Goal: Task Accomplishment & Management: Manage account settings

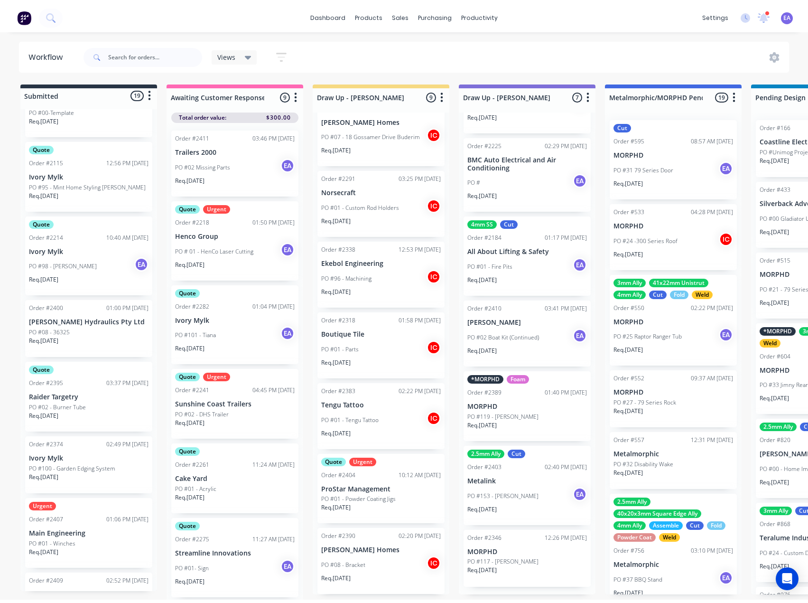
scroll to position [95, 0]
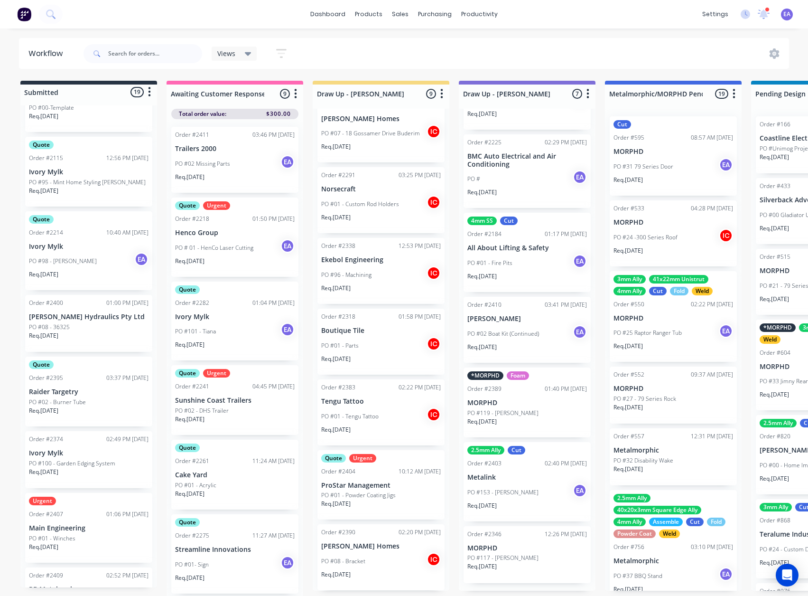
click at [65, 524] on p "Main Engineering" at bounding box center [89, 528] width 120 height 8
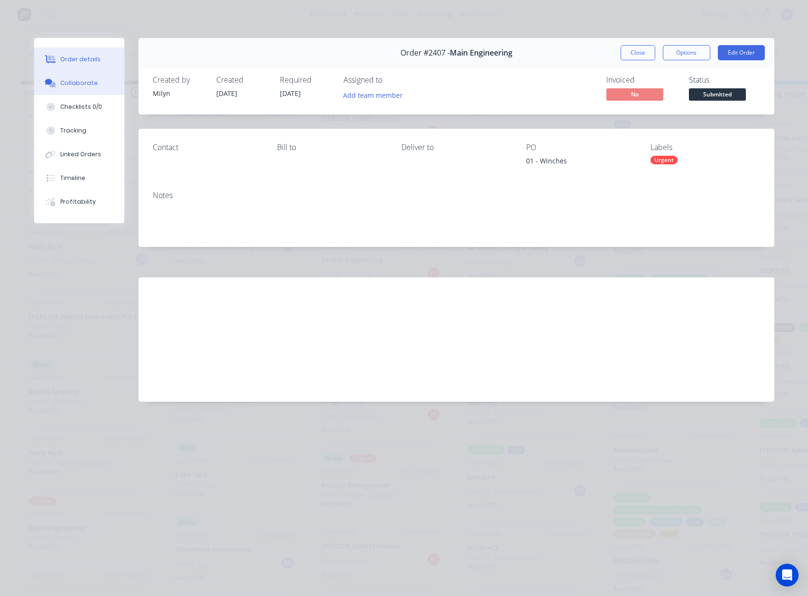
click at [99, 88] on button "Collaborate" at bounding box center [79, 83] width 90 height 24
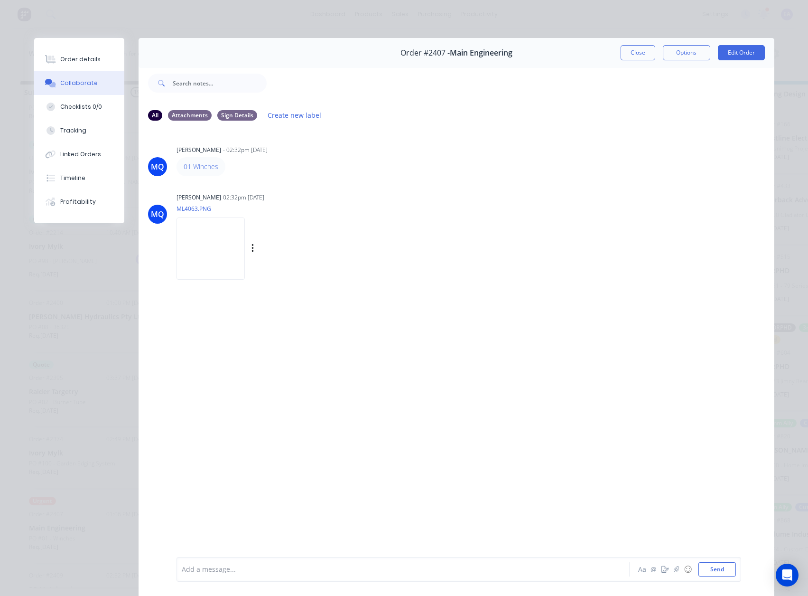
click at [229, 241] on img at bounding box center [211, 248] width 68 height 62
drag, startPoint x: 73, startPoint y: 57, endPoint x: 552, endPoint y: 115, distance: 482.3
click at [73, 57] on div "Order details" at bounding box center [80, 59] width 40 height 9
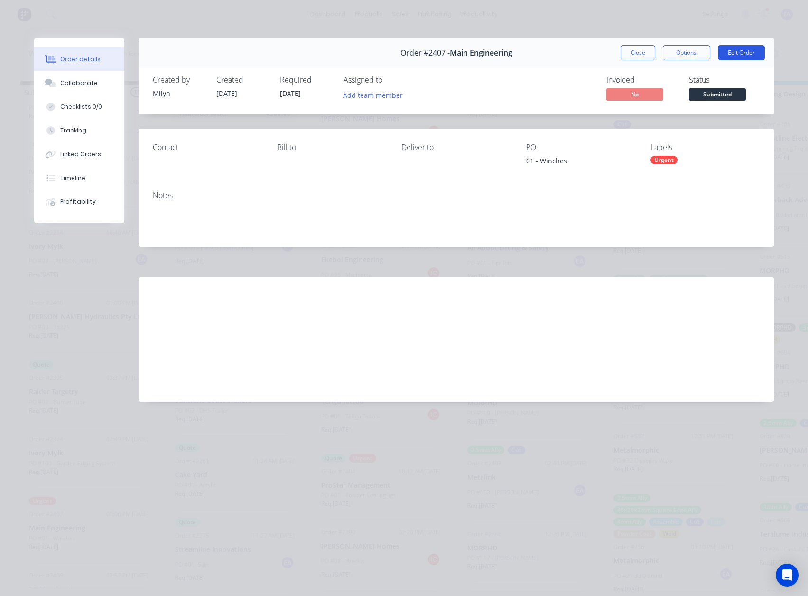
click at [740, 52] on button "Edit Order" at bounding box center [741, 52] width 47 height 15
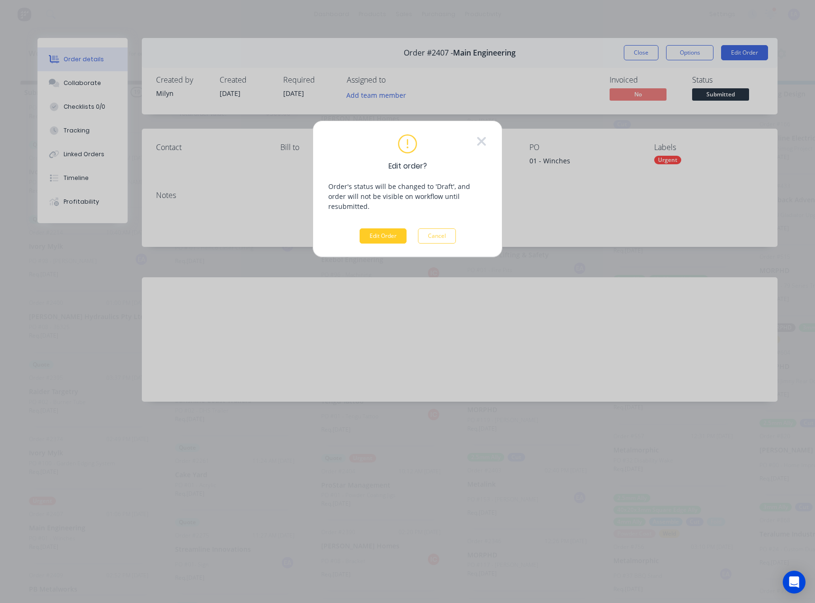
click at [387, 228] on button "Edit Order" at bounding box center [383, 235] width 47 height 15
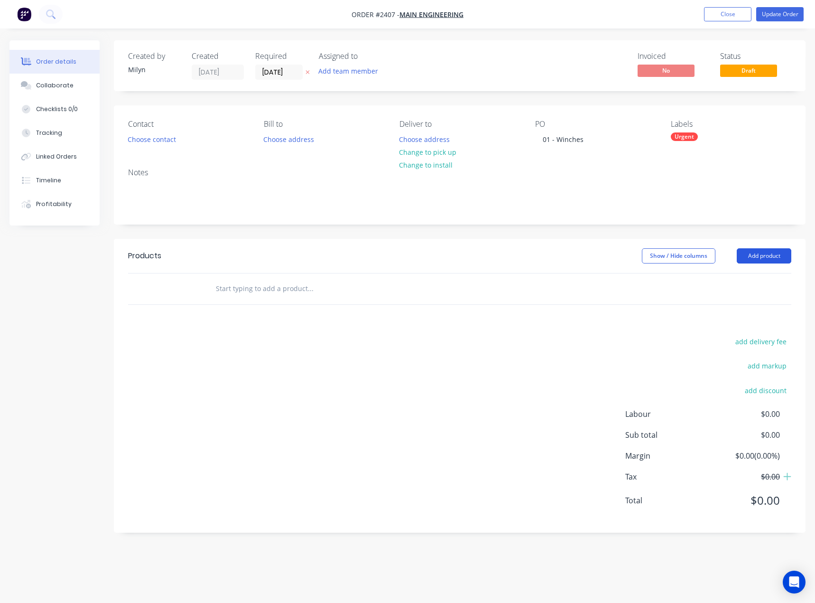
click at [756, 256] on button "Add product" at bounding box center [764, 255] width 55 height 15
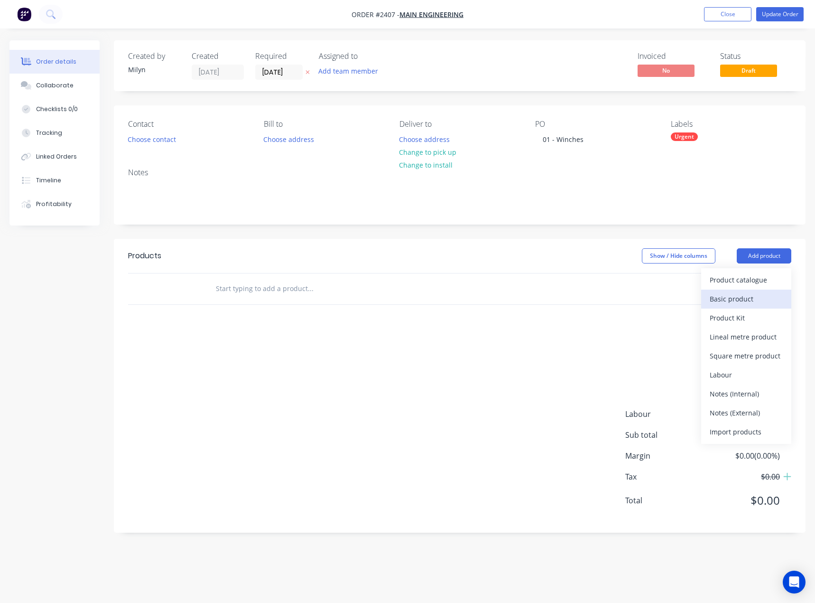
click at [737, 291] on button "Basic product" at bounding box center [746, 298] width 90 height 19
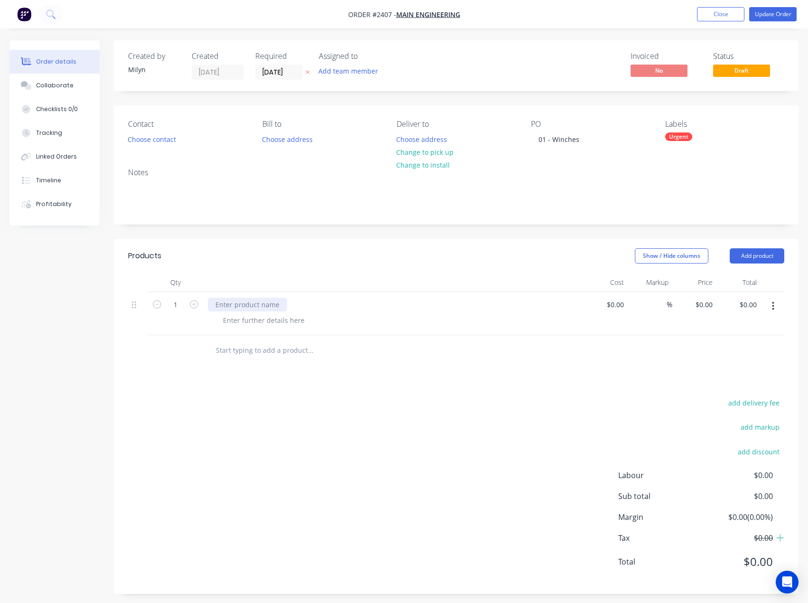
click at [253, 302] on div at bounding box center [247, 305] width 79 height 14
paste div
click at [751, 255] on button "Add product" at bounding box center [757, 255] width 55 height 15
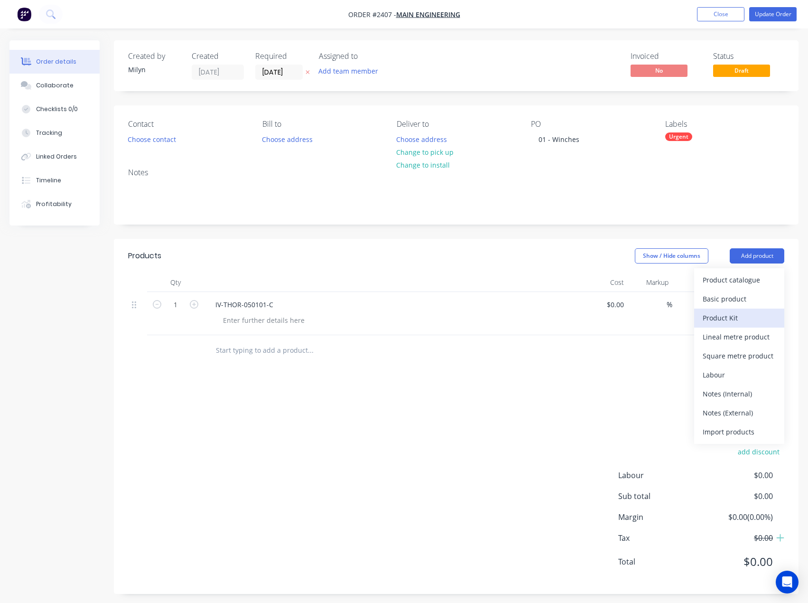
click at [728, 308] on button "Product Kit" at bounding box center [739, 317] width 90 height 19
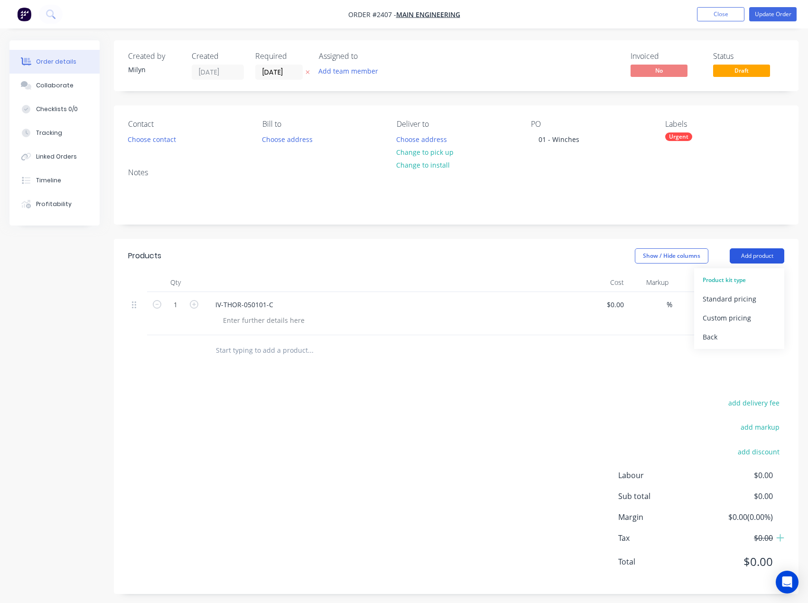
click at [753, 259] on button "Add product" at bounding box center [757, 255] width 55 height 15
click at [751, 258] on button "Add product" at bounding box center [757, 255] width 55 height 15
drag, startPoint x: 632, startPoint y: 383, endPoint x: 713, endPoint y: 285, distance: 127.8
click at [634, 379] on div "Products Show / Hide columns Add product Product kit type Standard pricing Cust…" at bounding box center [456, 416] width 685 height 355
click at [751, 253] on button "Add product" at bounding box center [757, 255] width 55 height 15
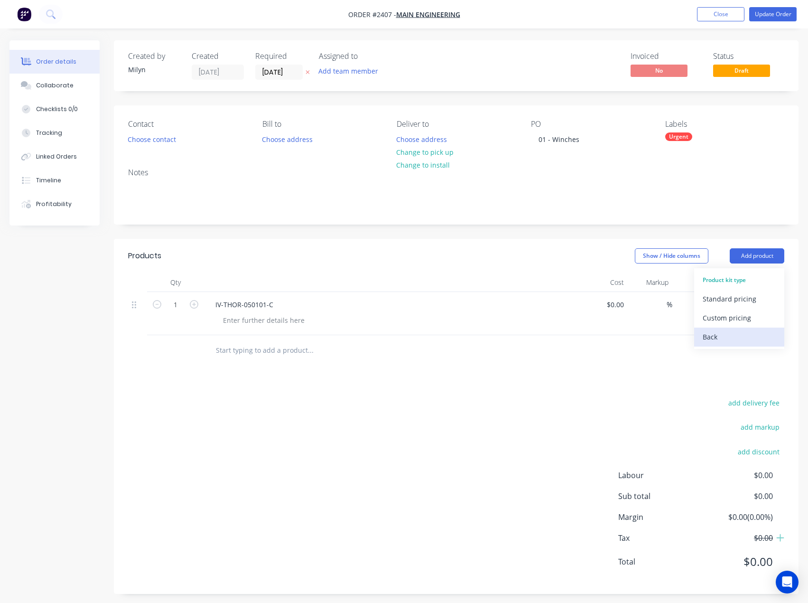
click at [719, 342] on div "Back" at bounding box center [739, 337] width 73 height 14
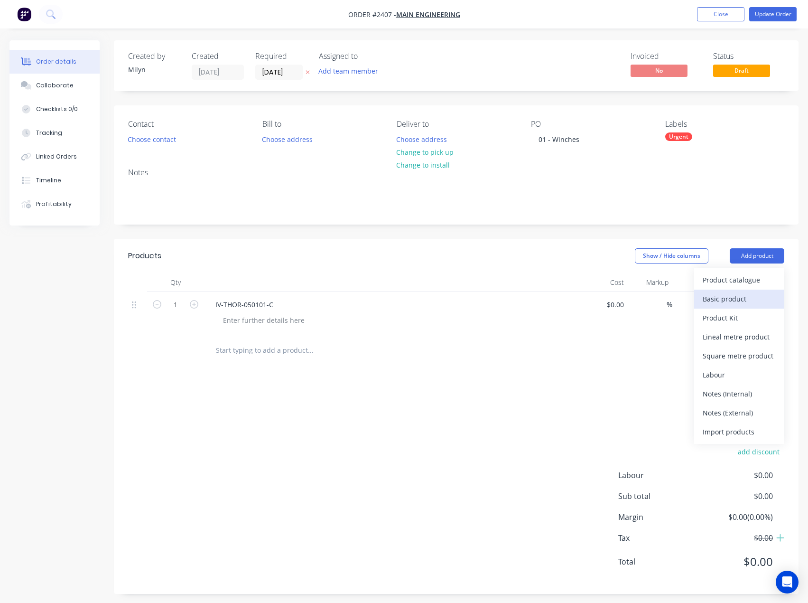
click at [735, 299] on div "Basic product" at bounding box center [739, 299] width 73 height 14
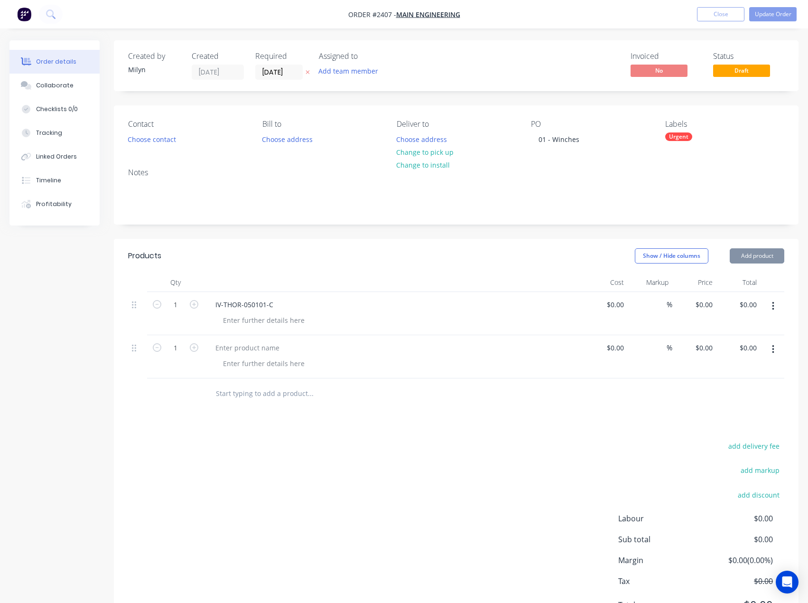
click at [758, 256] on button "Add product" at bounding box center [757, 255] width 55 height 15
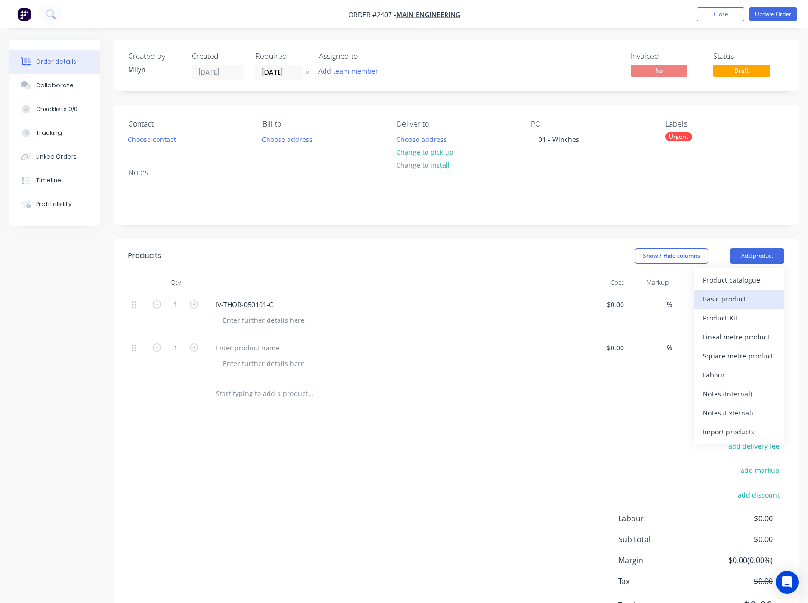
click at [736, 297] on div "Basic product" at bounding box center [739, 299] width 73 height 14
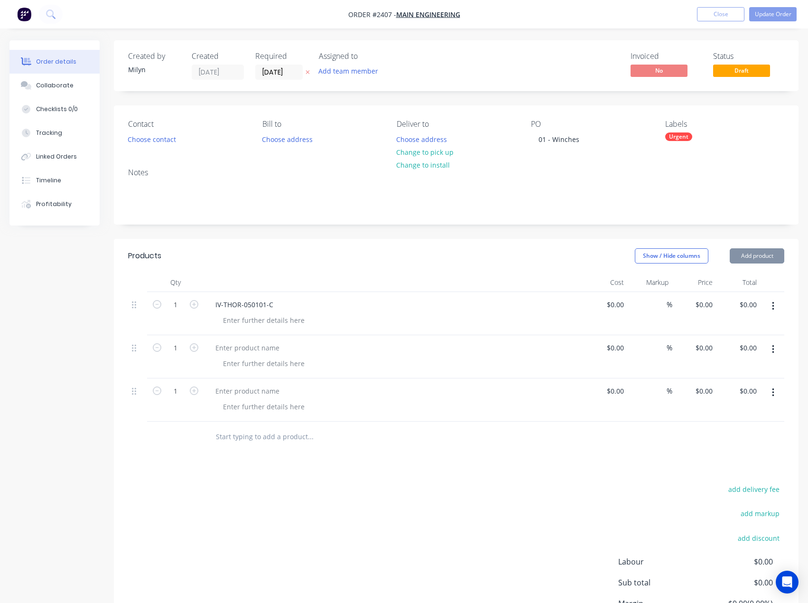
click at [765, 256] on button "Add product" at bounding box center [757, 255] width 55 height 15
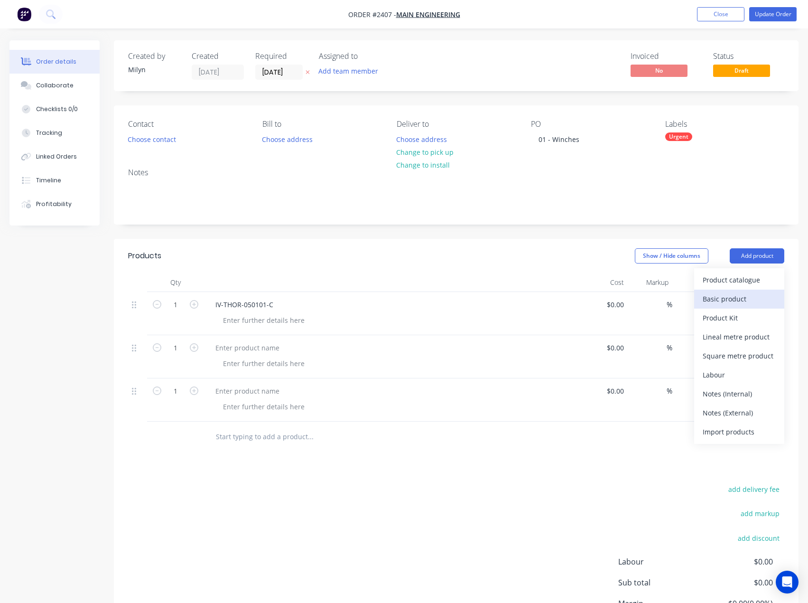
click at [744, 294] on div "Basic product" at bounding box center [739, 299] width 73 height 14
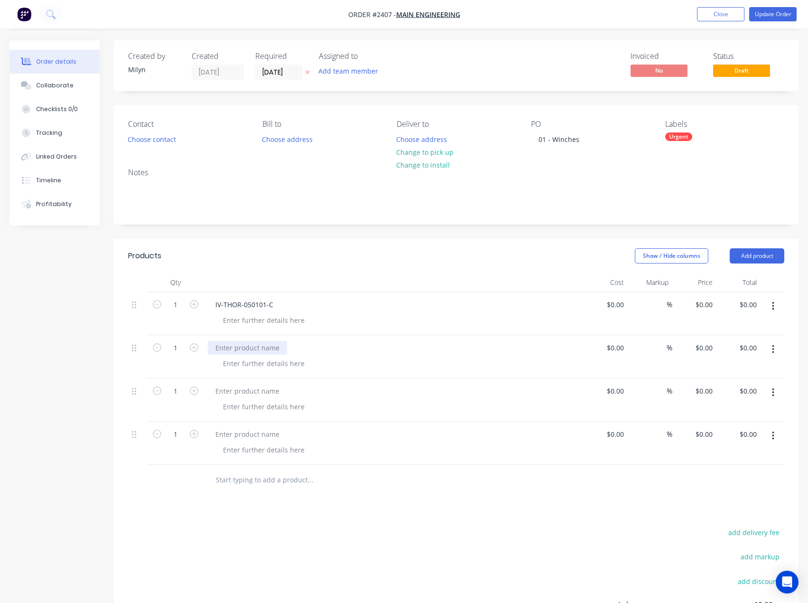
click at [255, 345] on div at bounding box center [247, 348] width 79 height 14
paste div
drag, startPoint x: 252, startPoint y: 388, endPoint x: 192, endPoint y: 388, distance: 59.8
click at [252, 388] on div at bounding box center [247, 391] width 79 height 14
paste div
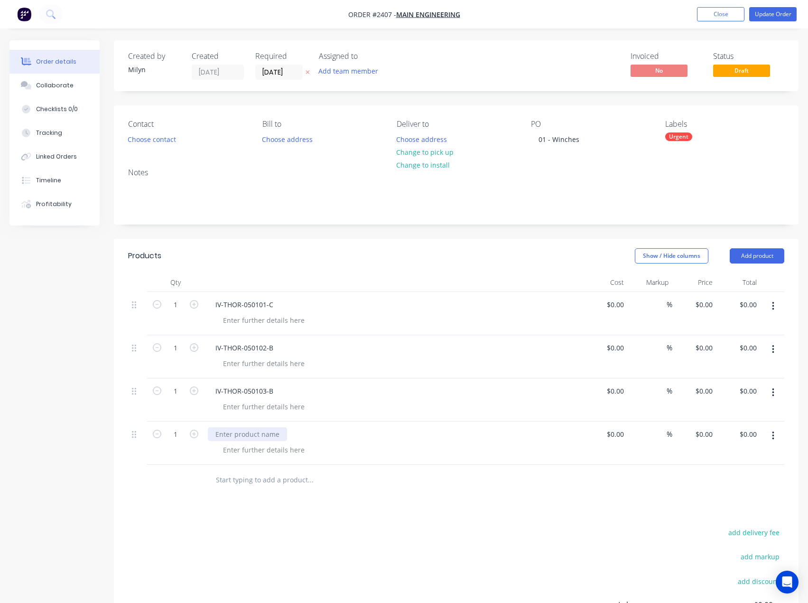
click at [266, 431] on div at bounding box center [247, 434] width 79 height 14
paste div
click at [238, 325] on div at bounding box center [263, 320] width 97 height 14
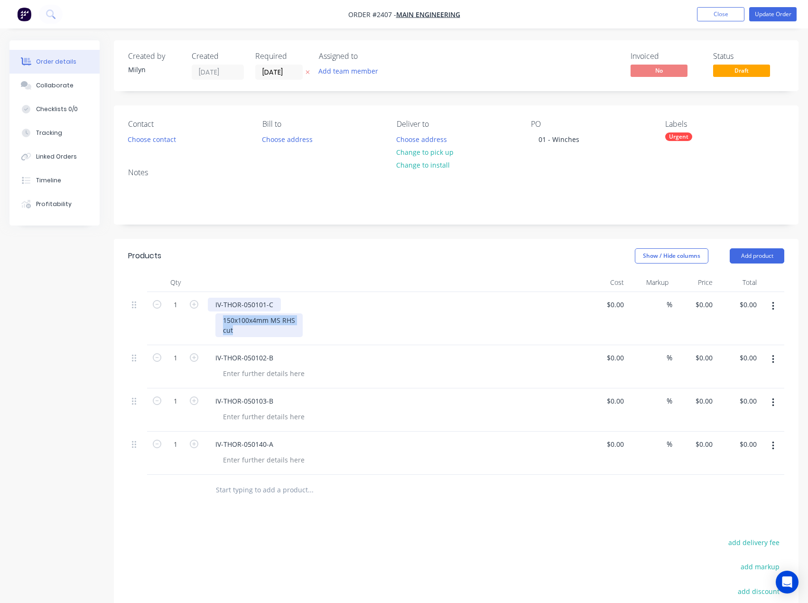
drag, startPoint x: 241, startPoint y: 329, endPoint x: 218, endPoint y: 311, distance: 29.7
click at [218, 311] on div "IV-THOR-050101-C 150x100x4mm MS RHS cut" at bounding box center [394, 318] width 380 height 53
copy div "150x100x4mm MS RHS cut"
click at [250, 376] on div at bounding box center [263, 373] width 97 height 14
paste div
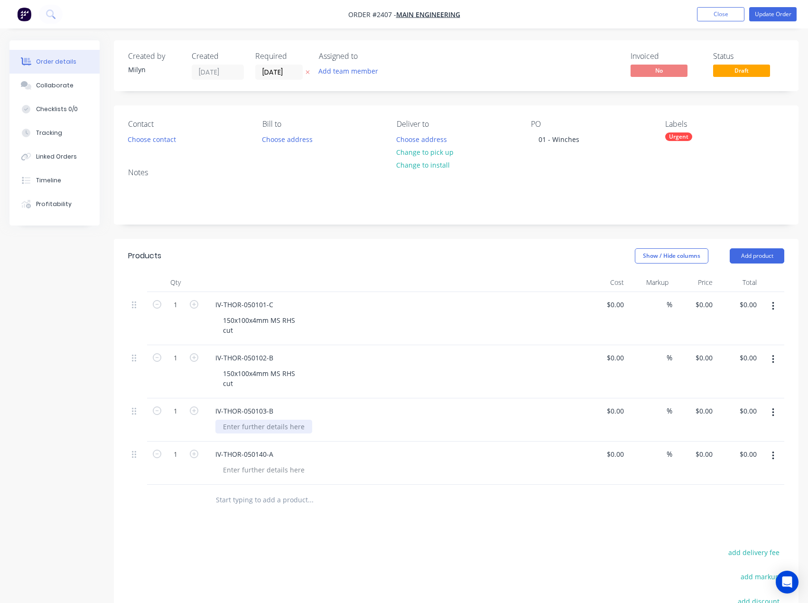
click at [245, 426] on div at bounding box center [263, 427] width 97 height 14
paste div
click at [252, 477] on div at bounding box center [263, 480] width 97 height 14
paste div
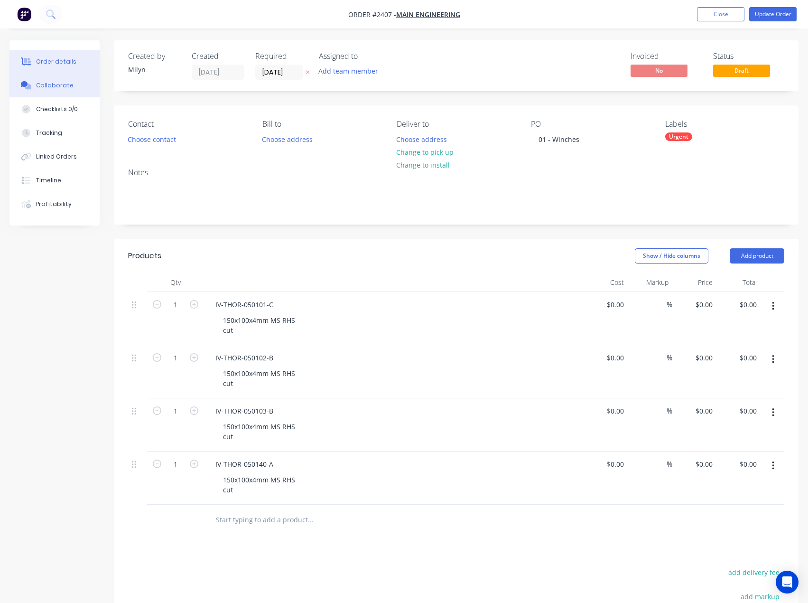
click at [56, 83] on div "Collaborate" at bounding box center [54, 85] width 37 height 9
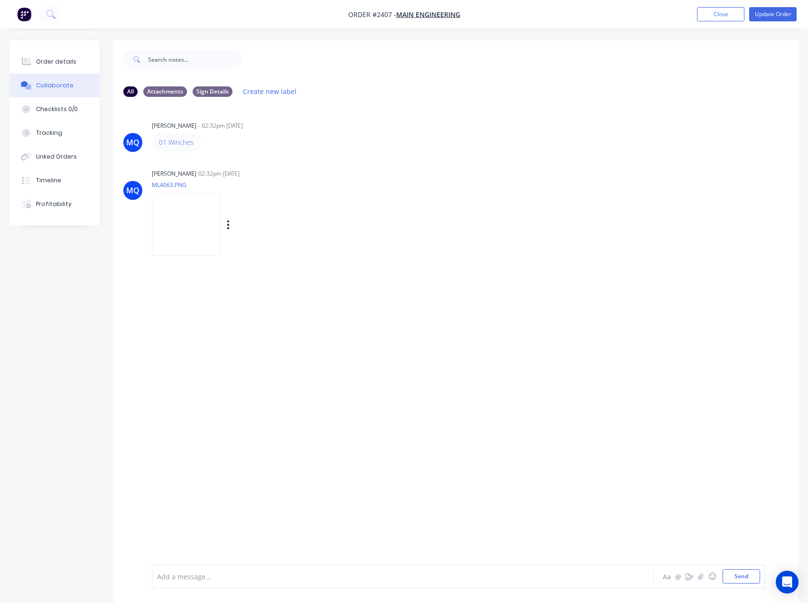
click at [249, 225] on div "Labels Download" at bounding box center [277, 225] width 107 height 14
click at [229, 228] on icon "button" at bounding box center [228, 224] width 2 height 9
click at [271, 252] on button "Download" at bounding box center [290, 249] width 107 height 21
click at [76, 66] on button "Order details" at bounding box center [54, 62] width 90 height 24
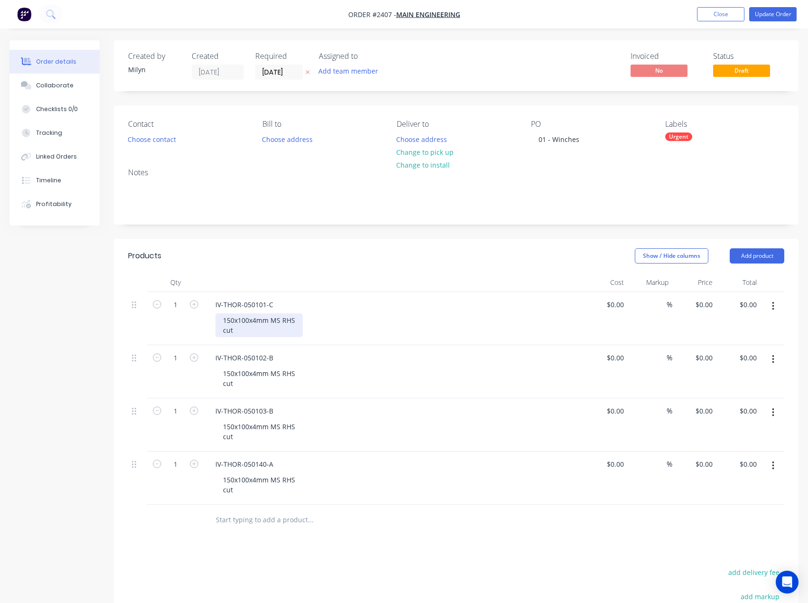
click at [238, 327] on div "150x100x4mm MS RHS cut" at bounding box center [258, 325] width 87 height 24
click at [193, 305] on icon "button" at bounding box center [194, 304] width 9 height 9
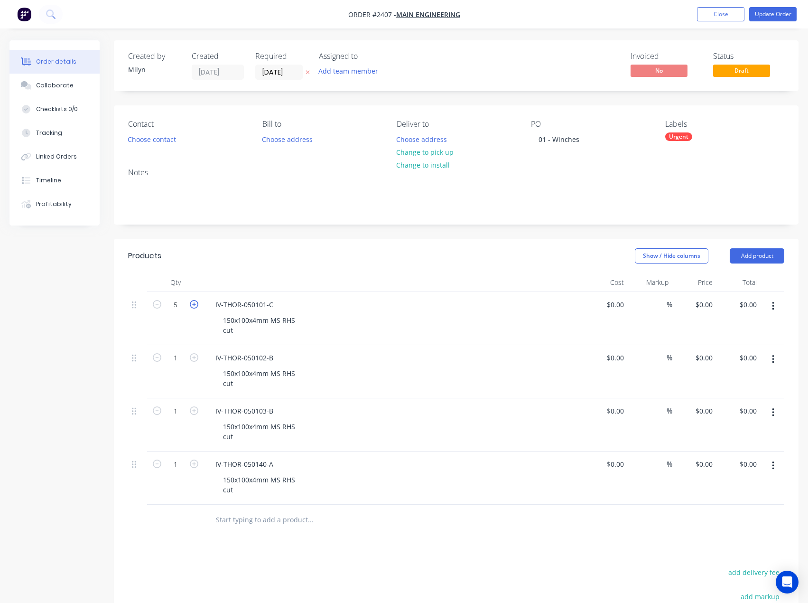
click at [193, 305] on icon "button" at bounding box center [194, 304] width 9 height 9
type input "6"
click at [185, 357] on input "1" at bounding box center [175, 358] width 25 height 14
type input "12"
drag, startPoint x: 167, startPoint y: 547, endPoint x: 184, endPoint y: 504, distance: 45.6
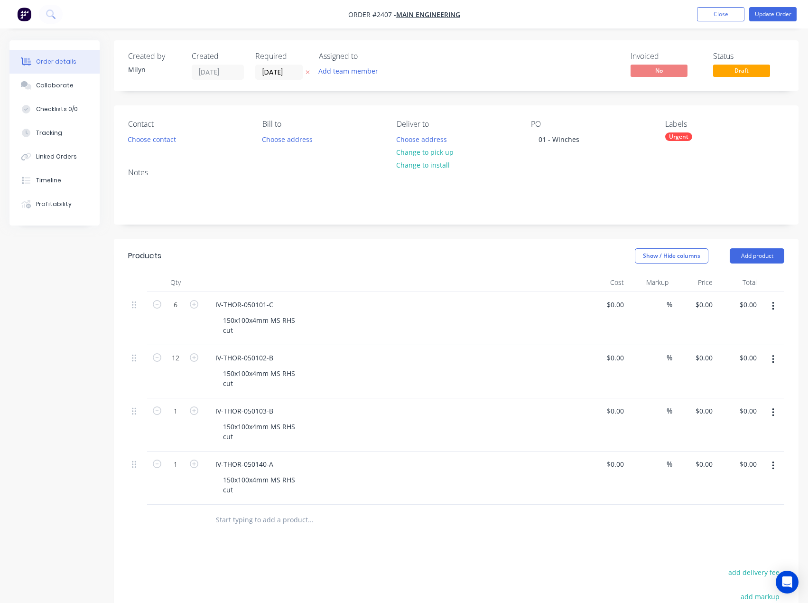
click at [169, 541] on div "Products Show / Hide columns Add product Qty Cost Markup Price Total 6 IV-THOR-…" at bounding box center [456, 501] width 685 height 524
drag, startPoint x: 178, startPoint y: 410, endPoint x: 178, endPoint y: 415, distance: 5.7
click at [178, 410] on input "1" at bounding box center [175, 411] width 25 height 14
type input "6"
drag, startPoint x: 190, startPoint y: 555, endPoint x: 182, endPoint y: 481, distance: 74.5
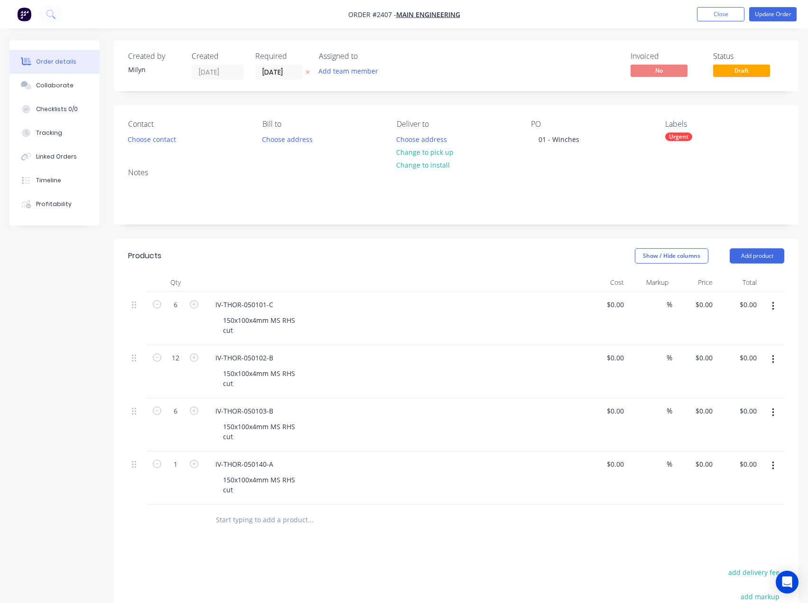
click at [190, 553] on div "Products Show / Hide columns Add product Qty Cost Markup Price Total 6 IV-THOR-…" at bounding box center [456, 501] width 685 height 524
click at [182, 468] on input "1" at bounding box center [175, 464] width 25 height 14
type input "6"
drag, startPoint x: 165, startPoint y: 576, endPoint x: 165, endPoint y: 569, distance: 6.7
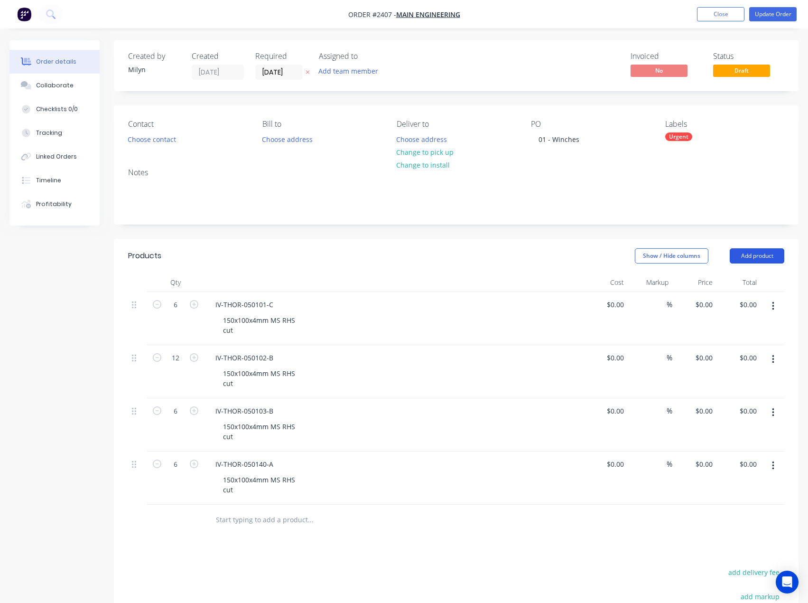
click at [759, 249] on button "Add product" at bounding box center [757, 255] width 55 height 15
click at [259, 522] on input "text" at bounding box center [310, 519] width 190 height 19
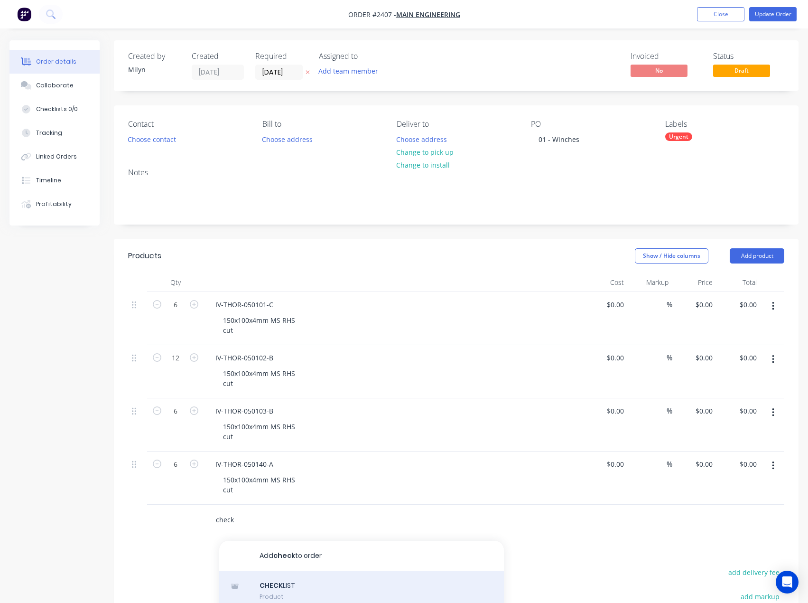
scroll to position [46, 0]
type input "check"
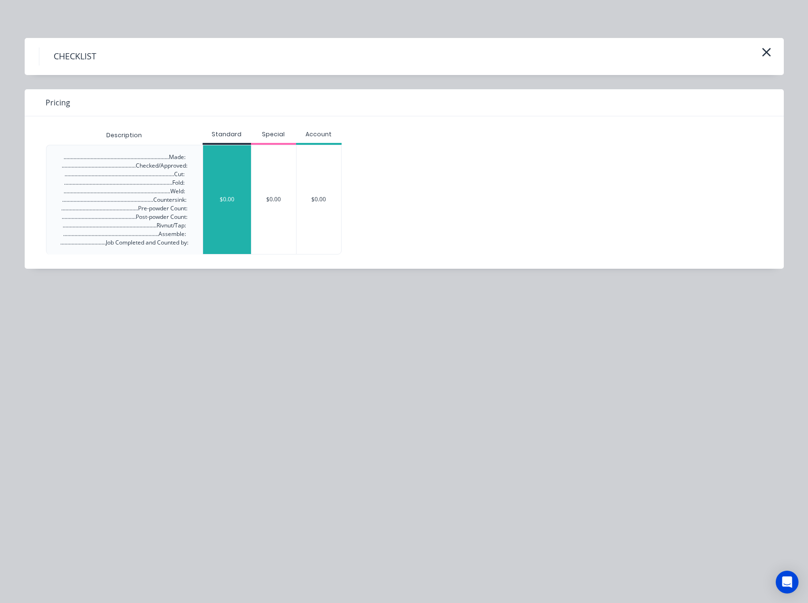
click at [207, 187] on div "$0.00" at bounding box center [227, 199] width 48 height 109
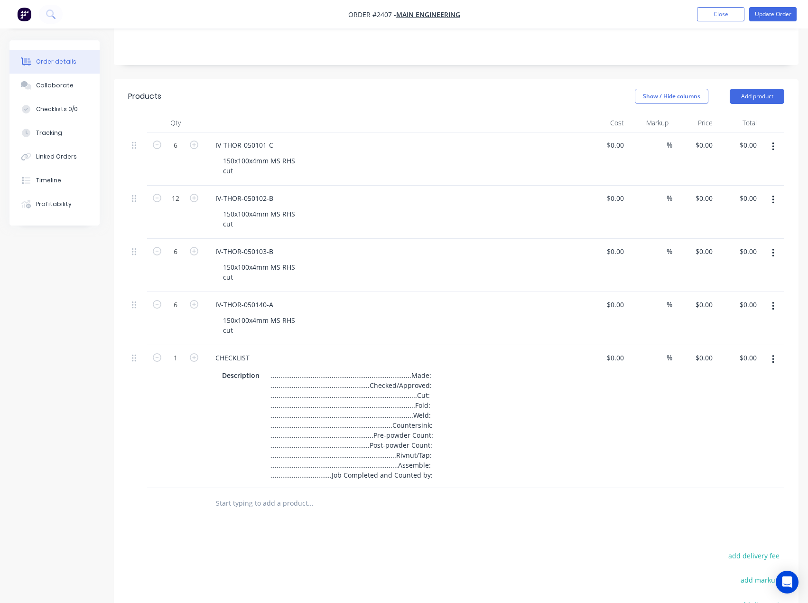
scroll to position [190, 0]
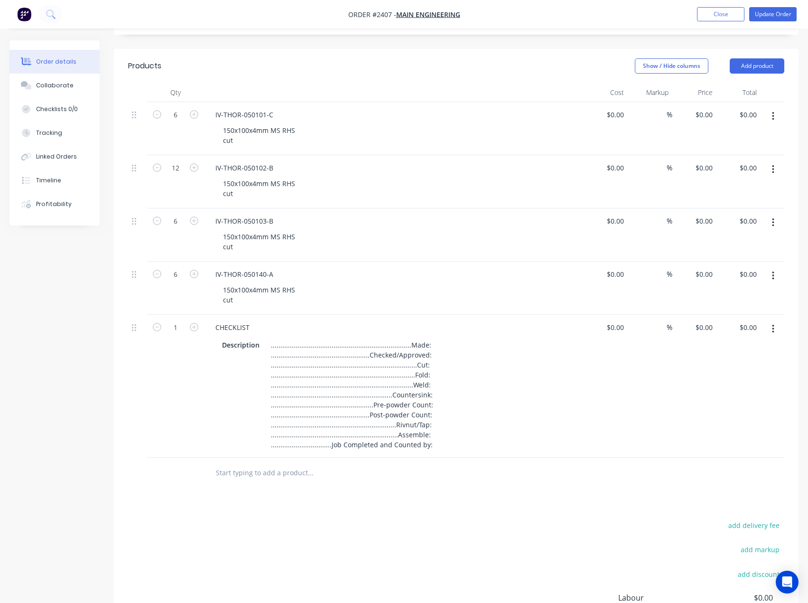
click at [251, 479] on input "text" at bounding box center [310, 472] width 190 height 19
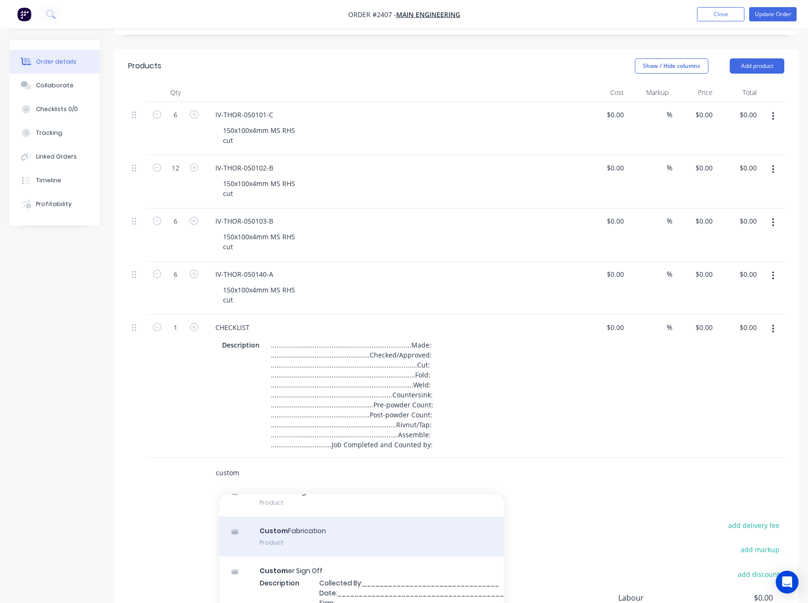
scroll to position [47, 0]
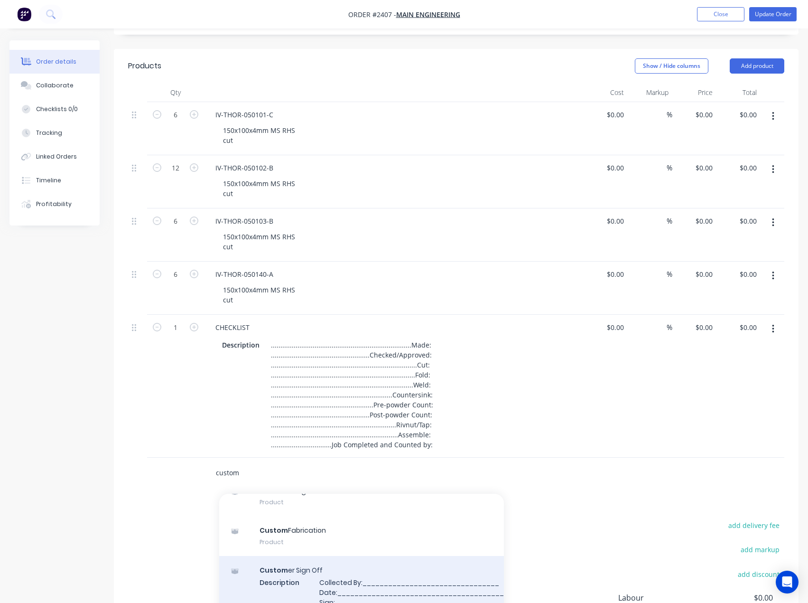
type input "custom"
click at [366, 580] on div "Custom er Sign Off Description Collected By:________________________________ Da…" at bounding box center [361, 592] width 285 height 72
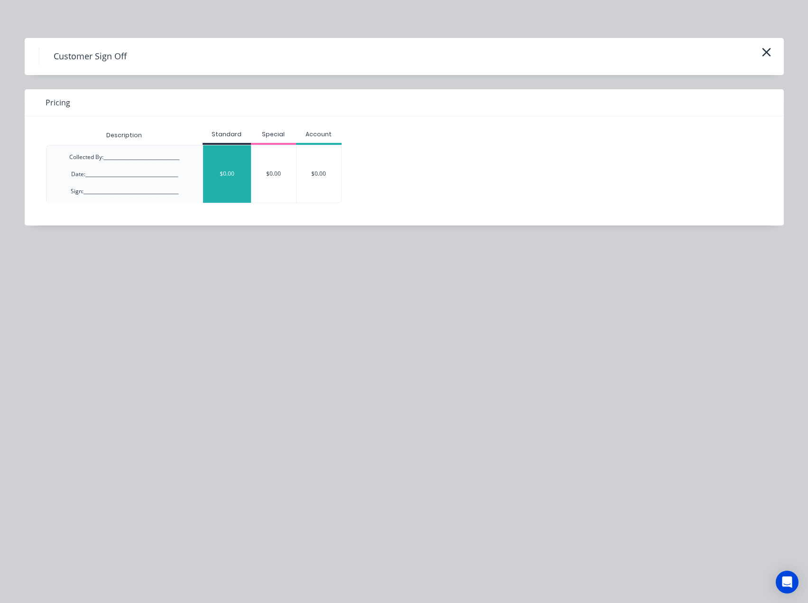
click at [213, 168] on div "$0.00" at bounding box center [227, 173] width 48 height 57
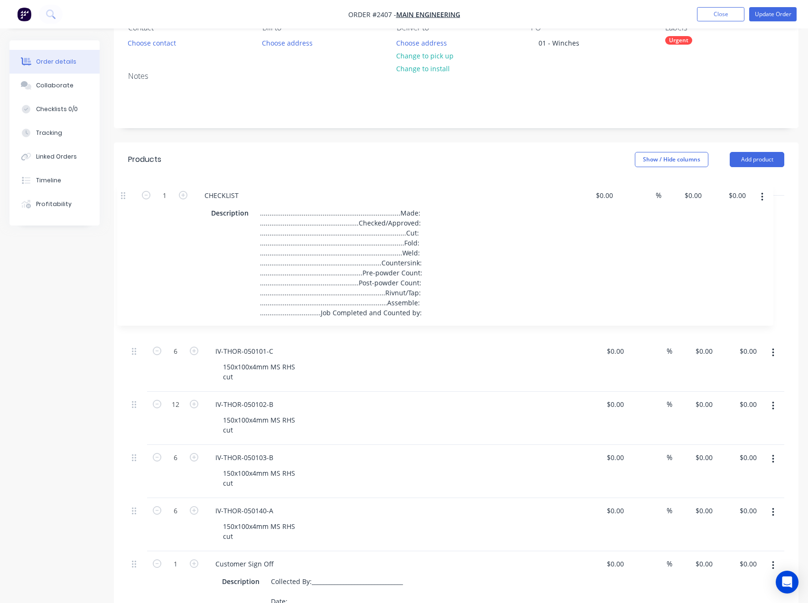
drag, startPoint x: 136, startPoint y: 421, endPoint x: 125, endPoint y: 190, distance: 231.4
click at [125, 190] on div "Qty Cost Markup Price Total 6 IV-THOR-050101-C 150x100x4mm MS RHS cut $0.00 $0.…" at bounding box center [456, 421] width 685 height 488
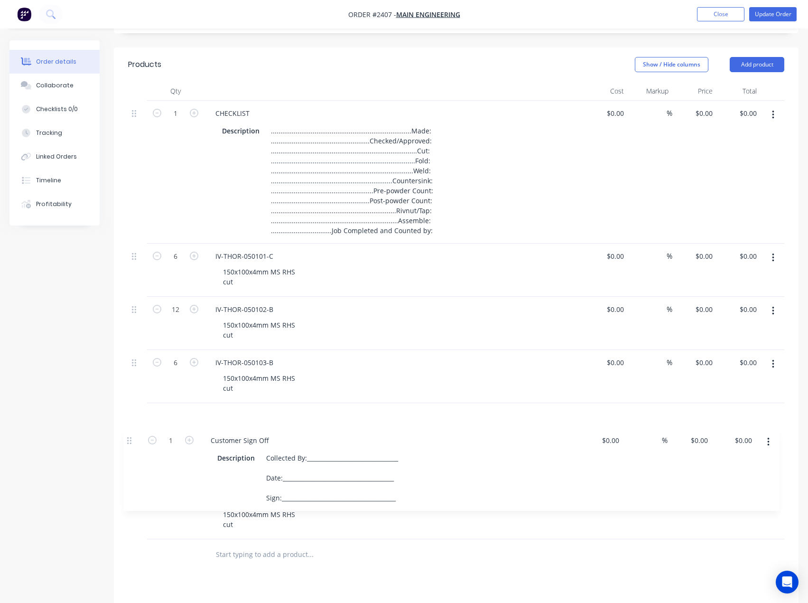
scroll to position [194, 0]
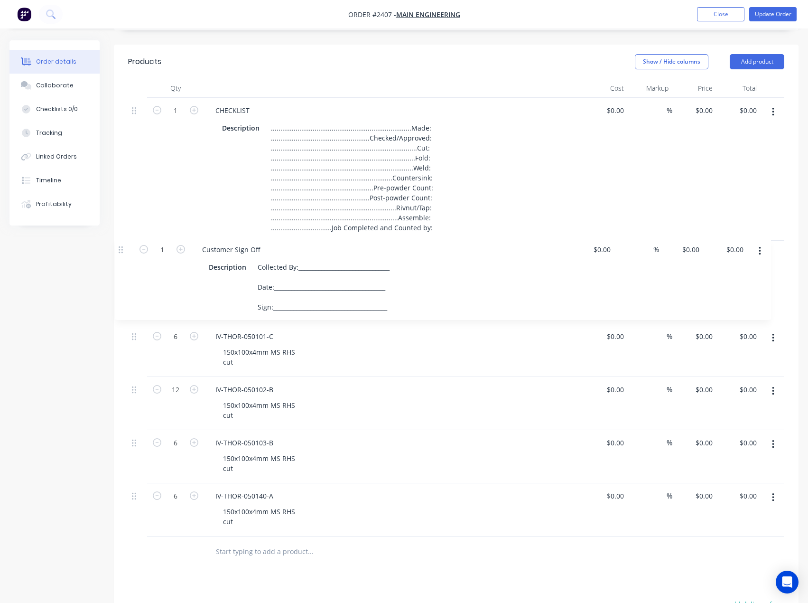
drag, startPoint x: 136, startPoint y: 456, endPoint x: 125, endPoint y: 245, distance: 210.5
click at [125, 245] on div "Qty Cost Markup Price Total 1 CHECKLIST Description ...........................…" at bounding box center [456, 323] width 685 height 488
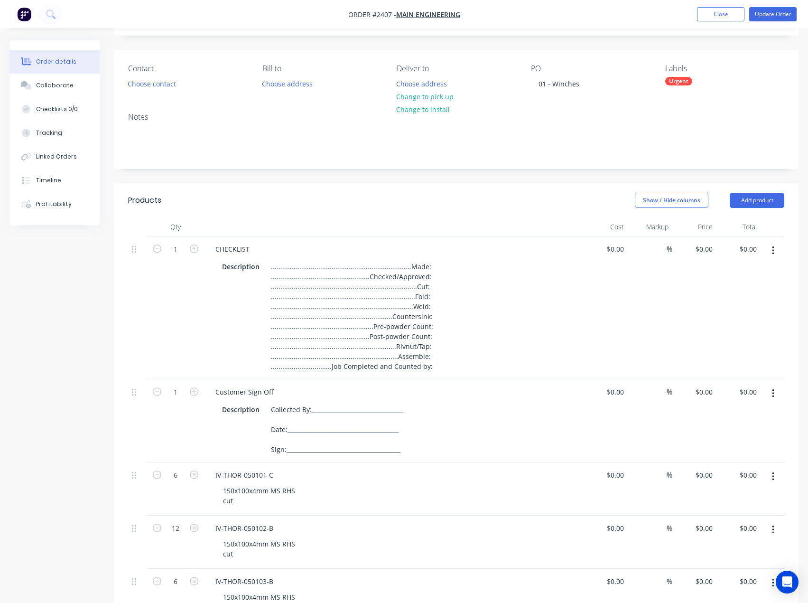
scroll to position [52, 0]
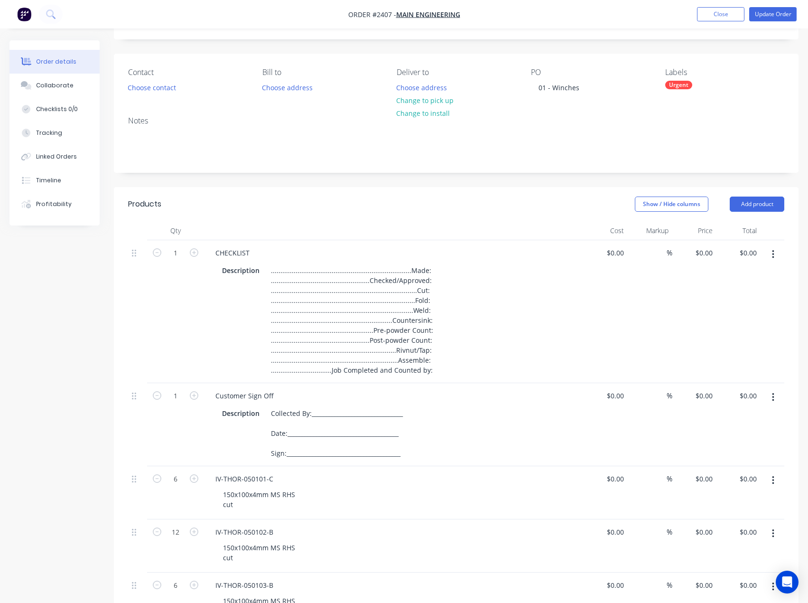
click at [680, 87] on div "Urgent" at bounding box center [678, 85] width 27 height 9
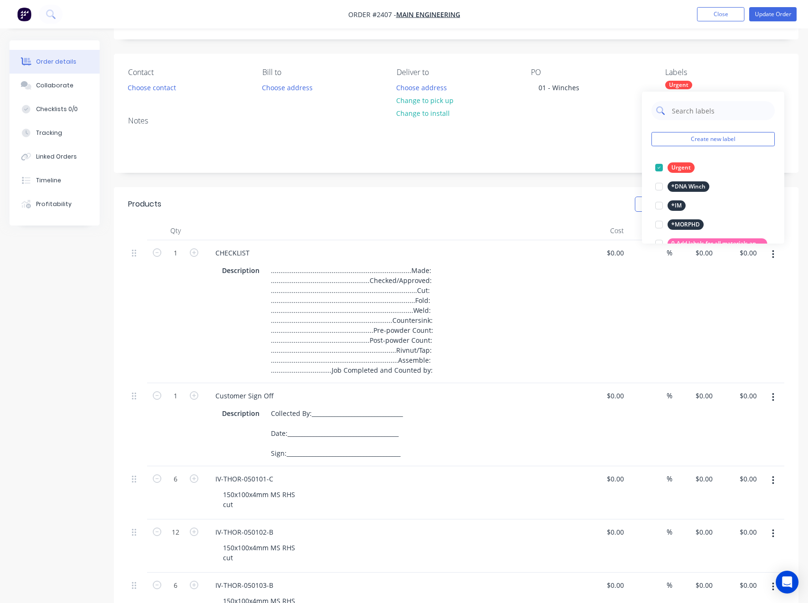
drag, startPoint x: 695, startPoint y: 111, endPoint x: 690, endPoint y: 109, distance: 5.3
click at [692, 109] on input "text" at bounding box center [720, 110] width 99 height 19
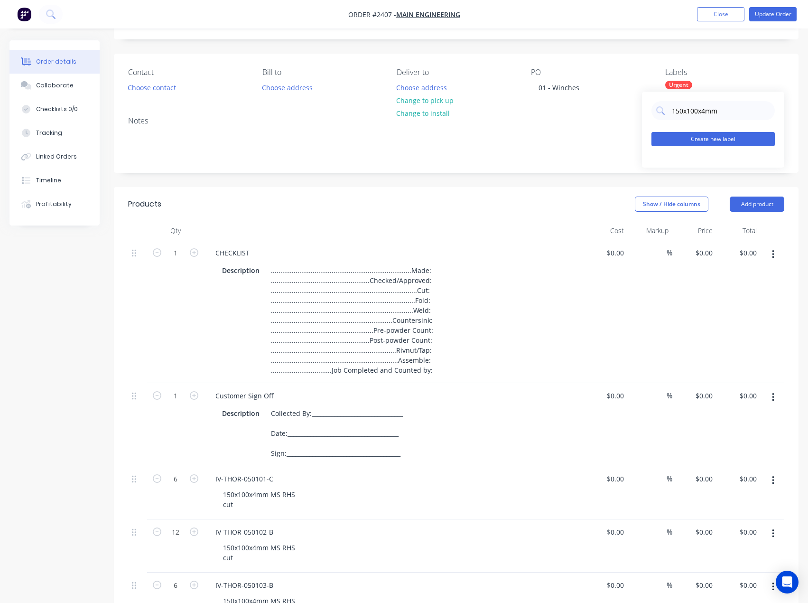
type input "150x100x4mm"
click at [707, 135] on button "Create new label" at bounding box center [713, 139] width 123 height 14
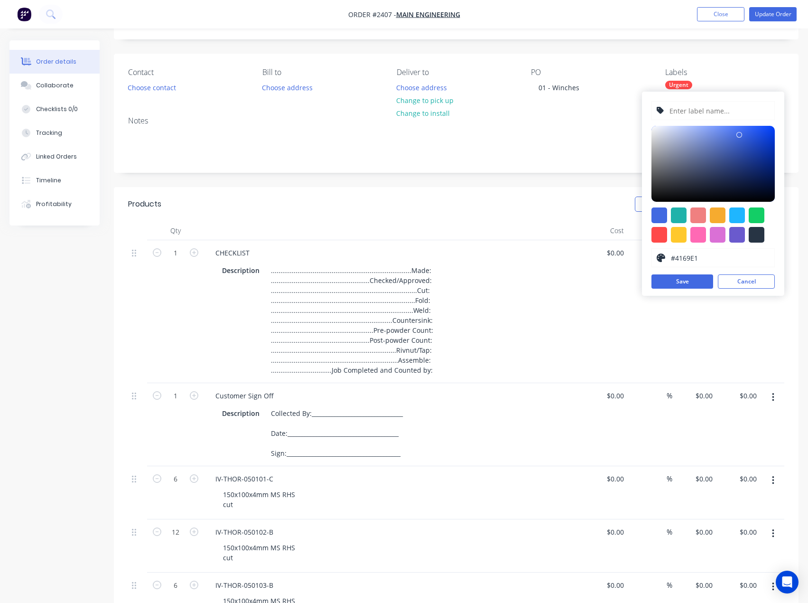
click at [700, 110] on input "text" at bounding box center [719, 111] width 101 height 18
type input "150x100x4mm MS RHS"
drag, startPoint x: 760, startPoint y: 216, endPoint x: 742, endPoint y: 235, distance: 25.9
click at [759, 216] on div at bounding box center [757, 215] width 16 height 16
type input "#13CE66"
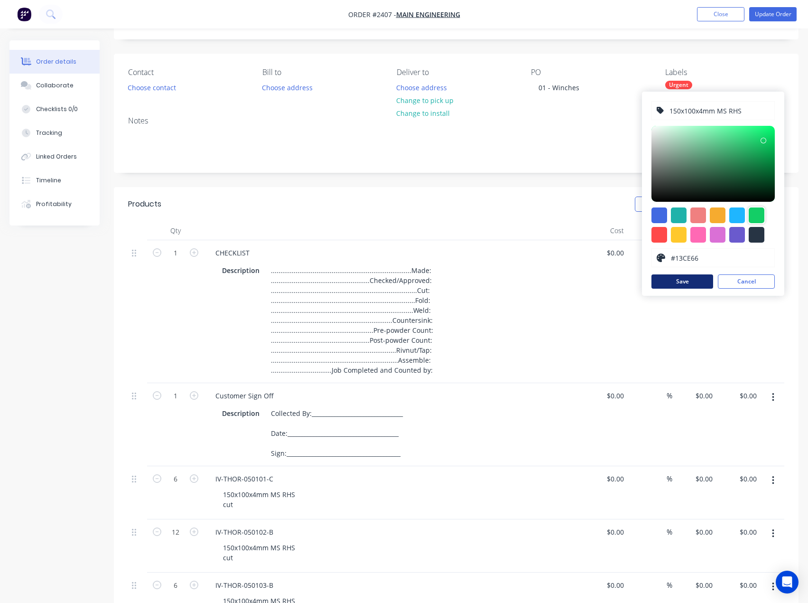
click at [700, 283] on button "Save" at bounding box center [683, 281] width 62 height 14
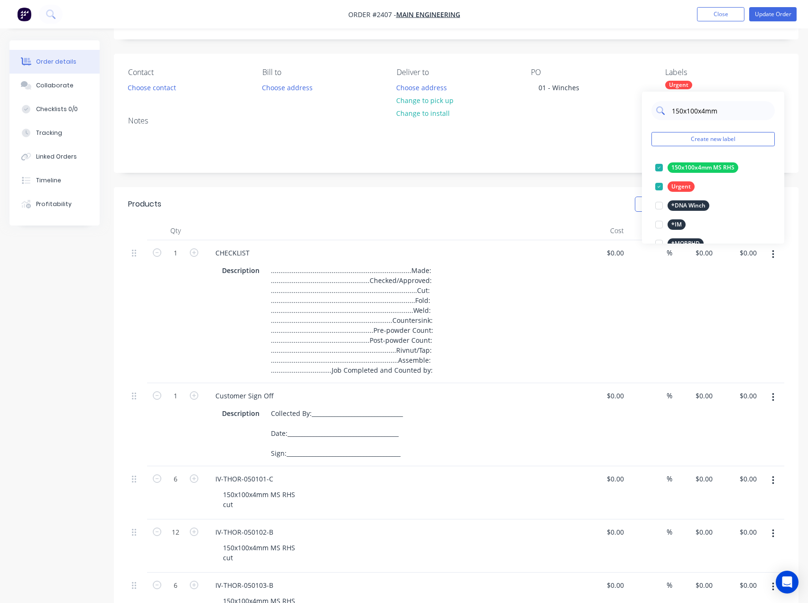
drag, startPoint x: 718, startPoint y: 113, endPoint x: 668, endPoint y: 112, distance: 49.4
click at [668, 112] on div "150x100x4mm" at bounding box center [713, 110] width 123 height 19
type input "cut"
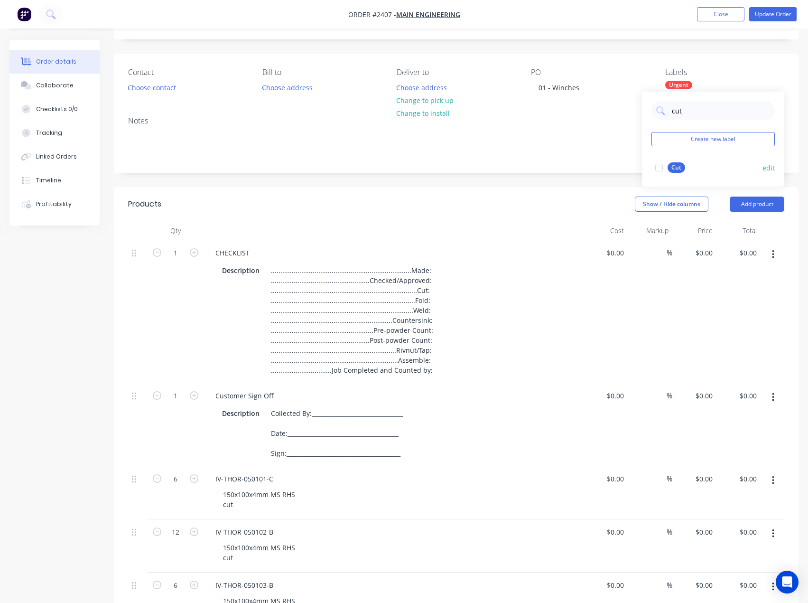
click at [659, 169] on div at bounding box center [659, 167] width 19 height 19
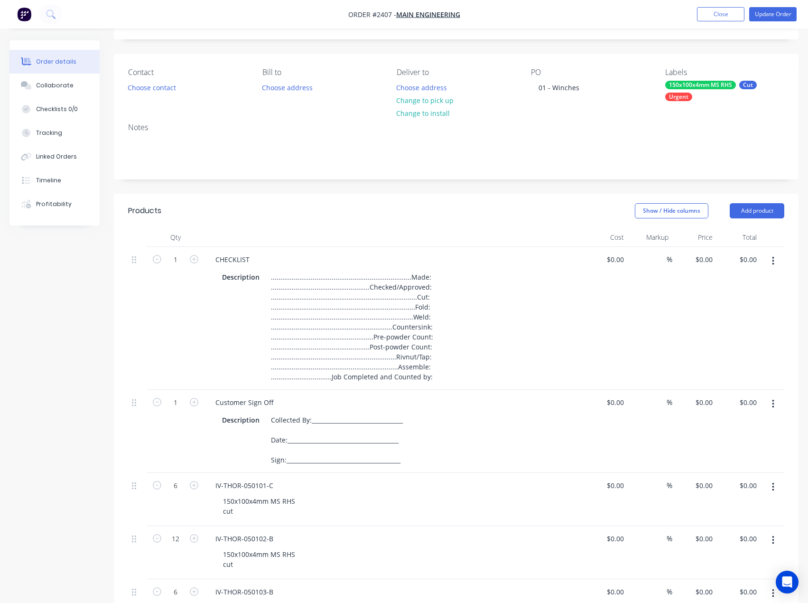
click at [576, 177] on div "Notes" at bounding box center [456, 147] width 685 height 64
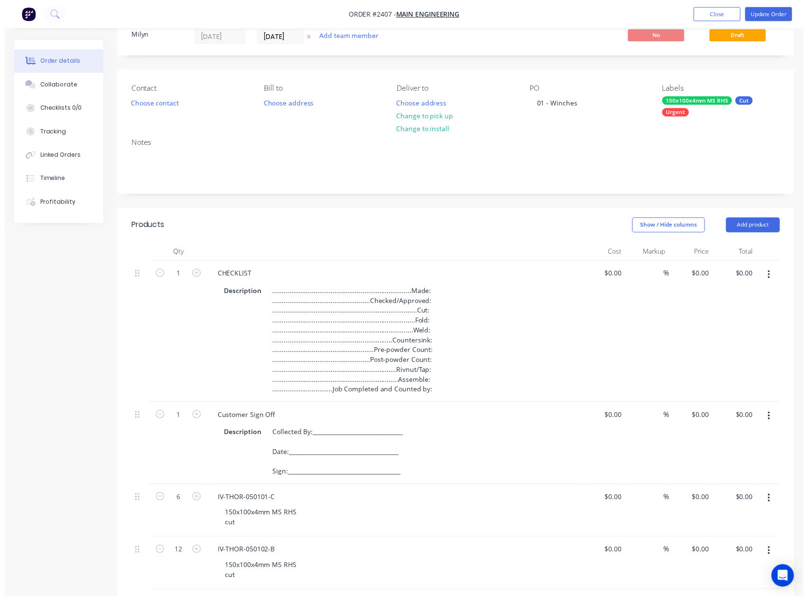
scroll to position [0, 0]
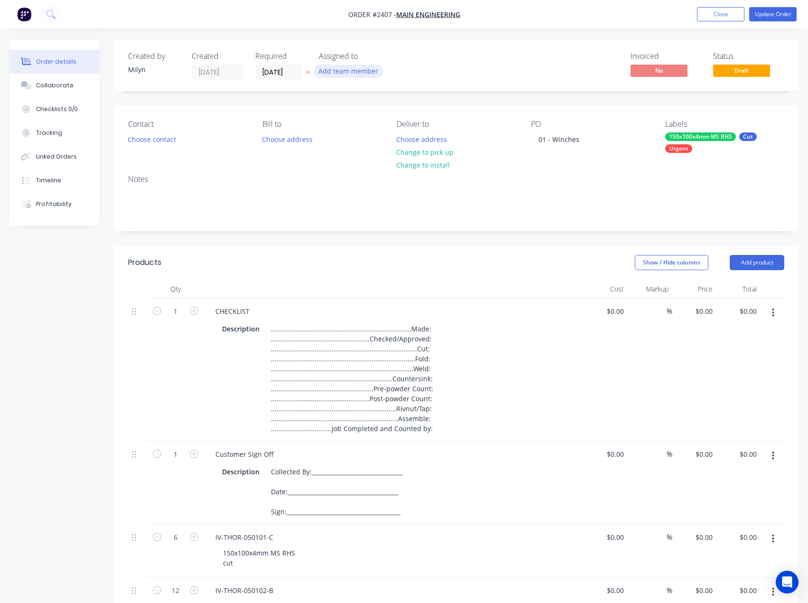
click at [360, 74] on button "Add team member" at bounding box center [349, 71] width 70 height 13
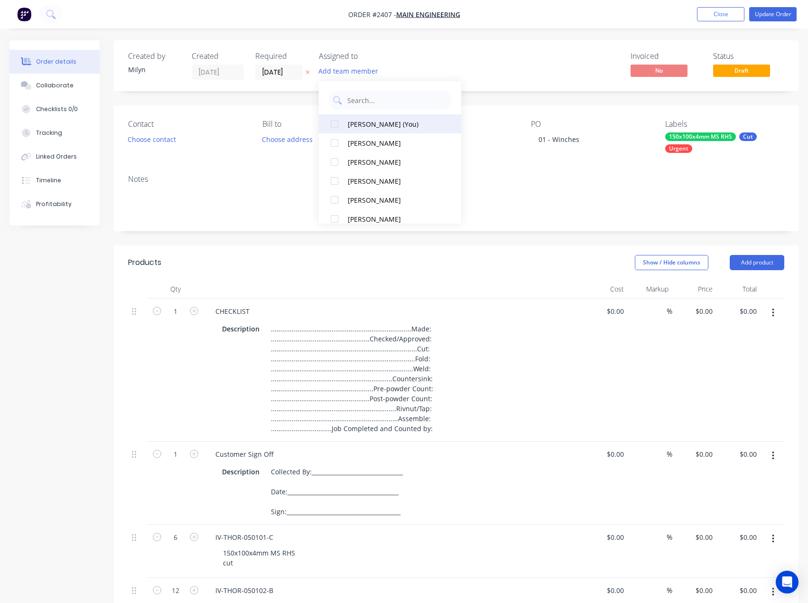
click at [367, 121] on div "Emma Arena (You)" at bounding box center [395, 124] width 95 height 10
click at [781, 18] on button "Update Order" at bounding box center [772, 14] width 47 height 14
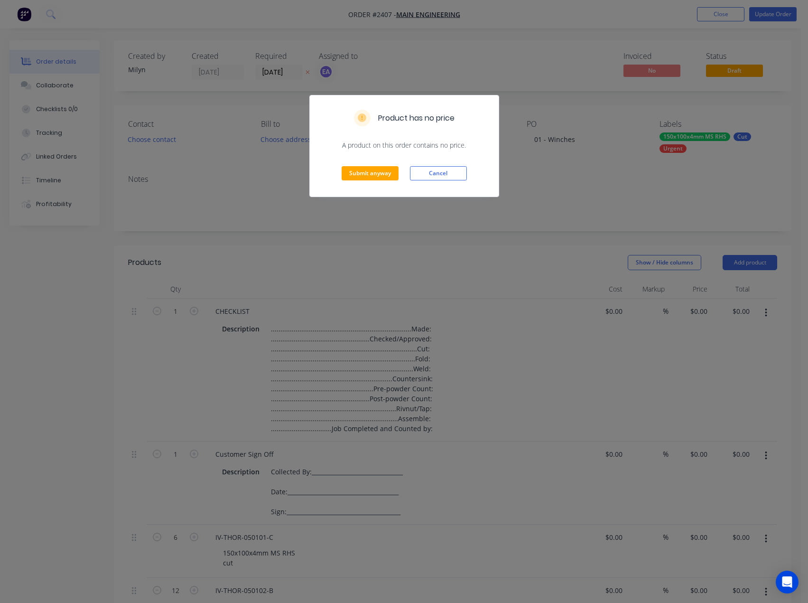
drag, startPoint x: 444, startPoint y: 174, endPoint x: 280, endPoint y: 195, distance: 165.5
click at [443, 174] on button "Cancel" at bounding box center [438, 173] width 57 height 14
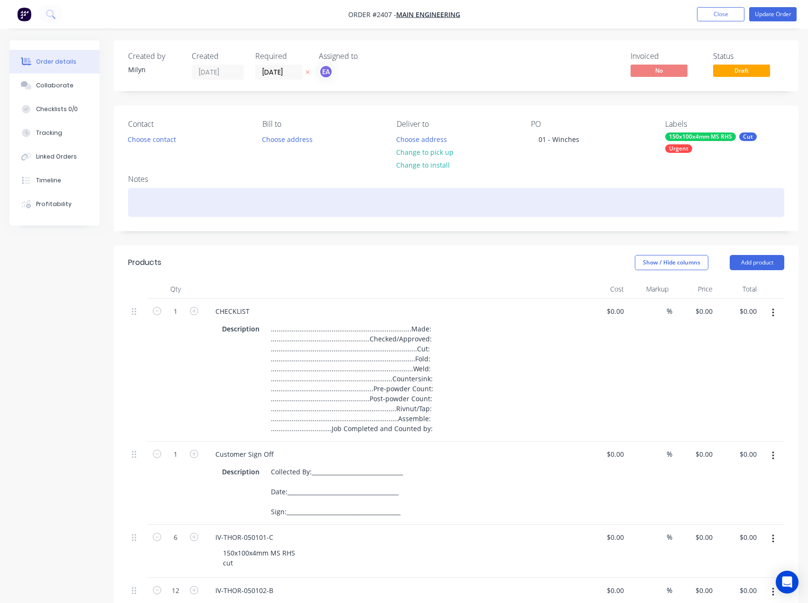
click at [214, 199] on div at bounding box center [456, 202] width 656 height 29
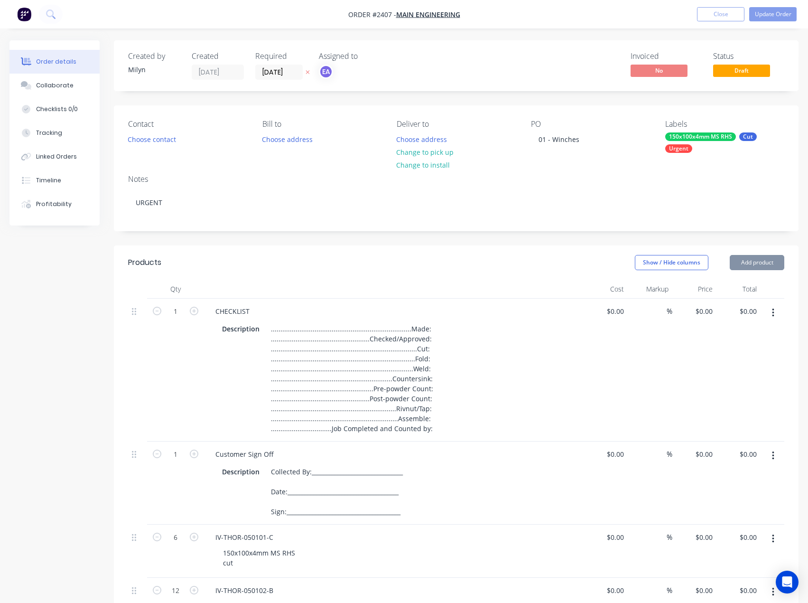
click at [64, 282] on div "Created by Milyn Created 07/10/25 Required 14/10/25 Assigned to EA Invoiced No …" at bounding box center [403, 525] width 789 height 970
click at [43, 84] on div "Collaborate" at bounding box center [54, 85] width 37 height 9
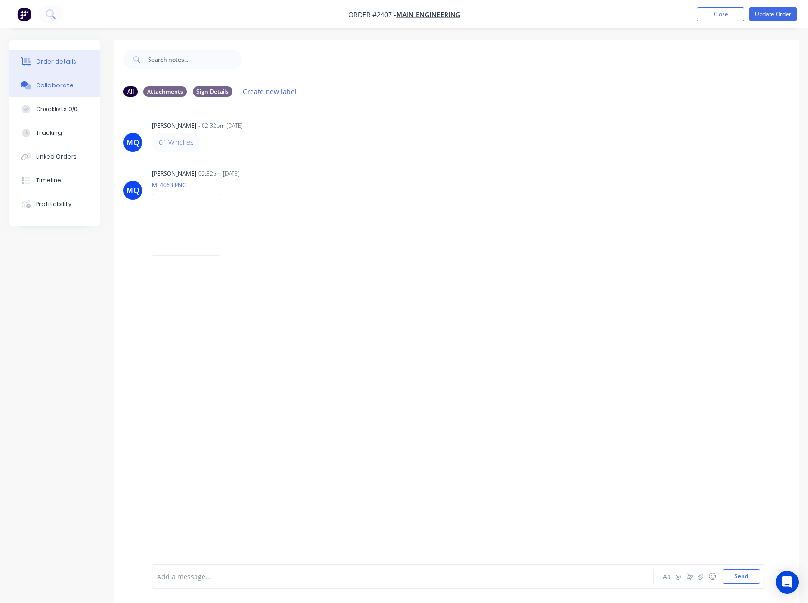
click at [62, 68] on button "Order details" at bounding box center [54, 62] width 90 height 24
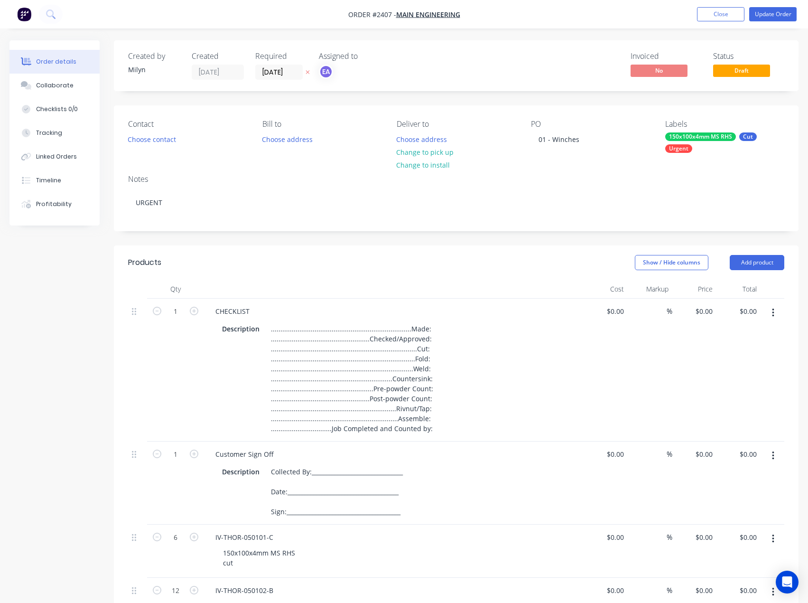
click at [773, 6] on nav "Order #2407 - Main Engineering Add product Close Update Order" at bounding box center [404, 14] width 808 height 28
click at [773, 10] on button "Update Order" at bounding box center [772, 14] width 47 height 14
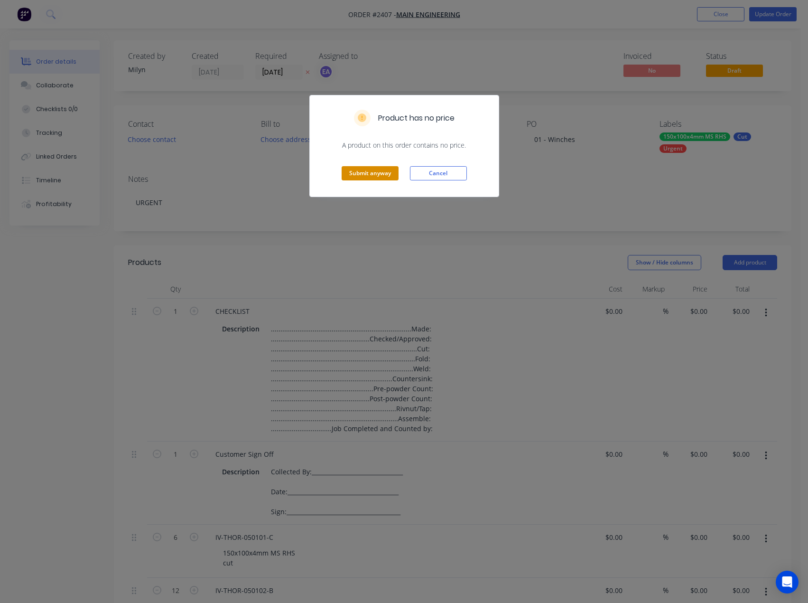
click at [359, 178] on button "Submit anyway" at bounding box center [370, 173] width 57 height 14
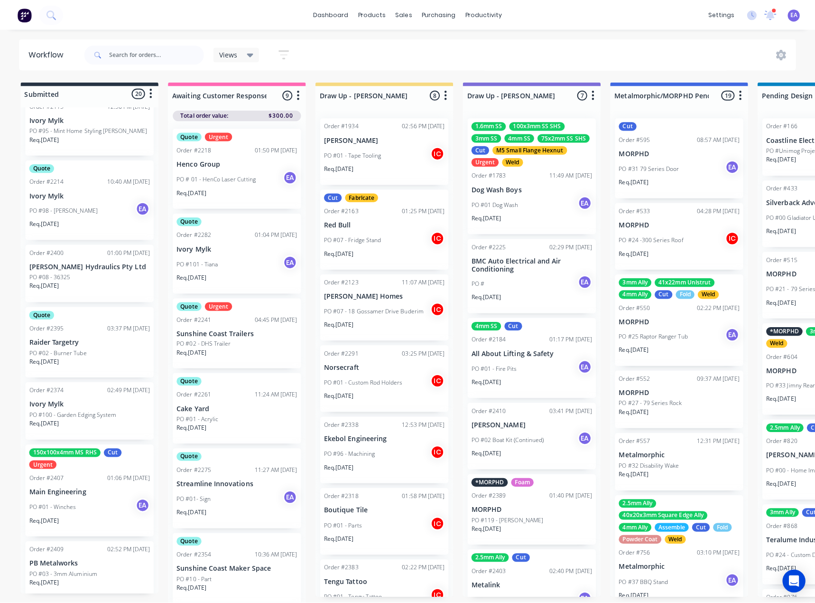
scroll to position [190, 0]
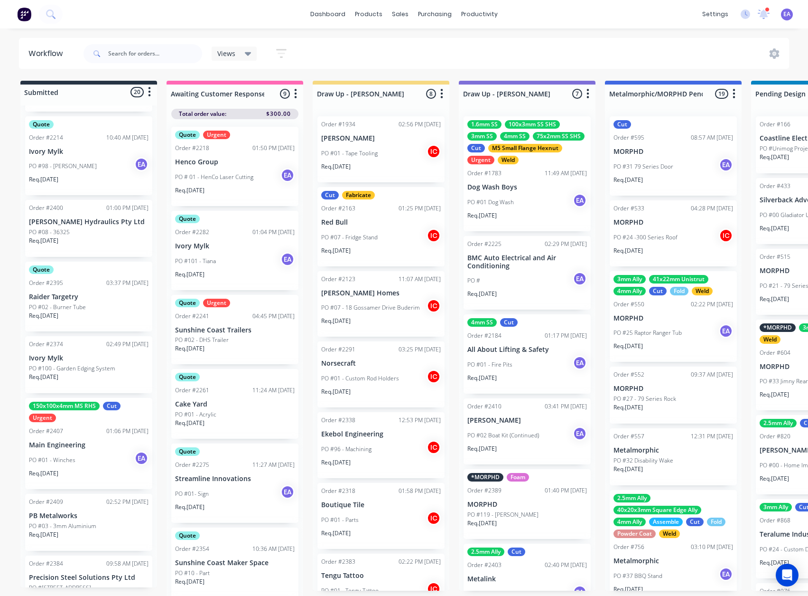
click at [84, 447] on p "Main Engineering" at bounding box center [89, 445] width 120 height 8
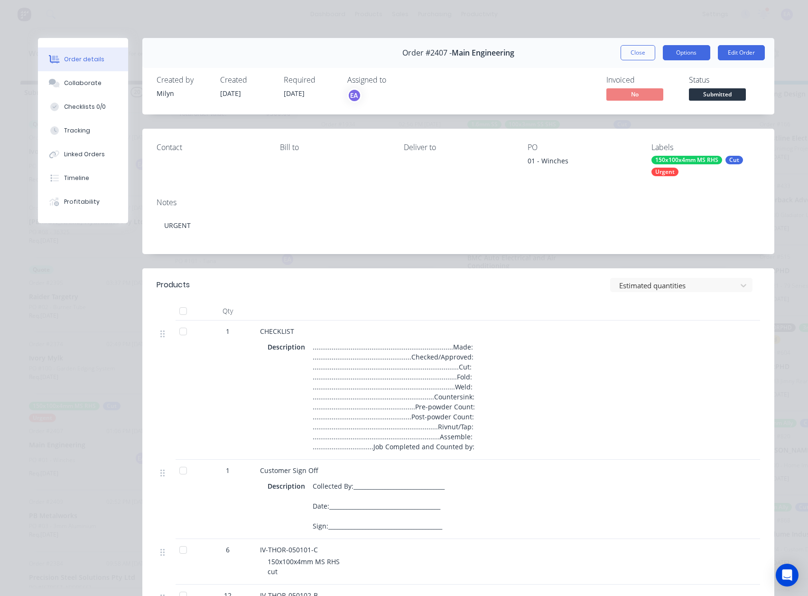
click at [682, 56] on button "Options" at bounding box center [686, 52] width 47 height 15
click at [653, 97] on div "Work Order" at bounding box center [660, 96] width 83 height 14
click at [671, 57] on button "Options" at bounding box center [686, 52] width 47 height 15
click at [650, 92] on div "Back" at bounding box center [660, 96] width 83 height 14
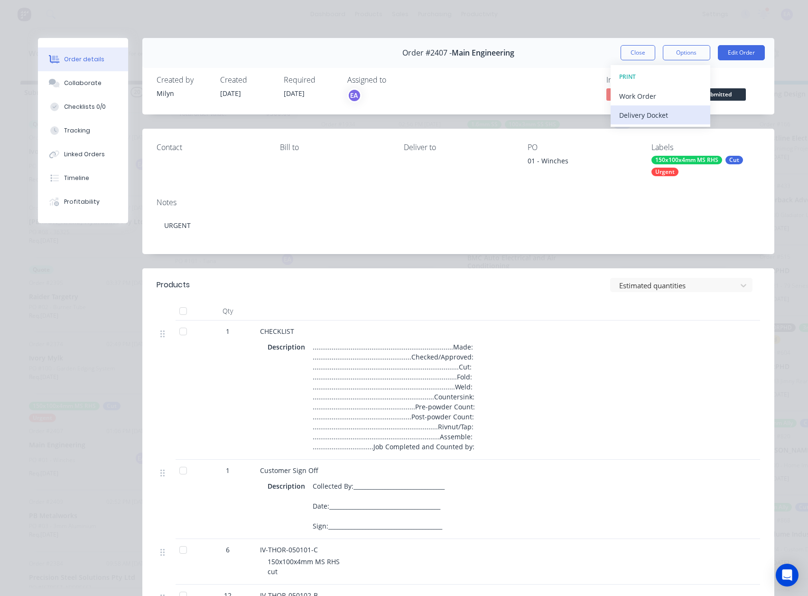
click at [640, 120] on div "Delivery Docket" at bounding box center [660, 115] width 83 height 14
click at [639, 128] on div "Custom" at bounding box center [660, 134] width 83 height 14
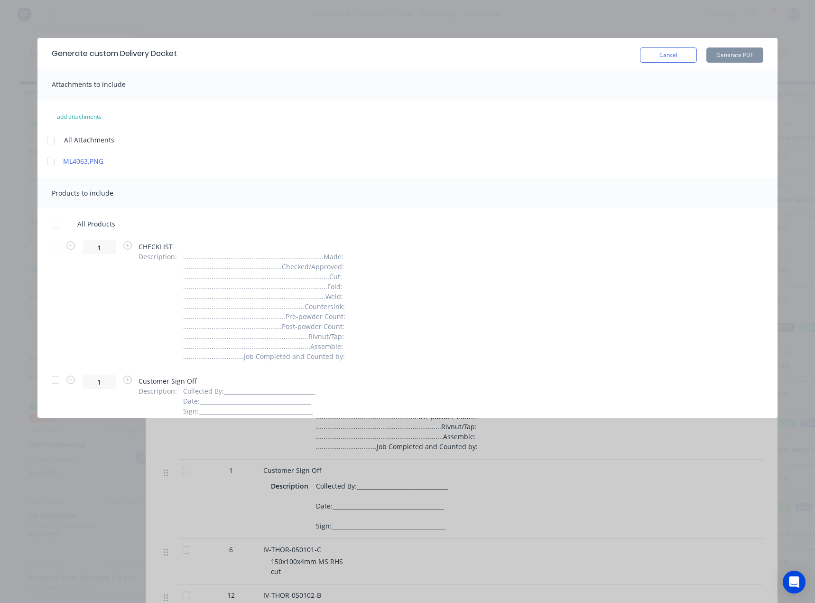
click at [57, 225] on div at bounding box center [55, 224] width 19 height 19
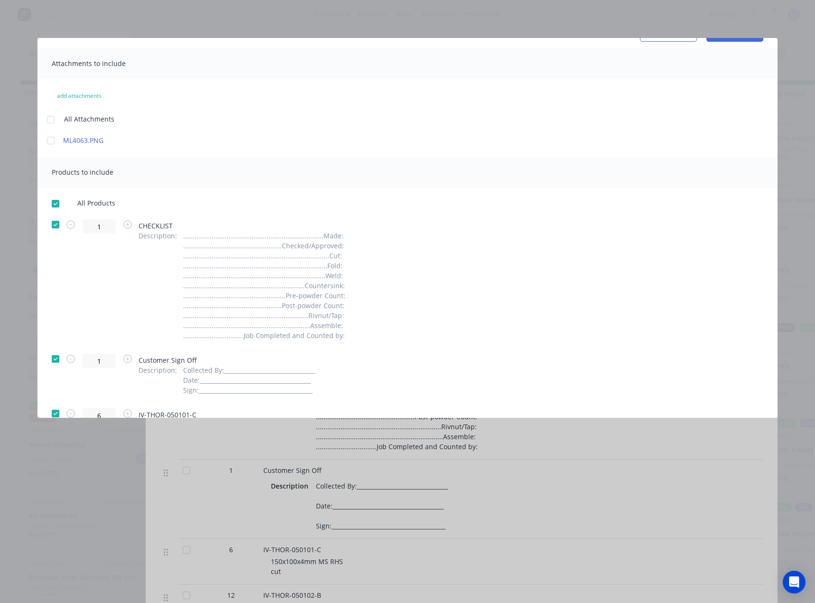
scroll to position [95, 0]
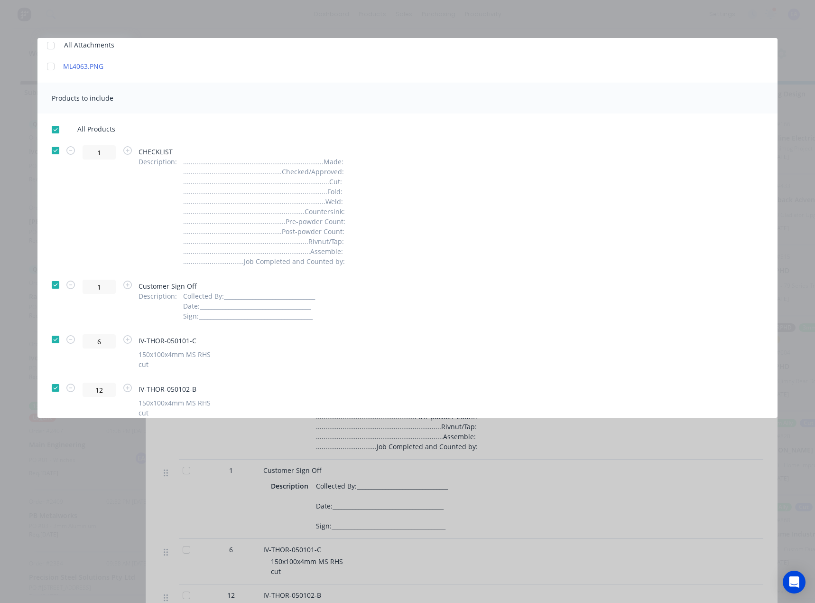
click at [56, 147] on div at bounding box center [55, 150] width 19 height 19
click at [56, 286] on div at bounding box center [55, 284] width 19 height 19
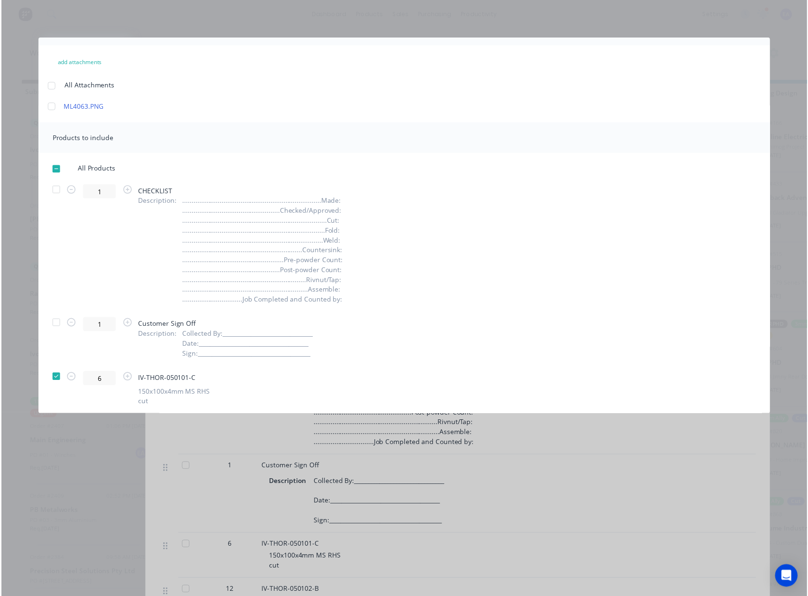
scroll to position [0, 0]
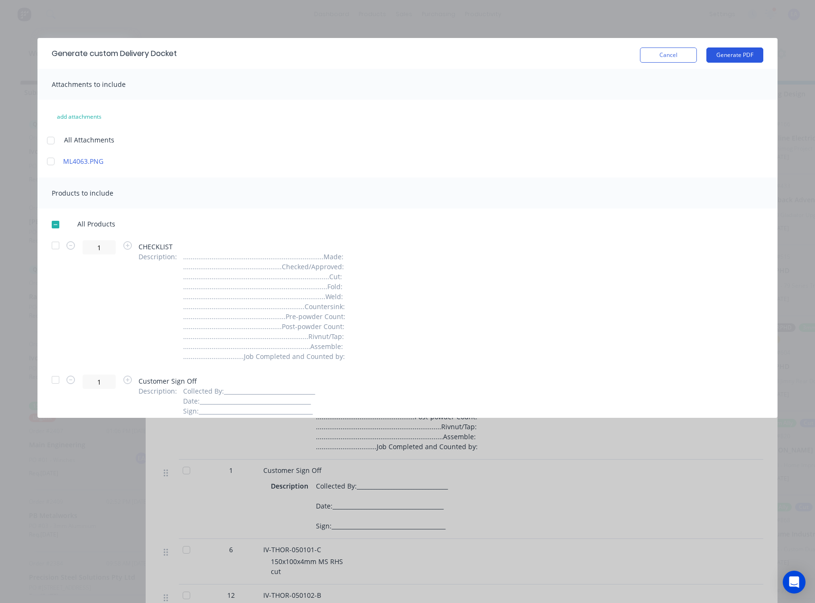
click at [725, 56] on button "Generate PDF" at bounding box center [735, 54] width 57 height 15
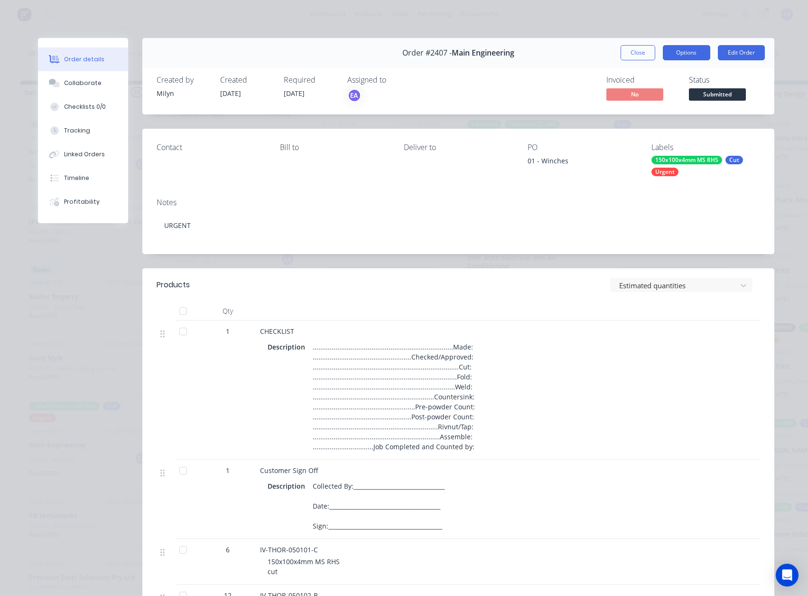
click at [673, 49] on button "Options" at bounding box center [686, 52] width 47 height 15
click at [654, 100] on div "Work Order" at bounding box center [660, 96] width 83 height 14
click at [647, 120] on div "Standard" at bounding box center [660, 115] width 83 height 14
click at [715, 89] on span "Submitted" at bounding box center [717, 94] width 57 height 12
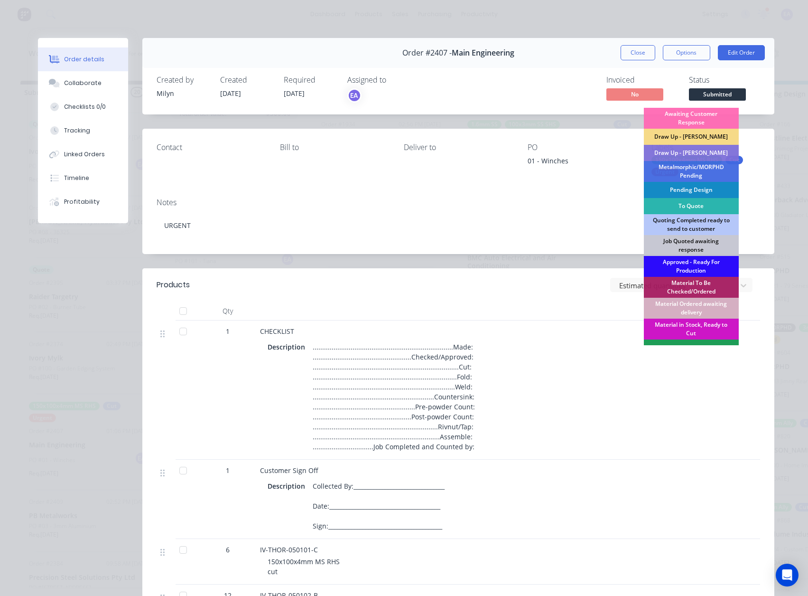
click at [694, 259] on div "Approved - Ready For Production" at bounding box center [691, 266] width 95 height 21
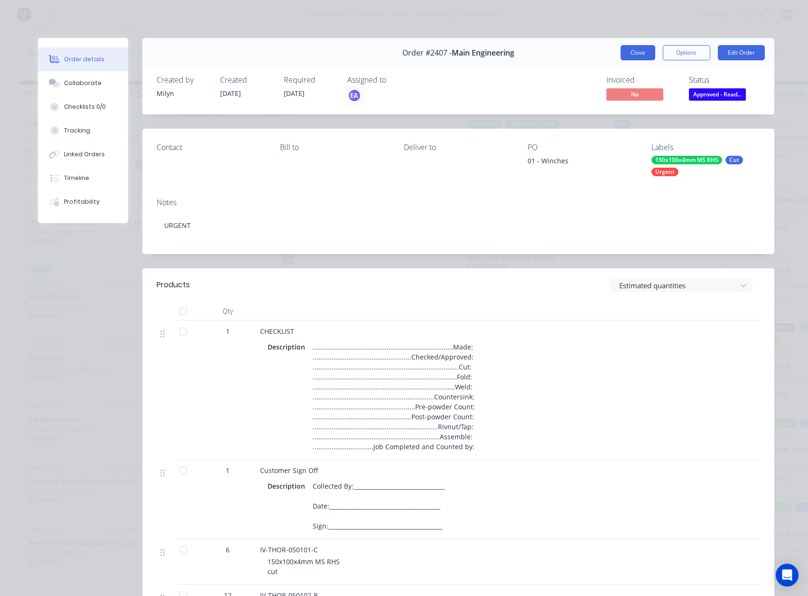
click at [635, 56] on button "Close" at bounding box center [638, 52] width 35 height 15
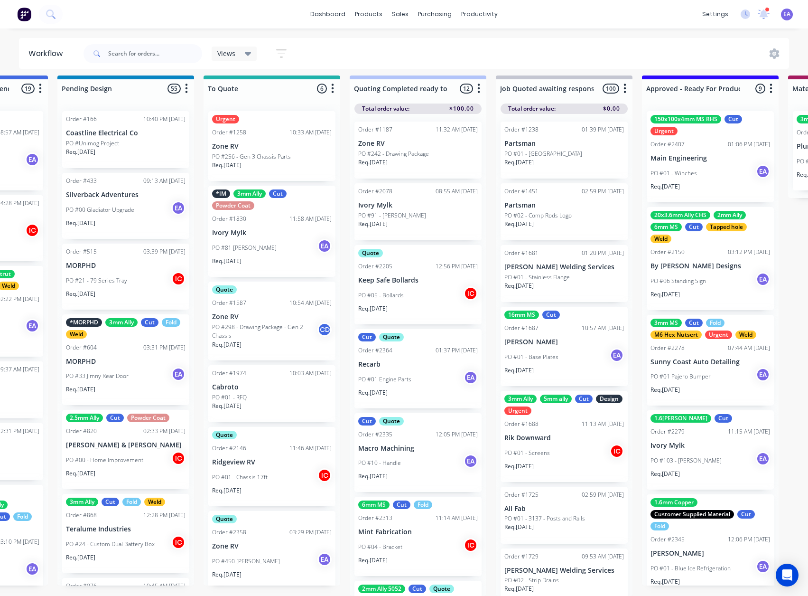
drag, startPoint x: 461, startPoint y: 381, endPoint x: 568, endPoint y: 390, distance: 107.1
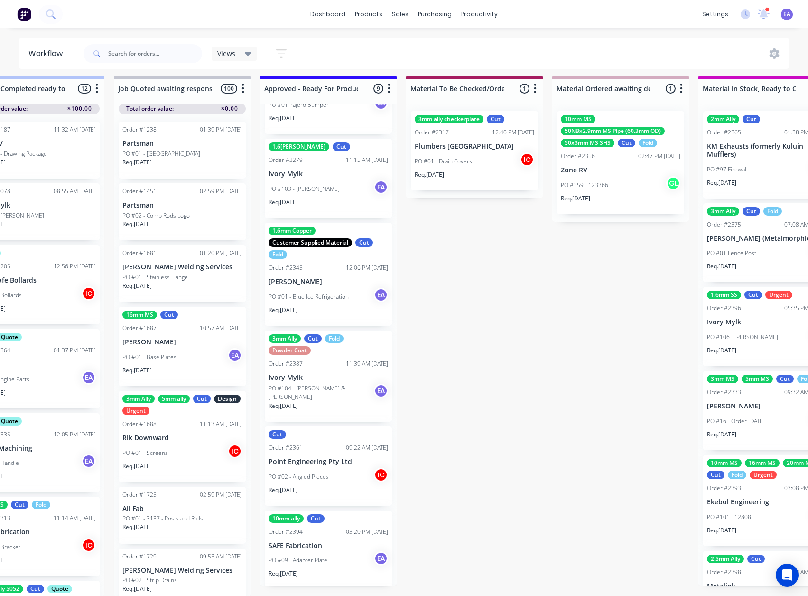
scroll to position [265, 0]
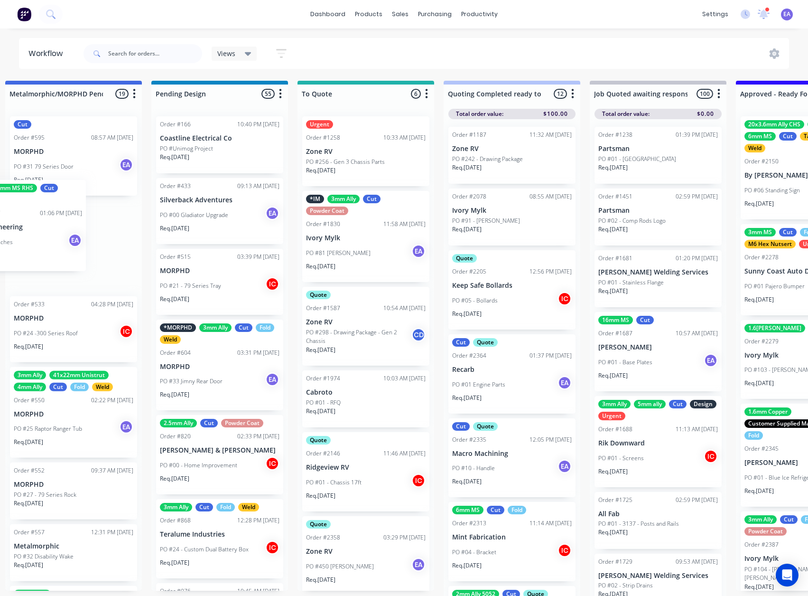
scroll to position [0, 595]
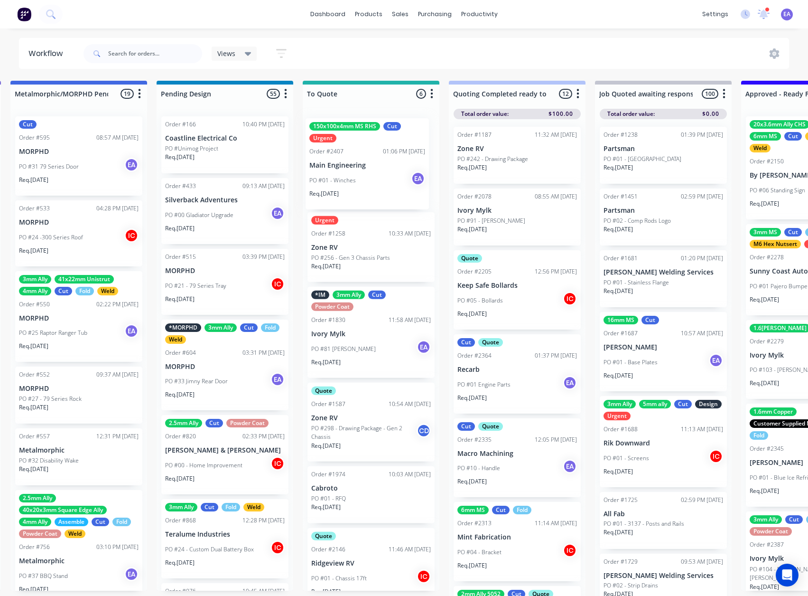
drag, startPoint x: 327, startPoint y: 169, endPoint x: 365, endPoint y: 171, distance: 37.5
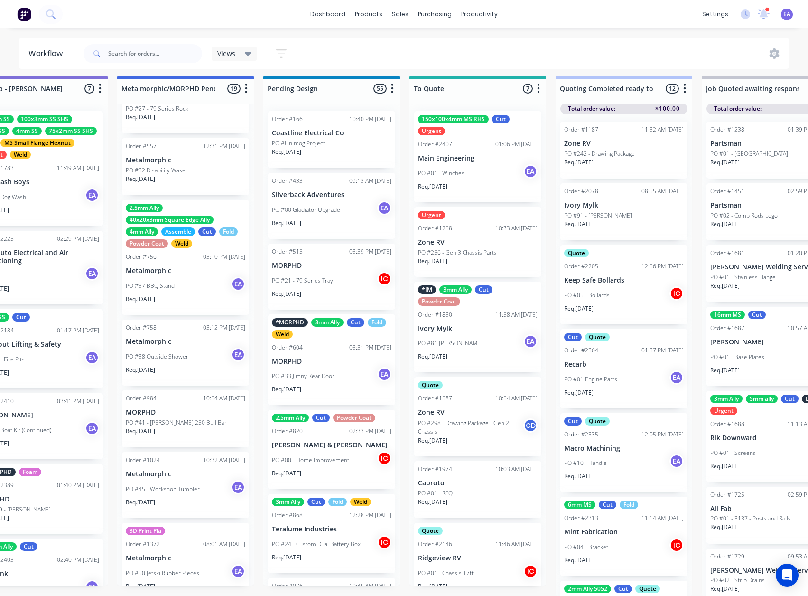
scroll to position [12, 32]
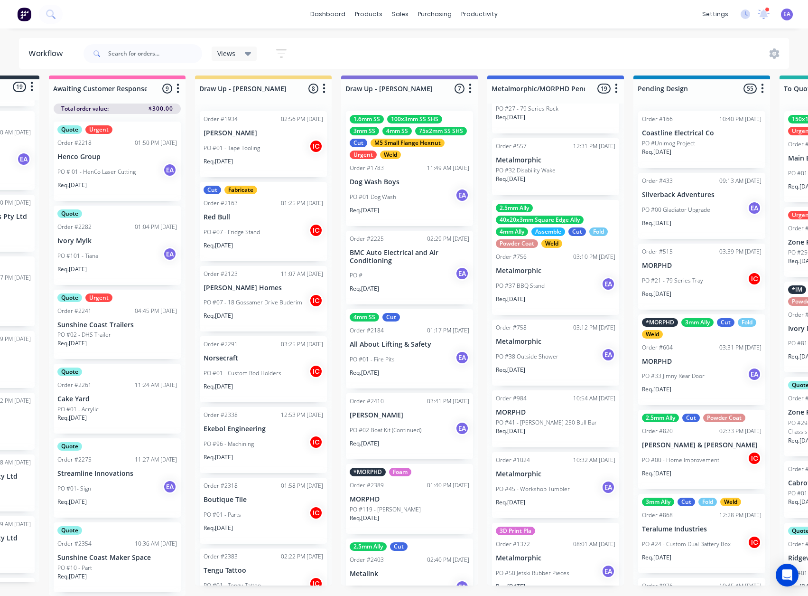
drag, startPoint x: 214, startPoint y: 378, endPoint x: 110, endPoint y: 409, distance: 108.4
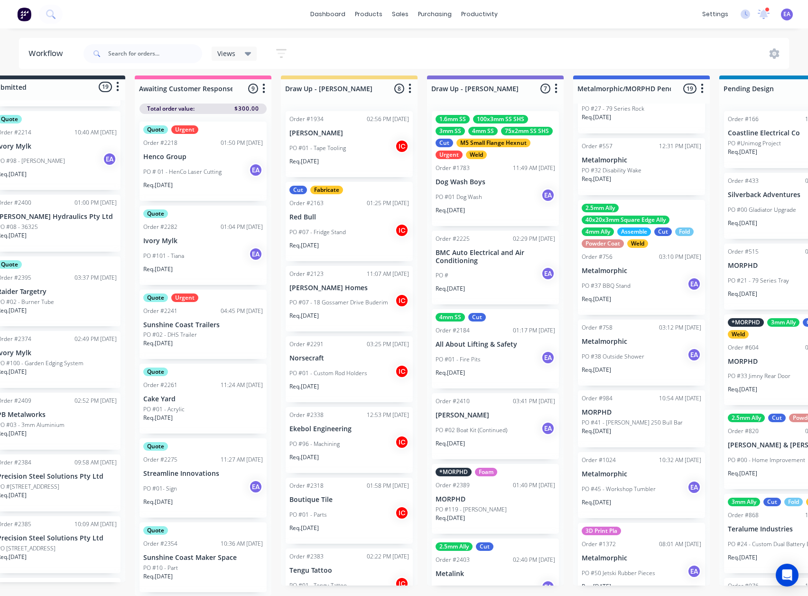
scroll to position [12, 0]
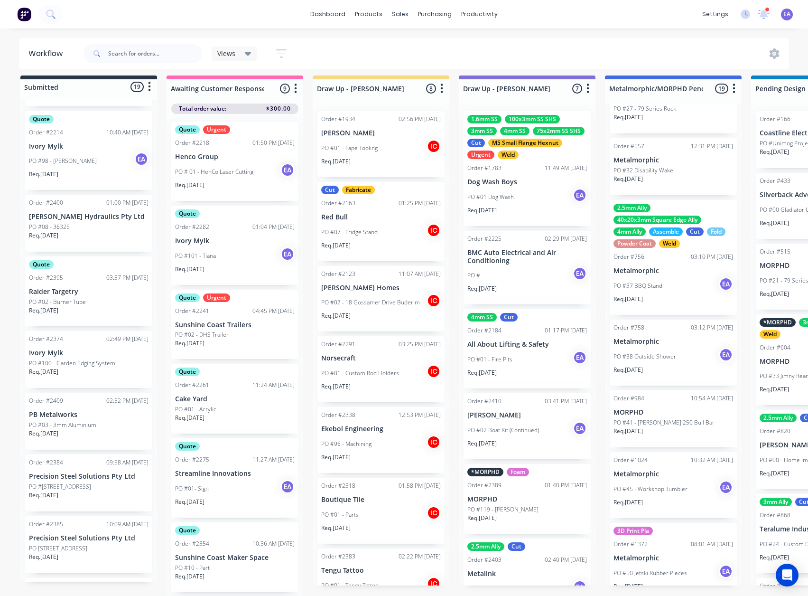
drag, startPoint x: 176, startPoint y: 355, endPoint x: 33, endPoint y: 364, distance: 143.1
click at [176, 20] on div "dashboard products sales purchasing productivity dashboard products Product Cat…" at bounding box center [404, 14] width 808 height 28
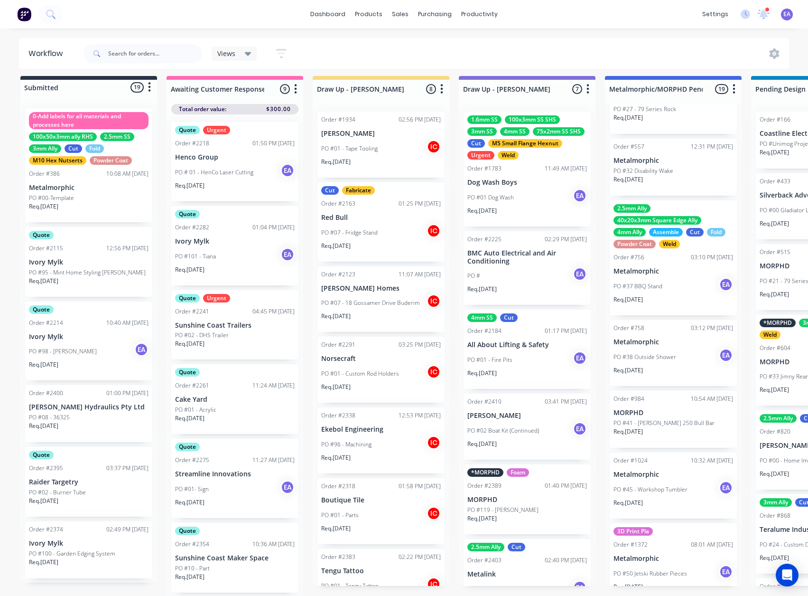
scroll to position [0, 0]
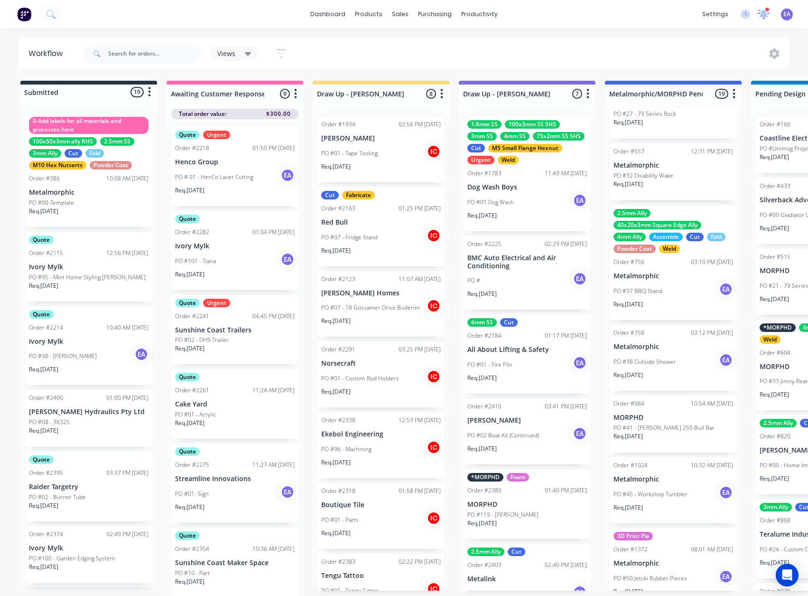
click at [764, 12] on icon at bounding box center [763, 13] width 9 height 9
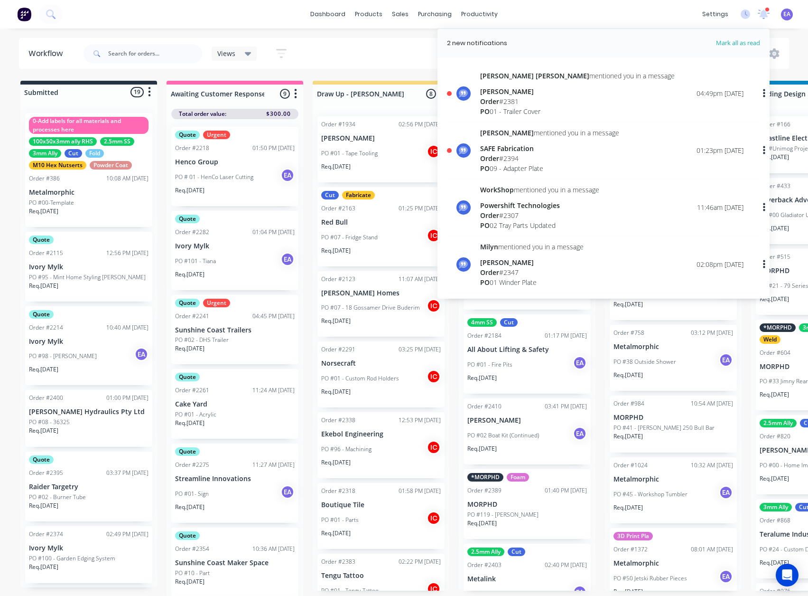
click at [537, 159] on div "Order # 2394" at bounding box center [549, 158] width 139 height 10
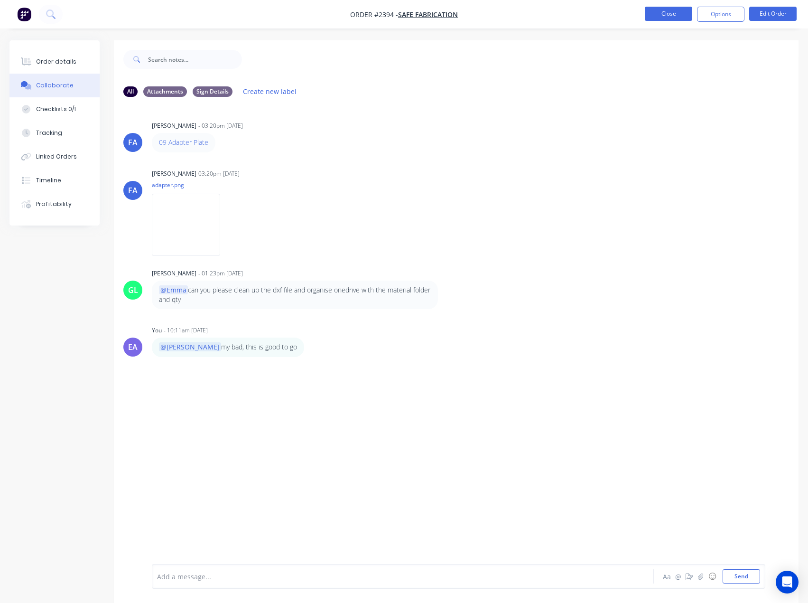
click at [682, 13] on button "Close" at bounding box center [668, 14] width 47 height 14
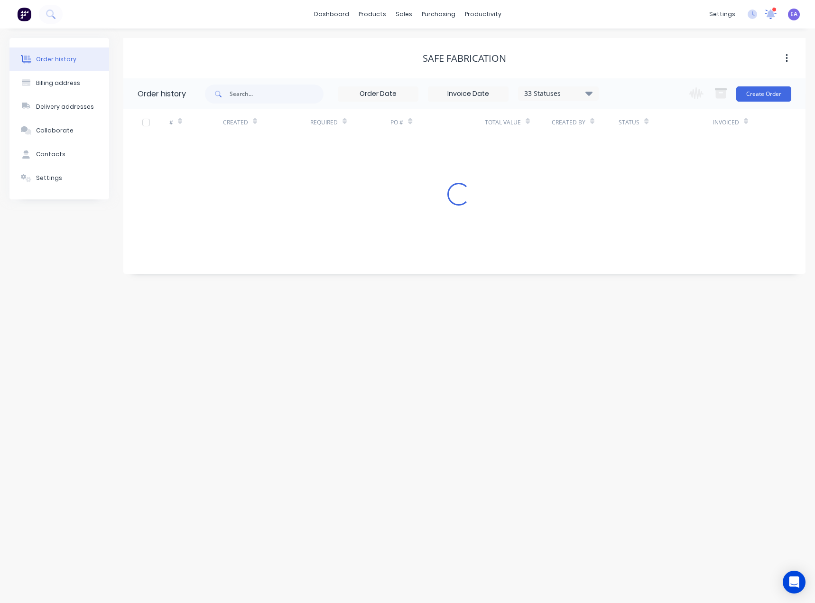
click at [772, 14] on icon at bounding box center [770, 13] width 9 height 9
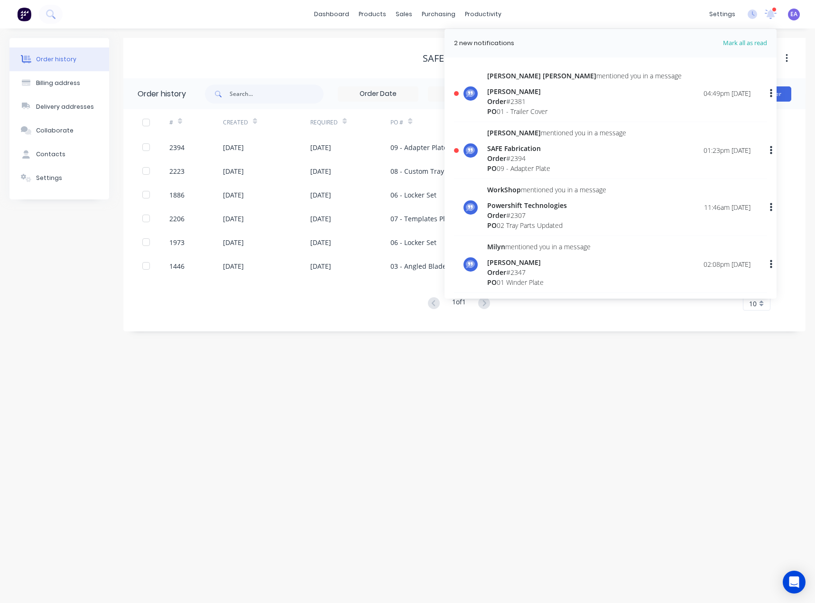
click at [529, 99] on div "Order # 2381" at bounding box center [584, 101] width 195 height 10
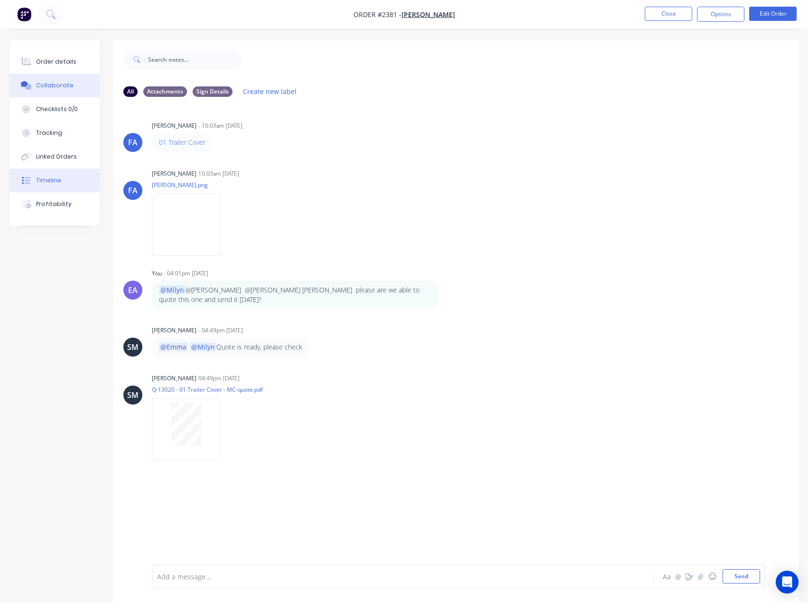
click at [65, 184] on button "Timeline" at bounding box center [54, 180] width 90 height 24
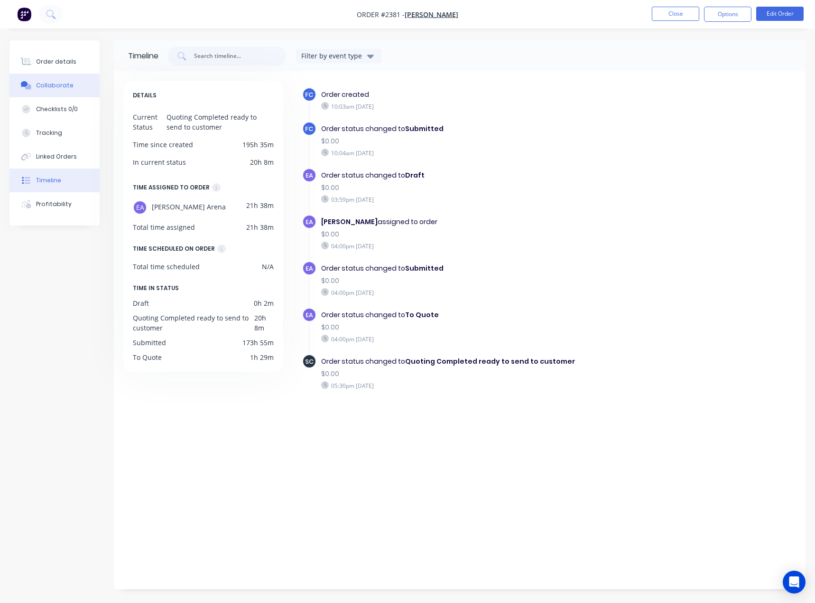
click at [51, 85] on div "Collaborate" at bounding box center [54, 85] width 37 height 9
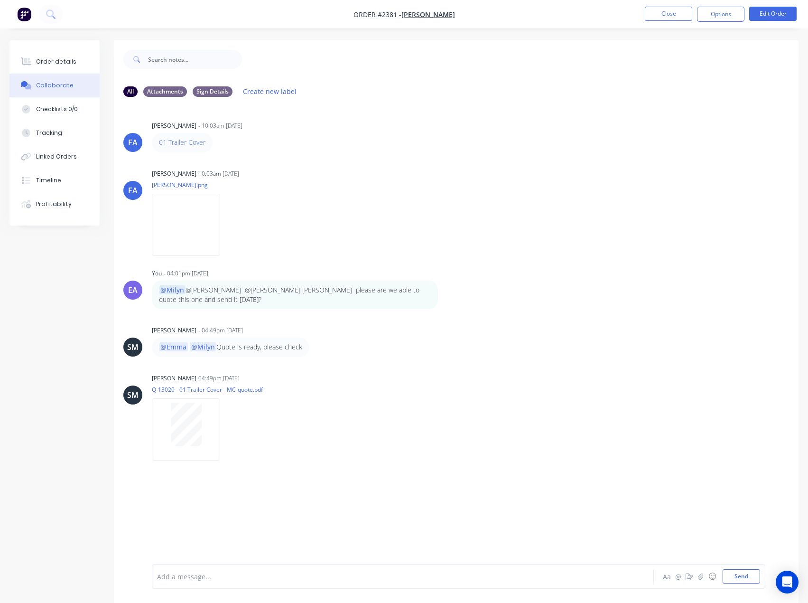
click at [224, 577] on div at bounding box center [384, 576] width 452 height 10
click at [184, 395] on div "Labels Download" at bounding box center [239, 429] width 174 height 71
click at [191, 585] on div "Add a message... Aa @ ☺ Send" at bounding box center [459, 576] width 614 height 25
click at [190, 579] on div at bounding box center [384, 576] width 452 height 10
click at [681, 20] on button "Close" at bounding box center [668, 14] width 47 height 14
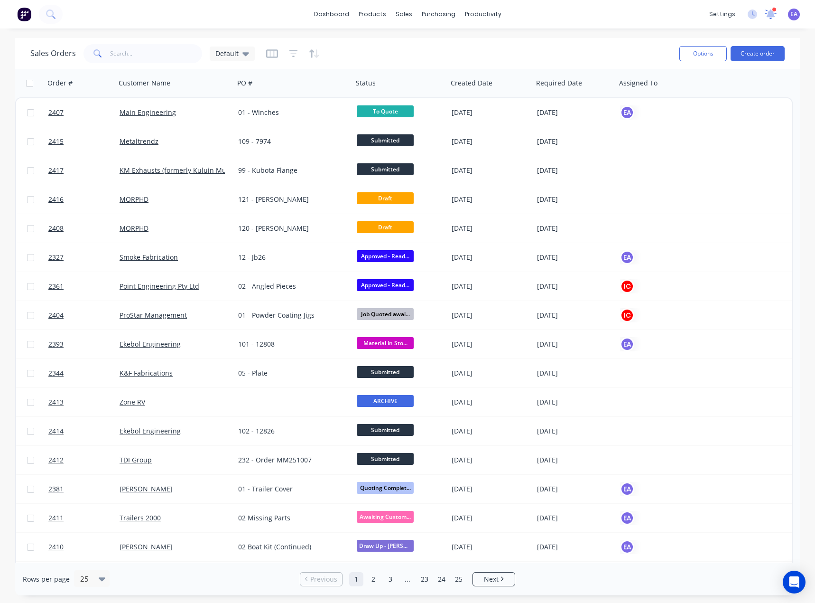
click at [770, 11] on icon at bounding box center [770, 13] width 9 height 9
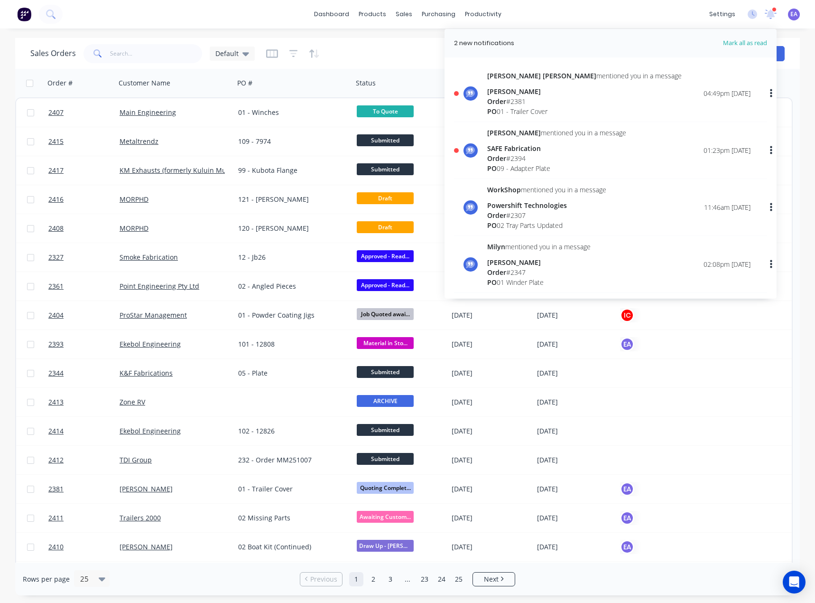
click at [376, 47] on div "Sales Orders Default" at bounding box center [351, 53] width 642 height 23
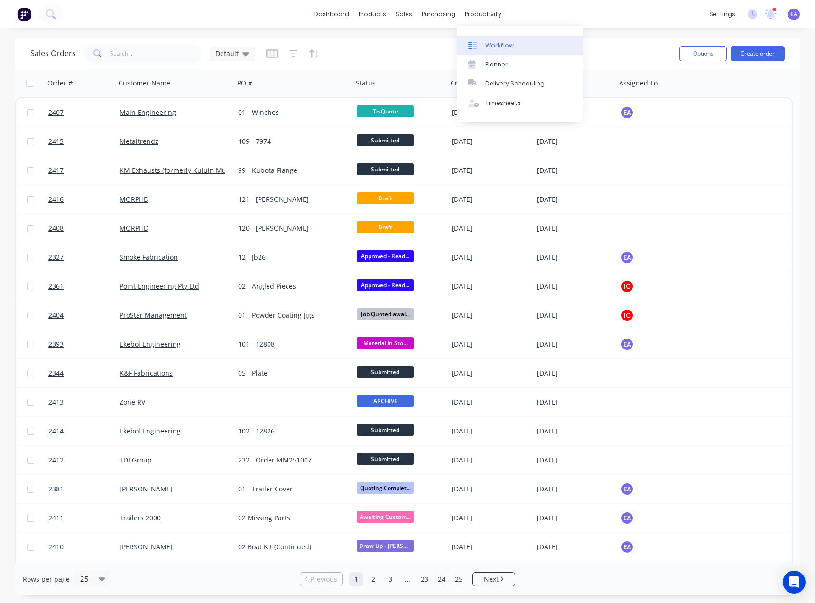
click at [498, 47] on div "Workflow" at bounding box center [499, 45] width 28 height 9
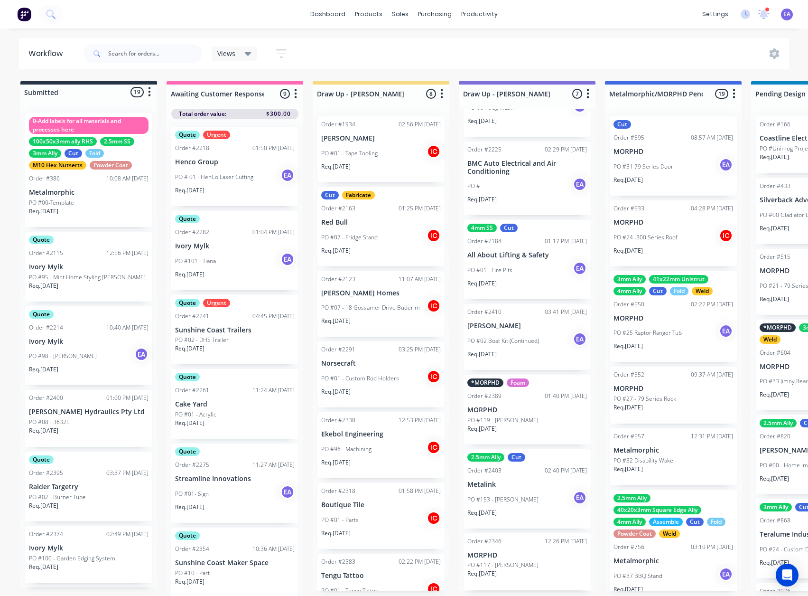
scroll to position [106, 0]
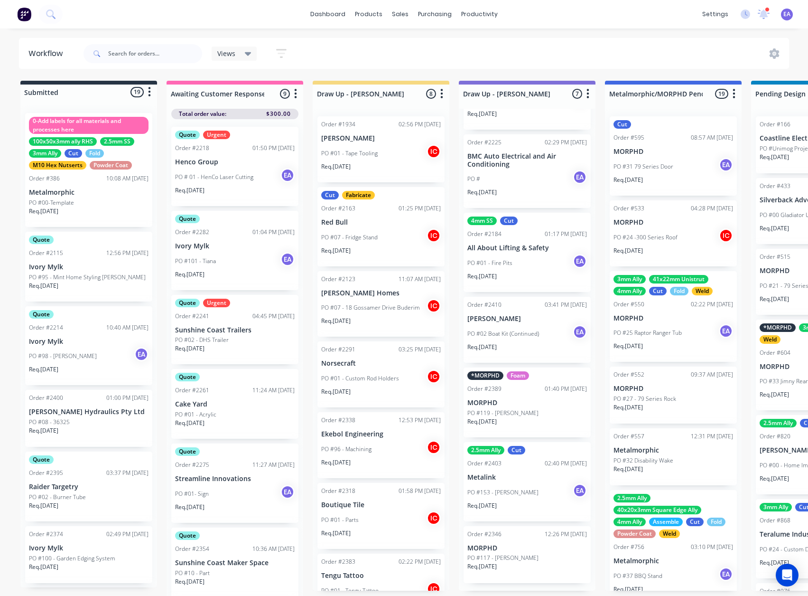
click at [515, 489] on div "2.5mm Ally Cut Order #2403 02:40 PM 03/10/25 Metalink PO #153 - Michael Donalds…" at bounding box center [527, 481] width 127 height 79
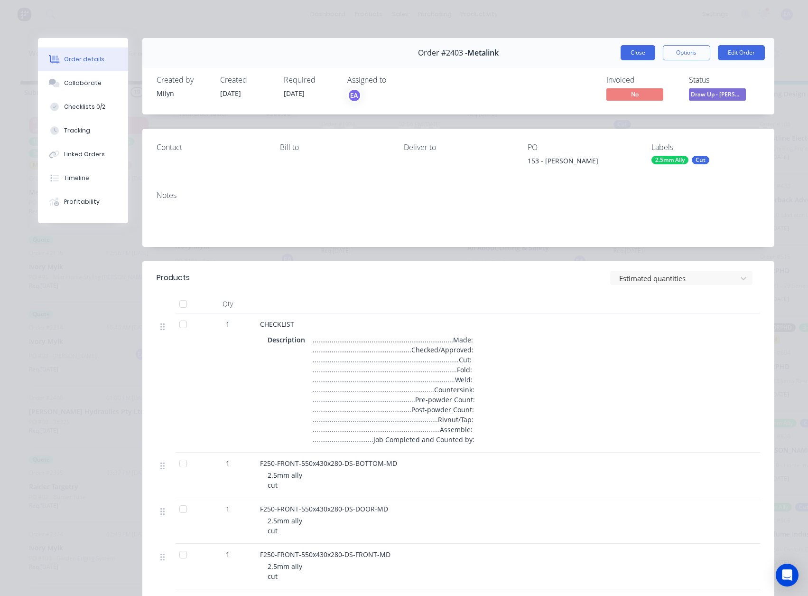
click at [625, 56] on button "Close" at bounding box center [638, 52] width 35 height 15
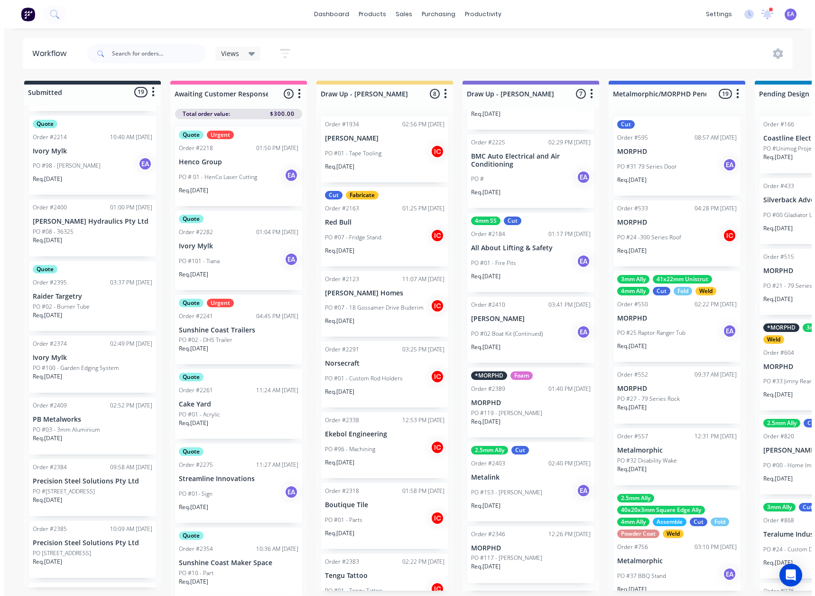
scroll to position [190, 0]
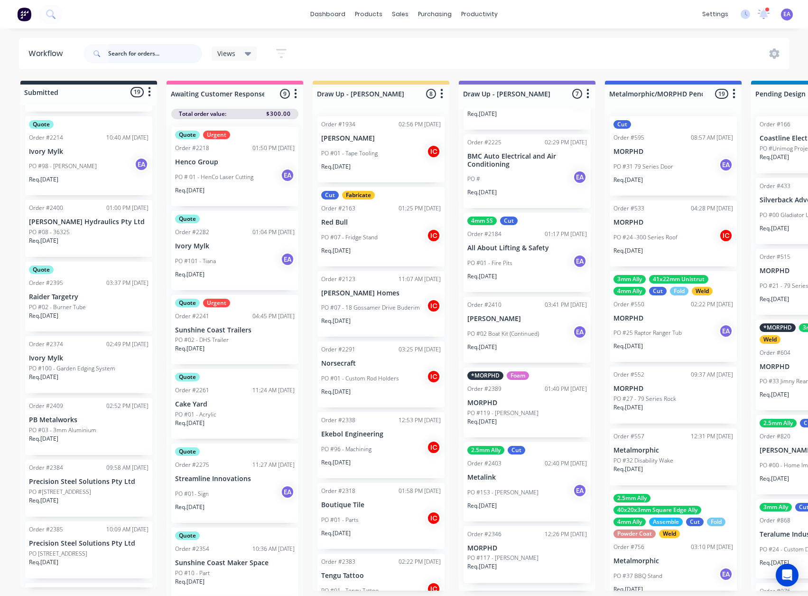
click at [136, 58] on input "text" at bounding box center [155, 53] width 94 height 19
type input "m"
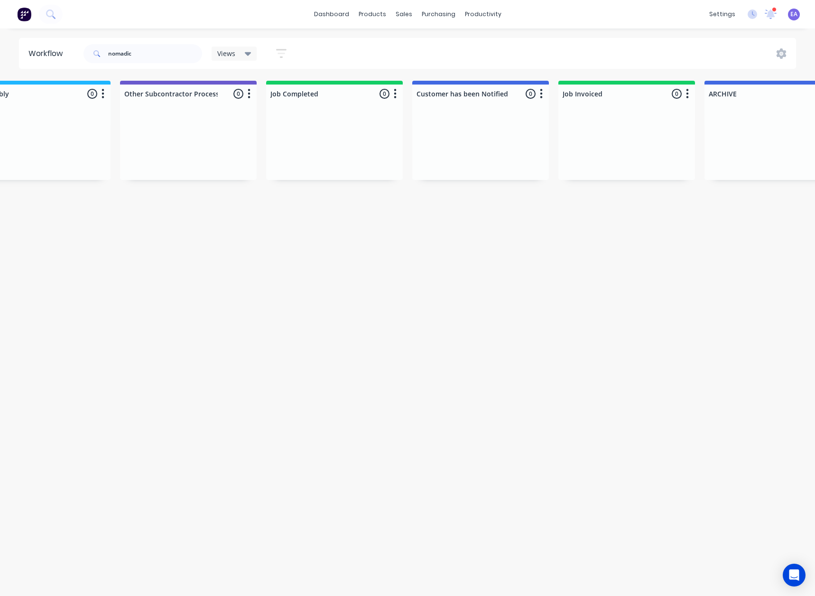
scroll to position [0, 3142]
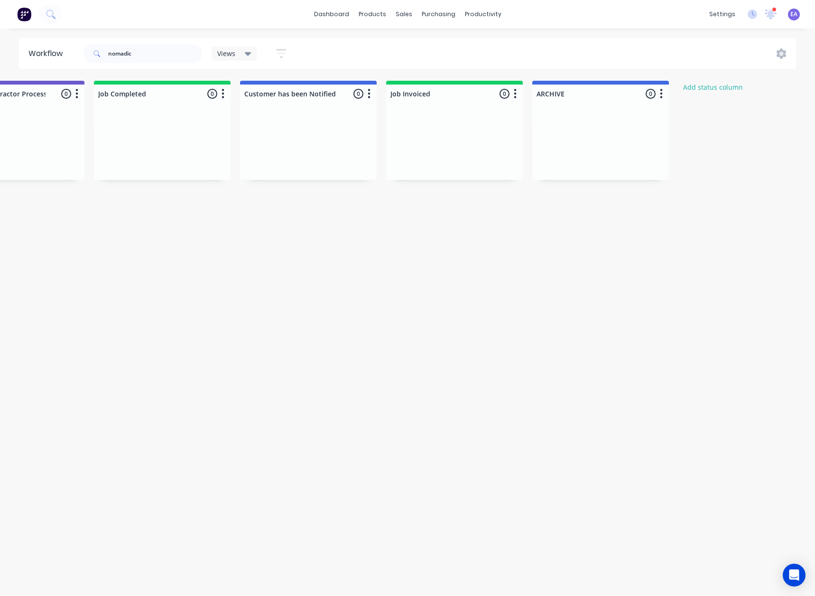
drag, startPoint x: 248, startPoint y: 269, endPoint x: 379, endPoint y: 270, distance: 131.5
drag, startPoint x: 151, startPoint y: 56, endPoint x: 78, endPoint y: 64, distance: 73.4
click at [78, 64] on header "Workflow nomadic Views Save new view None (Default) edit Greg edit Greg edit Sh…" at bounding box center [408, 53] width 778 height 31
type input "peter"
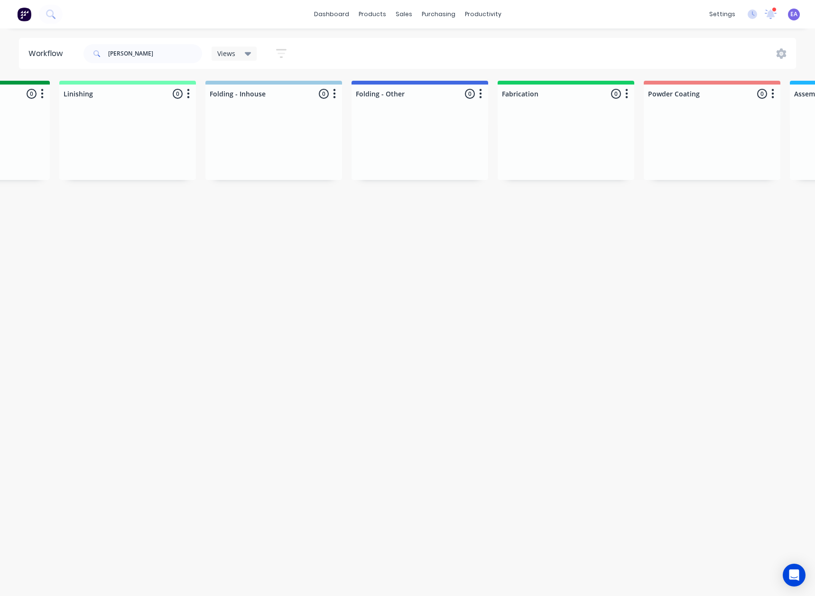
drag, startPoint x: 468, startPoint y: 420, endPoint x: 495, endPoint y: 416, distance: 27.8
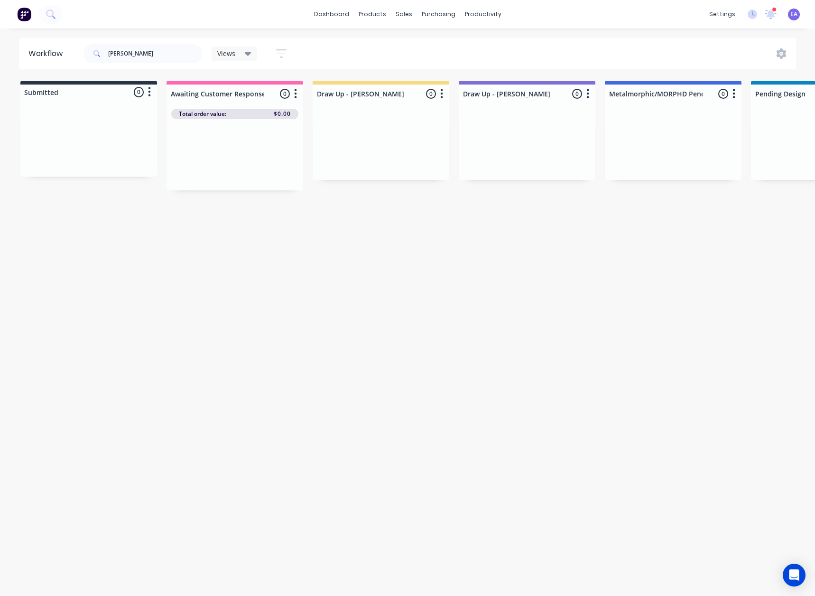
drag, startPoint x: 440, startPoint y: 426, endPoint x: 348, endPoint y: 441, distance: 92.8
click at [137, 50] on input "peter" at bounding box center [155, 53] width 94 height 19
drag, startPoint x: 137, startPoint y: 50, endPoint x: 35, endPoint y: 85, distance: 107.8
click at [38, 45] on header "Workflow peter Views Save new view None (Default) edit Greg edit Greg edit Show…" at bounding box center [408, 53] width 778 height 31
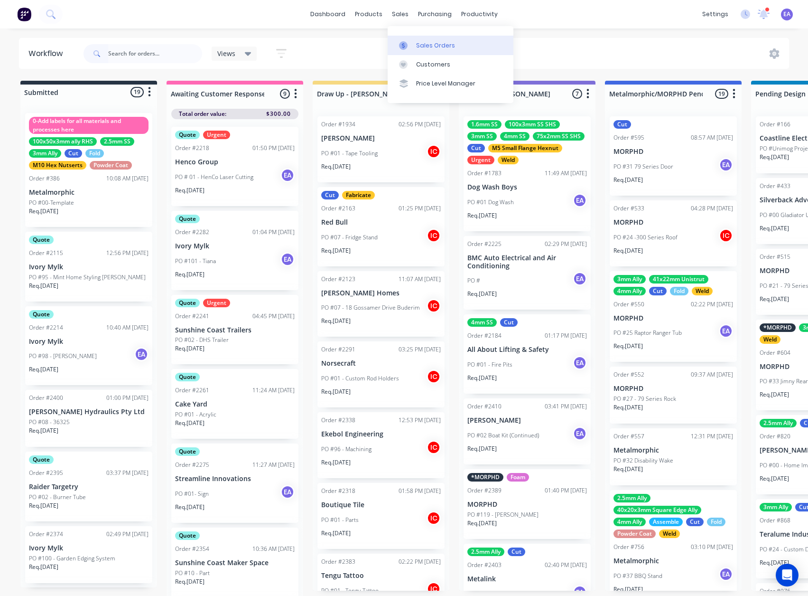
click at [422, 40] on link "Sales Orders" at bounding box center [451, 45] width 126 height 19
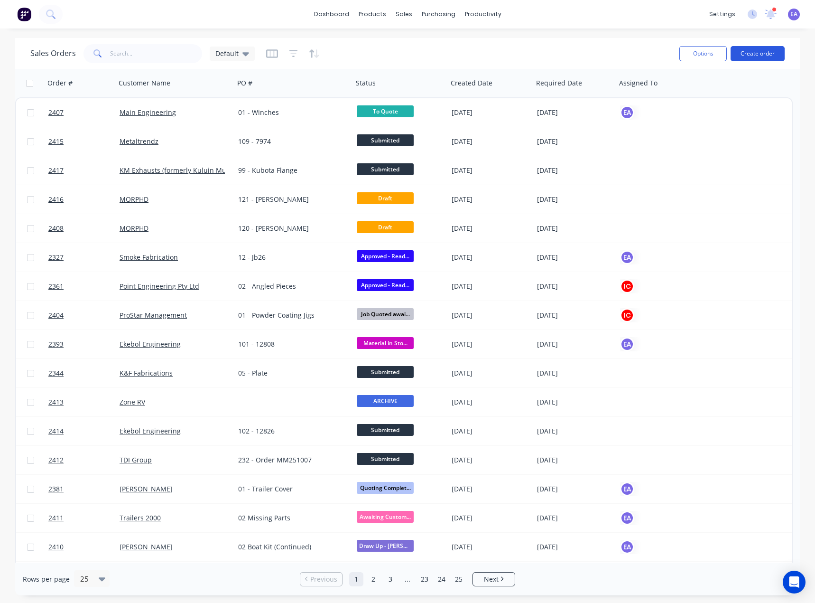
click at [773, 55] on button "Create order" at bounding box center [758, 53] width 54 height 15
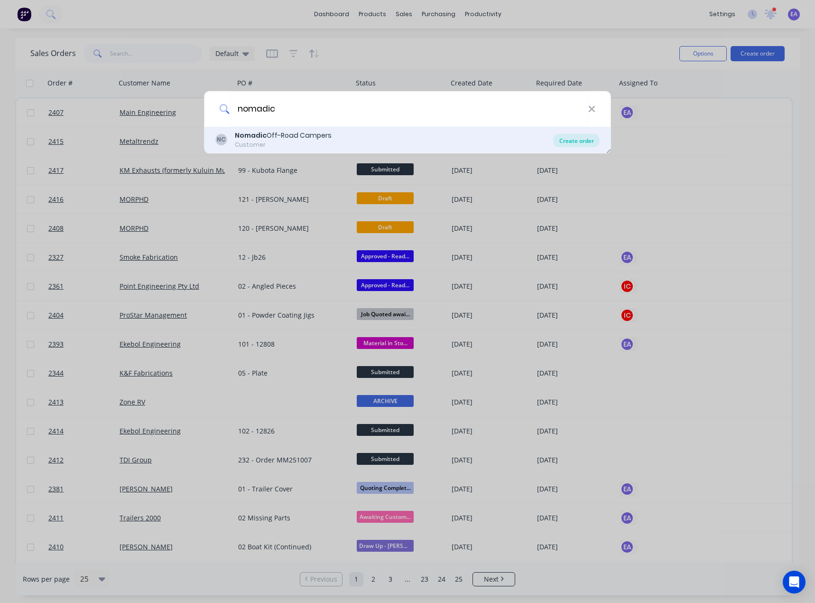
type input "nomadic"
click at [572, 144] on div "Create order" at bounding box center [577, 140] width 46 height 13
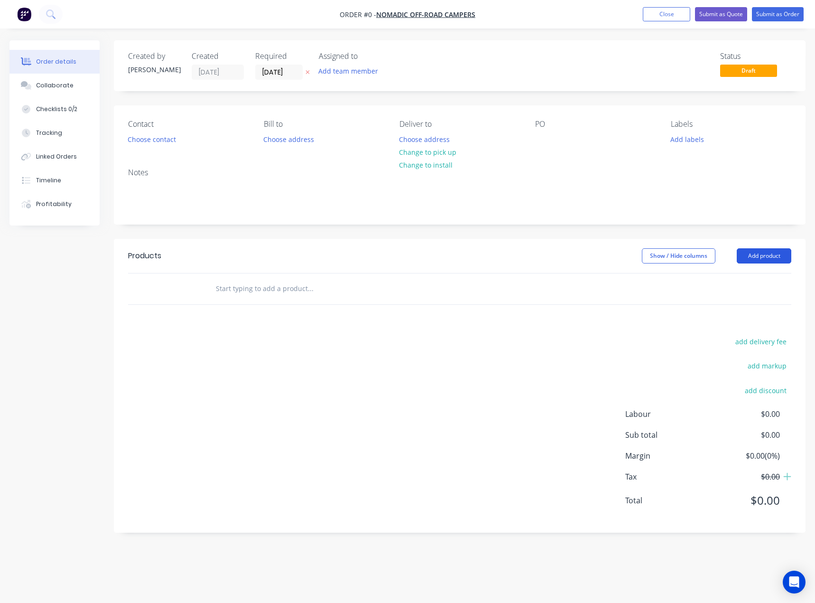
click at [772, 259] on button "Add product" at bounding box center [764, 255] width 55 height 15
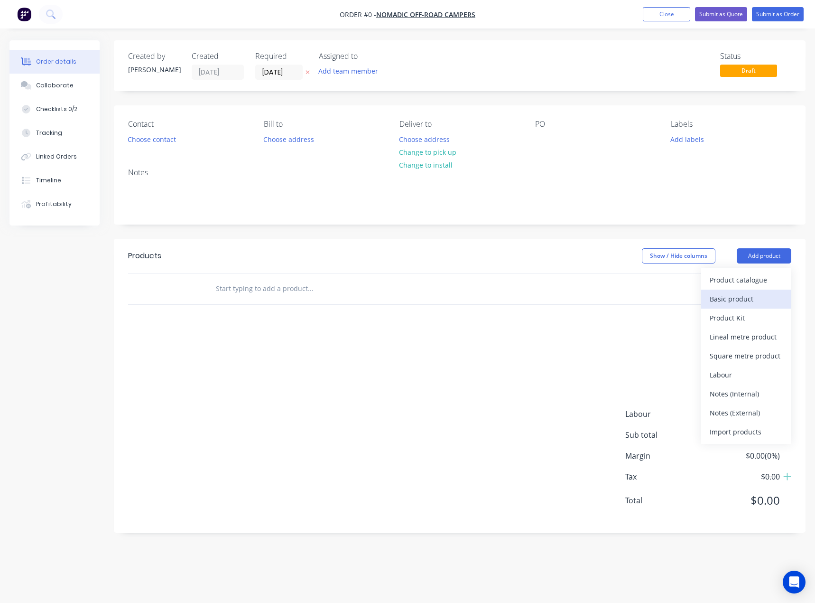
click at [746, 295] on div "Basic product" at bounding box center [746, 299] width 73 height 14
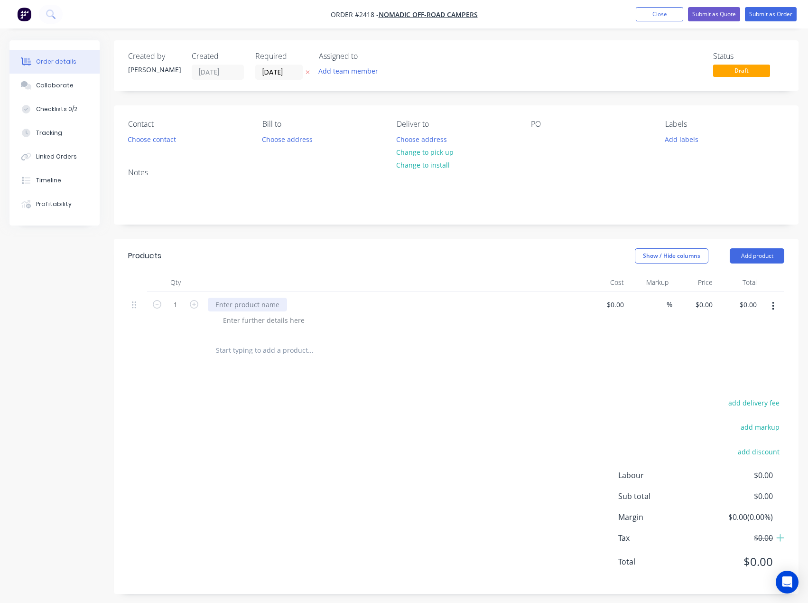
click at [236, 304] on div at bounding box center [247, 305] width 79 height 14
paste div
click at [251, 322] on div at bounding box center [263, 320] width 97 height 14
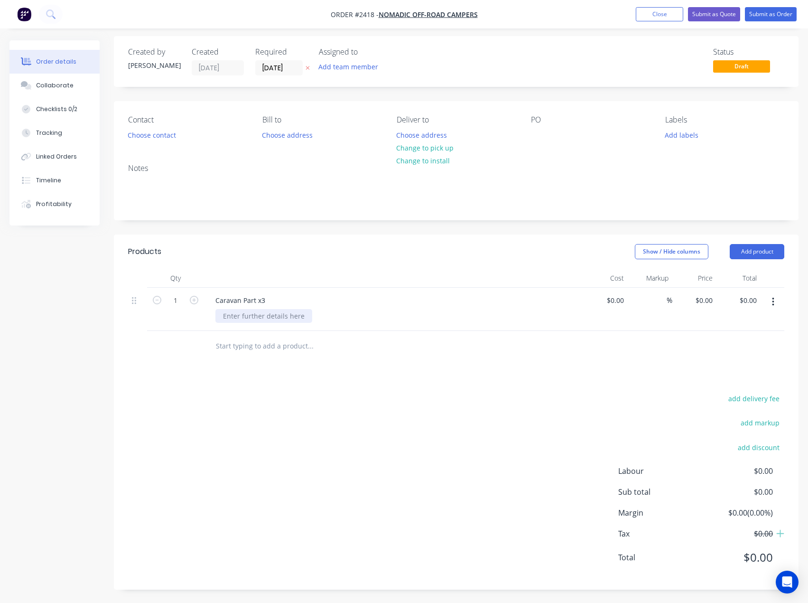
scroll to position [5, 0]
click at [242, 311] on div at bounding box center [263, 315] width 97 height 14
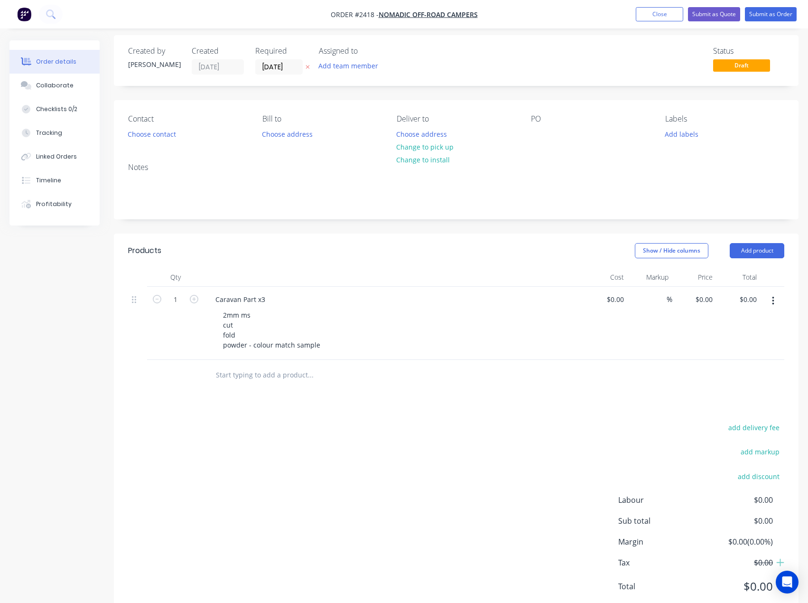
click at [252, 469] on div "add delivery fee add markup add discount Labour $0.00 Sub total $0.00 Margin $0…" at bounding box center [456, 512] width 656 height 183
click at [321, 345] on div "2mm ms cut fold powder - colour match sample" at bounding box center [271, 330] width 112 height 44
click at [249, 347] on div "2mm ms cut fold powder - colour match sample" at bounding box center [271, 330] width 112 height 44
click at [193, 302] on icon "button" at bounding box center [194, 299] width 9 height 9
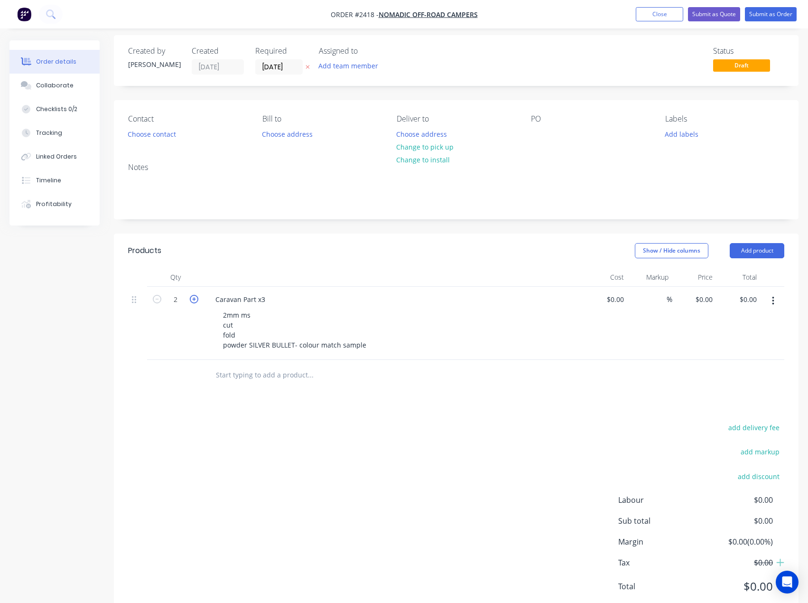
type input "3"
click at [336, 64] on button "Add team member" at bounding box center [349, 65] width 70 height 13
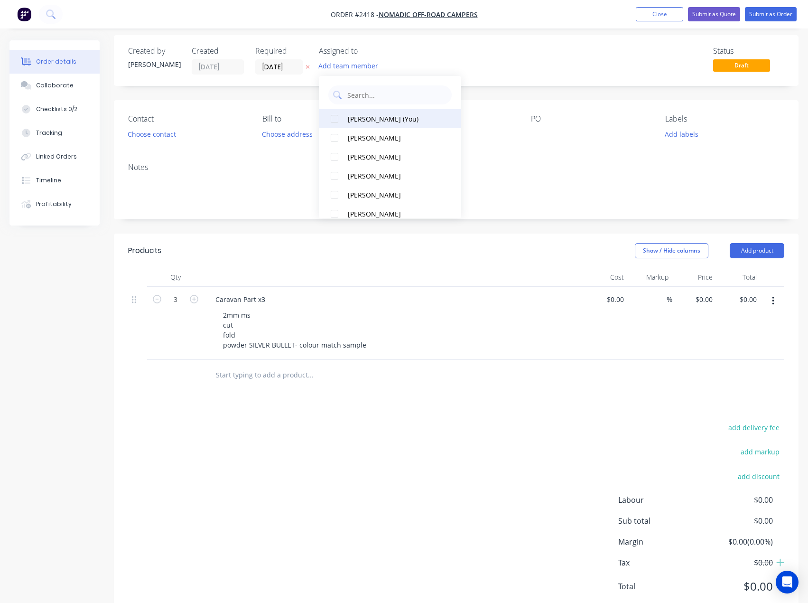
click at [380, 116] on div "Emma Arena (You)" at bounding box center [395, 119] width 95 height 10
click at [474, 62] on div "Status Draft" at bounding box center [599, 61] width 371 height 28
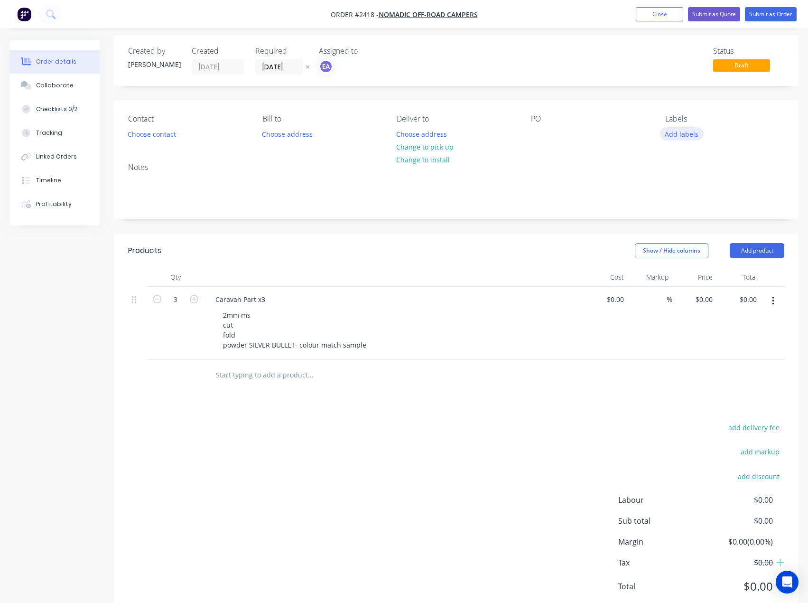
click at [677, 136] on button "Add labels" at bounding box center [682, 133] width 44 height 13
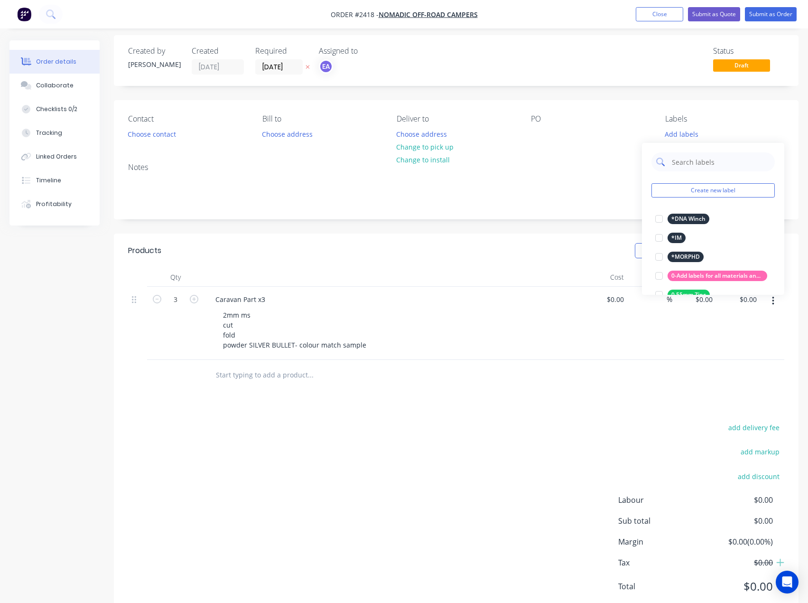
click at [705, 162] on input "text" at bounding box center [720, 161] width 99 height 19
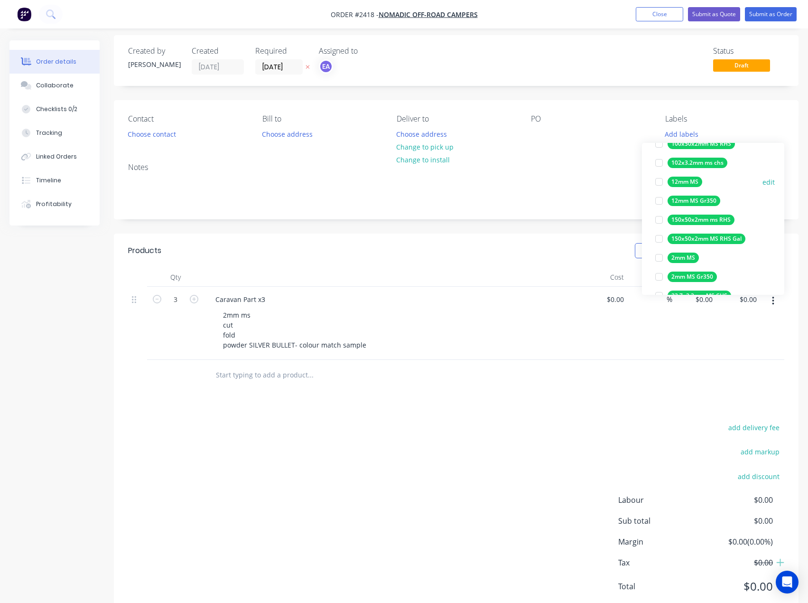
scroll to position [95, 0]
click at [655, 258] on div at bounding box center [659, 256] width 19 height 19
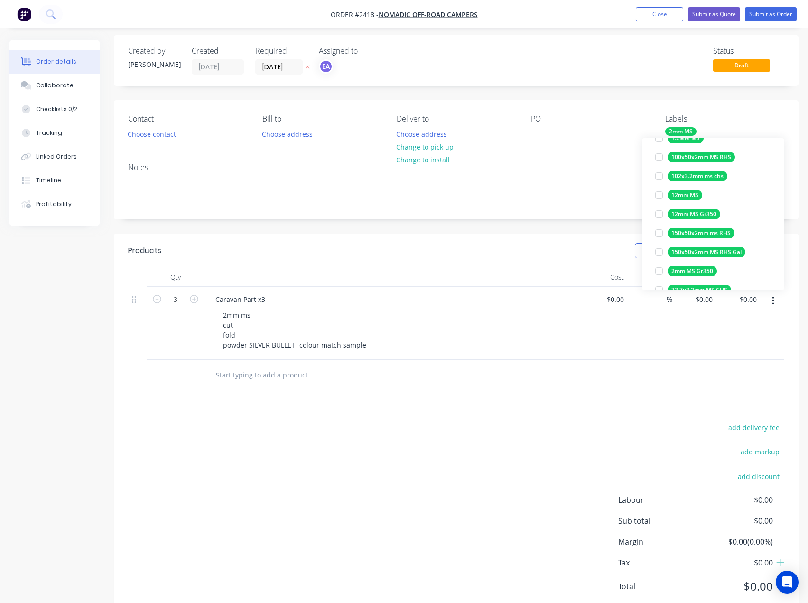
scroll to position [0, 0]
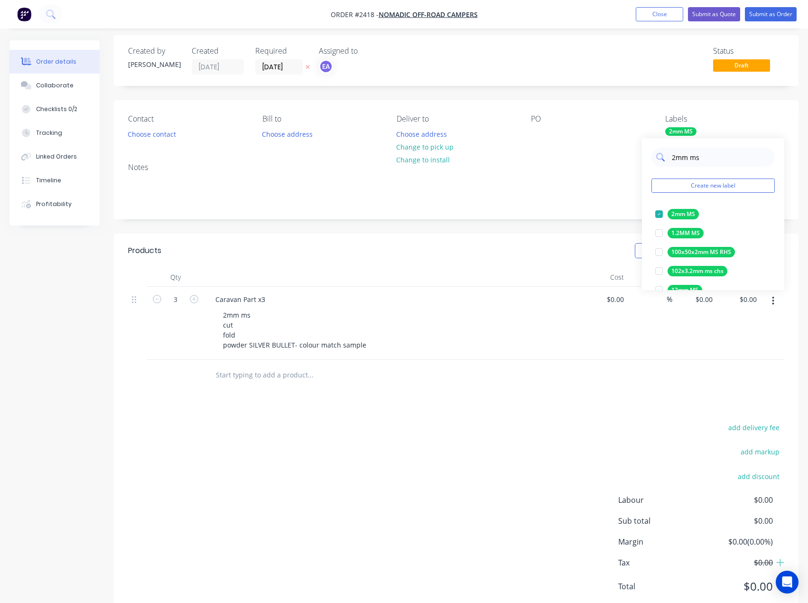
drag, startPoint x: 696, startPoint y: 156, endPoint x: 652, endPoint y: 155, distance: 44.1
click at [652, 155] on div "2mm ms" at bounding box center [713, 157] width 123 height 19
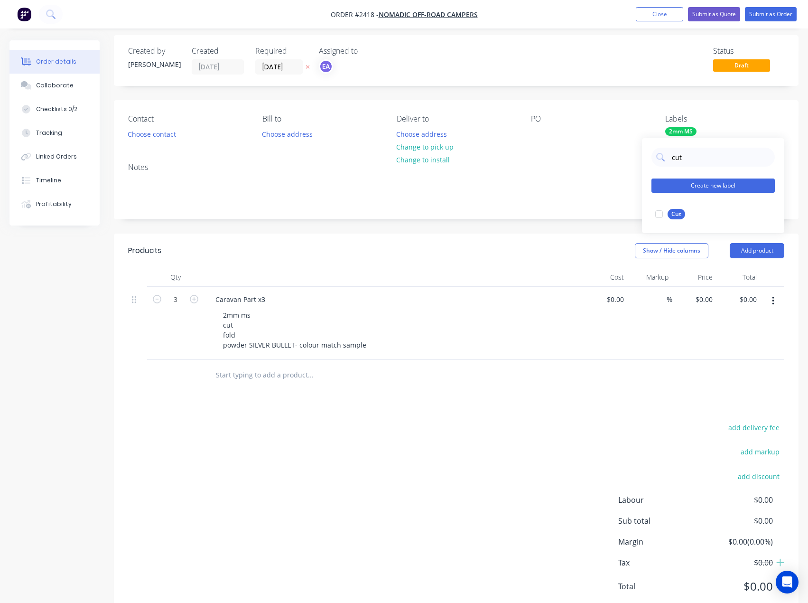
drag, startPoint x: 660, startPoint y: 215, endPoint x: 674, endPoint y: 187, distance: 30.6
click at [660, 215] on div at bounding box center [659, 214] width 19 height 19
drag, startPoint x: 678, startPoint y: 158, endPoint x: 669, endPoint y: 158, distance: 9.0
click at [669, 158] on div "cut" at bounding box center [713, 157] width 123 height 19
drag, startPoint x: 658, startPoint y: 215, endPoint x: 666, endPoint y: 202, distance: 14.9
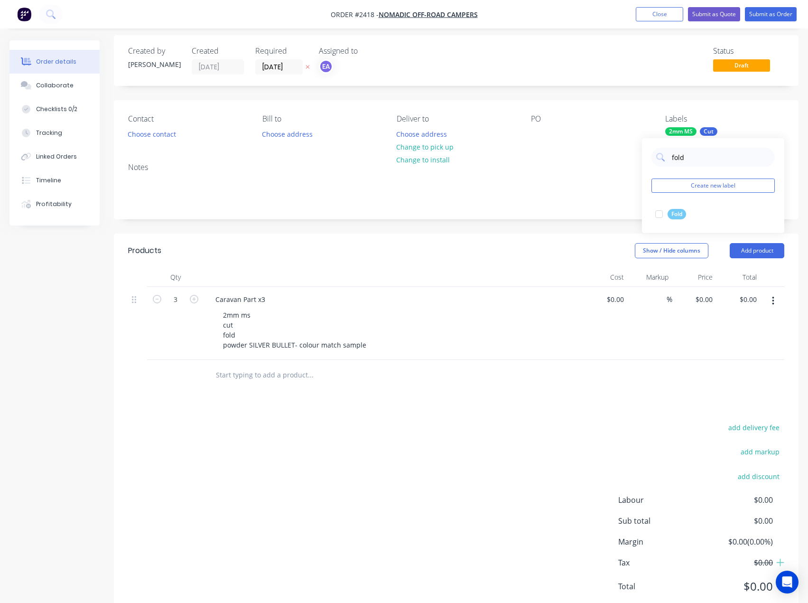
click at [658, 215] on div at bounding box center [659, 214] width 19 height 19
drag, startPoint x: 683, startPoint y: 157, endPoint x: 672, endPoint y: 157, distance: 10.9
click at [672, 157] on input "fold" at bounding box center [720, 157] width 99 height 19
drag, startPoint x: 660, startPoint y: 216, endPoint x: 691, endPoint y: 170, distance: 55.4
click at [660, 214] on div at bounding box center [659, 214] width 19 height 19
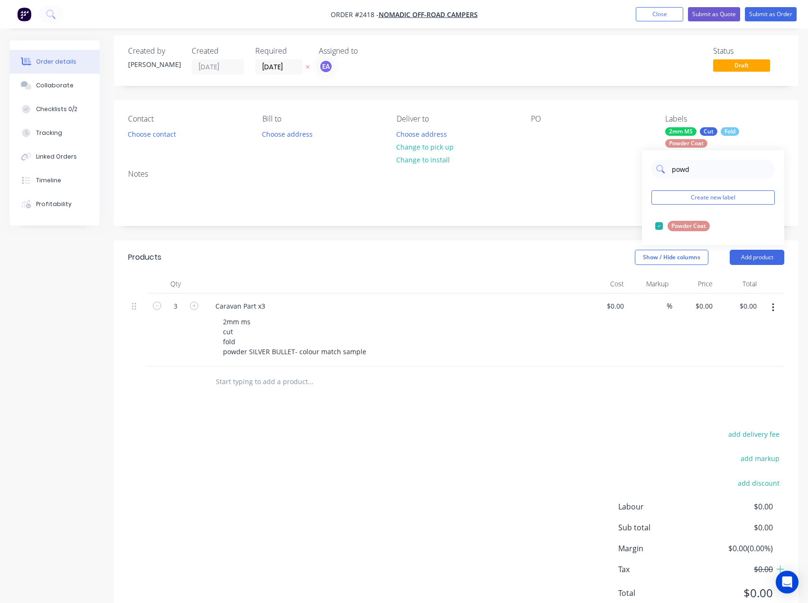
drag, startPoint x: 683, startPoint y: 168, endPoint x: 667, endPoint y: 169, distance: 16.2
click at [667, 169] on div "powd" at bounding box center [713, 168] width 123 height 19
type input "urgen"
click at [660, 226] on div at bounding box center [659, 225] width 19 height 19
click at [593, 216] on div "Notes" at bounding box center [456, 194] width 685 height 64
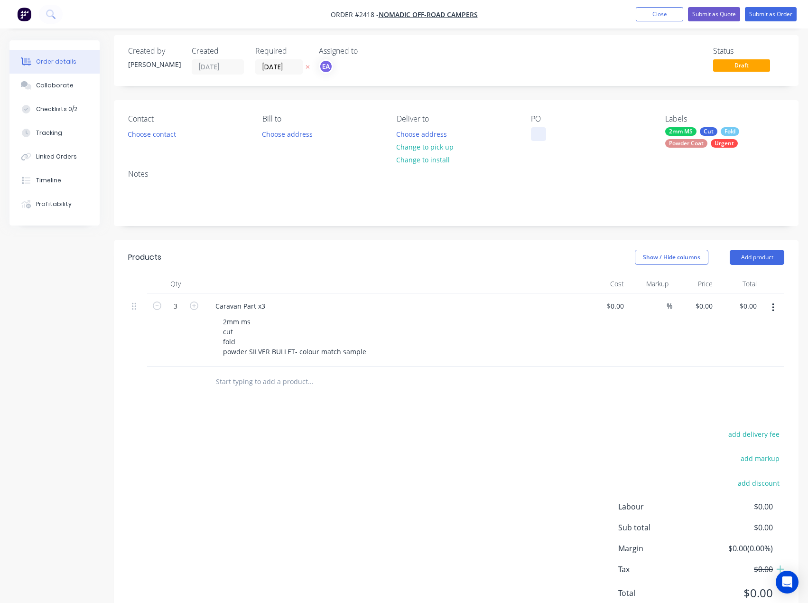
click at [537, 138] on div at bounding box center [538, 134] width 15 height 14
paste div
drag, startPoint x: 361, startPoint y: 441, endPoint x: 344, endPoint y: 418, distance: 28.2
click at [361, 438] on div "add delivery fee add markup add discount Labour $0.00 Sub total $0.00 Margin $0…" at bounding box center [456, 519] width 656 height 183
click at [65, 78] on button "Collaborate" at bounding box center [54, 86] width 90 height 24
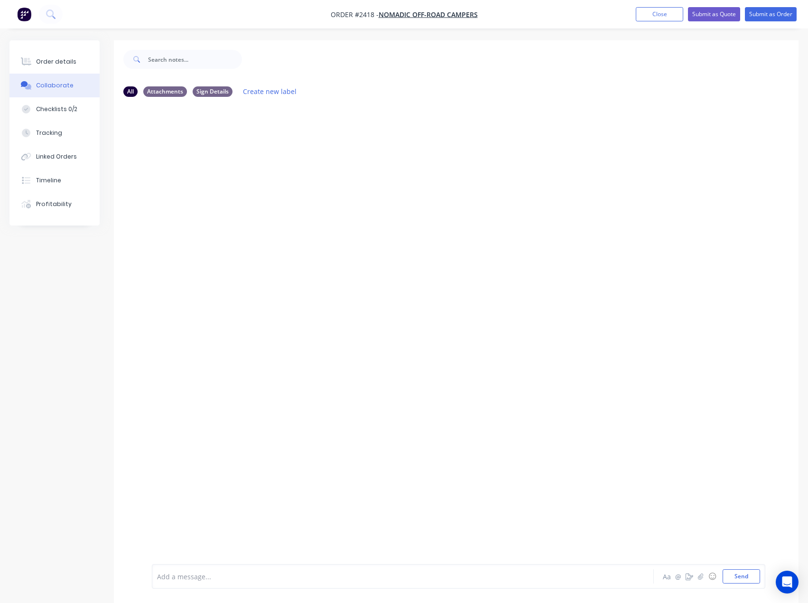
click at [220, 579] on div at bounding box center [384, 576] width 452 height 10
click at [747, 577] on button "Send" at bounding box center [741, 576] width 37 height 14
click at [63, 59] on div "Order details" at bounding box center [56, 61] width 40 height 9
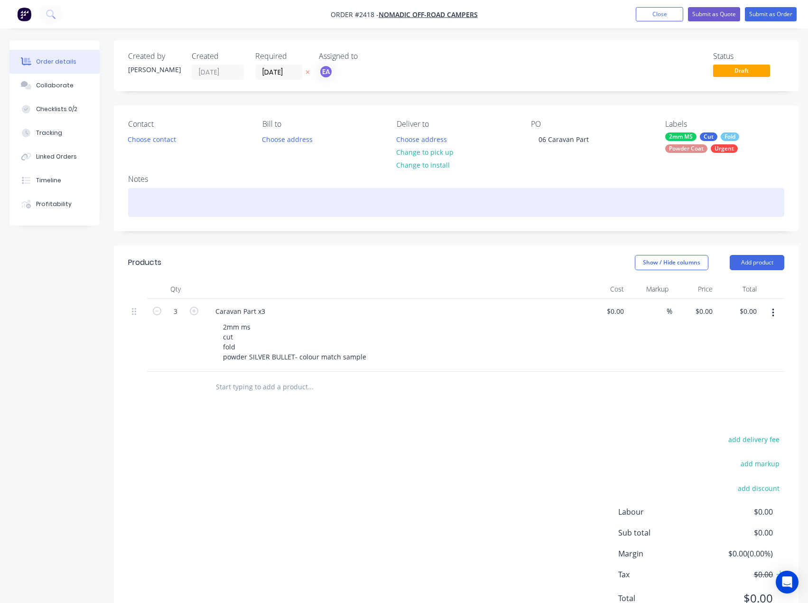
click at [166, 214] on div at bounding box center [456, 202] width 656 height 29
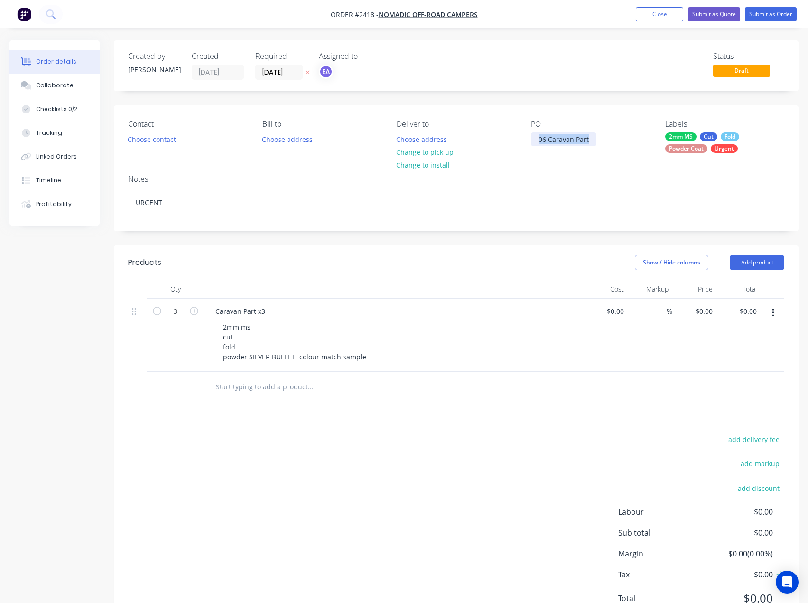
drag, startPoint x: 592, startPoint y: 139, endPoint x: 504, endPoint y: 140, distance: 88.3
click at [504, 140] on div "Contact Choose contact Bill to Choose address Deliver to Choose address Change …" at bounding box center [456, 136] width 685 height 62
copy div "06 Caravan Part"
drag, startPoint x: 271, startPoint y: 312, endPoint x: 187, endPoint y: 316, distance: 83.6
click at [187, 316] on div "3 Caravan Part x3 2mm ms cut fold powder SILVER BULLET- colour match sample $0.…" at bounding box center [456, 335] width 656 height 73
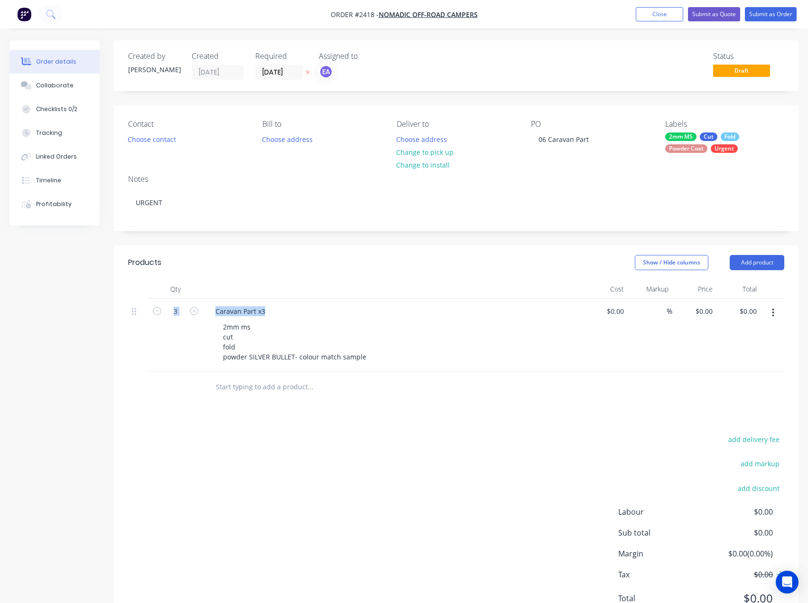
copy div "Caravan Part x3"
click at [68, 108] on div "Checklists 0/2" at bounding box center [56, 109] width 41 height 9
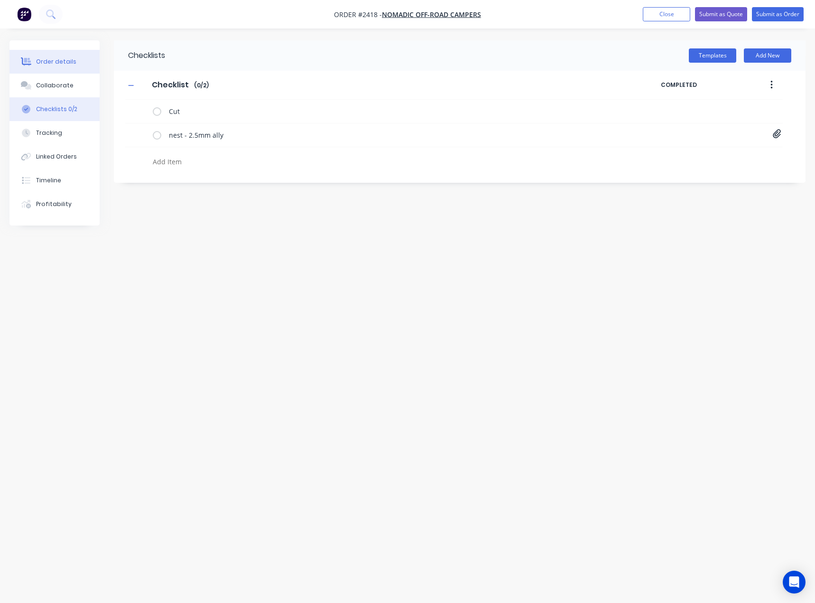
click at [44, 61] on div "Order details" at bounding box center [56, 61] width 40 height 9
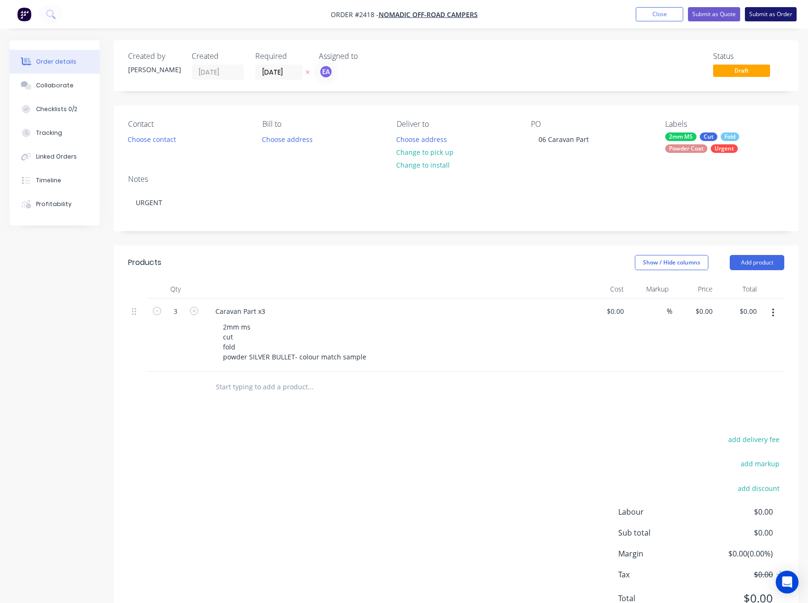
click at [781, 17] on button "Submit as Order" at bounding box center [771, 14] width 52 height 14
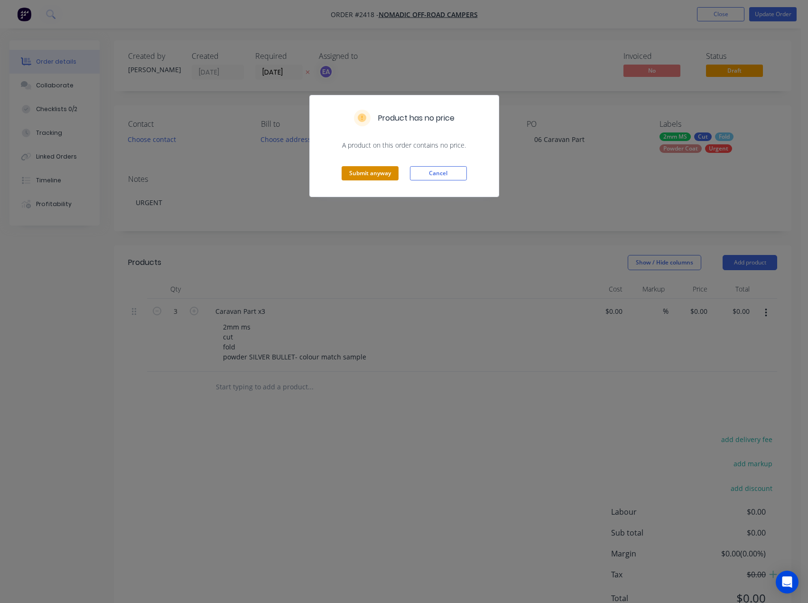
click at [389, 177] on button "Submit anyway" at bounding box center [370, 173] width 57 height 14
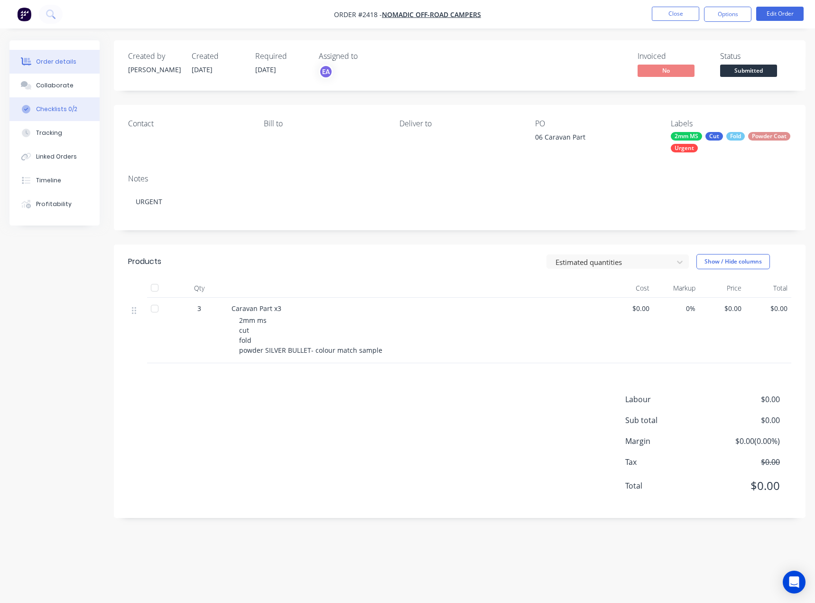
click at [61, 104] on button "Checklists 0/2" at bounding box center [54, 109] width 90 height 24
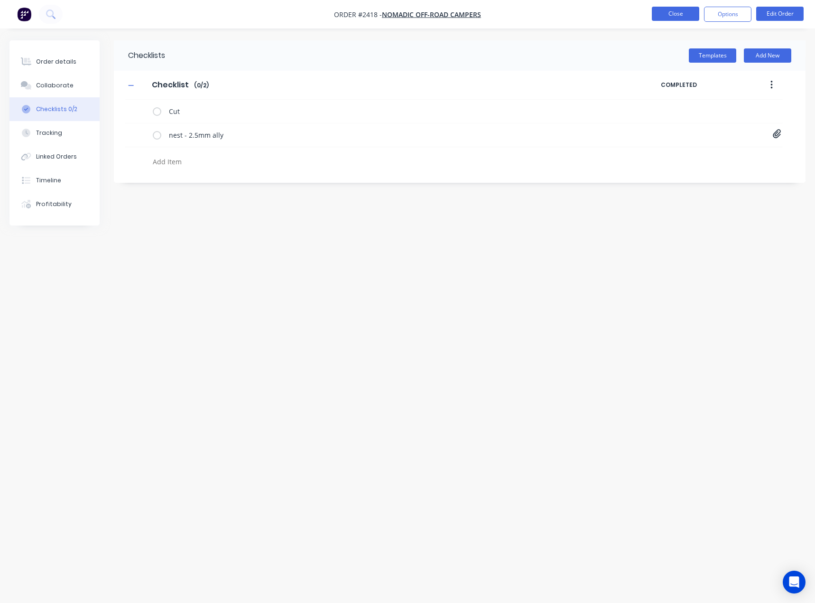
click at [688, 10] on button "Close" at bounding box center [675, 14] width 47 height 14
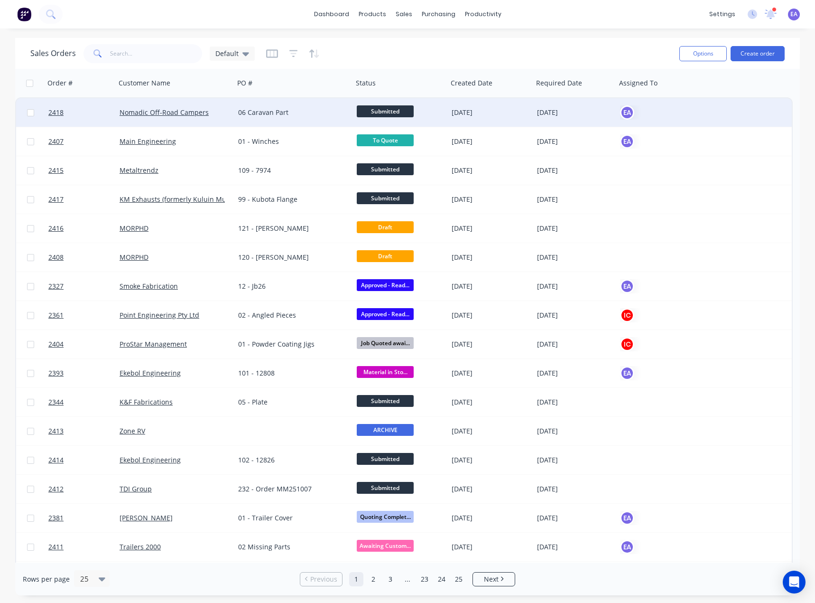
click at [236, 112] on div "06 Caravan Part" at bounding box center [293, 112] width 119 height 28
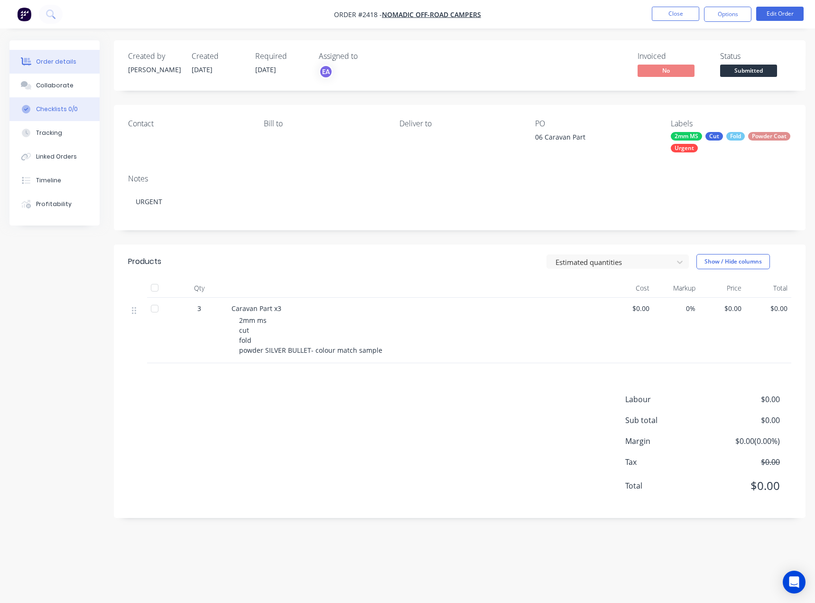
click at [54, 101] on button "Checklists 0/0" at bounding box center [54, 109] width 90 height 24
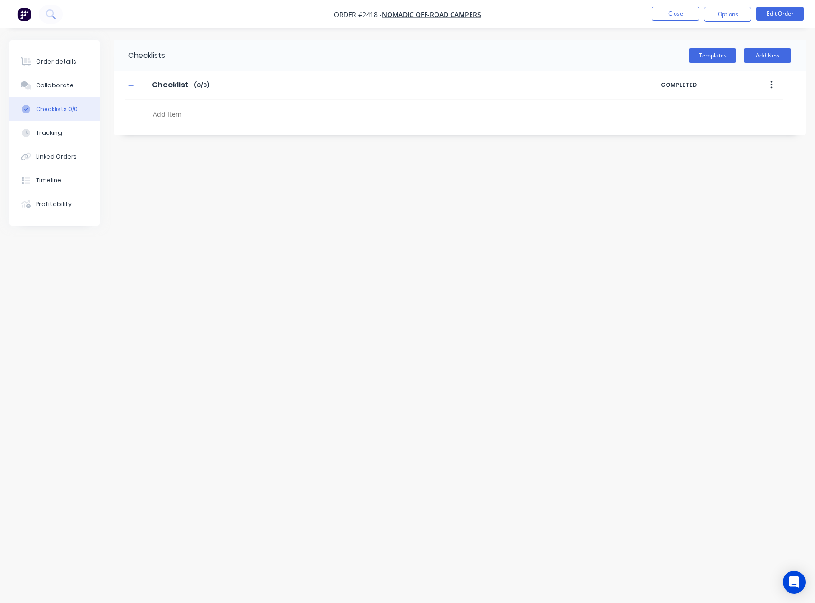
click at [172, 117] on textarea at bounding box center [360, 114] width 423 height 14
type textarea "x"
type textarea "C"
type textarea "x"
type textarea "CU"
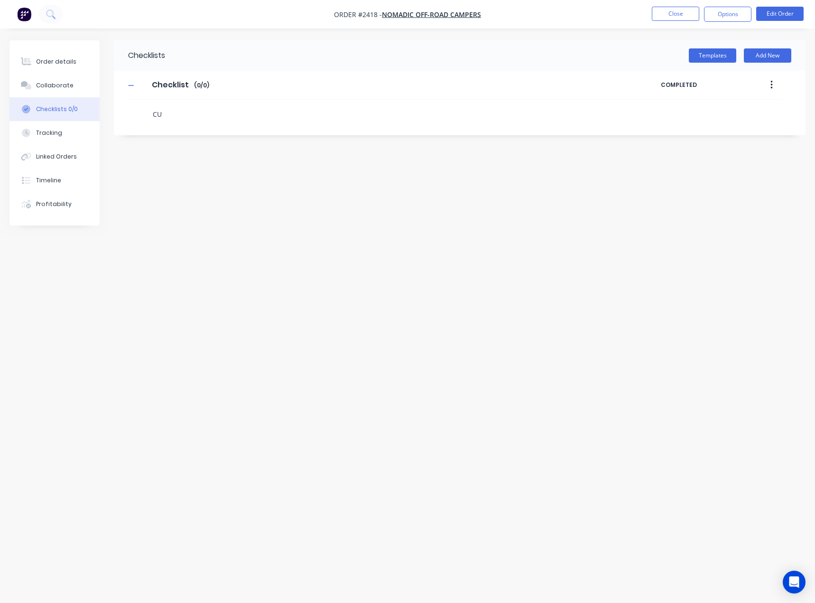
type textarea "x"
type textarea "CUT"
type textarea "x"
type textarea "F"
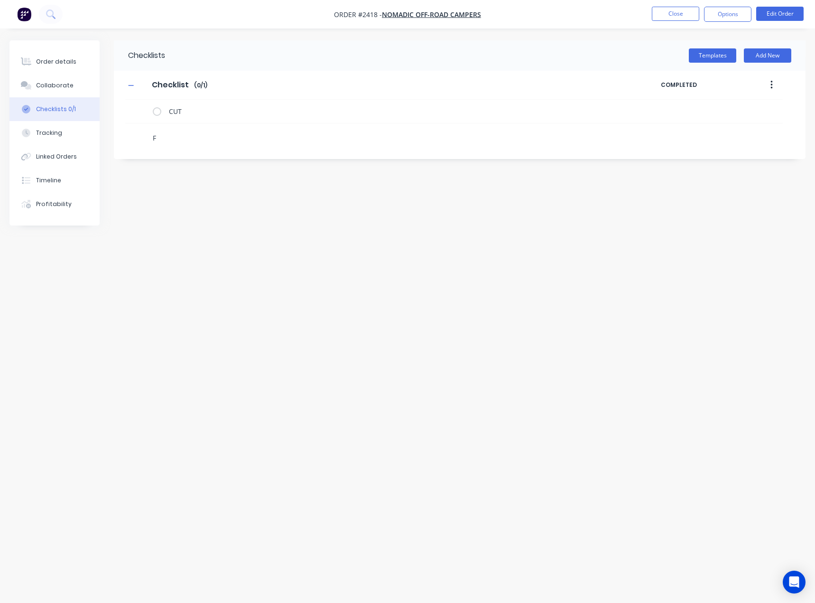
type textarea "x"
type textarea "FO"
type textarea "x"
type textarea "FOL"
type textarea "x"
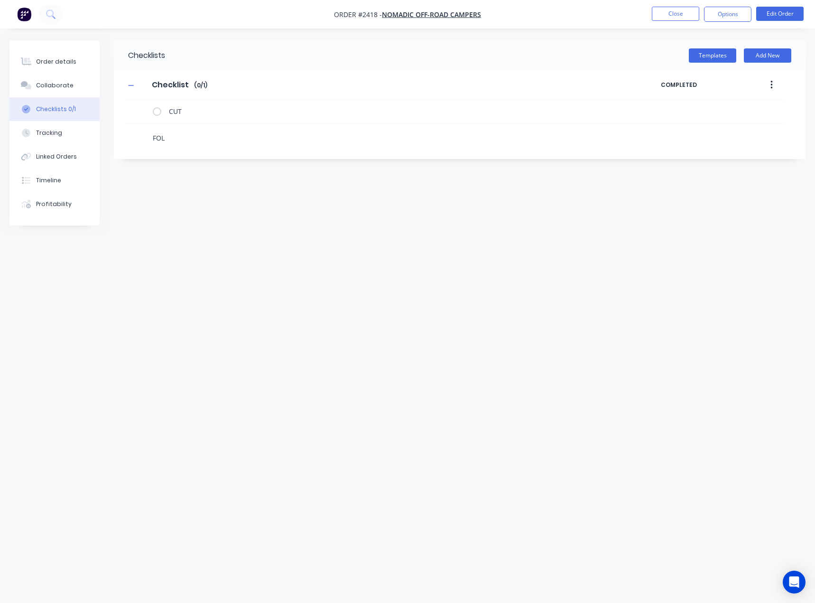
type textarea "FOLD"
type textarea "x"
type textarea "FOL"
type textarea "x"
type textarea "FO"
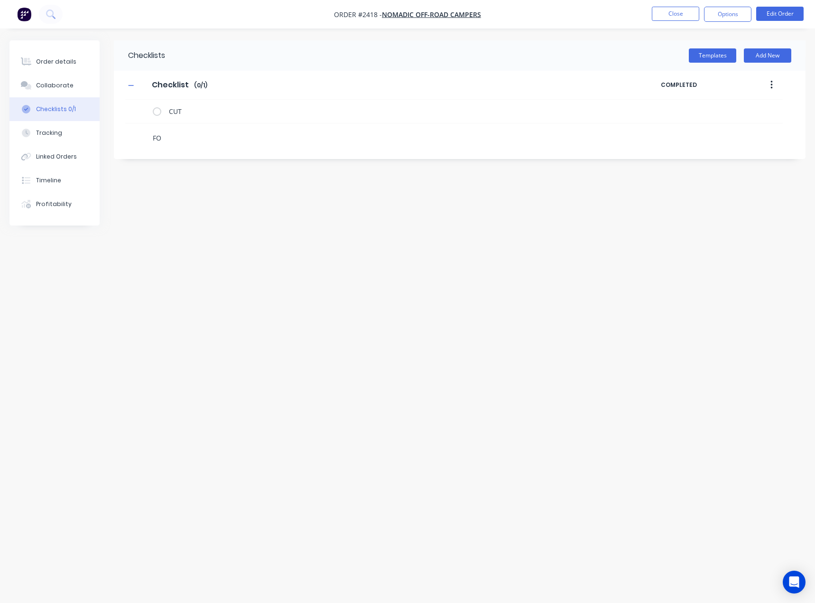
type textarea "x"
type textarea "F"
type textarea "x"
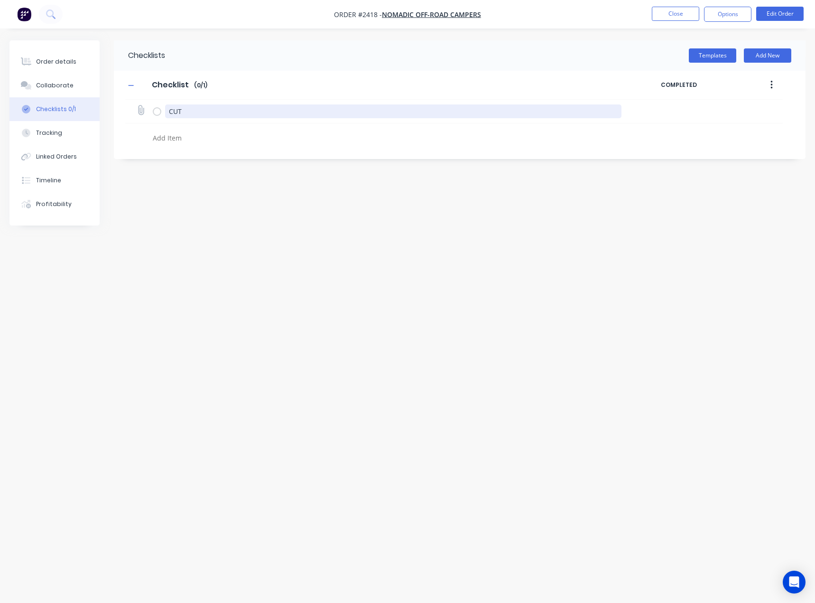
click at [191, 112] on textarea "CUT" at bounding box center [393, 111] width 457 height 14
type textarea "x"
type textarea "CU"
type textarea "x"
type textarea "C"
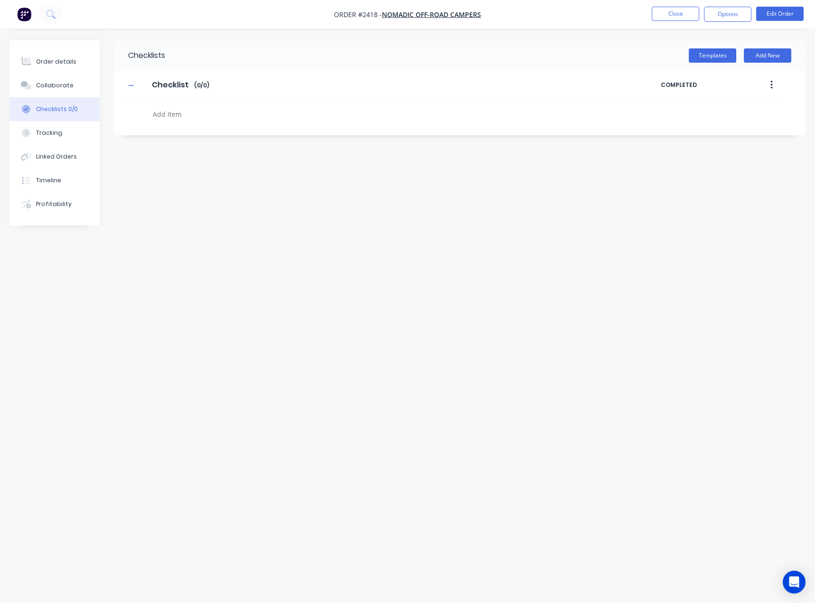
click at [164, 118] on textarea at bounding box center [360, 114] width 423 height 14
type textarea "x"
type textarea "c"
type textarea "x"
type textarea "cu"
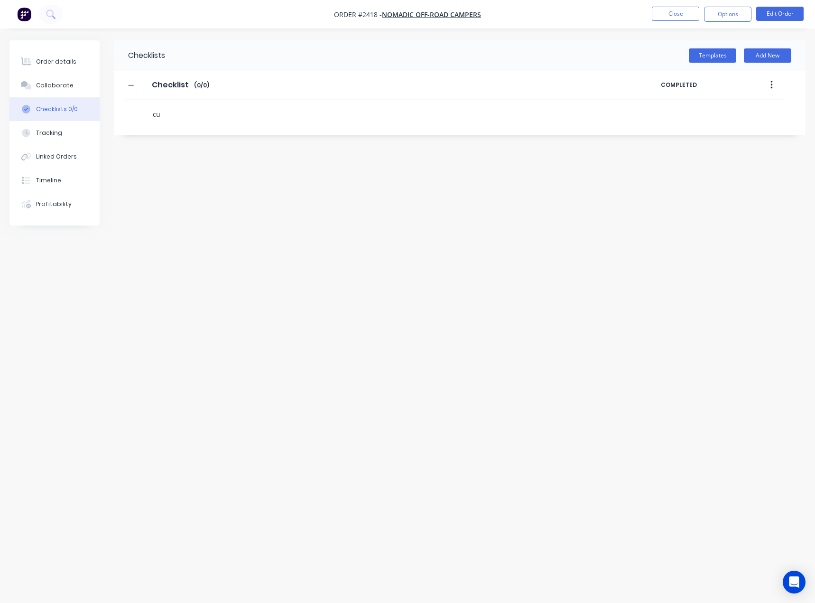
type textarea "x"
type textarea "cut"
type textarea "x"
type textarea "f"
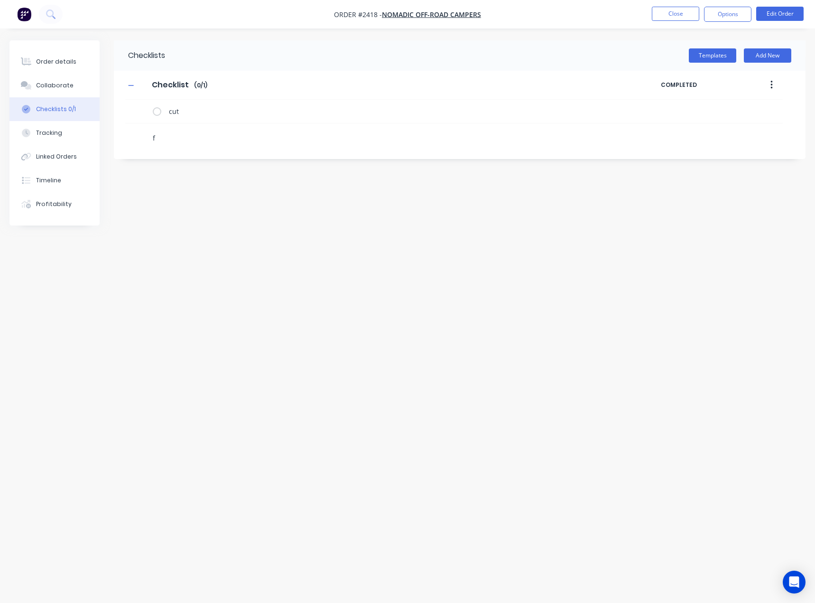
type textarea "x"
type textarea "fo"
type textarea "x"
type textarea "fol"
type textarea "x"
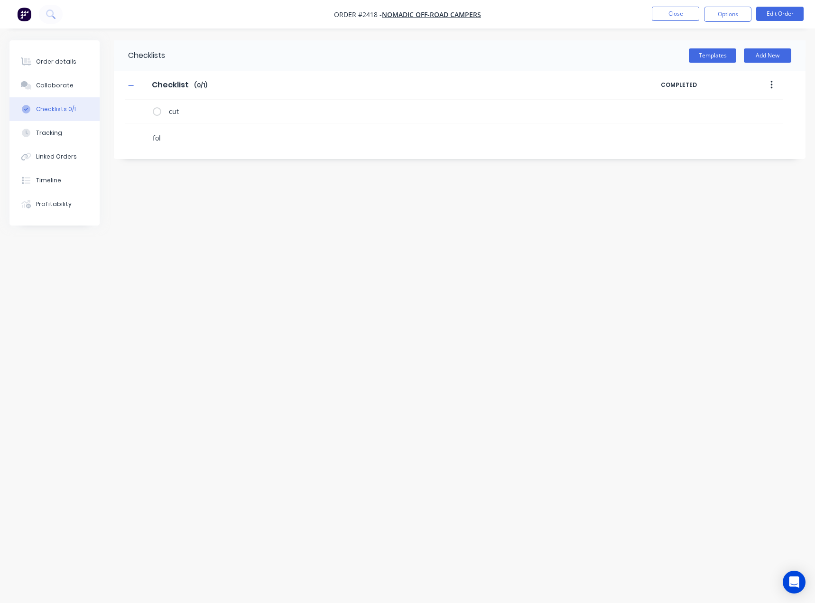
type textarea "fold"
type textarea "x"
type textarea "p"
type textarea "x"
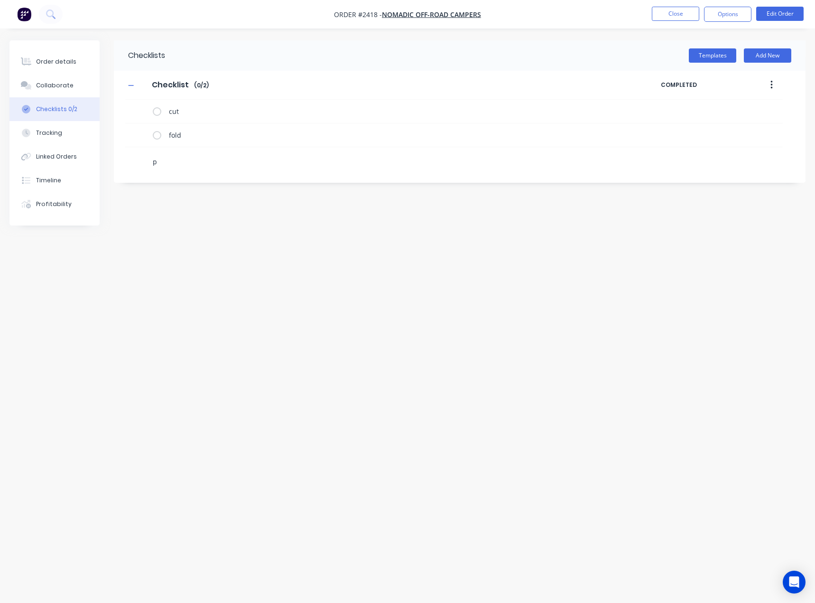
type textarea "po"
type textarea "x"
type textarea "powd"
type textarea "x"
type textarea "powde"
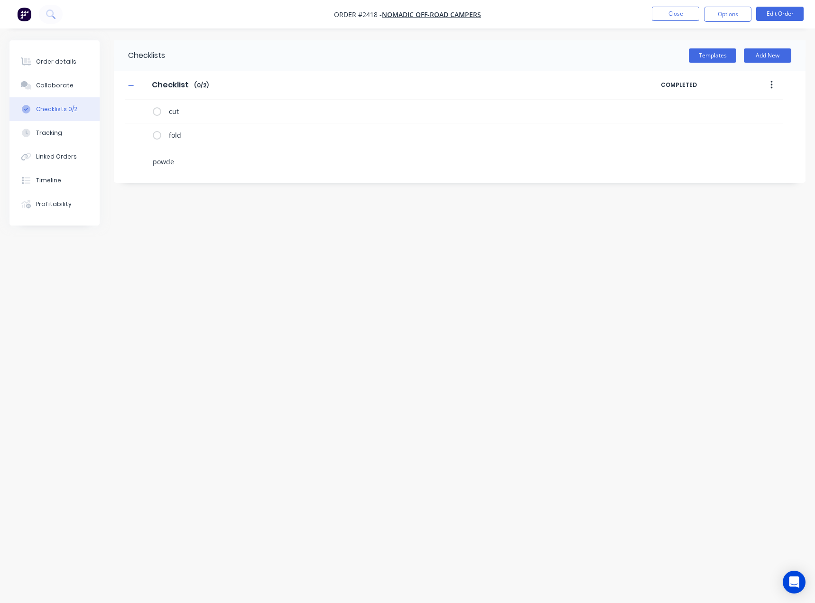
type textarea "x"
type textarea "powder"
type textarea "x"
click at [140, 156] on icon at bounding box center [141, 157] width 12 height 12
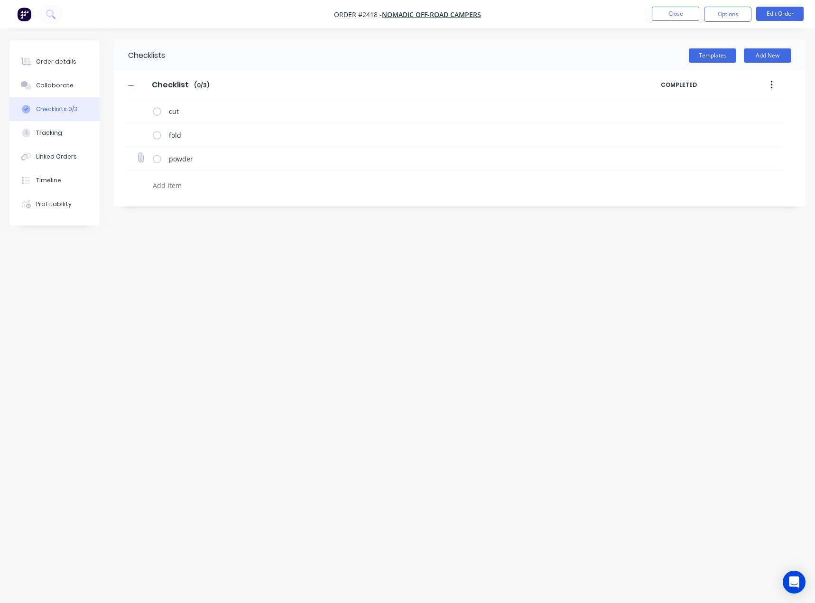
click at [137, 153] on input "file" at bounding box center [137, 153] width 0 height 0
type input "C:\fakepath\Purchase Order PO0512.pdf"
type textarea "x"
click at [51, 64] on div "Order details" at bounding box center [56, 61] width 40 height 9
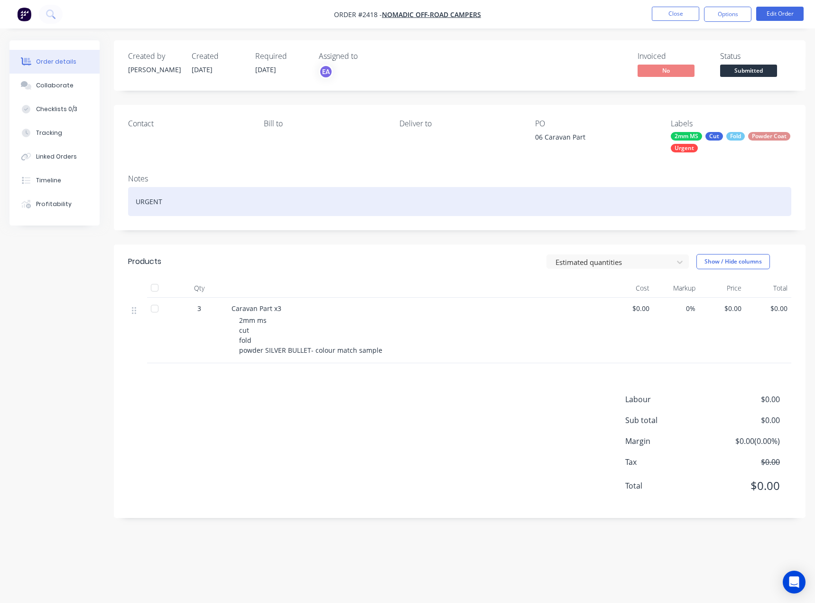
click at [205, 213] on div "URGENT" at bounding box center [459, 201] width 663 height 29
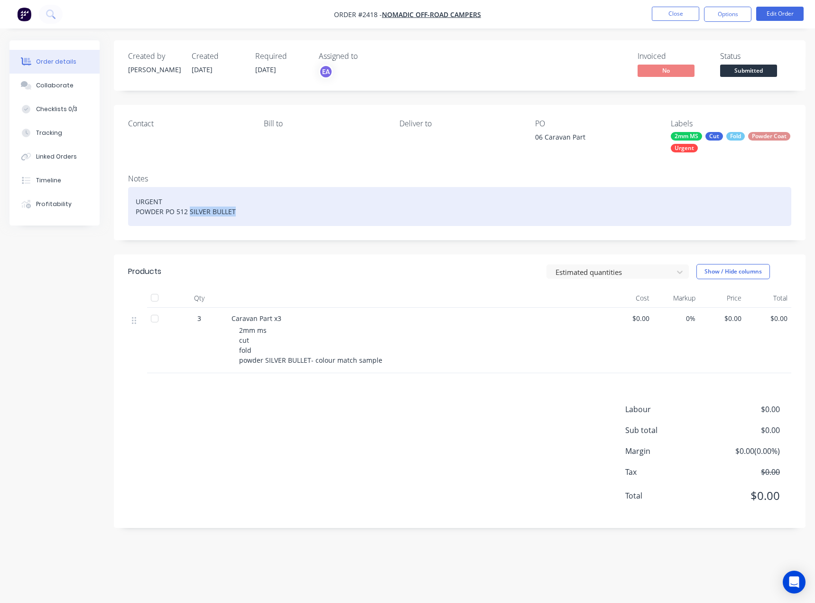
drag, startPoint x: 190, startPoint y: 212, endPoint x: 235, endPoint y: 213, distance: 44.6
click at [235, 213] on div "URGENT POWDER PO 512 SILVER BULLET" at bounding box center [459, 206] width 663 height 39
click at [273, 201] on div "URGENT POWDER PO 512 SILVER BULLET" at bounding box center [459, 206] width 663 height 39
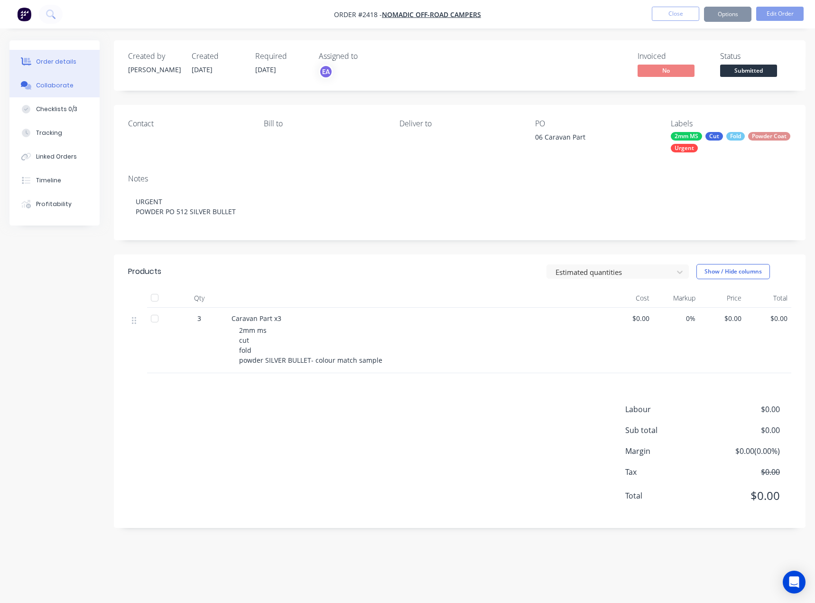
click at [69, 90] on button "Collaborate" at bounding box center [54, 86] width 90 height 24
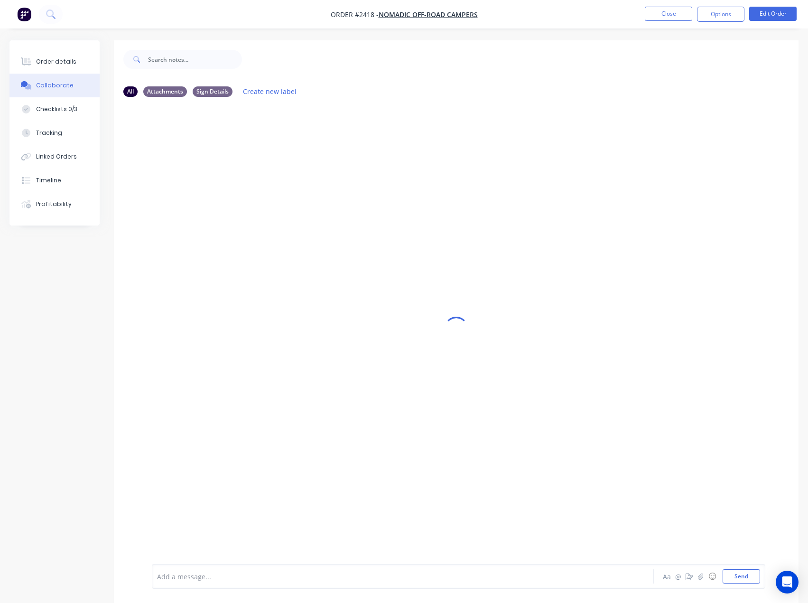
click at [201, 577] on div at bounding box center [384, 576] width 452 height 10
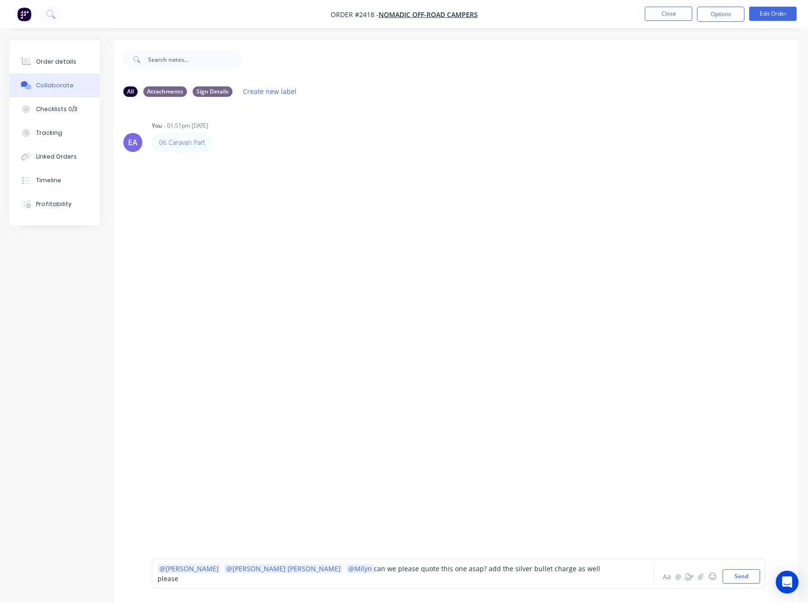
click at [487, 572] on span "can we please quote this one asap? add the silver bullet charge as well please" at bounding box center [380, 573] width 445 height 19
click at [730, 575] on button "Send" at bounding box center [741, 576] width 37 height 14
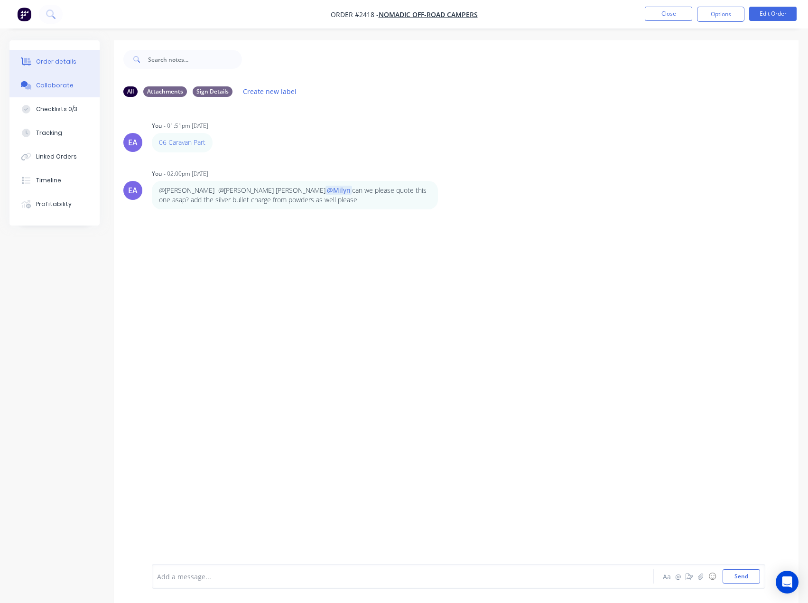
click at [52, 64] on div "Order details" at bounding box center [56, 61] width 40 height 9
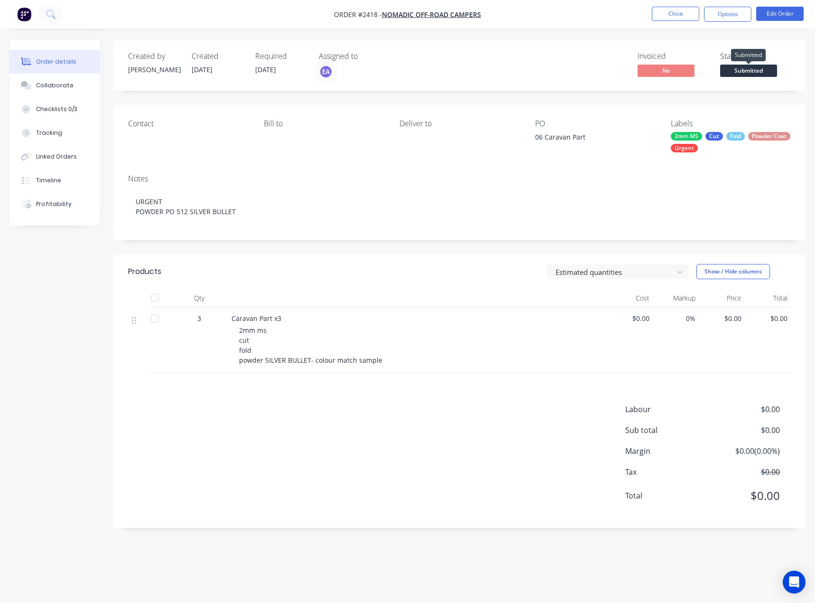
click at [738, 73] on span "Submitted" at bounding box center [748, 71] width 57 height 12
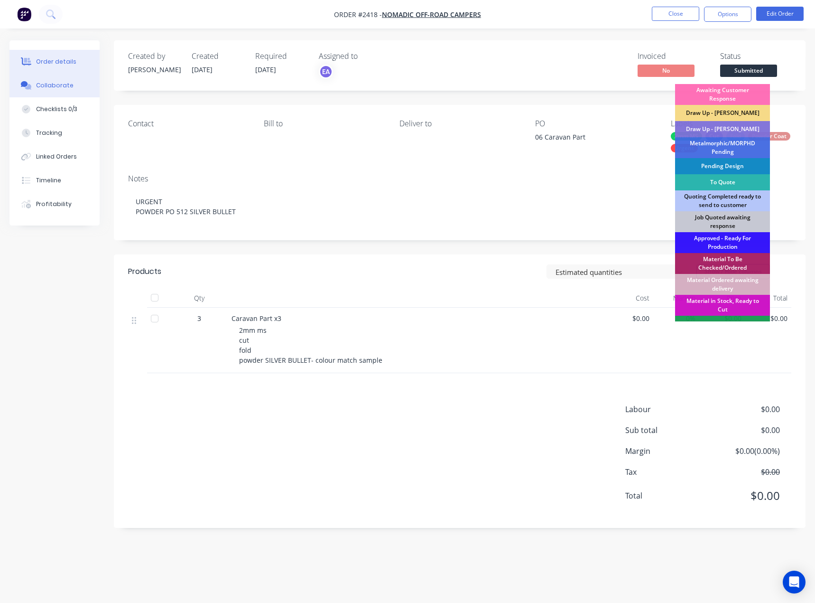
click at [46, 85] on div "Collaborate" at bounding box center [54, 85] width 37 height 9
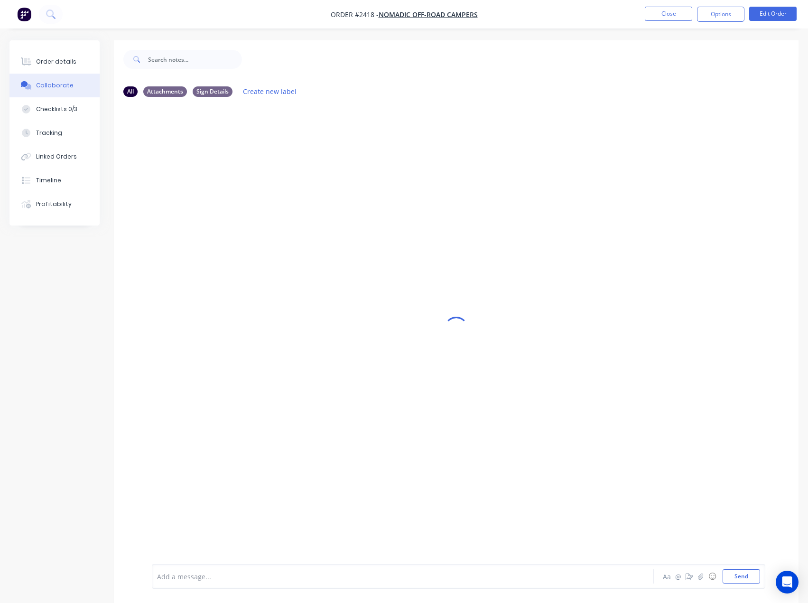
click at [167, 574] on div at bounding box center [384, 576] width 452 height 10
click at [205, 577] on div at bounding box center [384, 576] width 452 height 10
click at [55, 63] on div "Order details" at bounding box center [56, 61] width 40 height 9
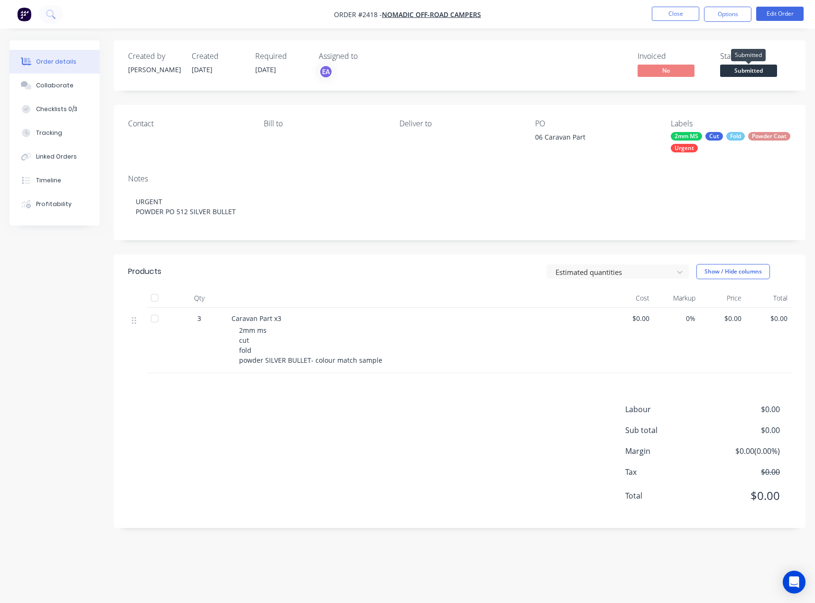
click at [732, 70] on span "Submitted" at bounding box center [748, 71] width 57 height 12
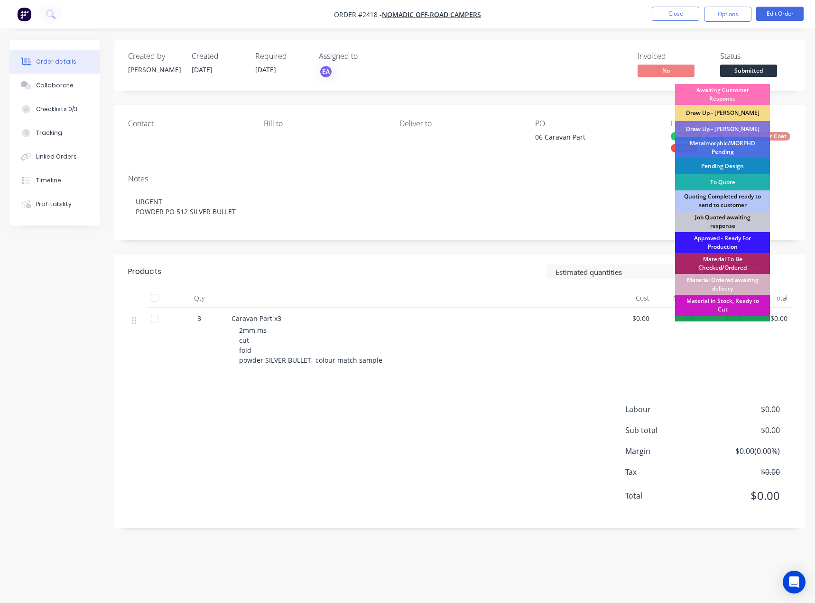
click at [728, 184] on div "To Quote" at bounding box center [722, 182] width 95 height 16
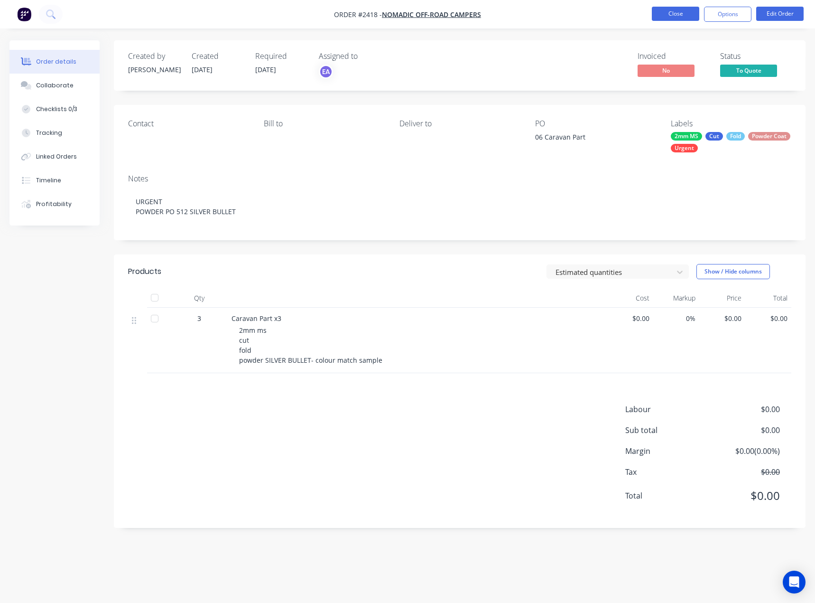
click at [680, 15] on button "Close" at bounding box center [675, 14] width 47 height 14
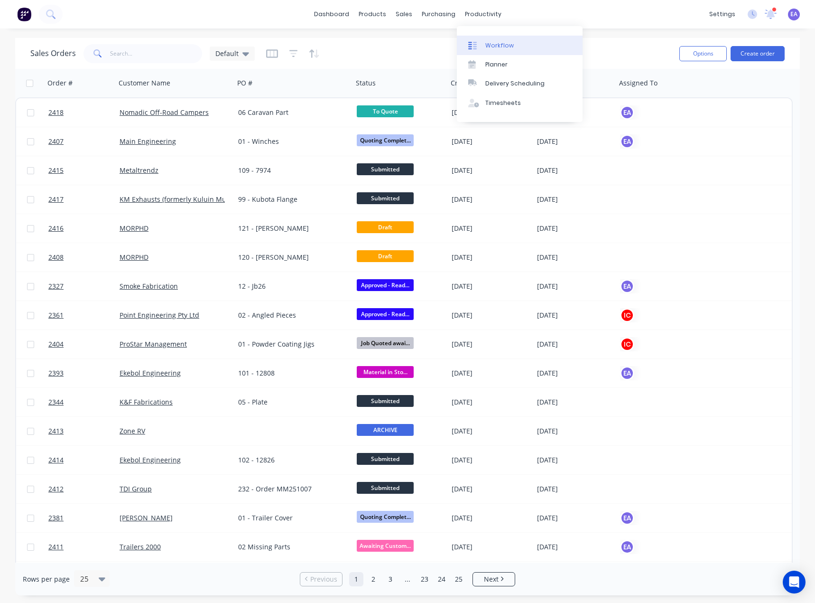
click at [496, 43] on div "Workflow" at bounding box center [499, 45] width 28 height 9
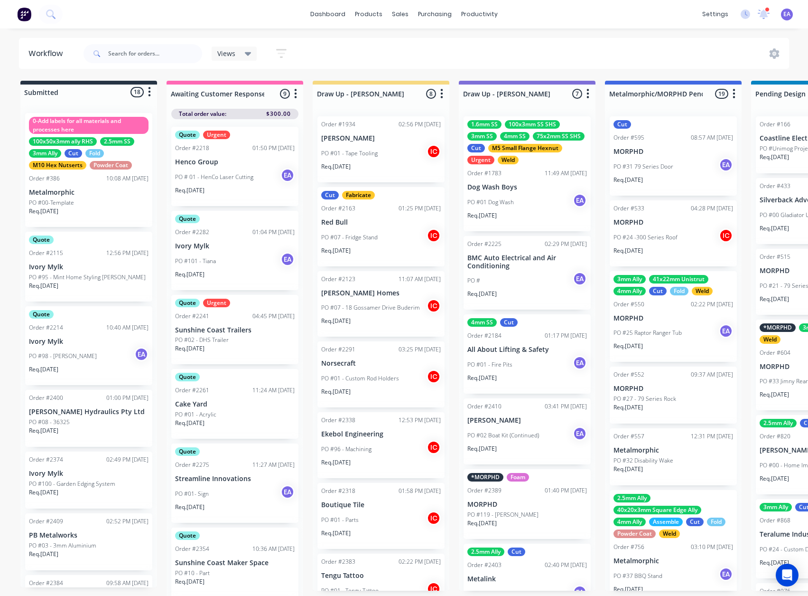
click at [86, 270] on p "Ivory Mylk" at bounding box center [89, 267] width 120 height 8
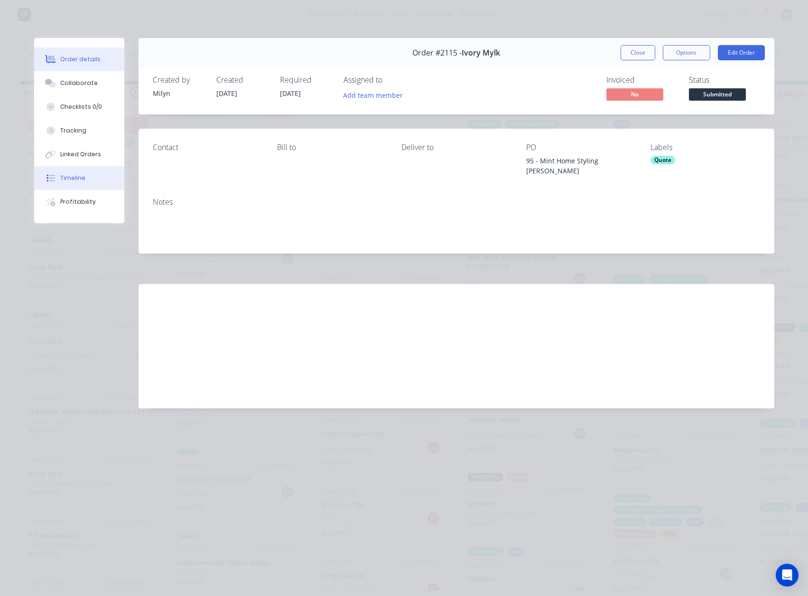
click at [72, 182] on button "Timeline" at bounding box center [79, 178] width 90 height 24
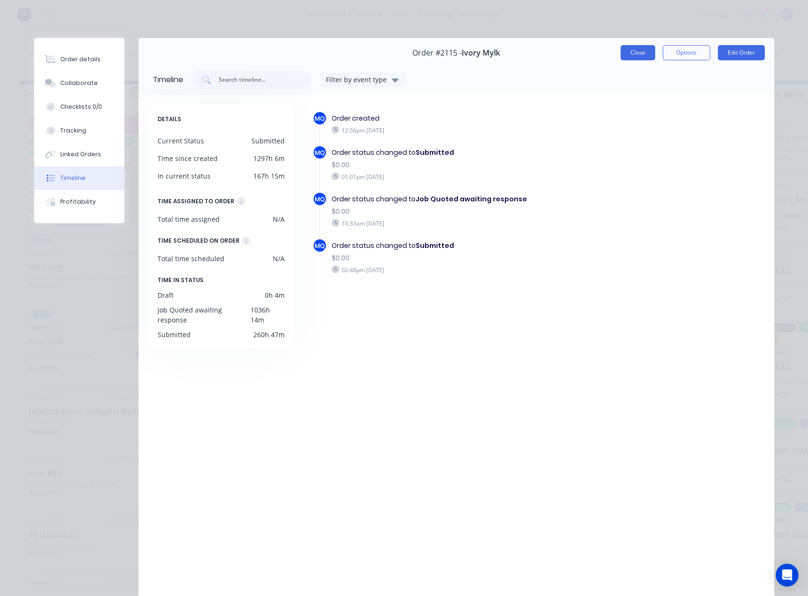
click at [621, 55] on button "Close" at bounding box center [638, 52] width 35 height 15
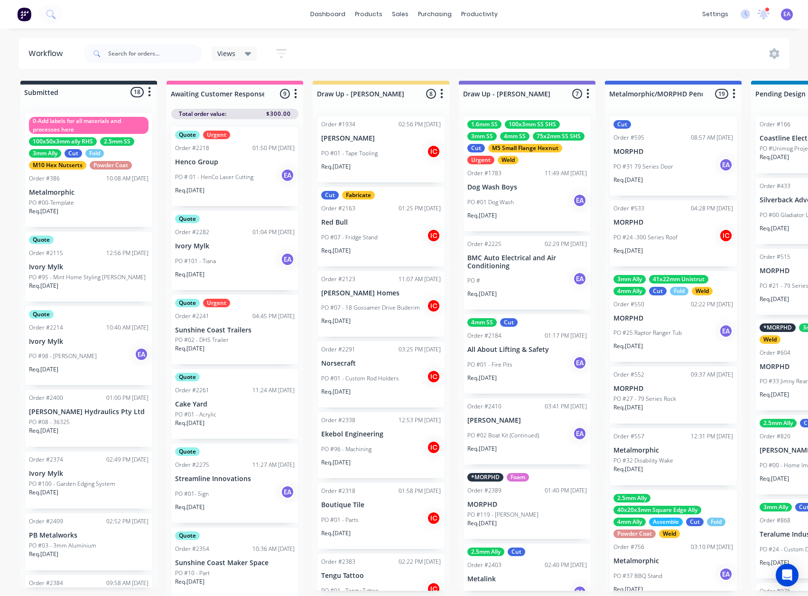
click at [91, 355] on p "PO #98 - [PERSON_NAME]" at bounding box center [63, 356] width 68 height 9
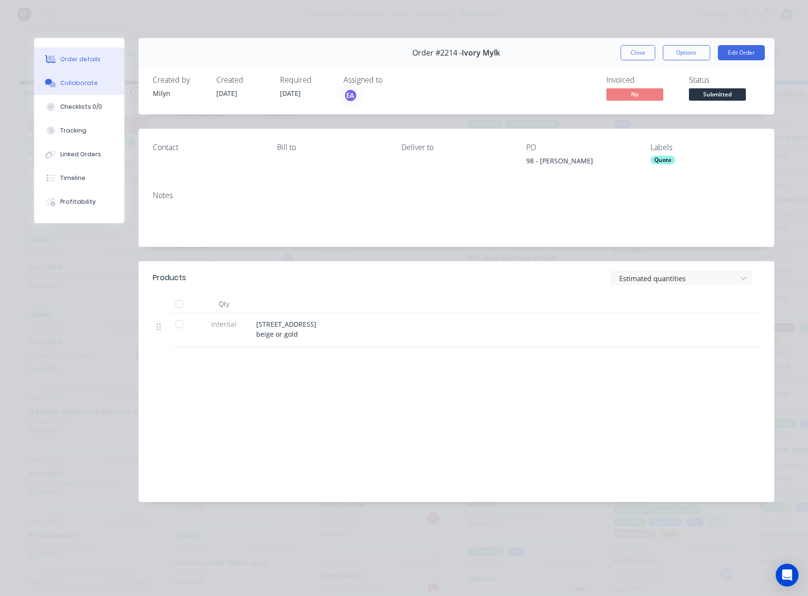
click at [90, 79] on div "Collaborate" at bounding box center [78, 83] width 37 height 9
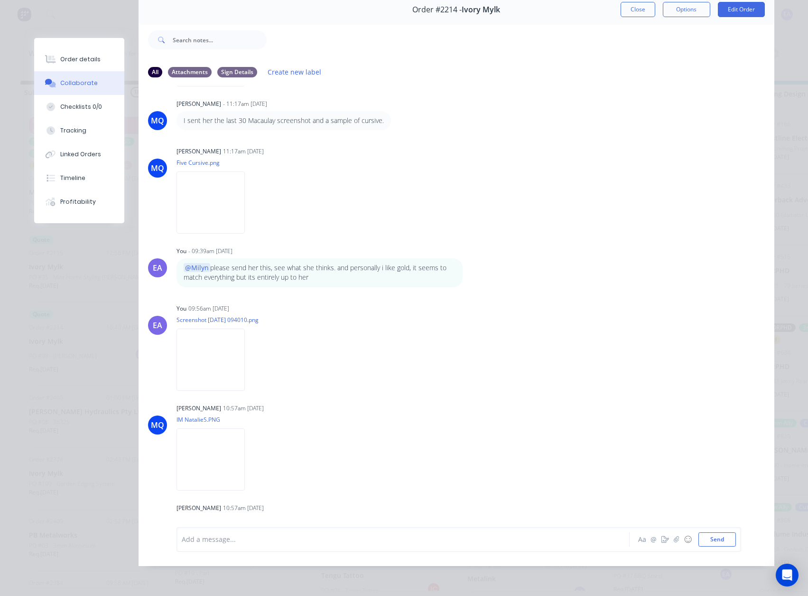
scroll to position [1400, 0]
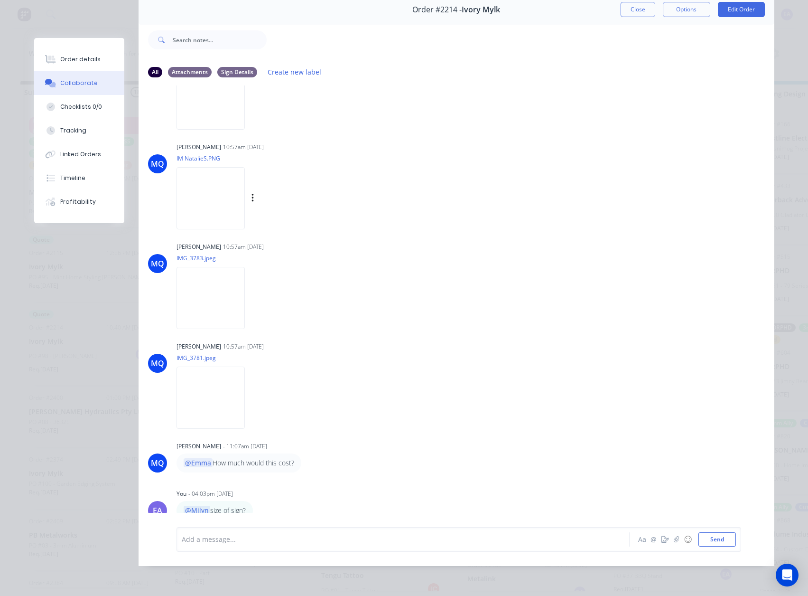
click at [227, 189] on img at bounding box center [211, 198] width 68 height 62
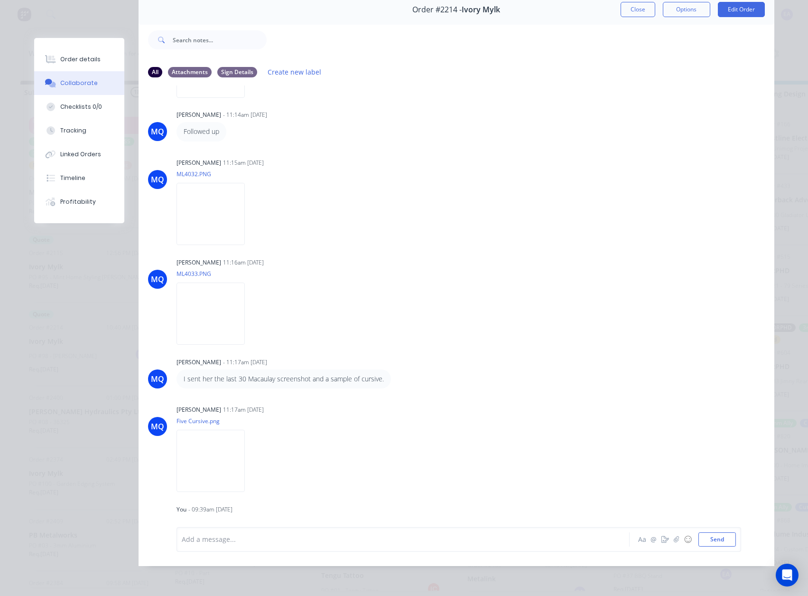
scroll to position [878, 0]
click at [219, 323] on img at bounding box center [211, 316] width 68 height 62
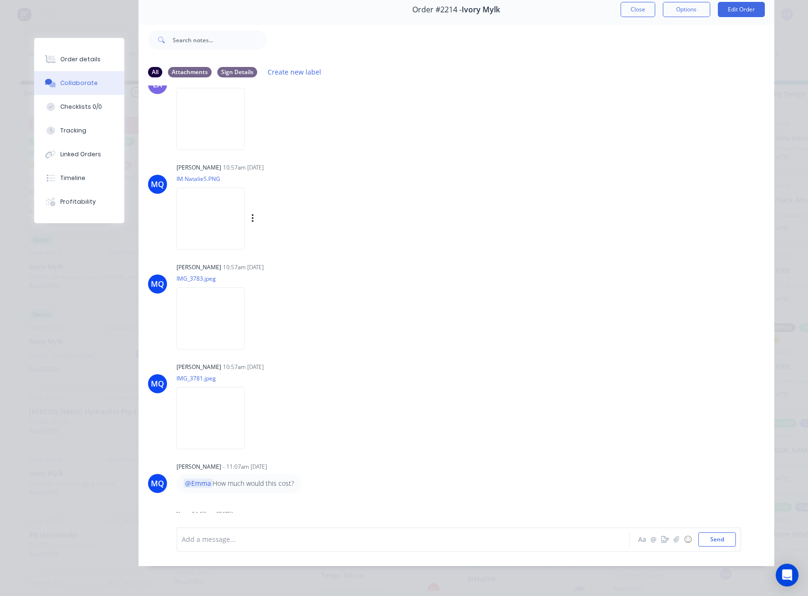
scroll to position [1353, 0]
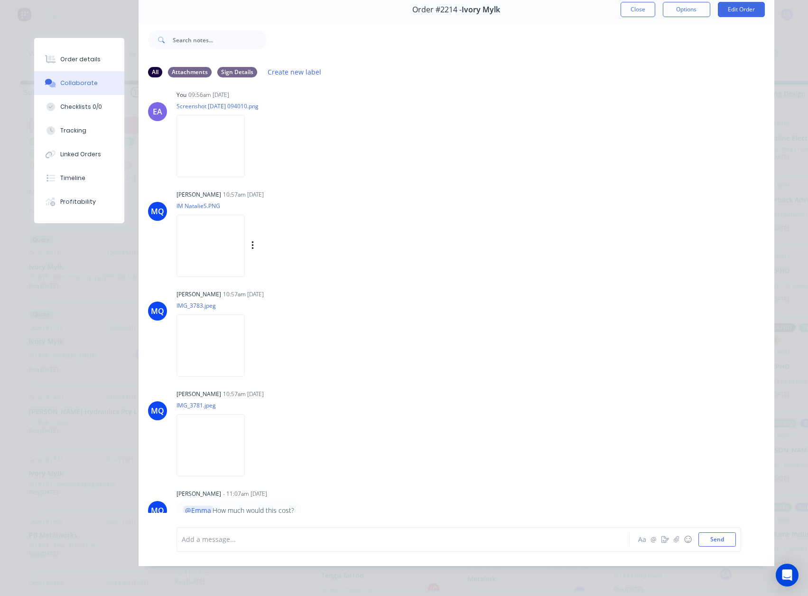
click at [233, 255] on img at bounding box center [211, 246] width 68 height 62
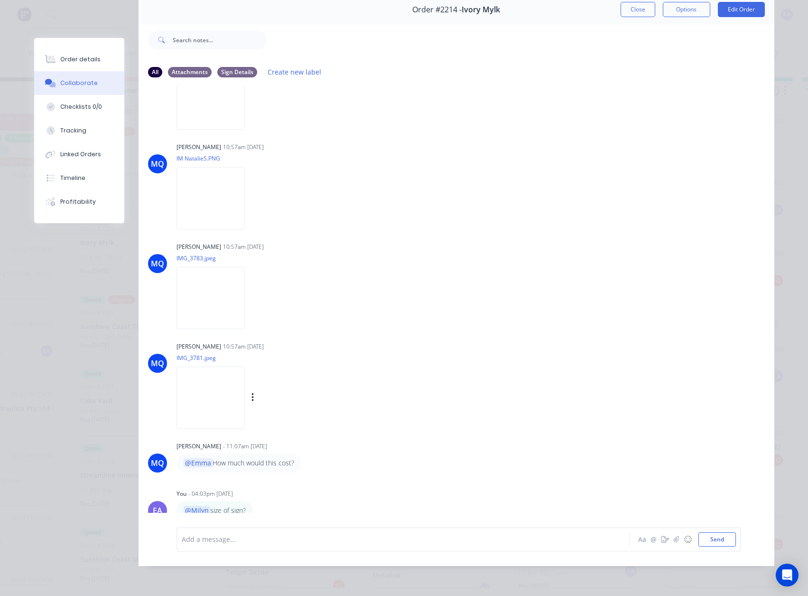
scroll to position [12, 95]
drag, startPoint x: 624, startPoint y: 7, endPoint x: 9, endPoint y: 397, distance: 727.8
click at [624, 7] on button "Close" at bounding box center [638, 9] width 35 height 15
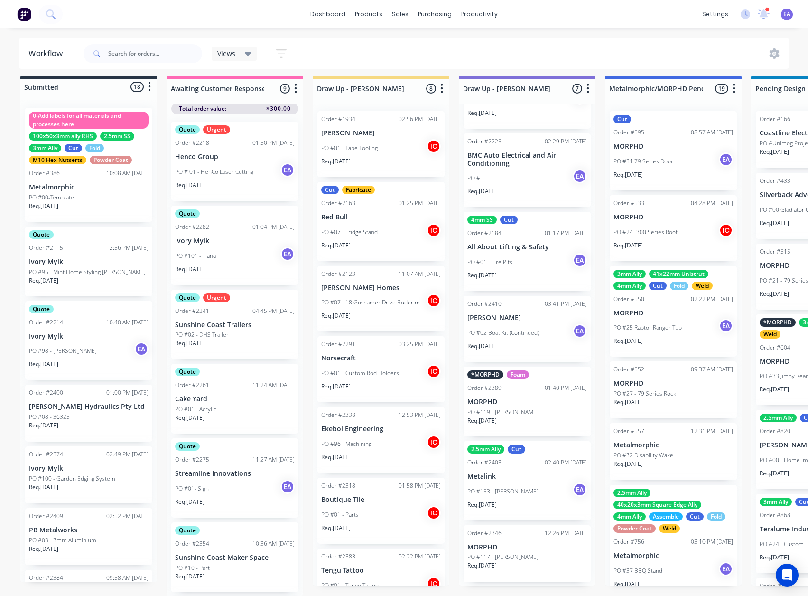
scroll to position [106, 0]
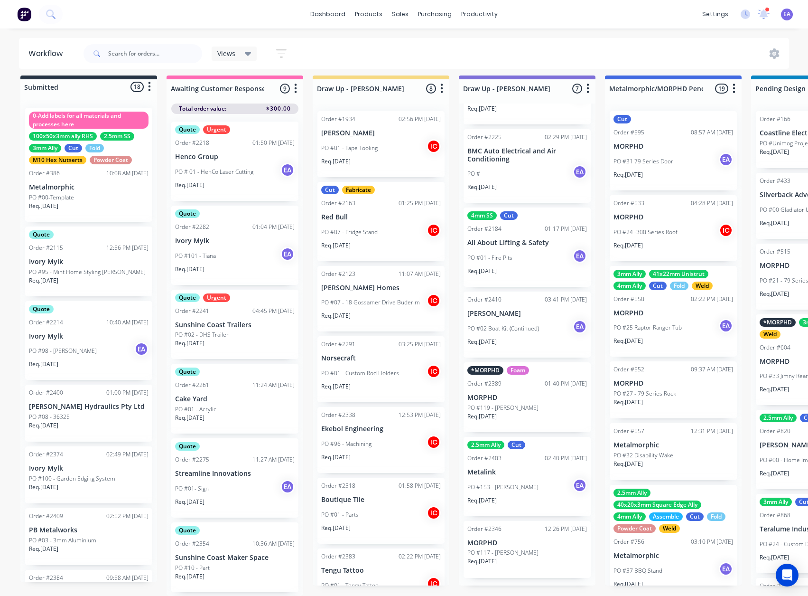
click at [535, 481] on div "PO #153 - Michael Donaldson EA" at bounding box center [527, 487] width 120 height 18
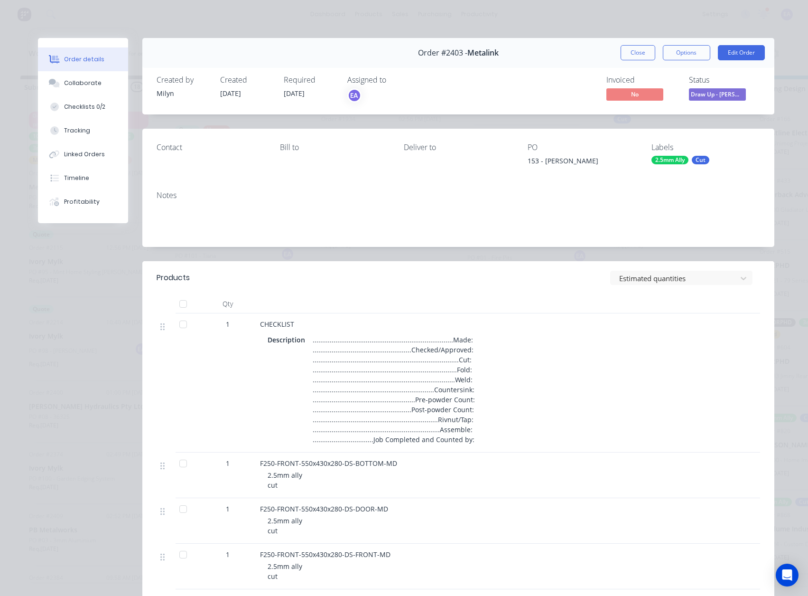
scroll to position [0, 0]
click at [630, 47] on button "Close" at bounding box center [638, 52] width 35 height 15
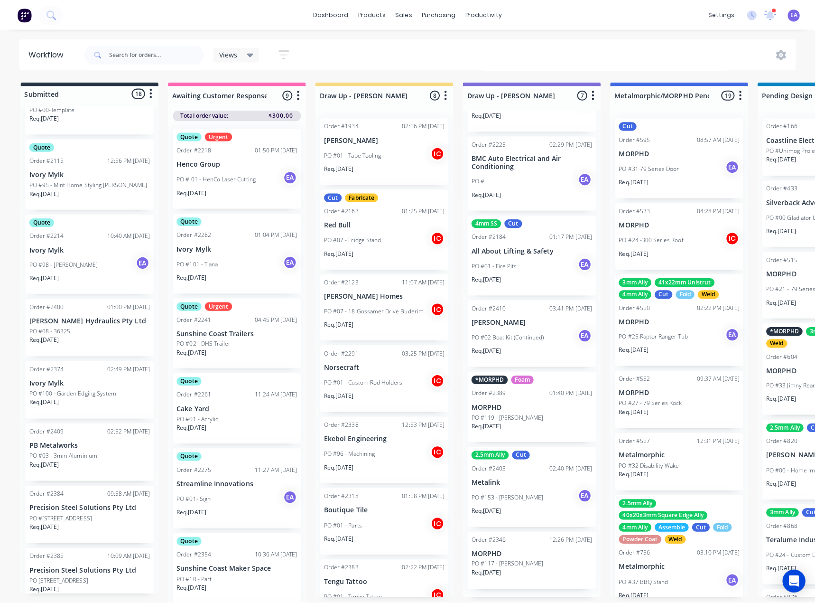
scroll to position [95, 0]
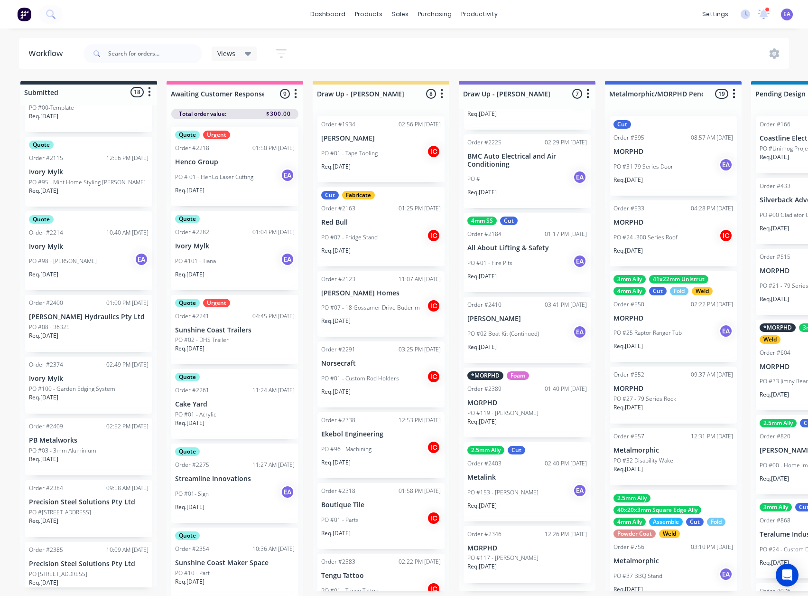
click at [105, 337] on div "Req. 02/10/25" at bounding box center [89, 339] width 120 height 16
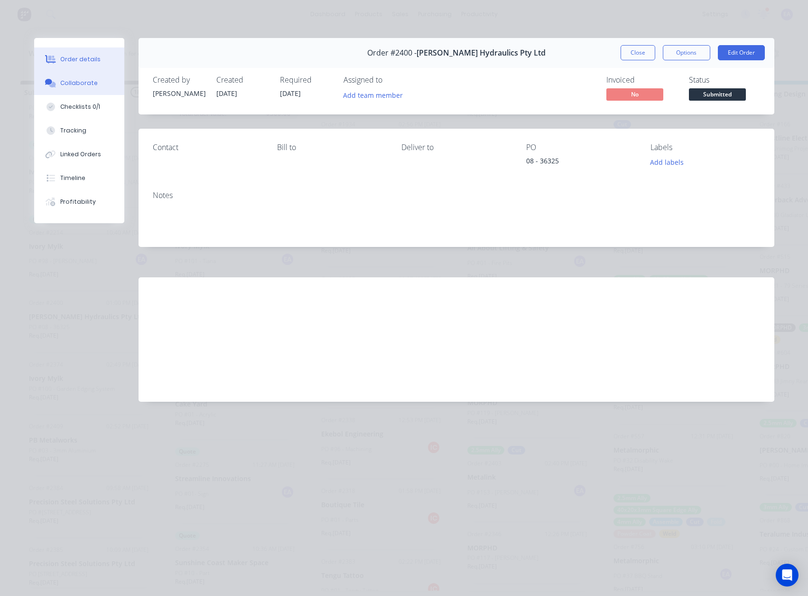
click at [80, 86] on div "Collaborate" at bounding box center [78, 83] width 37 height 9
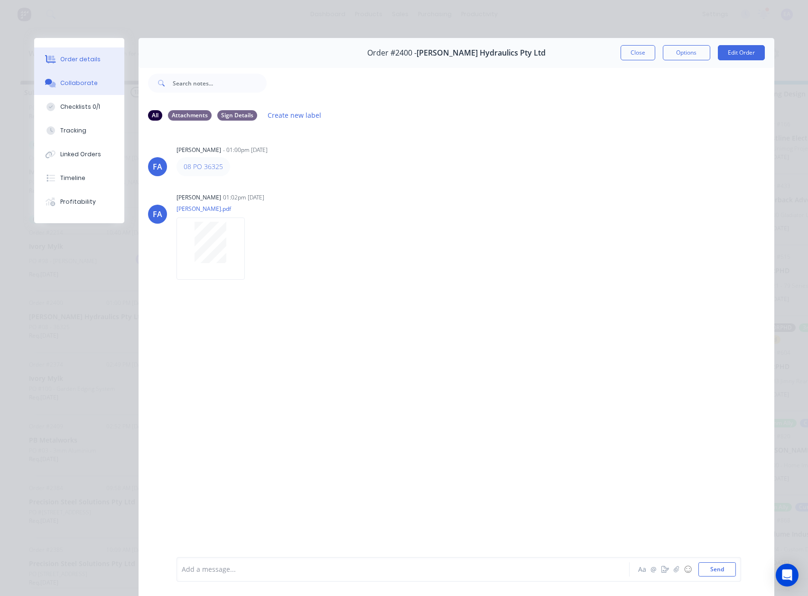
click at [82, 61] on div "Order details" at bounding box center [80, 59] width 40 height 9
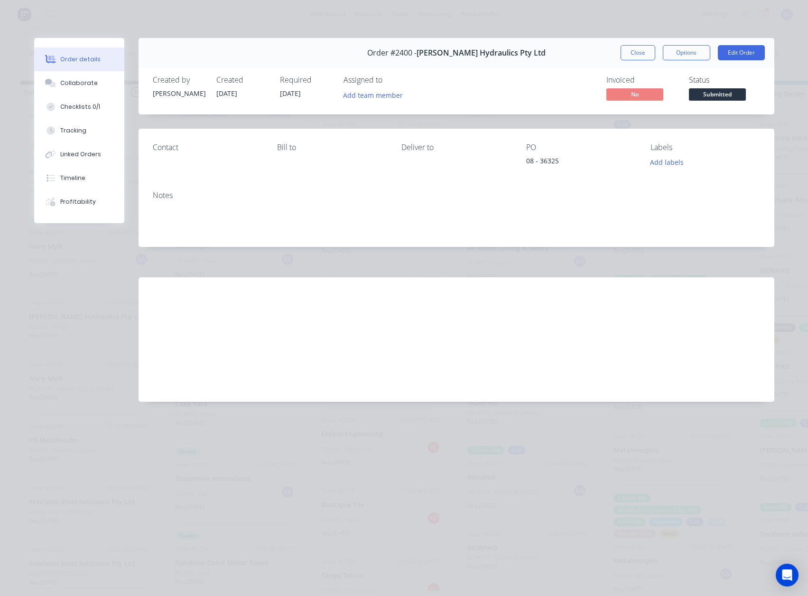
drag, startPoint x: 632, startPoint y: 52, endPoint x: 381, endPoint y: 55, distance: 251.1
click at [632, 52] on button "Close" at bounding box center [638, 52] width 35 height 15
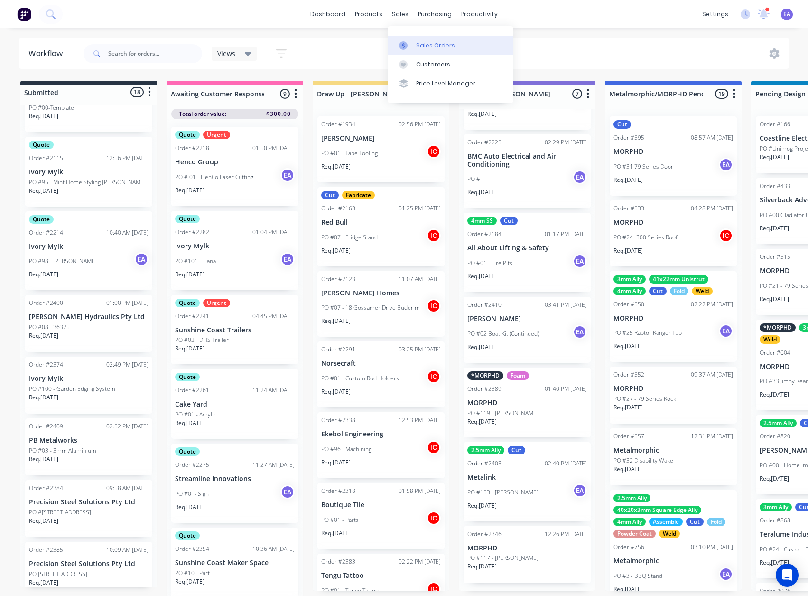
click at [412, 46] on div at bounding box center [406, 45] width 14 height 9
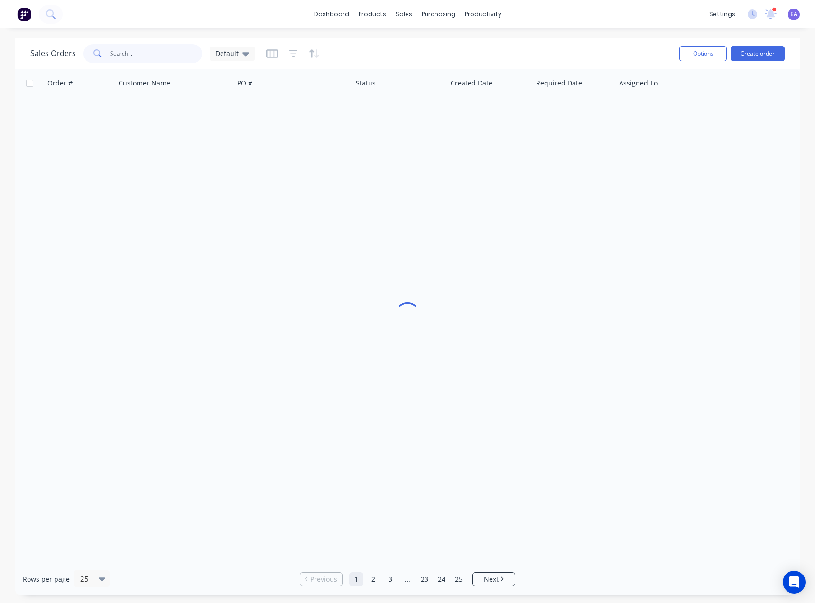
click at [137, 56] on input "text" at bounding box center [156, 53] width 93 height 19
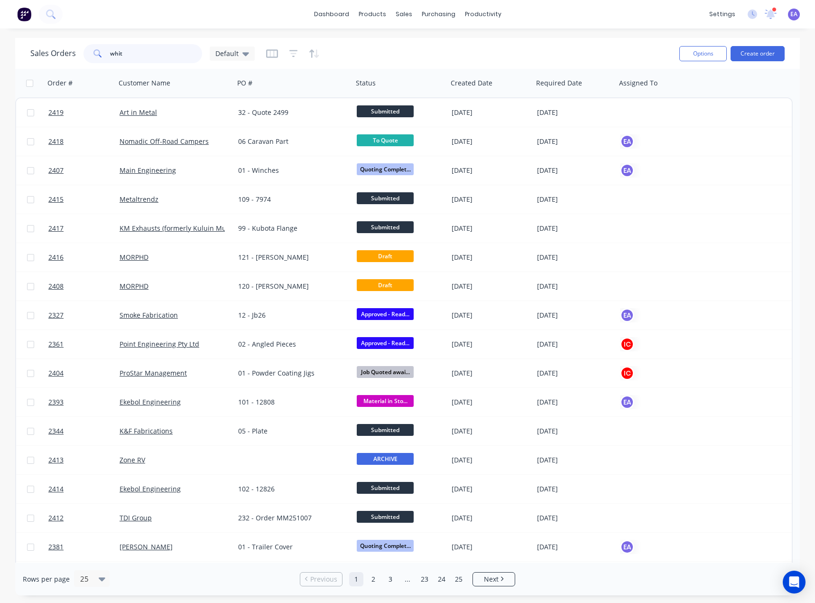
type input "white"
type input "[PERSON_NAME]"
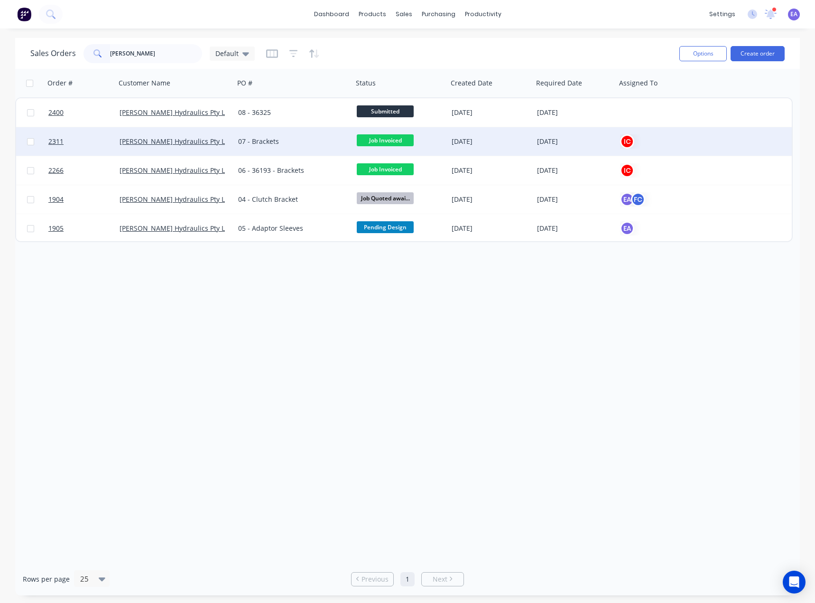
click at [282, 143] on div "07 - Brackets" at bounding box center [290, 141] width 105 height 9
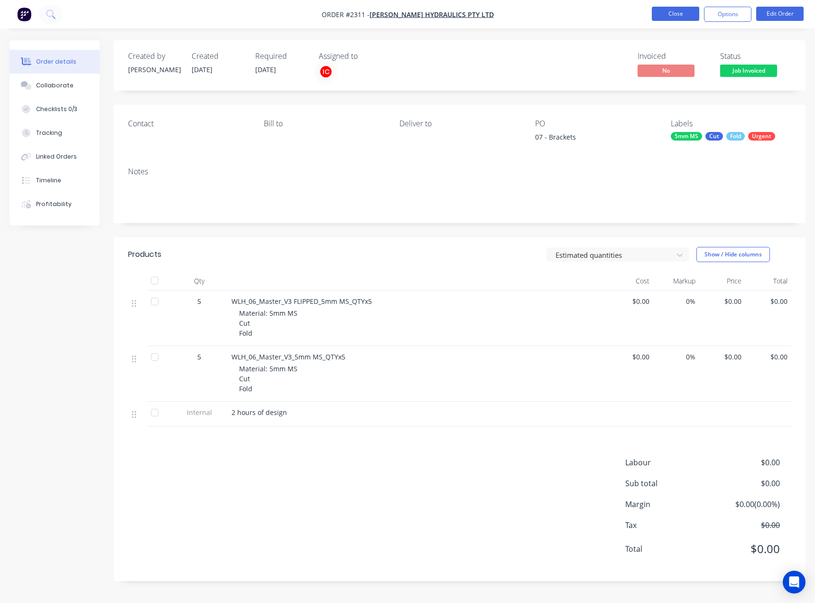
click at [676, 12] on button "Close" at bounding box center [675, 14] width 47 height 14
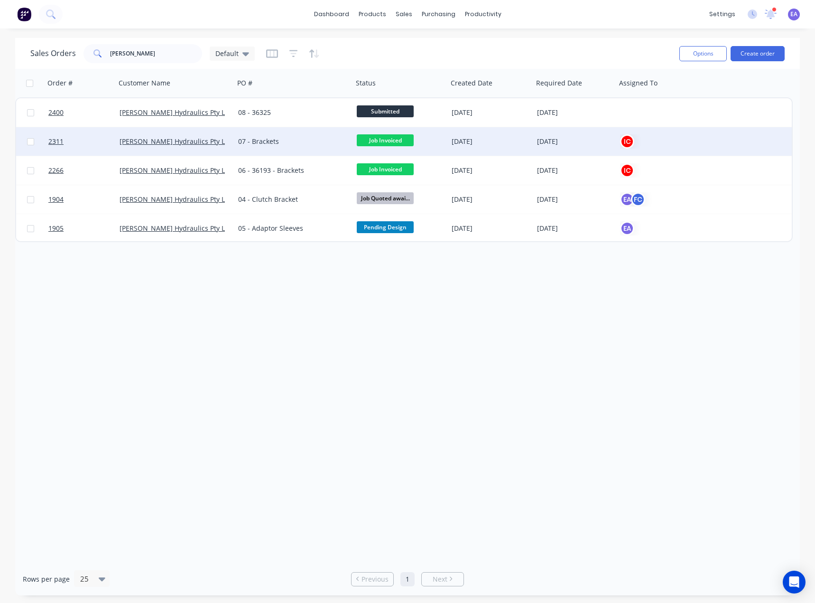
click at [292, 131] on div "07 - Brackets" at bounding box center [293, 141] width 119 height 28
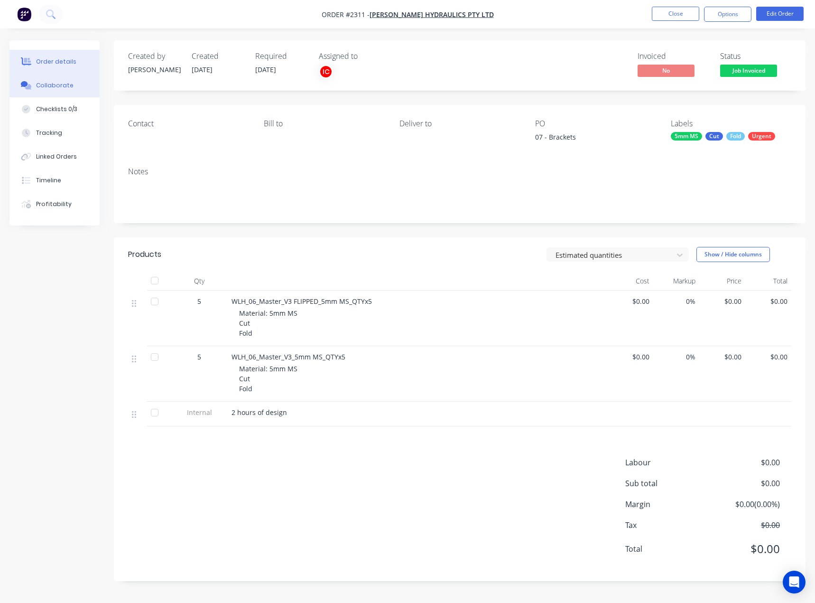
click at [65, 81] on button "Collaborate" at bounding box center [54, 86] width 90 height 24
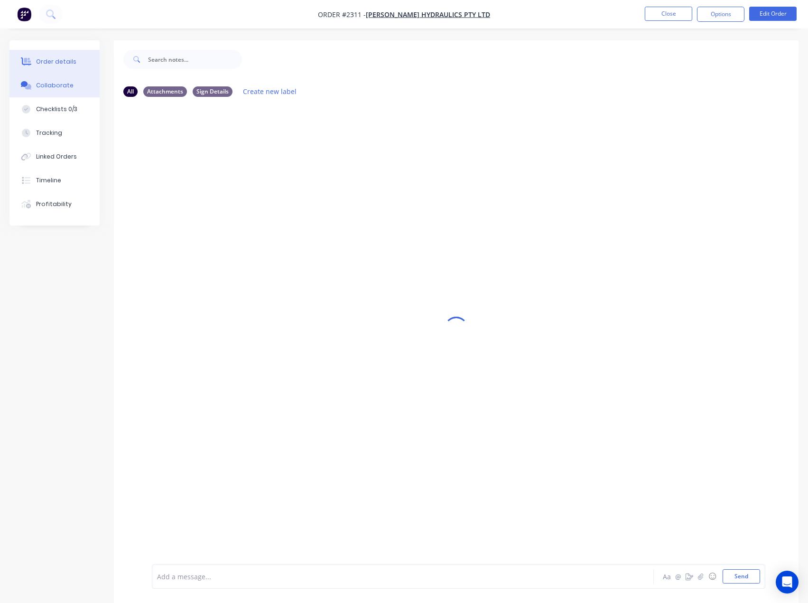
click at [50, 57] on button "Order details" at bounding box center [54, 62] width 90 height 24
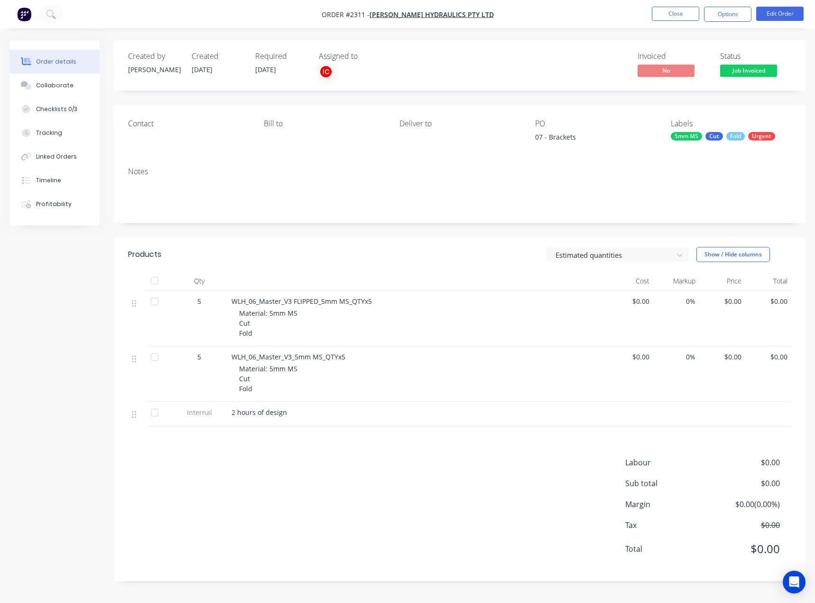
click at [297, 470] on div "Labour $0.00 Sub total $0.00 Margin $0.00 ( 0.00 %) Tax $0.00 Total $0.00" at bounding box center [459, 512] width 663 height 110
click at [658, 14] on button "Close" at bounding box center [675, 14] width 47 height 14
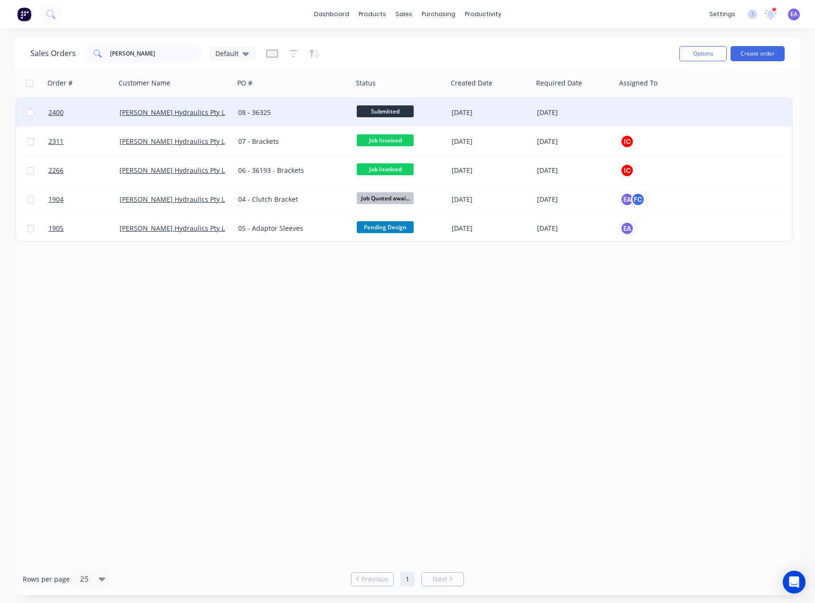
click at [268, 122] on div "08 - 36325" at bounding box center [293, 112] width 119 height 28
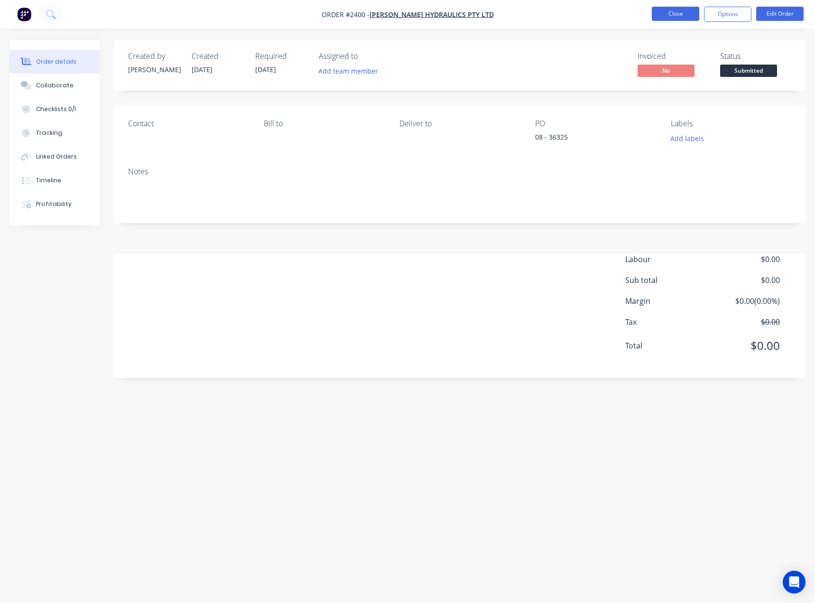
click at [667, 15] on button "Close" at bounding box center [675, 14] width 47 height 14
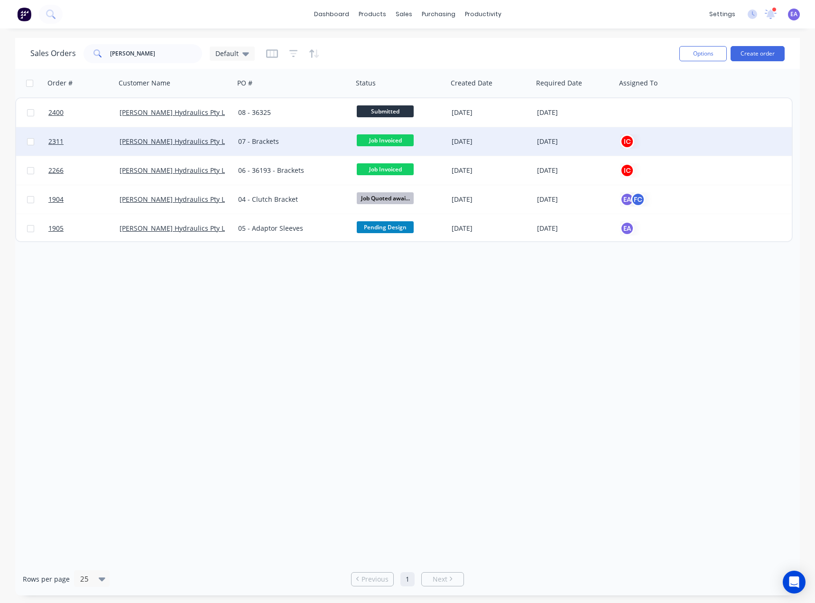
click at [291, 148] on div "07 - Brackets" at bounding box center [293, 141] width 119 height 28
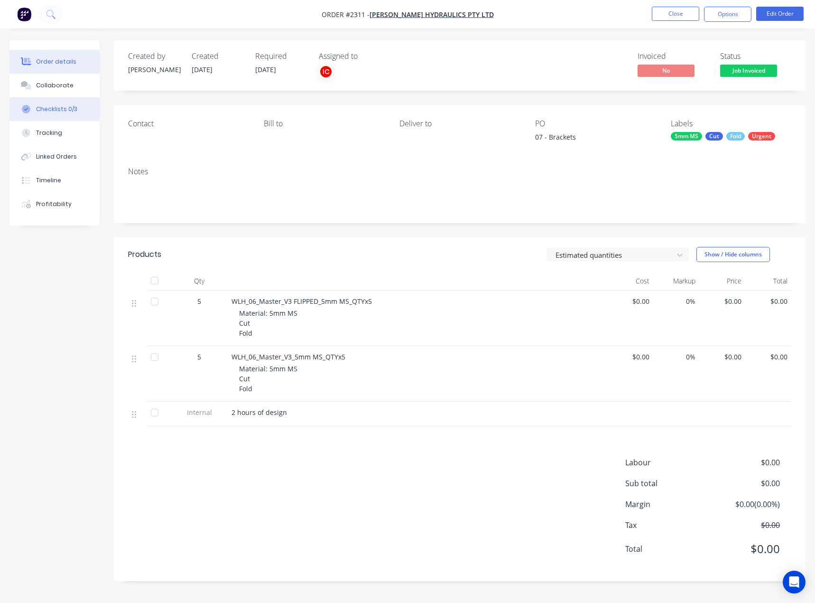
click at [52, 107] on div "Checklists 0/3" at bounding box center [56, 109] width 41 height 9
type textarea "x"
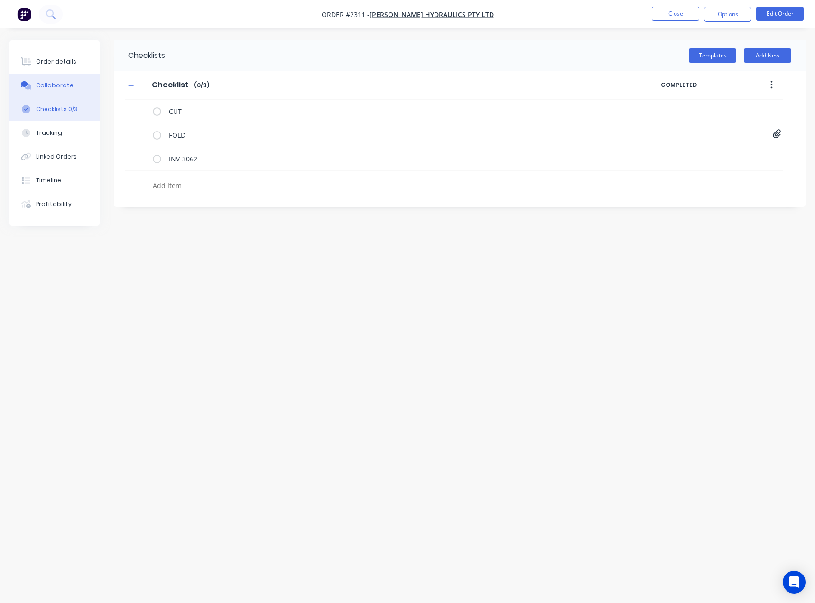
click at [67, 85] on div "Collaborate" at bounding box center [54, 85] width 37 height 9
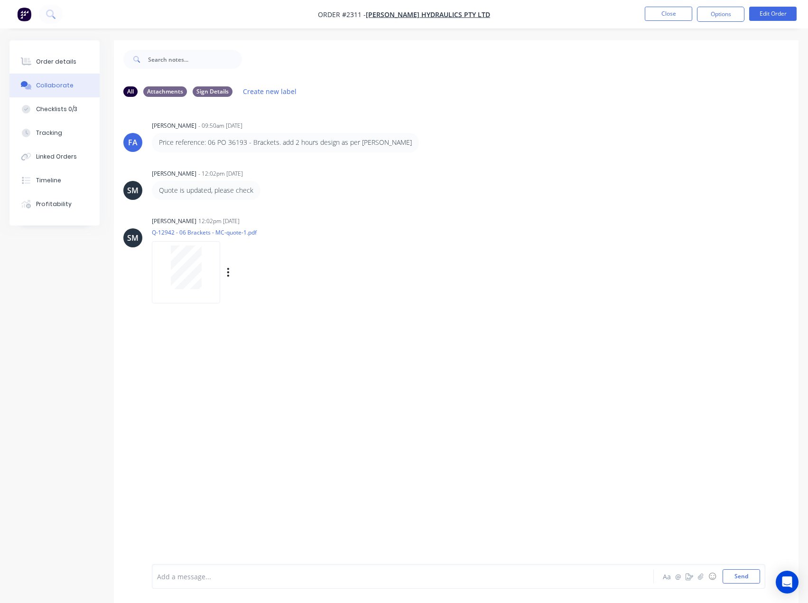
click at [202, 260] on div at bounding box center [186, 267] width 60 height 44
click at [68, 64] on div "Order details" at bounding box center [56, 61] width 40 height 9
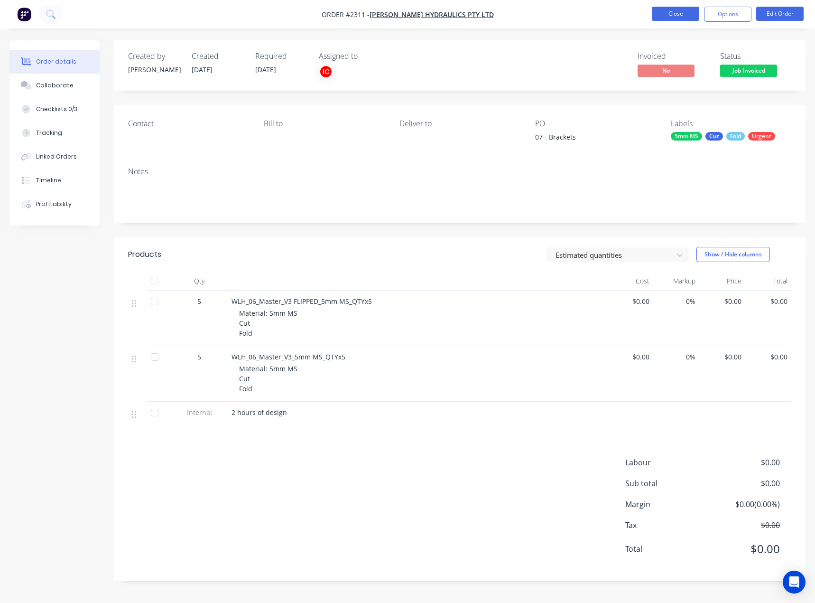
click at [672, 16] on button "Close" at bounding box center [675, 14] width 47 height 14
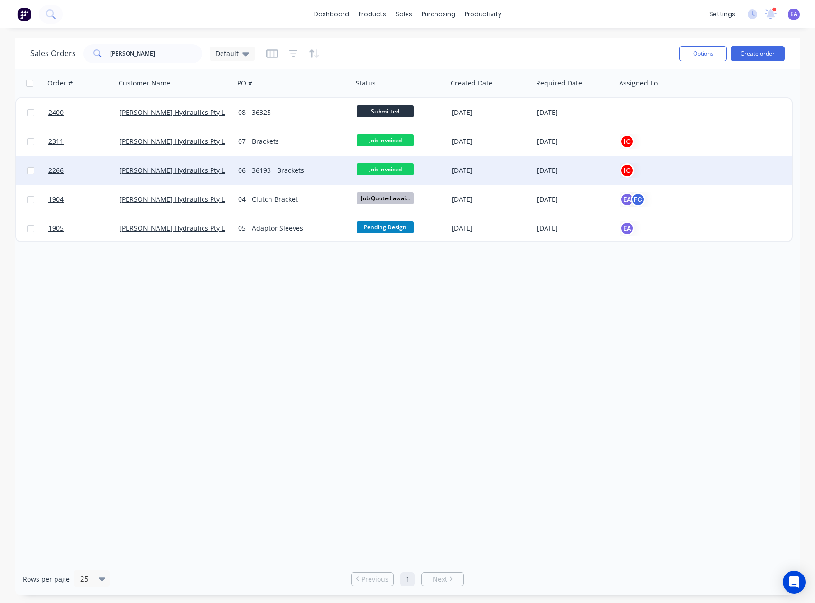
click at [256, 172] on div "06 - 36193 - Brackets" at bounding box center [290, 170] width 105 height 9
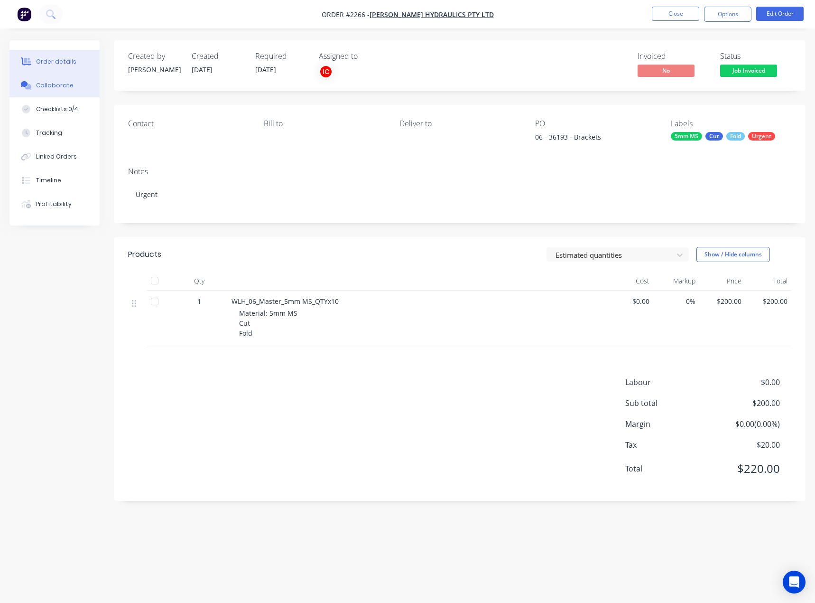
click at [57, 92] on button "Collaborate" at bounding box center [54, 86] width 90 height 24
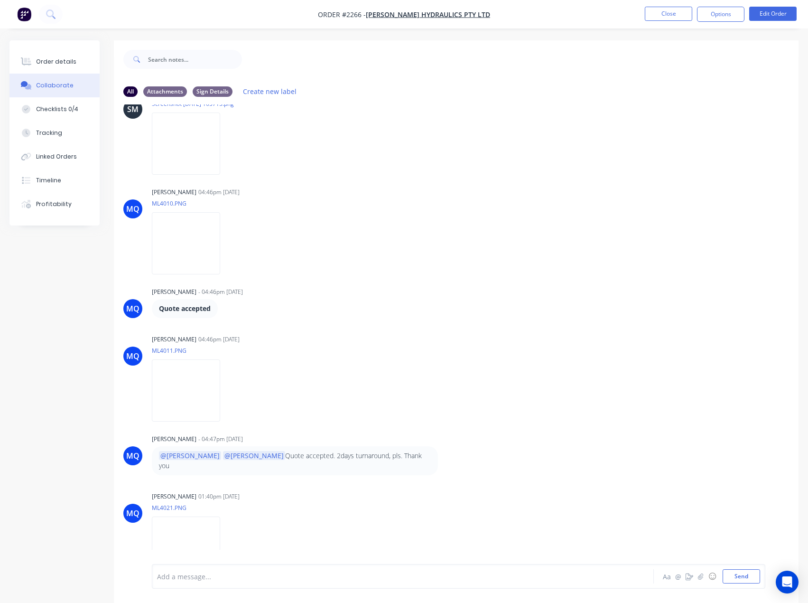
scroll to position [337, 0]
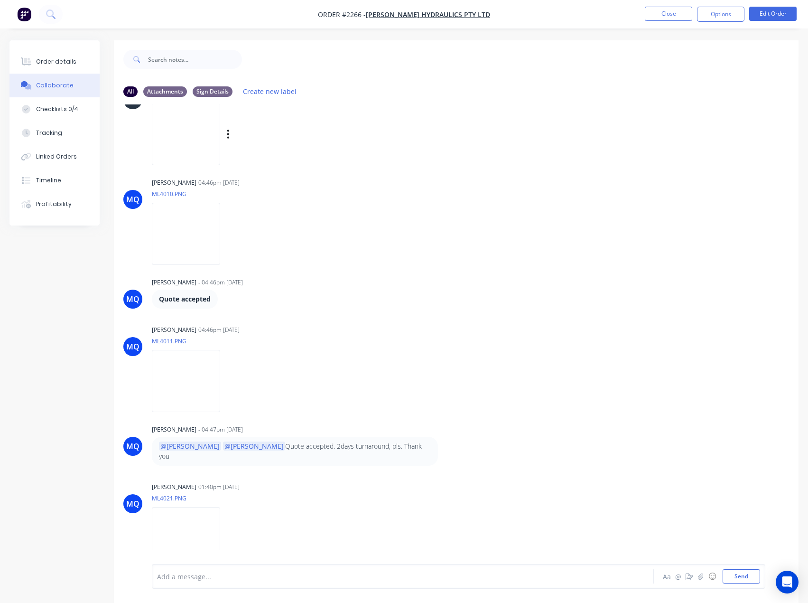
click at [205, 132] on img at bounding box center [186, 134] width 68 height 62
click at [169, 377] on img at bounding box center [186, 381] width 68 height 62
click at [215, 507] on img at bounding box center [186, 538] width 68 height 62
click at [665, 13] on button "Close" at bounding box center [668, 14] width 47 height 14
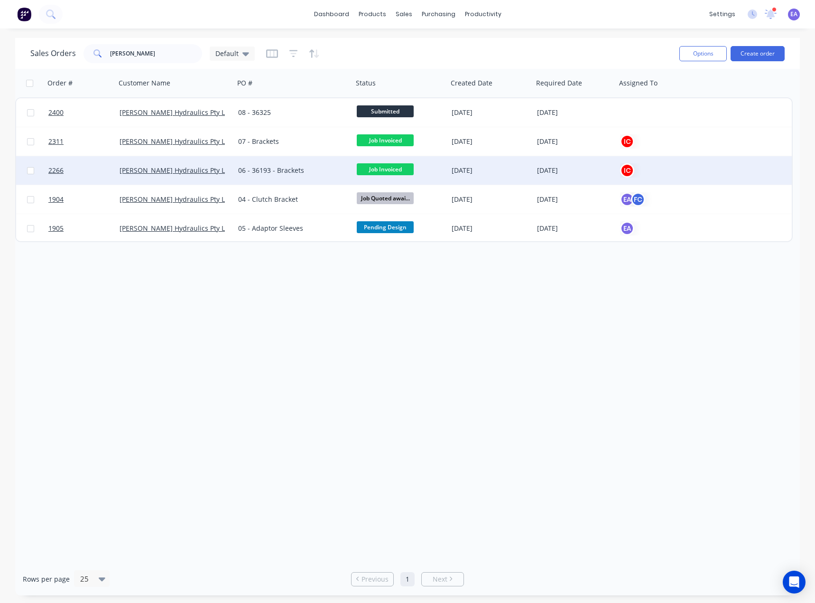
click at [222, 169] on div "[PERSON_NAME] Hydraulics Pty Ltd" at bounding box center [172, 170] width 105 height 9
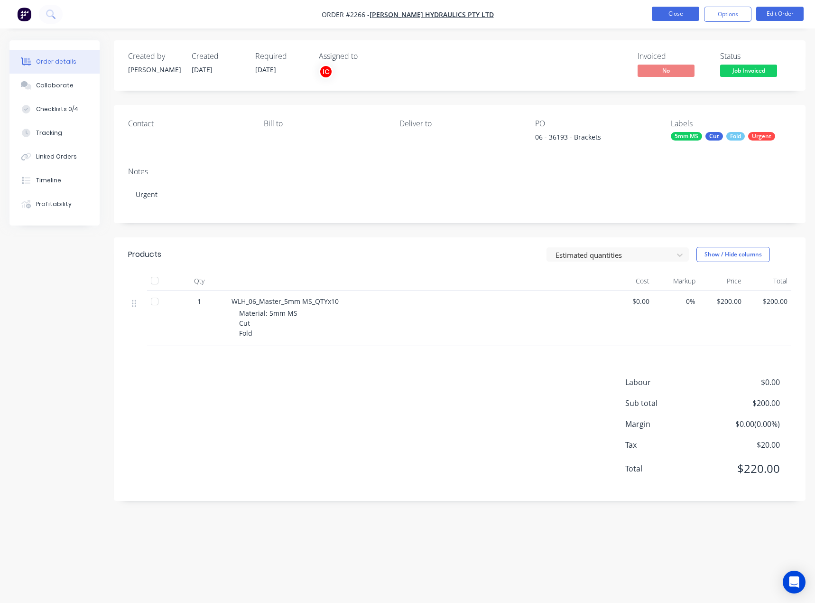
click at [664, 16] on button "Close" at bounding box center [675, 14] width 47 height 14
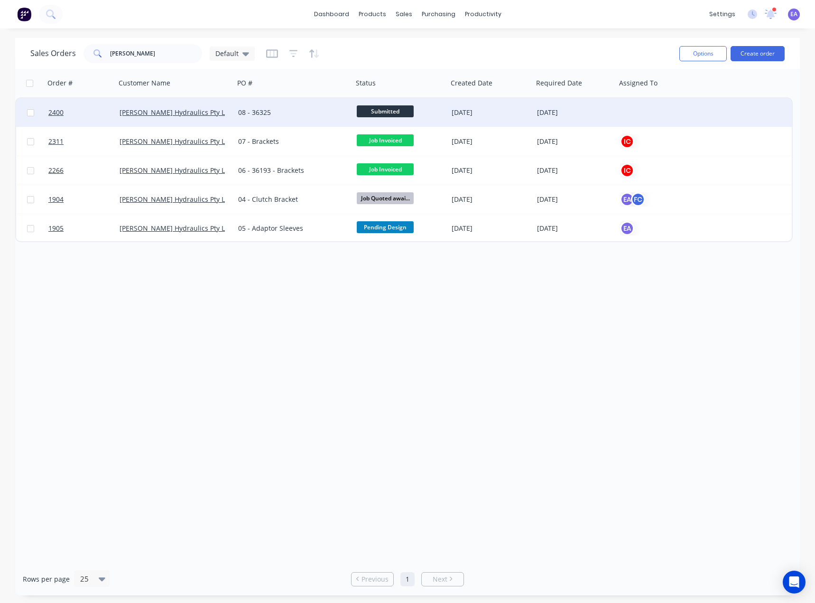
click at [278, 114] on div "08 - 36325" at bounding box center [290, 112] width 105 height 9
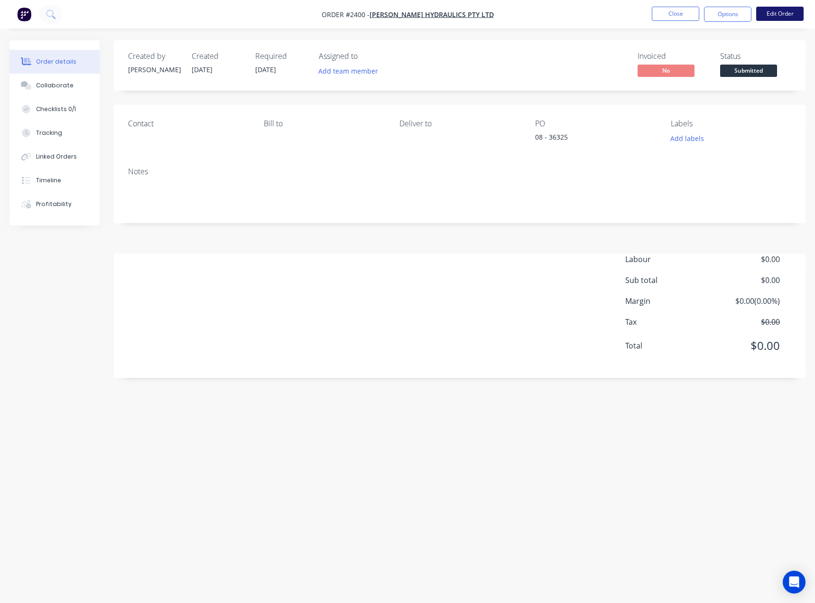
click at [787, 11] on button "Edit Order" at bounding box center [779, 14] width 47 height 14
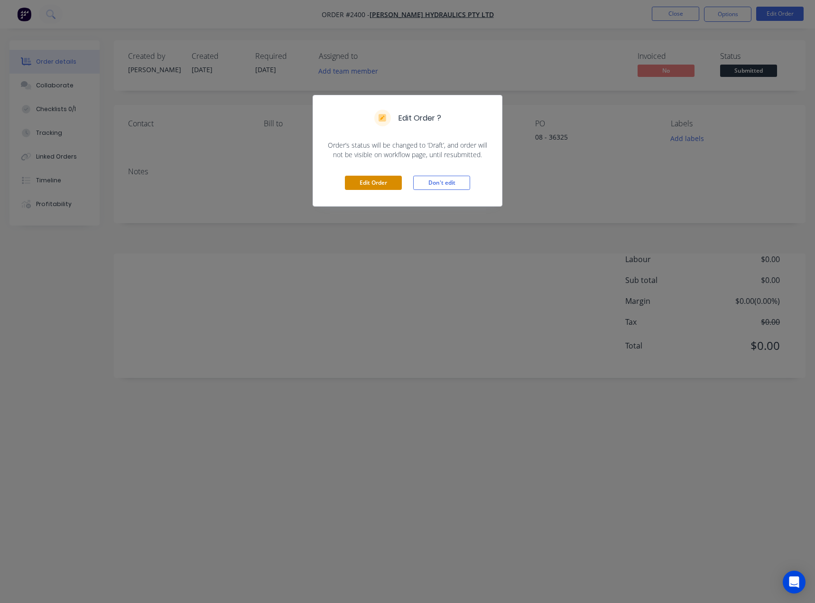
click at [373, 185] on button "Edit Order" at bounding box center [373, 183] width 57 height 14
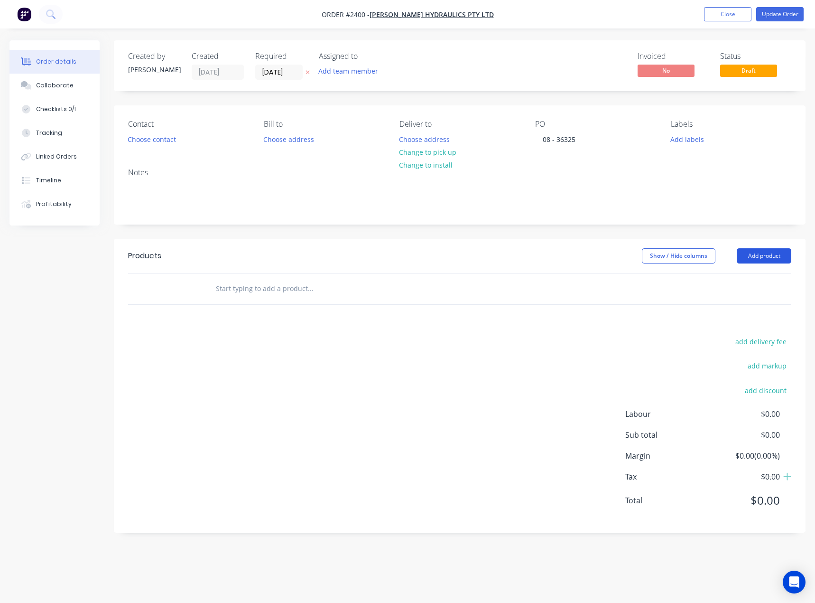
click at [751, 259] on button "Add product" at bounding box center [764, 255] width 55 height 15
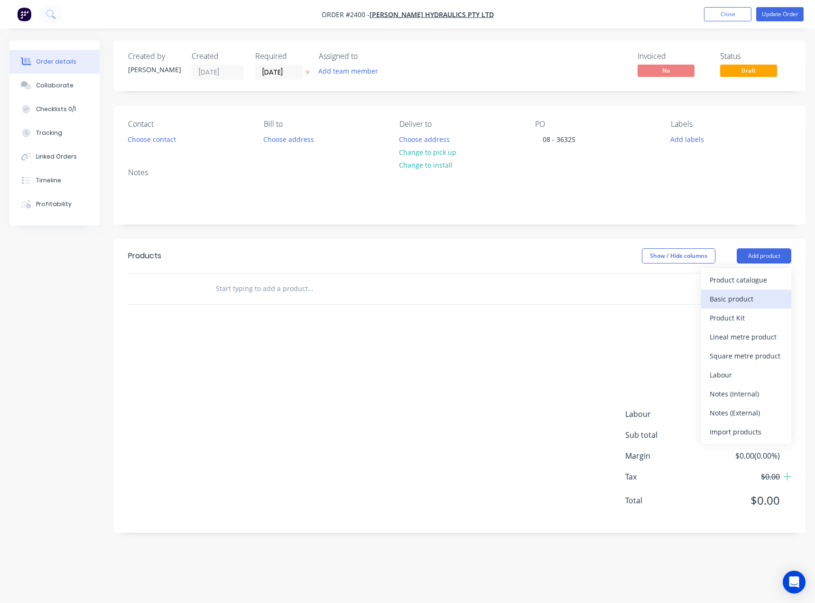
click at [725, 300] on div "Basic product" at bounding box center [746, 299] width 73 height 14
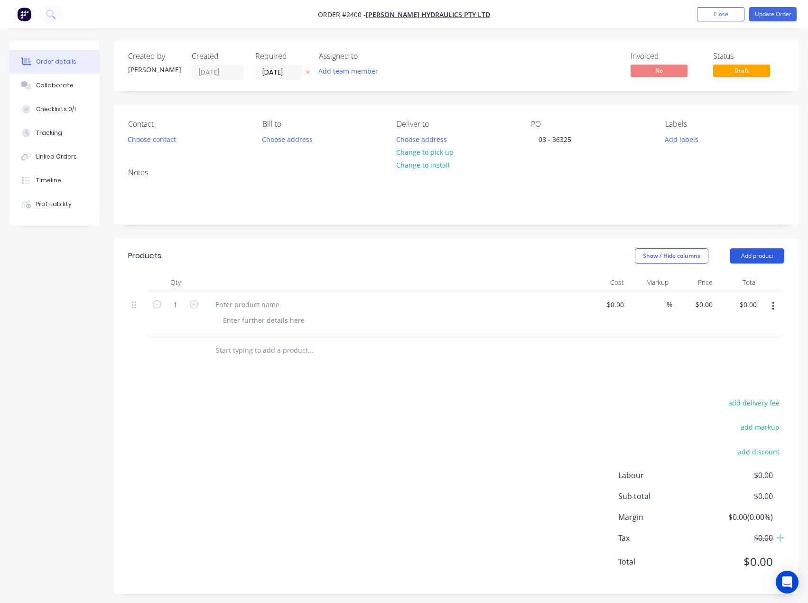
click at [767, 258] on button "Add product" at bounding box center [757, 255] width 55 height 15
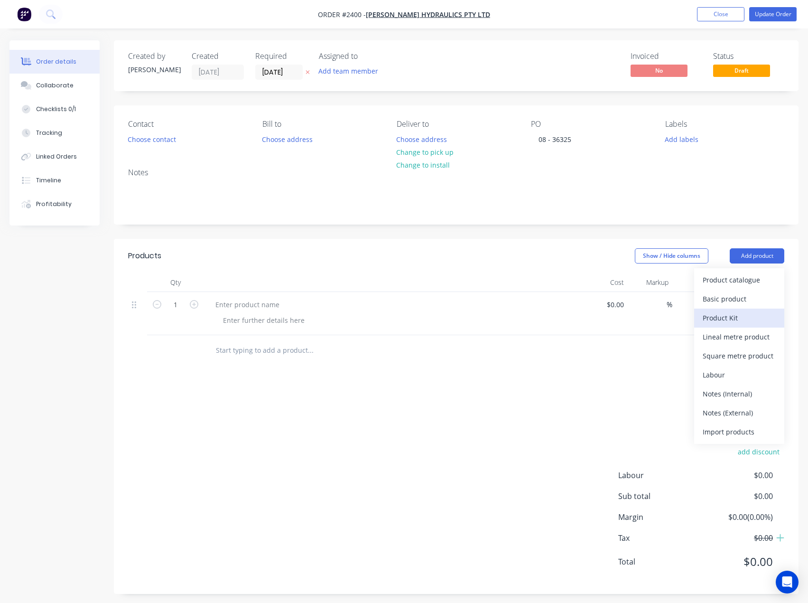
click at [729, 311] on div "Product Kit" at bounding box center [739, 318] width 73 height 14
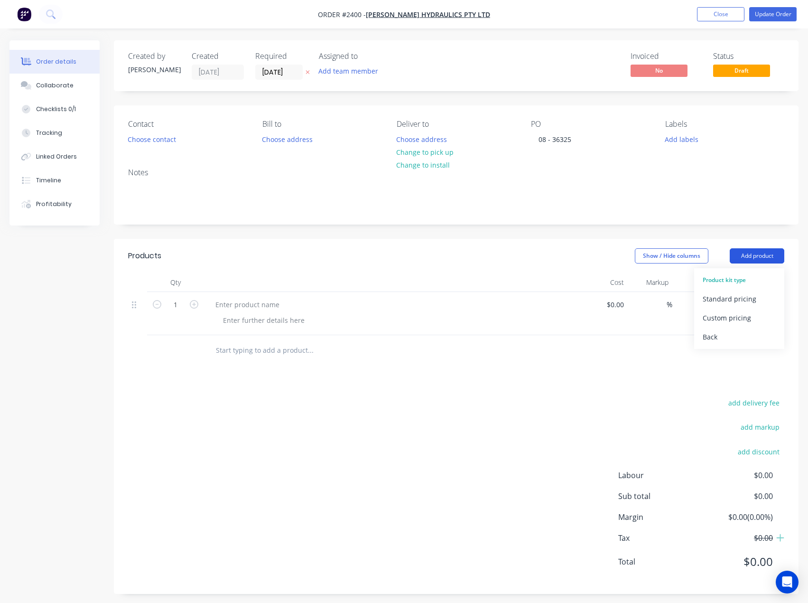
click at [757, 258] on button "Add product" at bounding box center [757, 255] width 55 height 15
click at [758, 255] on button "Add product" at bounding box center [757, 255] width 55 height 15
click at [727, 333] on div "Back" at bounding box center [739, 337] width 73 height 14
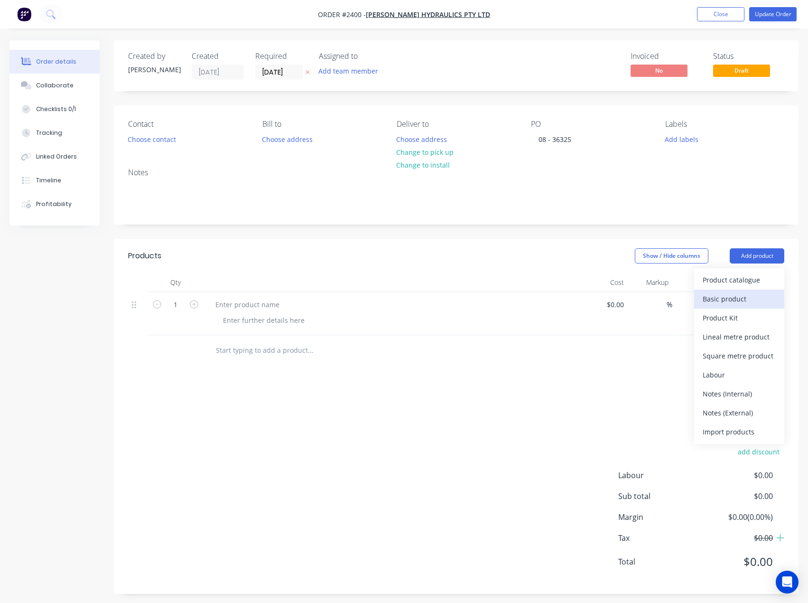
click at [725, 301] on div "Basic product" at bounding box center [739, 299] width 73 height 14
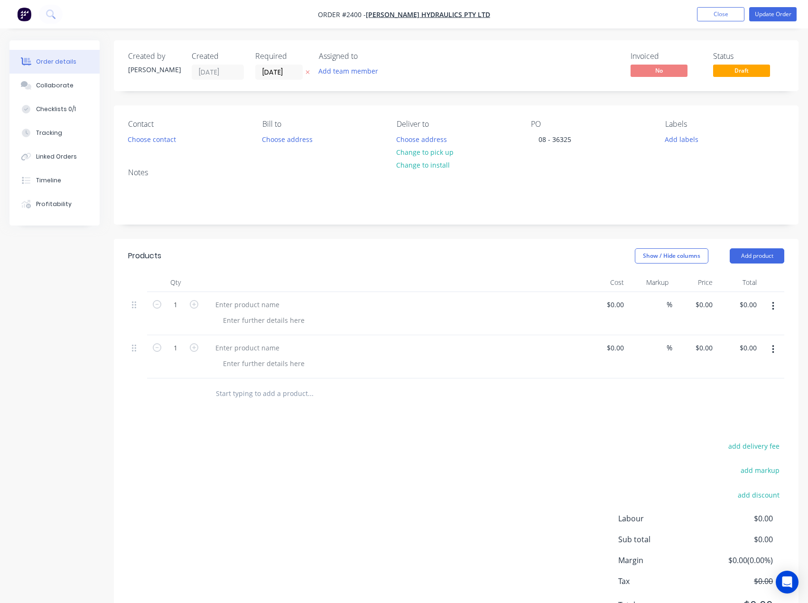
click at [254, 387] on input "text" at bounding box center [310, 393] width 190 height 19
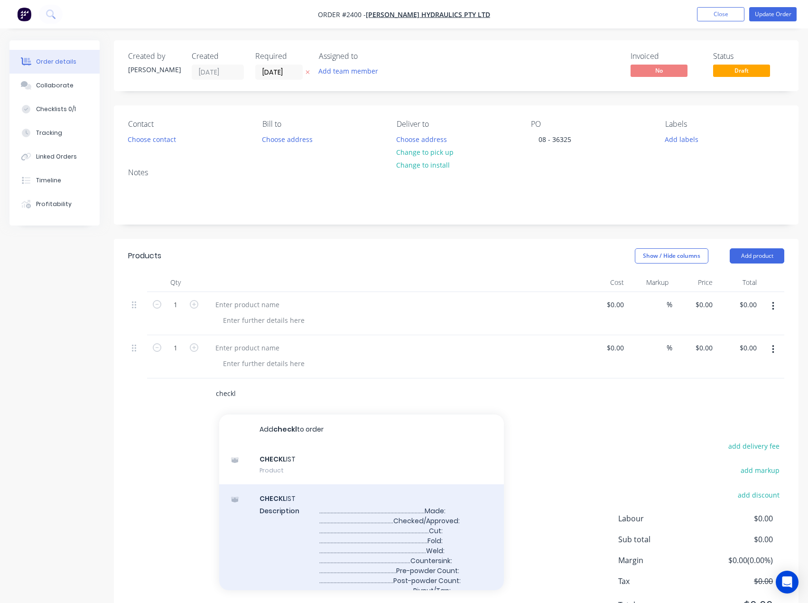
type input "checkl"
click at [308, 506] on div "CHECKL IST Description ........................................................…" at bounding box center [361, 560] width 285 height 152
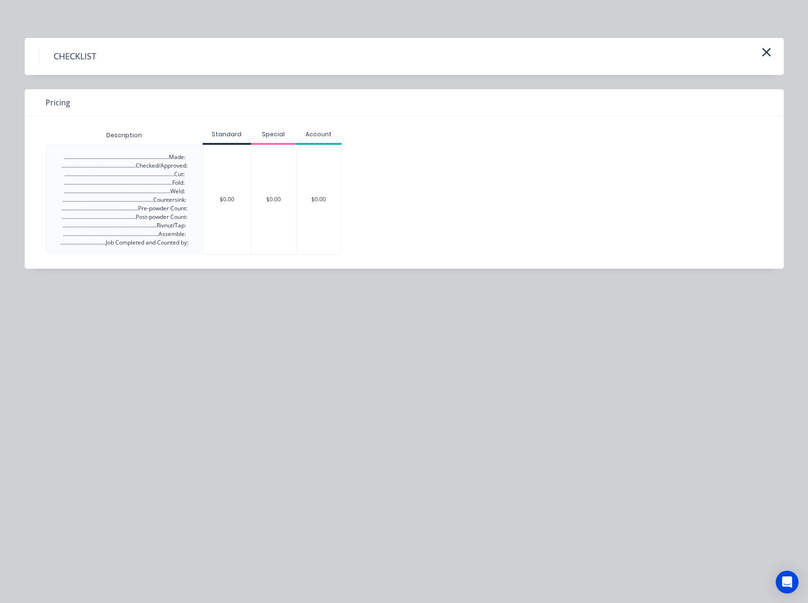
drag, startPoint x: 209, startPoint y: 174, endPoint x: 213, endPoint y: 179, distance: 6.2
click at [210, 175] on div "$0.00" at bounding box center [227, 199] width 48 height 109
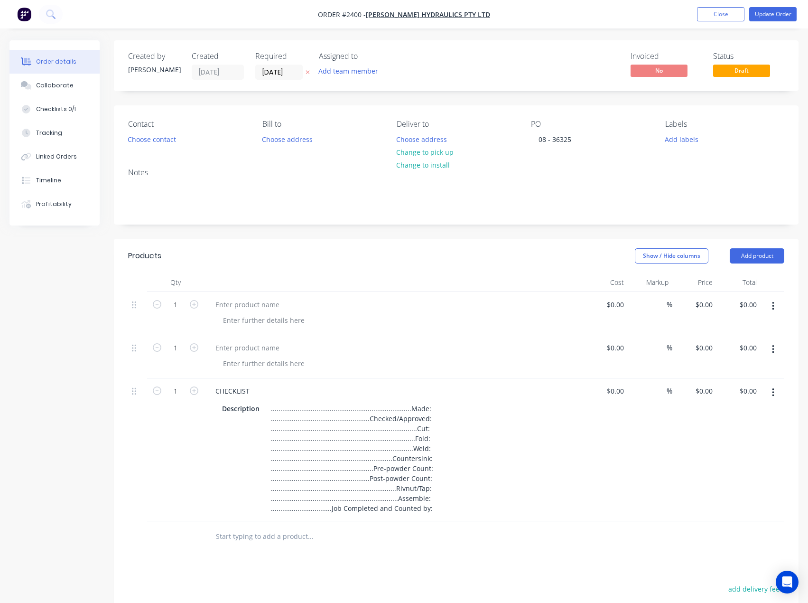
click at [244, 538] on input "text" at bounding box center [310, 536] width 190 height 19
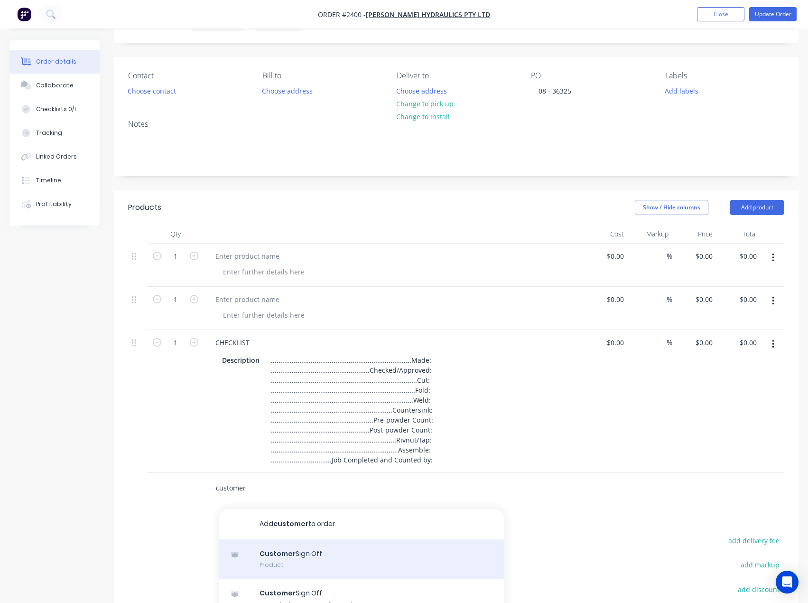
scroll to position [95, 0]
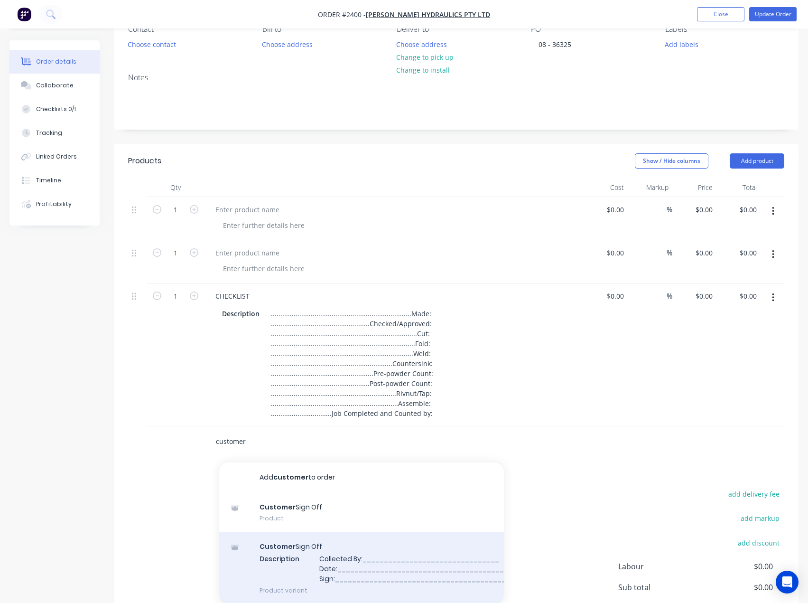
type input "customer"
click at [335, 569] on div "Customer Sign Off Description Collected By:________________________________ Dat…" at bounding box center [361, 568] width 285 height 72
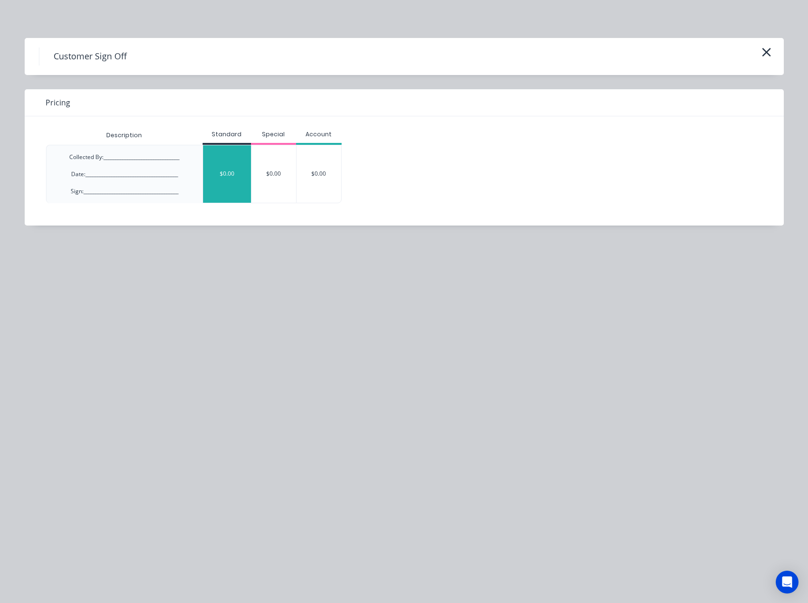
click at [243, 175] on div "$0.00" at bounding box center [227, 173] width 48 height 57
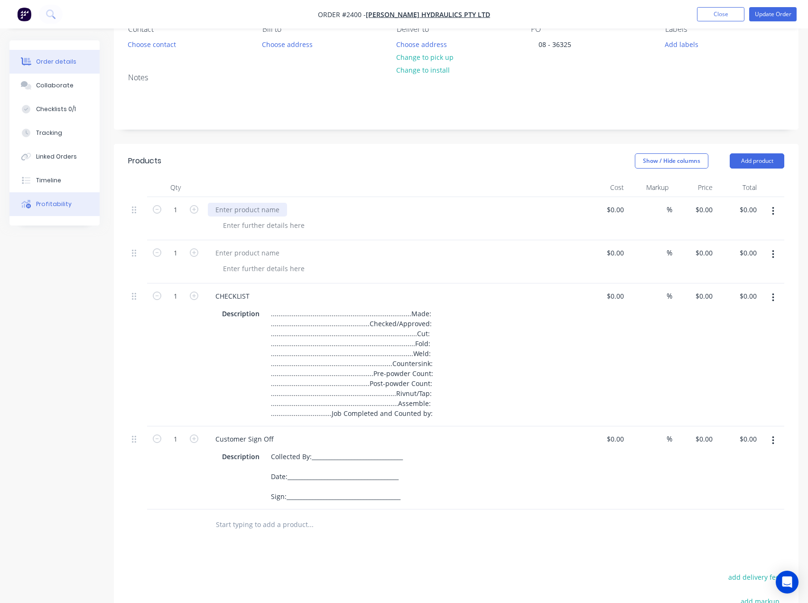
drag, startPoint x: 248, startPoint y: 208, endPoint x: 10, endPoint y: 208, distance: 237.3
click at [248, 208] on div at bounding box center [247, 210] width 79 height 14
paste div
click at [266, 255] on div at bounding box center [247, 253] width 79 height 14
paste div
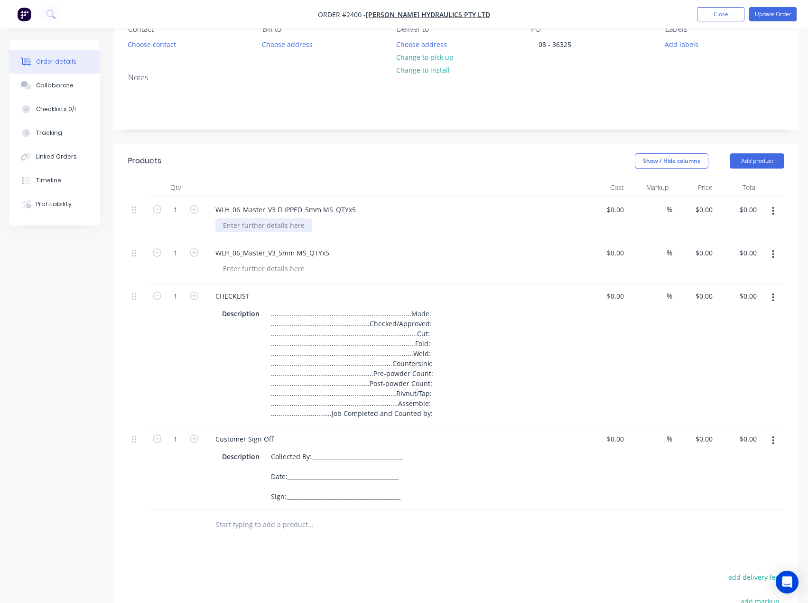
click at [257, 223] on div at bounding box center [263, 225] width 97 height 14
click at [281, 224] on div at bounding box center [263, 225] width 97 height 14
click at [176, 213] on input "1" at bounding box center [175, 210] width 25 height 14
type input "5"
click at [110, 336] on div "Created by Francis Adrian Created 02/10/25 Required 02/10/25 Assigned to Add te…" at bounding box center [403, 363] width 789 height 837
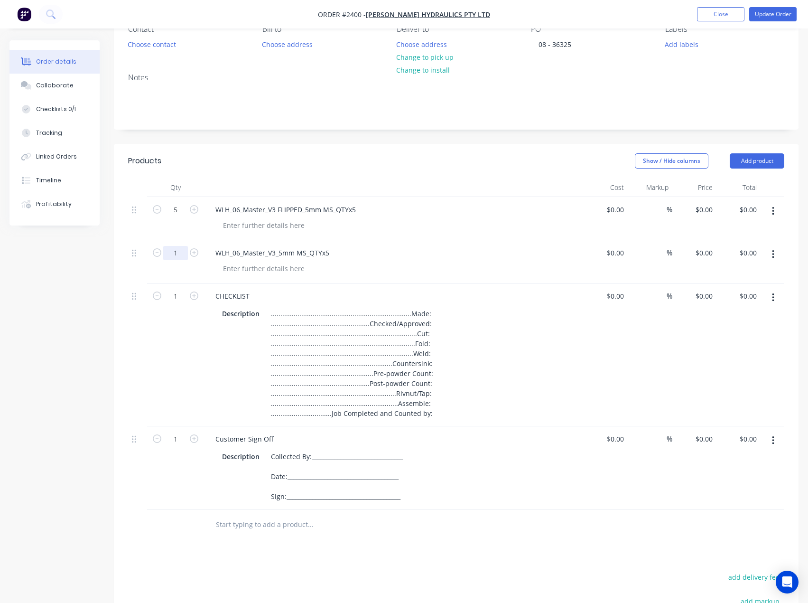
click at [180, 257] on input "1" at bounding box center [175, 253] width 25 height 14
type input "5"
drag, startPoint x: 20, startPoint y: 357, endPoint x: 51, endPoint y: 341, distance: 34.8
click at [21, 357] on div "Created by Francis Adrian Created 02/10/25 Required 02/10/25 Assigned to Add te…" at bounding box center [403, 363] width 789 height 837
click at [251, 265] on div at bounding box center [263, 268] width 97 height 14
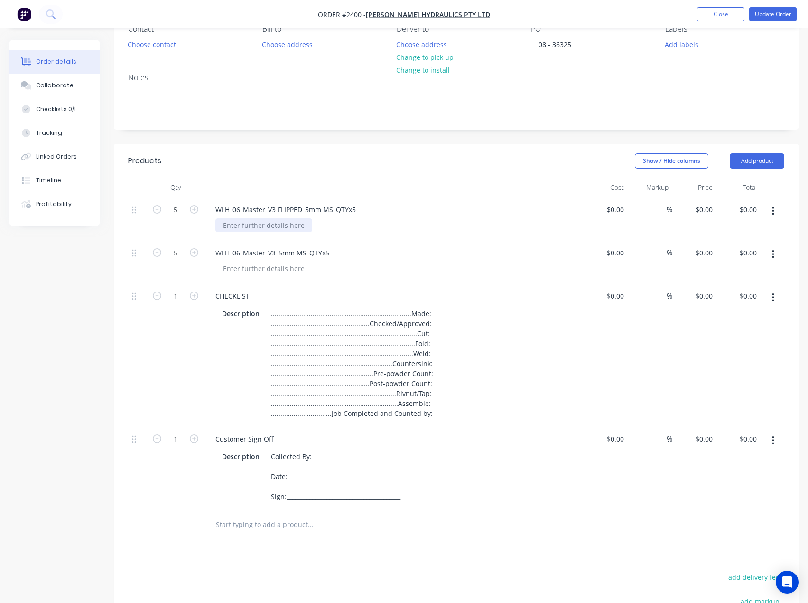
click at [256, 224] on div at bounding box center [263, 225] width 97 height 14
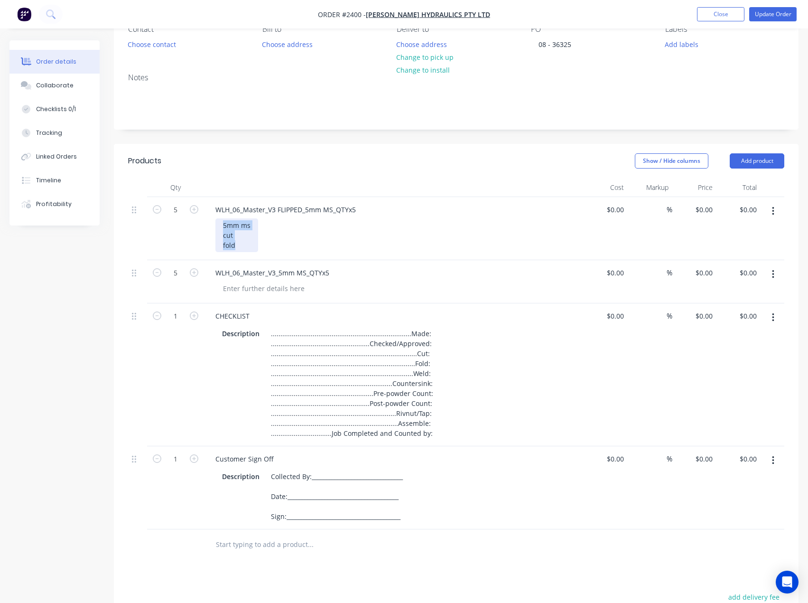
drag, startPoint x: 239, startPoint y: 243, endPoint x: 216, endPoint y: 225, distance: 28.4
click at [216, 225] on div "5mm ms cut fold" at bounding box center [236, 235] width 43 height 34
copy div "5mm ms cut fold"
click at [258, 289] on div at bounding box center [263, 288] width 97 height 14
paste div
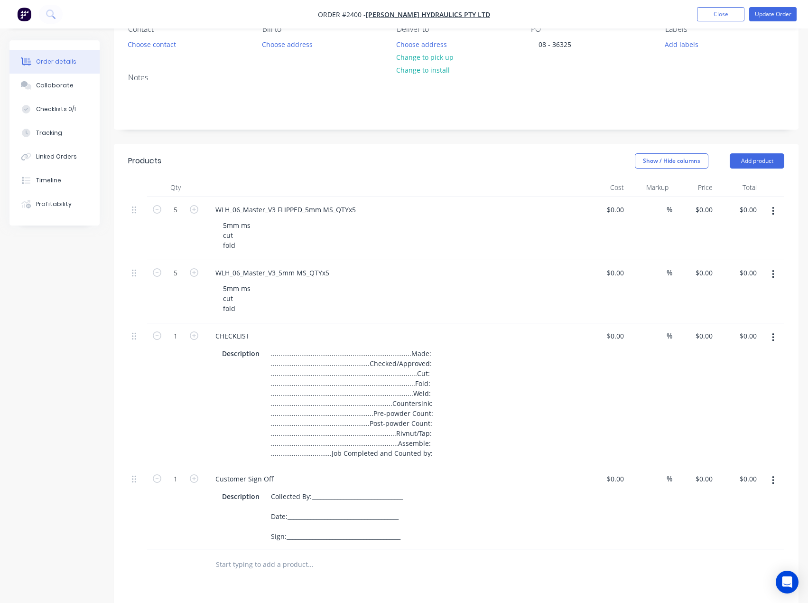
click at [87, 365] on div "Created by Francis Adrian Created 02/10/25 Required 02/10/25 Assigned to Add te…" at bounding box center [403, 383] width 789 height 877
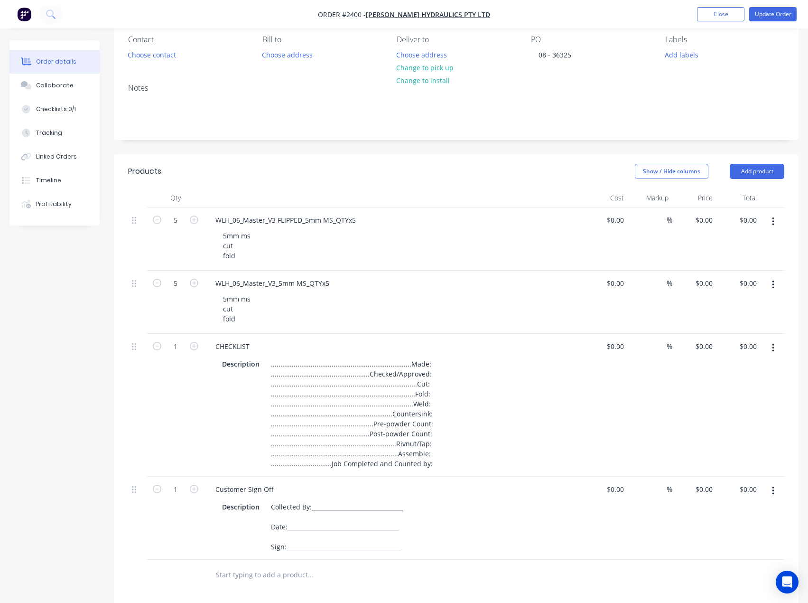
scroll to position [0, 0]
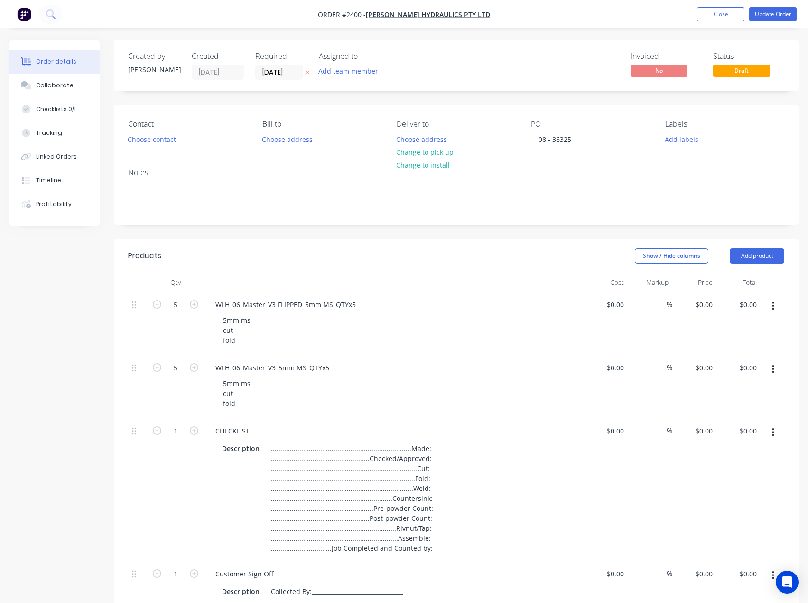
click at [344, 81] on div "Created by Francis Adrian Created 02/10/25 Required 02/10/25 Assigned to Add te…" at bounding box center [456, 65] width 685 height 51
click at [347, 75] on button "Add team member" at bounding box center [349, 71] width 70 height 13
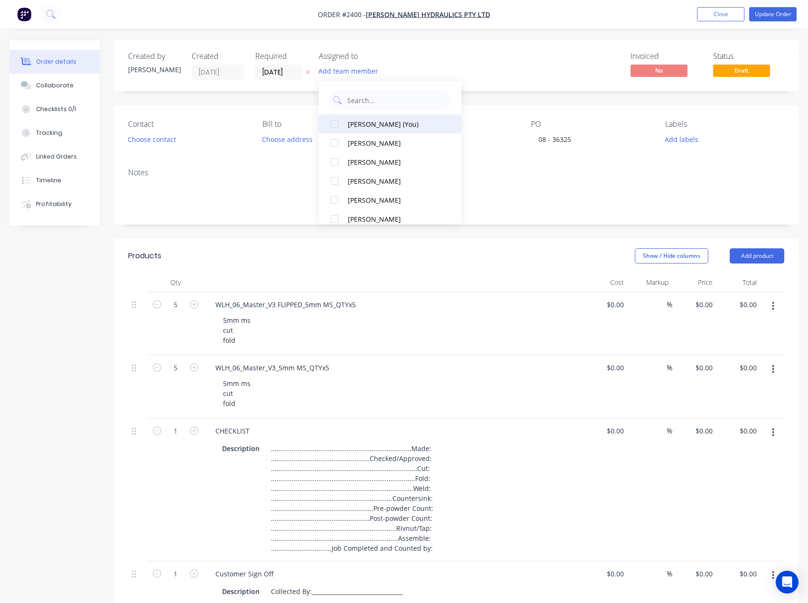
click at [379, 124] on div "Emma Arena (You)" at bounding box center [395, 124] width 95 height 10
click at [486, 64] on div "Invoiced No Status Draft" at bounding box center [599, 66] width 371 height 28
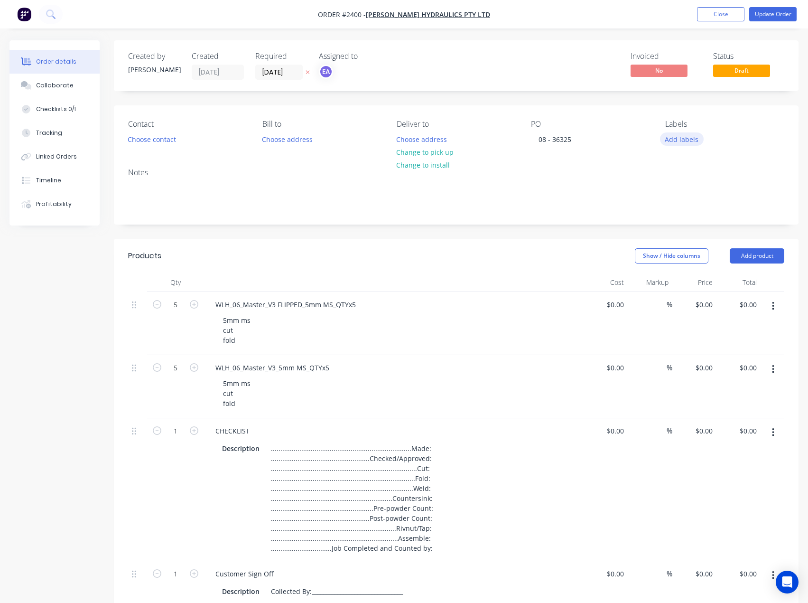
click at [681, 139] on button "Add labels" at bounding box center [682, 138] width 44 height 13
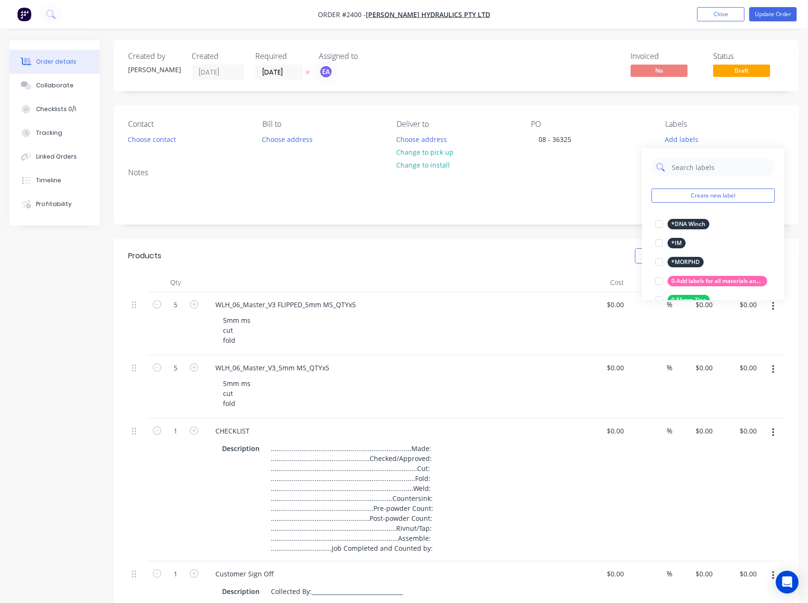
click at [694, 164] on input "text" at bounding box center [720, 167] width 99 height 19
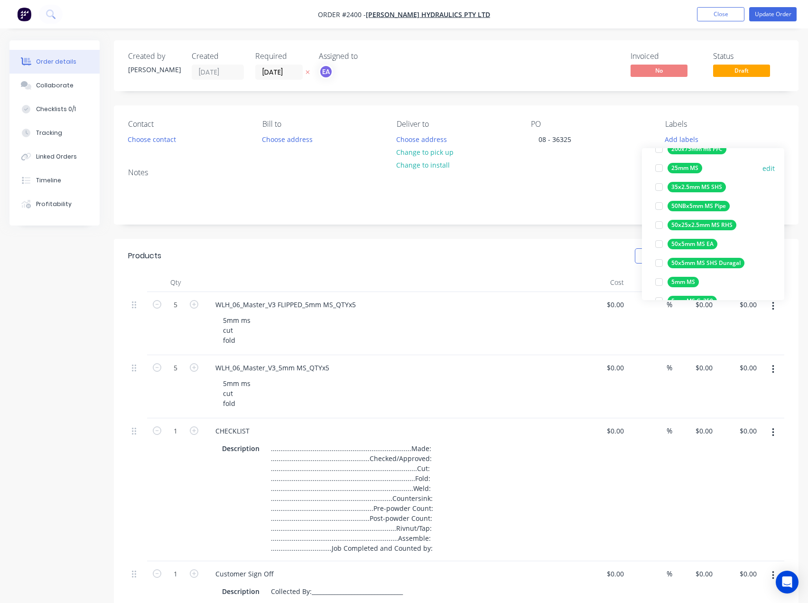
scroll to position [190, 0]
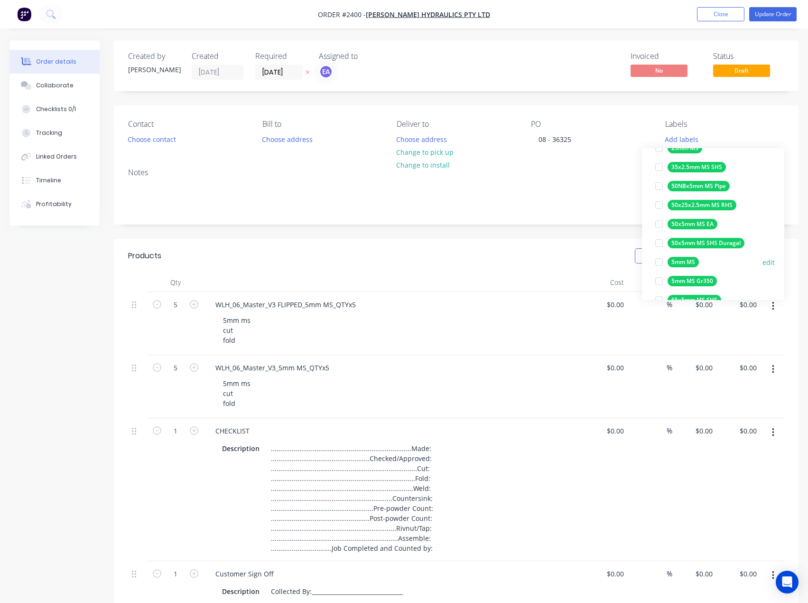
click at [658, 262] on div at bounding box center [659, 261] width 19 height 19
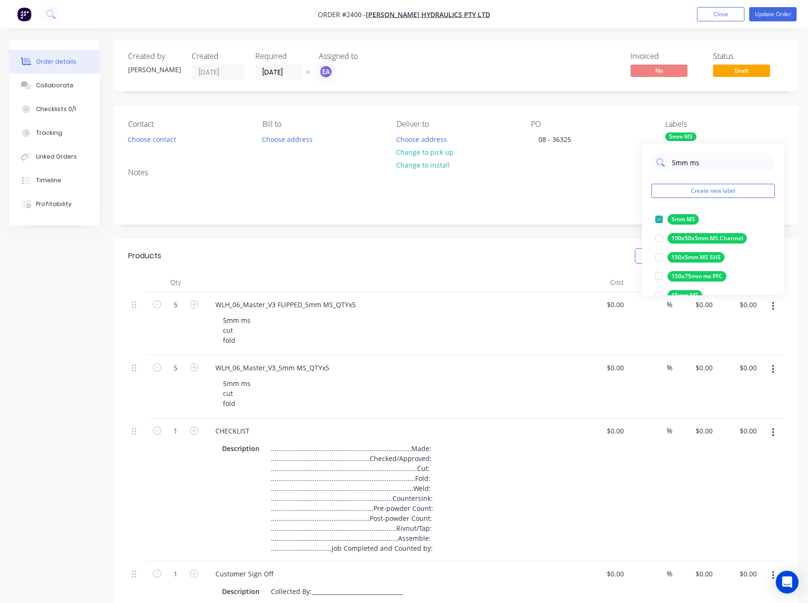
drag, startPoint x: 707, startPoint y: 165, endPoint x: 671, endPoint y: 165, distance: 36.1
click at [671, 165] on div "5mm ms" at bounding box center [713, 162] width 123 height 19
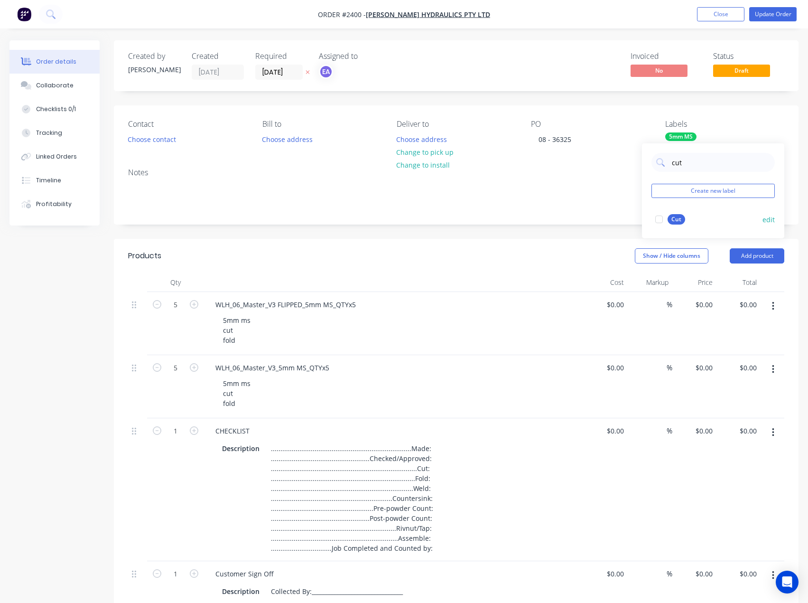
click at [659, 219] on div at bounding box center [659, 219] width 19 height 19
drag, startPoint x: 683, startPoint y: 163, endPoint x: 670, endPoint y: 163, distance: 13.3
click at [670, 163] on div "cut" at bounding box center [713, 162] width 123 height 19
type input "fold"
click at [658, 221] on div at bounding box center [659, 219] width 19 height 19
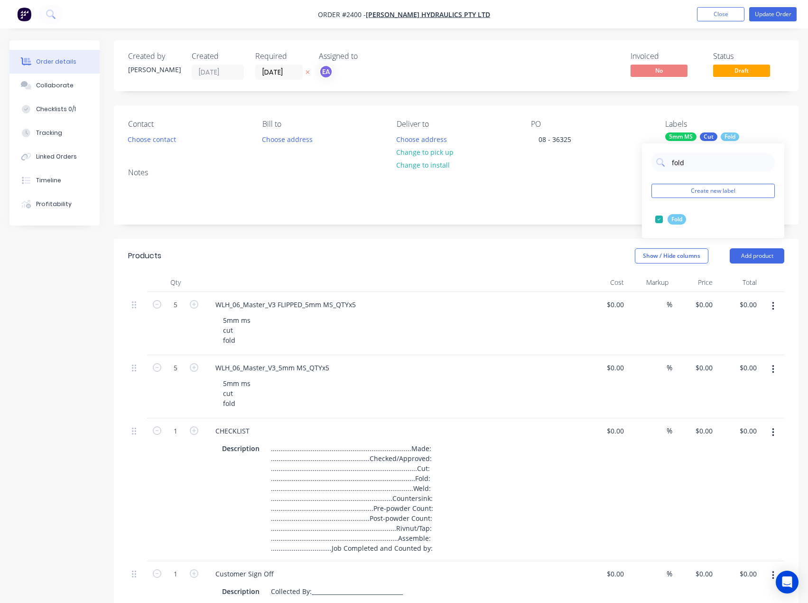
click at [590, 224] on div "Created by Francis Adrian Created 02/10/25 Required 02/10/25 Assigned to EA Inv…" at bounding box center [456, 471] width 685 height 862
click at [773, 12] on button "Update Order" at bounding box center [772, 14] width 47 height 14
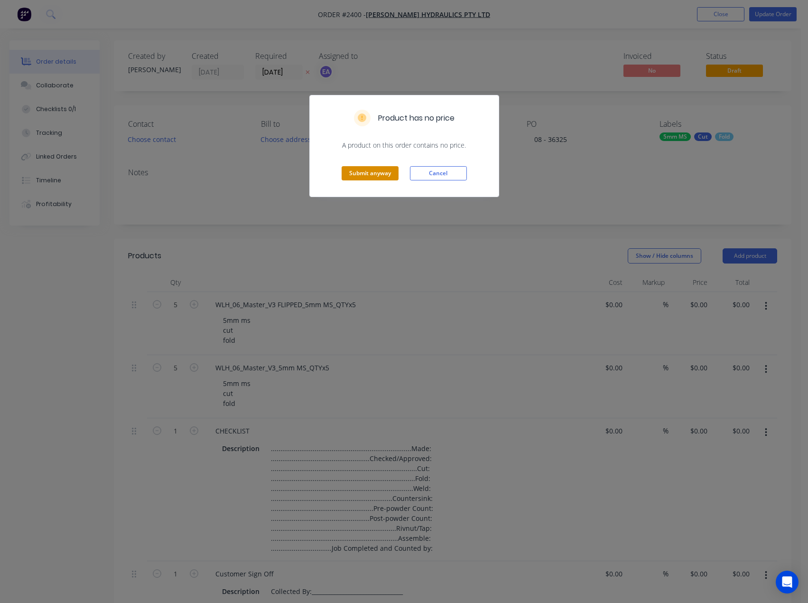
click at [368, 172] on button "Submit anyway" at bounding box center [370, 173] width 57 height 14
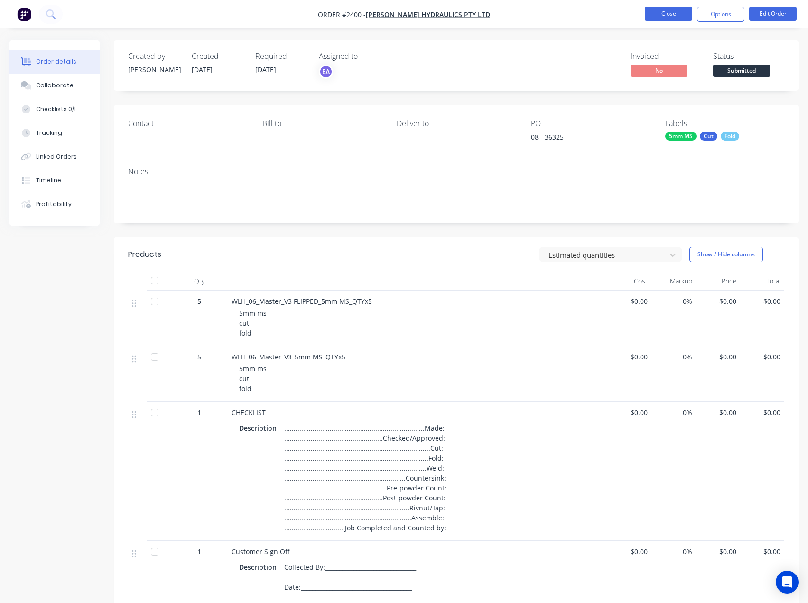
click at [683, 13] on button "Close" at bounding box center [668, 14] width 47 height 14
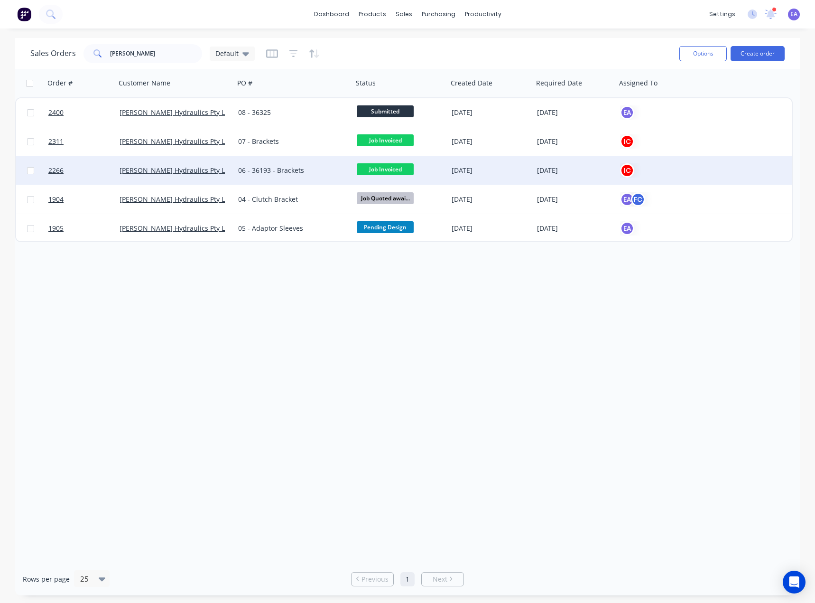
click at [282, 166] on div "06 - 36193 - Brackets" at bounding box center [290, 170] width 105 height 9
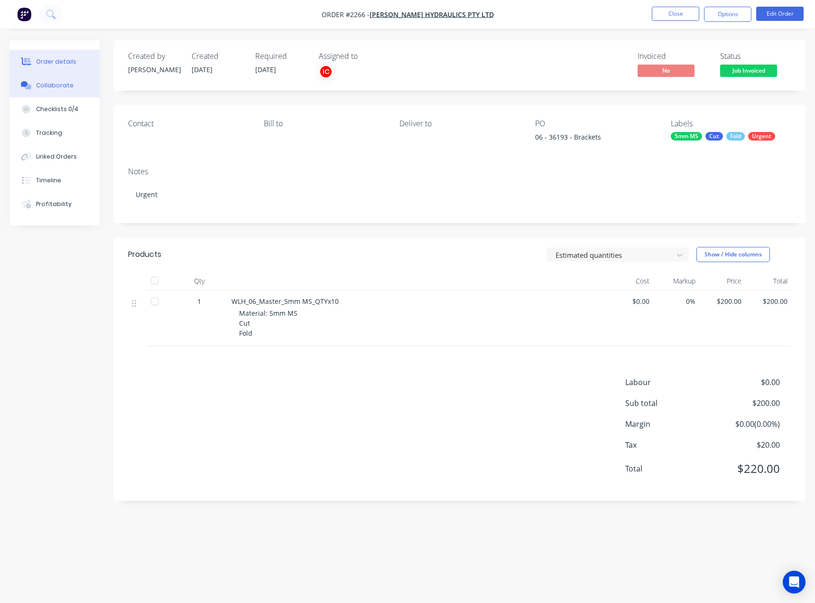
click at [60, 95] on button "Collaborate" at bounding box center [54, 86] width 90 height 24
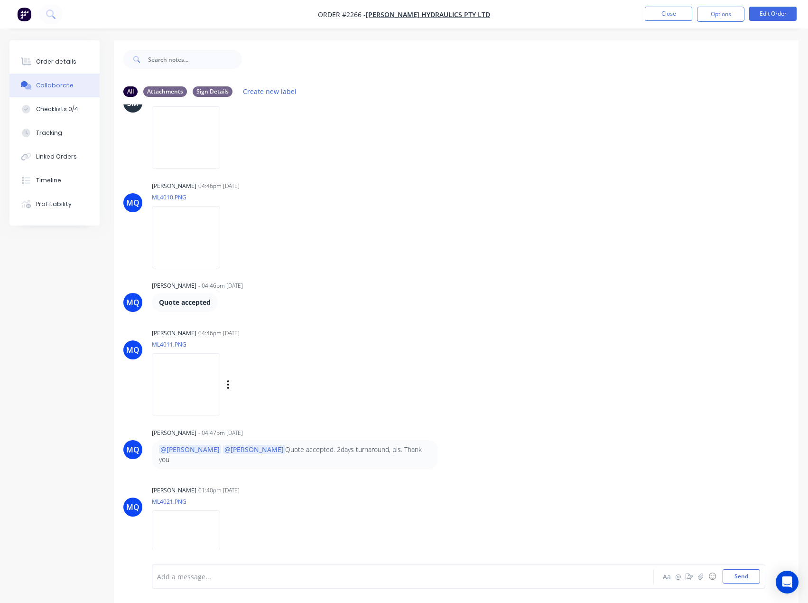
scroll to position [337, 0]
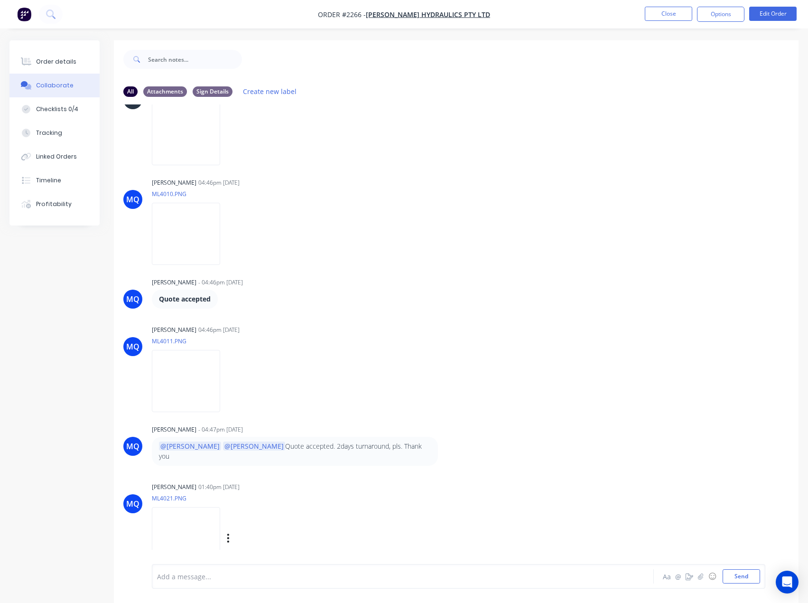
click at [220, 507] on img at bounding box center [186, 538] width 68 height 62
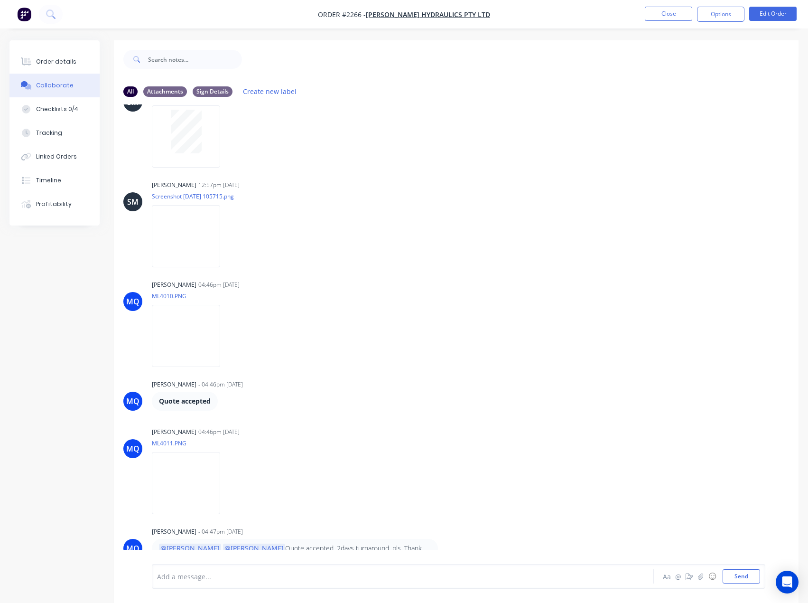
scroll to position [0, 0]
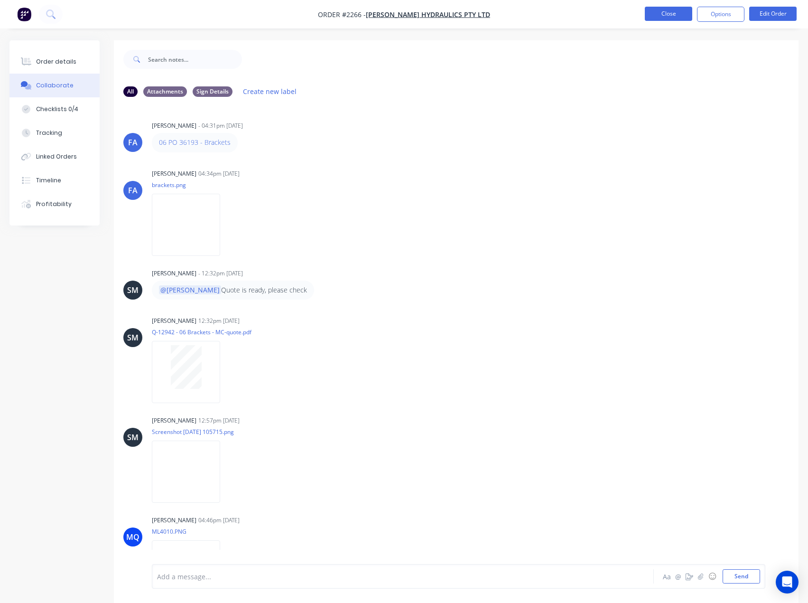
click at [669, 13] on button "Close" at bounding box center [668, 14] width 47 height 14
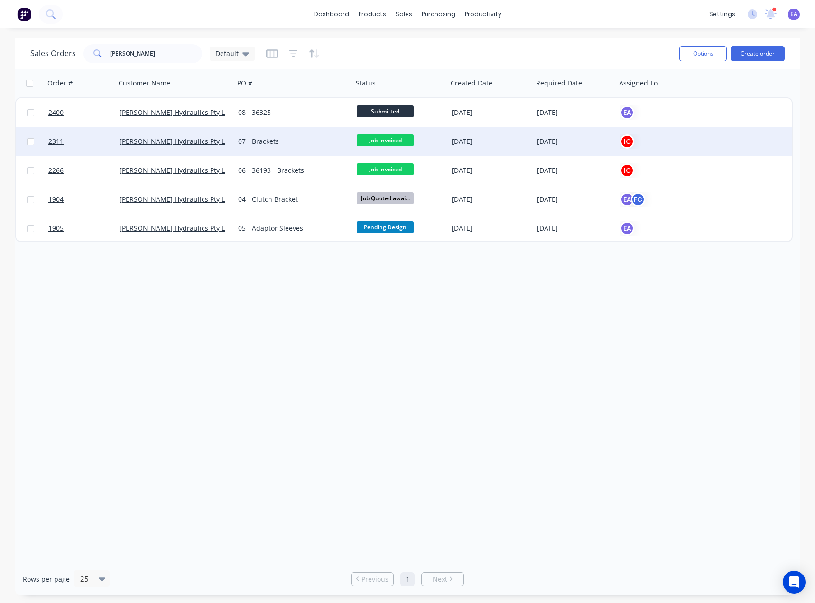
click at [299, 136] on div "07 - Brackets" at bounding box center [293, 141] width 119 height 28
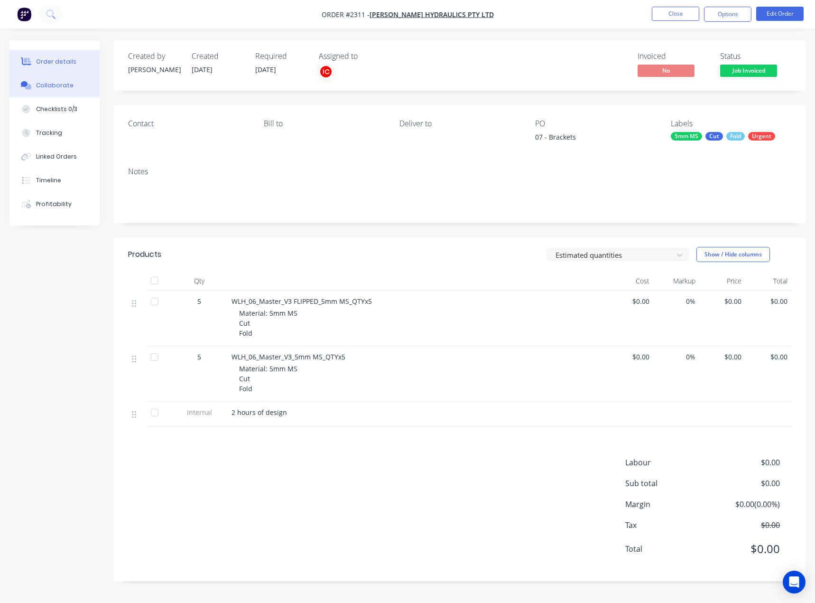
click at [64, 93] on button "Collaborate" at bounding box center [54, 86] width 90 height 24
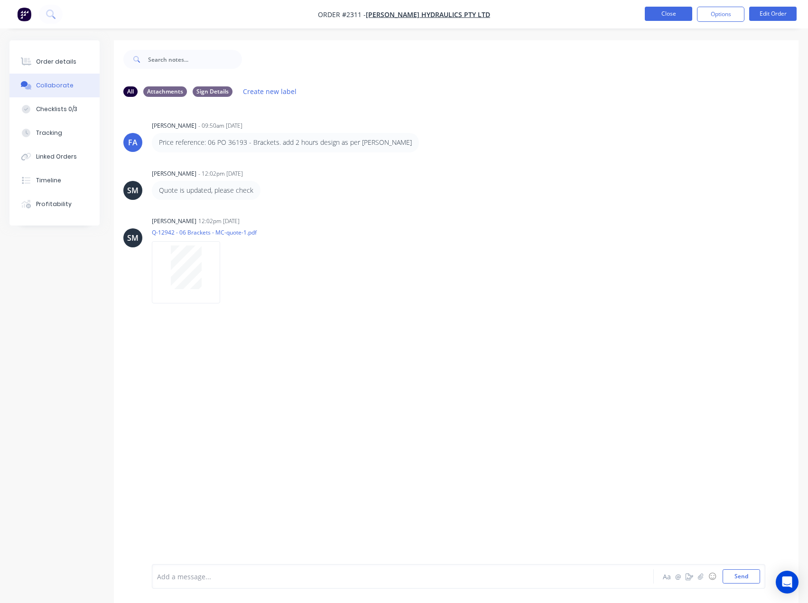
click at [654, 14] on button "Close" at bounding box center [668, 14] width 47 height 14
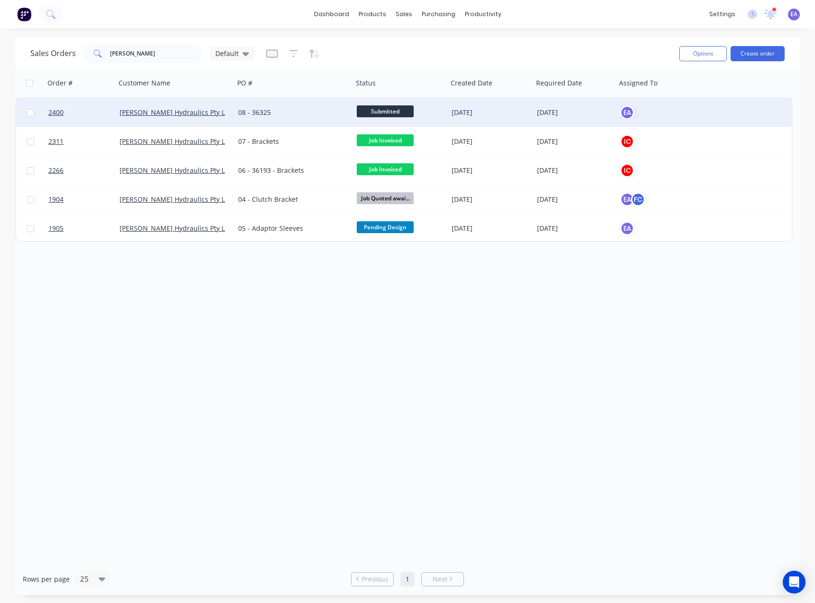
click at [325, 109] on div "08 - 36325" at bounding box center [290, 112] width 105 height 9
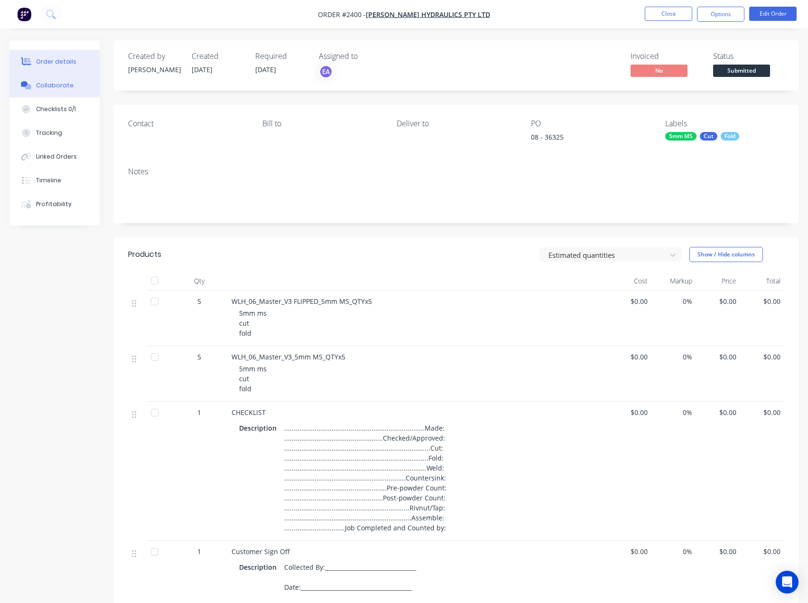
click at [65, 92] on button "Collaborate" at bounding box center [54, 86] width 90 height 24
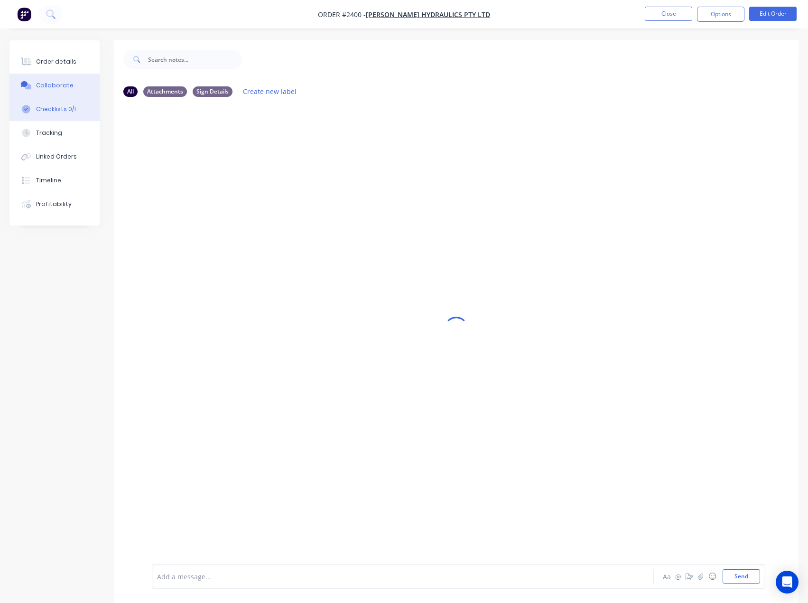
click at [60, 110] on div "Checklists 0/1" at bounding box center [56, 109] width 40 height 9
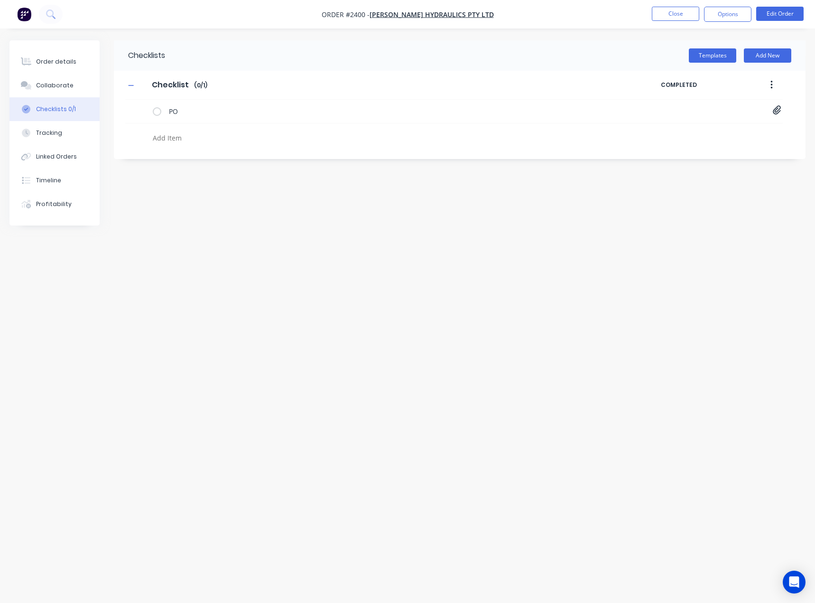
click at [177, 138] on textarea at bounding box center [360, 138] width 423 height 14
type textarea "x"
type textarea "c"
type textarea "x"
type textarea "cu"
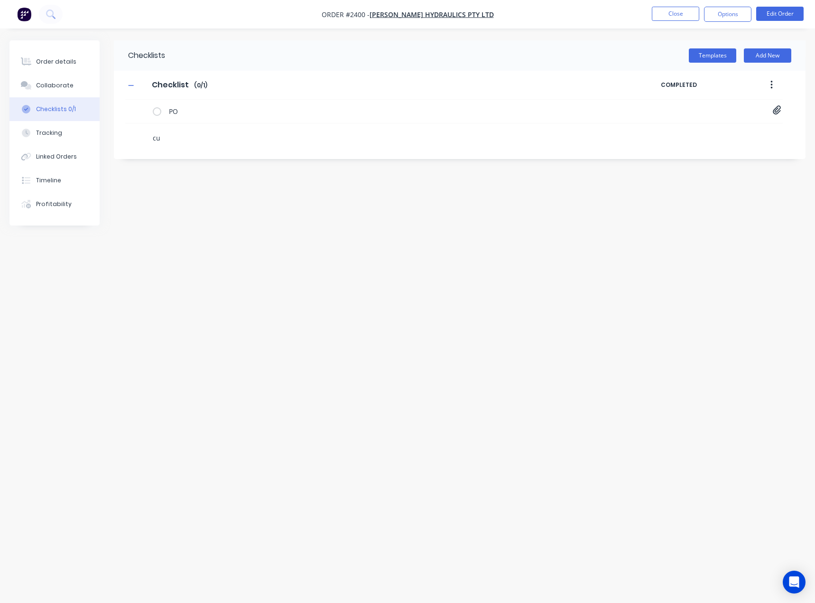
type textarea "x"
type textarea "cut"
type textarea "x"
type textarea "f"
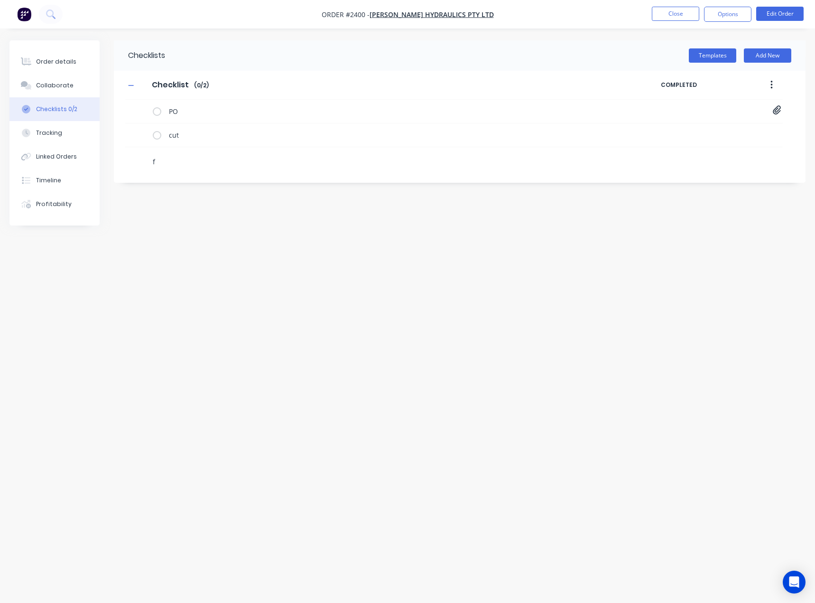
type textarea "x"
type textarea "fo"
type textarea "x"
type textarea "fold"
type textarea "x"
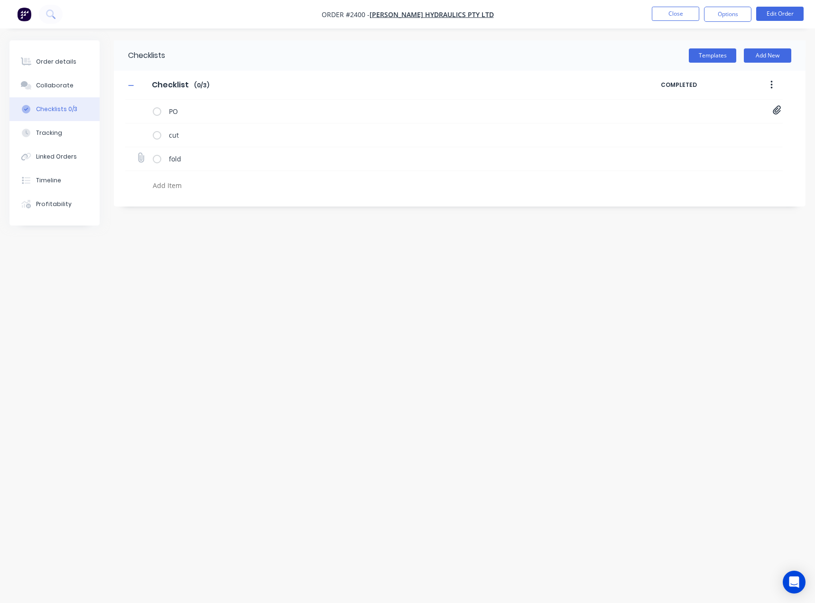
type textarea "x"
click at [140, 158] on icon at bounding box center [141, 157] width 12 height 12
click at [137, 153] on input "file" at bounding box center [137, 153] width 0 height 0
type input "C:\fakepath\wlh_06_master_v3 DWG[A].PDF"
type textarea "x"
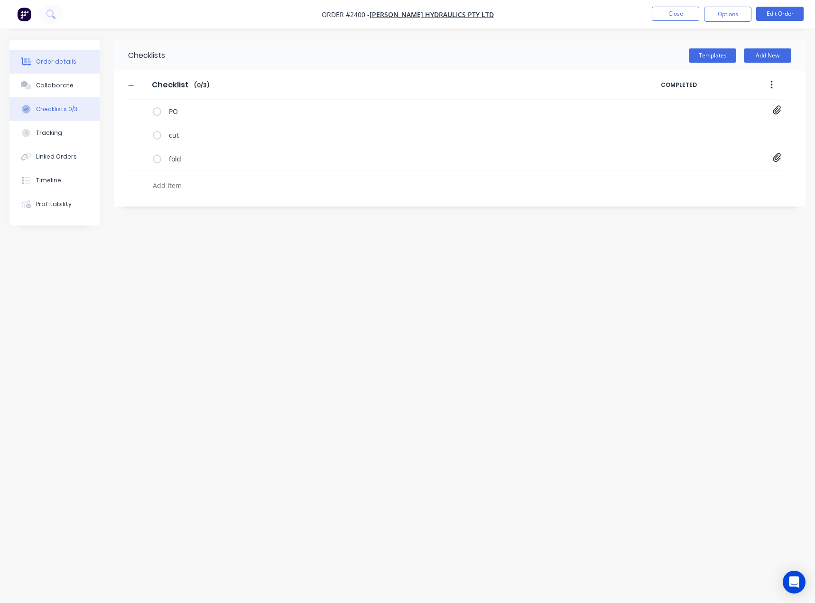
drag, startPoint x: 58, startPoint y: 66, endPoint x: 59, endPoint y: 71, distance: 5.3
click at [57, 66] on button "Order details" at bounding box center [54, 62] width 90 height 24
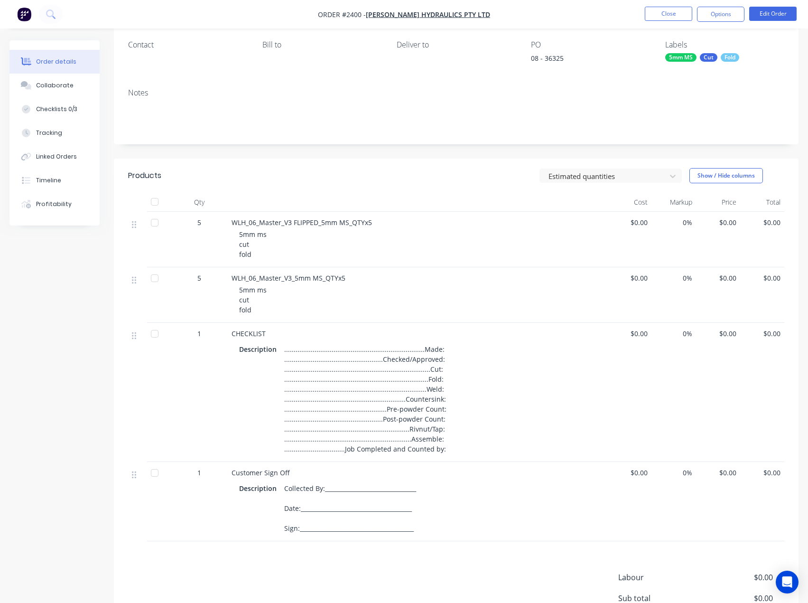
scroll to position [95, 0]
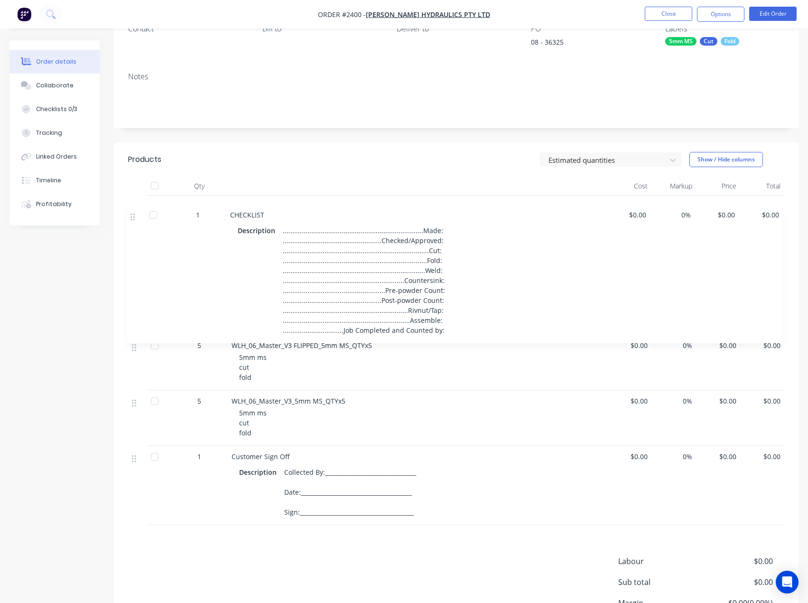
drag, startPoint x: 133, startPoint y: 319, endPoint x: 132, endPoint y: 212, distance: 107.3
click at [132, 212] on div "5 WLH_06_Master_V3 FLIPPED_5mm MS_QTYx5 5mm ms cut fold $0.00 0% $0.00 $0.00 5 …" at bounding box center [456, 360] width 656 height 329
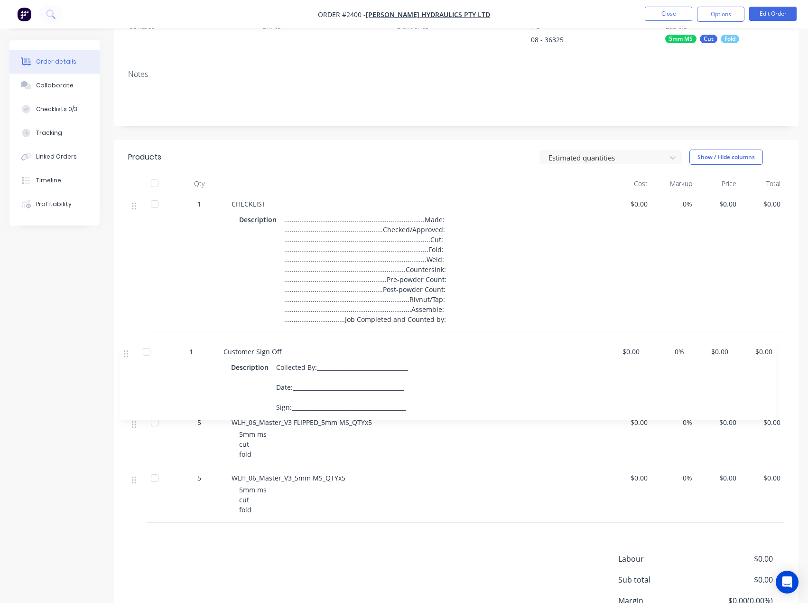
drag, startPoint x: 137, startPoint y: 459, endPoint x: 128, endPoint y: 344, distance: 115.2
click at [128, 344] on div "Qty Cost Markup Price Total 1 CHECKLIST Description ...........................…" at bounding box center [456, 348] width 685 height 348
click at [434, 220] on div "..........................................................................Made:…" at bounding box center [365, 269] width 170 height 113
click at [432, 221] on div "..........................................................................Made:…" at bounding box center [365, 269] width 170 height 113
click at [765, 15] on button "Edit Order" at bounding box center [772, 14] width 47 height 14
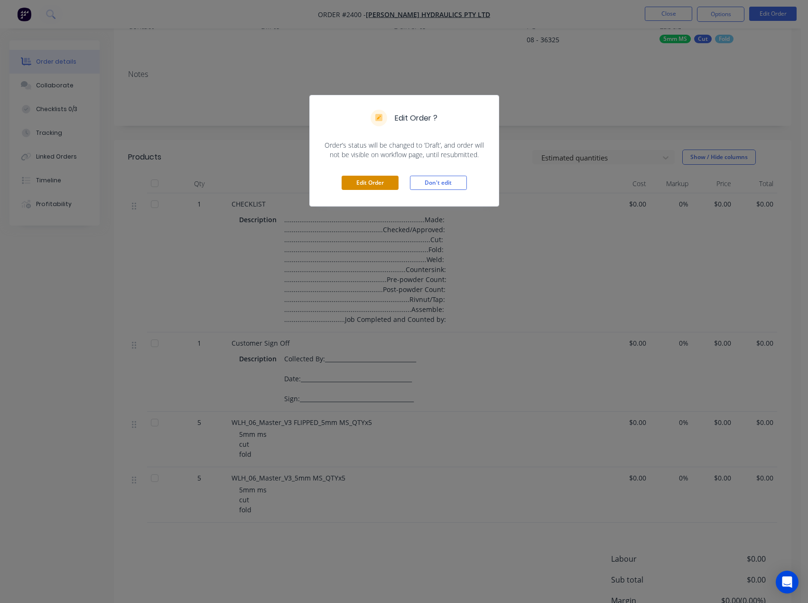
click at [365, 184] on button "Edit Order" at bounding box center [370, 183] width 57 height 14
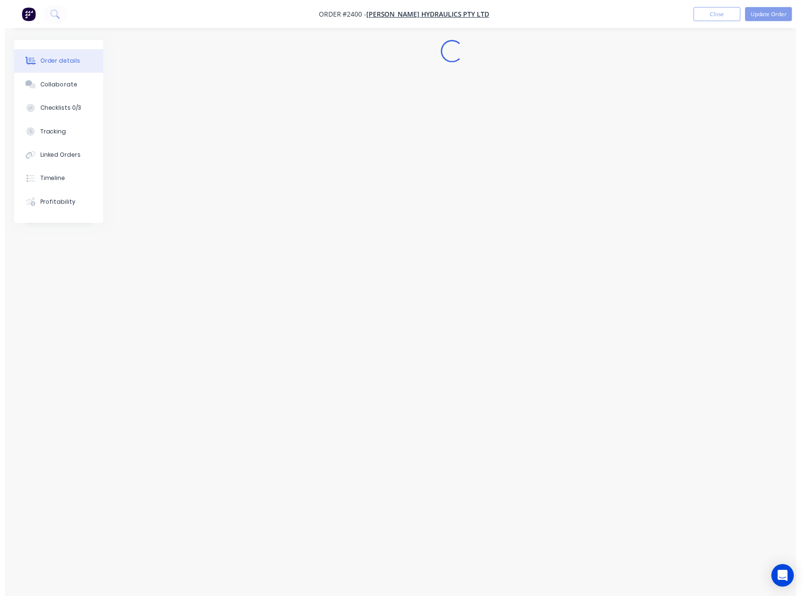
scroll to position [0, 0]
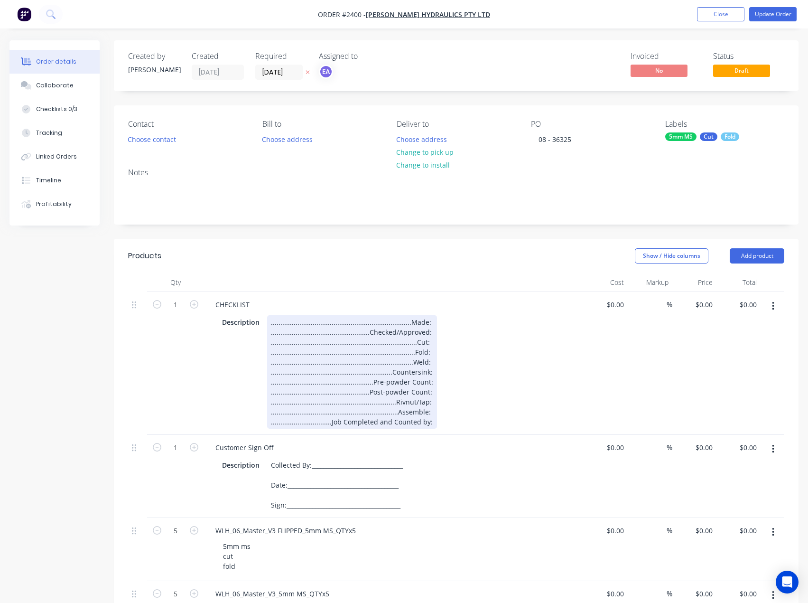
click at [426, 322] on div "..........................................................................Made:…" at bounding box center [352, 371] width 170 height 113
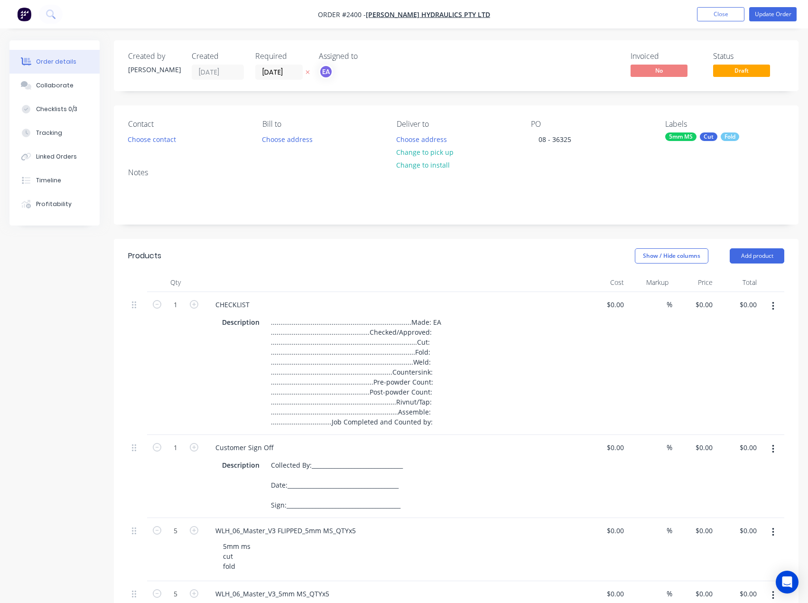
click at [587, 212] on div "Notes" at bounding box center [456, 192] width 685 height 64
click at [772, 10] on button "Update Order" at bounding box center [772, 14] width 47 height 14
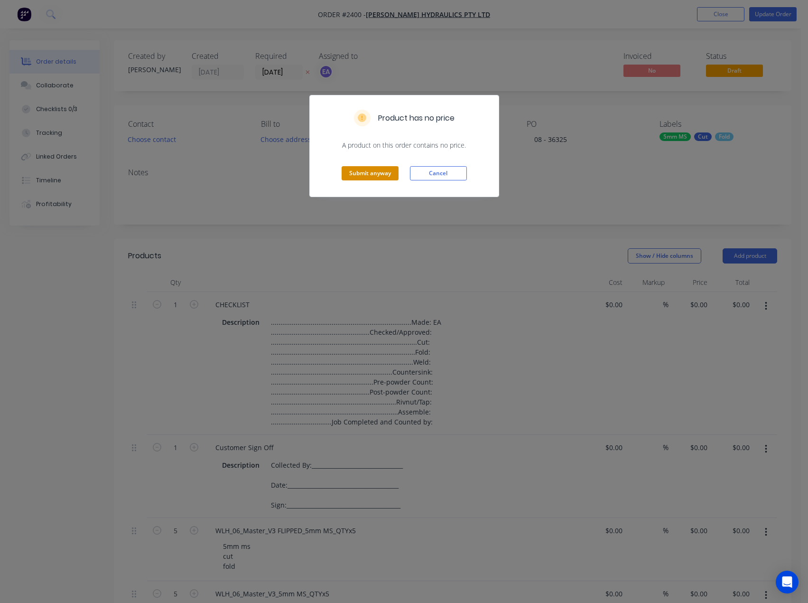
click at [356, 169] on button "Submit anyway" at bounding box center [370, 173] width 57 height 14
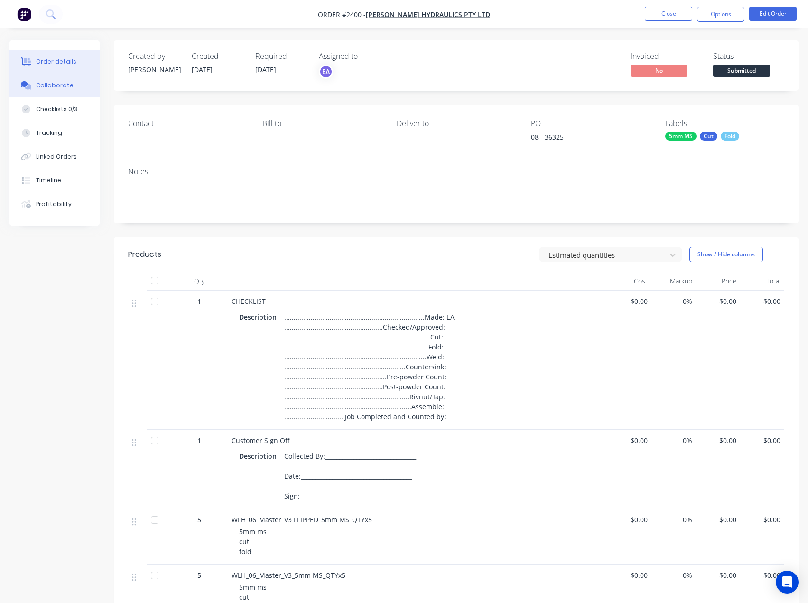
click at [63, 94] on button "Collaborate" at bounding box center [54, 86] width 90 height 24
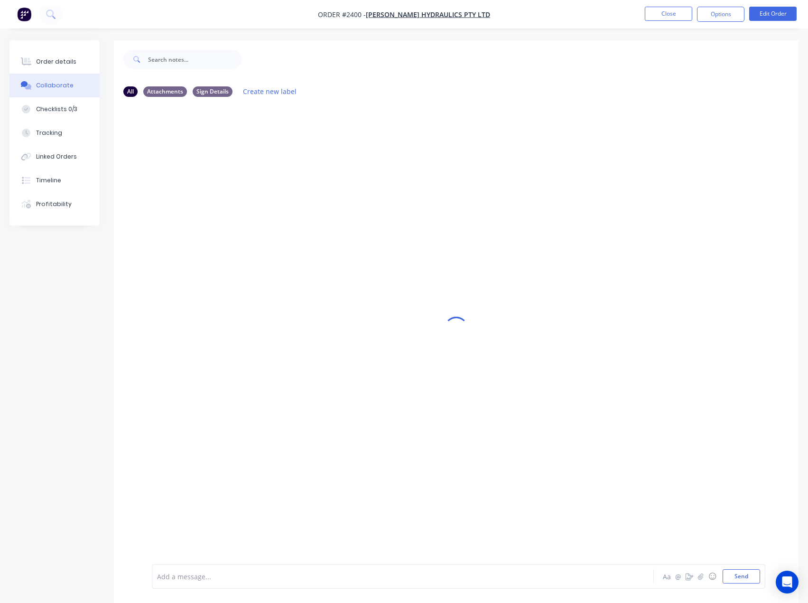
click at [190, 583] on div "Add a message..." at bounding box center [383, 576] width 452 height 14
click at [43, 57] on button "Order details" at bounding box center [54, 62] width 90 height 24
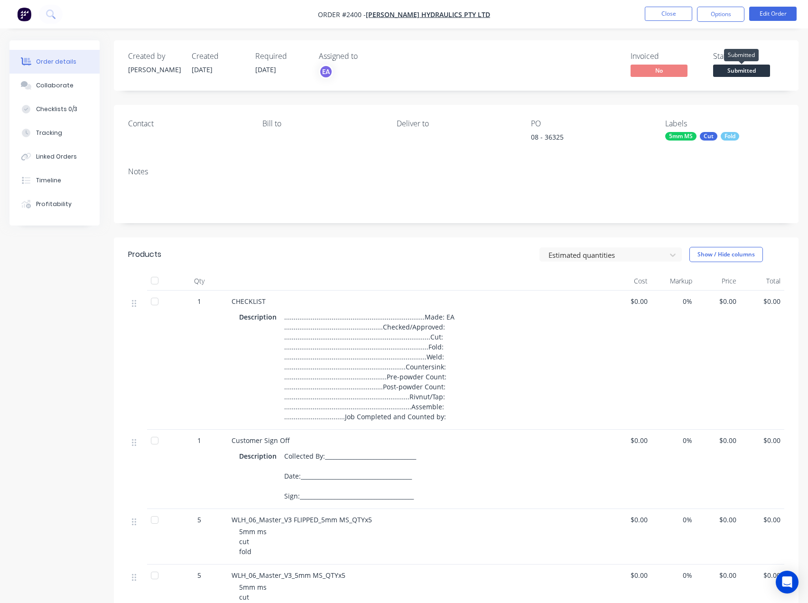
click at [740, 69] on span "Submitted" at bounding box center [741, 71] width 57 height 12
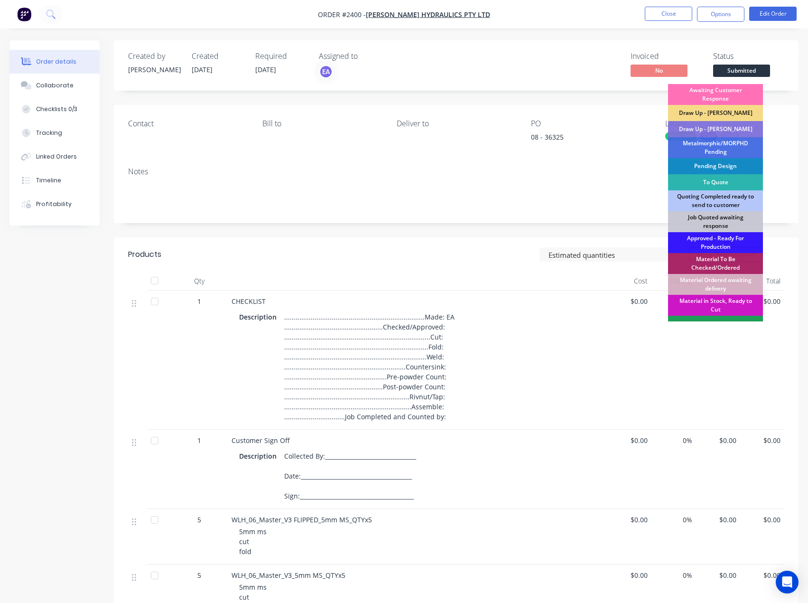
drag, startPoint x: 706, startPoint y: 247, endPoint x: 700, endPoint y: 245, distance: 6.3
click at [707, 247] on div "Approved - Ready For Production" at bounding box center [715, 242] width 95 height 21
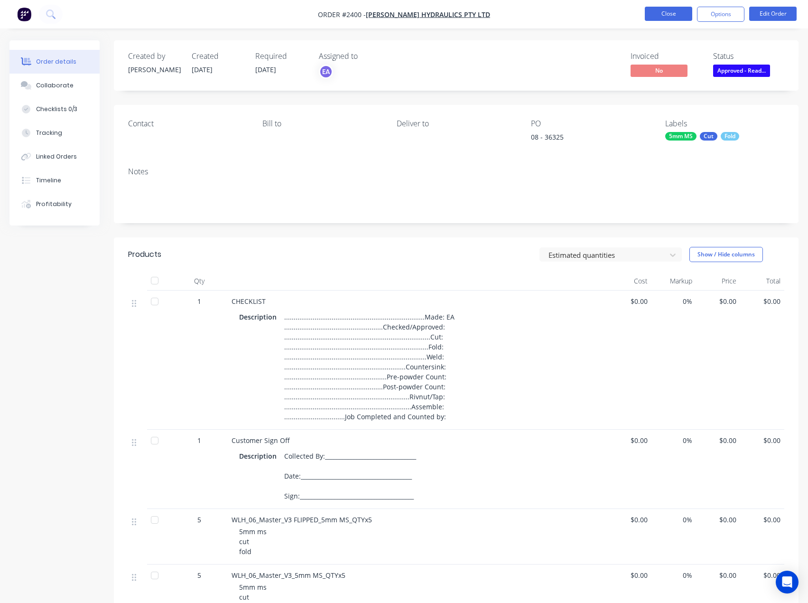
click at [662, 17] on button "Close" at bounding box center [668, 14] width 47 height 14
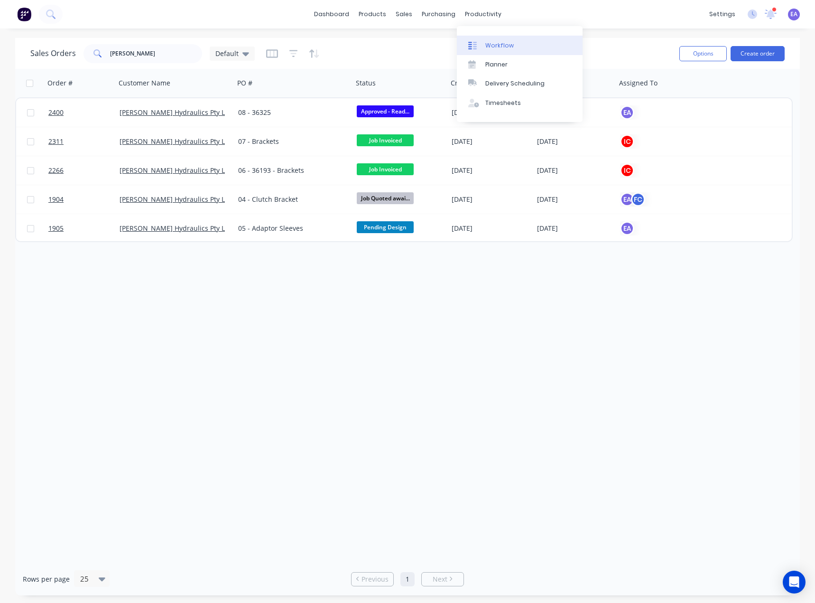
click at [491, 44] on div "Workflow" at bounding box center [499, 45] width 28 height 9
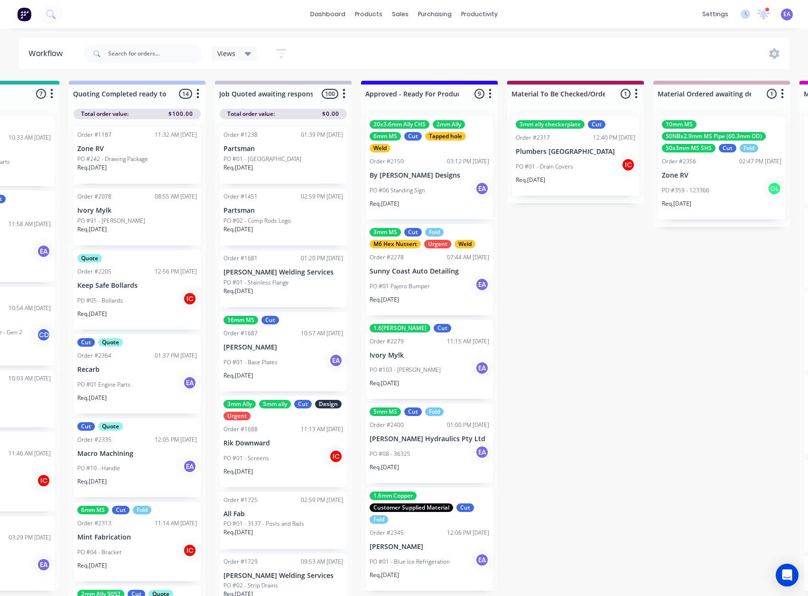
drag, startPoint x: 287, startPoint y: 372, endPoint x: 358, endPoint y: 371, distance: 70.7
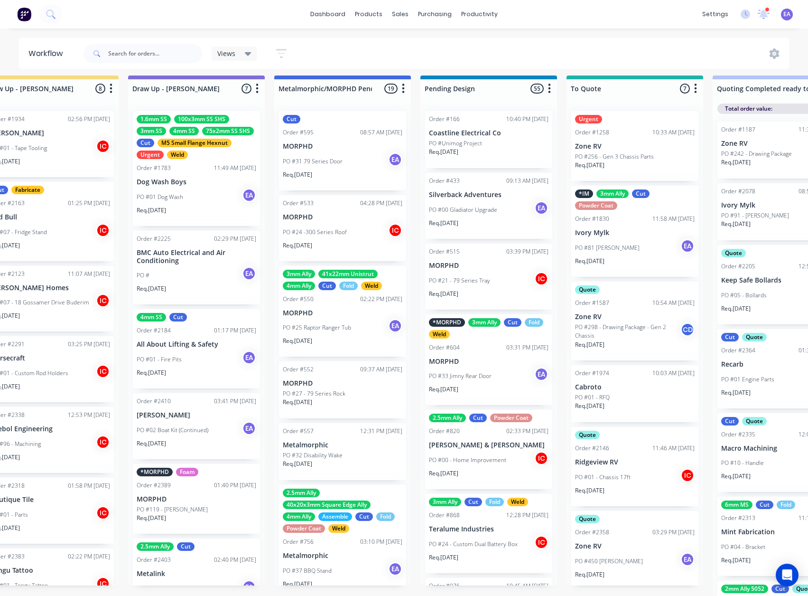
scroll to position [12, 0]
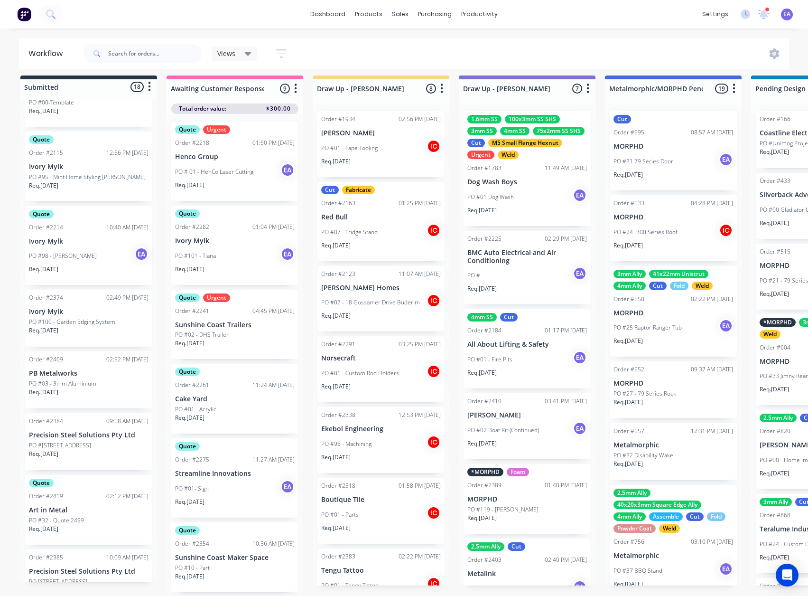
drag, startPoint x: 468, startPoint y: 386, endPoint x: 414, endPoint y: 396, distance: 54.5
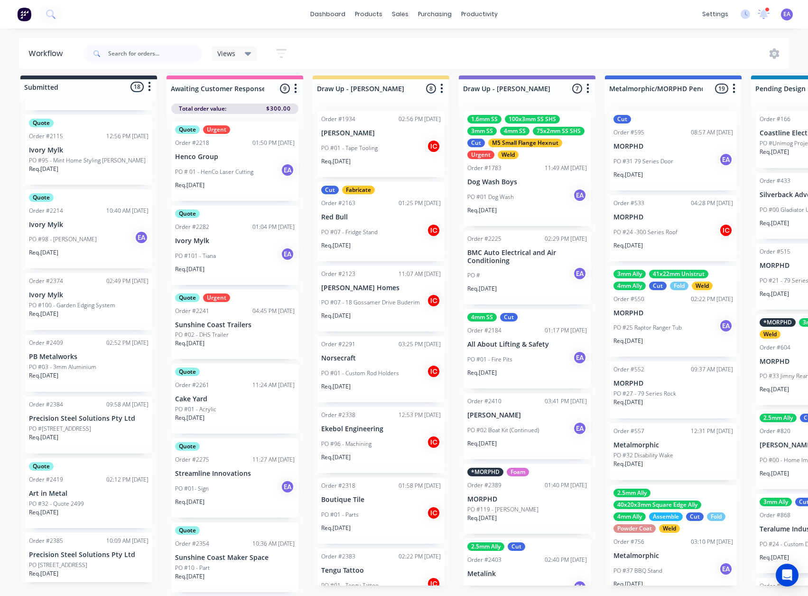
scroll to position [190, 0]
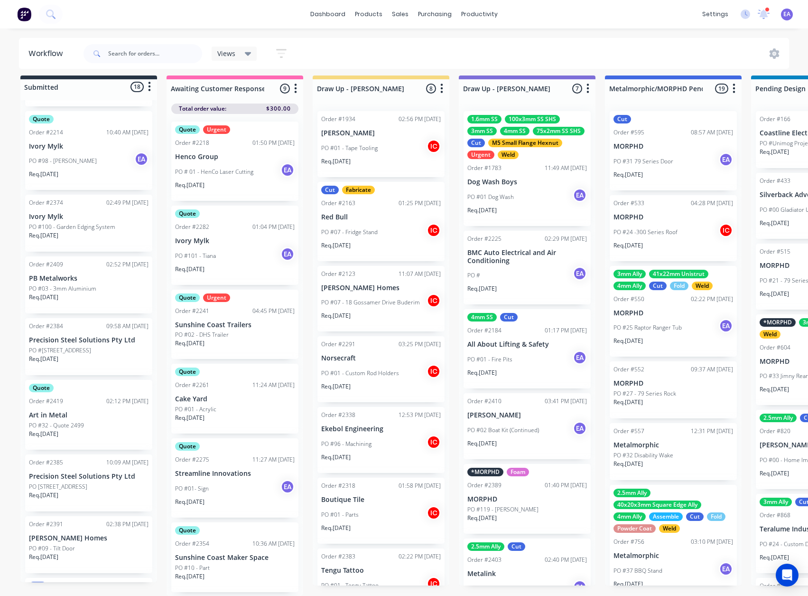
click at [86, 346] on p "PO #[STREET_ADDRESS]" at bounding box center [60, 350] width 62 height 9
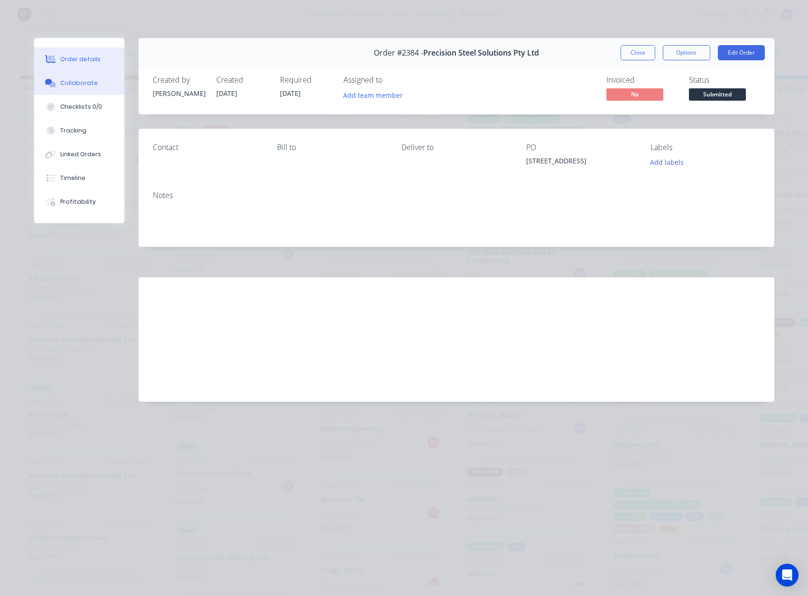
click at [98, 81] on button "Collaborate" at bounding box center [79, 83] width 90 height 24
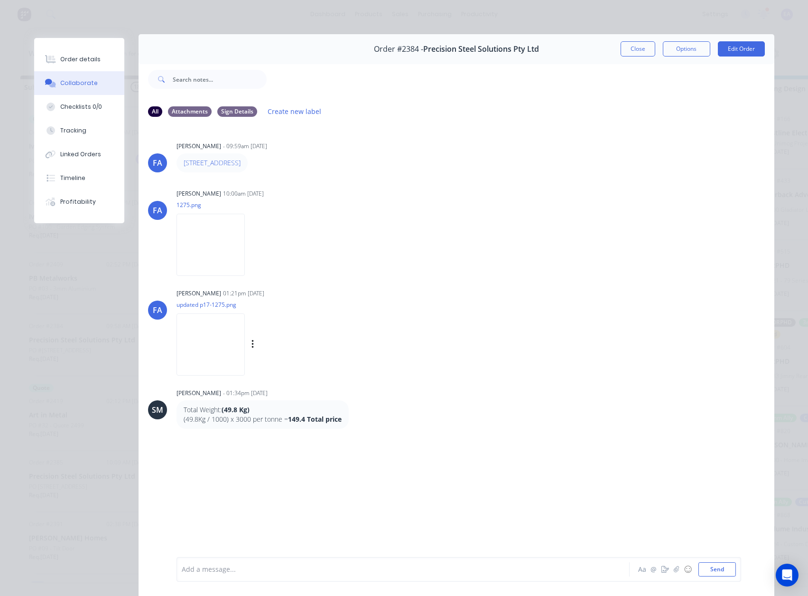
scroll to position [3, 0]
click at [221, 250] on img at bounding box center [211, 246] width 68 height 62
click at [245, 361] on img at bounding box center [211, 345] width 68 height 62
click at [73, 69] on button "Order details" at bounding box center [79, 59] width 90 height 24
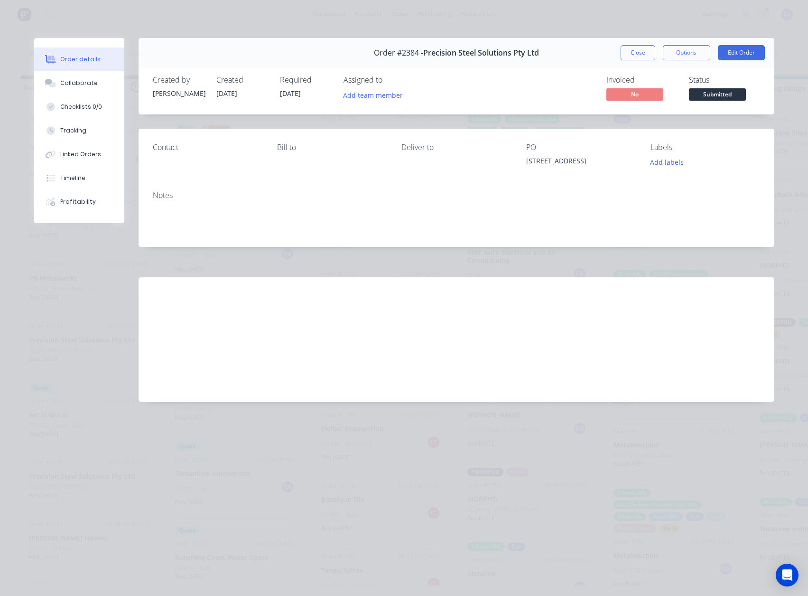
scroll to position [0, 0]
drag, startPoint x: 636, startPoint y: 52, endPoint x: 181, endPoint y: 68, distance: 455.4
click at [636, 52] on button "Close" at bounding box center [638, 52] width 35 height 15
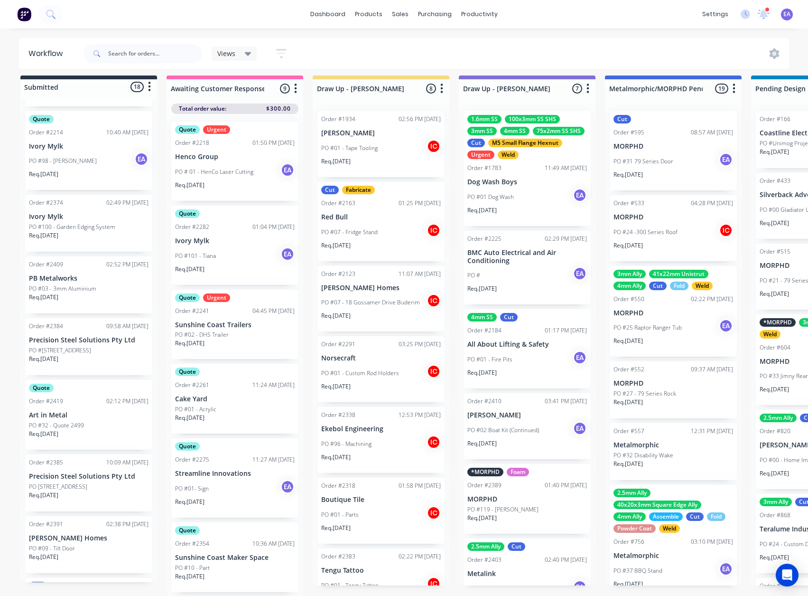
click at [154, 43] on div at bounding box center [143, 53] width 119 height 28
click at [154, 47] on input "text" at bounding box center [155, 53] width 94 height 19
type input "PRECISION STEEL"
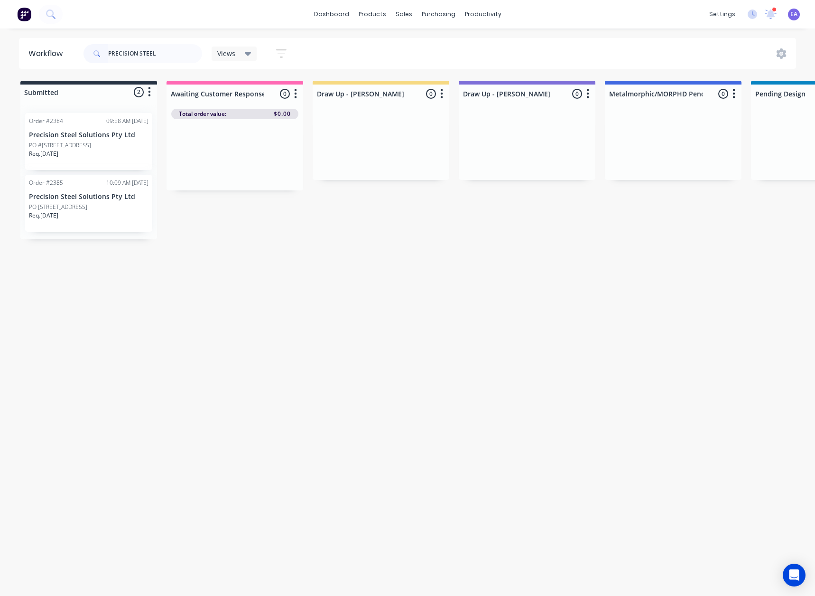
click at [86, 213] on div "Req. 15/10/25" at bounding box center [89, 219] width 120 height 16
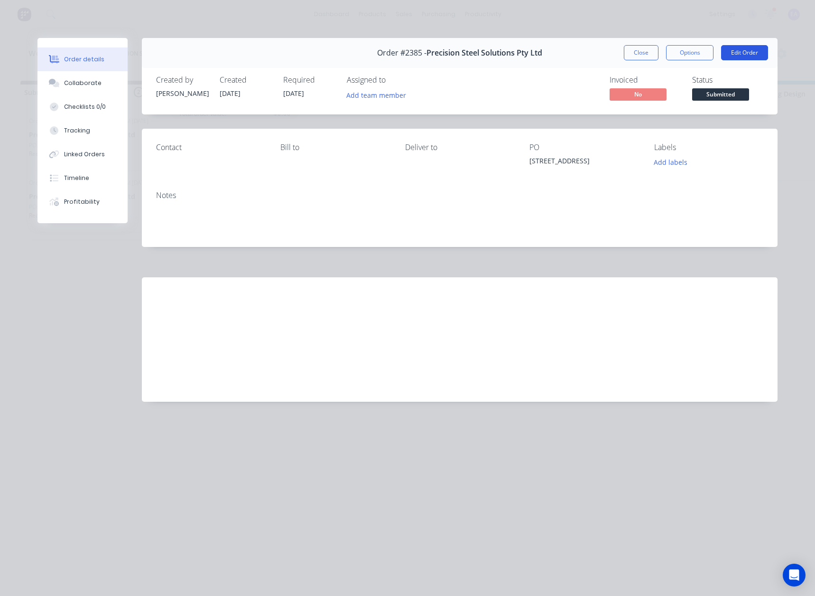
click at [750, 53] on button "Edit Order" at bounding box center [744, 52] width 47 height 15
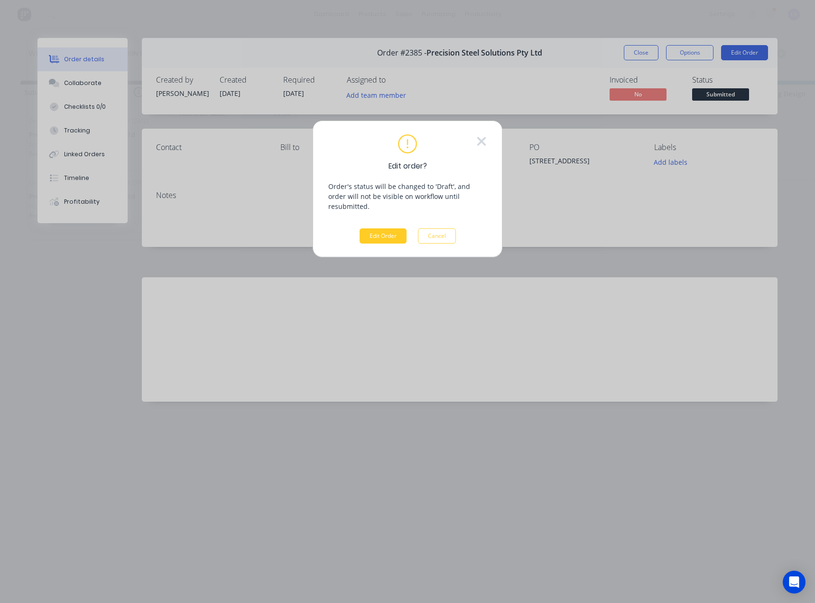
click at [391, 228] on button "Edit Order" at bounding box center [383, 235] width 47 height 15
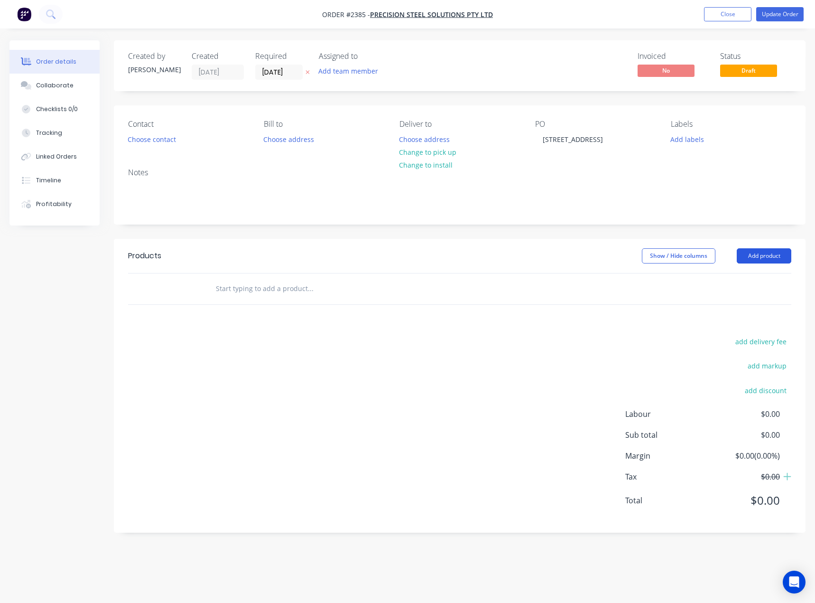
click at [767, 251] on button "Add product" at bounding box center [764, 255] width 55 height 15
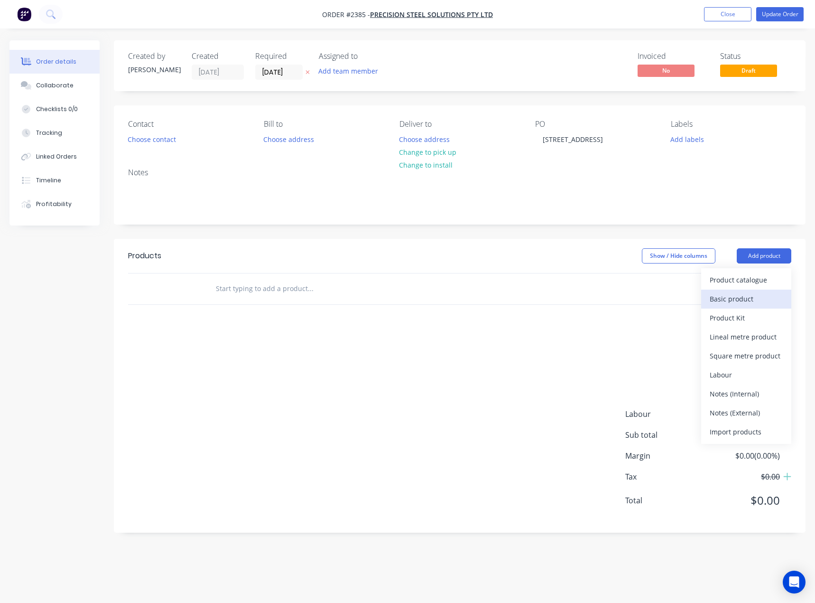
click at [746, 303] on div "Basic product" at bounding box center [746, 299] width 73 height 14
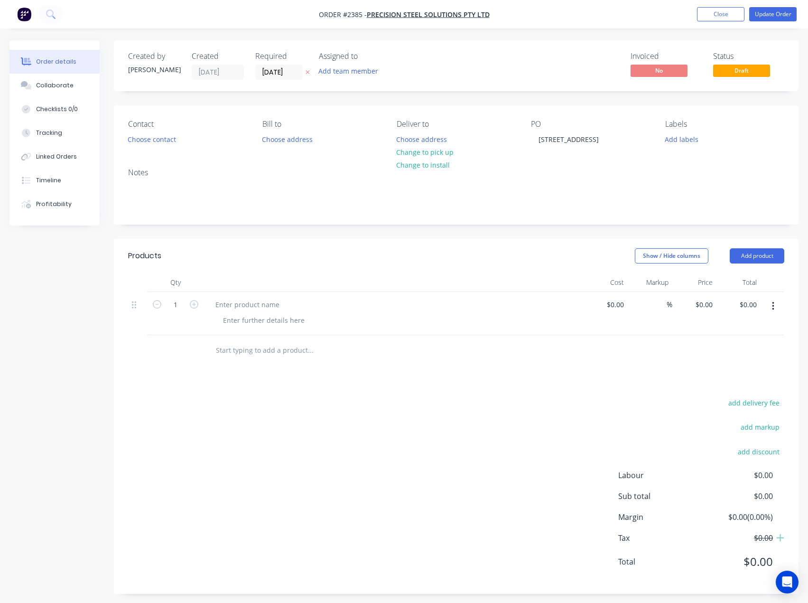
click at [280, 344] on input "text" at bounding box center [310, 350] width 190 height 19
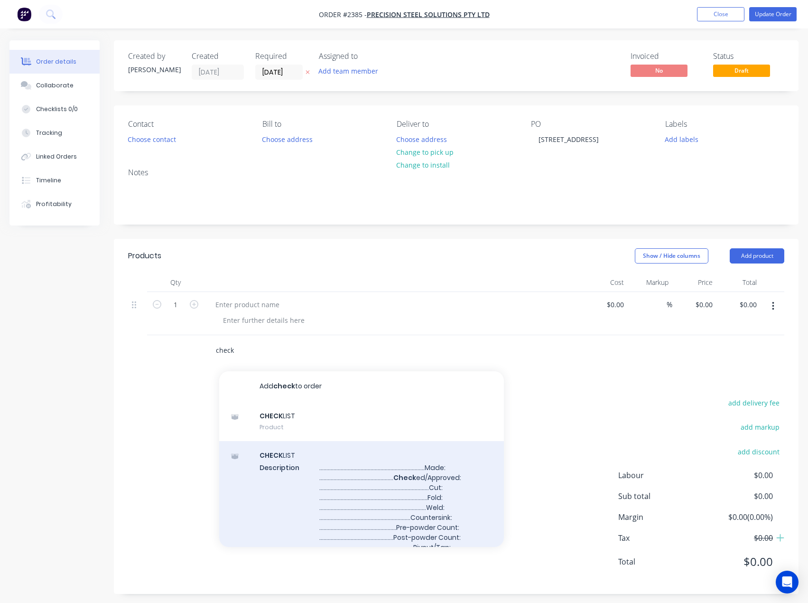
type input "check"
click at [306, 483] on div "CHECK LIST Description ........................................................…" at bounding box center [361, 517] width 285 height 152
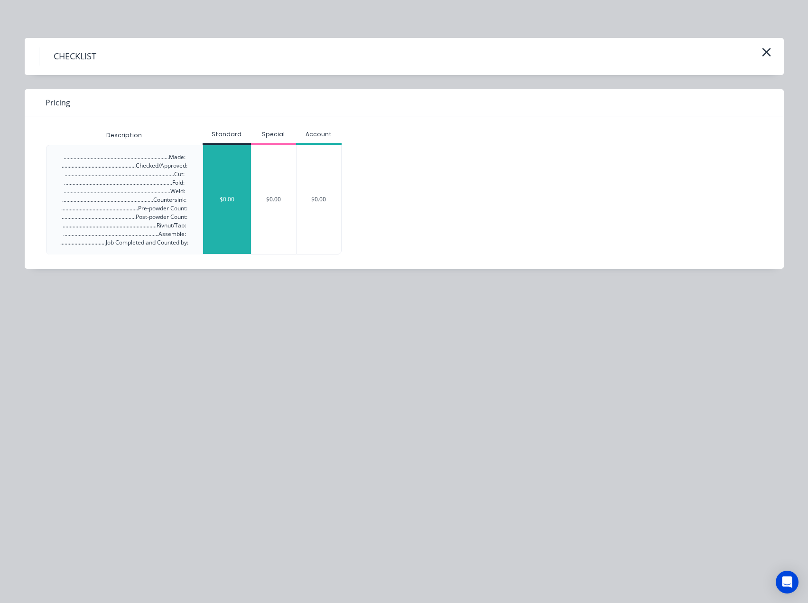
click at [210, 203] on div "$0.00" at bounding box center [227, 199] width 48 height 109
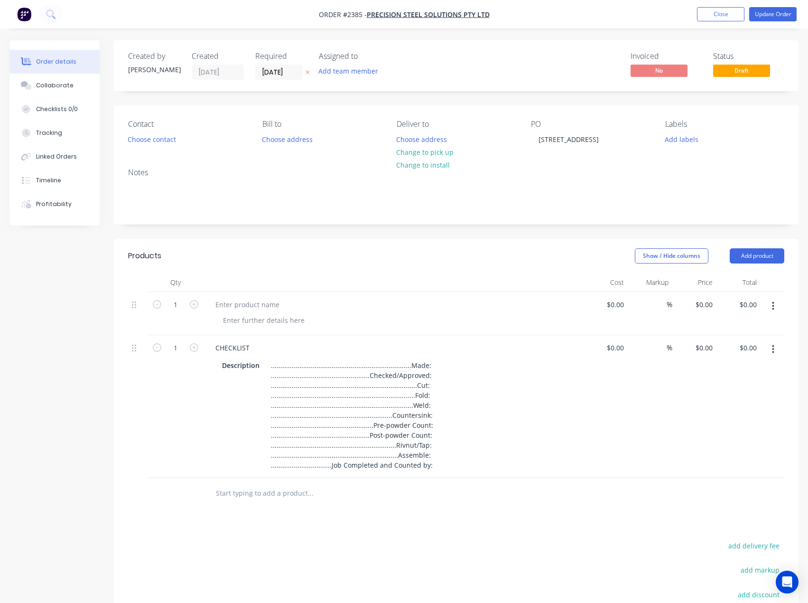
click at [248, 498] on input "text" at bounding box center [310, 493] width 190 height 19
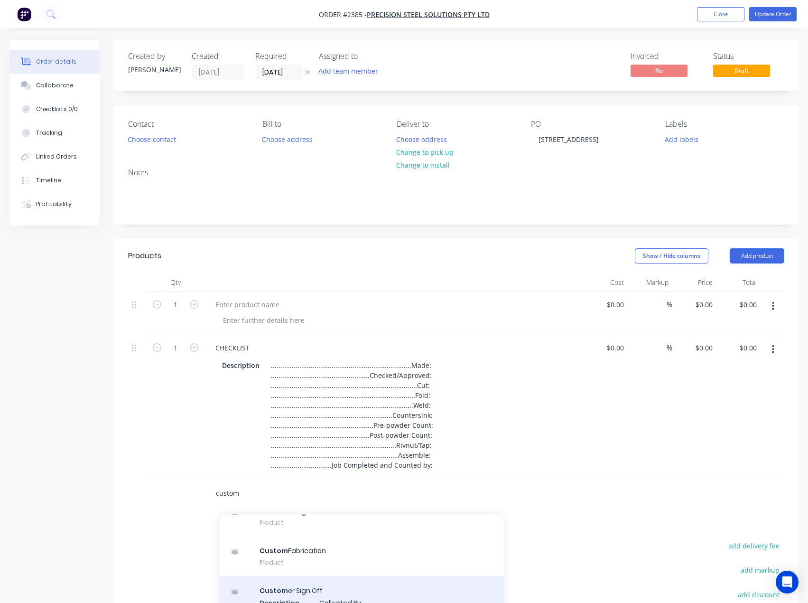
type input "custom"
click at [308, 590] on div "Custom er Sign Off Description Collected By:________________________________ Da…" at bounding box center [361, 612] width 285 height 72
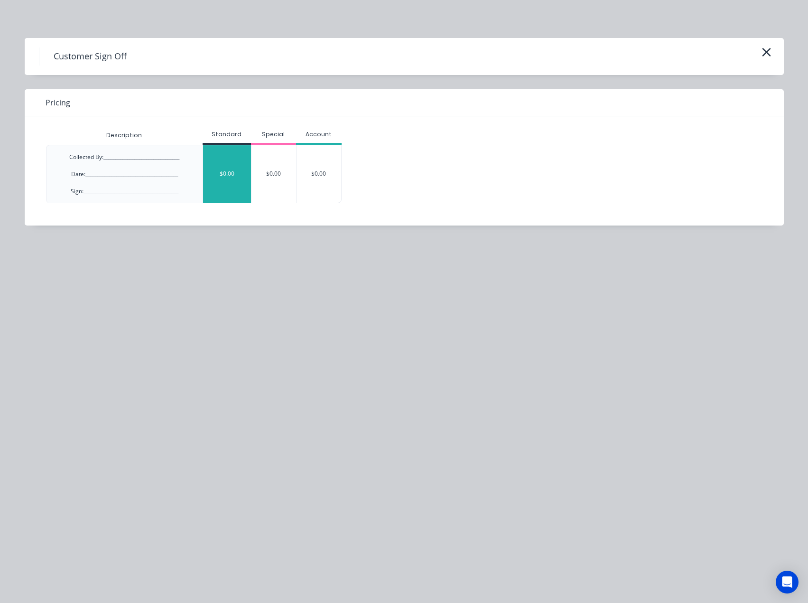
click at [233, 170] on div "$0.00" at bounding box center [227, 173] width 48 height 57
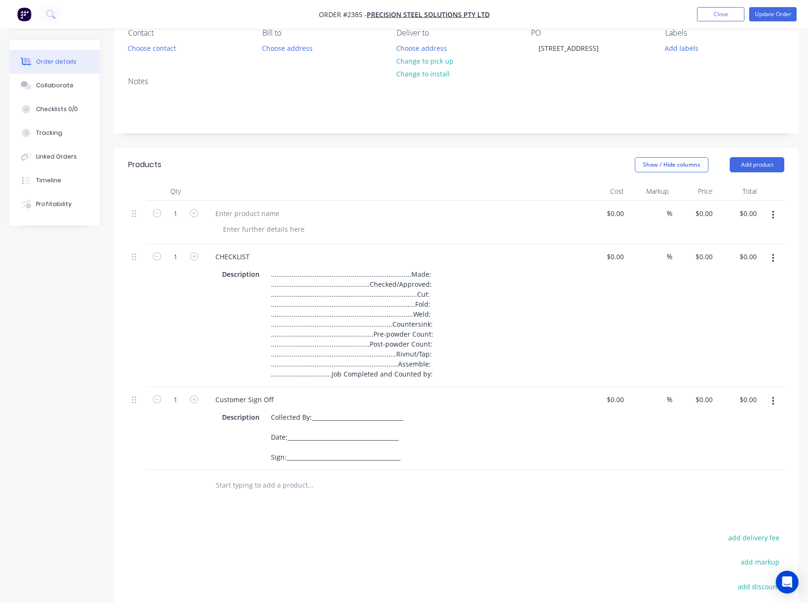
scroll to position [95, 0]
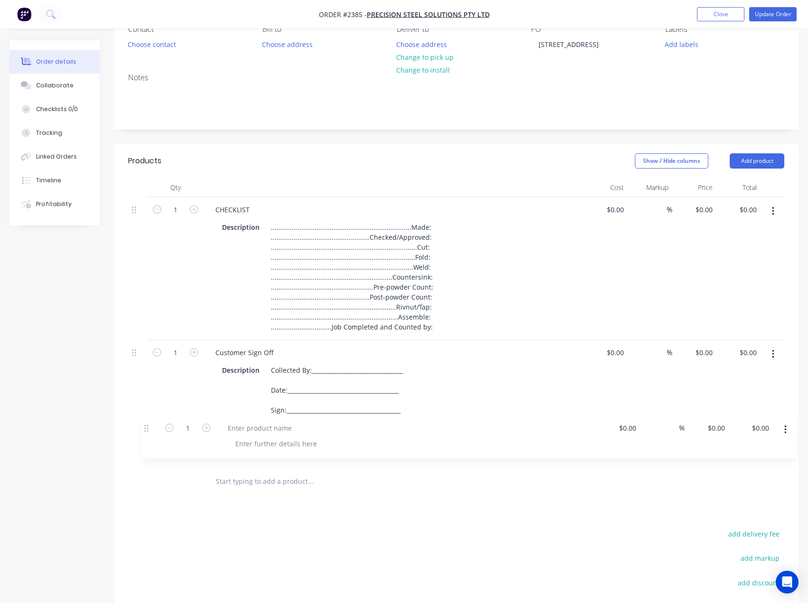
drag, startPoint x: 132, startPoint y: 213, endPoint x: 145, endPoint y: 426, distance: 213.0
click at [145, 426] on div "1 $0.00 $0.00 % $0.00 $0.00 $0.00 $0.00 1 CHECKLIST Description ...............…" at bounding box center [456, 331] width 656 height 269
click at [773, 437] on icon "button" at bounding box center [773, 437] width 2 height 9
click at [743, 476] on div "Duplicate" at bounding box center [739, 481] width 73 height 14
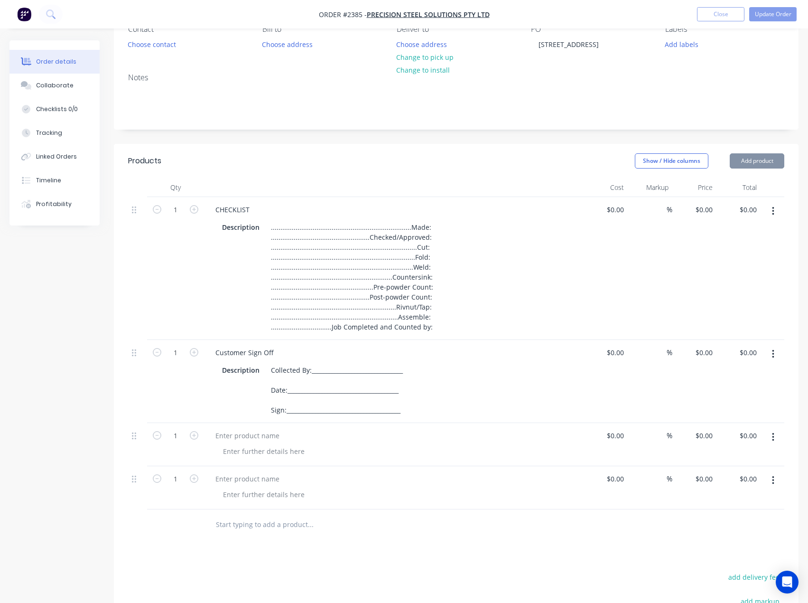
click at [771, 437] on button "button" at bounding box center [773, 437] width 22 height 17
click at [751, 485] on div "Duplicate" at bounding box center [739, 481] width 73 height 14
click at [774, 439] on button "button" at bounding box center [773, 437] width 22 height 17
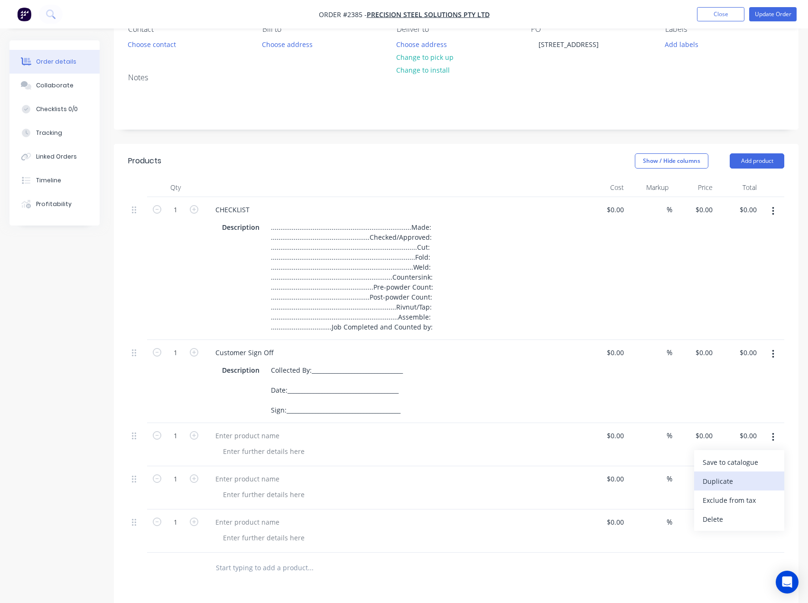
click at [747, 487] on div "Duplicate" at bounding box center [739, 481] width 73 height 14
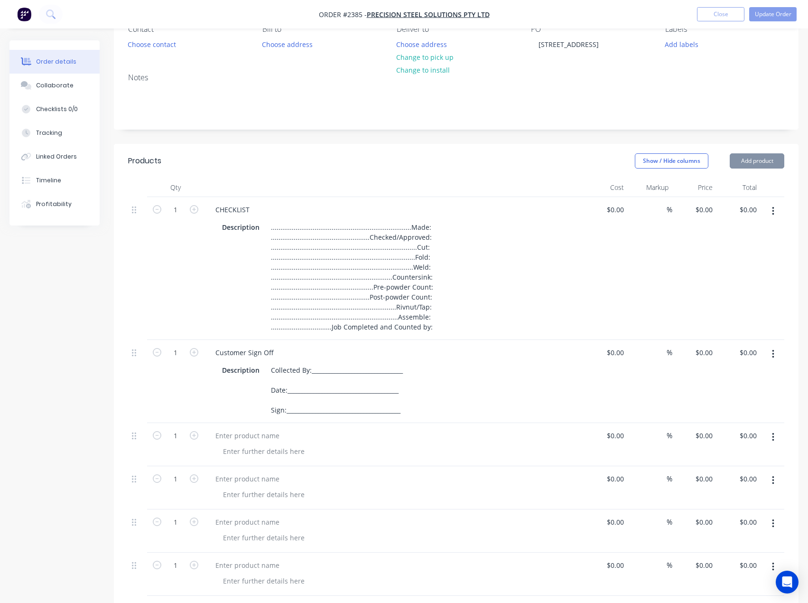
click at [773, 437] on icon "button" at bounding box center [773, 437] width 2 height 9
click at [734, 484] on div "Duplicate" at bounding box center [739, 481] width 73 height 14
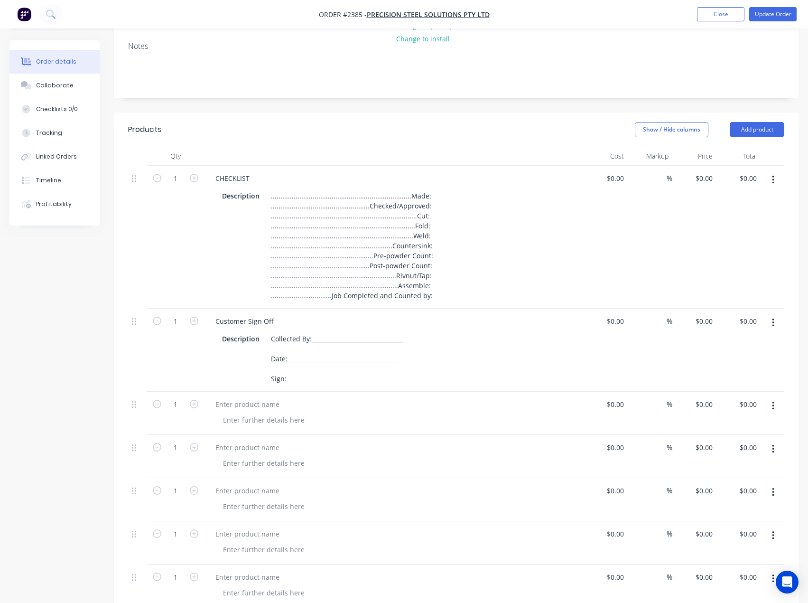
scroll to position [0, 0]
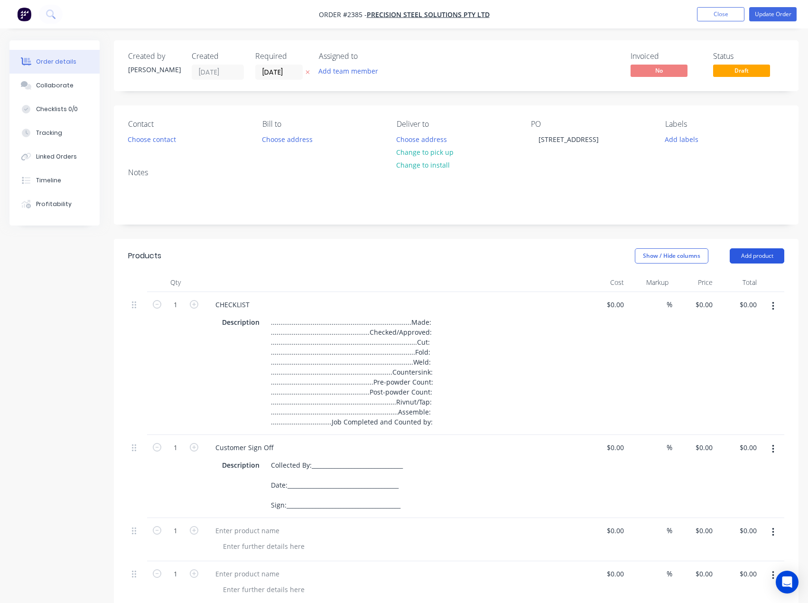
click at [752, 258] on button "Add product" at bounding box center [757, 255] width 55 height 15
click at [754, 302] on div "Basic product" at bounding box center [739, 299] width 73 height 14
click at [757, 255] on button "Add product" at bounding box center [757, 255] width 55 height 15
click at [732, 297] on div "Basic product" at bounding box center [739, 299] width 73 height 14
click at [762, 253] on button "Add product" at bounding box center [757, 255] width 55 height 15
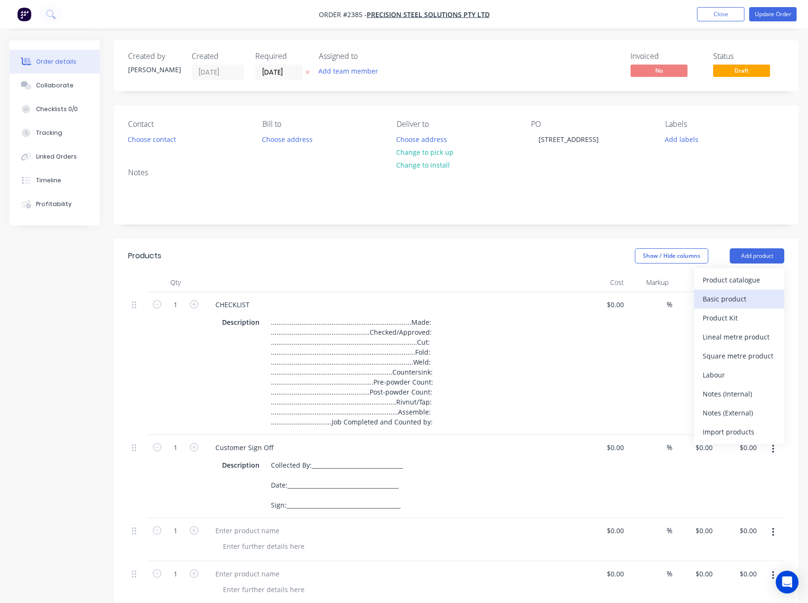
click at [739, 290] on button "Basic product" at bounding box center [739, 298] width 90 height 19
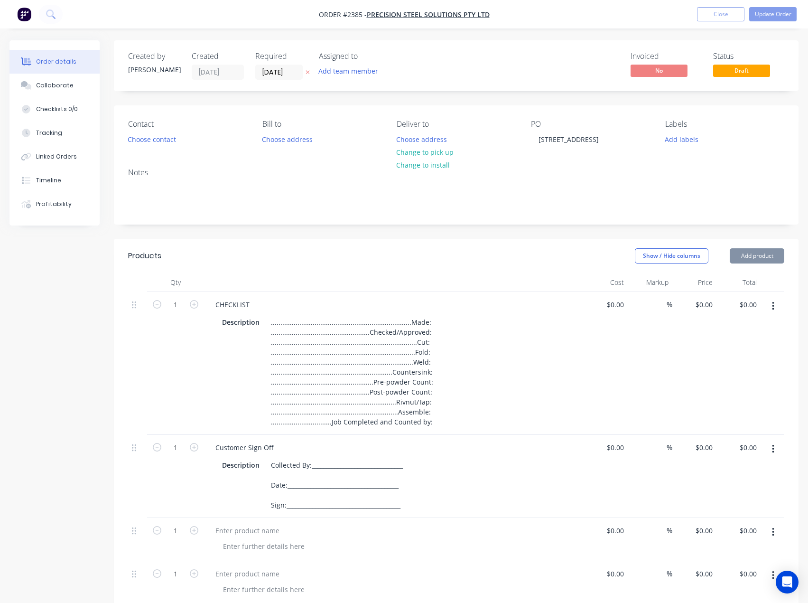
click at [761, 252] on button "Add product" at bounding box center [757, 255] width 55 height 15
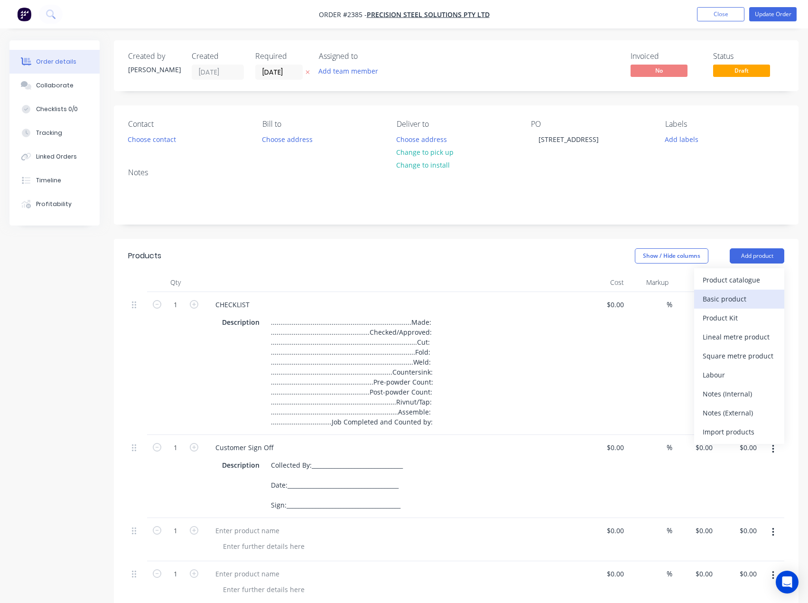
click at [738, 295] on div "Basic product" at bounding box center [739, 299] width 73 height 14
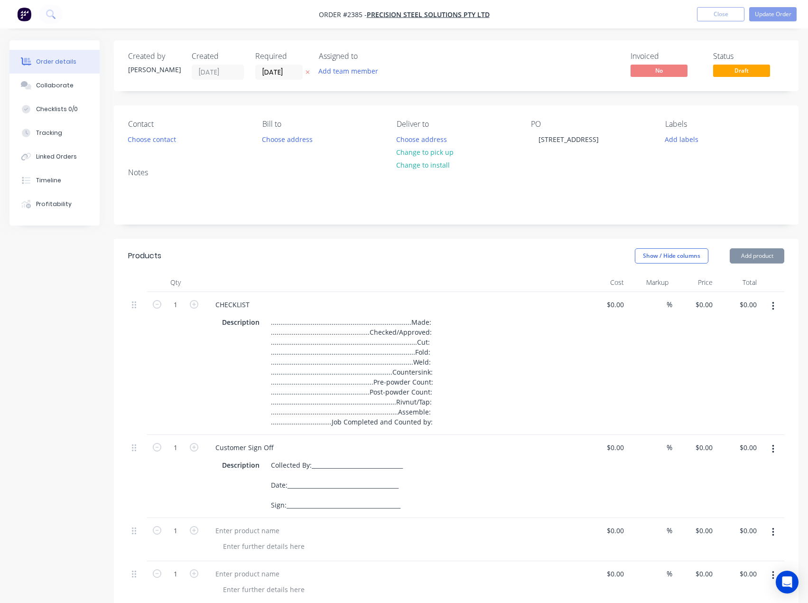
click at [759, 252] on button "Add product" at bounding box center [757, 255] width 55 height 15
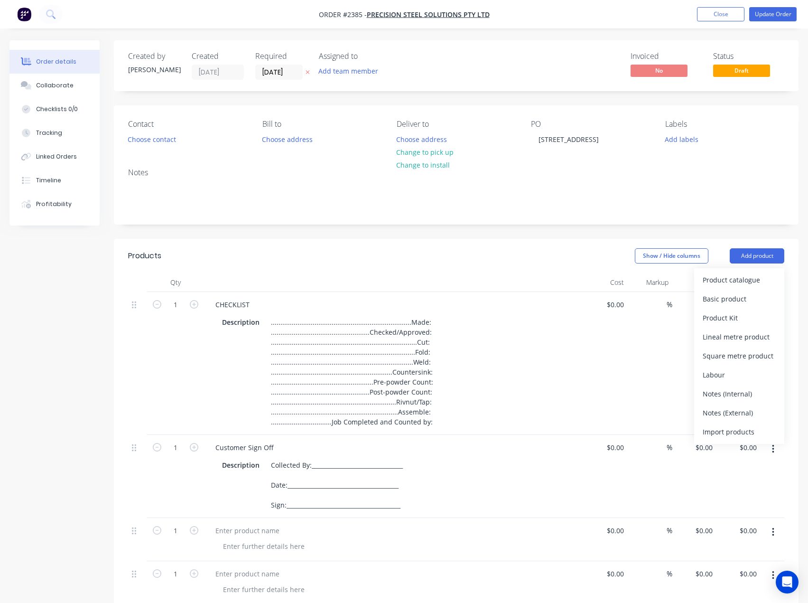
click at [742, 295] on div "Basic product" at bounding box center [739, 299] width 73 height 14
click at [762, 257] on button "Add product" at bounding box center [757, 255] width 55 height 15
click at [748, 295] on div "Basic product" at bounding box center [739, 299] width 73 height 14
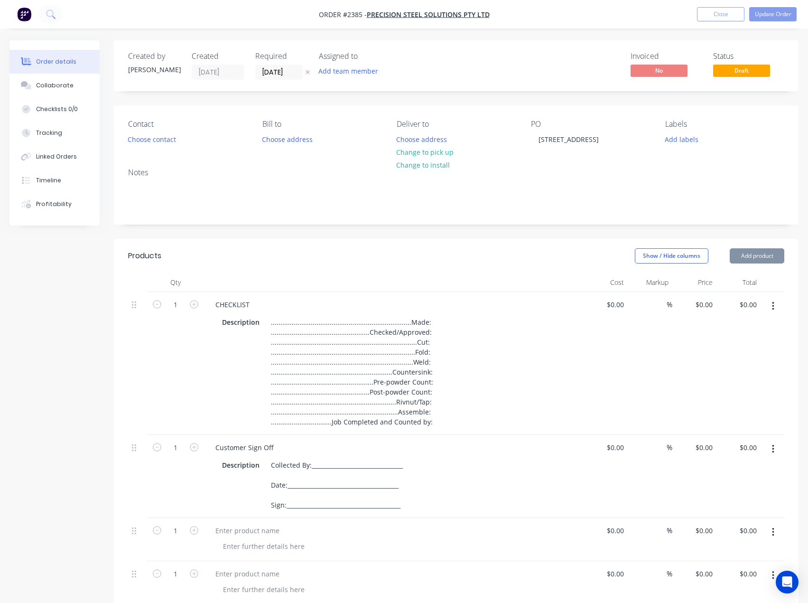
click at [765, 256] on button "Add product" at bounding box center [757, 255] width 55 height 15
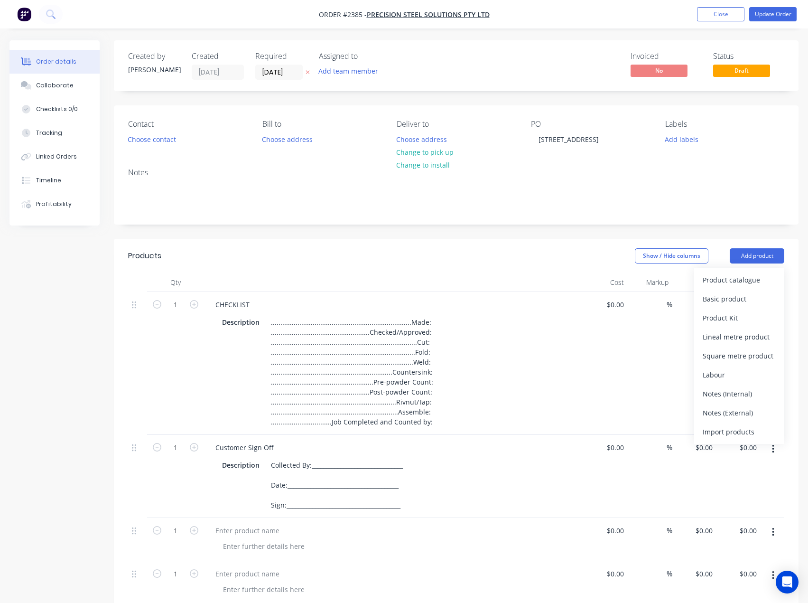
click at [742, 294] on div "Basic product" at bounding box center [739, 299] width 73 height 14
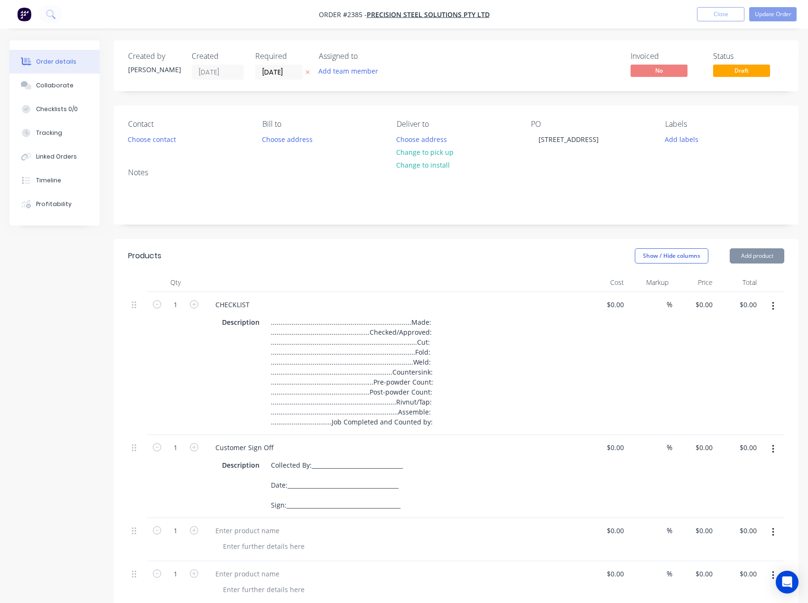
click at [757, 262] on header "Products Show / Hide columns Add product" at bounding box center [456, 256] width 685 height 34
click at [760, 256] on button "Add product" at bounding box center [757, 255] width 55 height 15
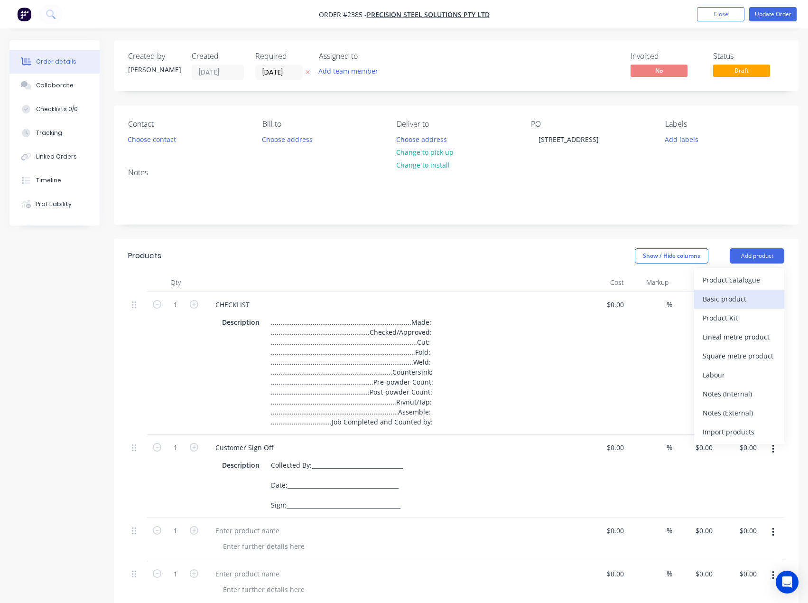
click at [736, 302] on div "Basic product" at bounding box center [739, 299] width 73 height 14
click at [758, 258] on button "Add product" at bounding box center [757, 255] width 55 height 15
click at [737, 297] on div "Basic product" at bounding box center [739, 299] width 73 height 14
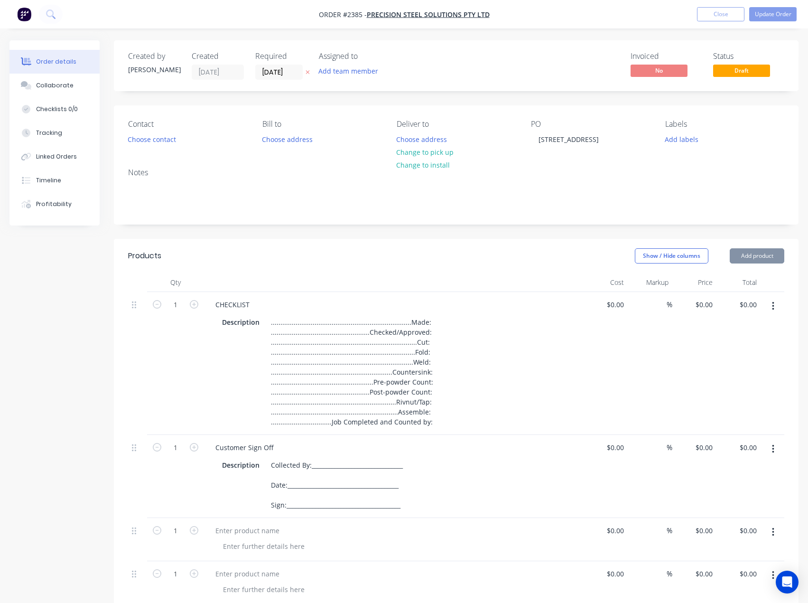
click at [759, 260] on button "Add product" at bounding box center [757, 255] width 55 height 15
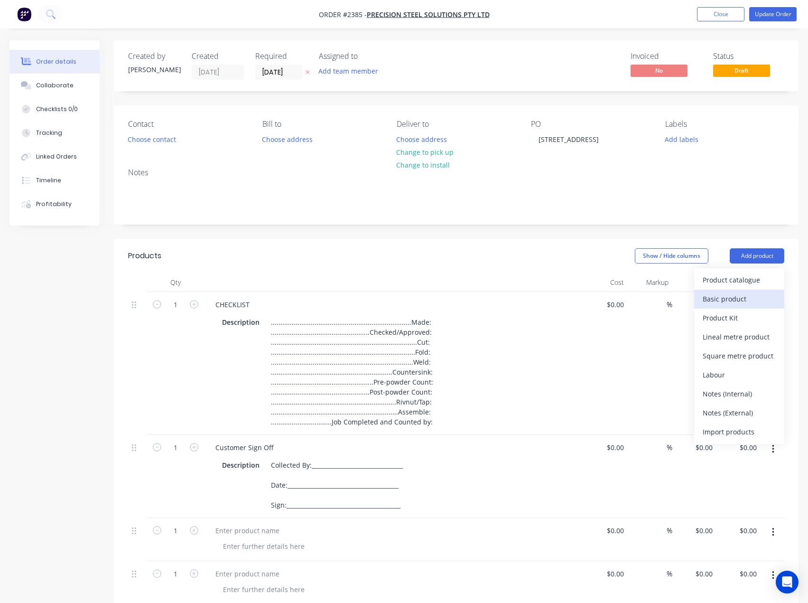
click at [736, 298] on div "Basic product" at bounding box center [739, 299] width 73 height 14
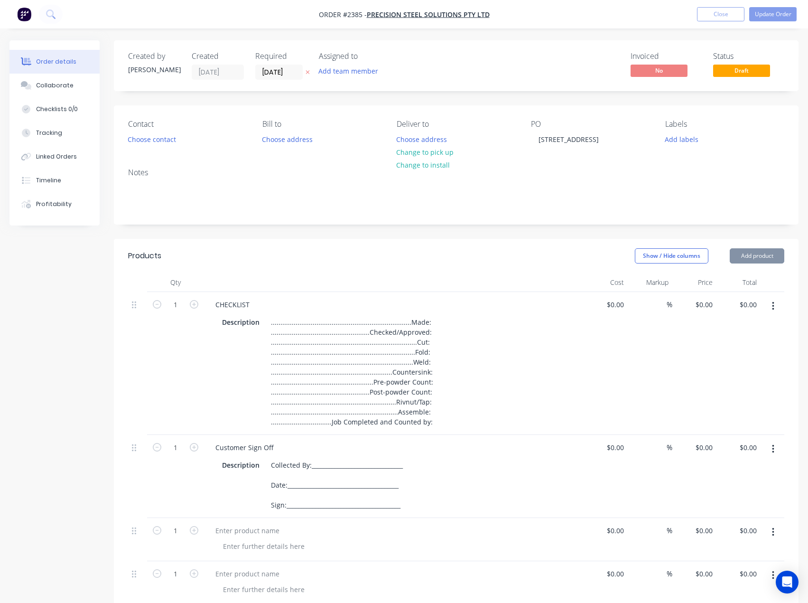
click at [754, 259] on button "Add product" at bounding box center [757, 255] width 55 height 15
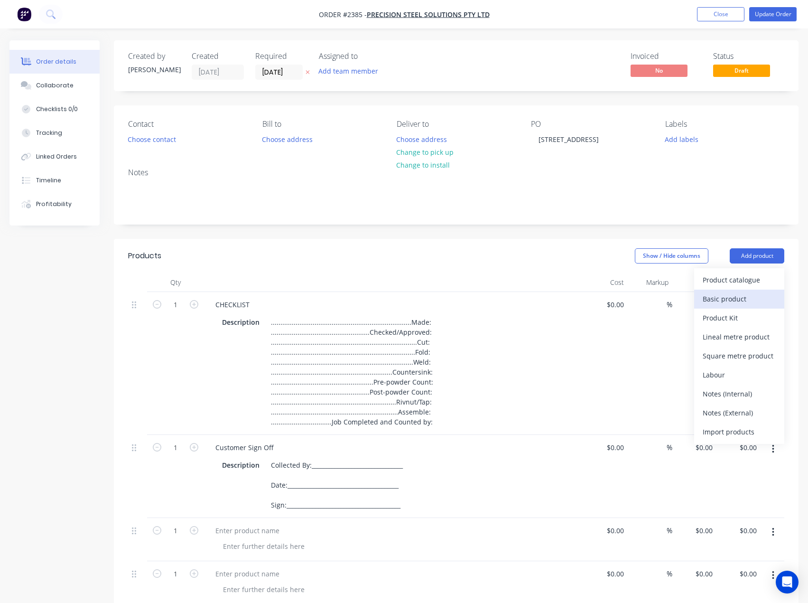
click at [733, 294] on div "Basic product" at bounding box center [739, 299] width 73 height 14
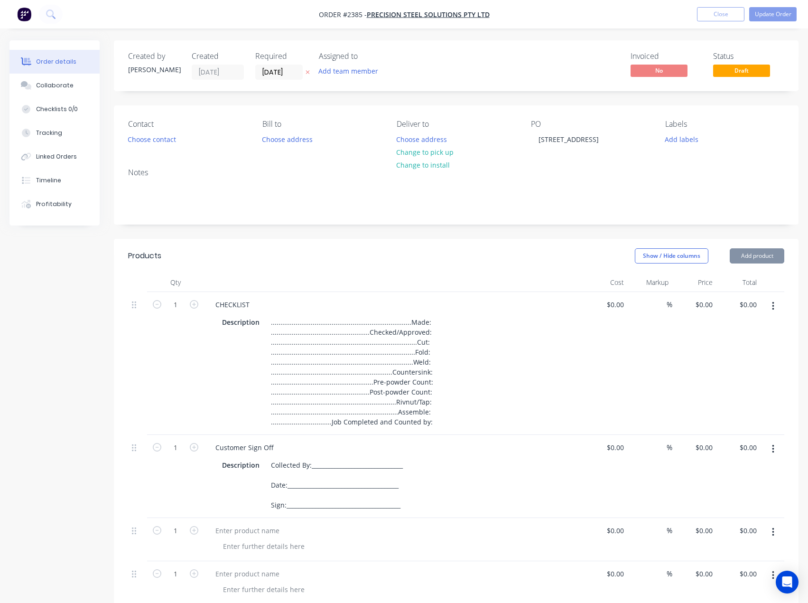
click at [753, 258] on button "Add product" at bounding box center [757, 255] width 55 height 15
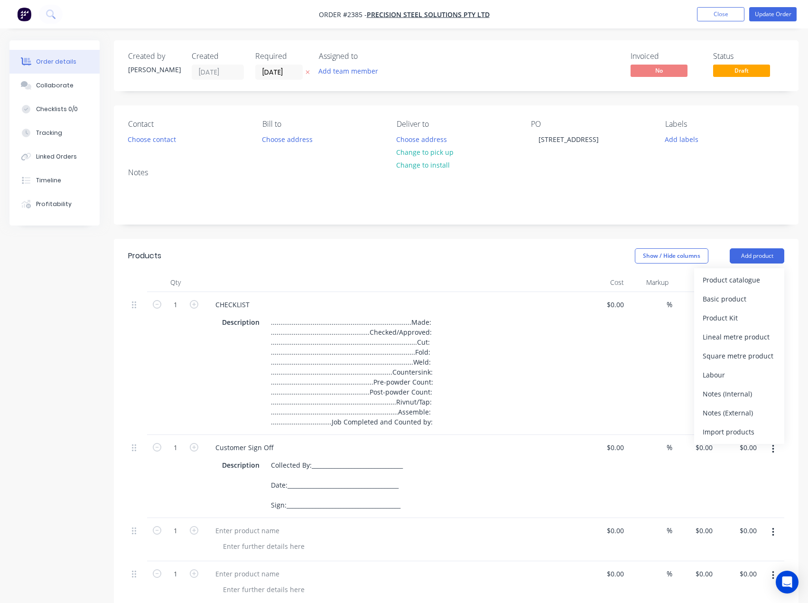
drag, startPoint x: 730, startPoint y: 297, endPoint x: 734, endPoint y: 289, distance: 8.7
click at [730, 297] on div "Basic product" at bounding box center [739, 299] width 73 height 14
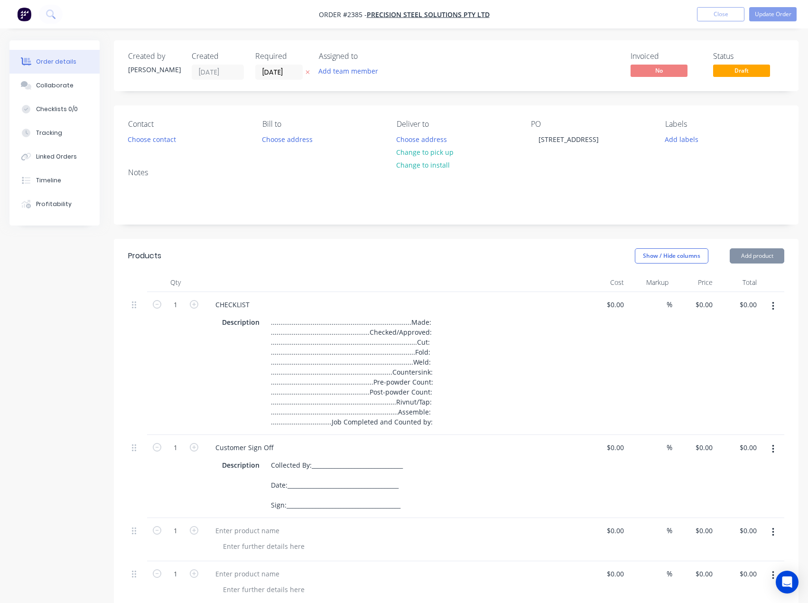
click at [755, 258] on button "Add product" at bounding box center [757, 255] width 55 height 15
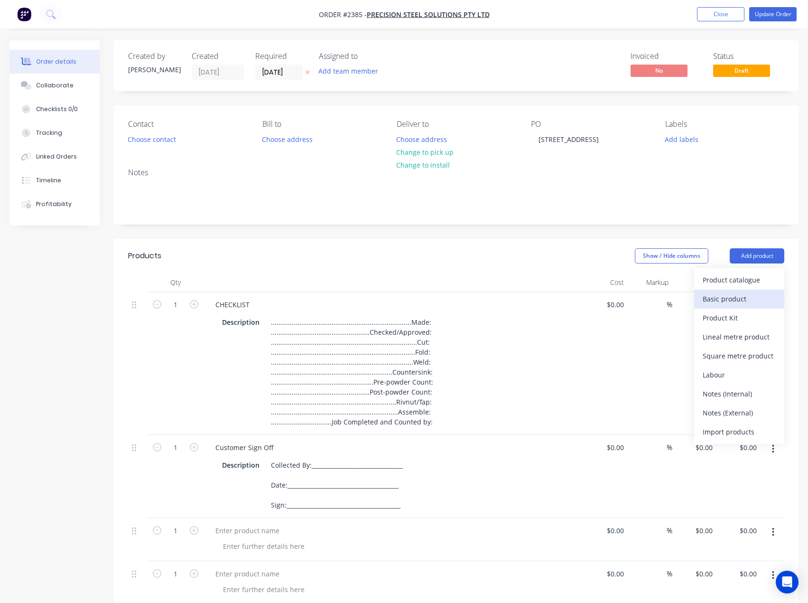
click at [730, 298] on div "Basic product" at bounding box center [739, 299] width 73 height 14
click at [758, 256] on button "Add product" at bounding box center [757, 255] width 55 height 15
click at [732, 295] on div "Basic product" at bounding box center [739, 299] width 73 height 14
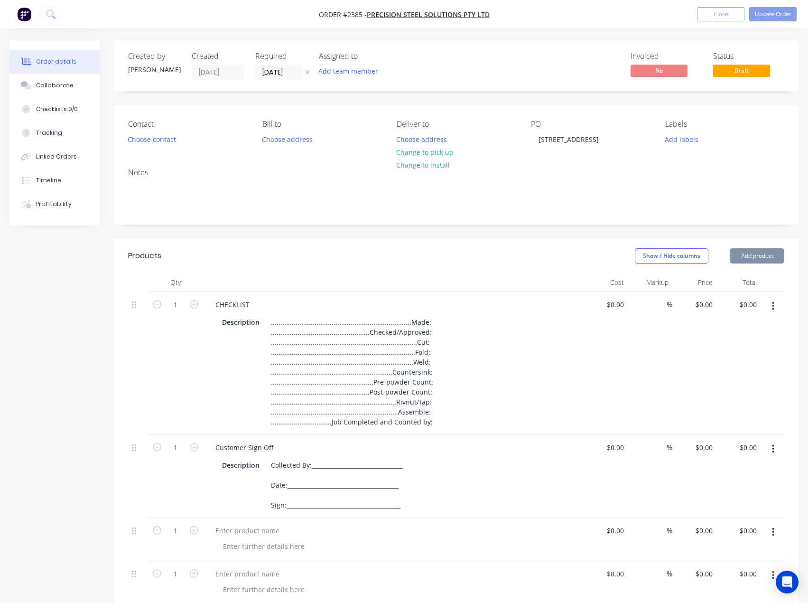
click at [753, 257] on button "Add product" at bounding box center [757, 255] width 55 height 15
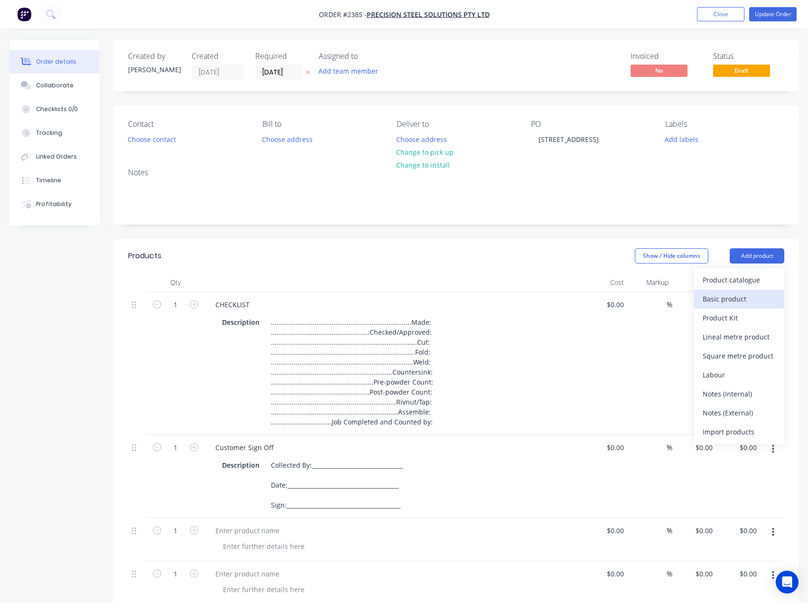
click at [728, 298] on div "Basic product" at bounding box center [739, 299] width 73 height 14
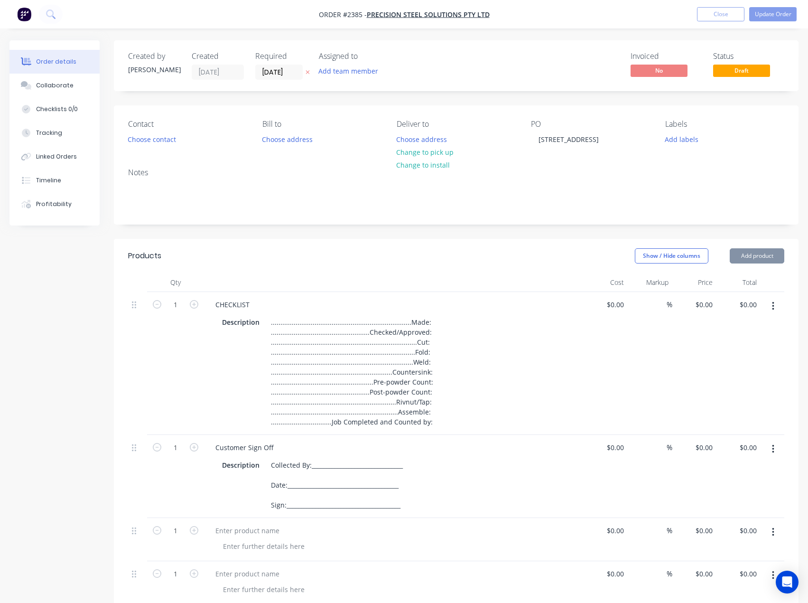
click at [746, 261] on button "Add product" at bounding box center [757, 255] width 55 height 15
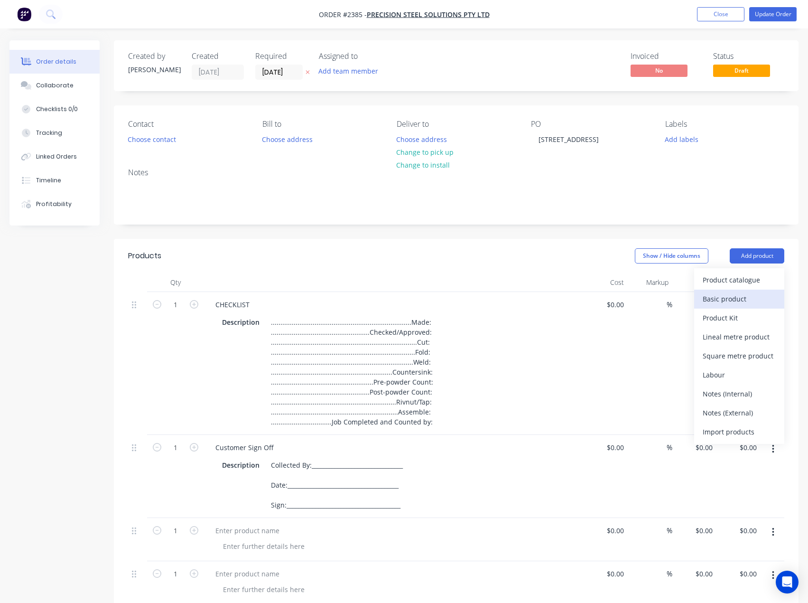
click at [726, 299] on div "Basic product" at bounding box center [739, 299] width 73 height 14
click at [749, 264] on header "Products Show / Hide columns Add product" at bounding box center [456, 256] width 685 height 34
click at [755, 260] on button "Add product" at bounding box center [757, 255] width 55 height 15
click at [727, 304] on div "Basic product" at bounding box center [739, 299] width 73 height 14
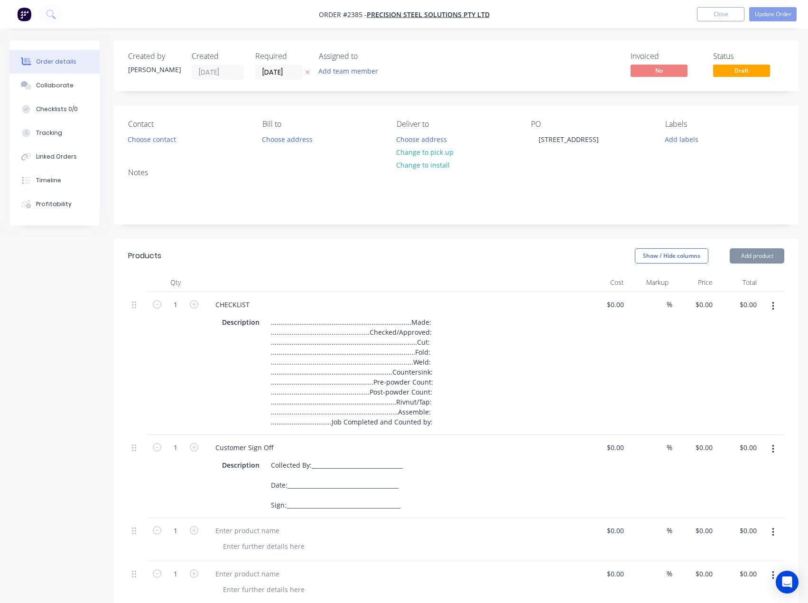
click at [754, 261] on button "Add product" at bounding box center [757, 255] width 55 height 15
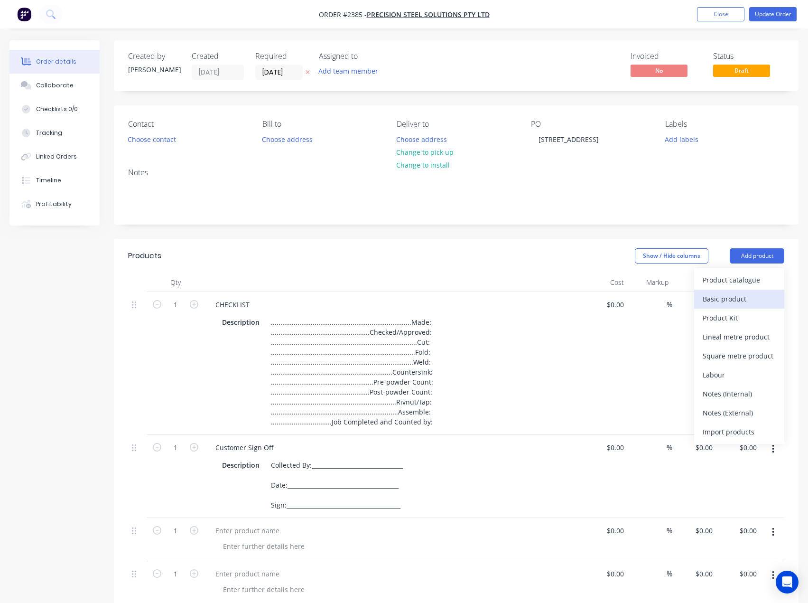
click at [734, 298] on div "Basic product" at bounding box center [739, 299] width 73 height 14
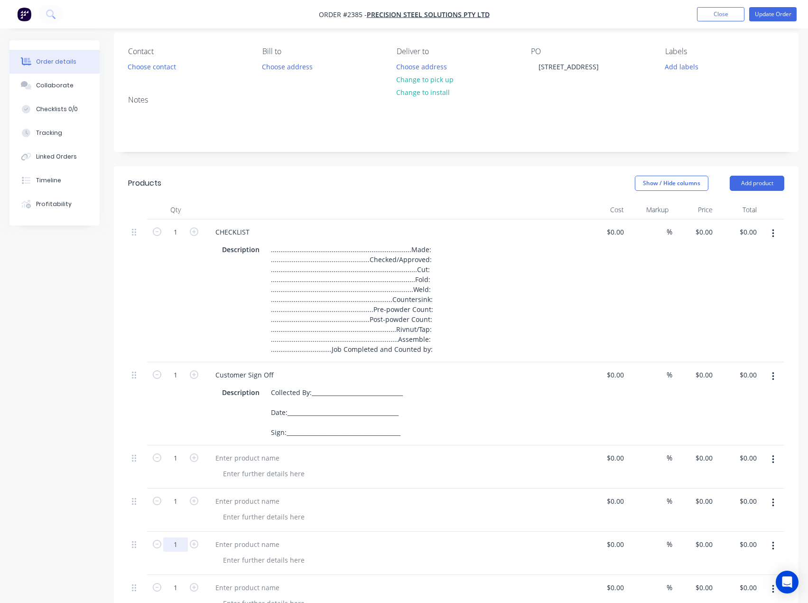
scroll to position [285, 0]
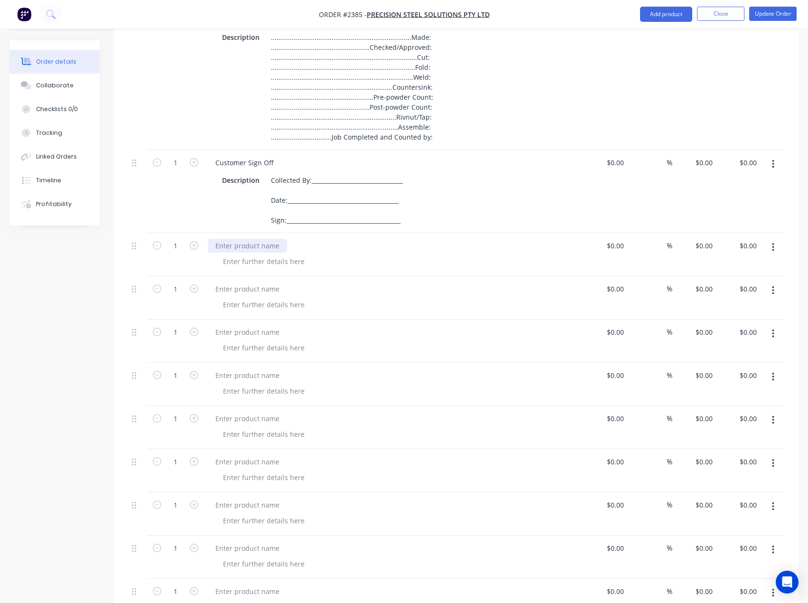
click at [246, 249] on div at bounding box center [247, 246] width 79 height 14
paste div
drag, startPoint x: 229, startPoint y: 289, endPoint x: 1, endPoint y: 244, distance: 232.7
click at [229, 289] on div at bounding box center [247, 289] width 79 height 14
paste div
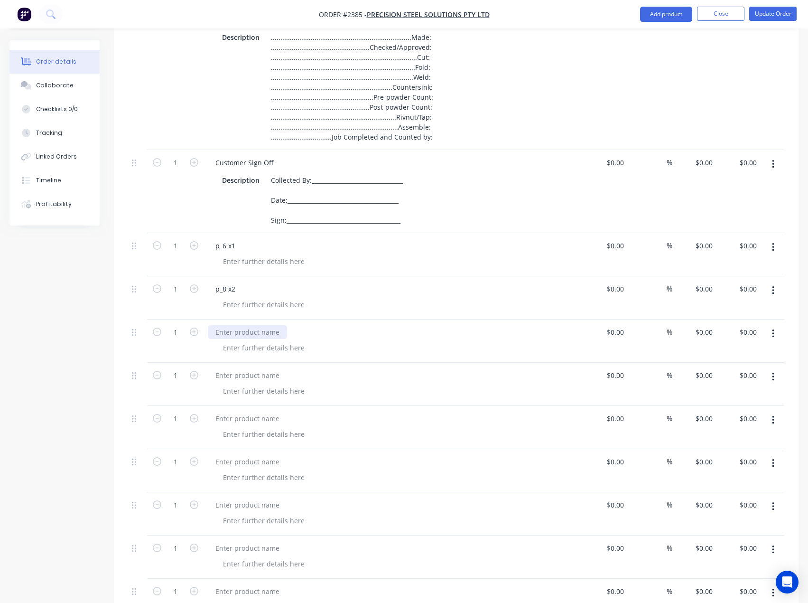
drag, startPoint x: 232, startPoint y: 336, endPoint x: 93, endPoint y: 290, distance: 146.3
click at [232, 334] on div at bounding box center [247, 332] width 79 height 14
paste div
click at [242, 373] on div at bounding box center [247, 375] width 79 height 14
paste div
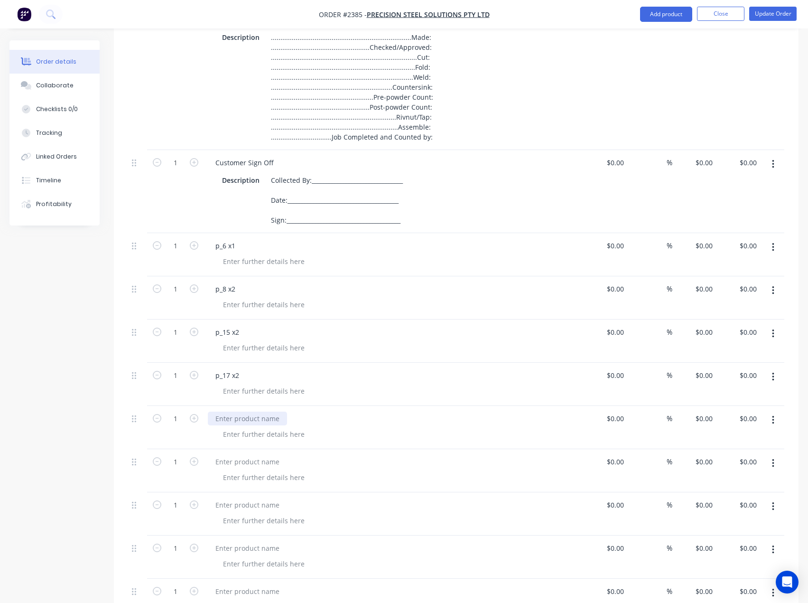
click at [250, 417] on div at bounding box center [247, 418] width 79 height 14
paste div
click at [191, 285] on icon "button" at bounding box center [194, 288] width 9 height 9
type input "2"
drag, startPoint x: 191, startPoint y: 329, endPoint x: 200, endPoint y: 355, distance: 27.5
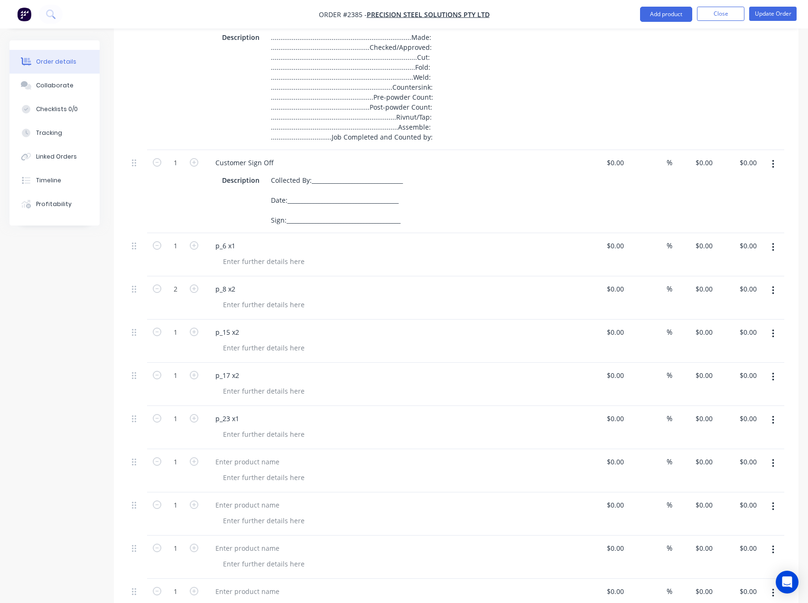
click at [191, 329] on icon "button" at bounding box center [194, 331] width 9 height 9
type input "2"
drag, startPoint x: 189, startPoint y: 374, endPoint x: 131, endPoint y: 366, distance: 59.4
click at [189, 375] on button "button" at bounding box center [194, 374] width 12 height 10
type input "2"
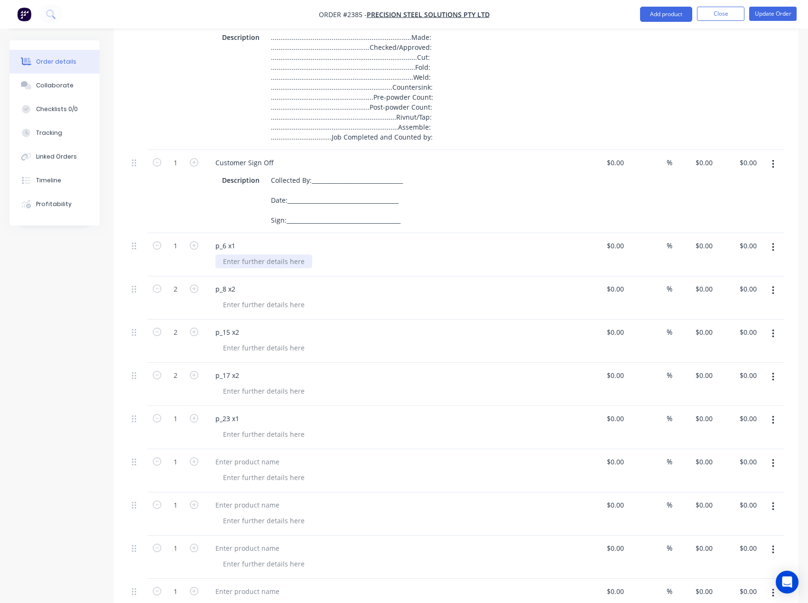
click at [244, 264] on div at bounding box center [263, 261] width 97 height 14
paste div
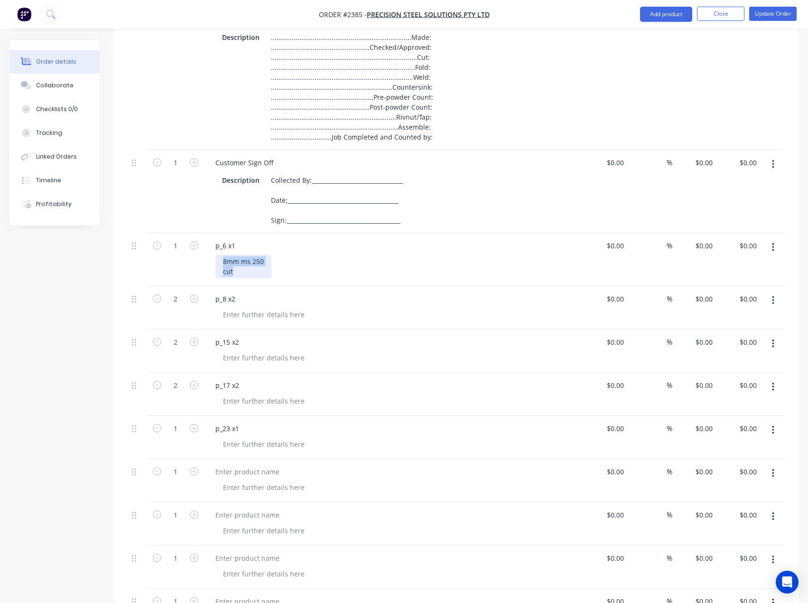
drag, startPoint x: 240, startPoint y: 275, endPoint x: 210, endPoint y: 260, distance: 34.0
click at [210, 260] on div "p_6 x1 8mm ms 250 cut" at bounding box center [394, 259] width 380 height 53
copy div "8mm ms 250 cut"
click at [237, 316] on div at bounding box center [263, 315] width 97 height 14
paste div
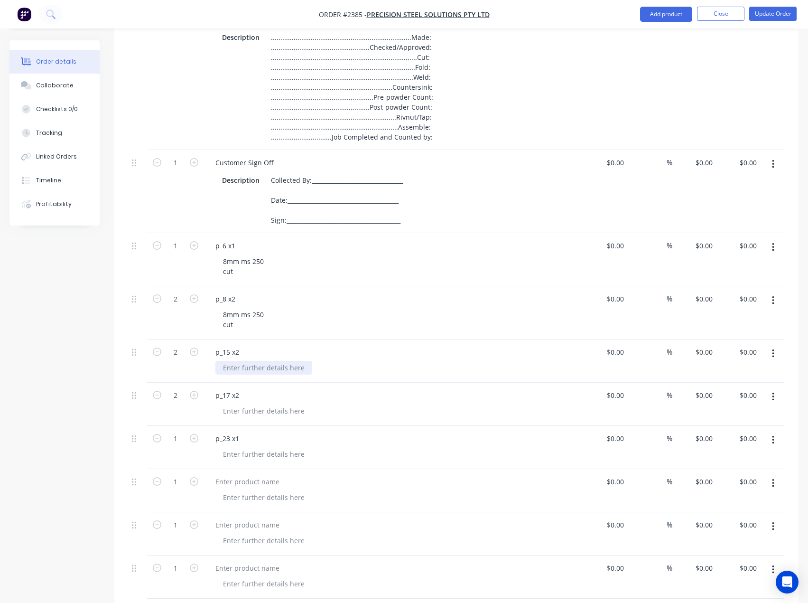
click at [257, 367] on div at bounding box center [263, 368] width 97 height 14
paste div
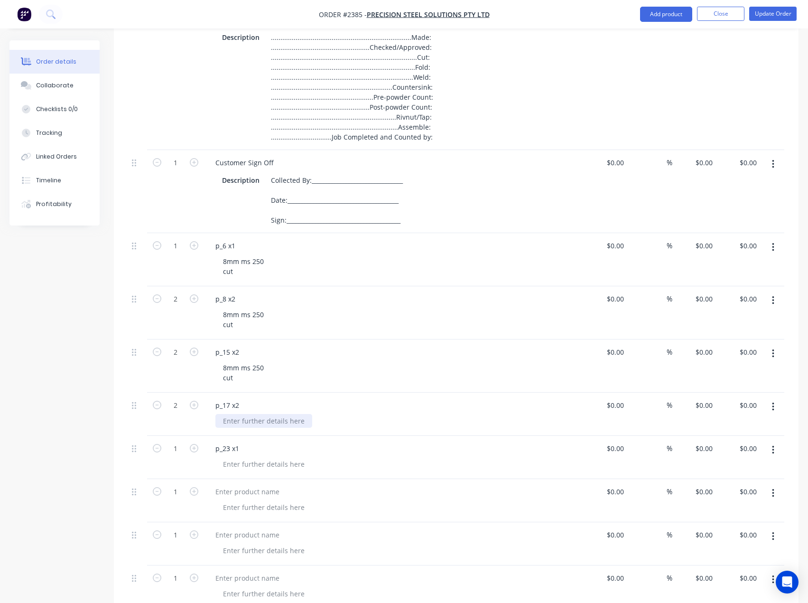
click at [259, 420] on div at bounding box center [263, 421] width 97 height 14
paste div
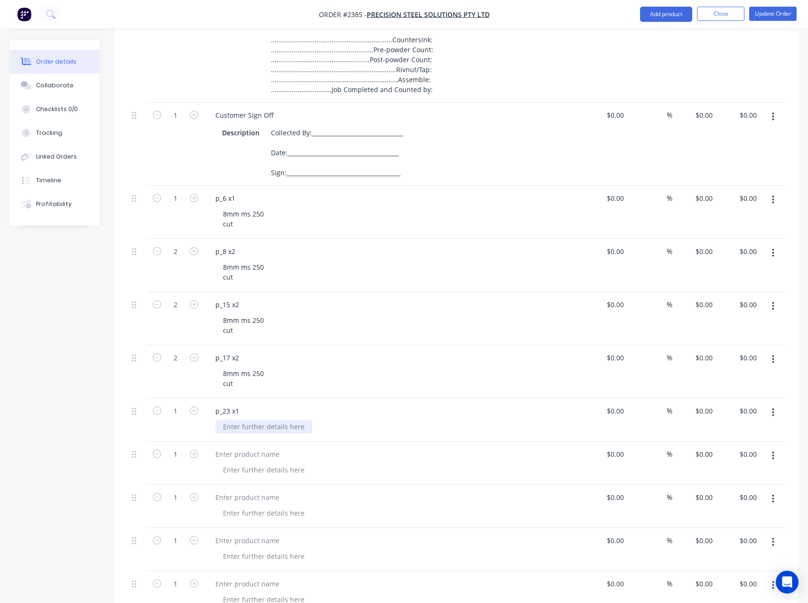
click at [269, 425] on div at bounding box center [263, 427] width 97 height 14
paste div
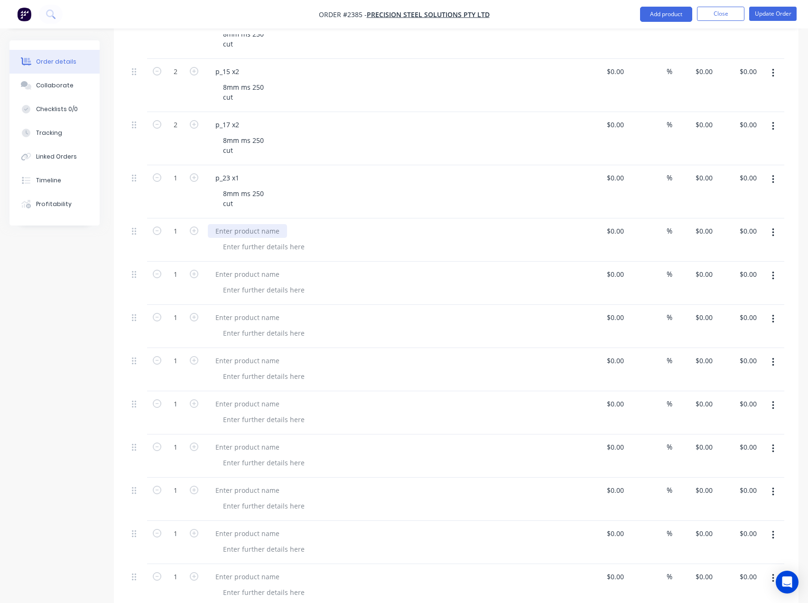
scroll to position [569, 0]
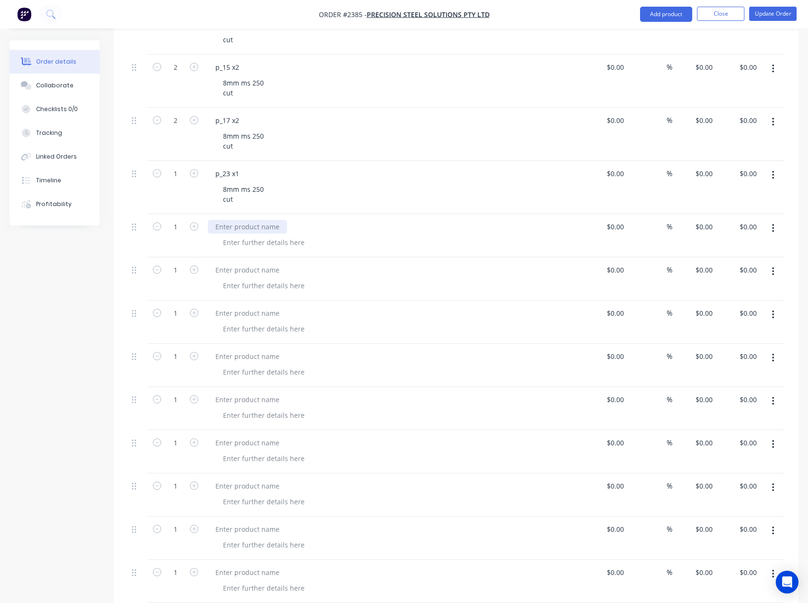
click at [247, 226] on div at bounding box center [247, 227] width 79 height 14
paste div
click at [241, 270] on div at bounding box center [247, 270] width 79 height 14
paste div
click at [226, 319] on div at bounding box center [247, 313] width 79 height 14
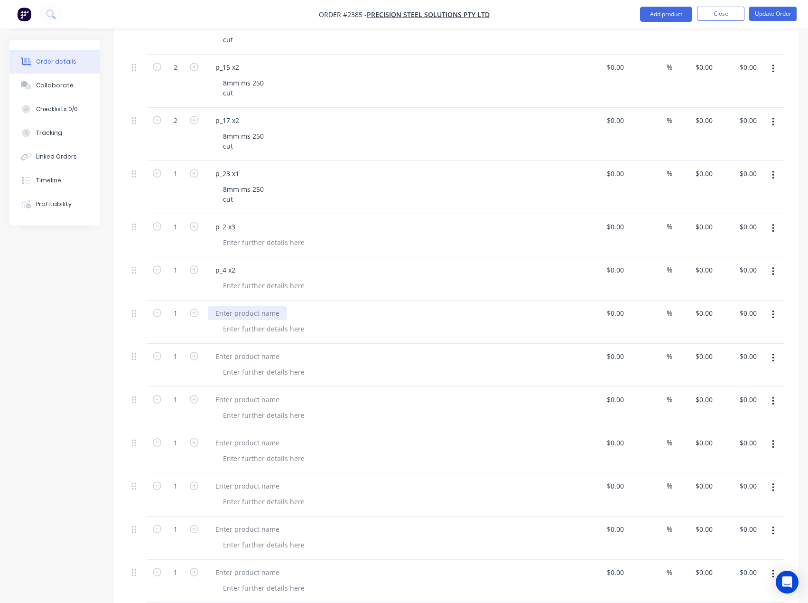
paste div
drag, startPoint x: 228, startPoint y: 356, endPoint x: 19, endPoint y: 308, distance: 214.9
click at [228, 355] on div at bounding box center [247, 356] width 79 height 14
paste div
drag, startPoint x: 240, startPoint y: 398, endPoint x: 109, endPoint y: 363, distance: 135.5
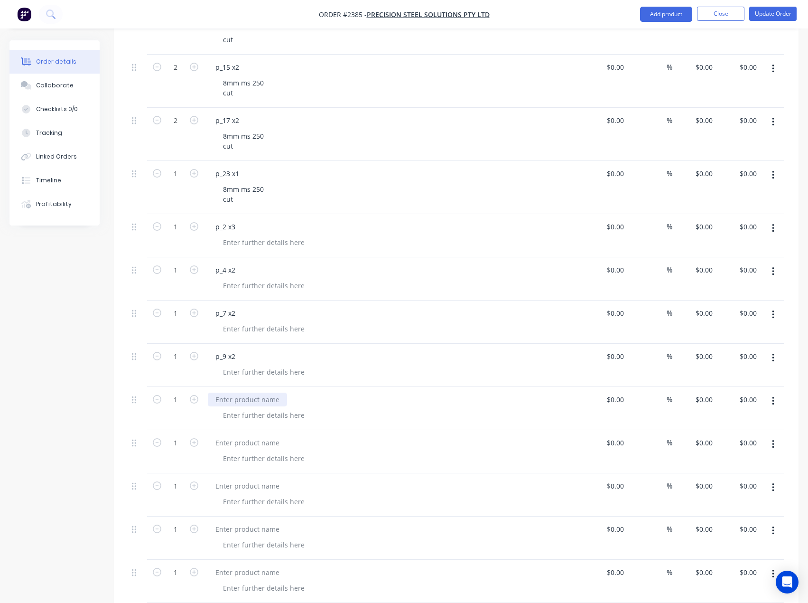
click at [240, 398] on div at bounding box center [247, 399] width 79 height 14
paste div
drag, startPoint x: 233, startPoint y: 439, endPoint x: 122, endPoint y: 391, distance: 120.7
click at [233, 439] on div at bounding box center [247, 443] width 79 height 14
paste div
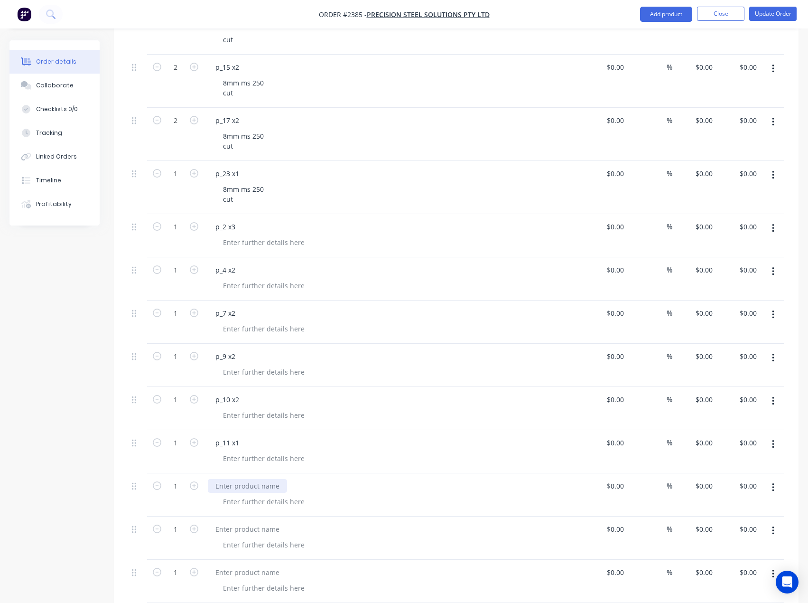
drag, startPoint x: 242, startPoint y: 485, endPoint x: 161, endPoint y: 456, distance: 85.9
click at [242, 485] on div at bounding box center [247, 486] width 79 height 14
paste div
drag, startPoint x: 243, startPoint y: 526, endPoint x: 181, endPoint y: 498, distance: 67.3
click at [243, 526] on div at bounding box center [247, 529] width 79 height 14
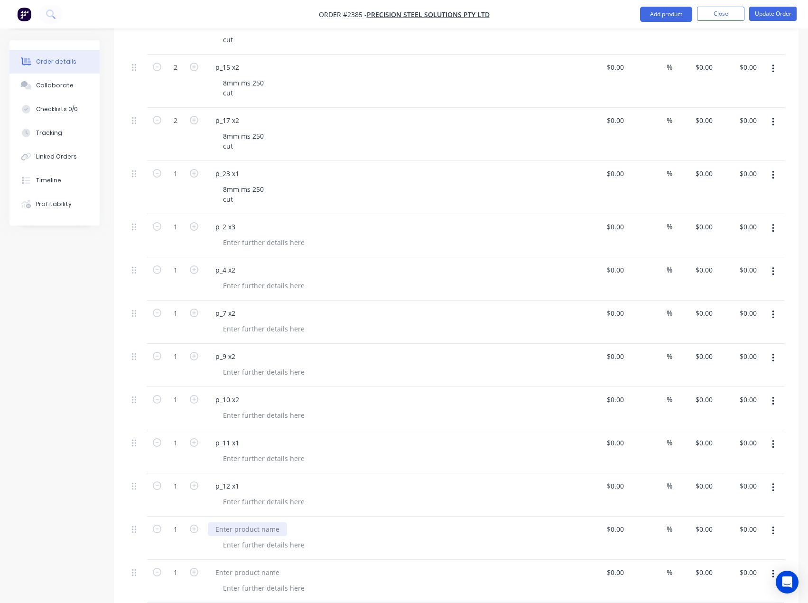
paste div
click at [236, 572] on div at bounding box center [247, 572] width 79 height 14
paste div
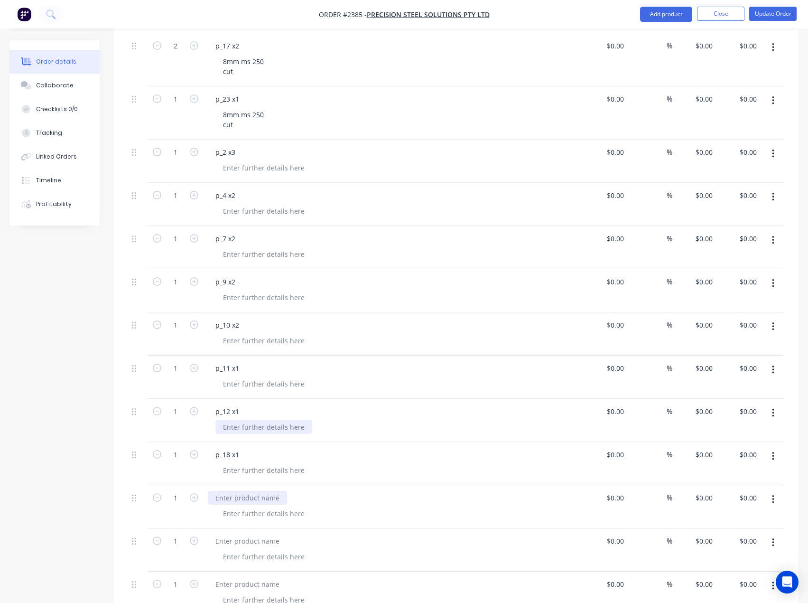
scroll to position [664, 0]
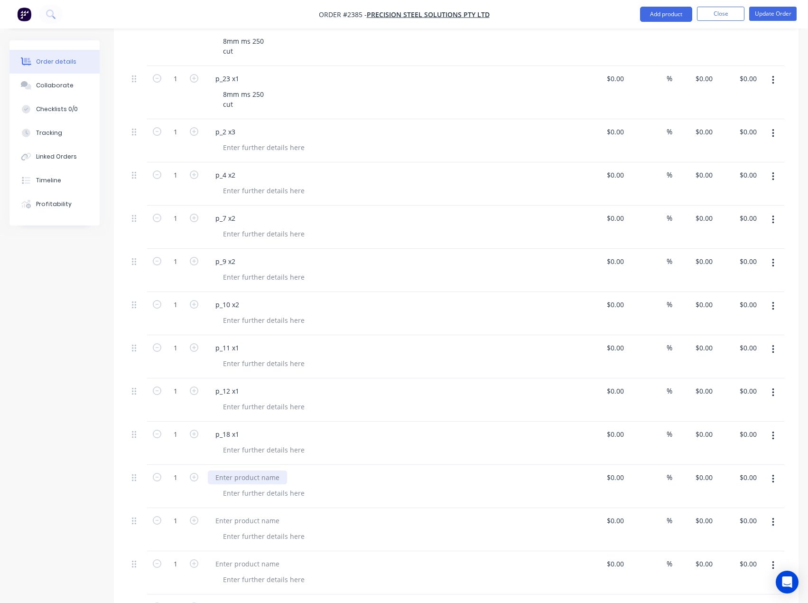
drag, startPoint x: 233, startPoint y: 480, endPoint x: 205, endPoint y: 474, distance: 28.7
click at [233, 480] on div at bounding box center [247, 477] width 79 height 14
drag, startPoint x: 242, startPoint y: 526, endPoint x: 22, endPoint y: 430, distance: 240.2
click at [242, 526] on div at bounding box center [247, 520] width 79 height 14
paste div
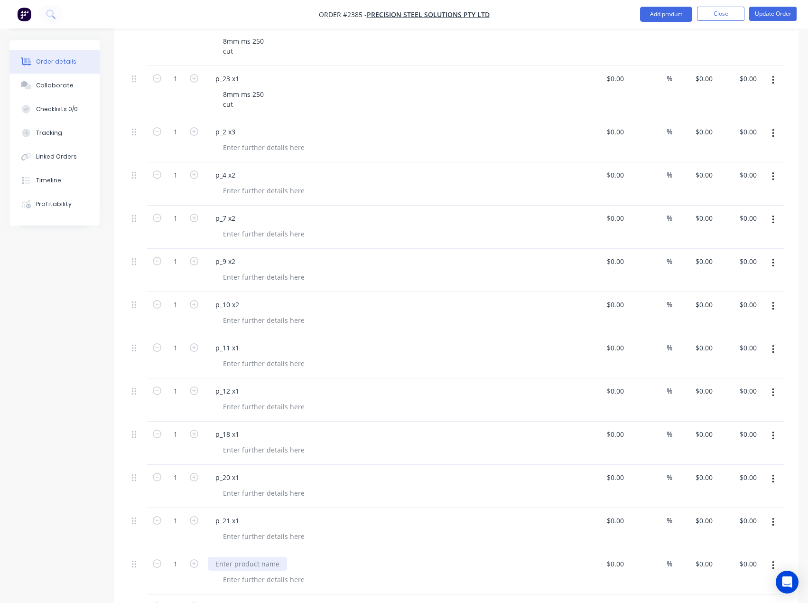
click at [263, 565] on div at bounding box center [247, 564] width 79 height 14
paste div
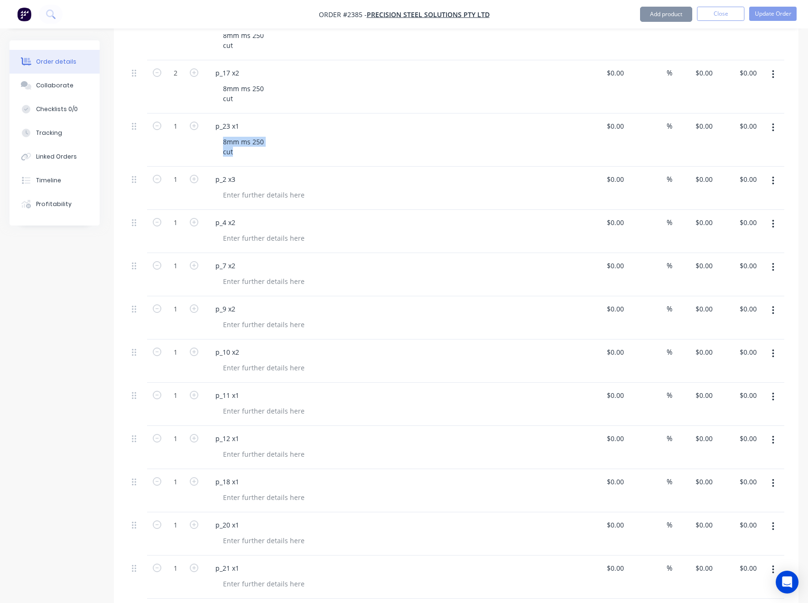
drag, startPoint x: 235, startPoint y: 153, endPoint x: 207, endPoint y: 139, distance: 31.4
click at [207, 139] on div "p_23 x1 8mm ms 250 cut" at bounding box center [394, 139] width 380 height 53
copy div "8mm ms 250 cut"
click at [238, 195] on div at bounding box center [263, 195] width 97 height 14
paste div
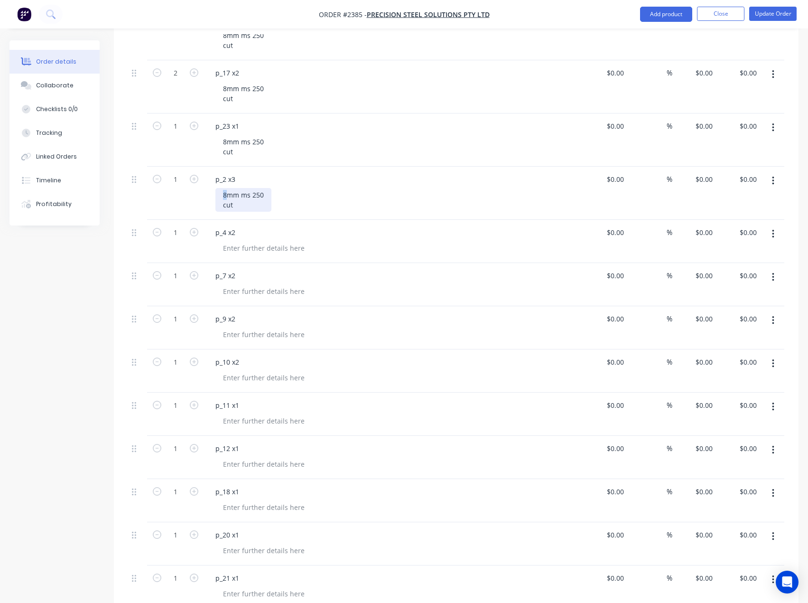
drag, startPoint x: 226, startPoint y: 193, endPoint x: 207, endPoint y: 192, distance: 18.6
click at [212, 193] on div "p_2 x3 8mm ms 250 cut" at bounding box center [394, 193] width 380 height 53
drag, startPoint x: 241, startPoint y: 206, endPoint x: 221, endPoint y: 195, distance: 23.0
click at [221, 195] on div "10mm ms 250 cut" at bounding box center [245, 200] width 60 height 24
copy div "10mm ms 250 cut"
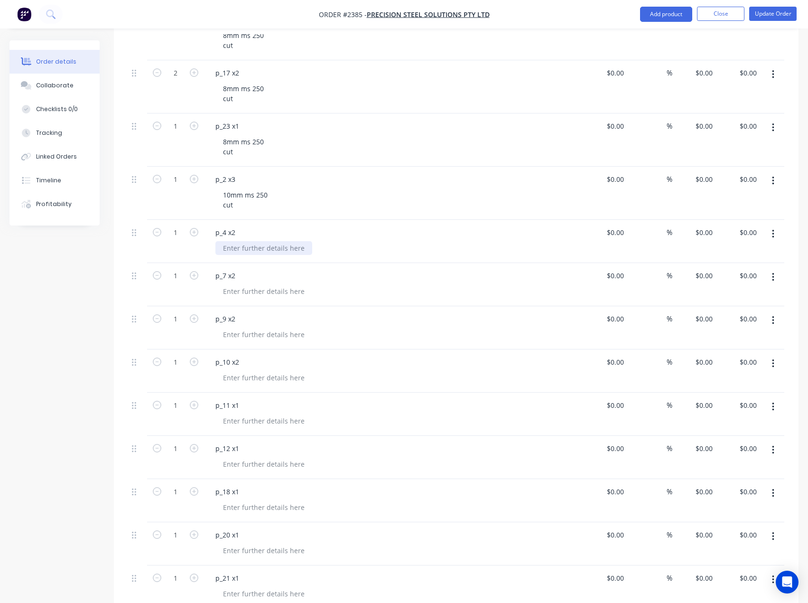
click at [254, 246] on div at bounding box center [263, 248] width 97 height 14
paste div
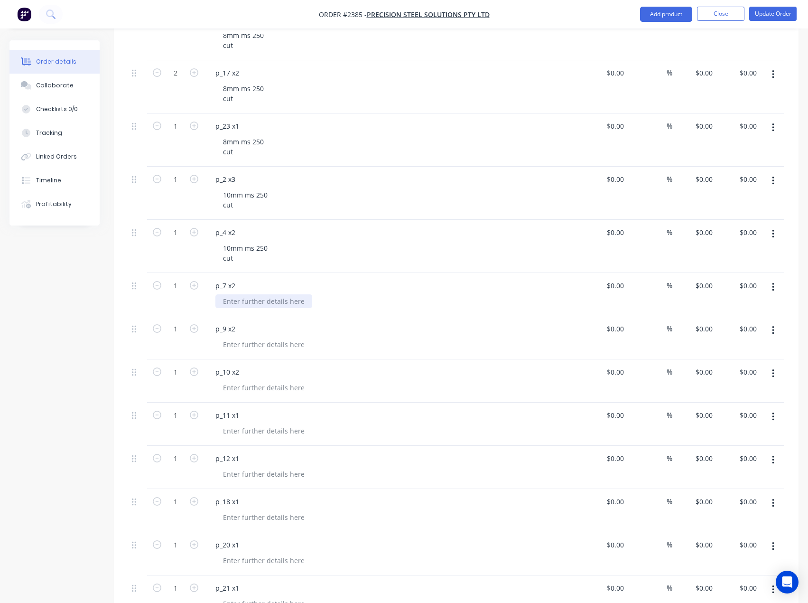
click at [251, 299] on div at bounding box center [263, 301] width 97 height 14
paste div
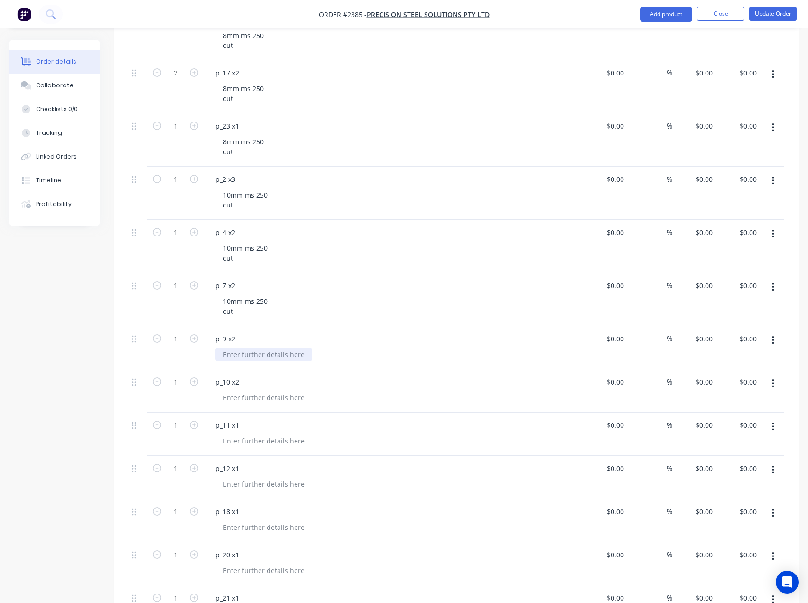
click at [258, 351] on div at bounding box center [263, 354] width 97 height 14
paste div
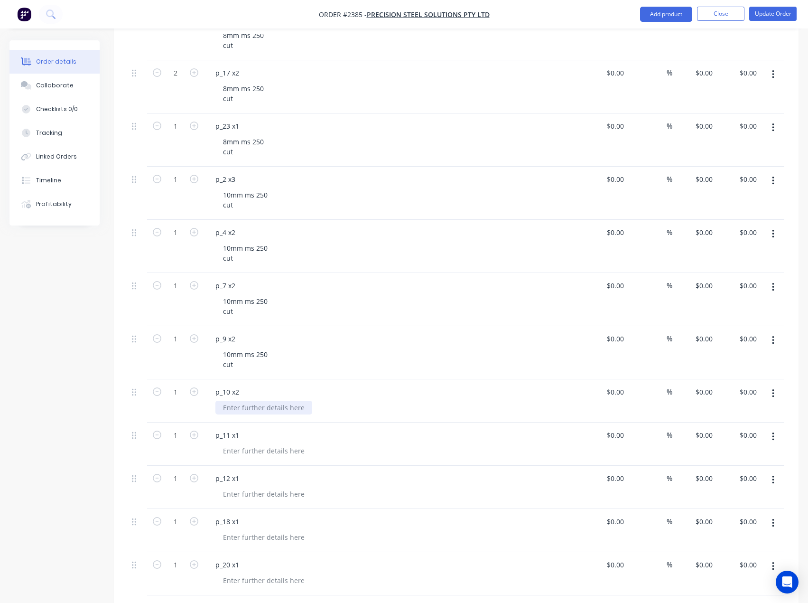
click at [268, 403] on div at bounding box center [263, 408] width 97 height 14
paste div
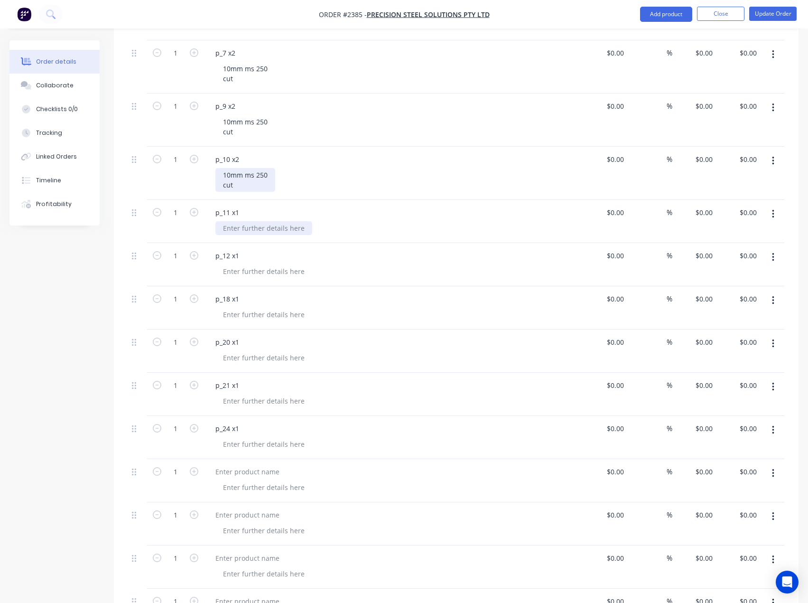
scroll to position [854, 0]
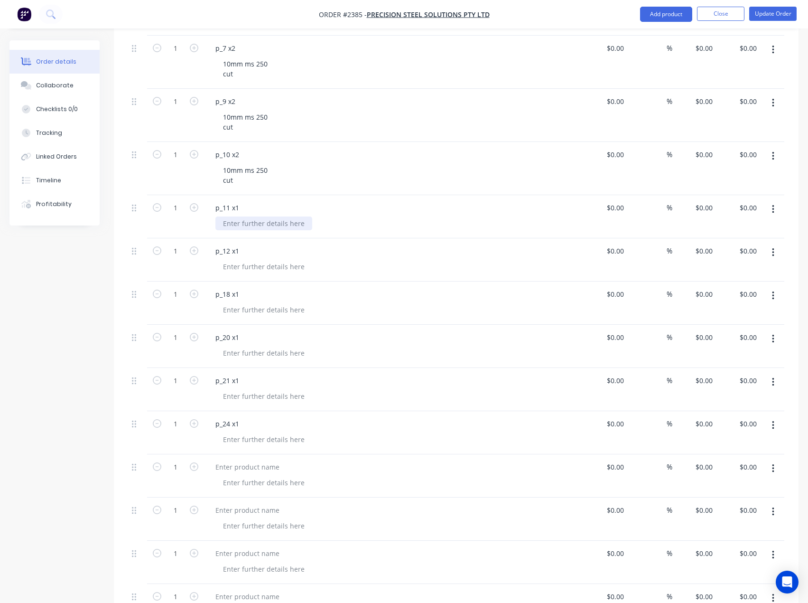
click at [244, 223] on div at bounding box center [263, 223] width 97 height 14
paste div
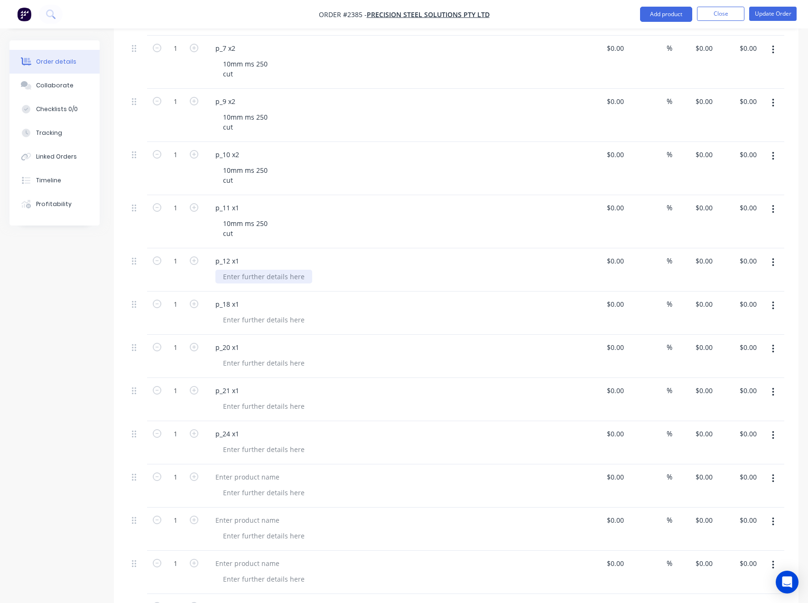
click at [254, 277] on div at bounding box center [263, 277] width 97 height 14
paste div
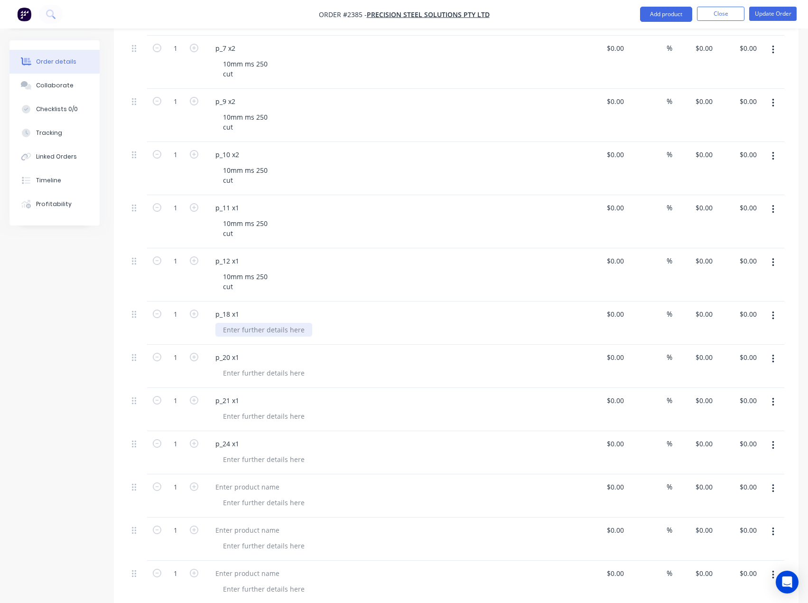
click at [252, 326] on div at bounding box center [263, 330] width 97 height 14
paste div
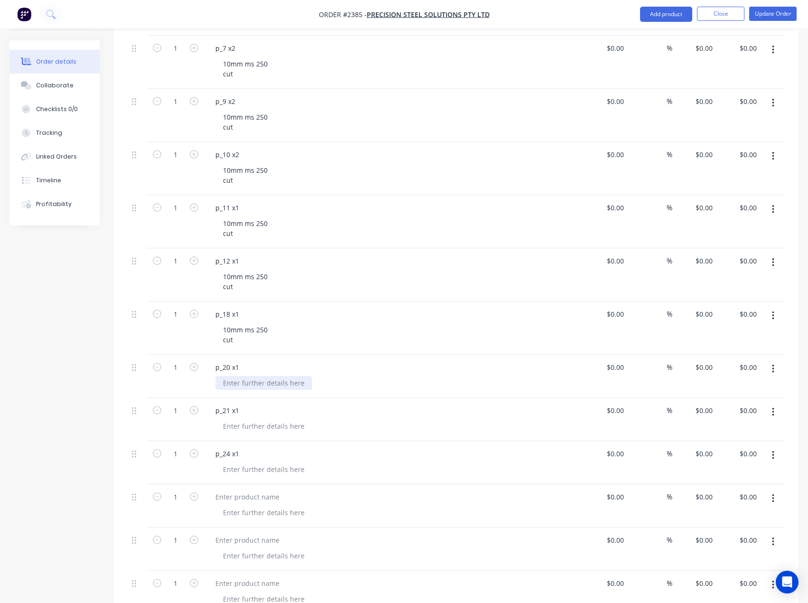
click at [255, 387] on div at bounding box center [263, 383] width 97 height 14
paste div
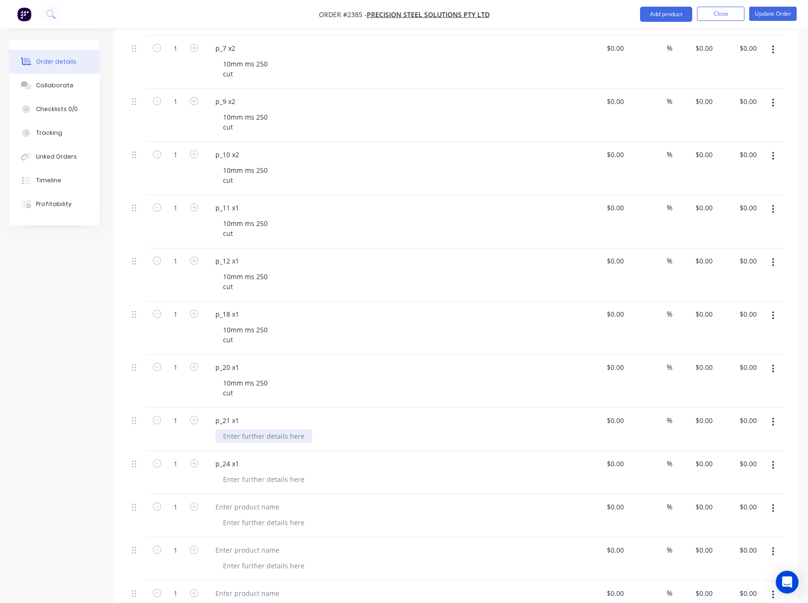
click at [263, 439] on div at bounding box center [263, 436] width 97 height 14
paste div
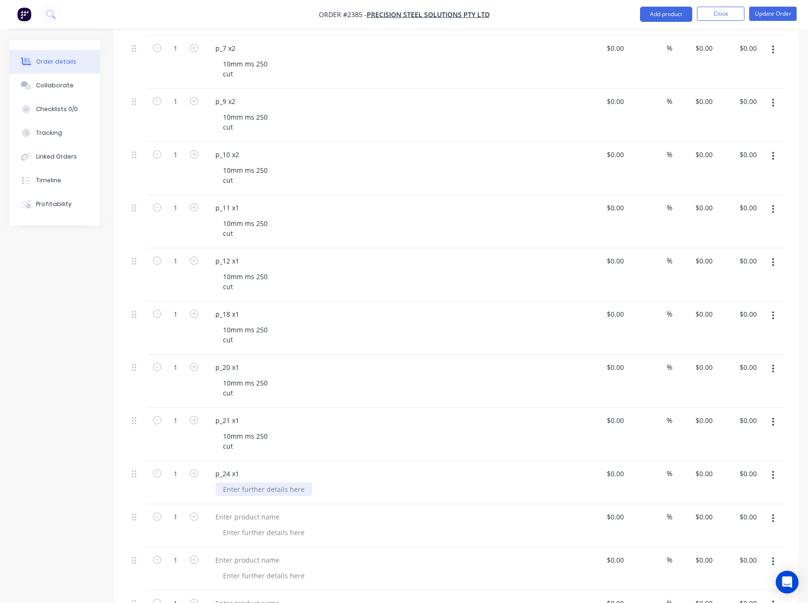
click at [249, 493] on div at bounding box center [263, 489] width 97 height 14
paste div
click at [194, 151] on icon "button" at bounding box center [194, 154] width 9 height 9
type input "2"
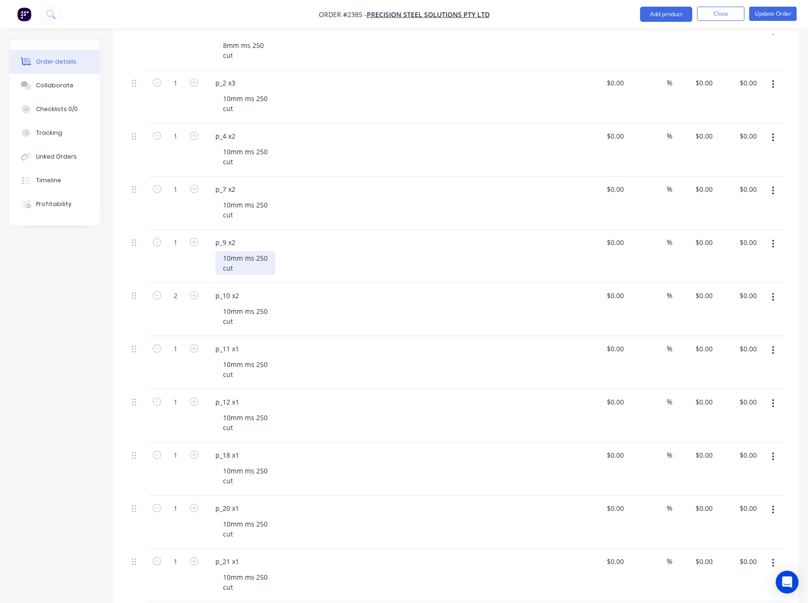
scroll to position [712, 0]
click at [197, 244] on icon "button" at bounding box center [194, 243] width 9 height 9
type input "2"
click at [194, 190] on icon "button" at bounding box center [194, 190] width 9 height 9
type input "2"
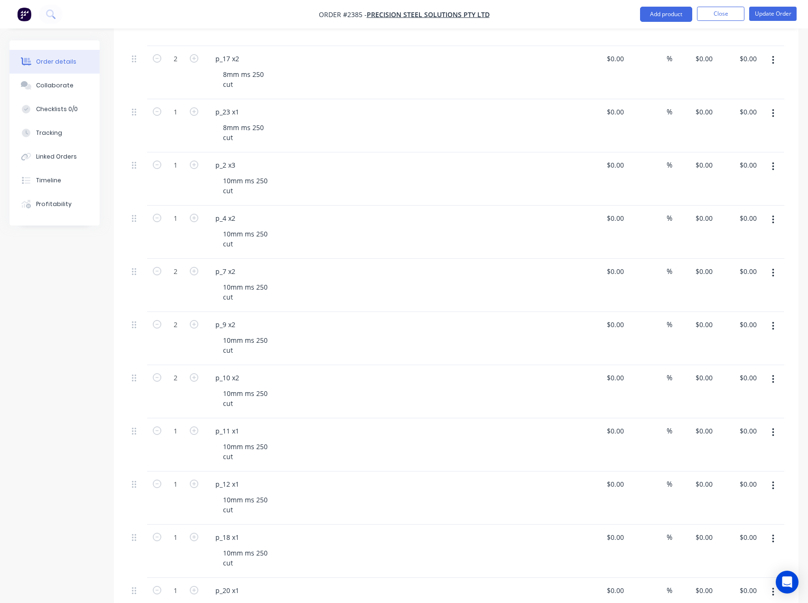
scroll to position [617, 0]
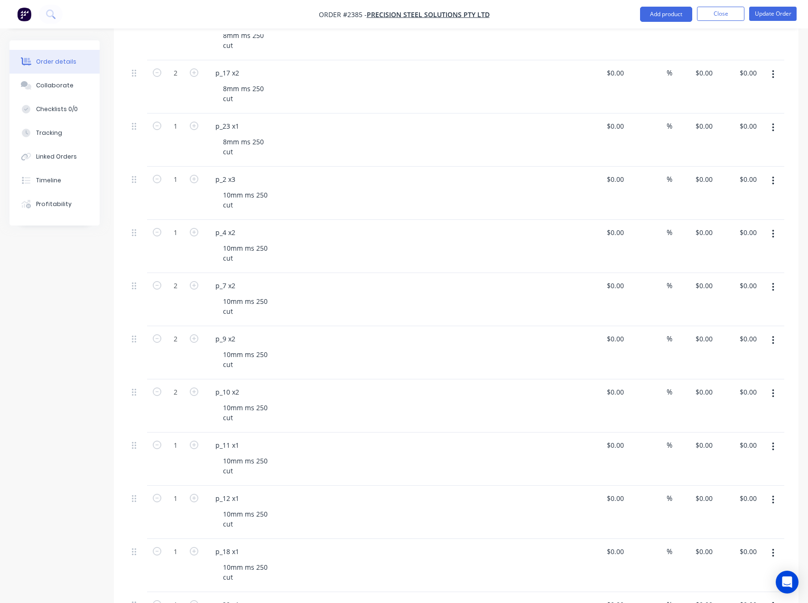
drag, startPoint x: 195, startPoint y: 231, endPoint x: 192, endPoint y: 193, distance: 38.1
click at [194, 226] on button "button" at bounding box center [194, 231] width 12 height 10
type input "2"
click at [192, 179] on icon "button" at bounding box center [194, 179] width 9 height 9
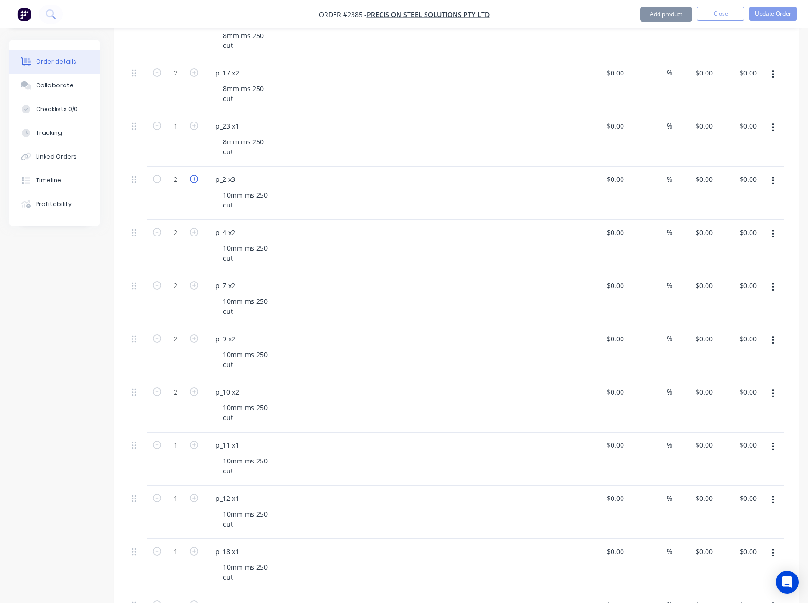
type input "3"
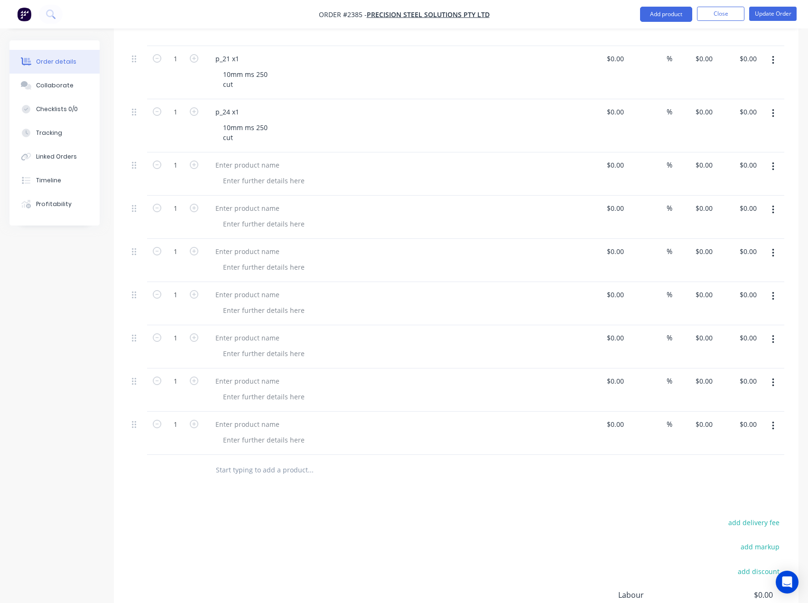
scroll to position [1234, 0]
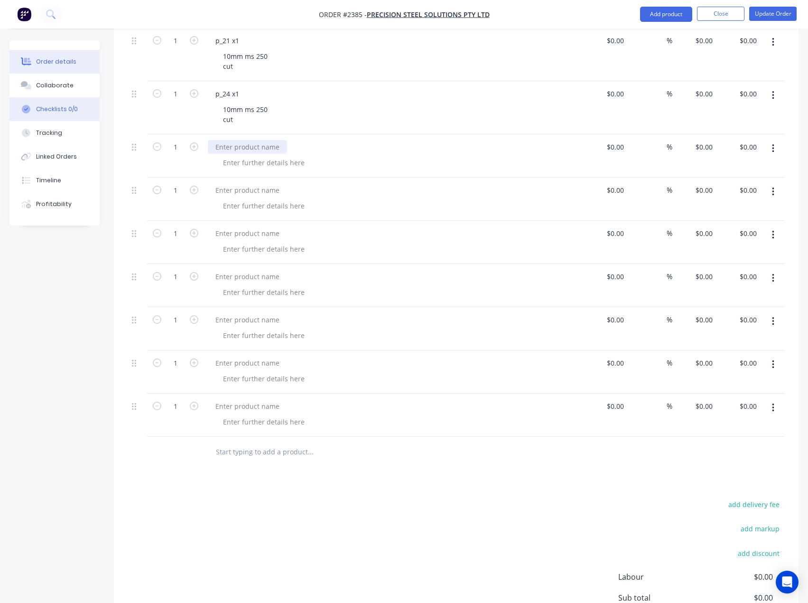
drag, startPoint x: 247, startPoint y: 146, endPoint x: 85, endPoint y: 121, distance: 163.8
click at [247, 146] on div at bounding box center [247, 147] width 79 height 14
paste div
click at [231, 192] on div at bounding box center [247, 190] width 79 height 14
paste div
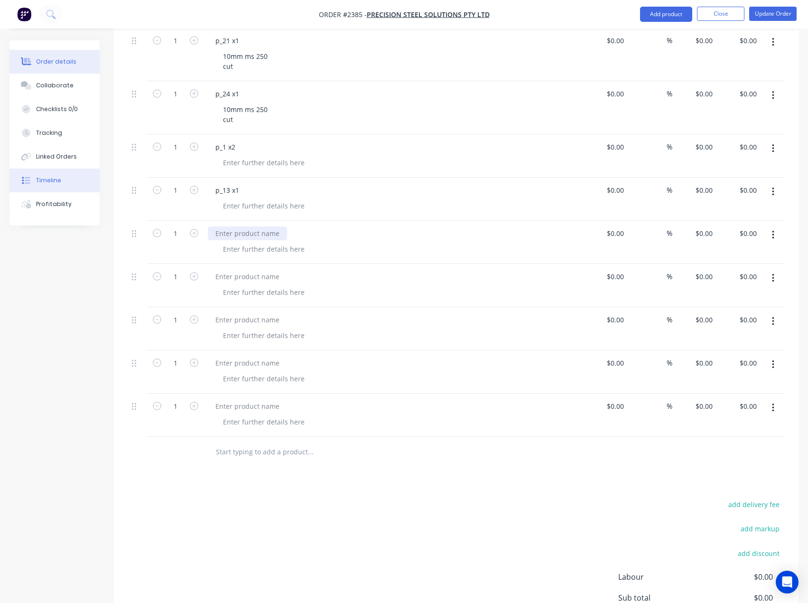
drag, startPoint x: 243, startPoint y: 234, endPoint x: 21, endPoint y: 182, distance: 227.7
click at [239, 233] on div at bounding box center [247, 233] width 79 height 14
paste div
drag, startPoint x: 224, startPoint y: 233, endPoint x: 12, endPoint y: 193, distance: 215.8
click at [224, 233] on div at bounding box center [247, 233] width 79 height 14
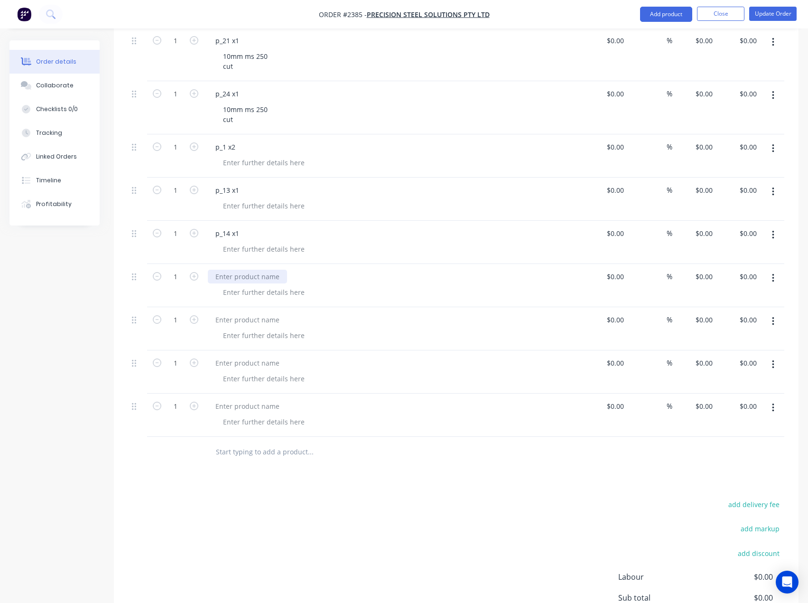
drag, startPoint x: 234, startPoint y: 275, endPoint x: 16, endPoint y: 227, distance: 223.5
click at [234, 275] on div at bounding box center [247, 277] width 79 height 14
paste div
click at [245, 323] on div at bounding box center [247, 320] width 79 height 14
paste div
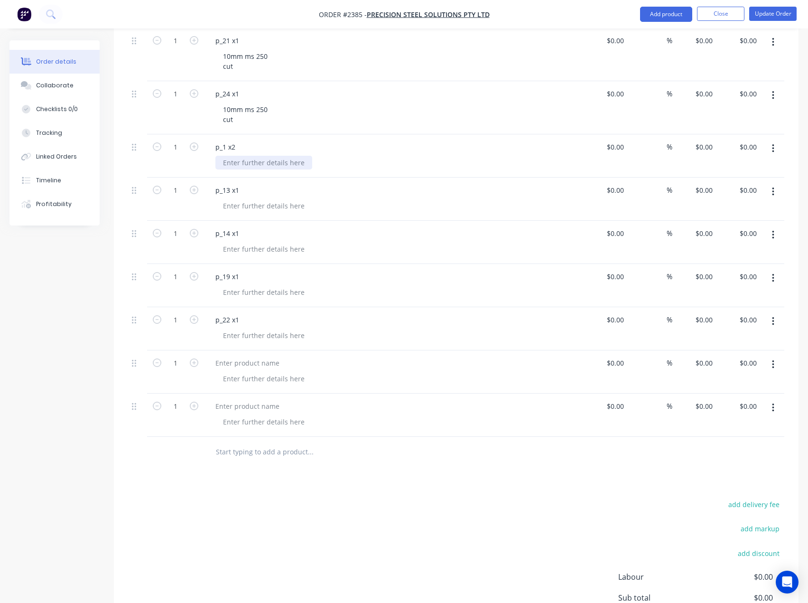
drag, startPoint x: 231, startPoint y: 158, endPoint x: 238, endPoint y: 158, distance: 7.1
click at [231, 158] on div at bounding box center [263, 163] width 97 height 14
paste div
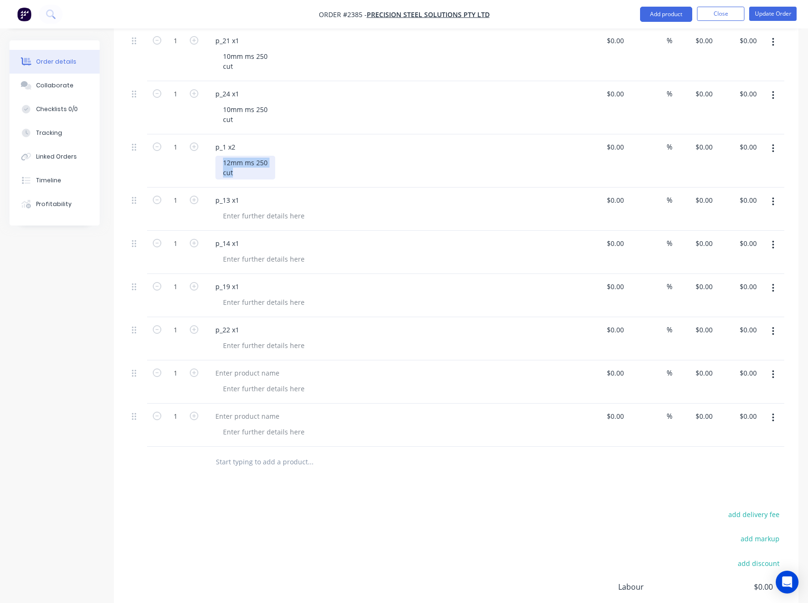
drag, startPoint x: 251, startPoint y: 173, endPoint x: 199, endPoint y: 155, distance: 54.8
click at [199, 155] on div "1 p_1 x2 12mm ms 250 cut $0.00 $0.00 % $0.00 $0.00 $0.00 $0.00" at bounding box center [456, 160] width 656 height 53
copy div "12mm ms 250 cut"
click at [246, 214] on div at bounding box center [263, 216] width 97 height 14
paste div
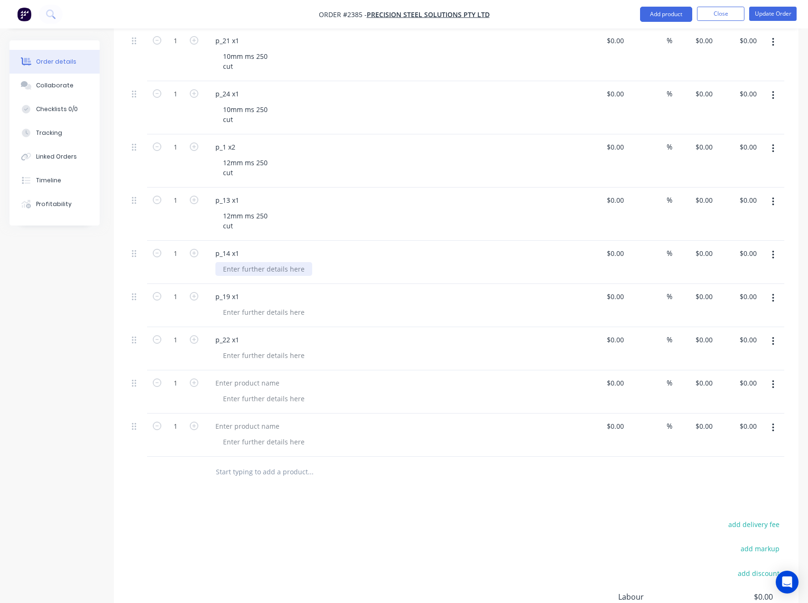
click at [253, 272] on div at bounding box center [263, 269] width 97 height 14
paste div
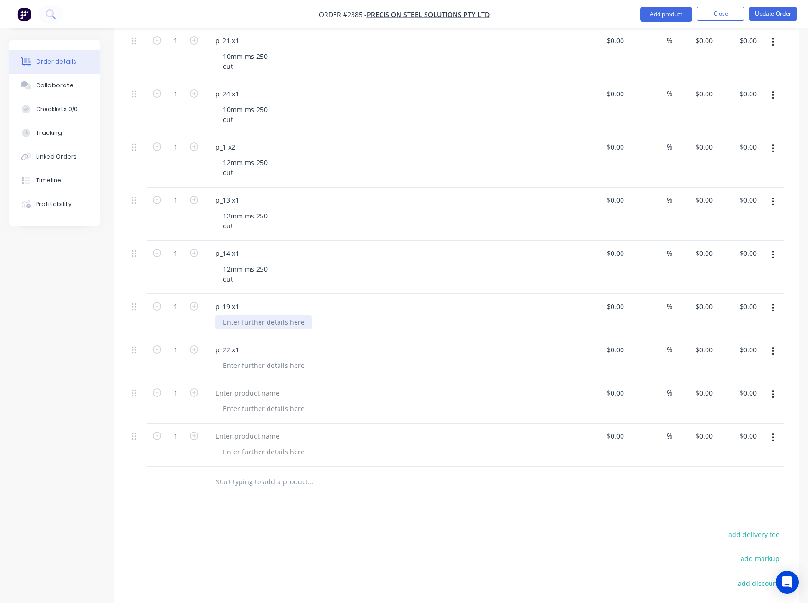
click at [261, 323] on div at bounding box center [263, 322] width 97 height 14
paste div
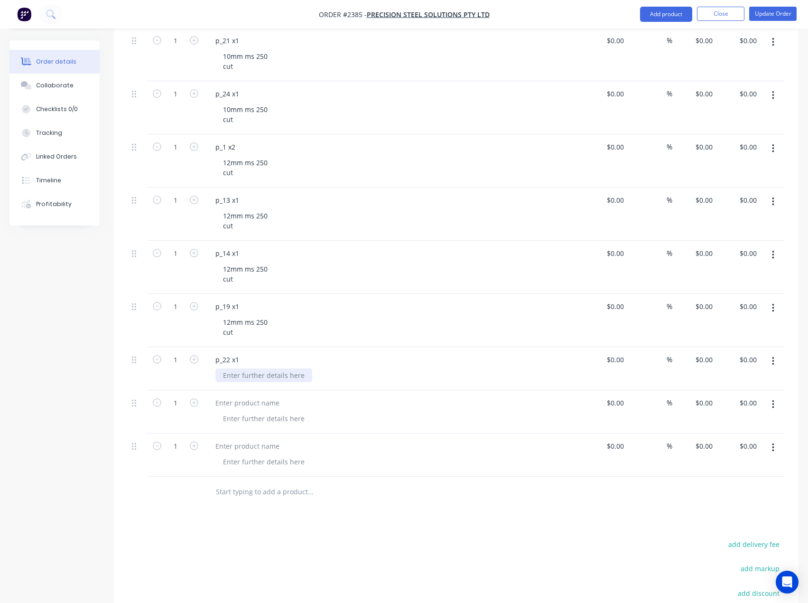
click at [269, 380] on div at bounding box center [263, 375] width 97 height 14
paste div
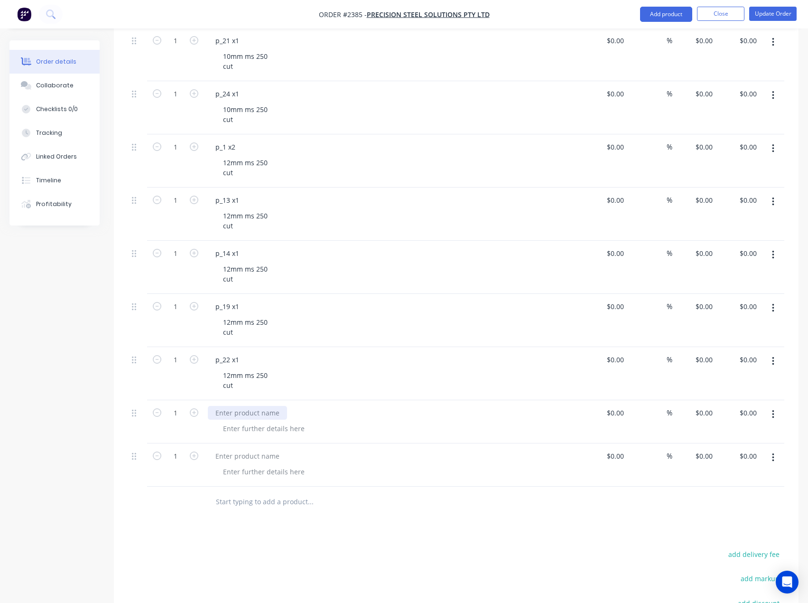
click at [238, 414] on div at bounding box center [247, 413] width 79 height 14
paste div
drag, startPoint x: 238, startPoint y: 457, endPoint x: 130, endPoint y: 402, distance: 121.6
click at [238, 457] on div at bounding box center [247, 456] width 79 height 14
paste div
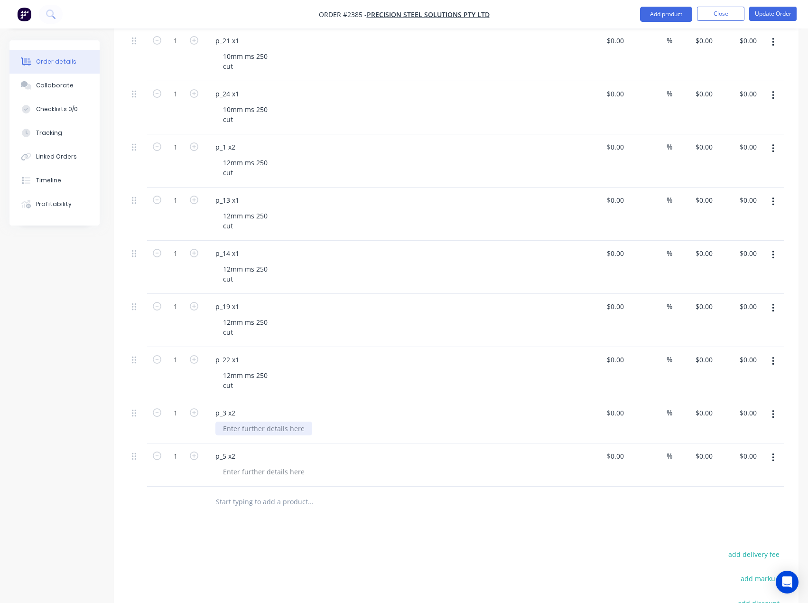
click at [255, 426] on div at bounding box center [263, 428] width 97 height 14
paste div
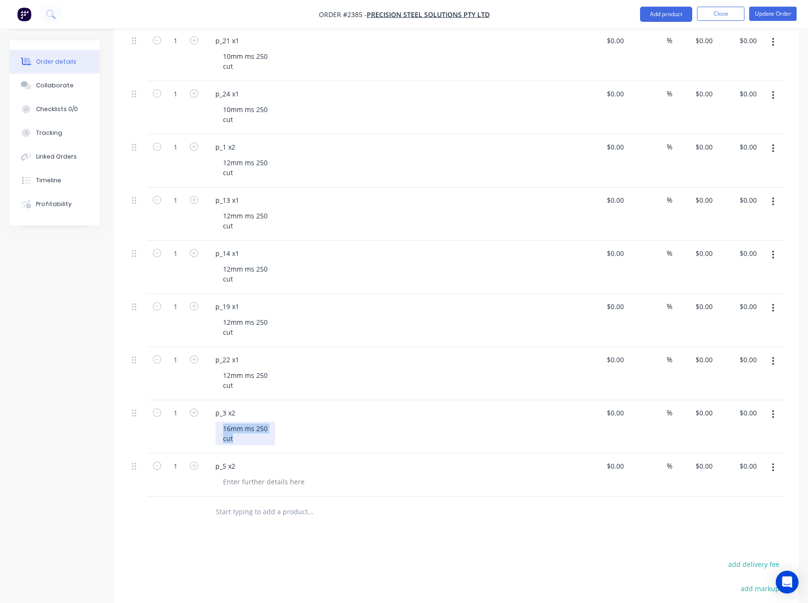
drag, startPoint x: 241, startPoint y: 440, endPoint x: 216, endPoint y: 425, distance: 29.2
click at [216, 425] on div "16mm ms 250 cut" at bounding box center [245, 433] width 60 height 24
copy div "16mm ms 250 cut"
click at [247, 477] on div at bounding box center [263, 482] width 97 height 14
paste div
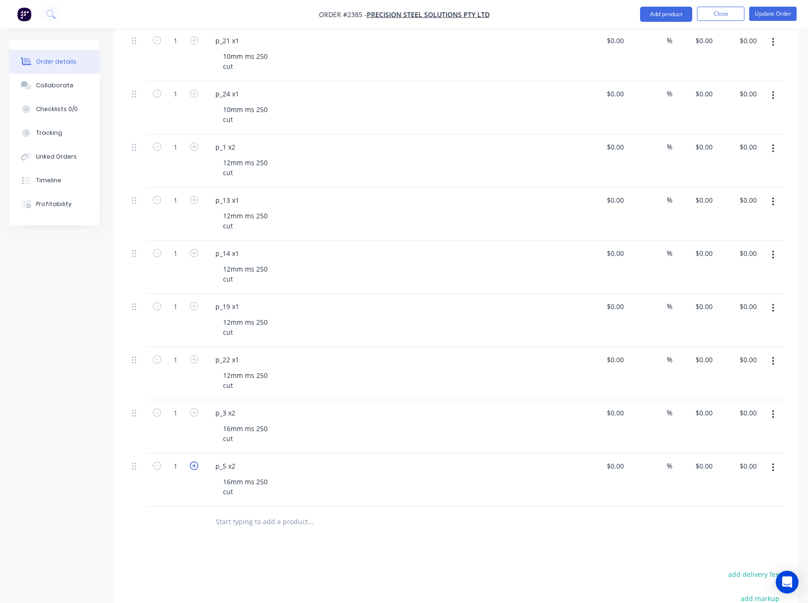
click at [196, 466] on icon "button" at bounding box center [194, 465] width 9 height 9
type input "2"
click at [193, 411] on icon "button" at bounding box center [194, 412] width 9 height 9
type input "2"
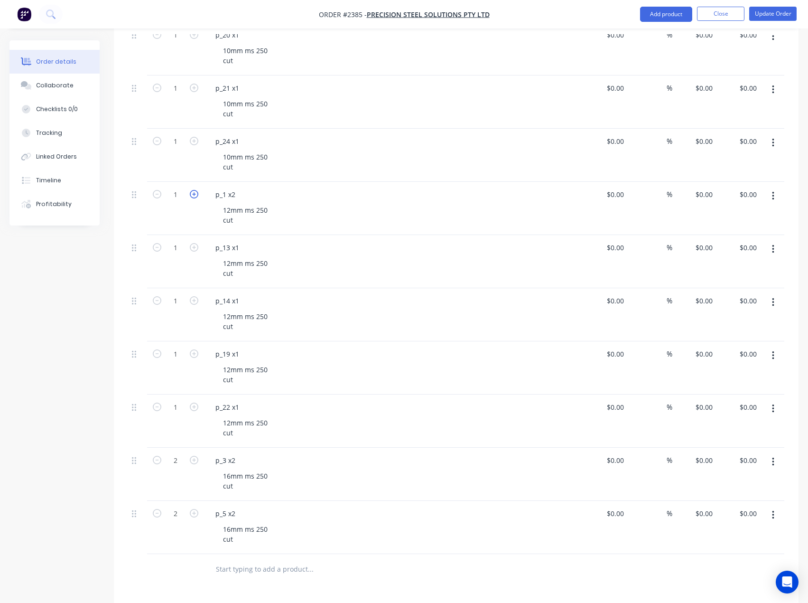
click at [194, 196] on icon "button" at bounding box center [194, 194] width 9 height 9
type input "2"
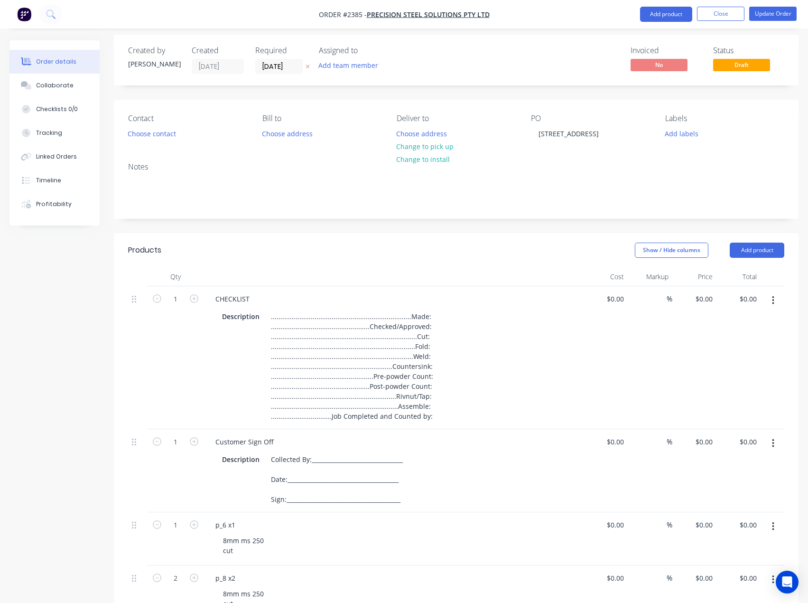
scroll to position [0, 0]
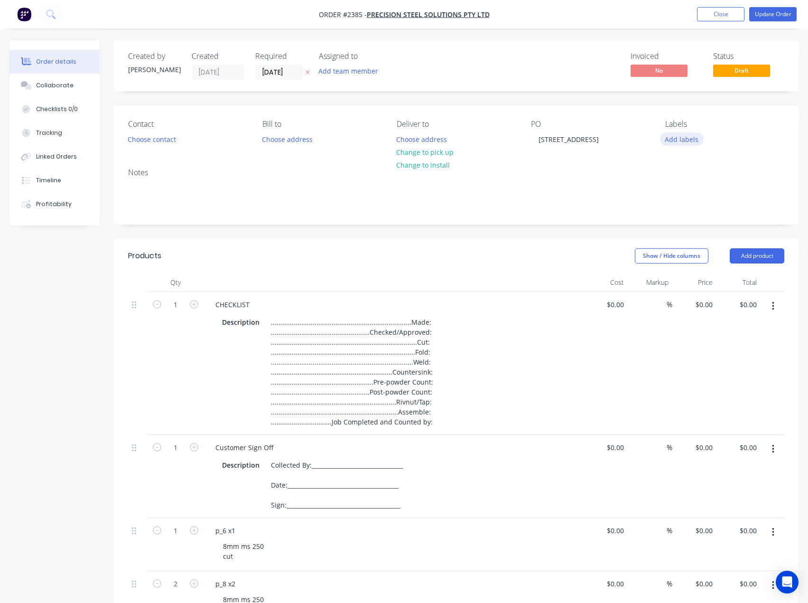
click at [683, 140] on button "Add labels" at bounding box center [682, 138] width 44 height 13
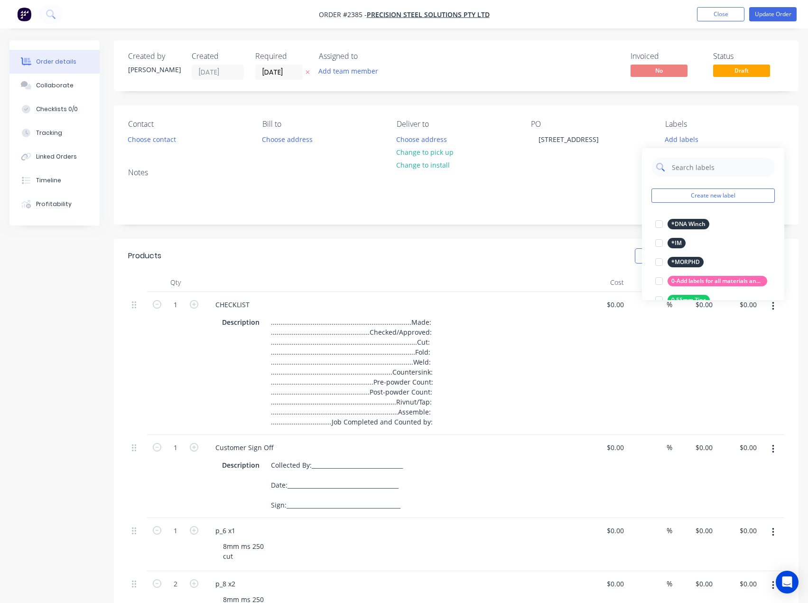
click at [694, 166] on input "text" at bounding box center [720, 167] width 99 height 19
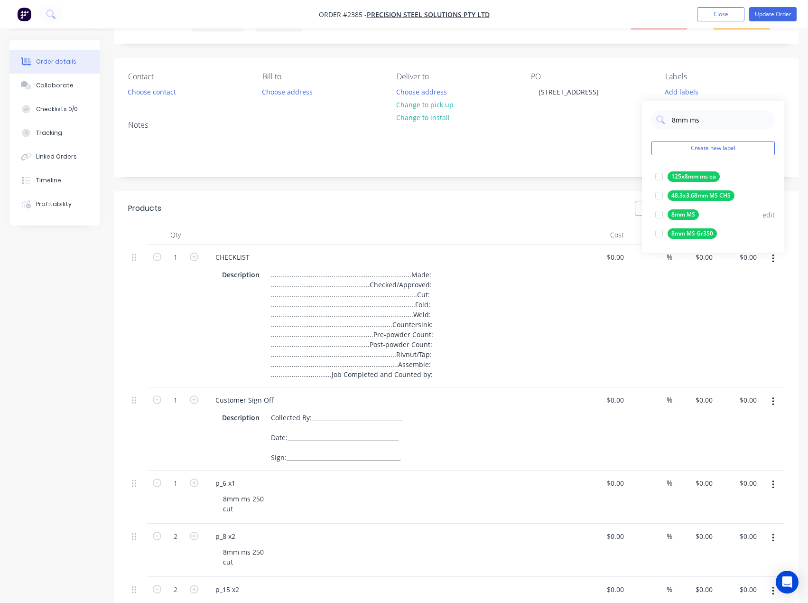
click at [660, 213] on div at bounding box center [659, 214] width 19 height 19
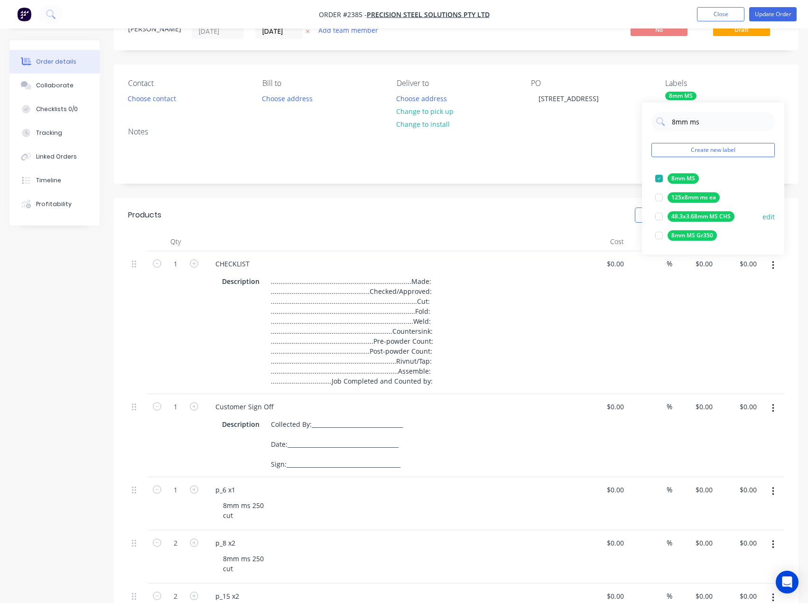
scroll to position [0, 0]
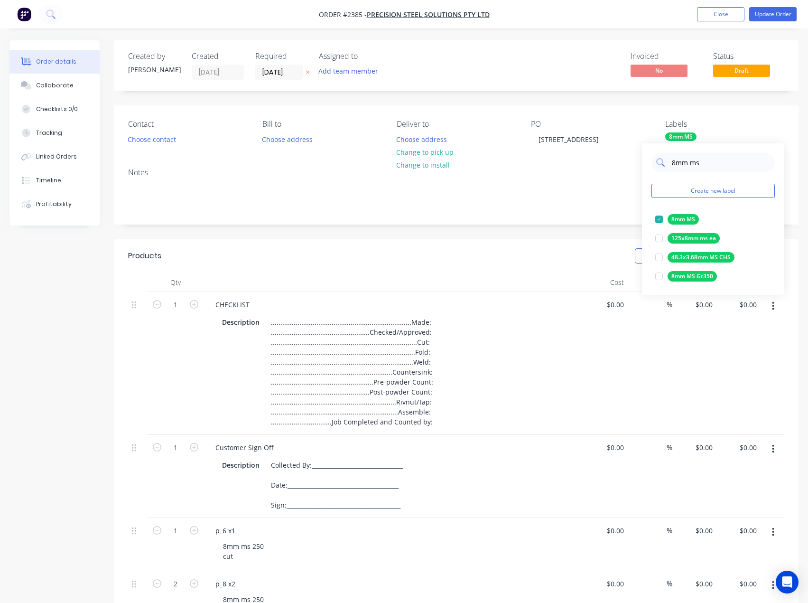
drag, startPoint x: 704, startPoint y: 167, endPoint x: 672, endPoint y: 167, distance: 31.3
click at [672, 167] on input "8mm ms" at bounding box center [720, 162] width 99 height 19
click at [674, 162] on input "8mm ms" at bounding box center [720, 162] width 99 height 19
drag, startPoint x: 674, startPoint y: 160, endPoint x: 671, endPoint y: 164, distance: 5.4
click at [671, 164] on div "8mm ms" at bounding box center [713, 162] width 123 height 19
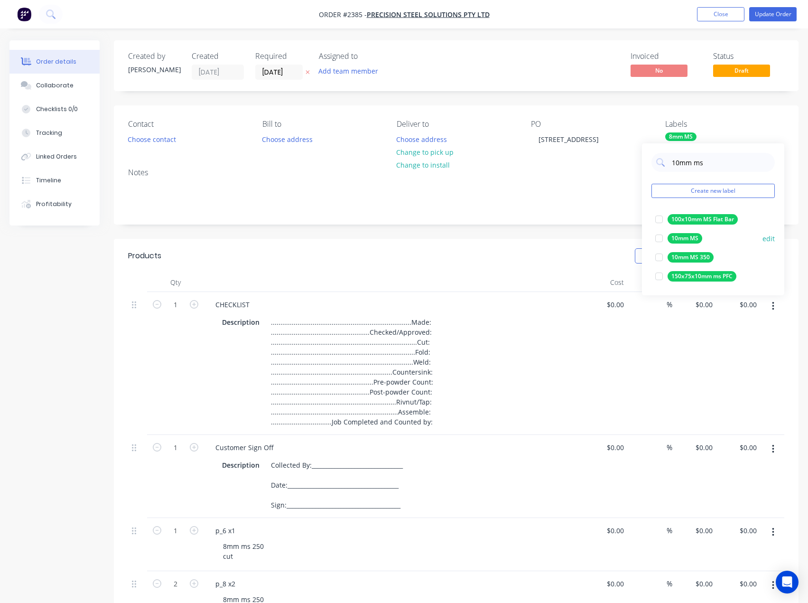
click at [662, 237] on div at bounding box center [659, 238] width 19 height 19
drag, startPoint x: 675, startPoint y: 165, endPoint x: 680, endPoint y: 164, distance: 5.3
click at [680, 164] on input "10mm ms" at bounding box center [720, 162] width 99 height 19
click at [659, 221] on div at bounding box center [659, 219] width 19 height 19
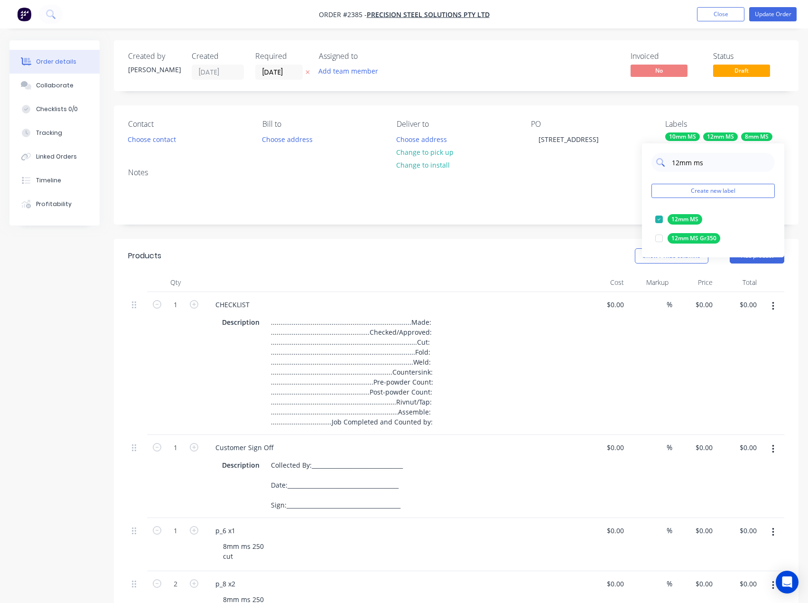
click at [679, 161] on input "12mm ms" at bounding box center [720, 162] width 99 height 19
click at [680, 162] on input "15mm ms" at bounding box center [720, 162] width 99 height 19
click at [662, 219] on div at bounding box center [659, 219] width 19 height 19
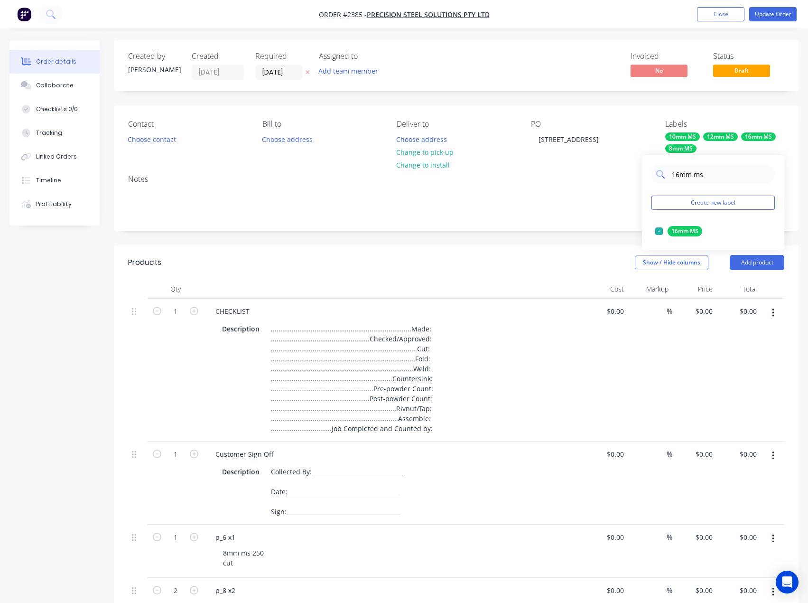
drag, startPoint x: 718, startPoint y: 176, endPoint x: 671, endPoint y: 175, distance: 47.0
click at [671, 175] on input "16mm ms" at bounding box center [720, 174] width 99 height 19
type input "cut"
click at [659, 232] on div at bounding box center [659, 231] width 19 height 19
click at [371, 69] on button "Add team member" at bounding box center [349, 71] width 70 height 13
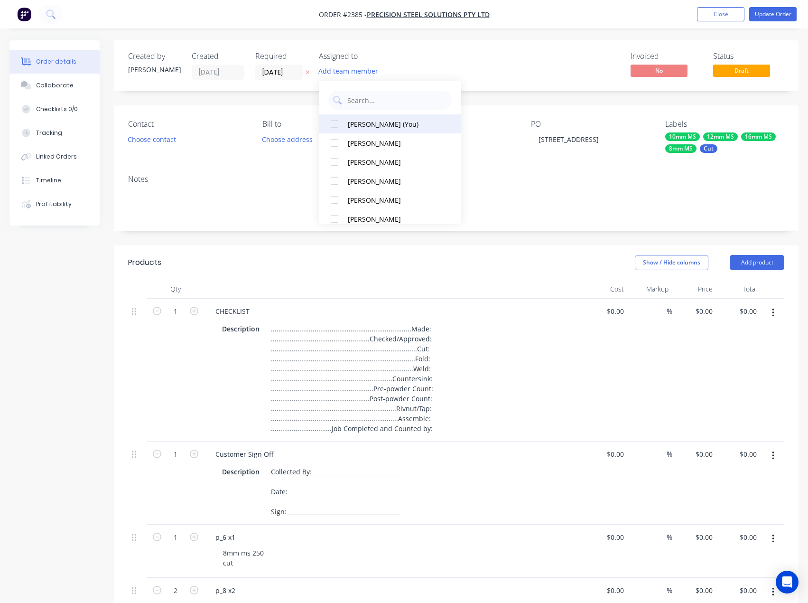
click at [400, 126] on div "Emma Arena (You)" at bounding box center [395, 124] width 95 height 10
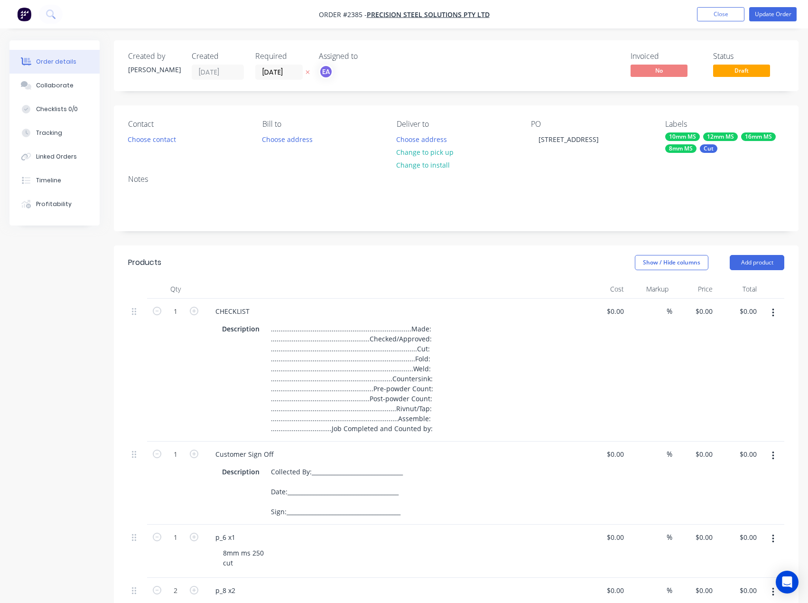
click at [479, 75] on div "Invoiced No Status Draft" at bounding box center [599, 66] width 371 height 28
drag, startPoint x: 289, startPoint y: 106, endPoint x: 271, endPoint y: 133, distance: 32.5
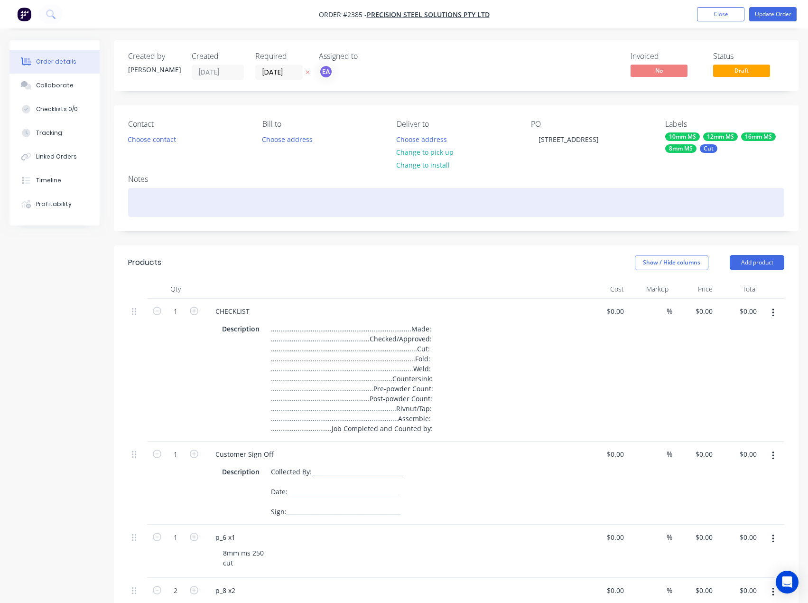
click at [275, 188] on div at bounding box center [456, 202] width 656 height 29
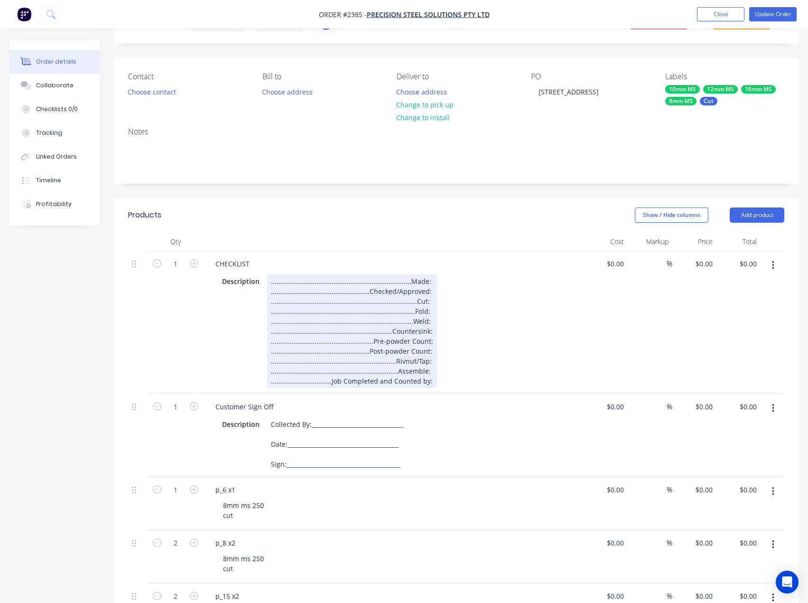
click at [423, 278] on div "..........................................................................Made:…" at bounding box center [352, 330] width 170 height 113
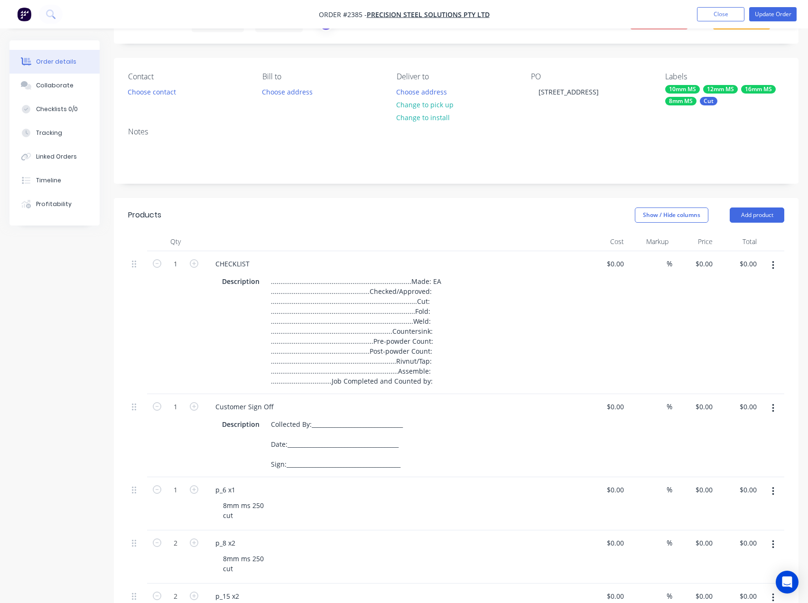
click at [456, 207] on div "Show / Hide columns Add product" at bounding box center [526, 214] width 517 height 15
click at [783, 11] on button "Update Order" at bounding box center [772, 14] width 47 height 14
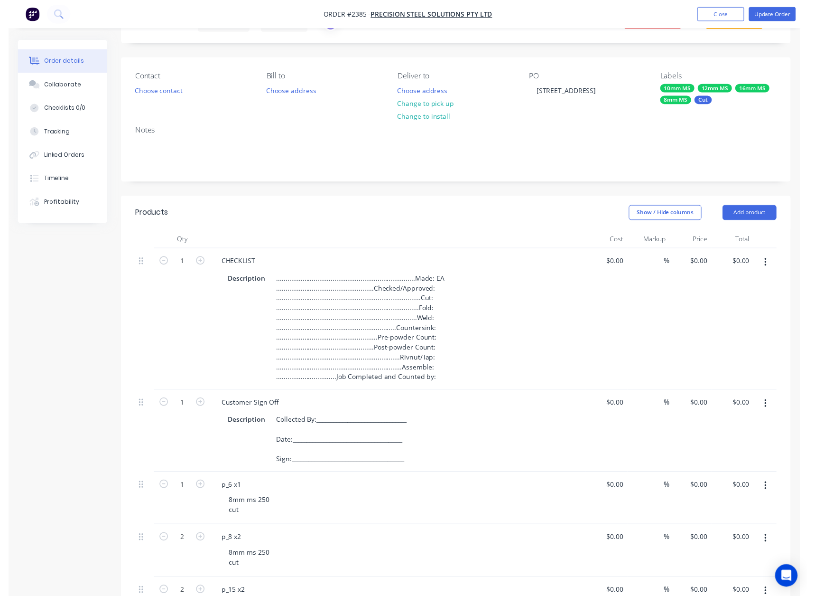
scroll to position [0, 0]
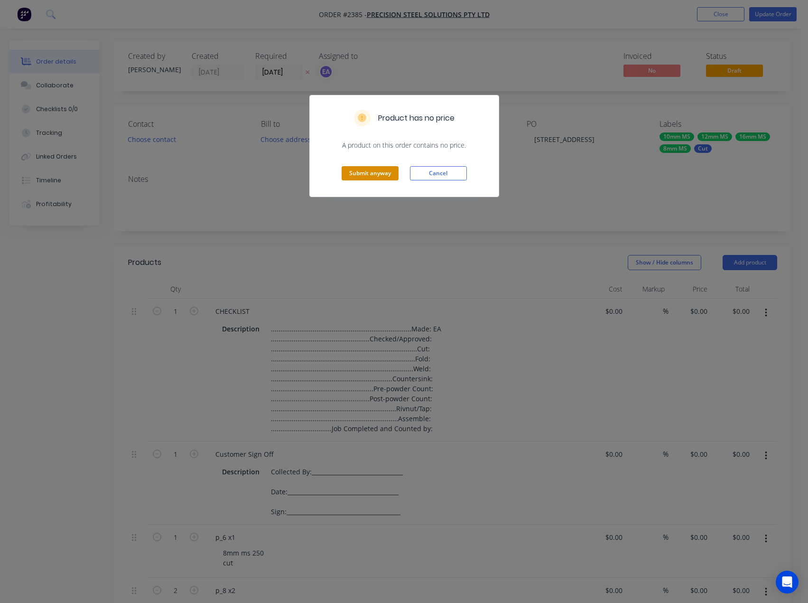
click at [377, 174] on button "Submit anyway" at bounding box center [370, 173] width 57 height 14
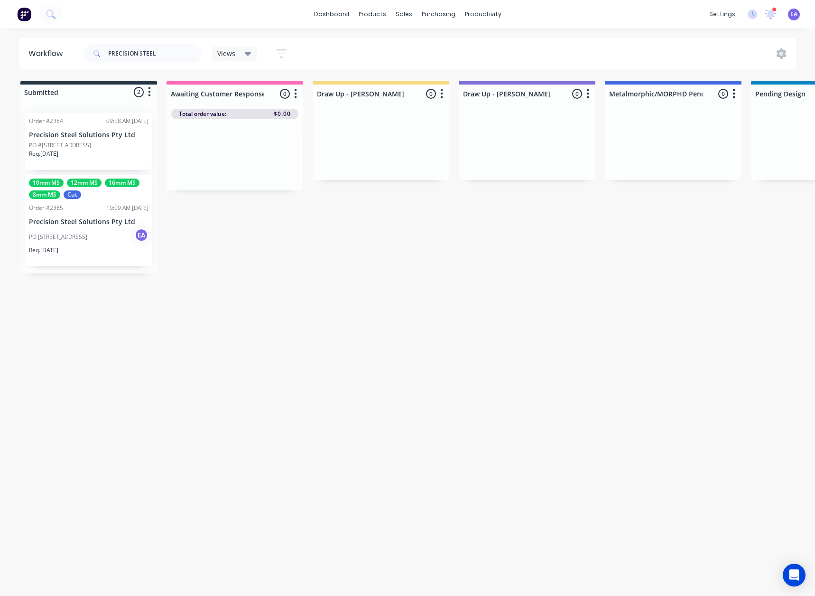
click at [91, 142] on p "PO #[STREET_ADDRESS]" at bounding box center [60, 145] width 62 height 9
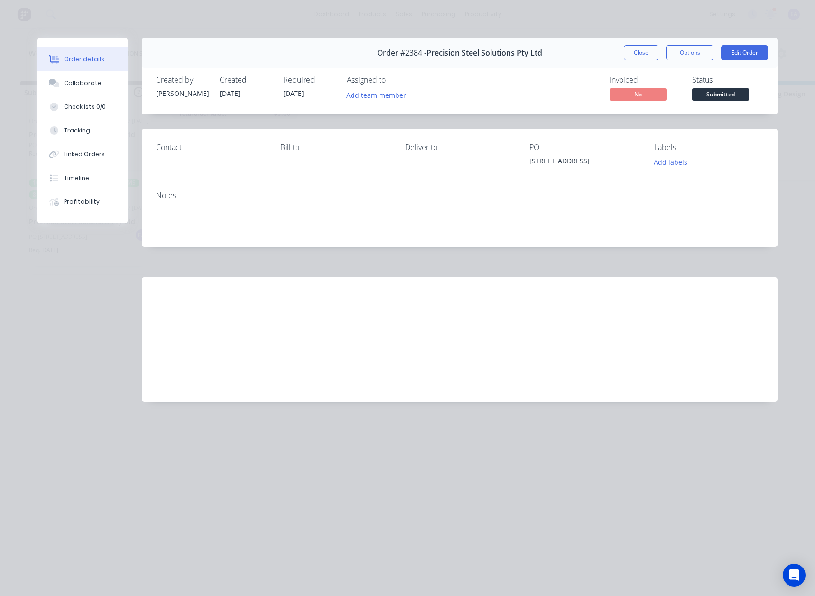
drag, startPoint x: 653, startPoint y: 56, endPoint x: 361, endPoint y: 263, distance: 358.4
click at [653, 56] on button "Close" at bounding box center [641, 52] width 35 height 15
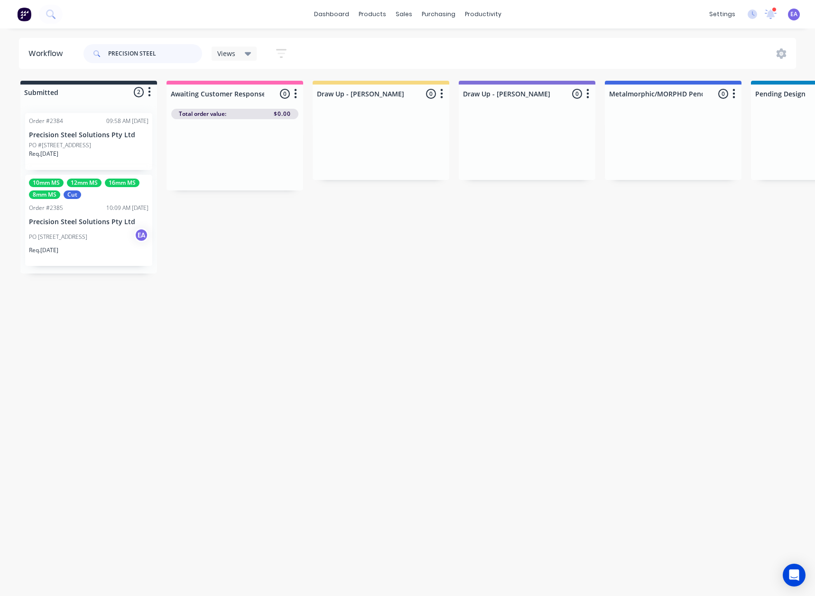
drag, startPoint x: 167, startPoint y: 52, endPoint x: 66, endPoint y: 55, distance: 101.1
click at [66, 55] on header "Workflow PRECISION STEEL Views Save new view None (Default) edit Greg edit Greg…" at bounding box center [408, 53] width 778 height 31
click at [96, 235] on div "PO #15 - 1274 Sunny Way EA" at bounding box center [89, 237] width 120 height 18
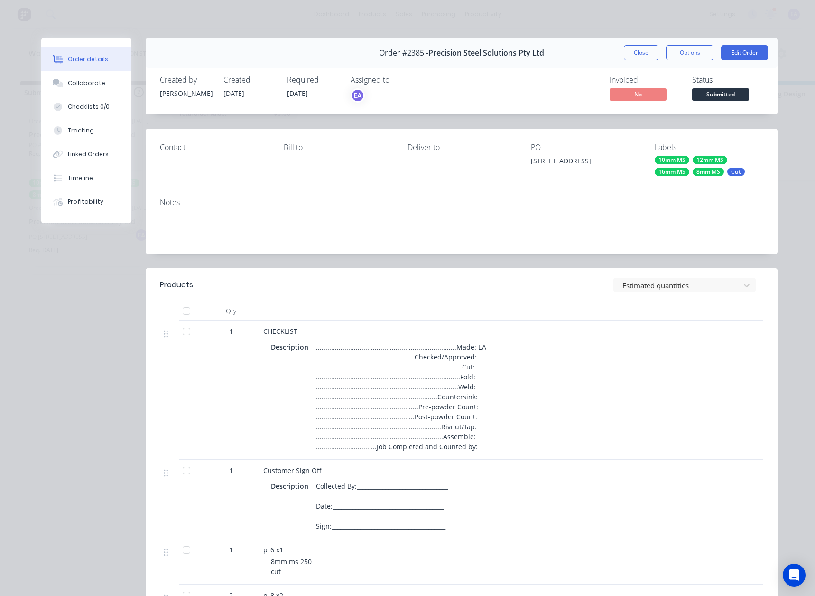
drag, startPoint x: 645, startPoint y: 56, endPoint x: 4, endPoint y: 285, distance: 680.7
click at [645, 56] on button "Close" at bounding box center [641, 52] width 35 height 15
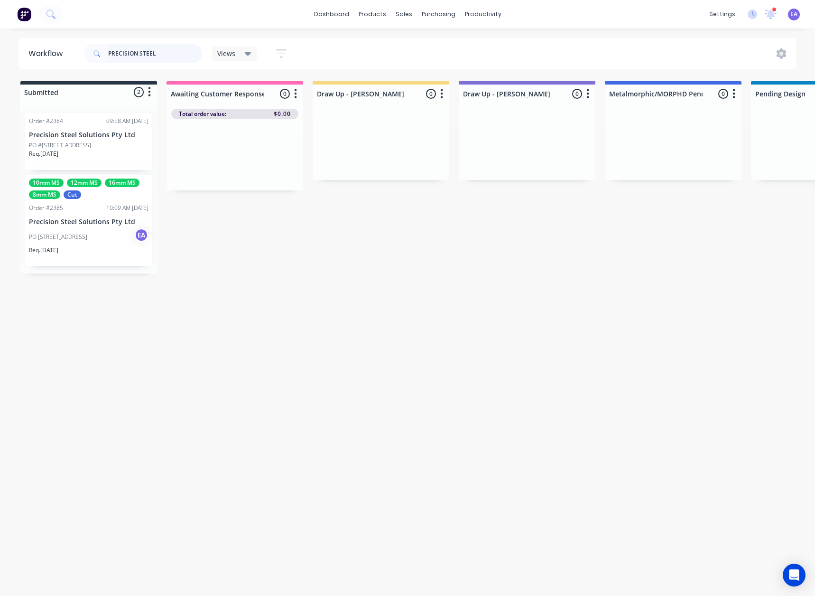
click at [179, 55] on input "PRECISION STEEL" at bounding box center [155, 53] width 94 height 19
drag, startPoint x: 130, startPoint y: 54, endPoint x: 56, endPoint y: 59, distance: 74.7
click at [56, 54] on header "Workflow PRECISION STEEL Views Save new view None (Default) edit Greg edit Greg…" at bounding box center [408, 53] width 778 height 31
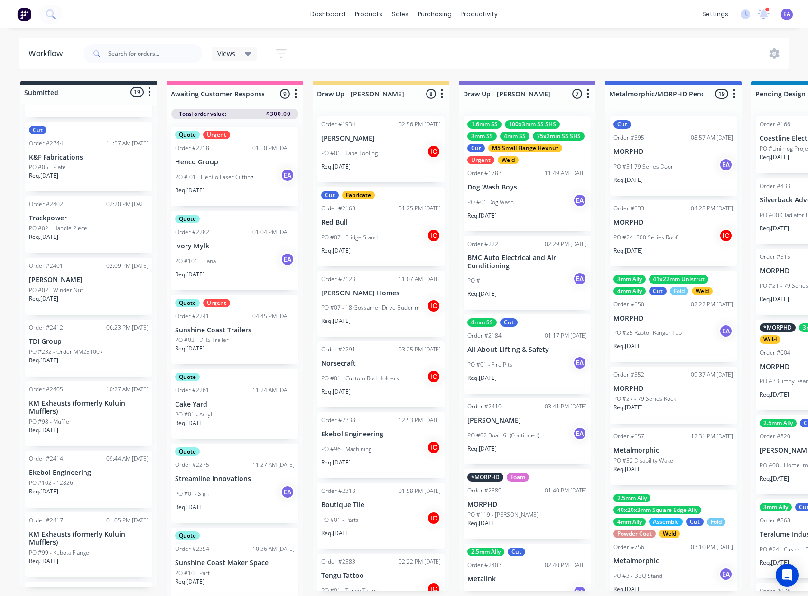
scroll to position [854, 0]
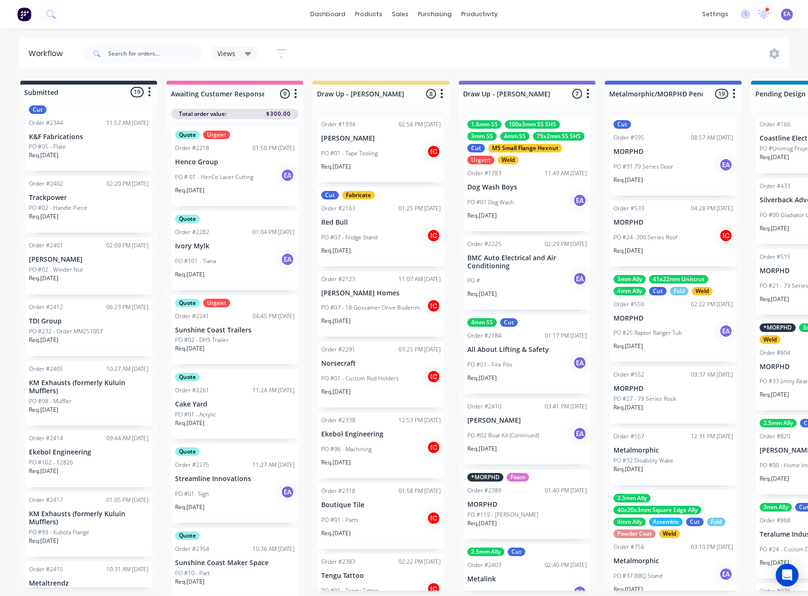
click at [94, 270] on div "PO #02 - Winder Nut" at bounding box center [89, 269] width 120 height 9
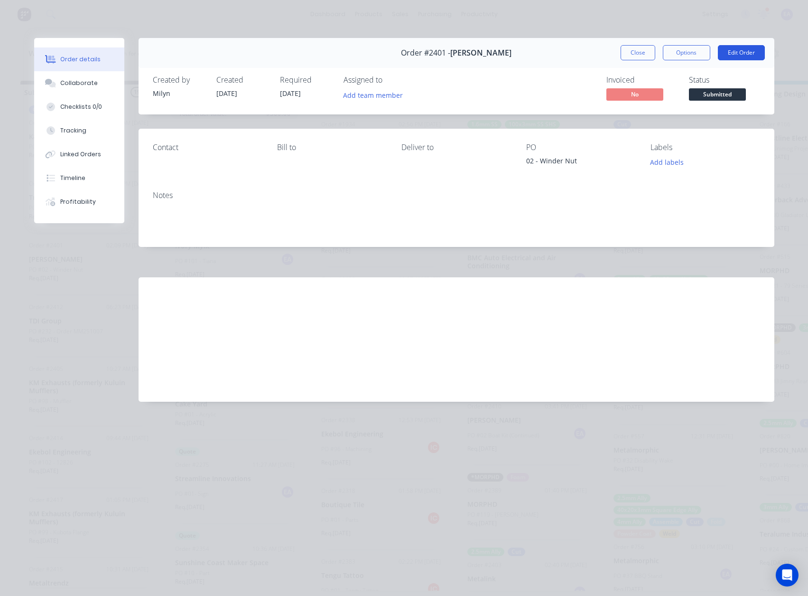
click at [735, 55] on button "Edit Order" at bounding box center [741, 52] width 47 height 15
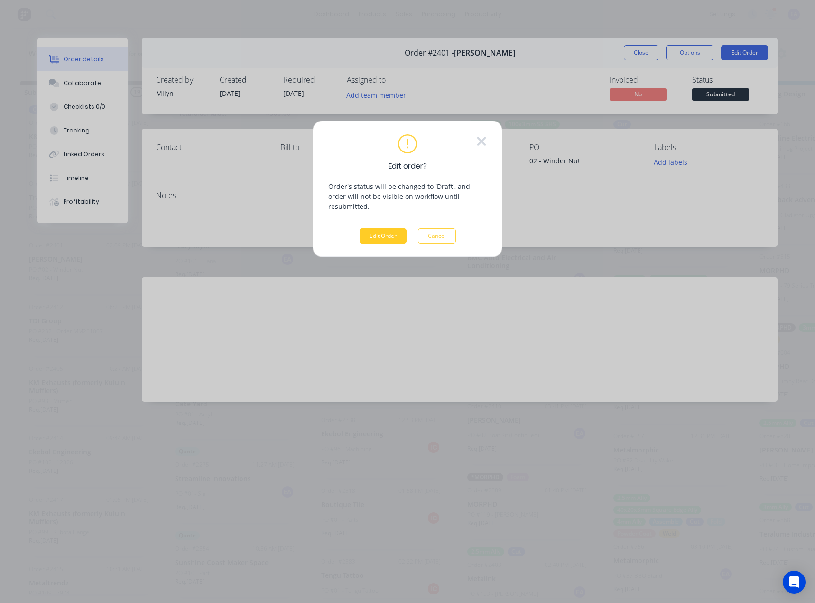
click at [374, 228] on button "Edit Order" at bounding box center [383, 235] width 47 height 15
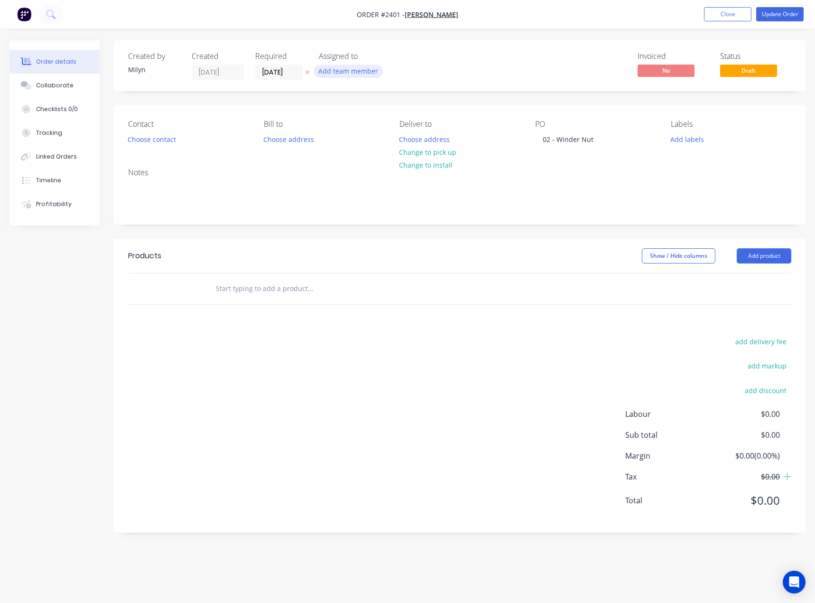
click at [355, 73] on button "Add team member" at bounding box center [349, 71] width 70 height 13
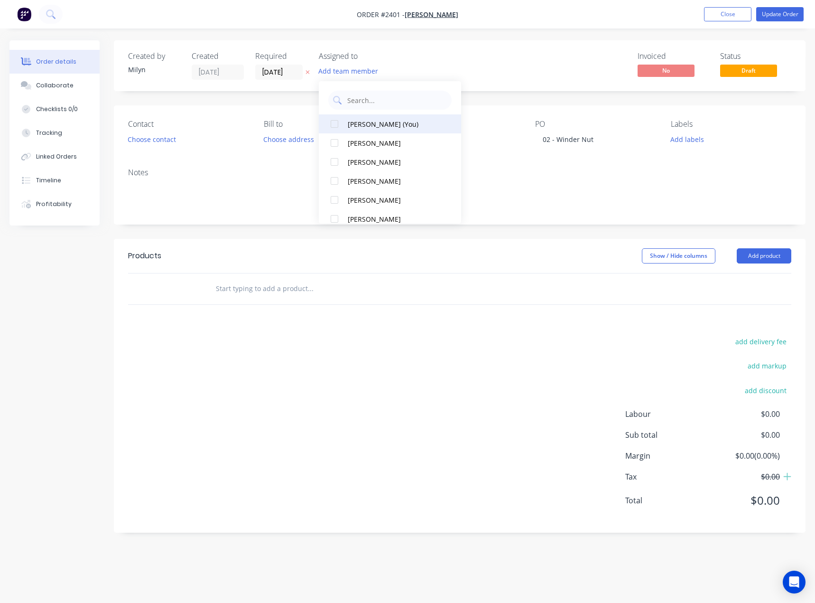
click at [373, 120] on div "Emma Arena (You)" at bounding box center [395, 124] width 95 height 10
drag, startPoint x: 756, startPoint y: 259, endPoint x: 756, endPoint y: 265, distance: 5.7
click at [756, 259] on button "Add product" at bounding box center [764, 255] width 55 height 15
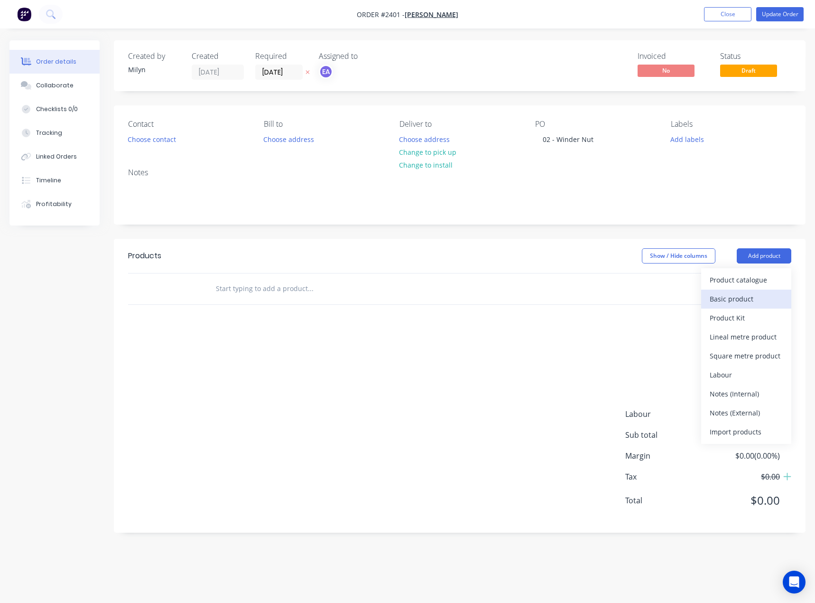
click at [748, 298] on div "Basic product" at bounding box center [746, 299] width 73 height 14
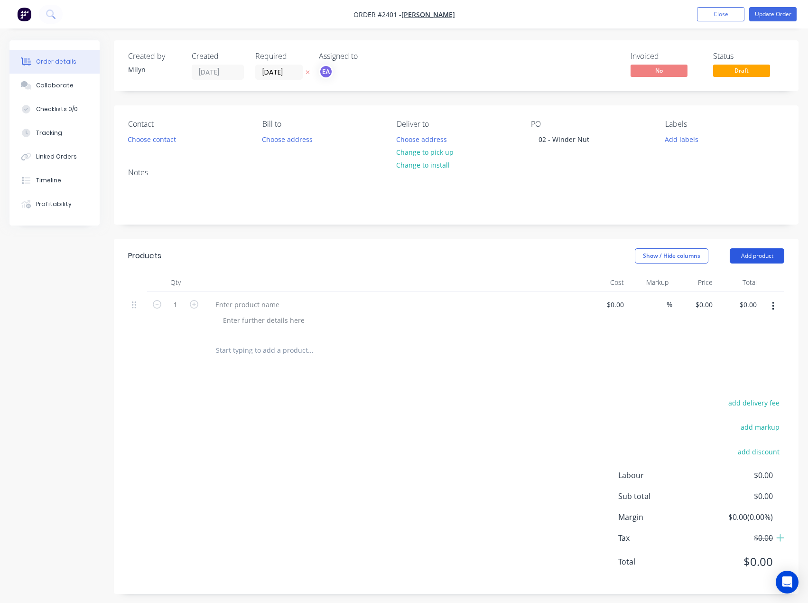
click at [765, 257] on button "Add product" at bounding box center [757, 255] width 55 height 15
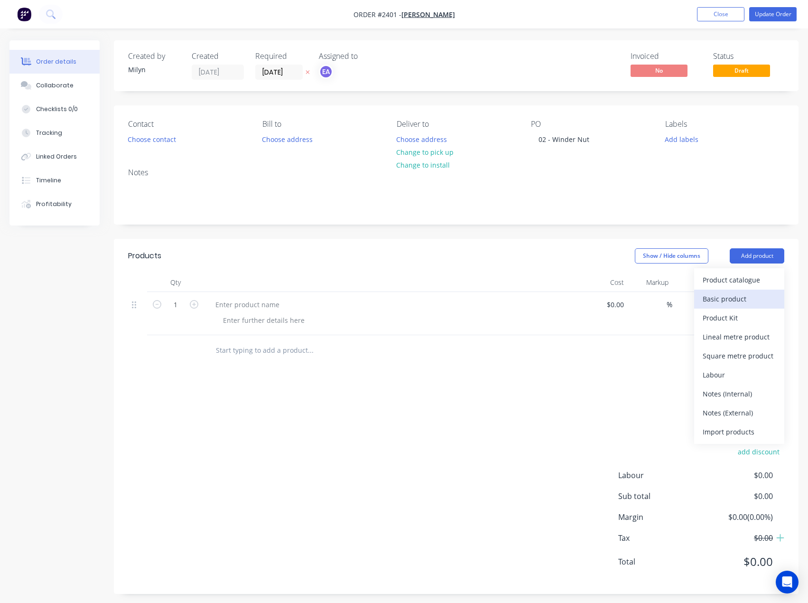
click at [737, 299] on div "Basic product" at bounding box center [739, 299] width 73 height 14
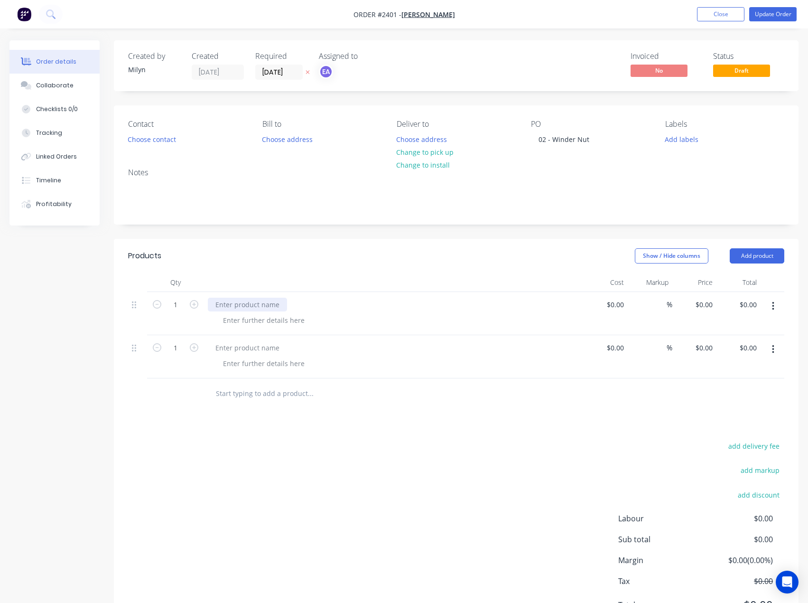
click at [236, 300] on div at bounding box center [247, 305] width 79 height 14
drag, startPoint x: 274, startPoint y: 305, endPoint x: 234, endPoint y: 306, distance: 40.3
click at [234, 306] on div "Small Winder Nut" at bounding box center [244, 305] width 72 height 14
copy div "Winder Nut"
click at [220, 353] on div at bounding box center [247, 348] width 79 height 14
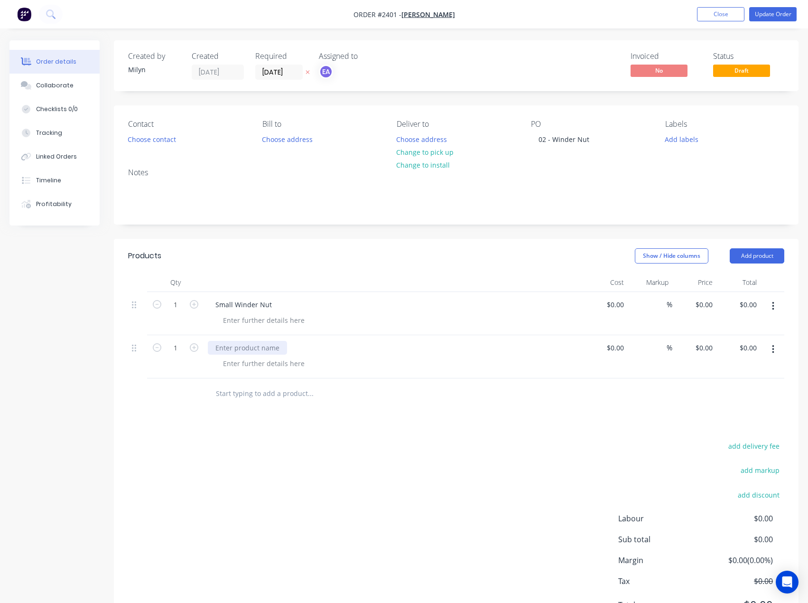
click at [220, 353] on div at bounding box center [247, 348] width 79 height 14
click at [181, 347] on input "1" at bounding box center [175, 348] width 25 height 14
type input "20"
click at [179, 309] on input "1" at bounding box center [175, 305] width 25 height 14
type input "20"
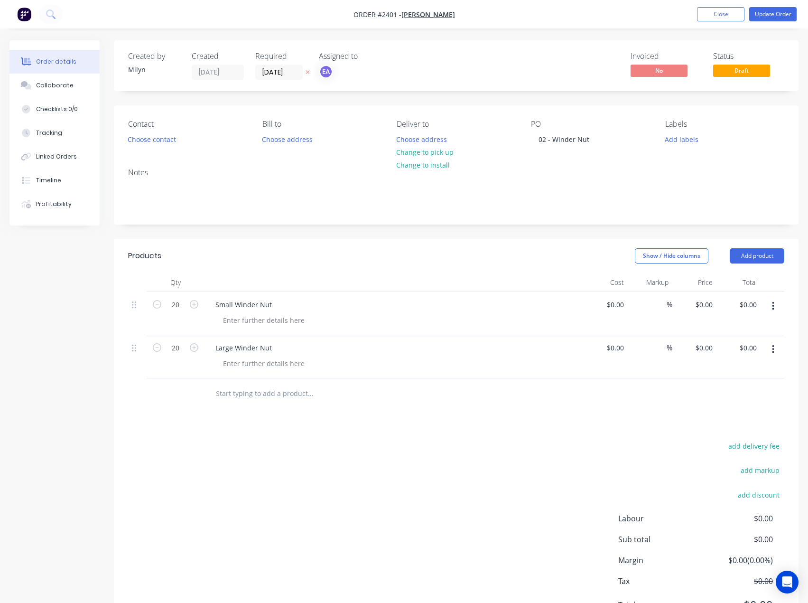
click at [252, 499] on div "add delivery fee add markup add discount Labour $0.00 Sub total $0.00 Margin $0…" at bounding box center [456, 530] width 656 height 183
click at [271, 317] on div at bounding box center [263, 320] width 97 height 14
drag, startPoint x: 325, startPoint y: 435, endPoint x: 255, endPoint y: 319, distance: 135.4
click at [255, 319] on div "Machine" at bounding box center [236, 320] width 43 height 14
drag, startPoint x: 243, startPoint y: 322, endPoint x: 217, endPoint y: 322, distance: 25.6
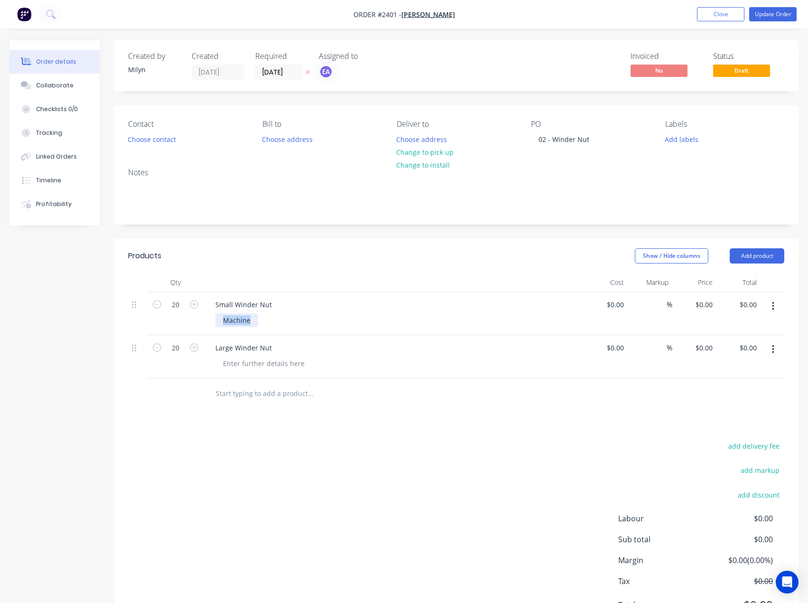
click at [217, 322] on div "Machine" at bounding box center [236, 320] width 43 height 14
copy div "Machine"
click at [245, 362] on div at bounding box center [263, 363] width 97 height 14
paste div
click at [278, 439] on div "add delivery fee add markup add discount Labour $0.00 Sub total $0.00 Margin $0…" at bounding box center [456, 530] width 656 height 183
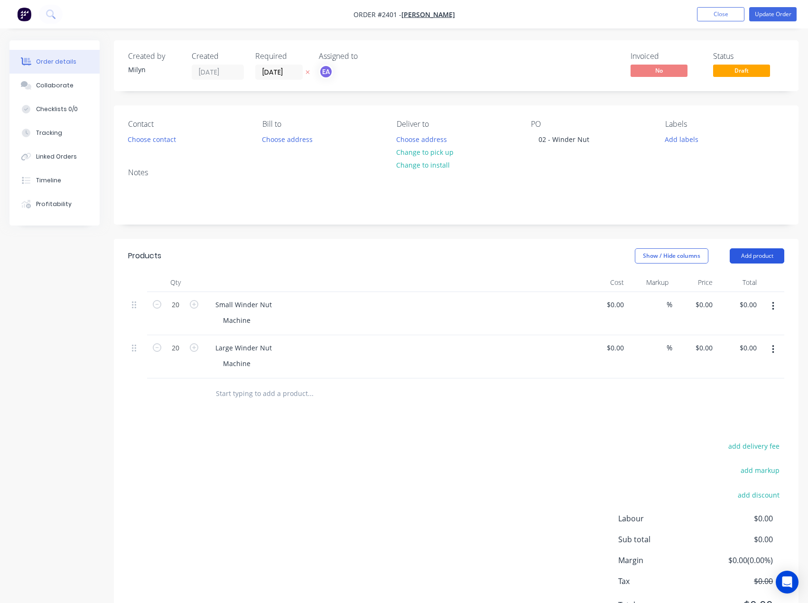
click at [769, 258] on button "Add product" at bounding box center [757, 255] width 55 height 15
click at [286, 401] on input "text" at bounding box center [310, 393] width 190 height 19
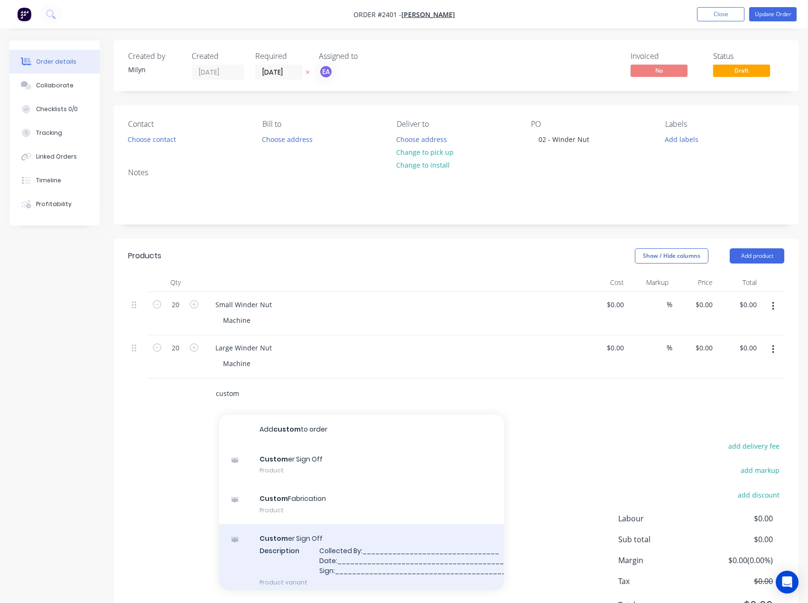
type input "custom"
click at [305, 560] on div "Custom er Sign Off Description Collected By:________________________________ Da…" at bounding box center [361, 560] width 285 height 72
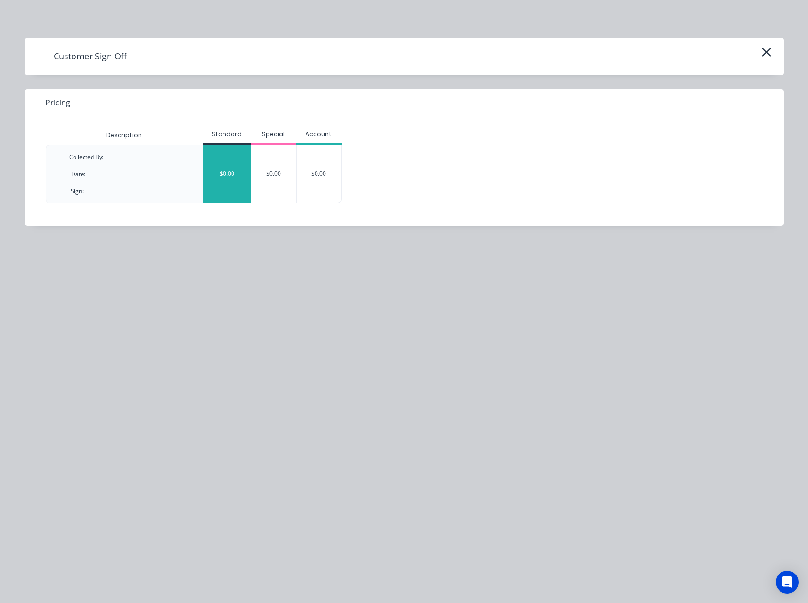
click at [240, 166] on div "$0.00" at bounding box center [227, 173] width 48 height 57
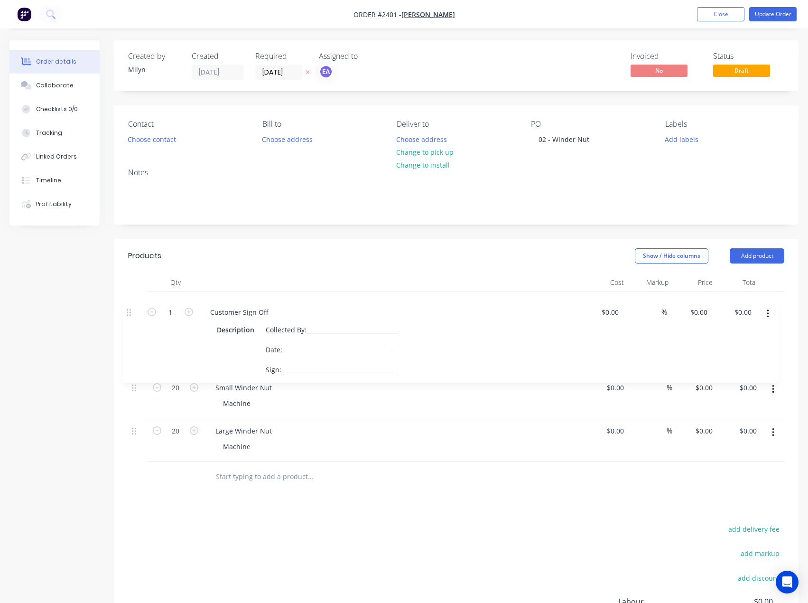
drag, startPoint x: 133, startPoint y: 394, endPoint x: 123, endPoint y: 303, distance: 91.6
click at [123, 303] on div "Qty Cost Markup Price Total 20 Small Winder Nut Machine $0.00 $0.00 % $0.00 $0.…" at bounding box center [456, 382] width 685 height 219
click at [671, 140] on button "Add labels" at bounding box center [682, 138] width 44 height 13
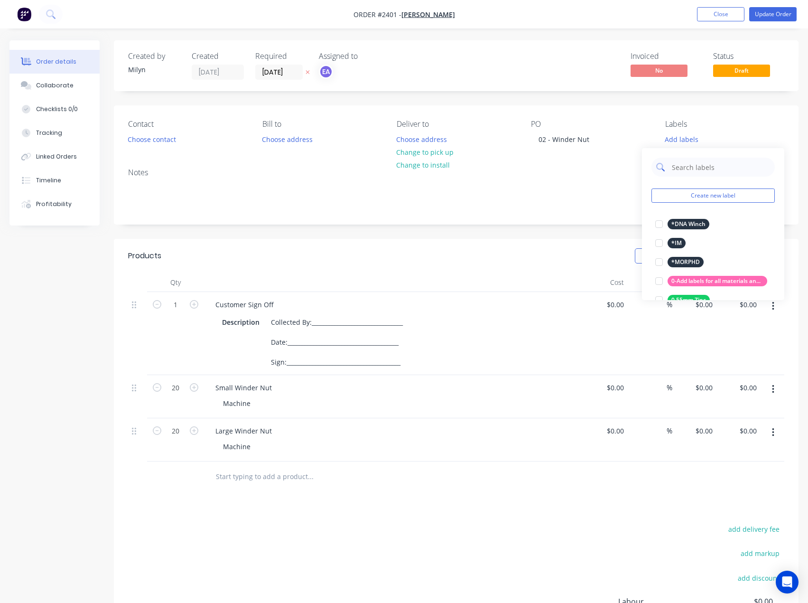
click at [693, 163] on input "text" at bounding box center [720, 167] width 99 height 19
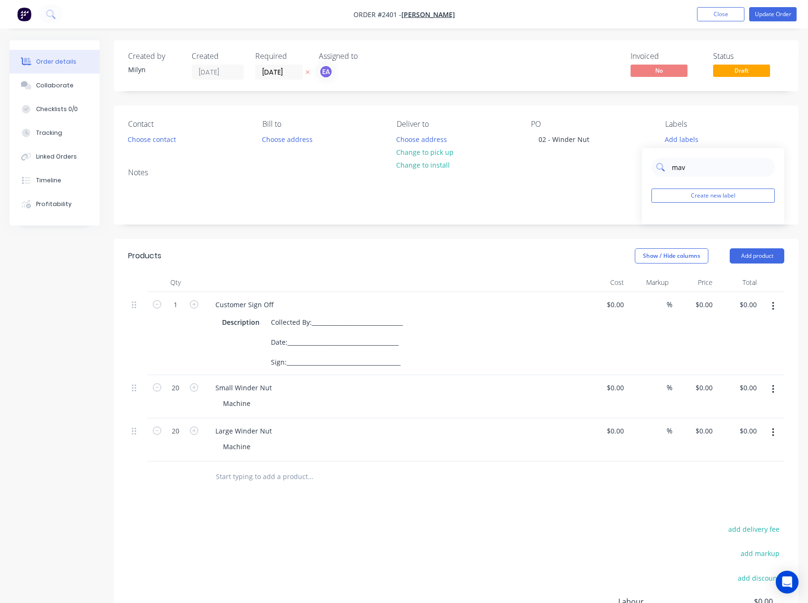
drag, startPoint x: 682, startPoint y: 169, endPoint x: 690, endPoint y: 169, distance: 7.6
click at [690, 169] on input "mav" at bounding box center [720, 167] width 99 height 19
type input "machin"
click at [658, 222] on div at bounding box center [659, 224] width 19 height 19
drag, startPoint x: 669, startPoint y: 164, endPoint x: 662, endPoint y: 164, distance: 6.2
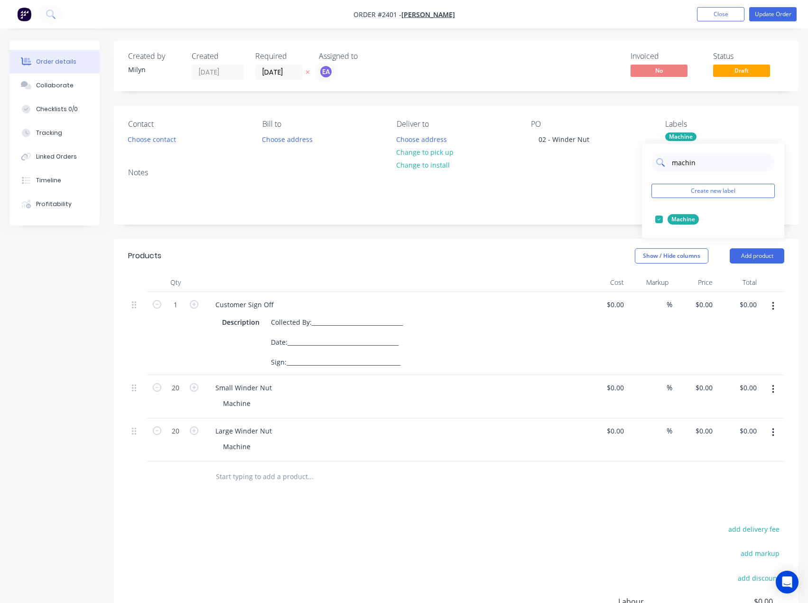
click at [662, 164] on div "machin" at bounding box center [713, 162] width 123 height 19
click at [451, 539] on div "add delivery fee add markup add discount Labour $0.00 Sub total $0.00 Margin $0…" at bounding box center [456, 613] width 656 height 183
click at [764, 17] on button "Update Order" at bounding box center [772, 14] width 47 height 14
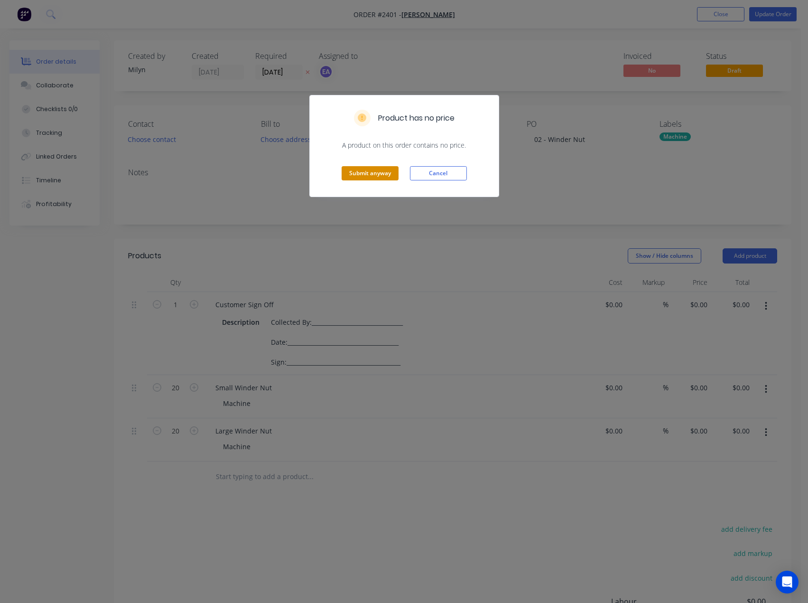
click at [369, 175] on button "Submit anyway" at bounding box center [370, 173] width 57 height 14
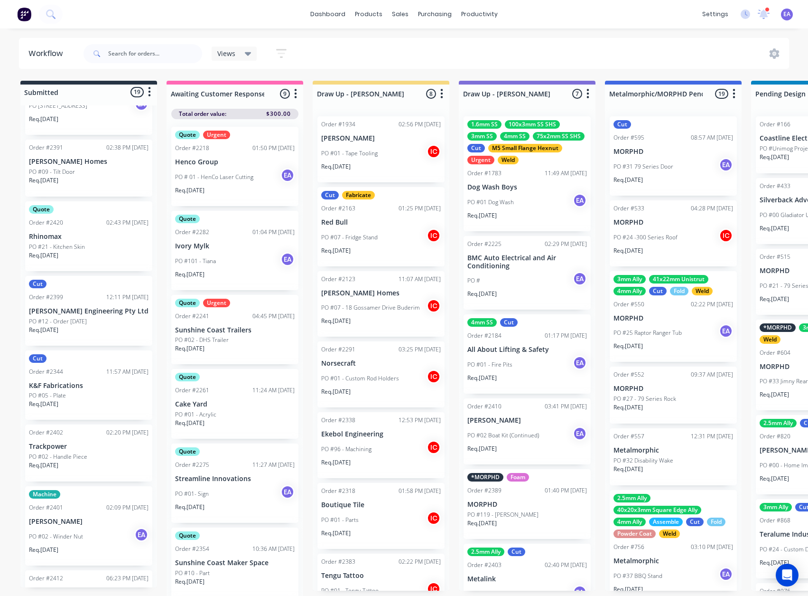
scroll to position [617, 0]
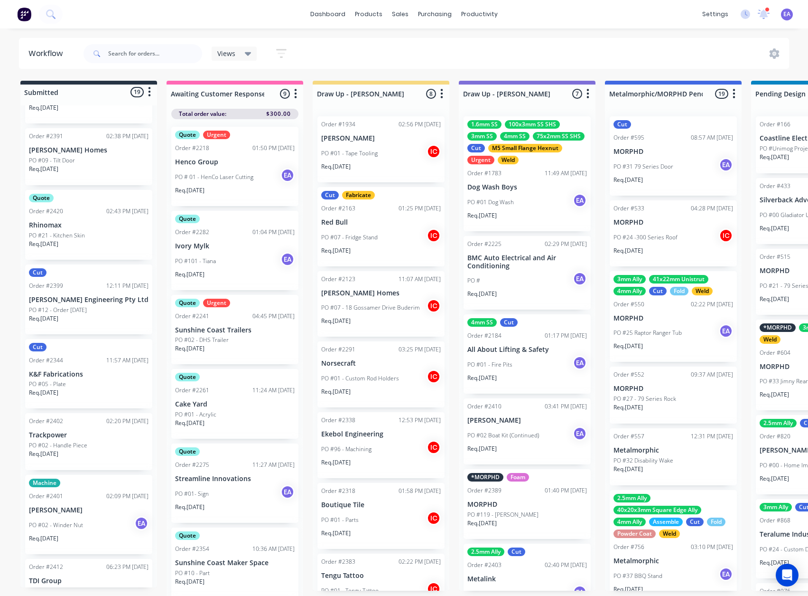
click at [61, 523] on p "PO #02 - Winder Nut" at bounding box center [56, 525] width 54 height 9
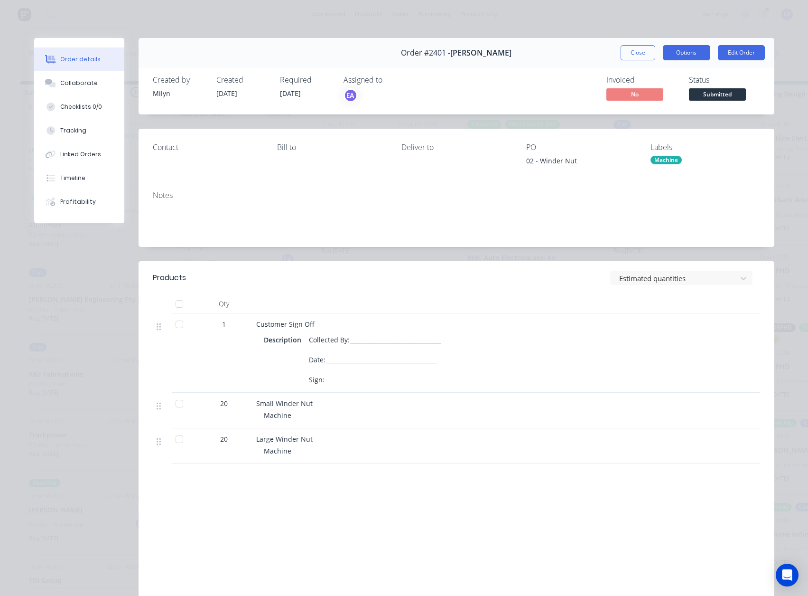
click at [668, 56] on button "Options" at bounding box center [686, 52] width 47 height 15
click at [673, 91] on div "Work Order" at bounding box center [660, 96] width 83 height 14
click at [658, 118] on div "Standard" at bounding box center [660, 115] width 83 height 14
click at [631, 56] on button "Close" at bounding box center [638, 52] width 35 height 15
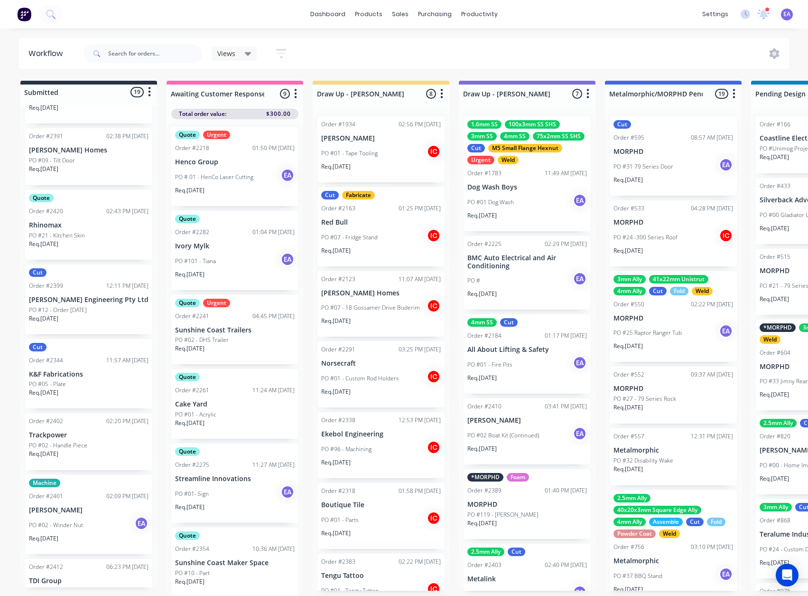
click at [65, 510] on p "[PERSON_NAME]" at bounding box center [89, 510] width 120 height 8
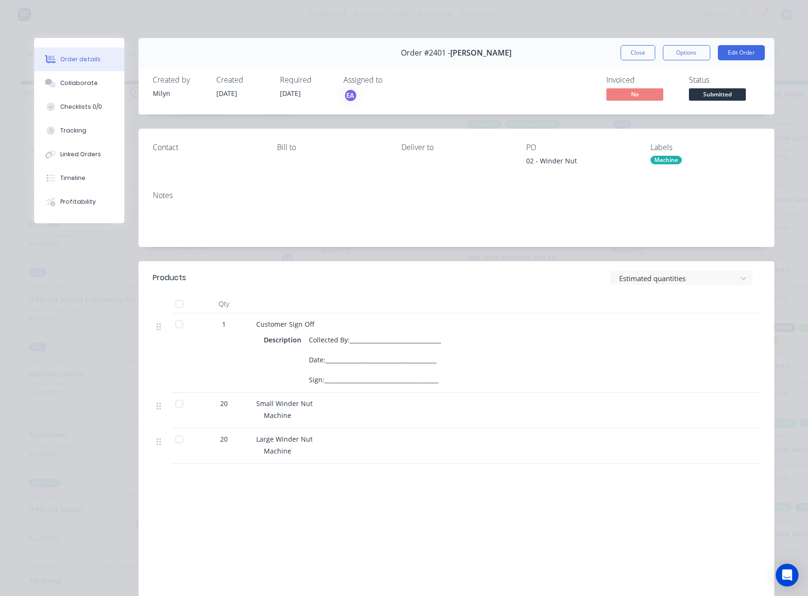
click at [703, 95] on span "Submitted" at bounding box center [717, 94] width 57 height 12
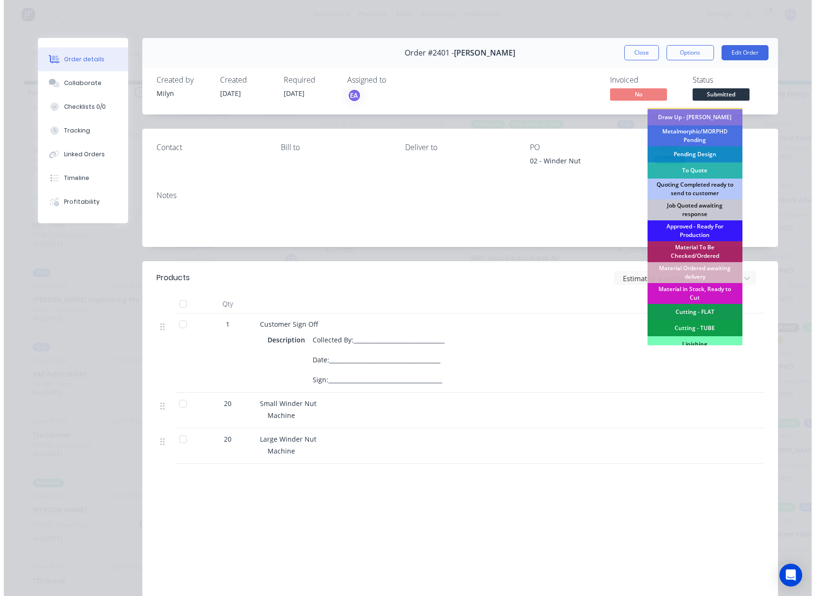
scroll to position [236, 0]
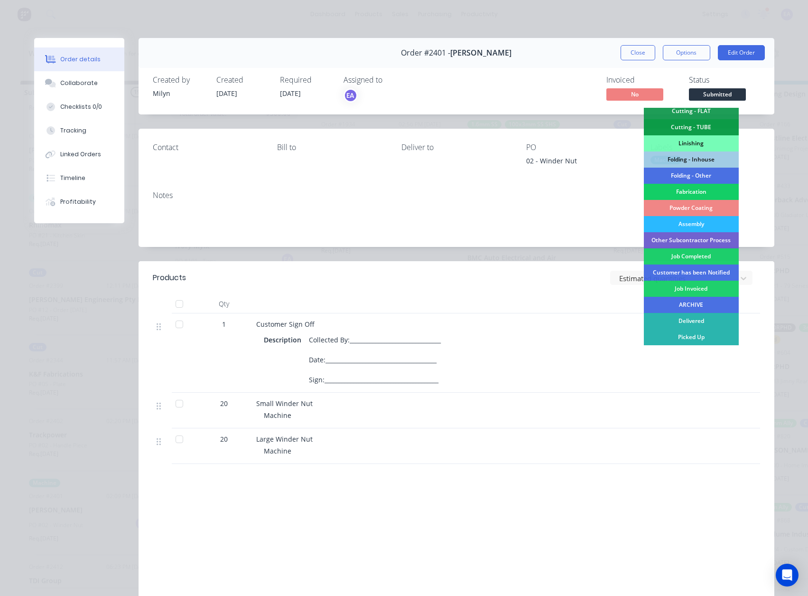
click at [704, 189] on div "Fabrication" at bounding box center [691, 192] width 95 height 16
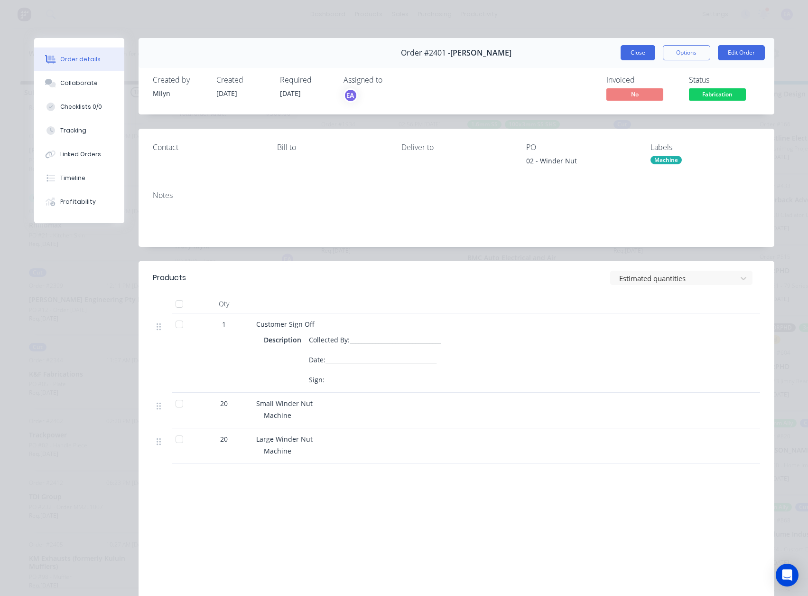
click at [649, 54] on button "Close" at bounding box center [638, 52] width 35 height 15
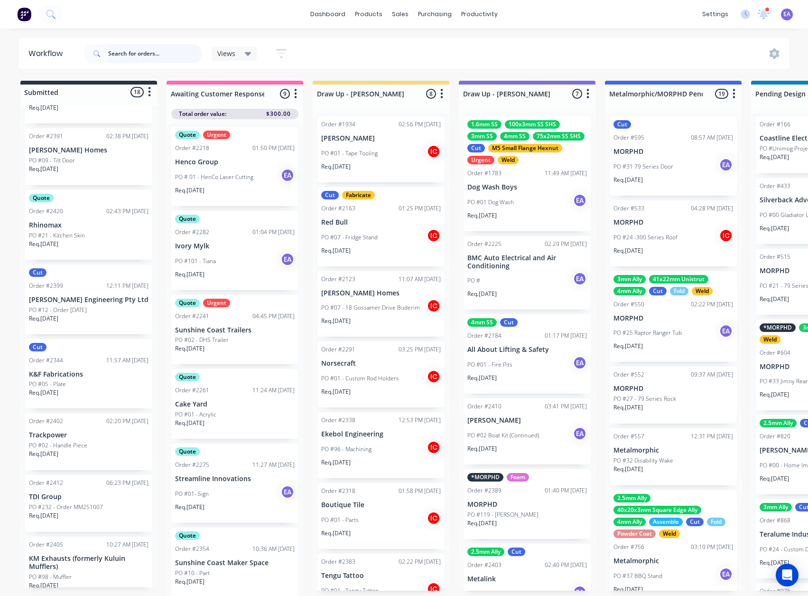
click at [152, 49] on input "text" at bounding box center [155, 53] width 94 height 19
type input "carlos"
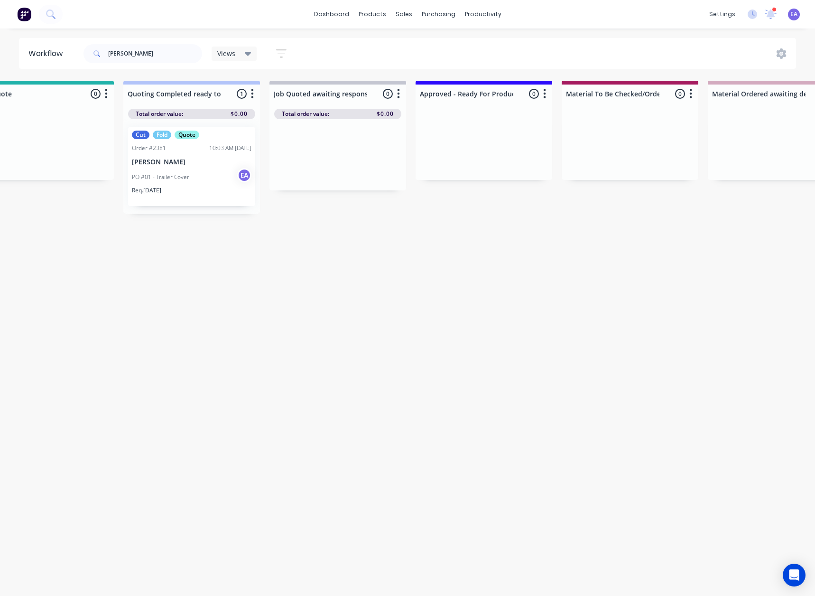
drag, startPoint x: 433, startPoint y: 282, endPoint x: 470, endPoint y: 283, distance: 37.5
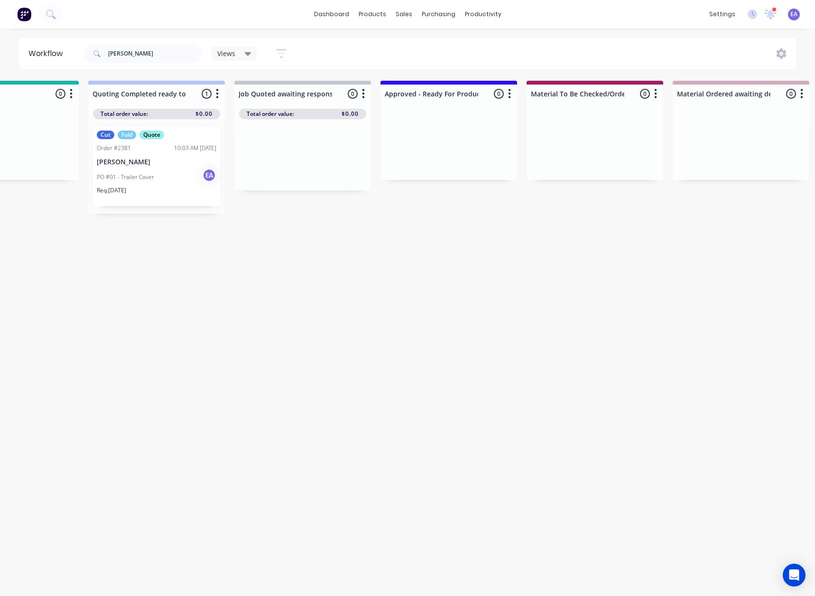
click at [170, 165] on p "[PERSON_NAME]" at bounding box center [157, 162] width 120 height 8
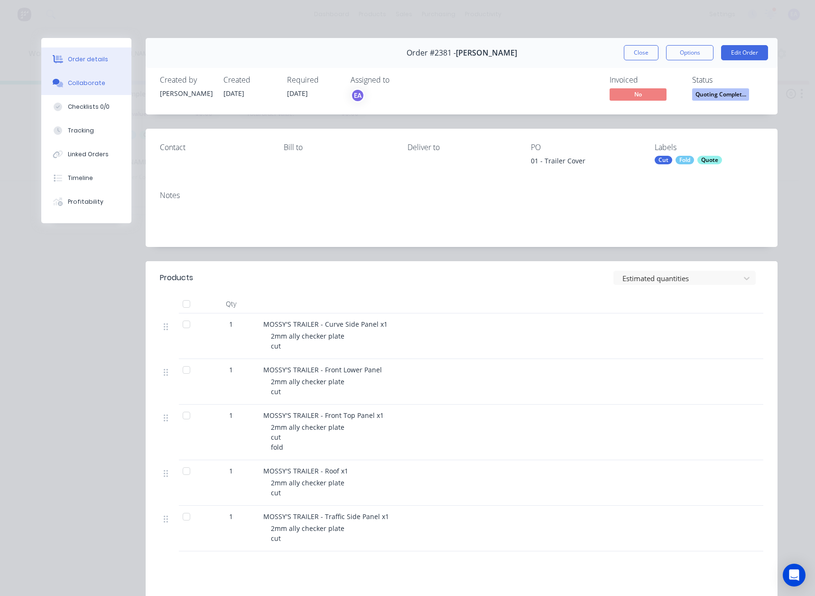
click at [84, 71] on button "Collaborate" at bounding box center [86, 83] width 90 height 24
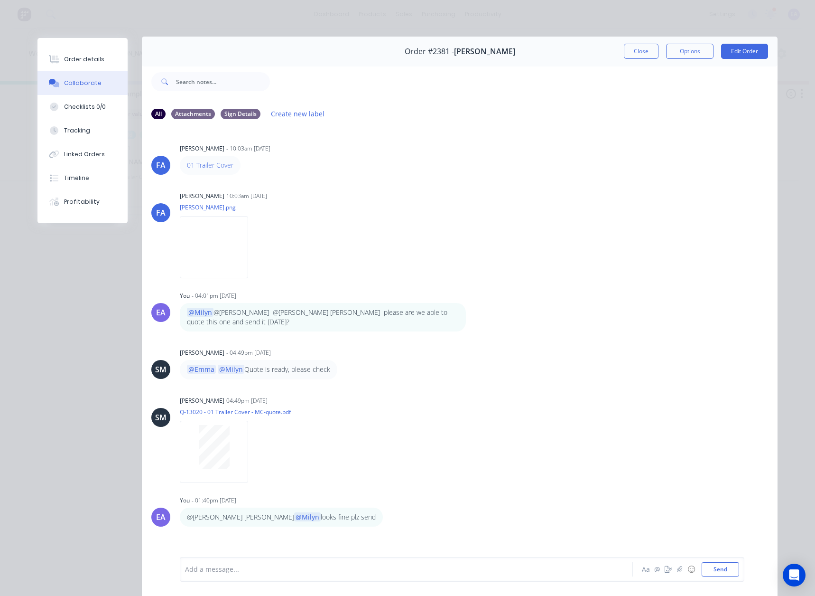
scroll to position [0, 0]
drag, startPoint x: 653, startPoint y: 50, endPoint x: 318, endPoint y: 417, distance: 496.8
click at [653, 50] on button "Close" at bounding box center [641, 52] width 35 height 15
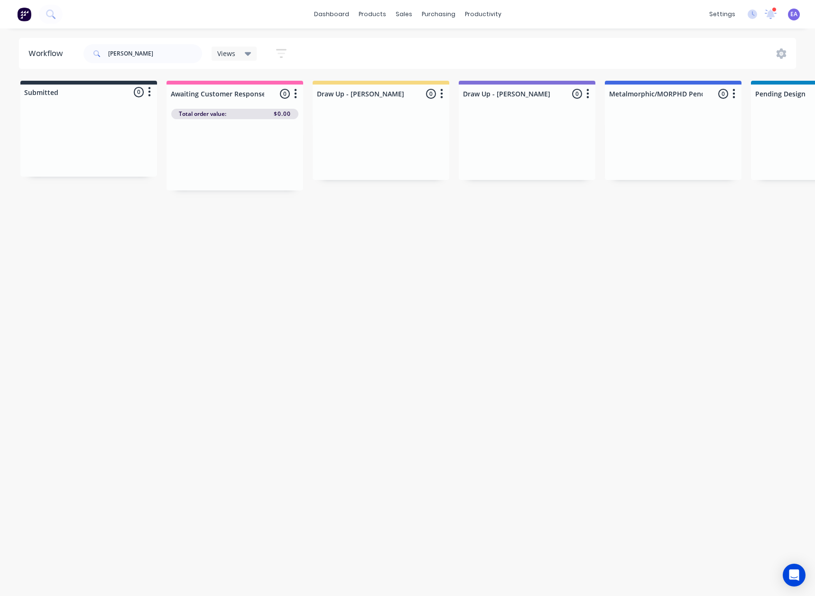
drag, startPoint x: 347, startPoint y: 401, endPoint x: 97, endPoint y: 213, distance: 313.1
drag, startPoint x: 129, startPoint y: 55, endPoint x: 74, endPoint y: 57, distance: 55.1
click at [87, 53] on div "carlos" at bounding box center [143, 53] width 119 height 19
click at [194, 306] on div "Workflow Views Save new view None (Default) edit Greg edit Greg edit Show/Hide …" at bounding box center [407, 307] width 815 height 539
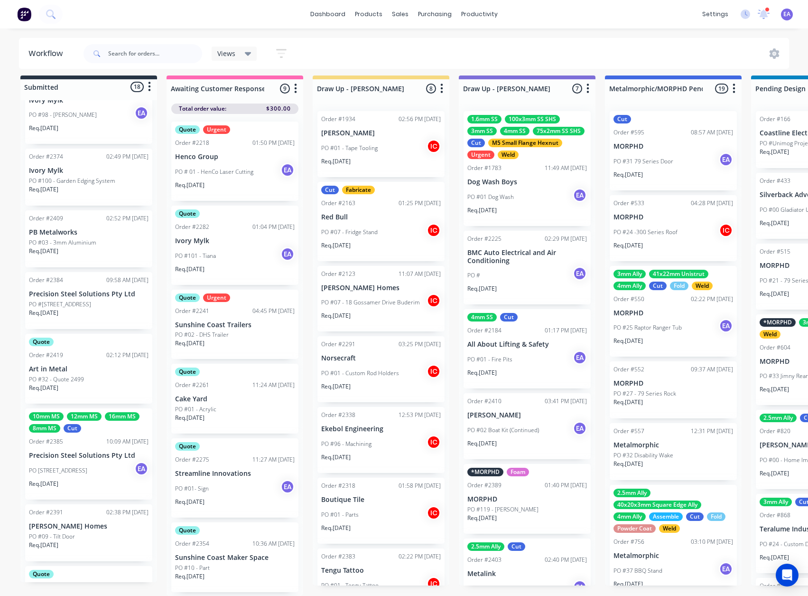
scroll to position [237, 0]
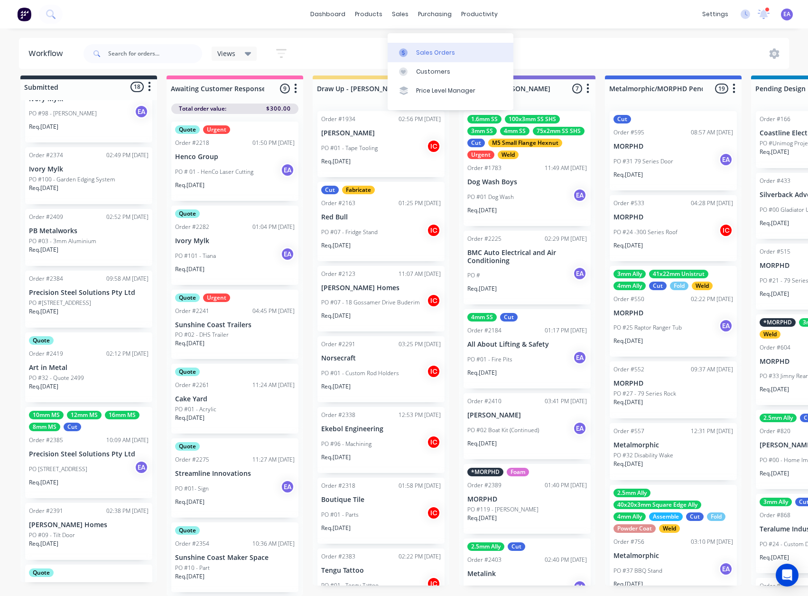
click at [418, 48] on div "Sales Orders" at bounding box center [435, 52] width 39 height 9
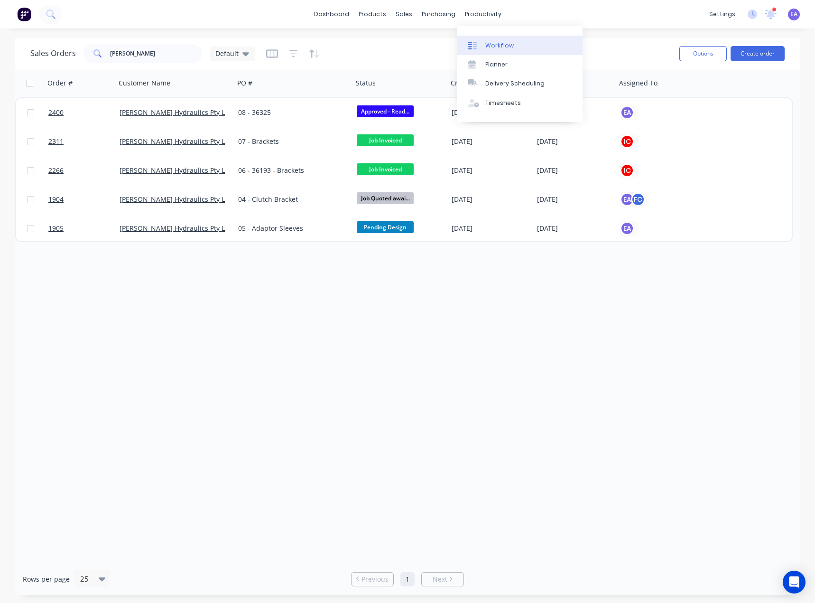
click at [502, 45] on div "Workflow" at bounding box center [499, 45] width 28 height 9
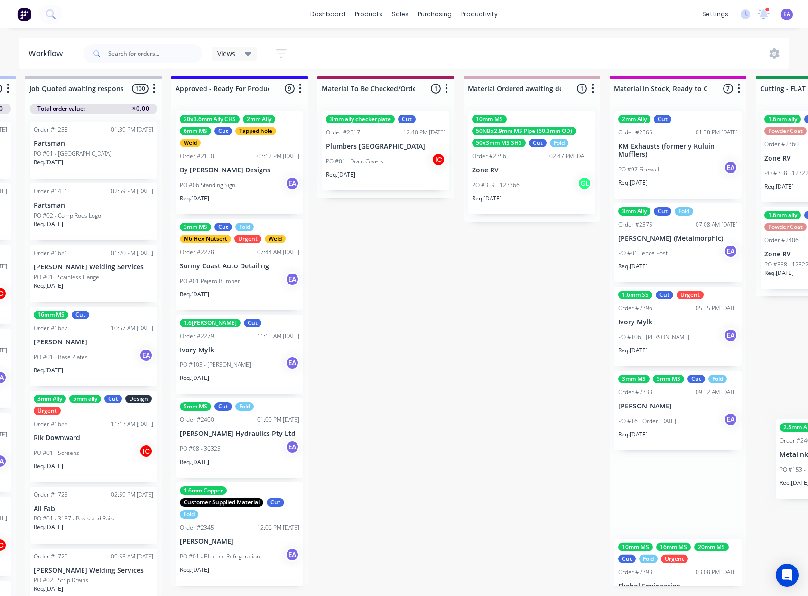
scroll to position [12, 1271]
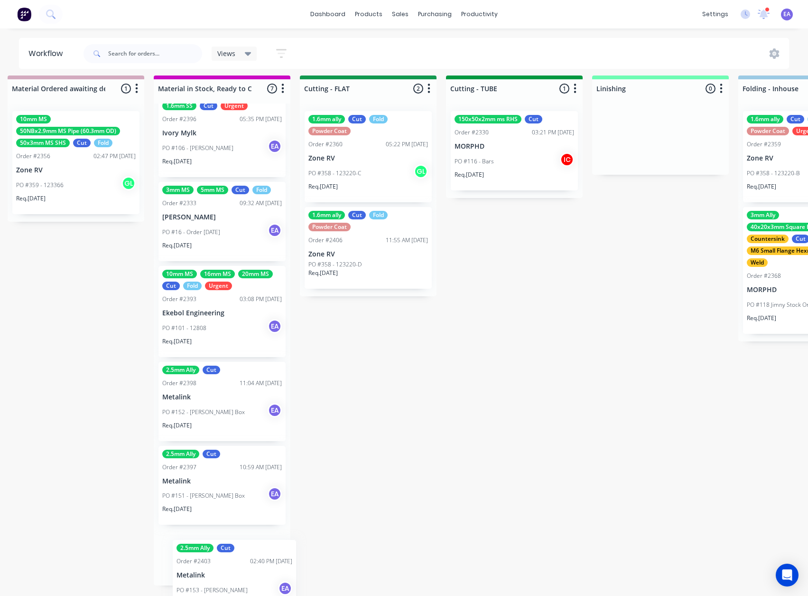
scroll to position [215, 0]
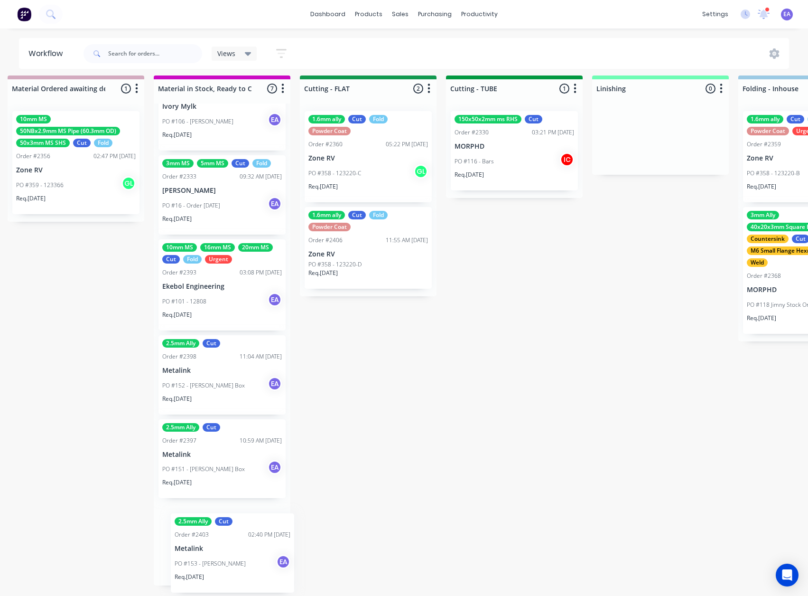
click at [206, 560] on div "Submitted 18 Status colour #273444 hex #273444 Save Cancel Summaries Total orde…" at bounding box center [333, 335] width 3922 height 520
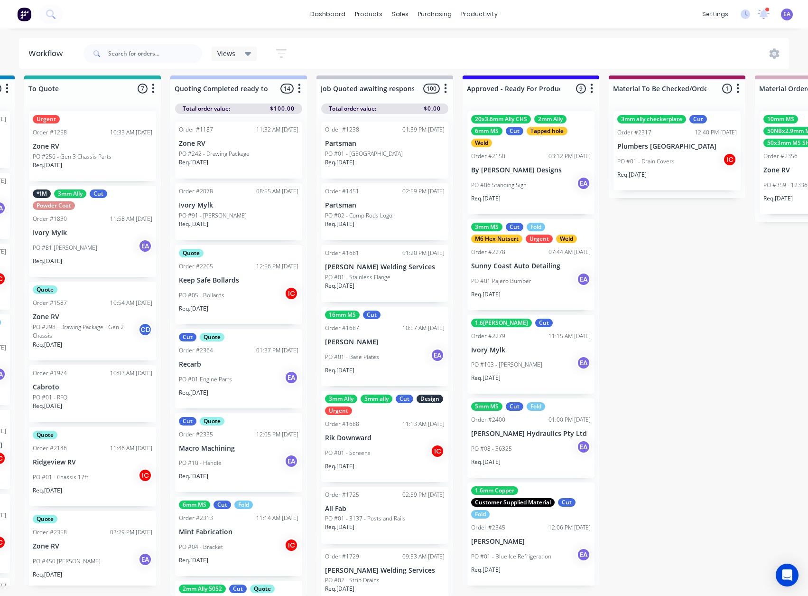
scroll to position [12, 0]
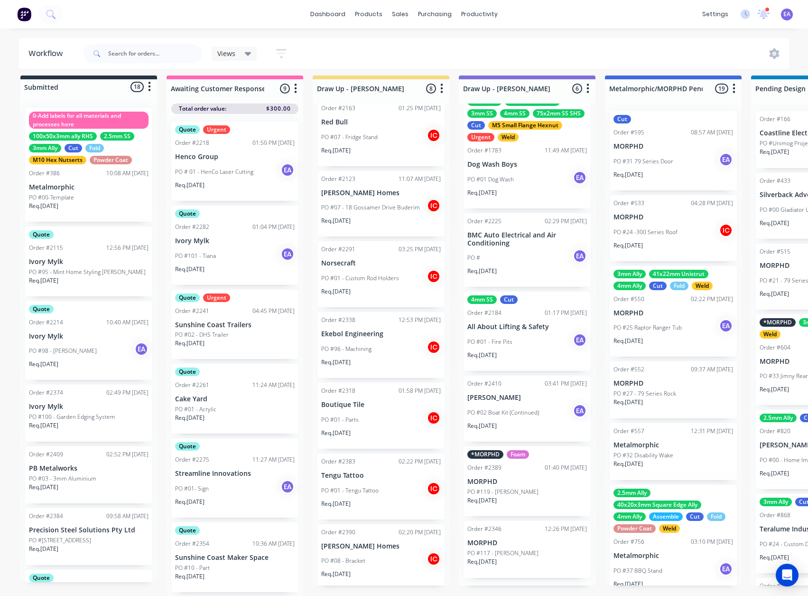
drag, startPoint x: 336, startPoint y: 484, endPoint x: 28, endPoint y: 455, distance: 309.3
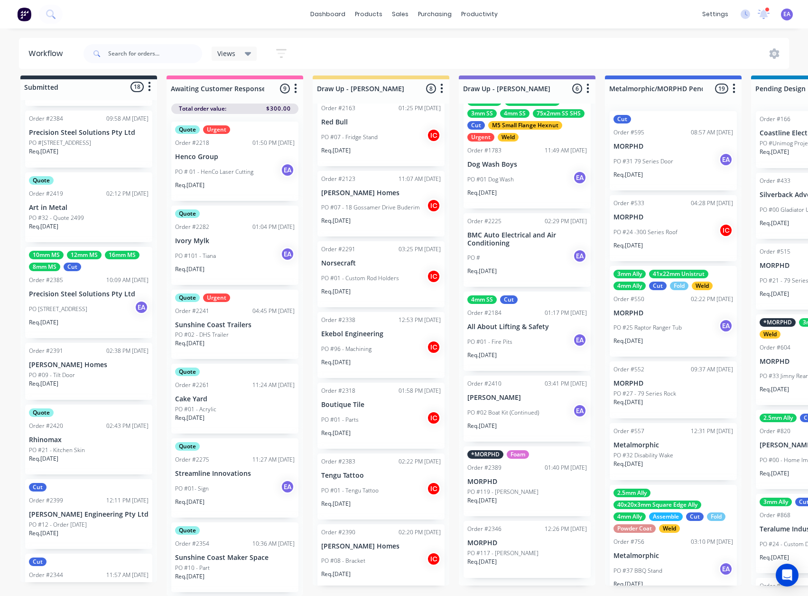
scroll to position [522, 0]
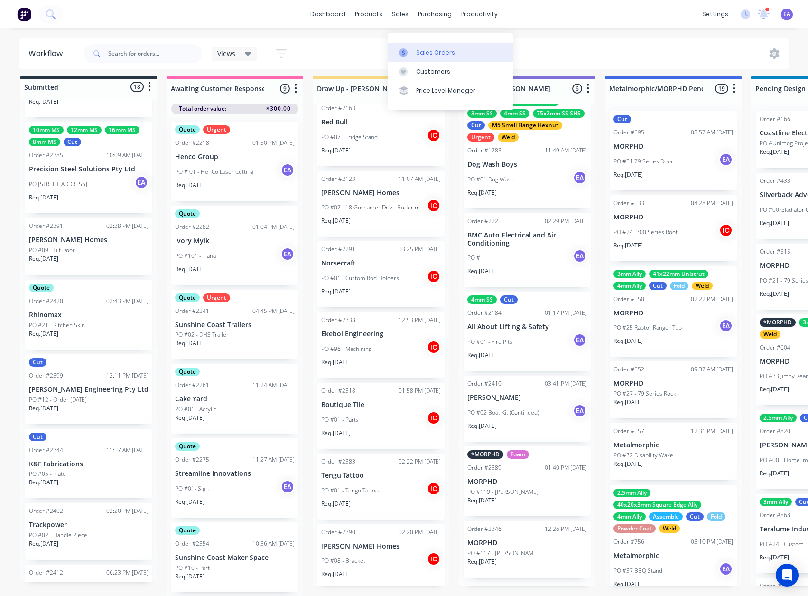
click at [414, 43] on link "Sales Orders" at bounding box center [451, 52] width 126 height 19
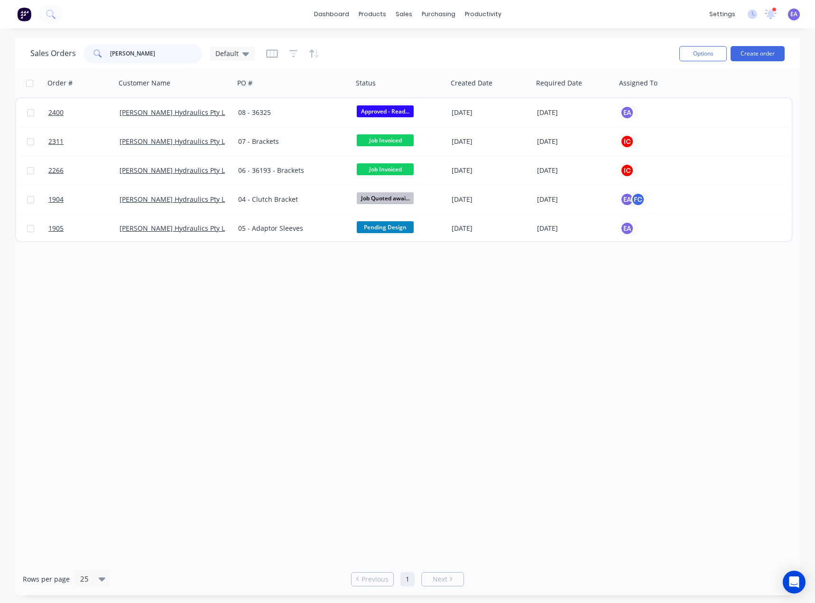
drag, startPoint x: 136, startPoint y: 57, endPoint x: 96, endPoint y: 58, distance: 39.4
click at [96, 58] on div "[PERSON_NAME]" at bounding box center [143, 53] width 119 height 19
type input "precision"
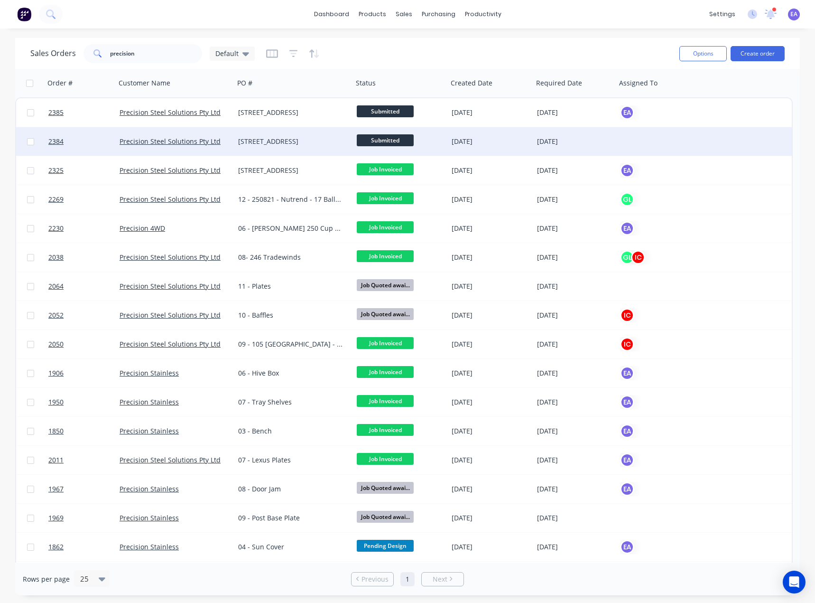
click at [278, 136] on div "[STREET_ADDRESS]" at bounding box center [293, 141] width 119 height 28
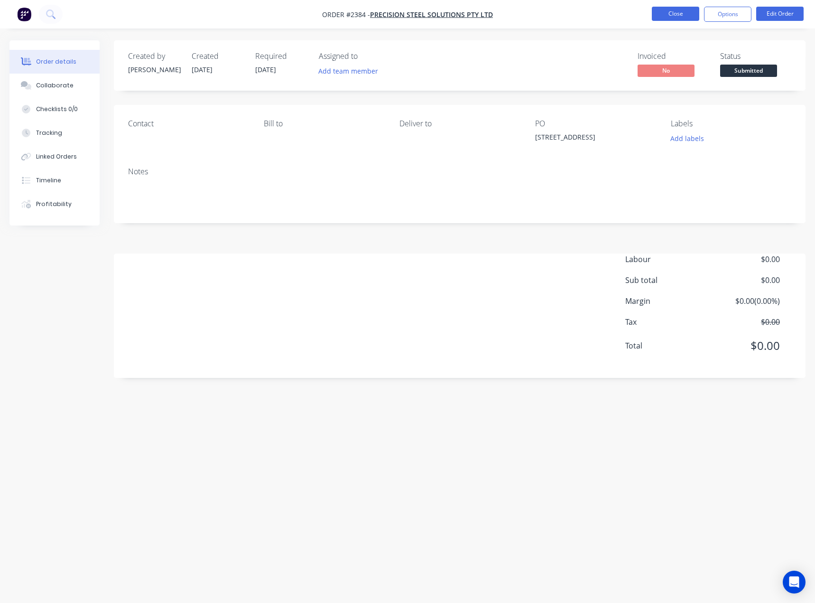
click at [671, 16] on button "Close" at bounding box center [675, 14] width 47 height 14
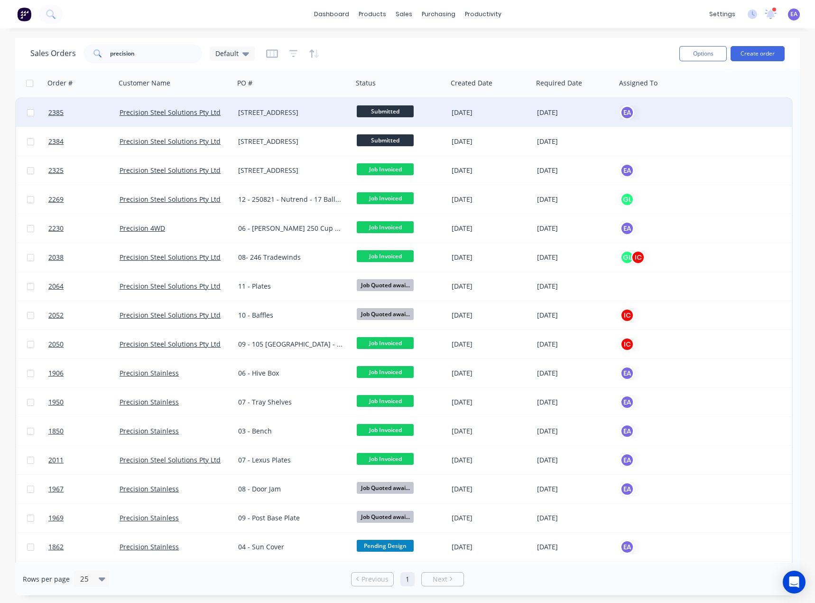
click at [279, 116] on div "[STREET_ADDRESS]" at bounding box center [290, 112] width 105 height 9
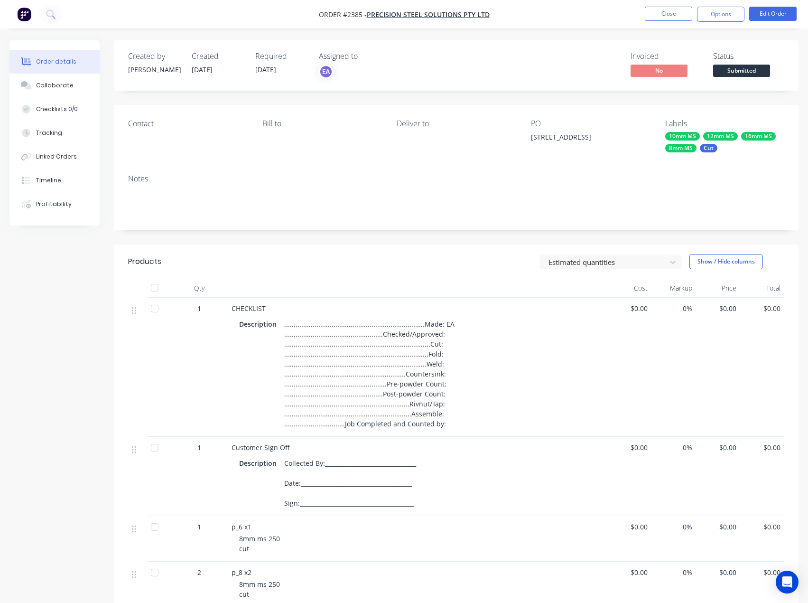
drag, startPoint x: 597, startPoint y: 137, endPoint x: 529, endPoint y: 136, distance: 67.9
click at [529, 136] on div "Contact Bill to Deliver to PO 15 - 1274 Sunny Way Labels 10mm MS 12mm MS 16mm M…" at bounding box center [456, 136] width 685 height 62
click at [717, 19] on button "Options" at bounding box center [720, 14] width 47 height 15
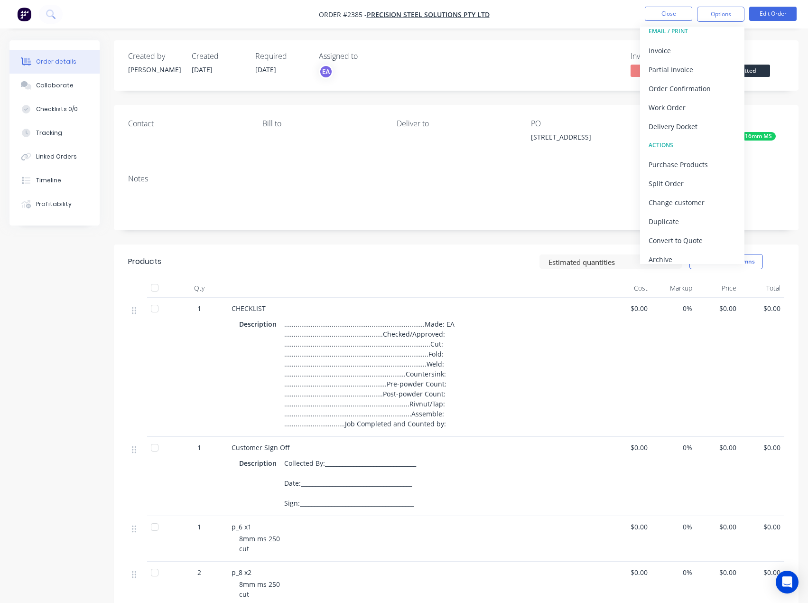
scroll to position [14, 0]
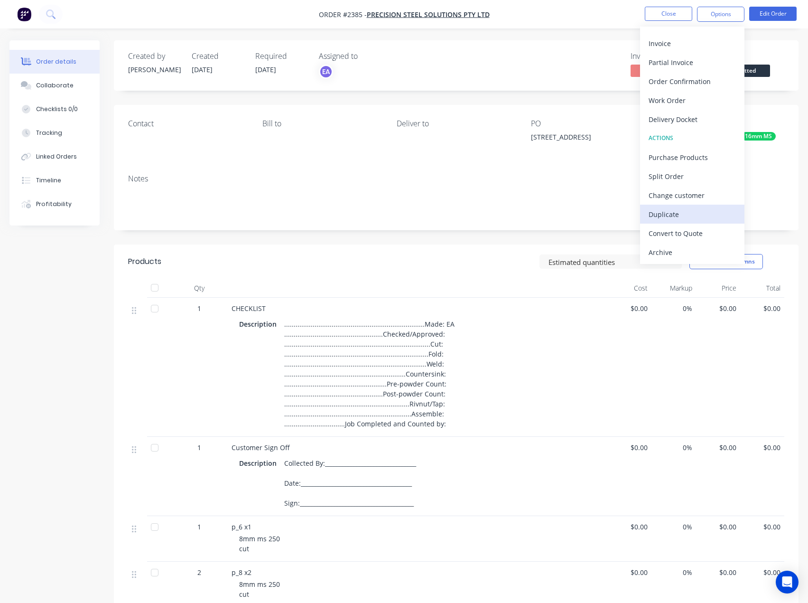
click at [682, 217] on div "Duplicate" at bounding box center [692, 214] width 87 height 14
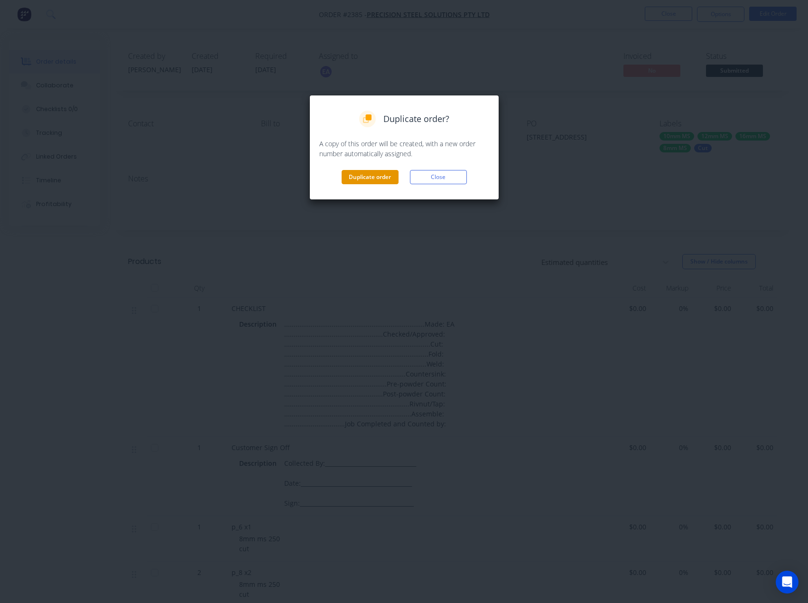
click at [372, 177] on button "Duplicate order" at bounding box center [370, 177] width 57 height 14
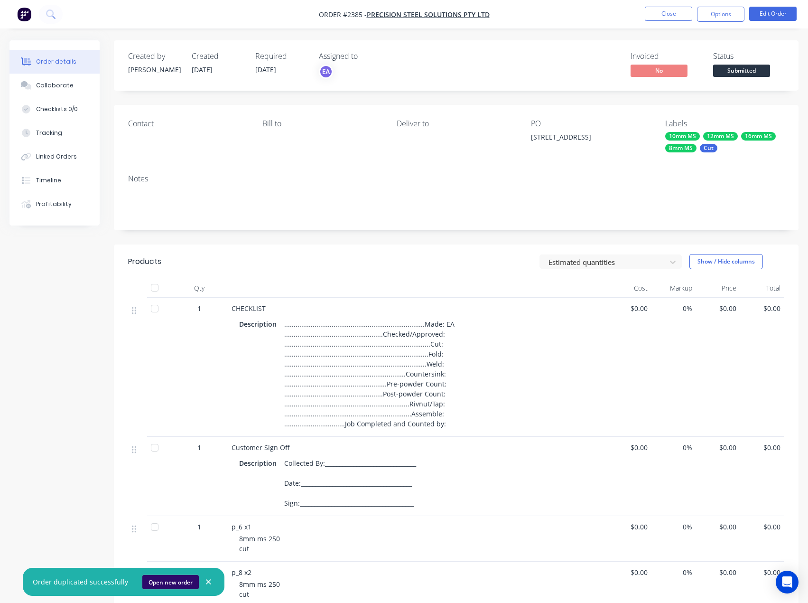
click at [142, 585] on button "Open new order" at bounding box center [170, 582] width 56 height 14
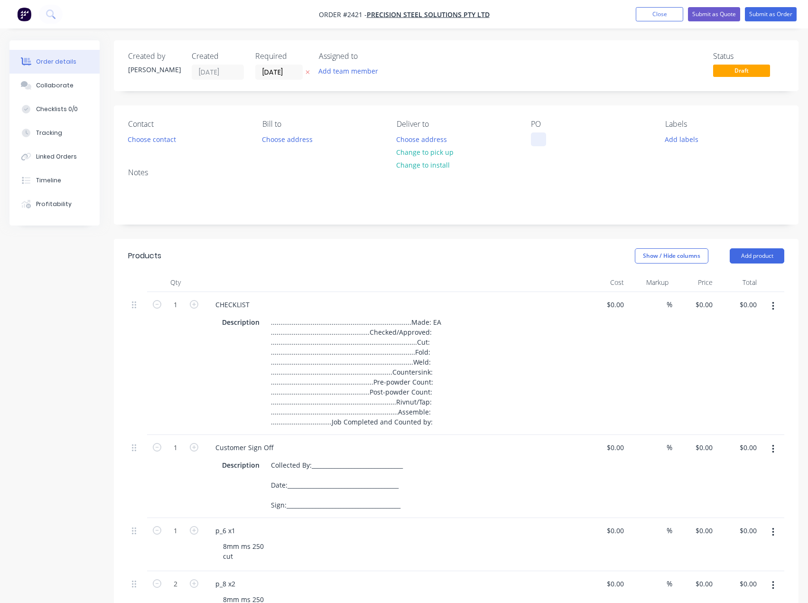
click at [534, 140] on div at bounding box center [538, 139] width 15 height 14
paste div
click at [688, 139] on button "Add labels" at bounding box center [682, 138] width 44 height 13
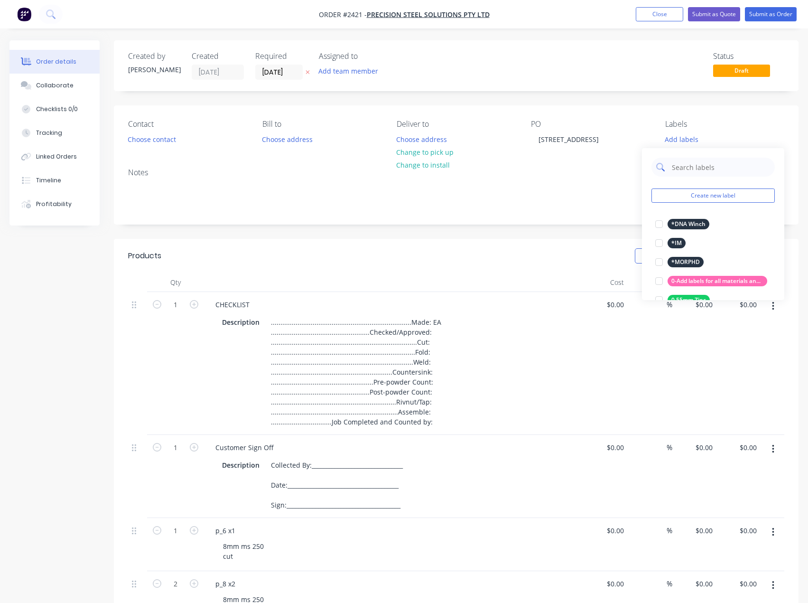
click at [686, 164] on input "text" at bounding box center [720, 167] width 99 height 19
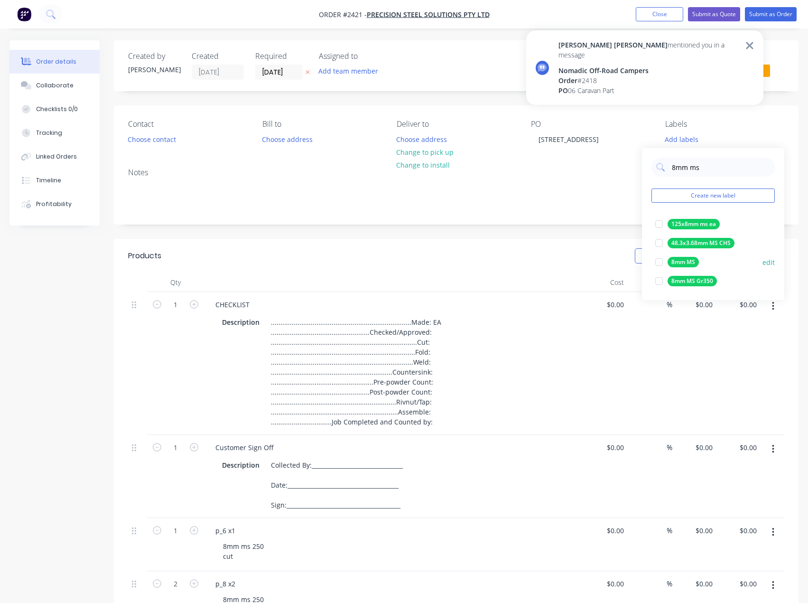
click at [656, 263] on div at bounding box center [659, 261] width 19 height 19
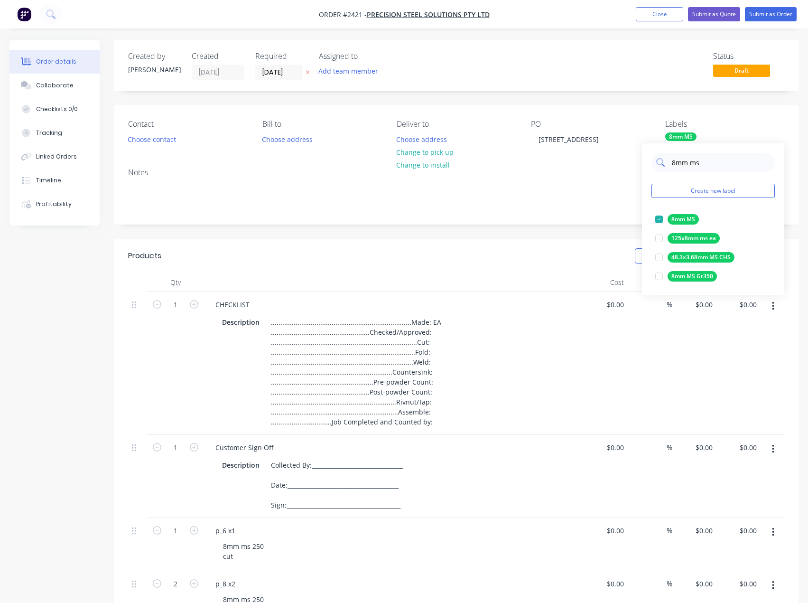
click at [671, 166] on div "8mm ms" at bounding box center [713, 162] width 123 height 19
drag, startPoint x: 658, startPoint y: 237, endPoint x: 680, endPoint y: 177, distance: 63.5
click at [661, 236] on div at bounding box center [659, 238] width 19 height 19
click at [675, 166] on input "10mm ms" at bounding box center [720, 162] width 99 height 19
drag, startPoint x: 680, startPoint y: 164, endPoint x: 670, endPoint y: 168, distance: 10.8
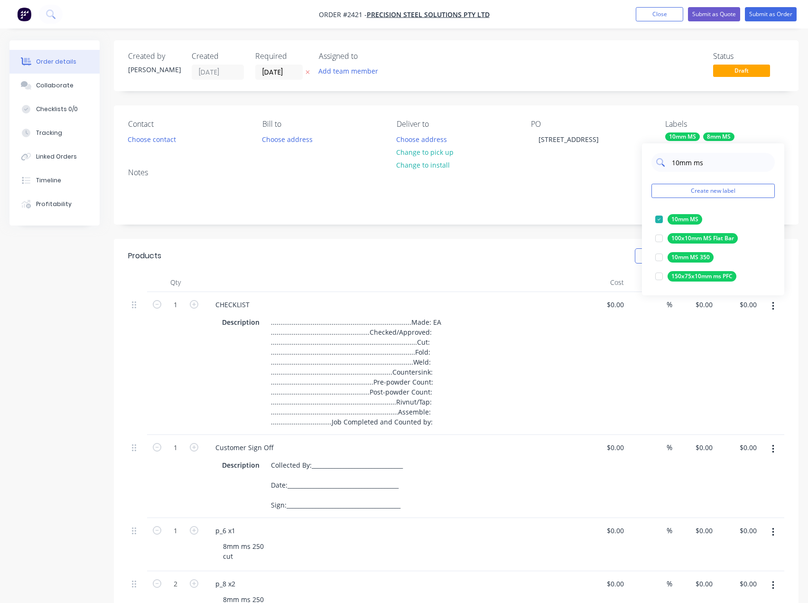
click at [670, 168] on div "10mm ms" at bounding box center [713, 162] width 123 height 19
click at [658, 219] on div at bounding box center [659, 219] width 19 height 19
drag, startPoint x: 679, startPoint y: 161, endPoint x: 672, endPoint y: 167, distance: 9.5
click at [672, 167] on input "12mm ms" at bounding box center [720, 162] width 99 height 19
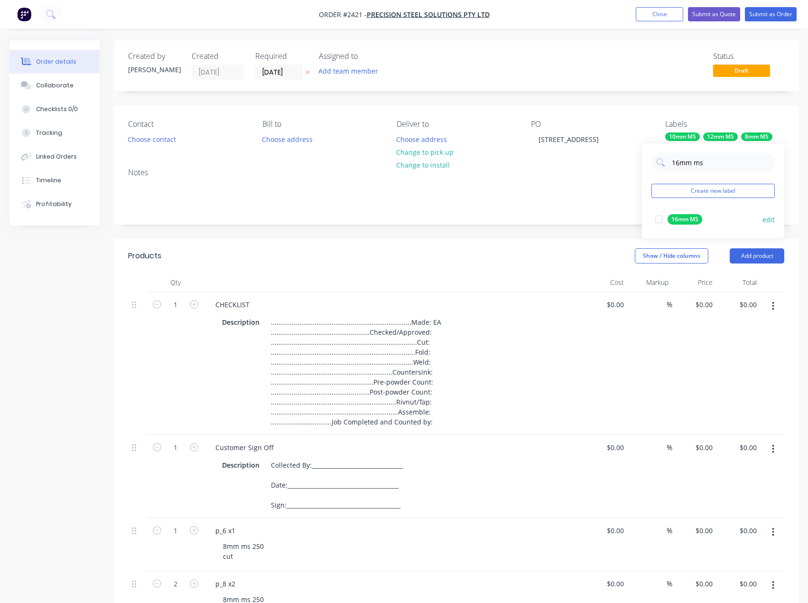
click at [659, 219] on div at bounding box center [659, 219] width 19 height 19
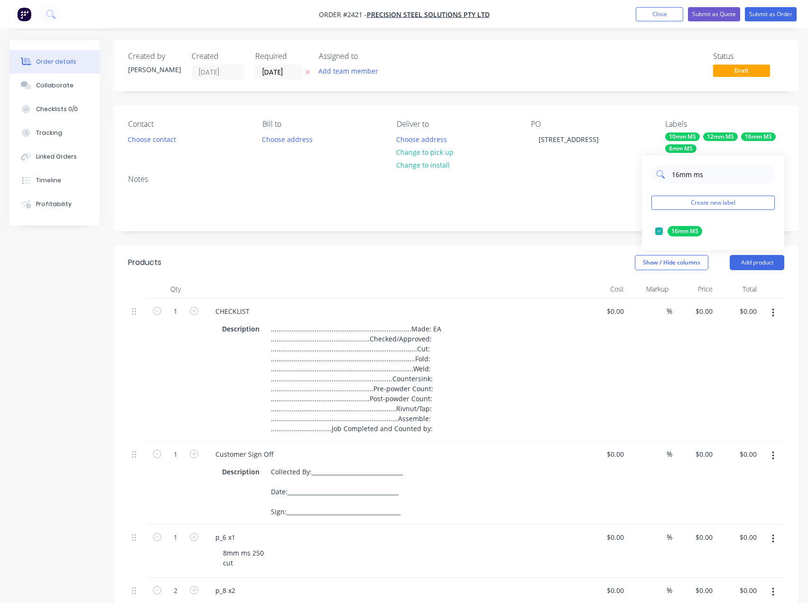
drag, startPoint x: 720, startPoint y: 173, endPoint x: 672, endPoint y: 178, distance: 48.7
click at [672, 178] on input "16mm ms" at bounding box center [720, 174] width 99 height 19
type input "cut"
click at [658, 228] on div at bounding box center [659, 231] width 19 height 19
drag, startPoint x: 685, startPoint y: 176, endPoint x: 671, endPoint y: 177, distance: 14.7
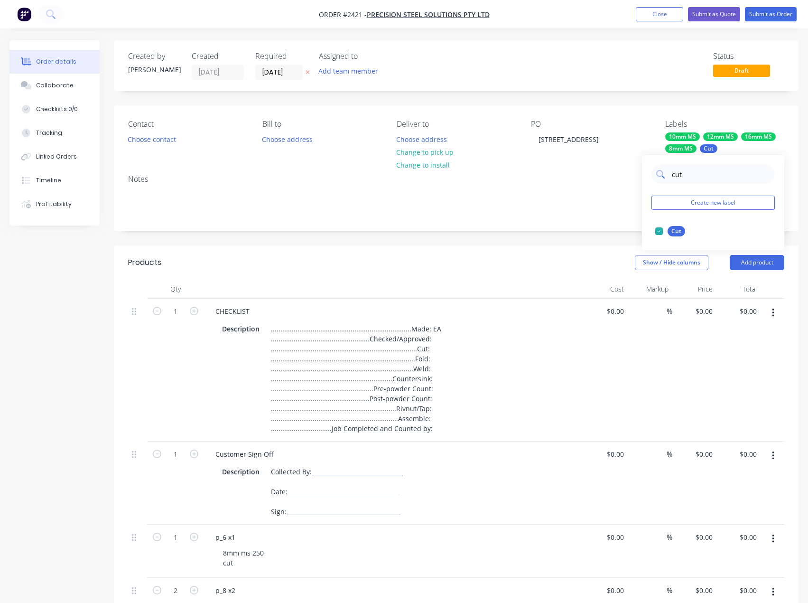
click at [671, 177] on div "cut" at bounding box center [713, 174] width 123 height 19
click at [592, 229] on div "Notes" at bounding box center [456, 199] width 685 height 64
click at [355, 69] on button "Add team member" at bounding box center [349, 71] width 70 height 13
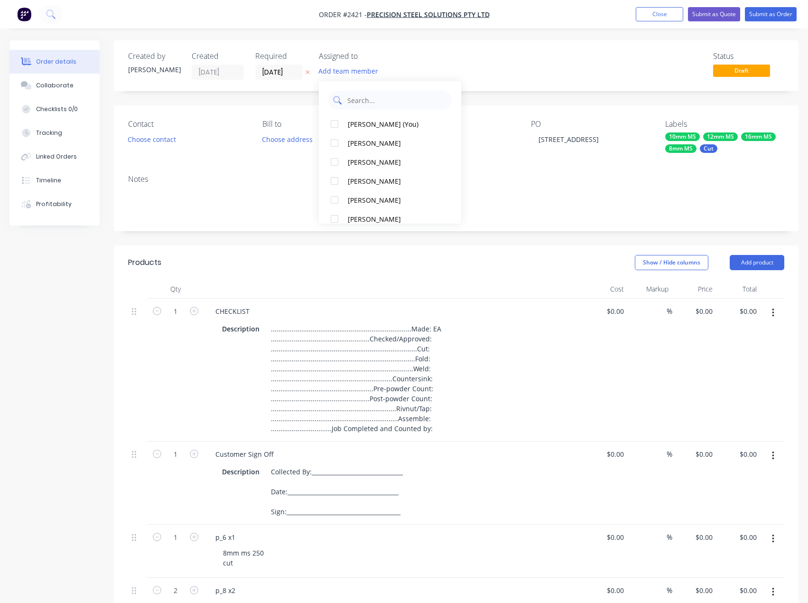
drag, startPoint x: 369, startPoint y: 123, endPoint x: 434, endPoint y: 105, distance: 66.9
click at [370, 123] on div "[PERSON_NAME] (You)" at bounding box center [395, 124] width 95 height 10
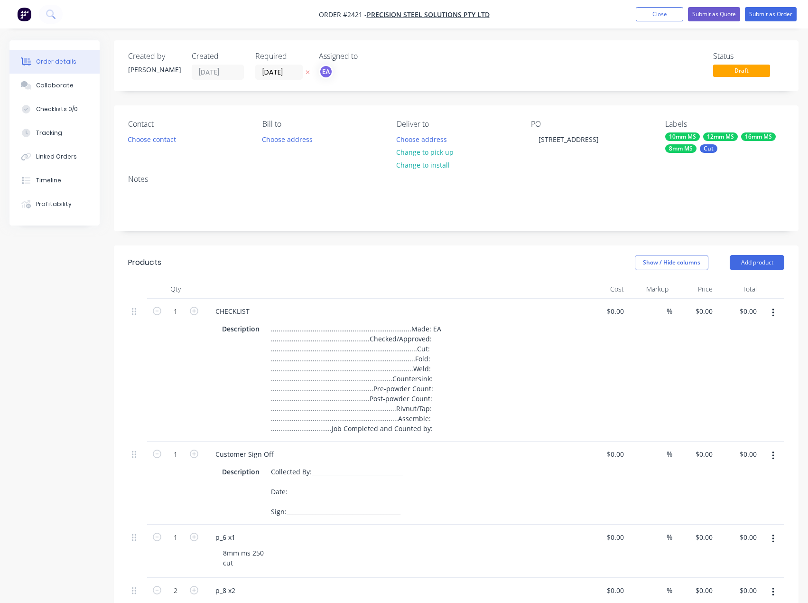
click at [502, 78] on div "Status Draft" at bounding box center [599, 66] width 371 height 28
click at [766, 263] on button "Add product" at bounding box center [757, 262] width 55 height 15
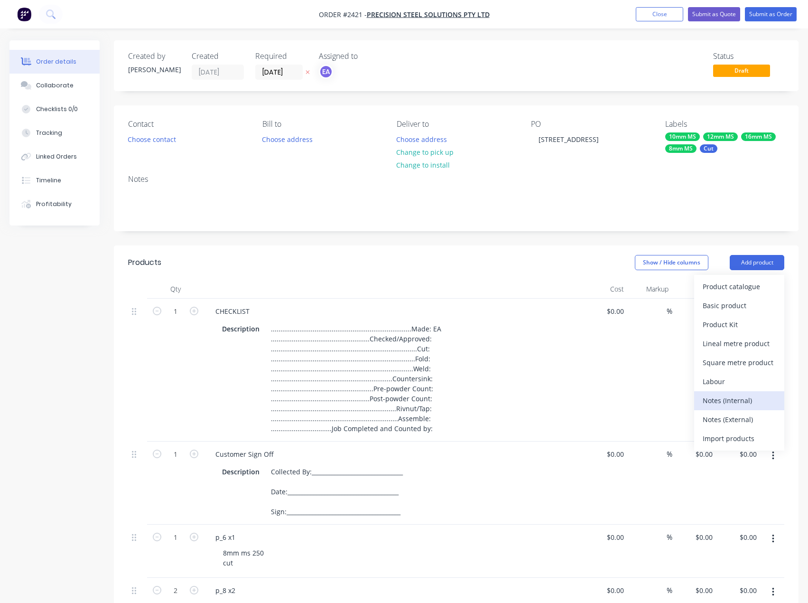
click at [749, 395] on div "Notes (Internal)" at bounding box center [739, 400] width 73 height 14
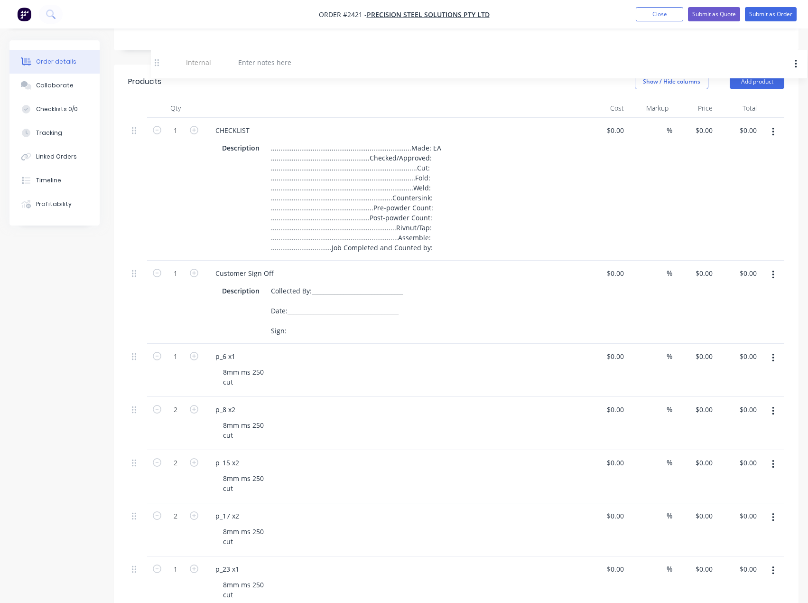
scroll to position [145, 0]
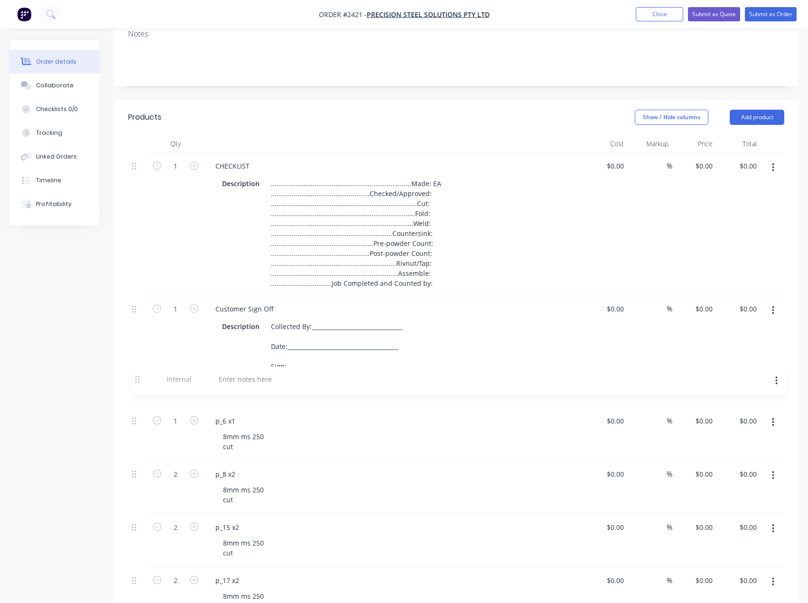
drag, startPoint x: 133, startPoint y: 315, endPoint x: 136, endPoint y: 377, distance: 62.7
click at [230, 392] on div at bounding box center [242, 392] width 68 height 14
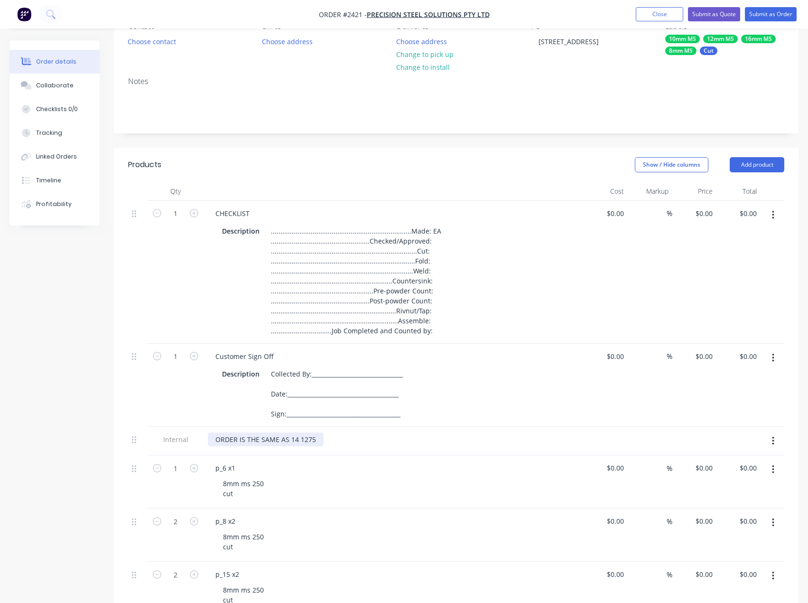
click at [289, 439] on div "ORDER IS THE SAME AS 14 1275" at bounding box center [266, 439] width 116 height 14
click at [329, 438] on div "ORDER IS THE SAME AS JOB 14 1275" at bounding box center [272, 439] width 129 height 14
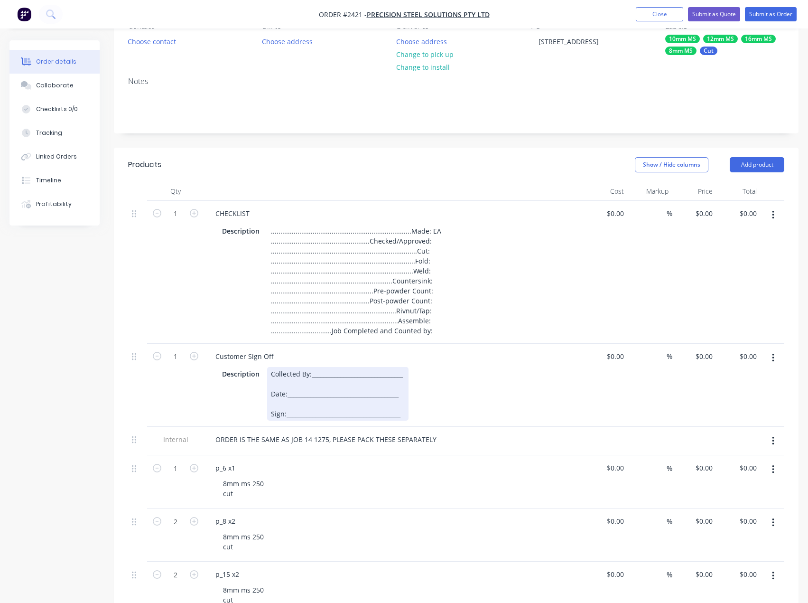
click at [473, 395] on div "Description Collected By:________________________________ Date:________________…" at bounding box center [391, 394] width 347 height 54
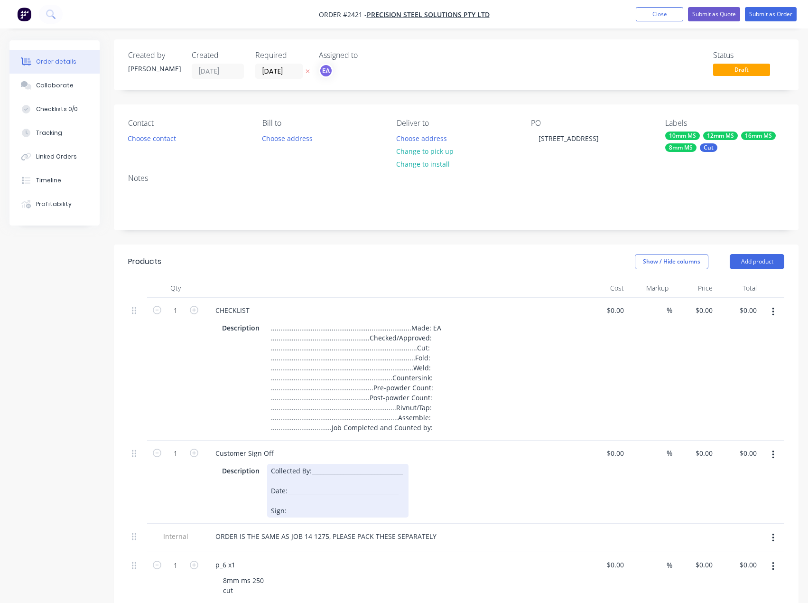
scroll to position [0, 0]
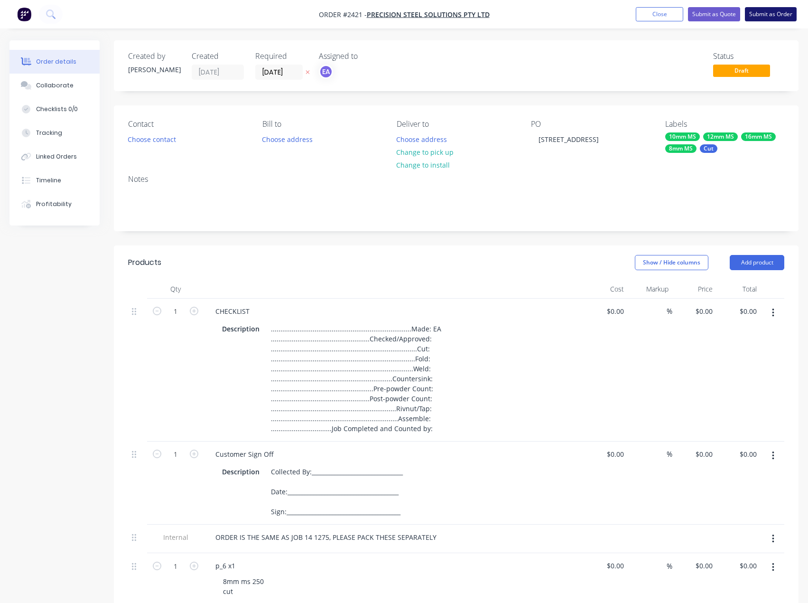
click at [779, 13] on button "Submit as Order" at bounding box center [771, 14] width 52 height 14
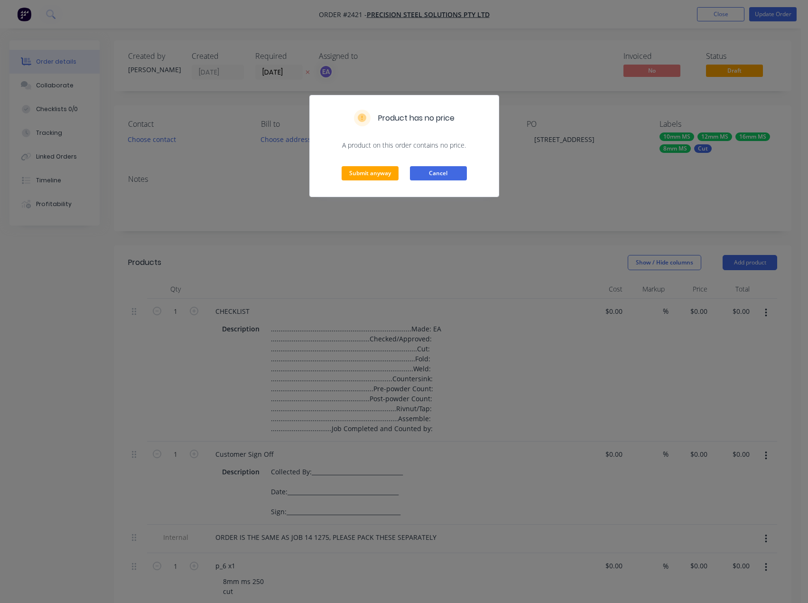
click at [438, 169] on button "Cancel" at bounding box center [438, 173] width 57 height 14
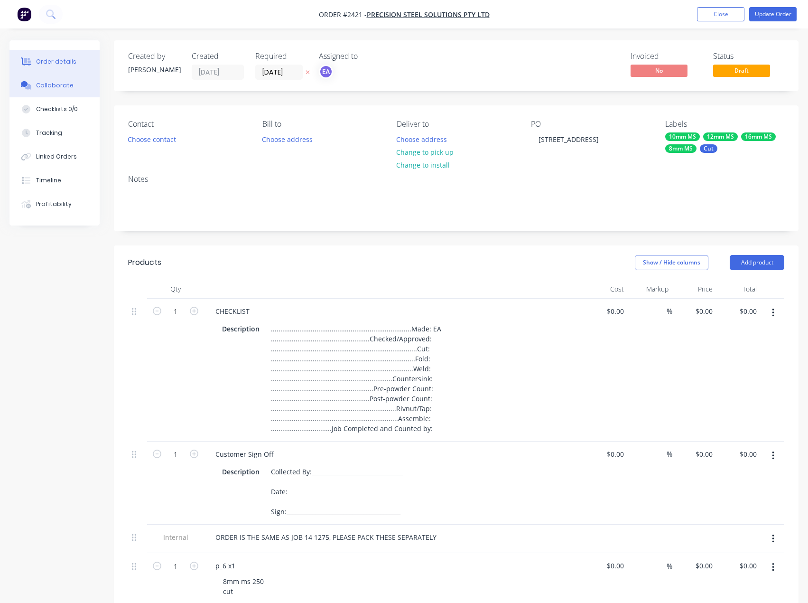
click at [65, 85] on div "Collaborate" at bounding box center [54, 85] width 37 height 9
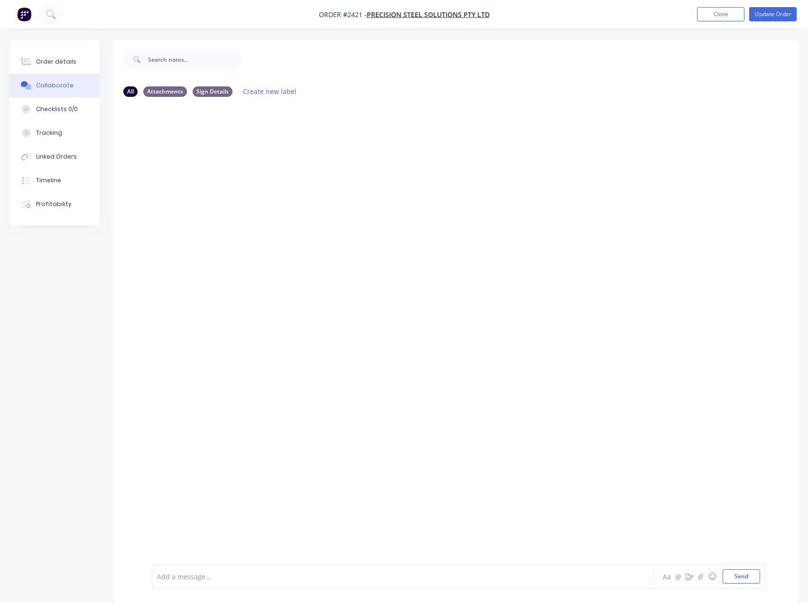
click at [188, 573] on div at bounding box center [384, 576] width 452 height 10
click at [751, 573] on button "Send" at bounding box center [741, 576] width 37 height 14
click at [72, 65] on div "Order details" at bounding box center [56, 61] width 40 height 9
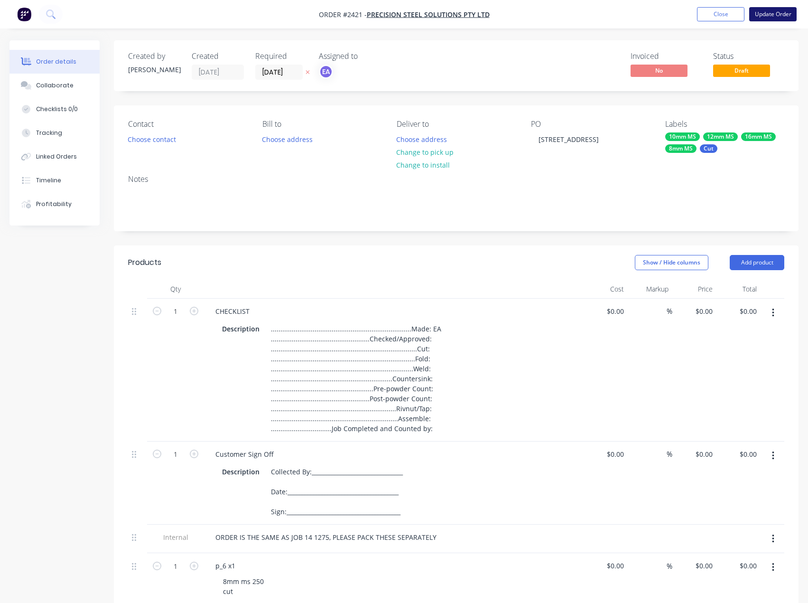
click at [777, 15] on button "Update Order" at bounding box center [772, 14] width 47 height 14
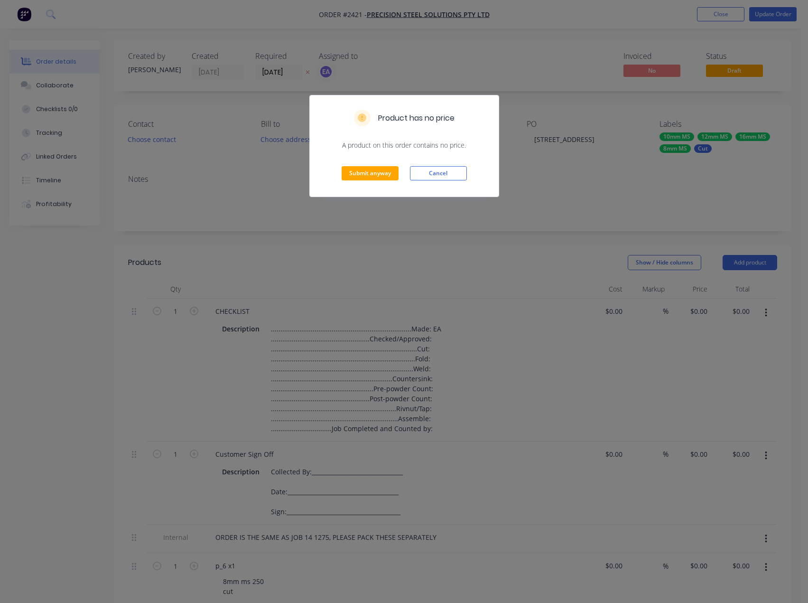
drag, startPoint x: 435, startPoint y: 165, endPoint x: 461, endPoint y: 388, distance: 225.0
click at [435, 165] on div "Submit anyway Cancel" at bounding box center [404, 173] width 189 height 47
click at [437, 173] on button "Cancel" at bounding box center [438, 173] width 57 height 14
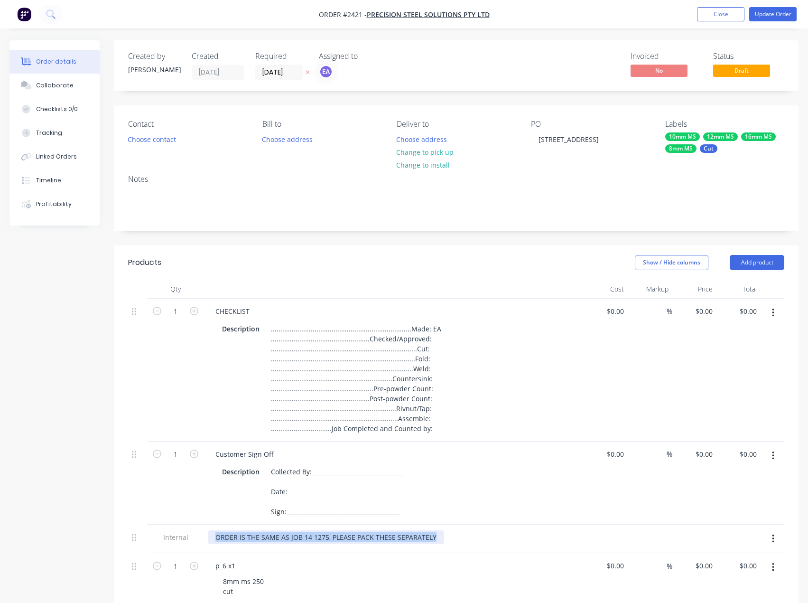
drag, startPoint x: 438, startPoint y: 536, endPoint x: 190, endPoint y: 536, distance: 248.2
click at [190, 536] on div "Internal ORDER IS THE SAME AS JOB 14 1275, PLEASE PACK THESE SEPARATELY" at bounding box center [456, 538] width 656 height 29
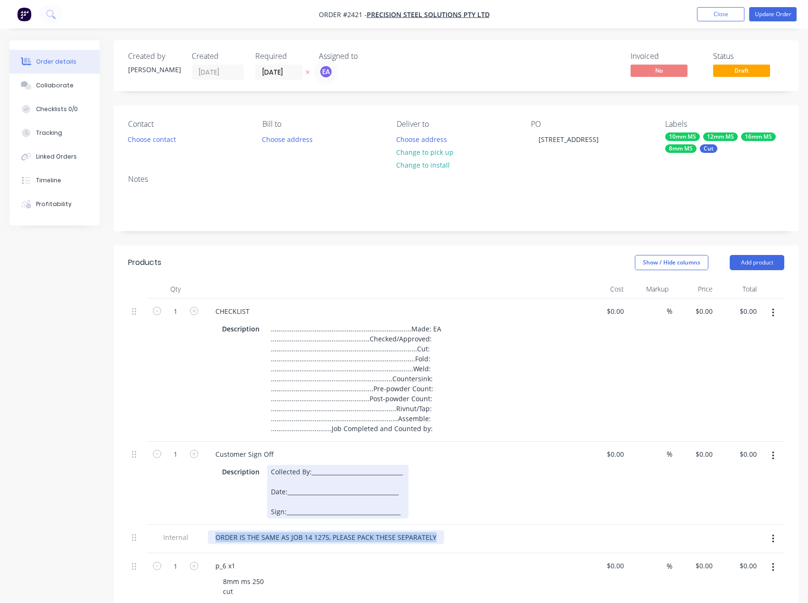
copy div "ORDER IS THE SAME AS JOB 14 1275, PLEASE PACK THESE SEPARATELY"
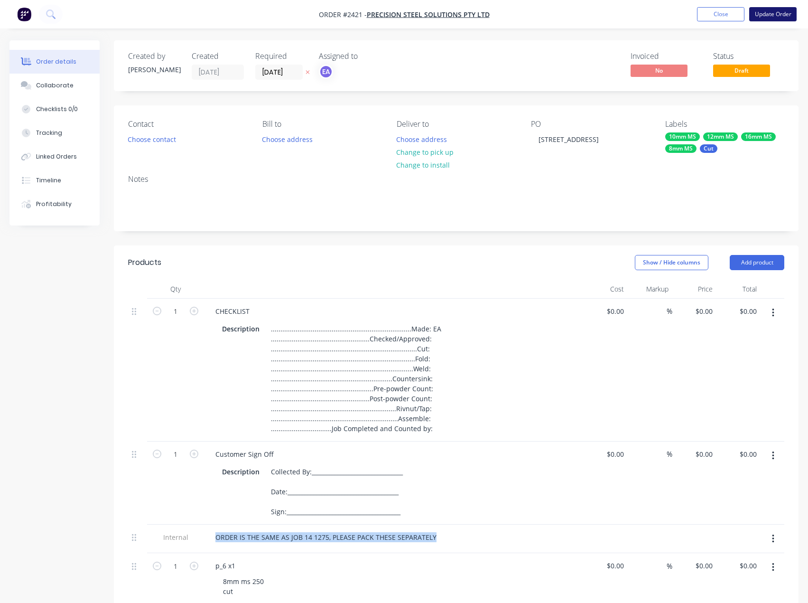
click at [774, 18] on button "Update Order" at bounding box center [772, 14] width 47 height 14
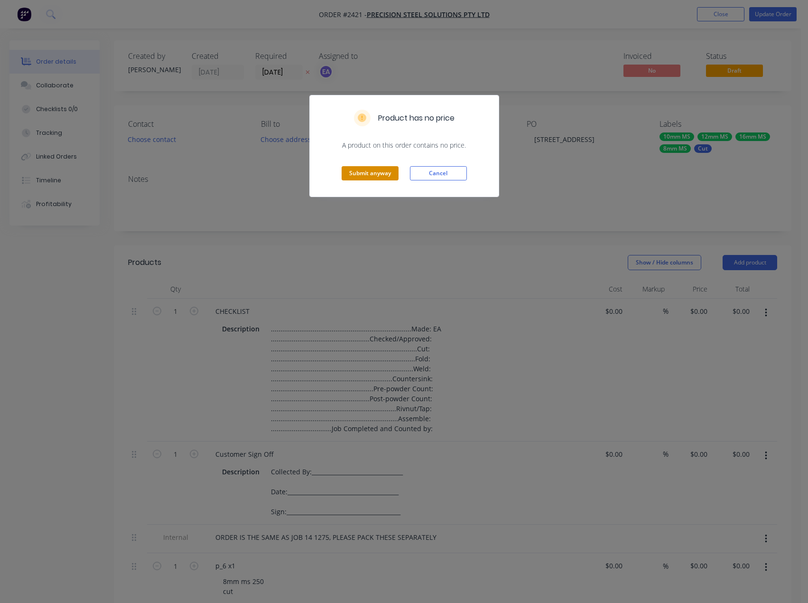
click at [372, 173] on button "Submit anyway" at bounding box center [370, 173] width 57 height 14
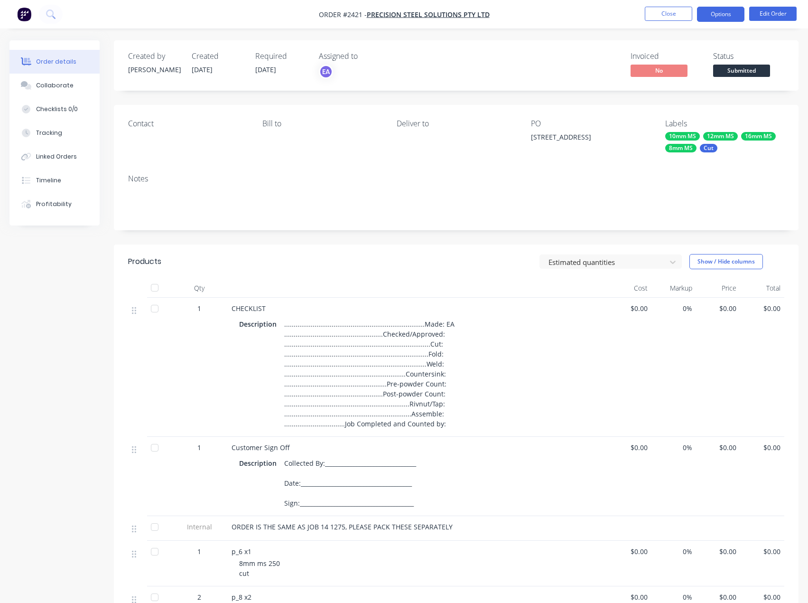
click at [730, 15] on button "Options" at bounding box center [720, 14] width 47 height 15
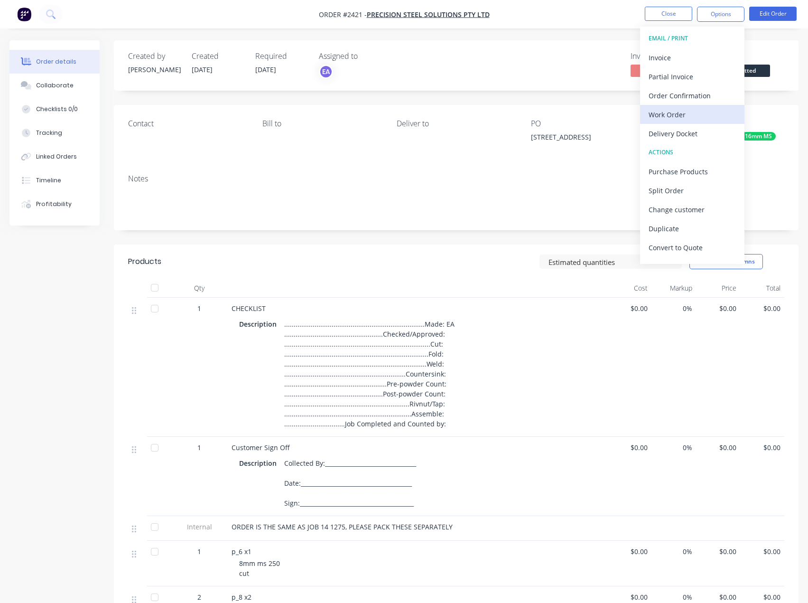
click at [700, 110] on div "Work Order" at bounding box center [692, 115] width 87 height 14
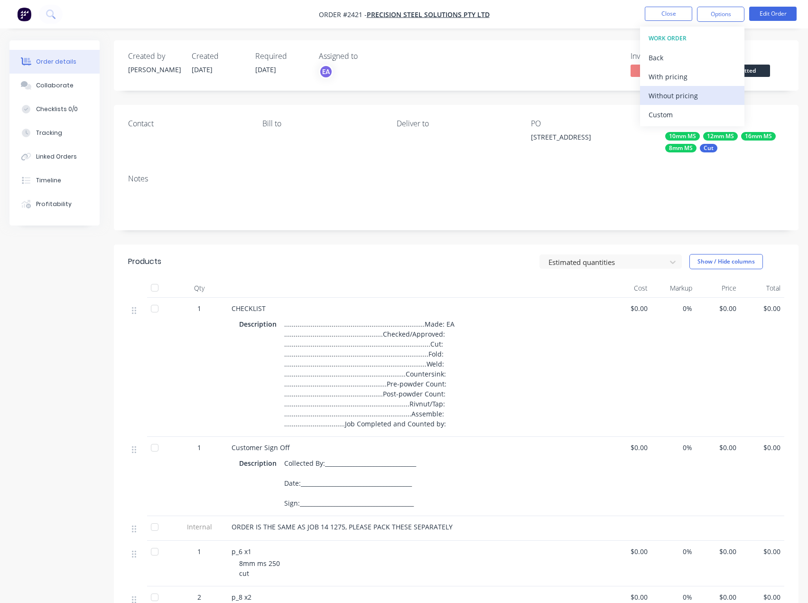
click at [686, 92] on div "Without pricing" at bounding box center [692, 96] width 87 height 14
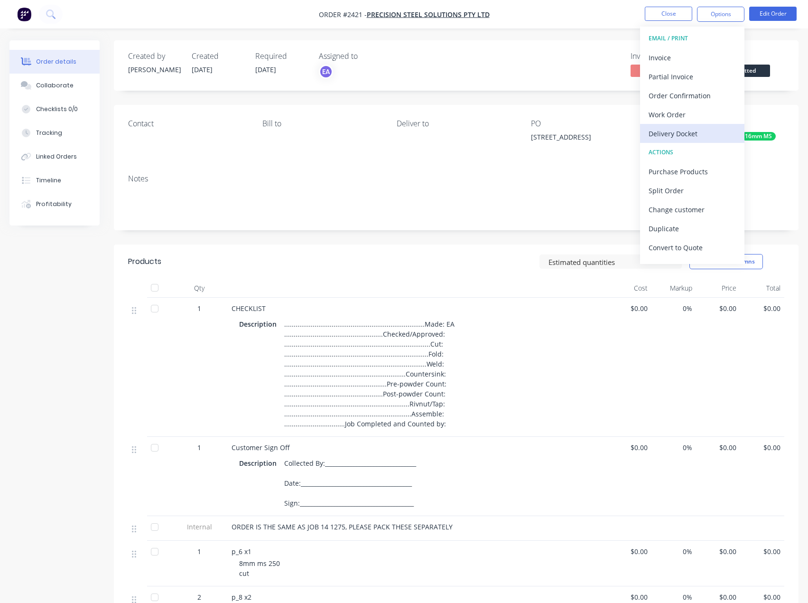
click at [687, 138] on div "Delivery Docket" at bounding box center [692, 134] width 87 height 14
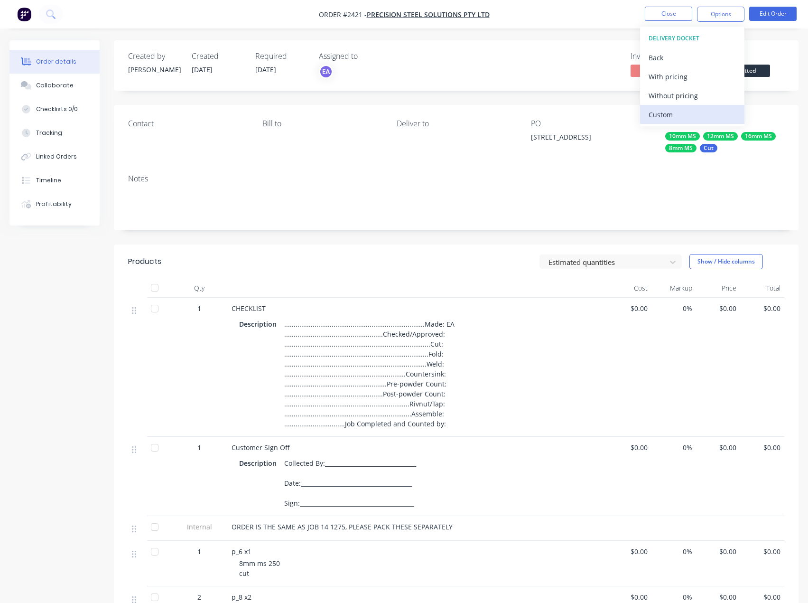
click at [669, 109] on div "Custom" at bounding box center [692, 115] width 87 height 14
click at [681, 95] on div "Without pricing" at bounding box center [692, 96] width 87 height 14
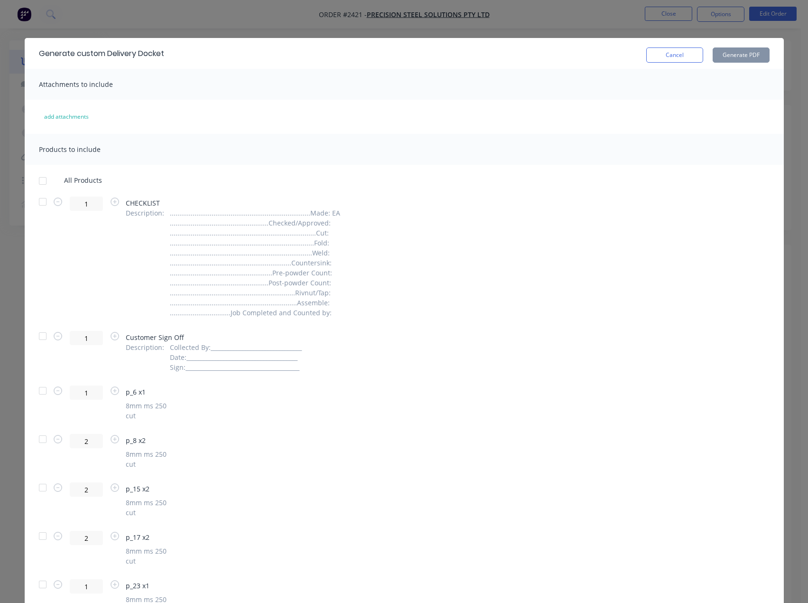
click at [38, 179] on div at bounding box center [42, 180] width 19 height 19
click at [39, 200] on div at bounding box center [42, 201] width 19 height 19
click at [35, 335] on div at bounding box center [42, 336] width 19 height 19
click at [749, 52] on button "Generate PDF" at bounding box center [741, 54] width 57 height 15
click at [655, 56] on button "Cancel" at bounding box center [674, 54] width 57 height 15
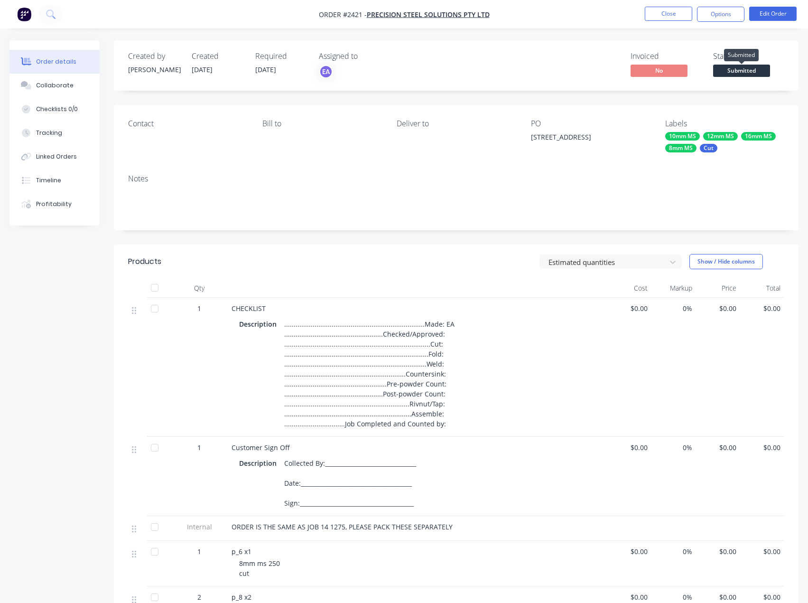
click at [738, 68] on span "Submitted" at bounding box center [741, 71] width 57 height 12
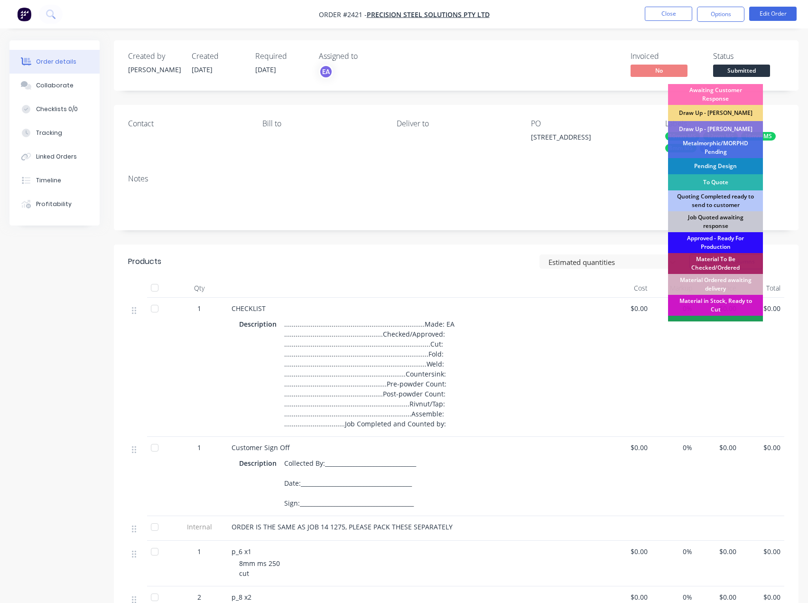
click at [712, 243] on div "Approved - Ready For Production" at bounding box center [715, 242] width 95 height 21
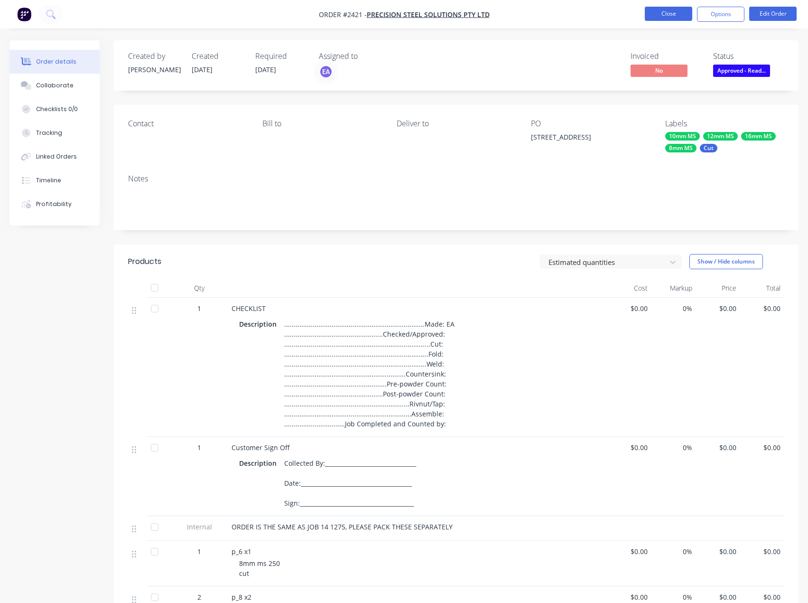
click at [674, 17] on button "Close" at bounding box center [668, 14] width 47 height 14
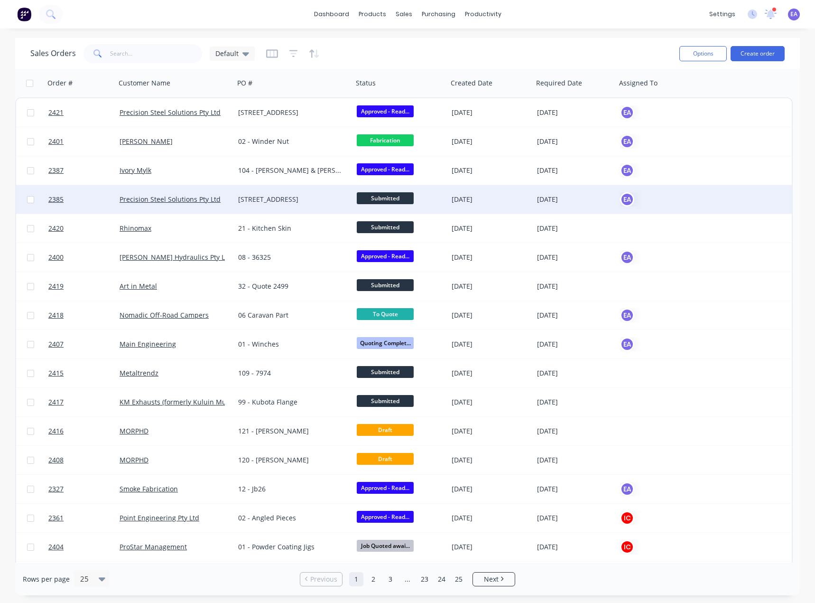
click at [300, 202] on div "[STREET_ADDRESS]" at bounding box center [290, 199] width 105 height 9
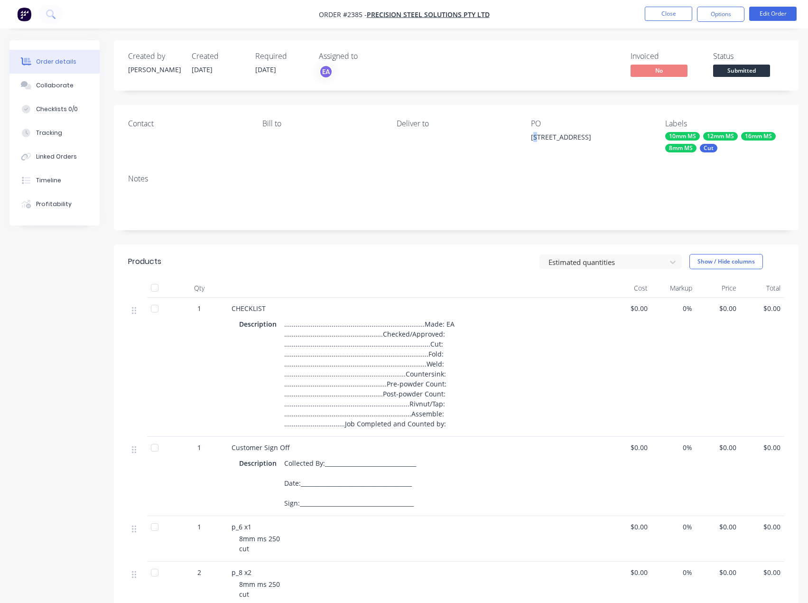
click at [539, 137] on div "[STREET_ADDRESS]" at bounding box center [590, 138] width 119 height 13
click at [781, 16] on button "Edit Order" at bounding box center [772, 14] width 47 height 14
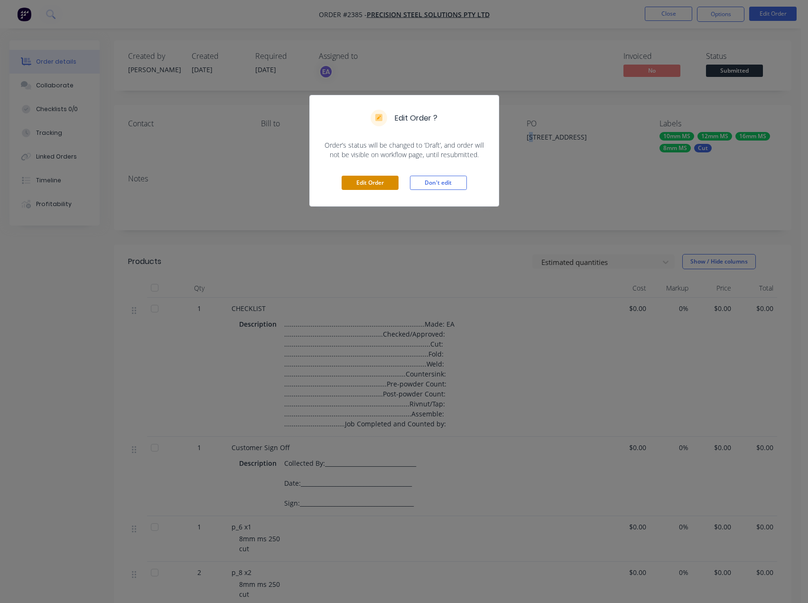
click at [373, 179] on button "Edit Order" at bounding box center [370, 183] width 57 height 14
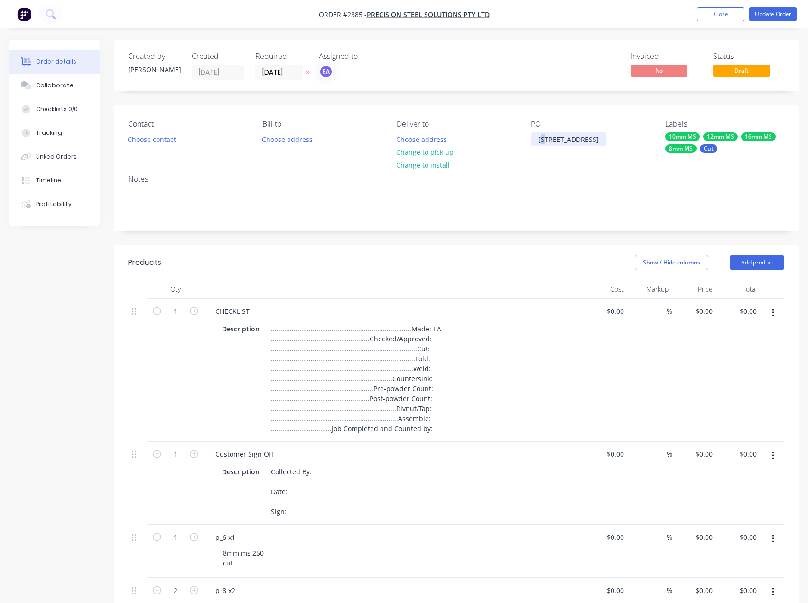
click at [545, 139] on div "15 - 1274 Sunny Way" at bounding box center [568, 139] width 75 height 14
click at [567, 138] on div "14 - 1274 Sunny Way" at bounding box center [568, 139] width 75 height 14
click at [760, 264] on button "Add product" at bounding box center [757, 262] width 55 height 15
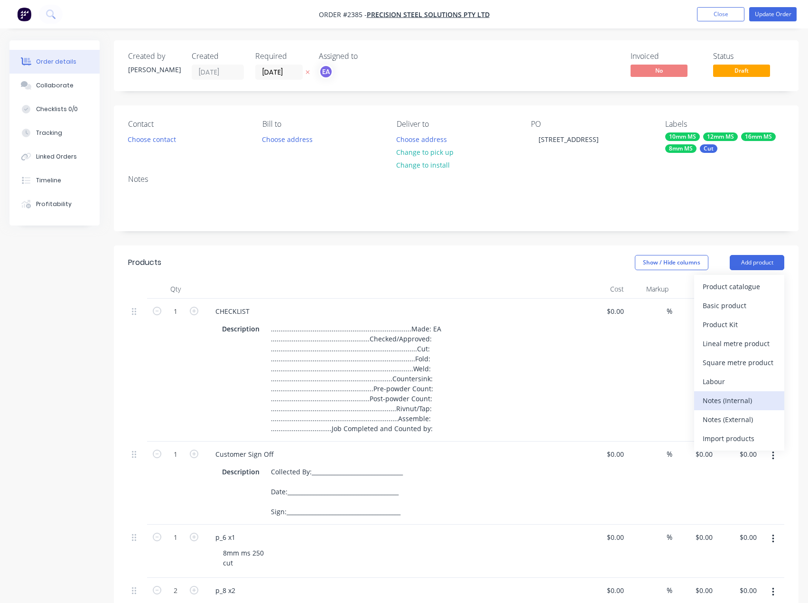
click at [746, 394] on div "Notes (Internal)" at bounding box center [739, 400] width 73 height 14
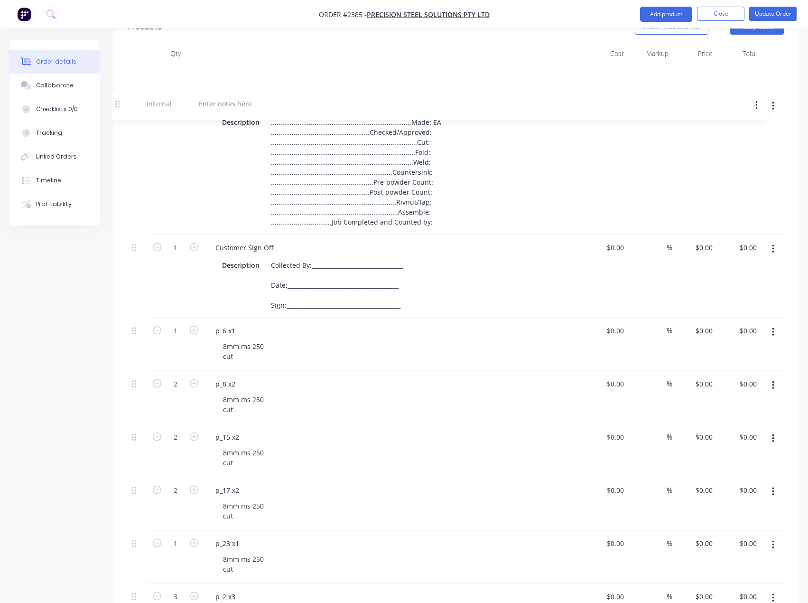
scroll to position [227, 0]
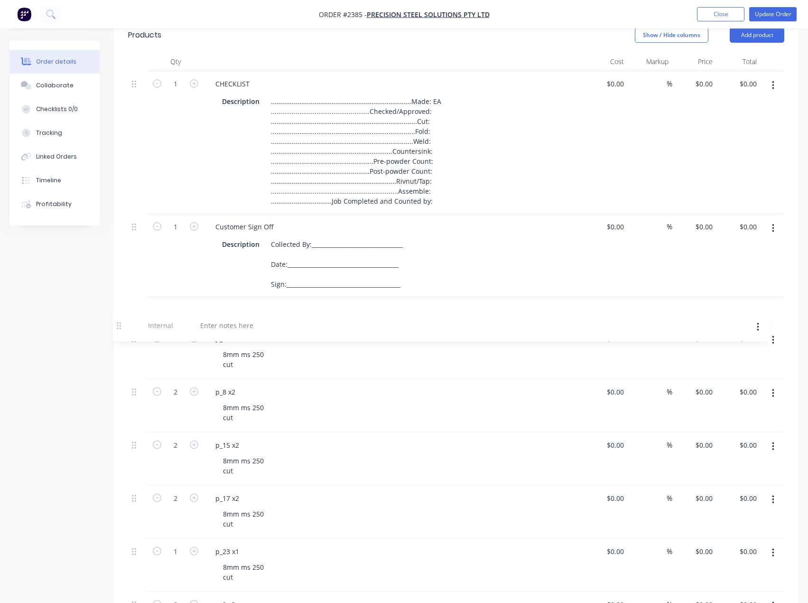
drag, startPoint x: 134, startPoint y: 525, endPoint x: 158, endPoint y: 325, distance: 201.7
click at [238, 310] on div at bounding box center [242, 310] width 68 height 14
paste div
click at [466, 310] on div "ORDER IS THE SAME AS JOB 14 1275, PLEASE PACK THESE SEPARATELY" at bounding box center [394, 310] width 372 height 14
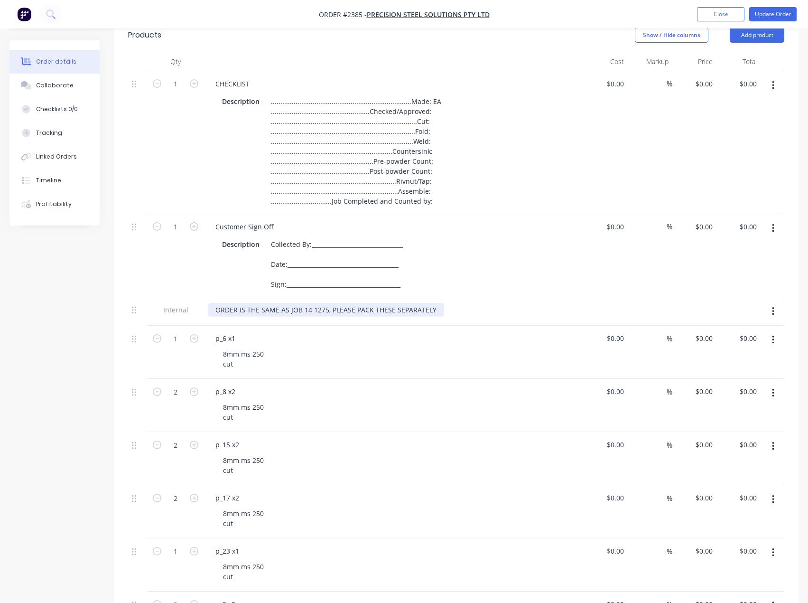
click at [305, 312] on div "ORDER IS THE SAME AS JOB 14 1275, PLEASE PACK THESE SEPARATELY" at bounding box center [326, 310] width 236 height 14
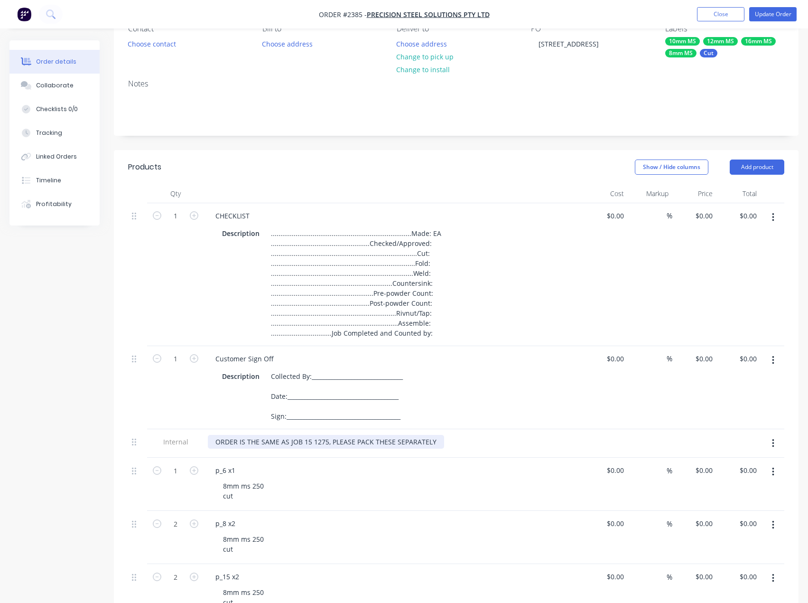
scroll to position [85, 0]
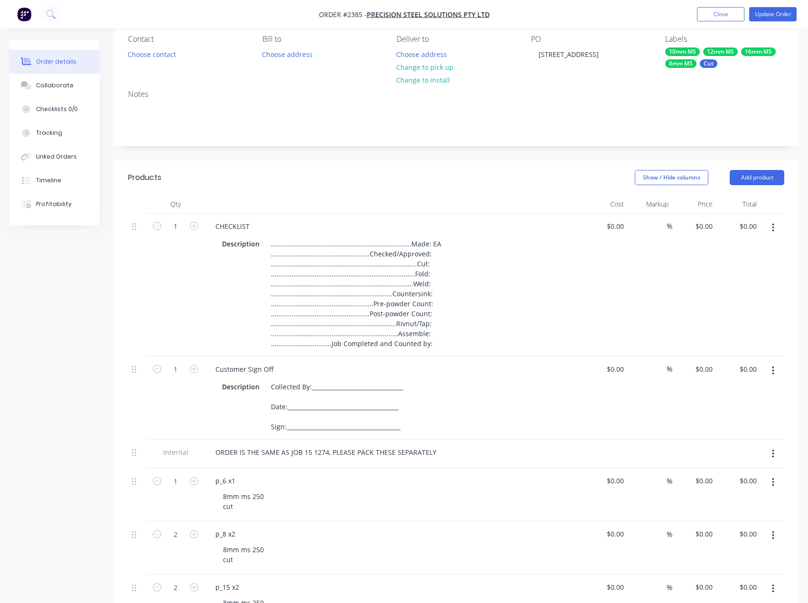
click at [779, 14] on button "Update Order" at bounding box center [772, 14] width 47 height 14
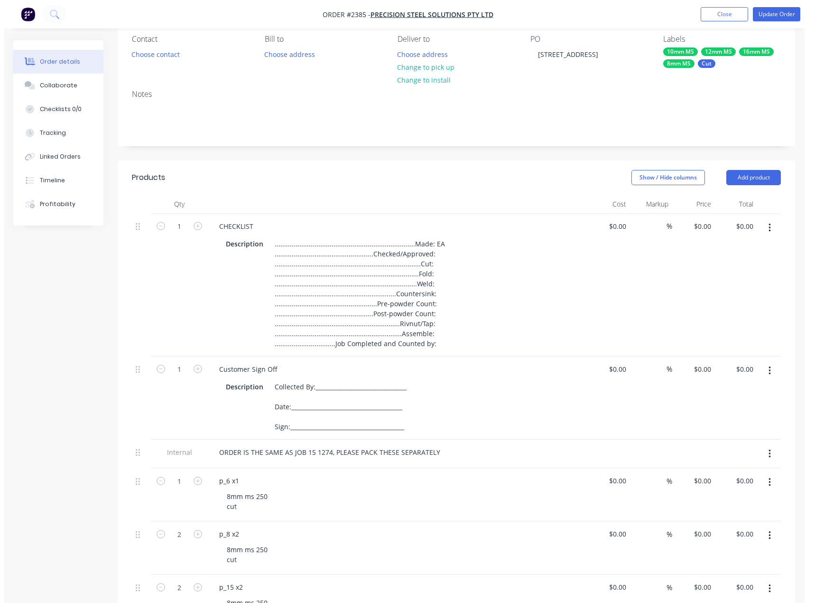
scroll to position [0, 0]
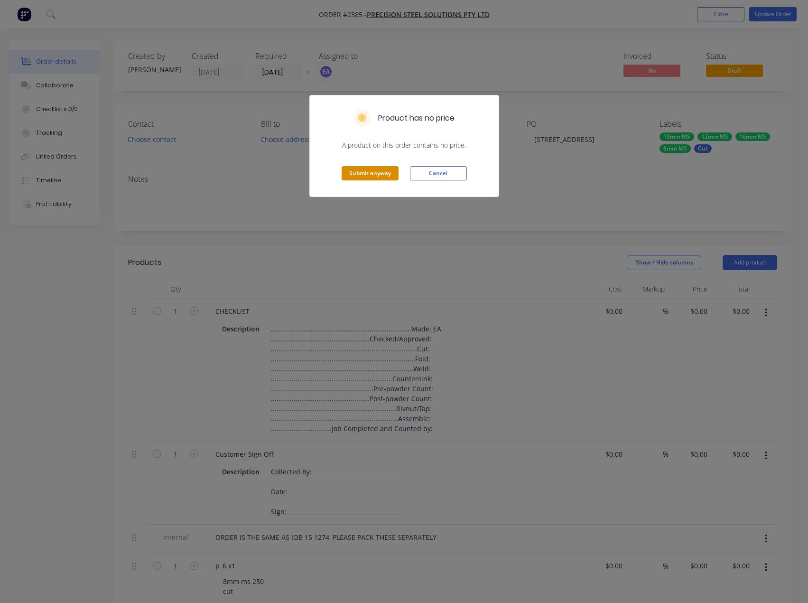
click at [385, 173] on button "Submit anyway" at bounding box center [370, 173] width 57 height 14
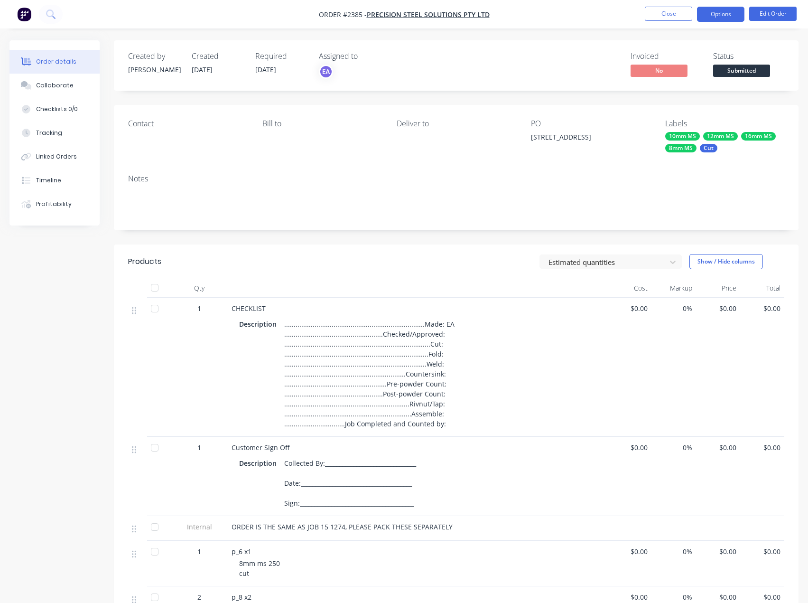
click at [734, 13] on button "Options" at bounding box center [720, 14] width 47 height 15
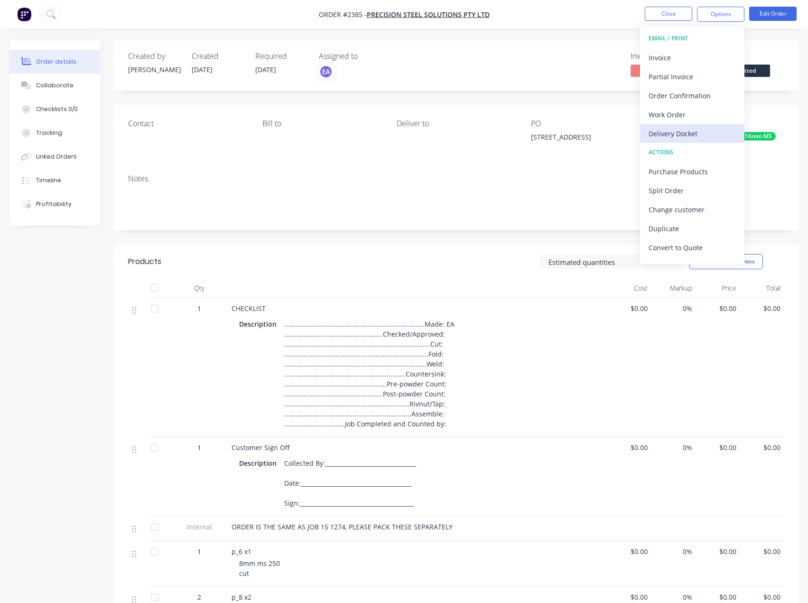
click at [685, 134] on div "Delivery Docket" at bounding box center [692, 134] width 87 height 14
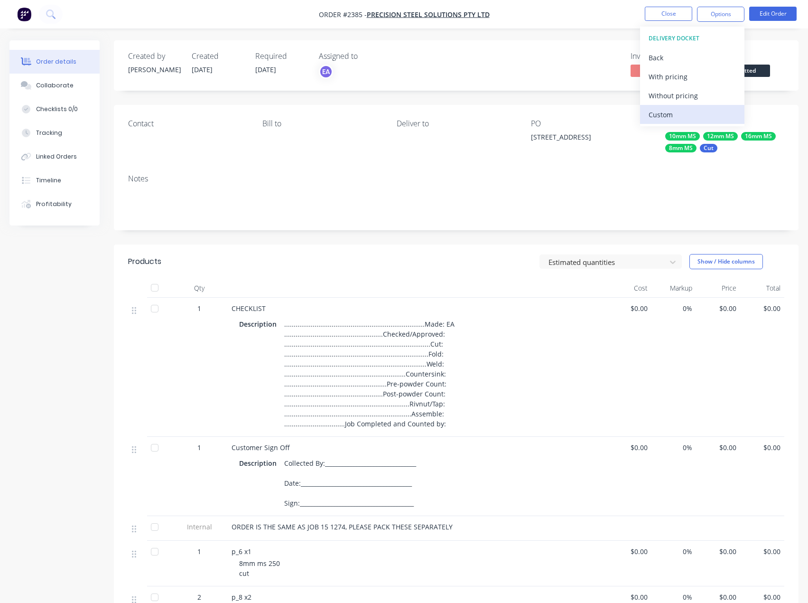
click at [679, 105] on button "Custom" at bounding box center [692, 114] width 104 height 19
click at [678, 98] on div "Without pricing" at bounding box center [692, 96] width 87 height 14
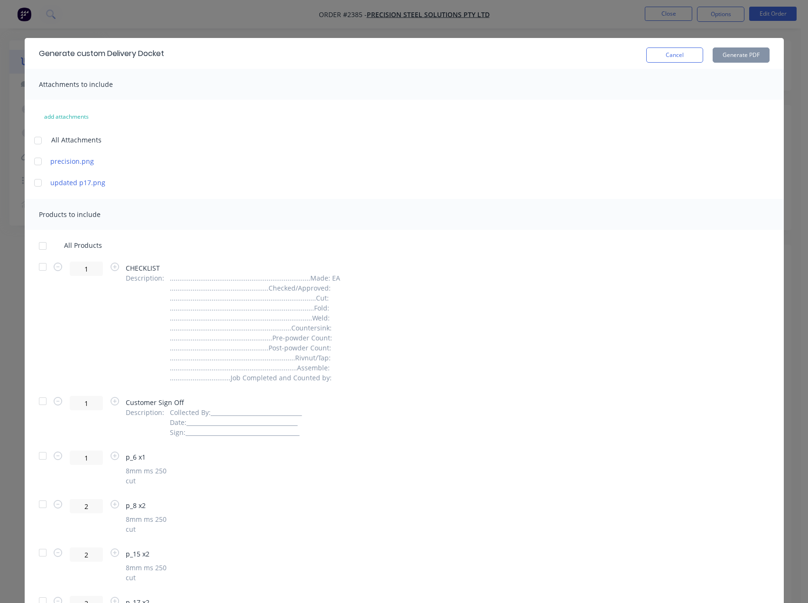
click at [37, 246] on div at bounding box center [42, 245] width 19 height 19
click at [37, 268] on div at bounding box center [42, 266] width 19 height 19
drag, startPoint x: 39, startPoint y: 403, endPoint x: 46, endPoint y: 370, distance: 33.9
click at [39, 402] on div at bounding box center [42, 401] width 19 height 19
click at [750, 54] on button "Generate PDF" at bounding box center [741, 54] width 57 height 15
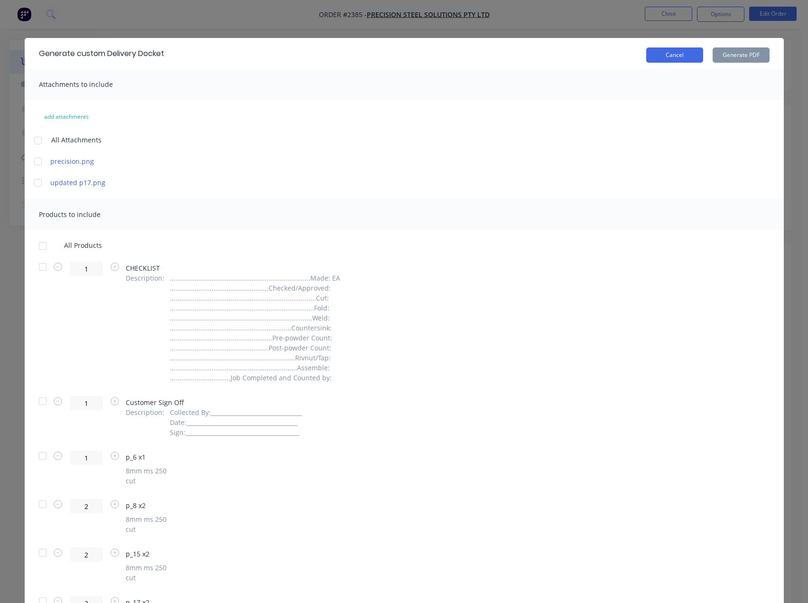
click at [673, 55] on button "Cancel" at bounding box center [674, 54] width 57 height 15
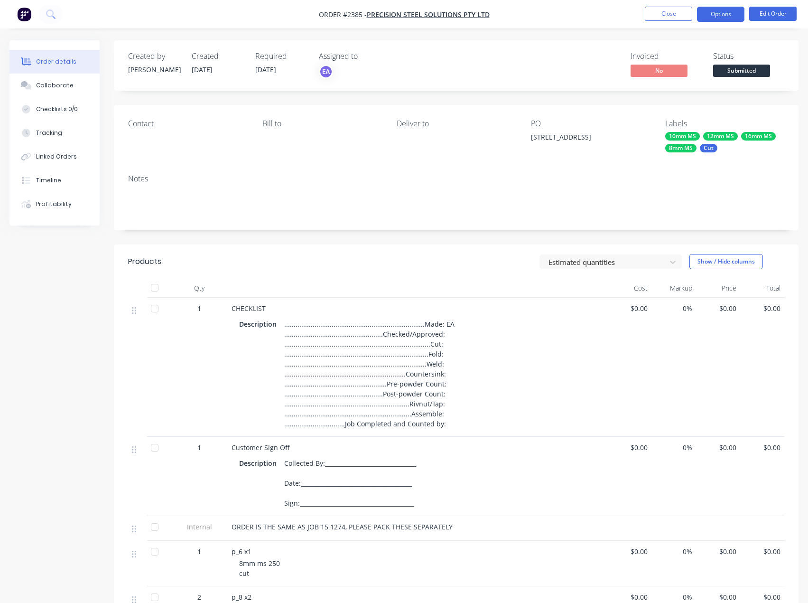
click at [720, 13] on button "Options" at bounding box center [720, 14] width 47 height 15
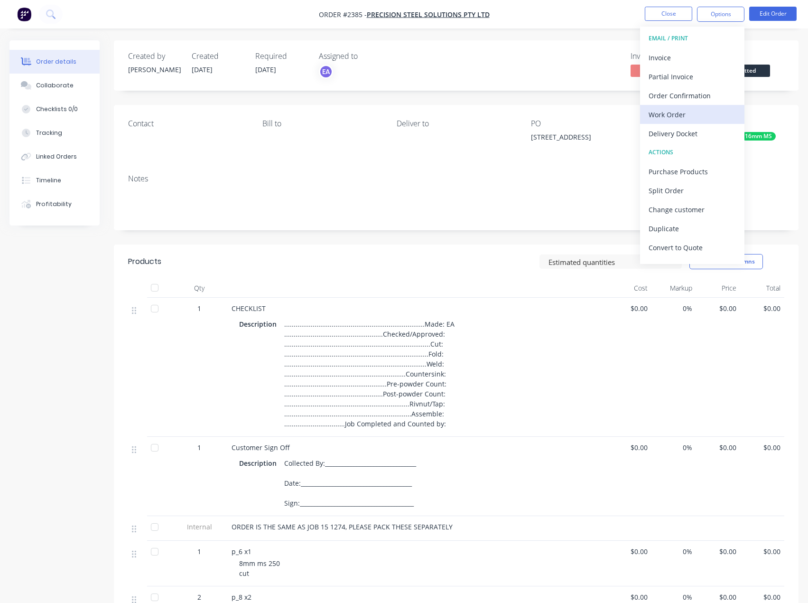
click at [693, 116] on div "Work Order" at bounding box center [692, 115] width 87 height 14
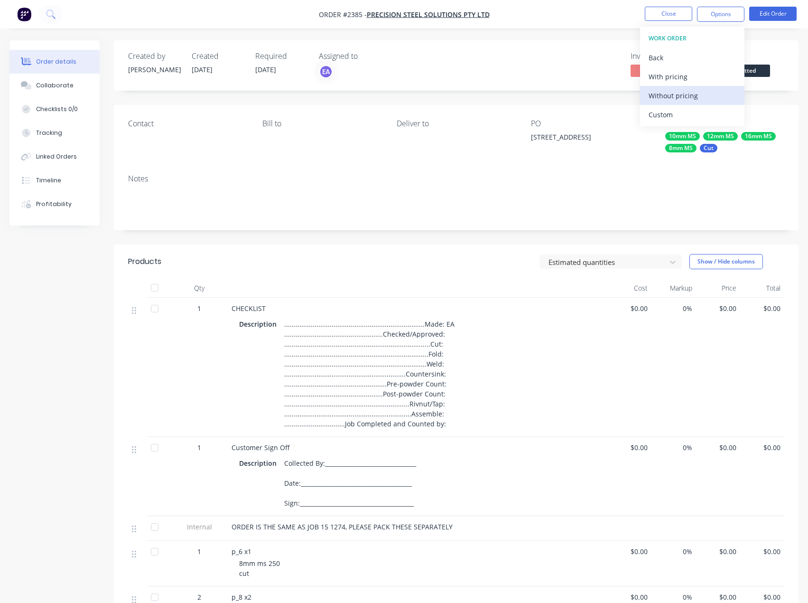
click at [686, 98] on div "Without pricing" at bounding box center [692, 96] width 87 height 14
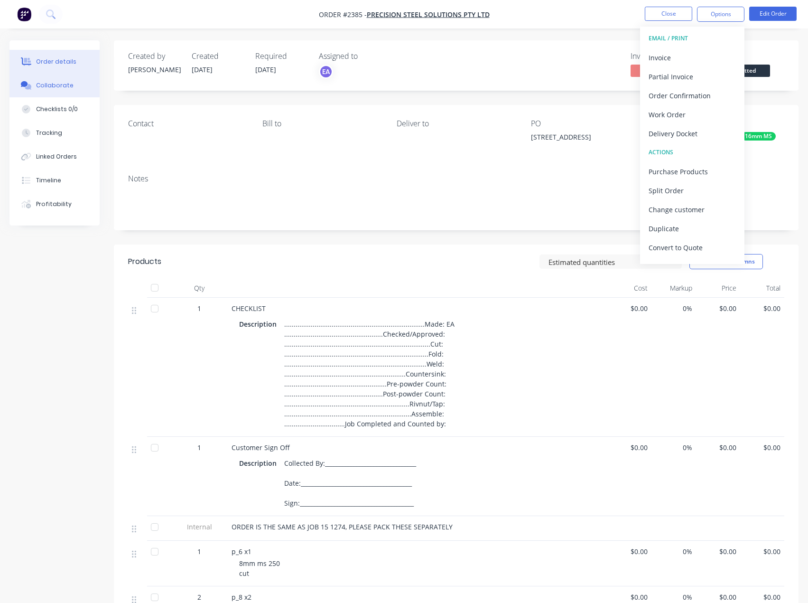
click at [60, 81] on button "Collaborate" at bounding box center [54, 86] width 90 height 24
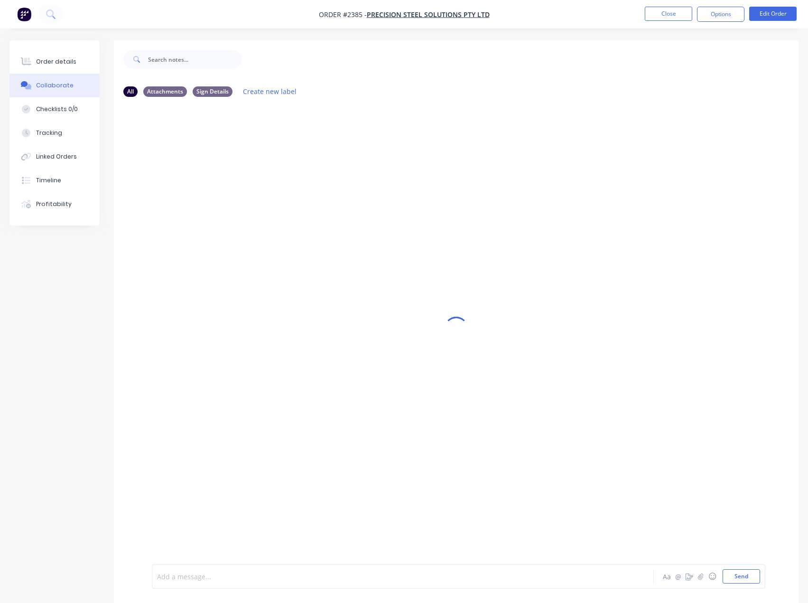
click at [211, 577] on div at bounding box center [384, 576] width 452 height 10
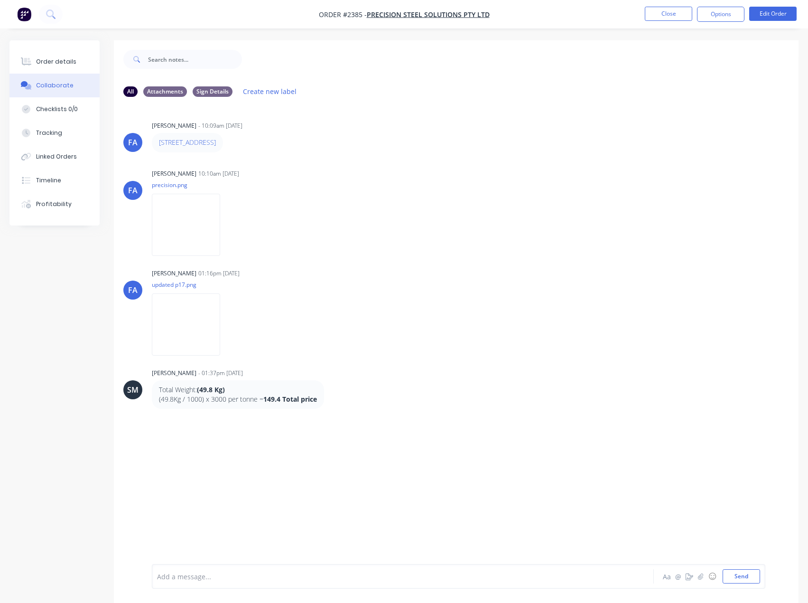
click at [199, 578] on div at bounding box center [384, 576] width 452 height 10
click at [734, 577] on button "Send" at bounding box center [741, 576] width 37 height 14
click at [192, 577] on div at bounding box center [384, 576] width 452 height 10
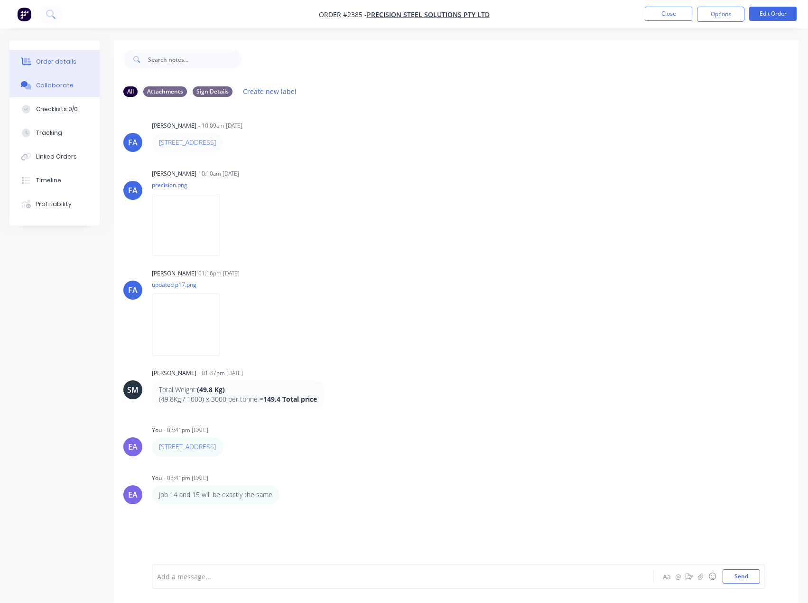
click at [46, 57] on button "Order details" at bounding box center [54, 62] width 90 height 24
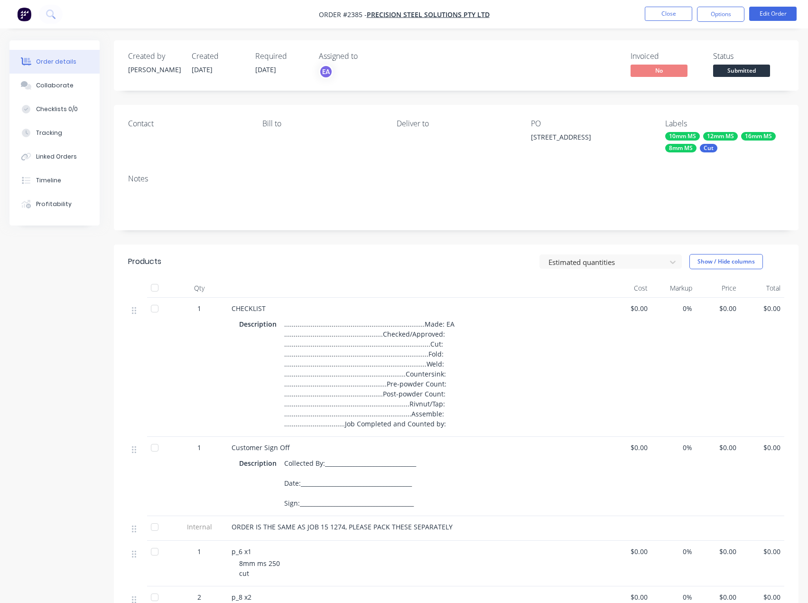
click at [739, 71] on span "Submitted" at bounding box center [741, 71] width 57 height 12
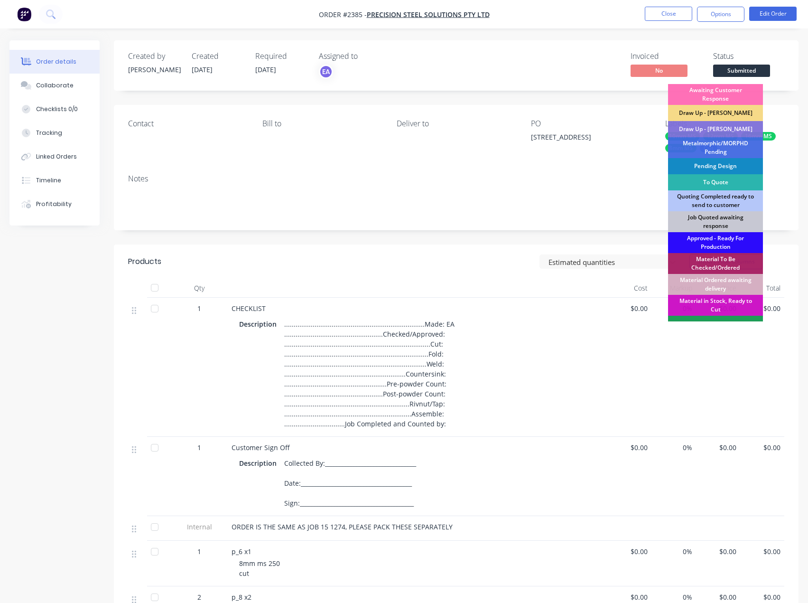
click at [718, 241] on div "Approved - Ready For Production" at bounding box center [715, 242] width 95 height 21
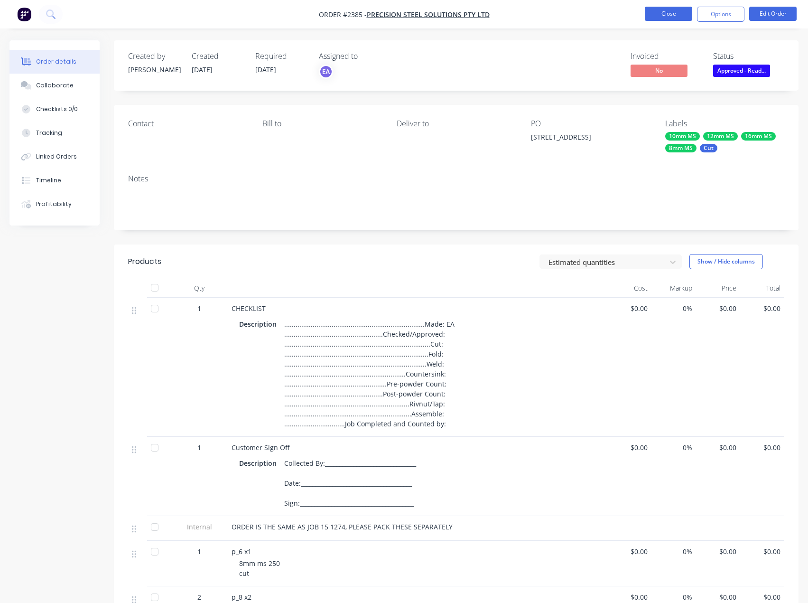
click at [662, 17] on button "Close" at bounding box center [668, 14] width 47 height 14
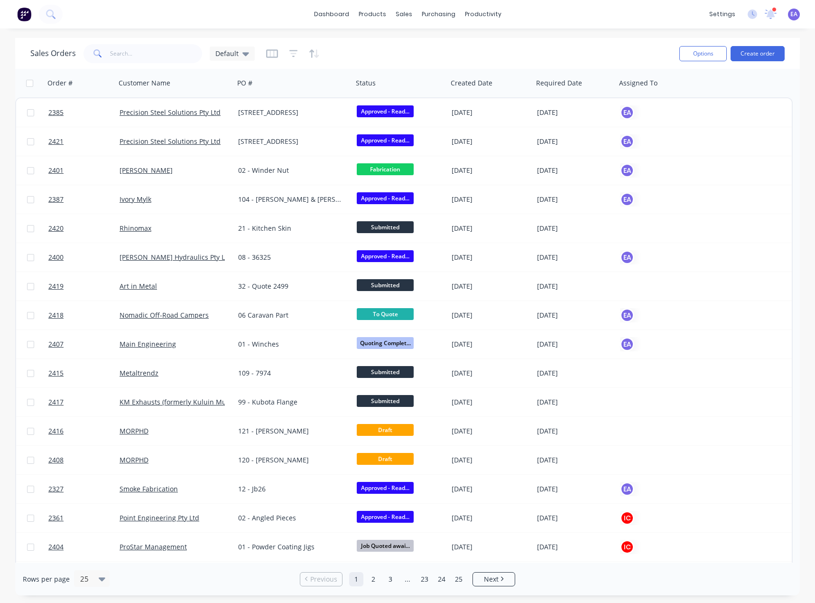
drag, startPoint x: 150, startPoint y: 65, endPoint x: 153, endPoint y: 55, distance: 10.7
click at [151, 62] on div "Sales Orders Default Options Create order" at bounding box center [407, 53] width 785 height 31
click at [153, 55] on input "text" at bounding box center [156, 53] width 93 height 19
type input "precision"
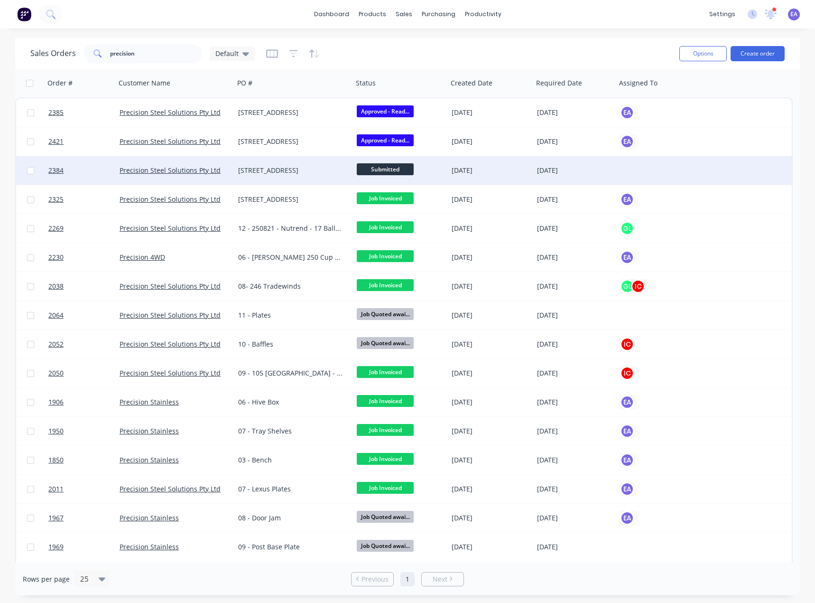
click at [299, 172] on div "14 - 1275 Sunny Way" at bounding box center [290, 170] width 105 height 9
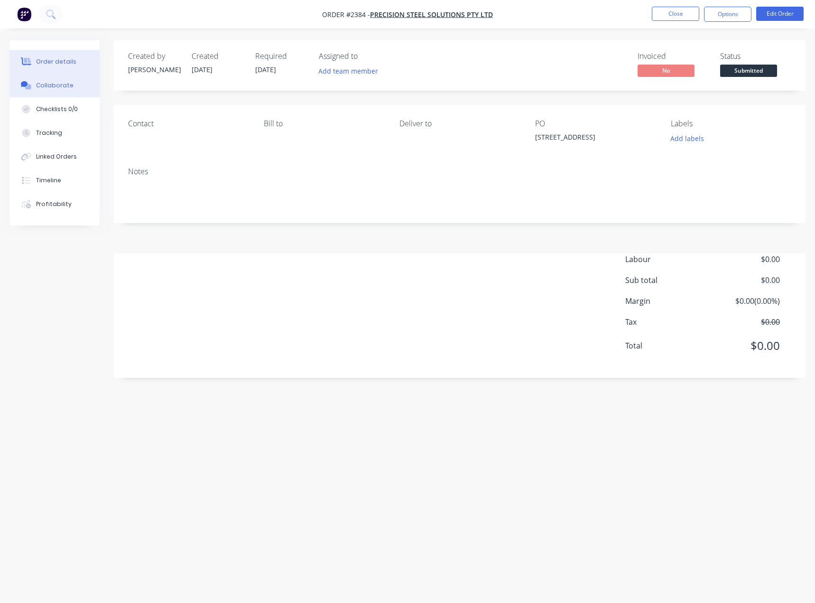
click at [54, 82] on div "Collaborate" at bounding box center [54, 85] width 37 height 9
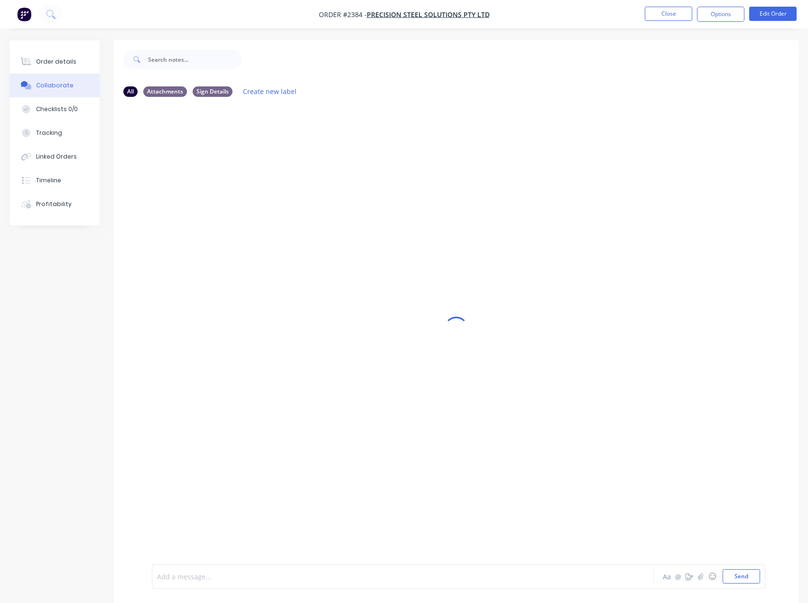
click at [230, 572] on div at bounding box center [384, 576] width 452 height 10
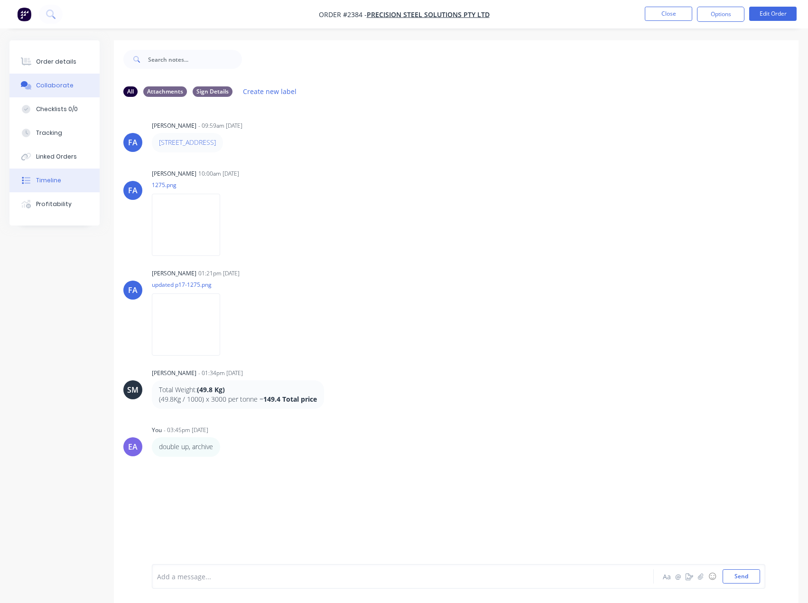
click at [63, 184] on button "Timeline" at bounding box center [54, 180] width 90 height 24
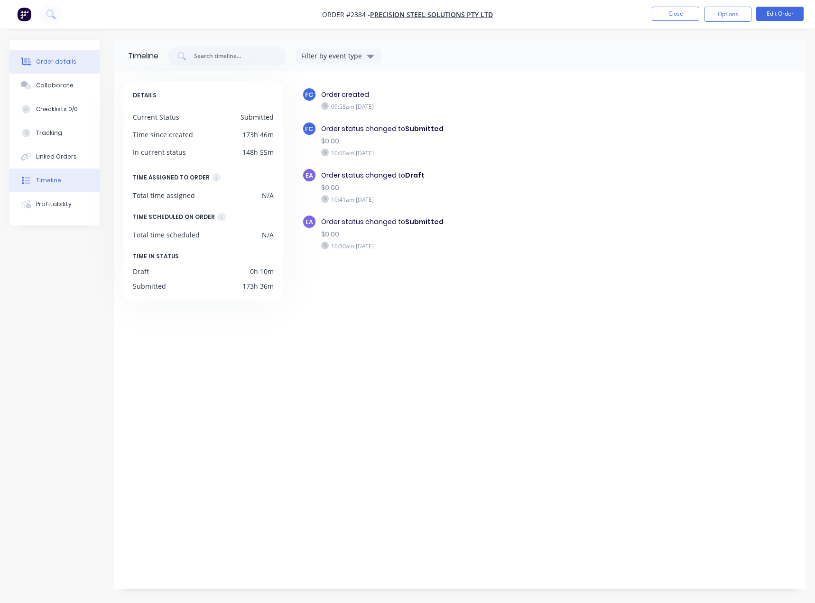
click at [57, 63] on div "Order details" at bounding box center [56, 61] width 40 height 9
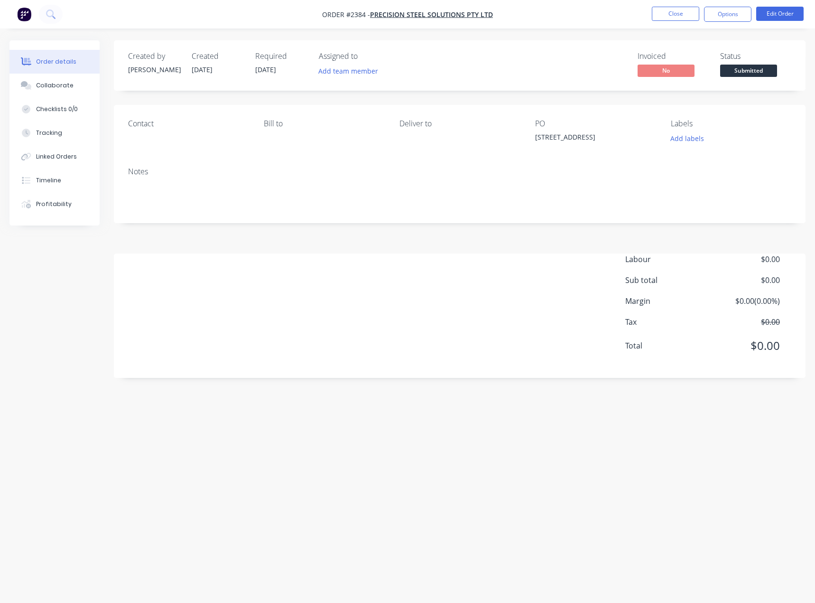
click at [746, 67] on span "Submitted" at bounding box center [748, 71] width 57 height 12
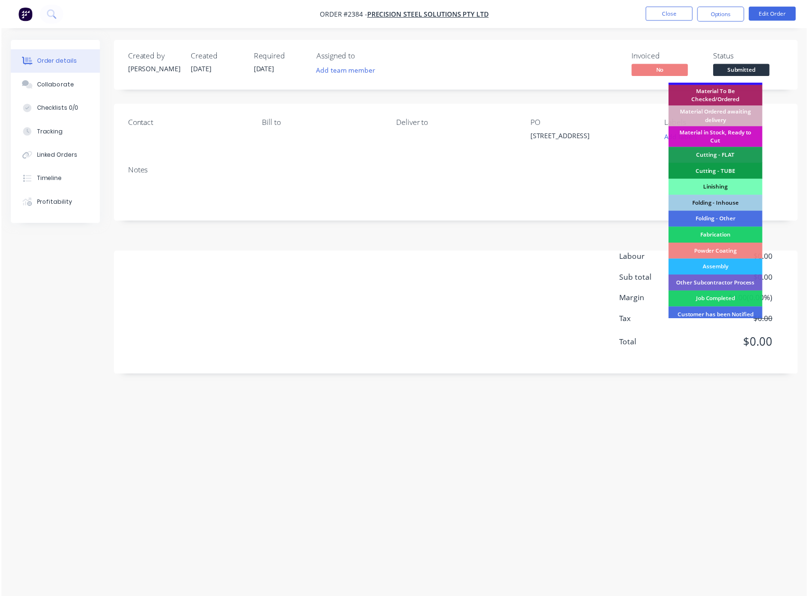
scroll to position [236, 0]
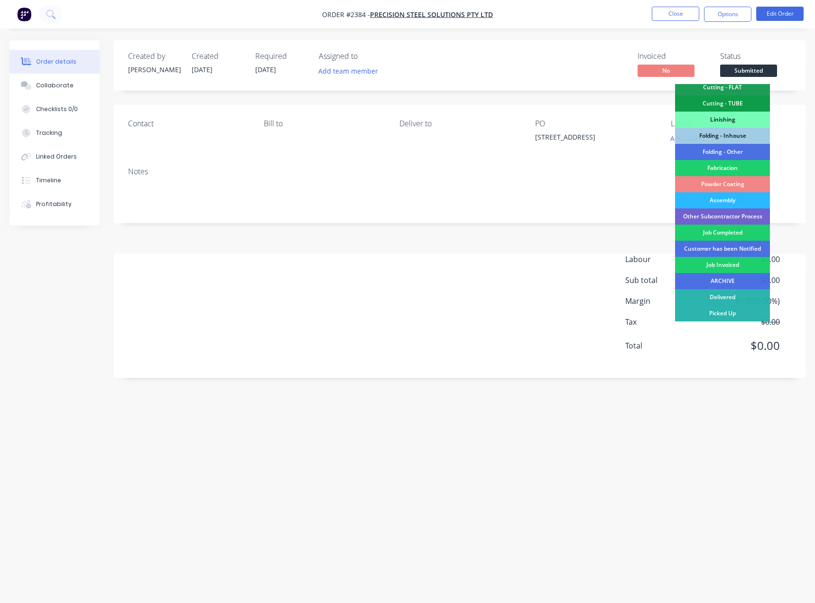
click at [719, 279] on div "ARCHIVE" at bounding box center [722, 281] width 95 height 16
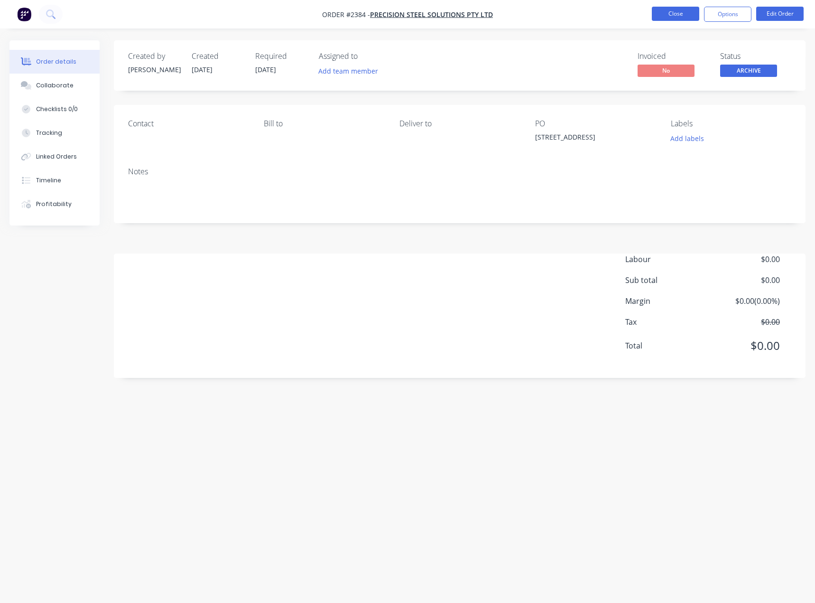
click at [664, 15] on button "Close" at bounding box center [675, 14] width 47 height 14
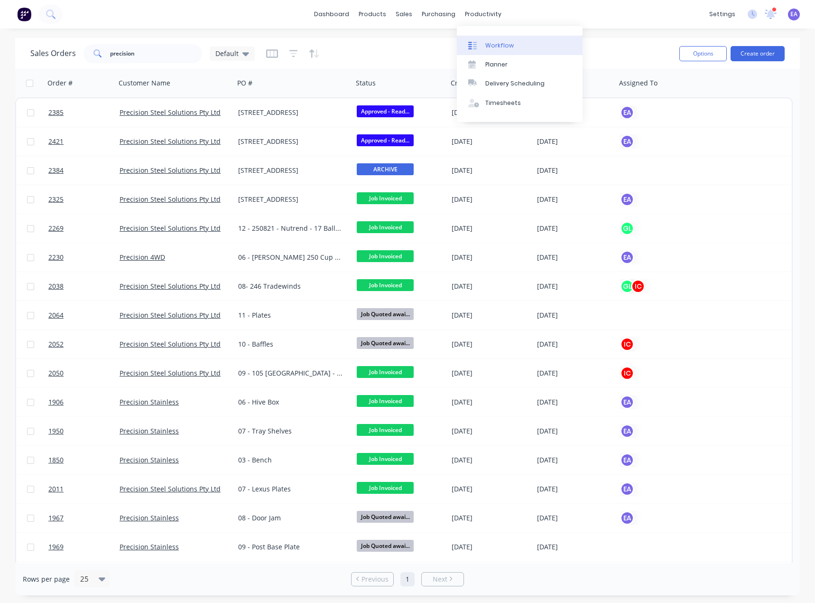
click at [494, 38] on link "Workflow" at bounding box center [520, 45] width 126 height 19
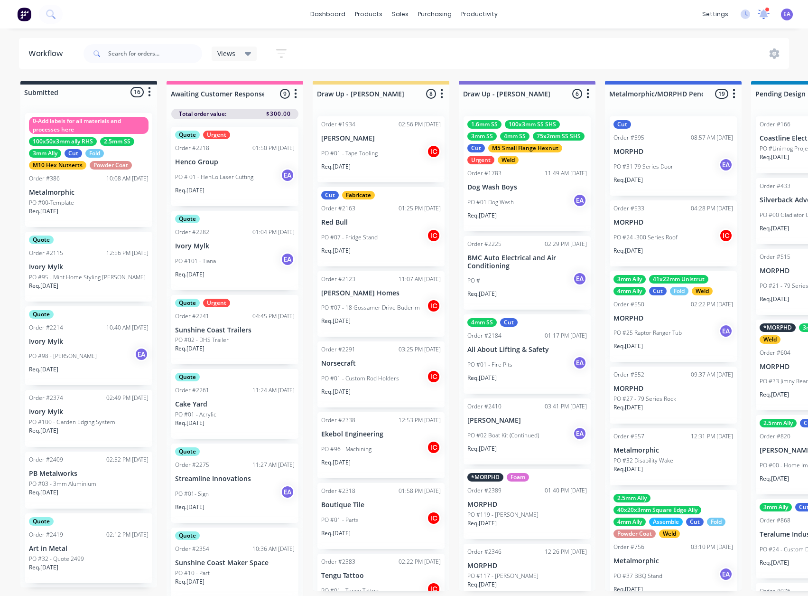
click at [768, 14] on icon at bounding box center [763, 14] width 13 height 11
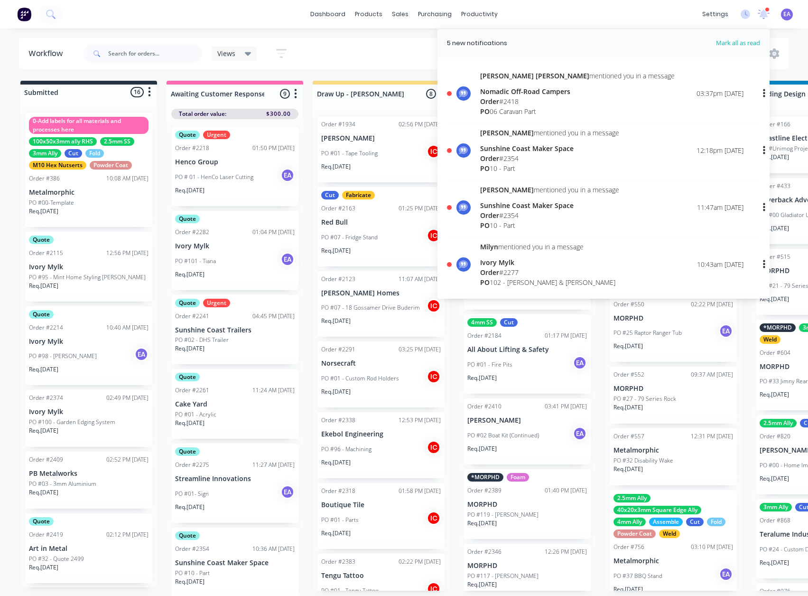
click at [543, 112] on div "PO 06 Caravan Part" at bounding box center [577, 111] width 195 height 10
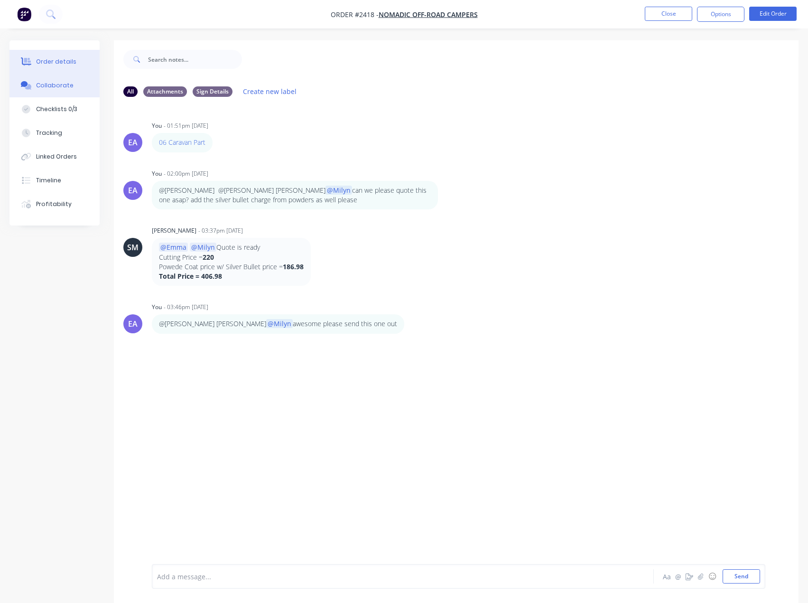
click at [50, 55] on button "Order details" at bounding box center [54, 62] width 90 height 24
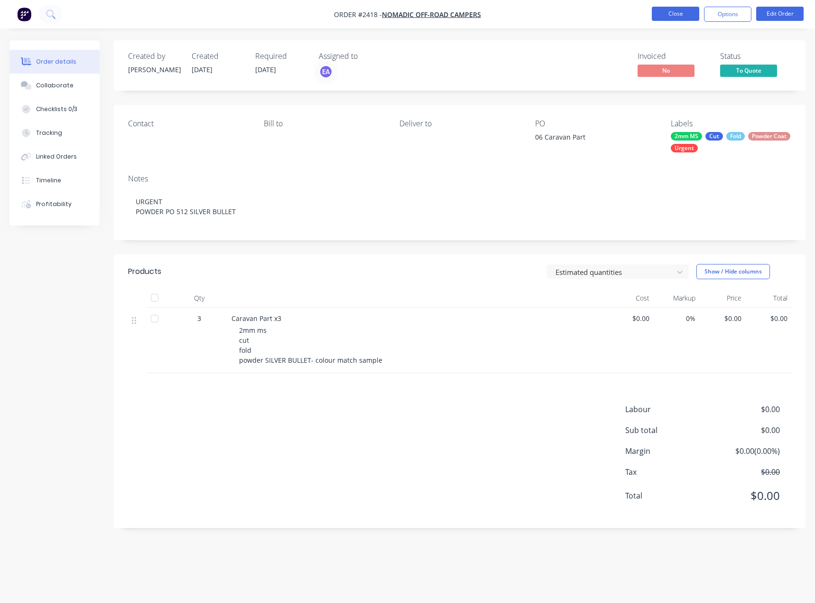
click at [672, 13] on button "Close" at bounding box center [675, 14] width 47 height 14
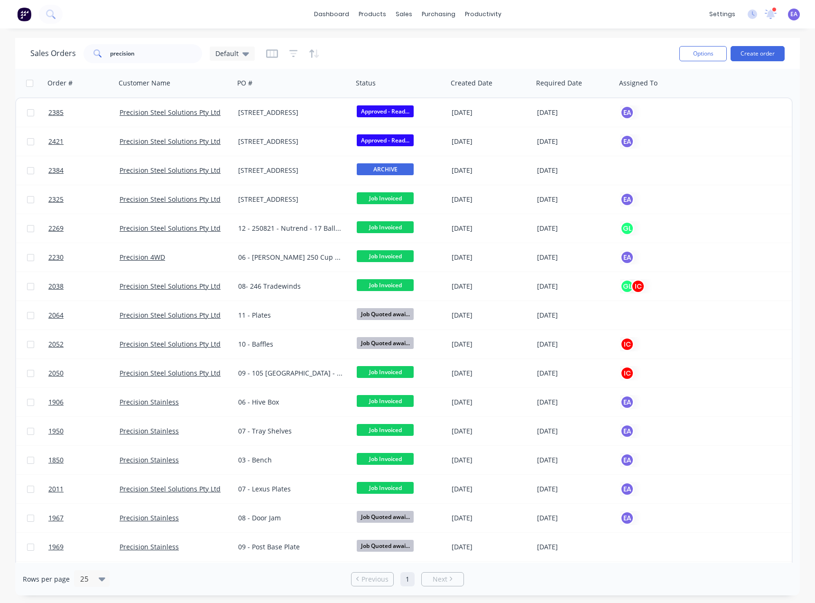
click at [560, 43] on div "Sales Orders precision Default" at bounding box center [351, 53] width 642 height 23
click at [501, 36] on link "Workflow" at bounding box center [520, 45] width 126 height 19
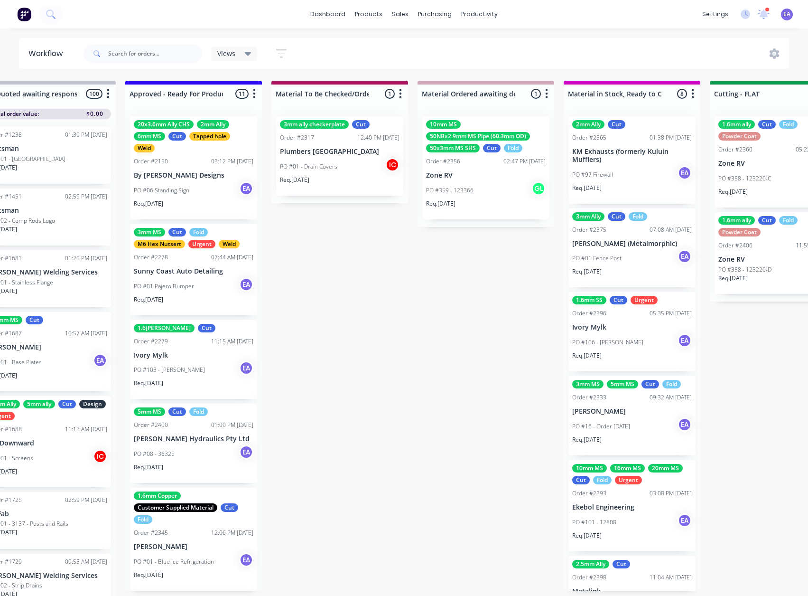
drag, startPoint x: 538, startPoint y: 425, endPoint x: 638, endPoint y: 424, distance: 100.1
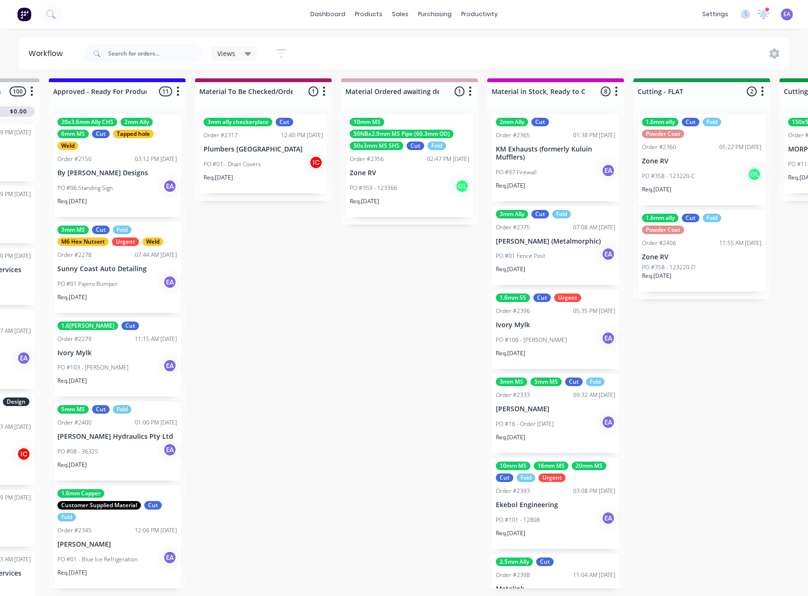
scroll to position [12, 438]
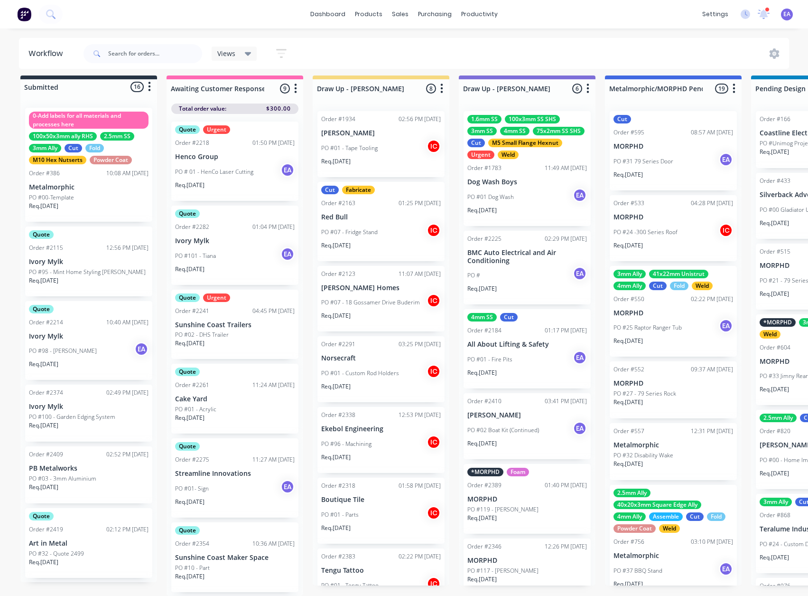
drag, startPoint x: 351, startPoint y: 435, endPoint x: 229, endPoint y: 450, distance: 123.0
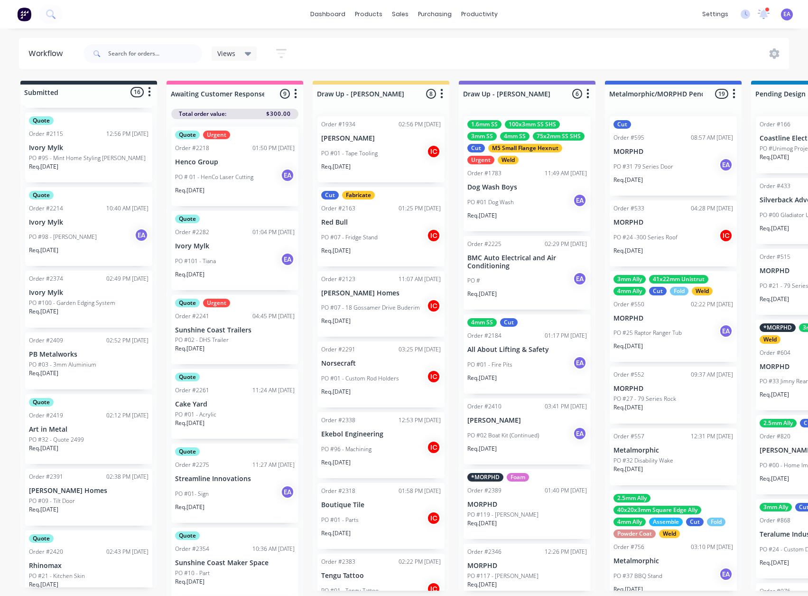
scroll to position [142, 0]
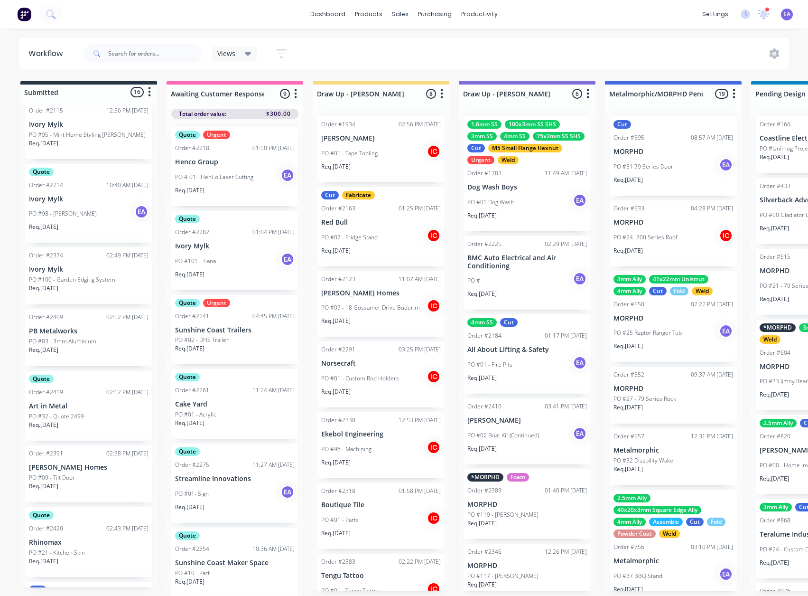
click at [93, 336] on div "Order #2409 02:52 PM 07/10/25 PB Metalworks PO #03 - 3mm Aluminium Req. 14/10/25" at bounding box center [88, 337] width 127 height 57
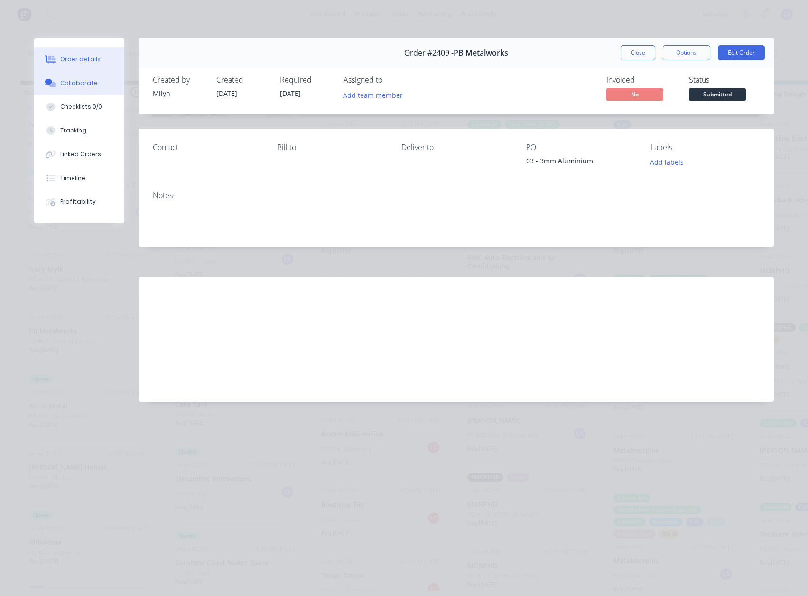
click at [85, 84] on div "Collaborate" at bounding box center [78, 83] width 37 height 9
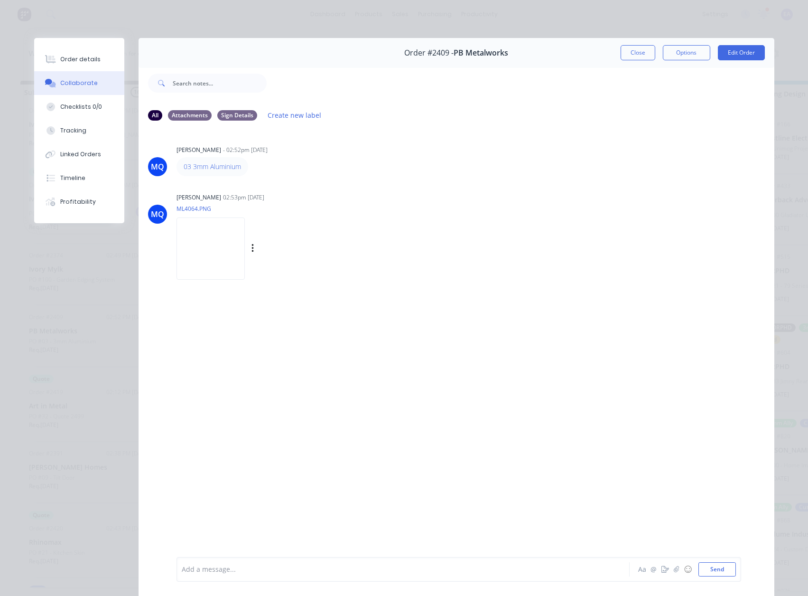
click at [245, 234] on img at bounding box center [211, 248] width 68 height 62
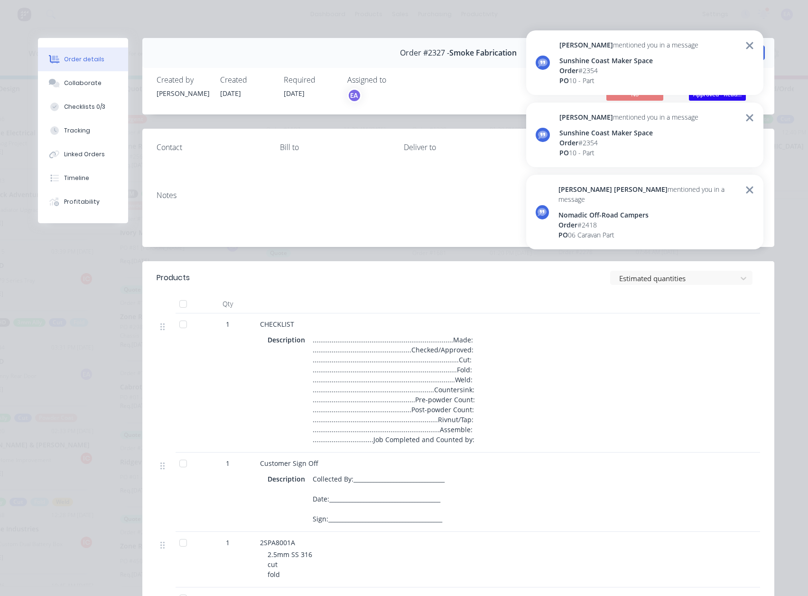
scroll to position [264, 0]
click at [752, 47] on icon at bounding box center [749, 45] width 7 height 7
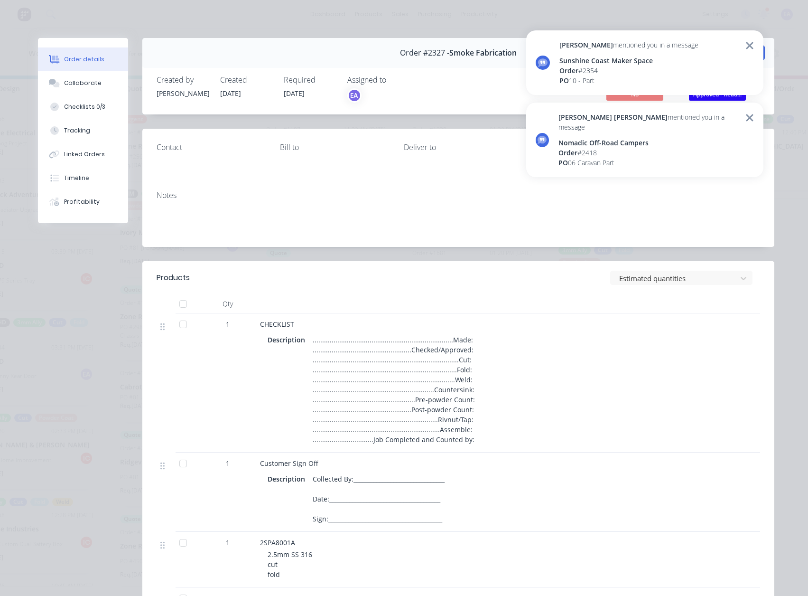
click at [623, 138] on div "Nomadic Off-Road Campers" at bounding box center [649, 143] width 181 height 10
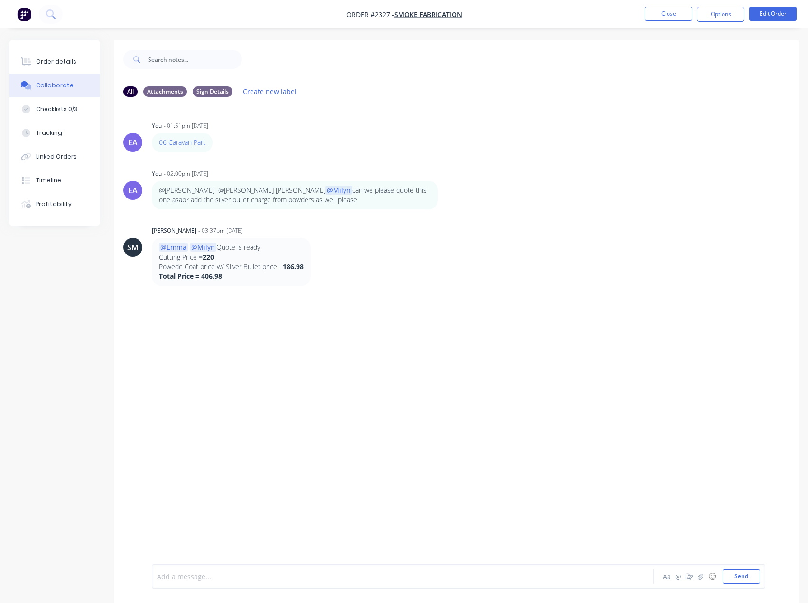
click at [210, 575] on div at bounding box center [384, 576] width 452 height 10
click at [387, 322] on icon "button" at bounding box center [388, 323] width 3 height 11
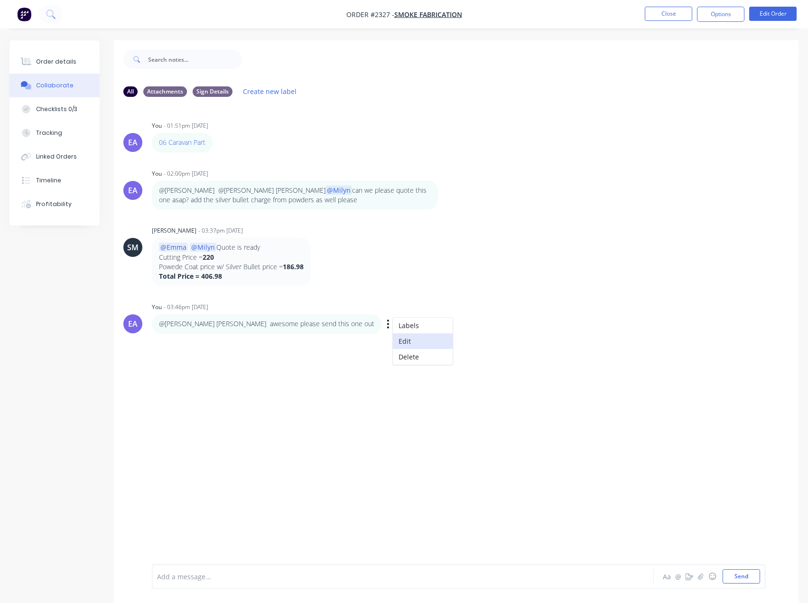
click at [393, 337] on button "Edit" at bounding box center [423, 341] width 60 height 16
click at [755, 576] on button "Send" at bounding box center [741, 576] width 37 height 14
click at [64, 62] on div "Order details" at bounding box center [56, 61] width 40 height 9
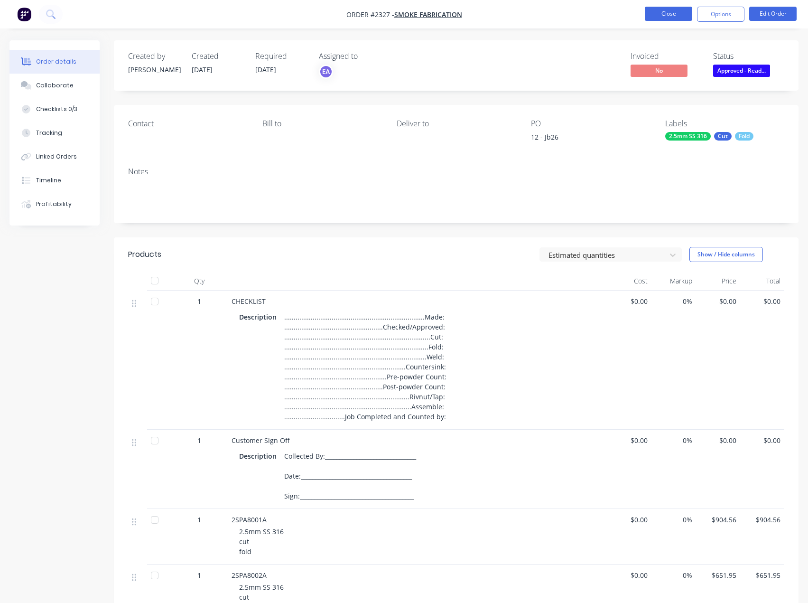
click at [666, 16] on button "Close" at bounding box center [668, 14] width 47 height 14
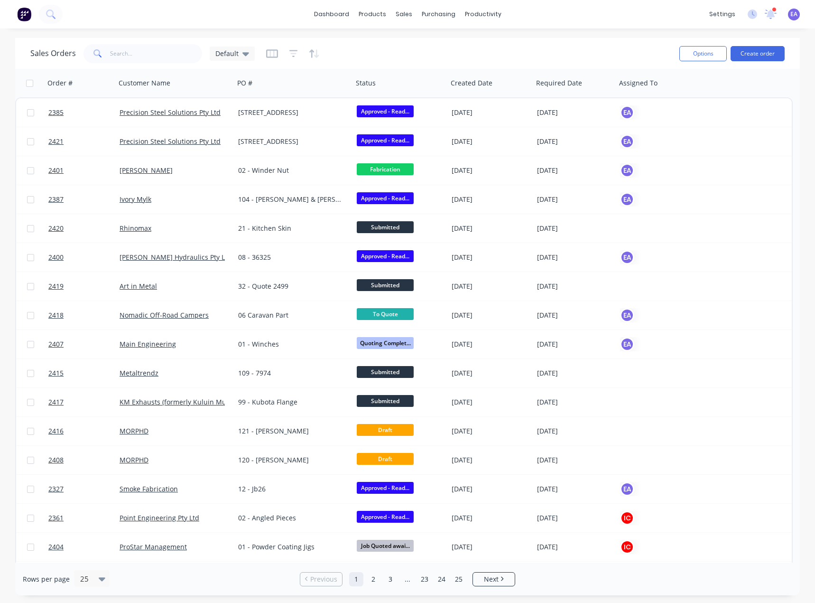
click at [772, 10] on div at bounding box center [774, 9] width 5 height 5
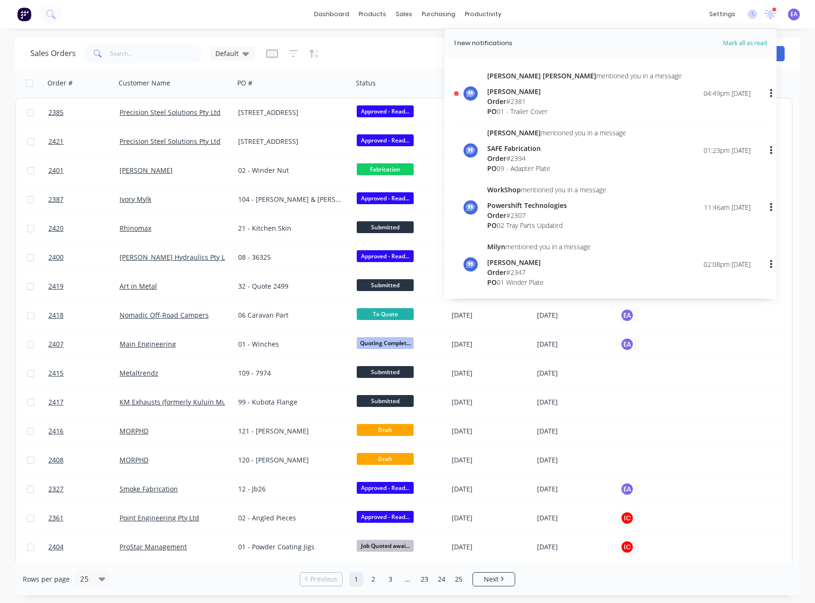
click at [681, 12] on div "dashboard products sales purchasing productivity dashboard products Product Cat…" at bounding box center [407, 14] width 815 height 28
